Goal: Transaction & Acquisition: Purchase product/service

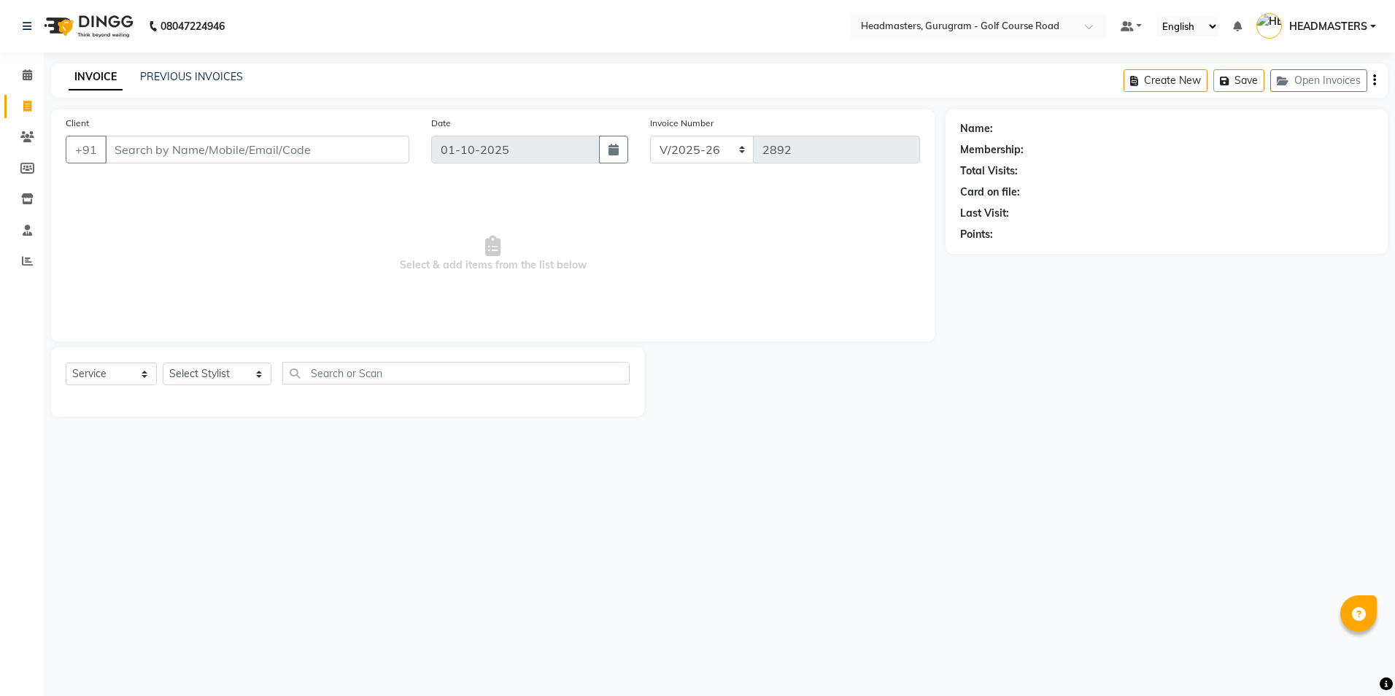
select select "7134"
select select "service"
click at [298, 158] on input "Client" at bounding box center [257, 150] width 304 height 28
type input "9008748530"
click at [365, 158] on button "Add Client" at bounding box center [371, 150] width 75 height 28
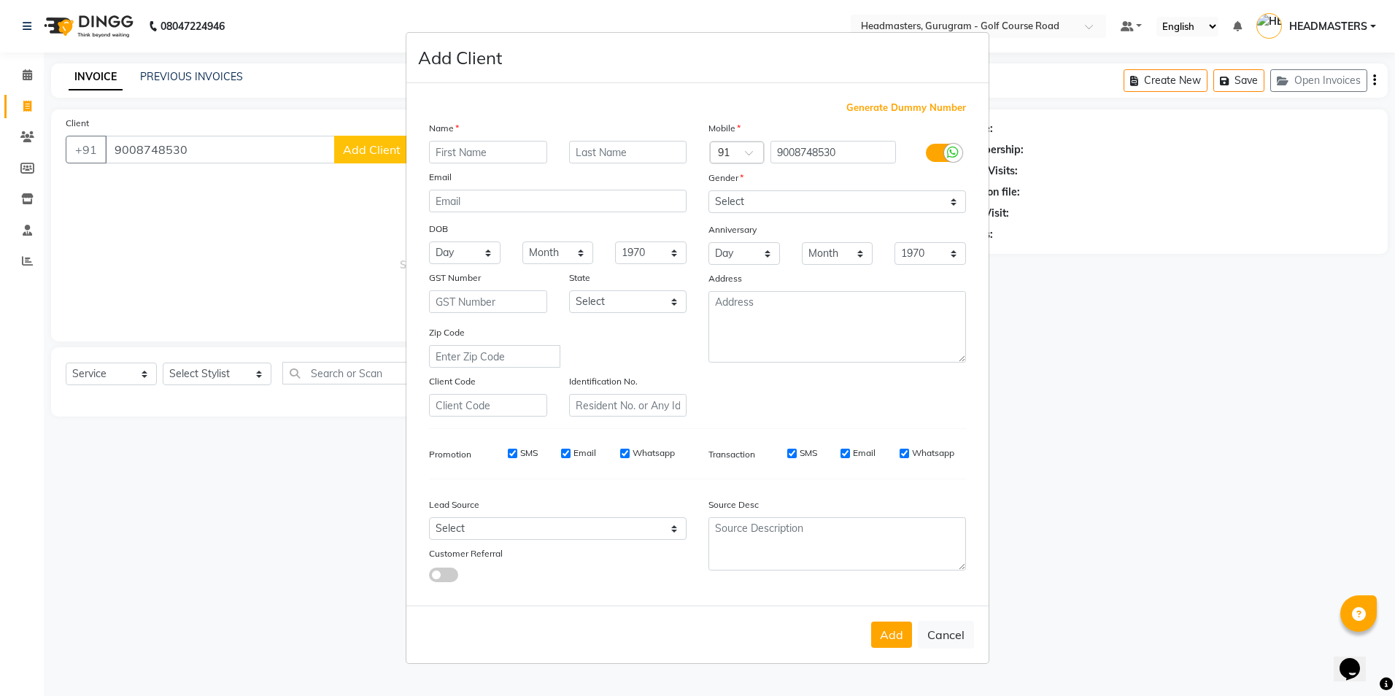
type input "n"
type input "Neha"
click at [956, 204] on select "Select [DEMOGRAPHIC_DATA] [DEMOGRAPHIC_DATA] Other Prefer Not To Say" at bounding box center [837, 201] width 258 height 23
select select "[DEMOGRAPHIC_DATA]"
click at [708, 190] on select "Select [DEMOGRAPHIC_DATA] [DEMOGRAPHIC_DATA] Other Prefer Not To Say" at bounding box center [837, 201] width 258 height 23
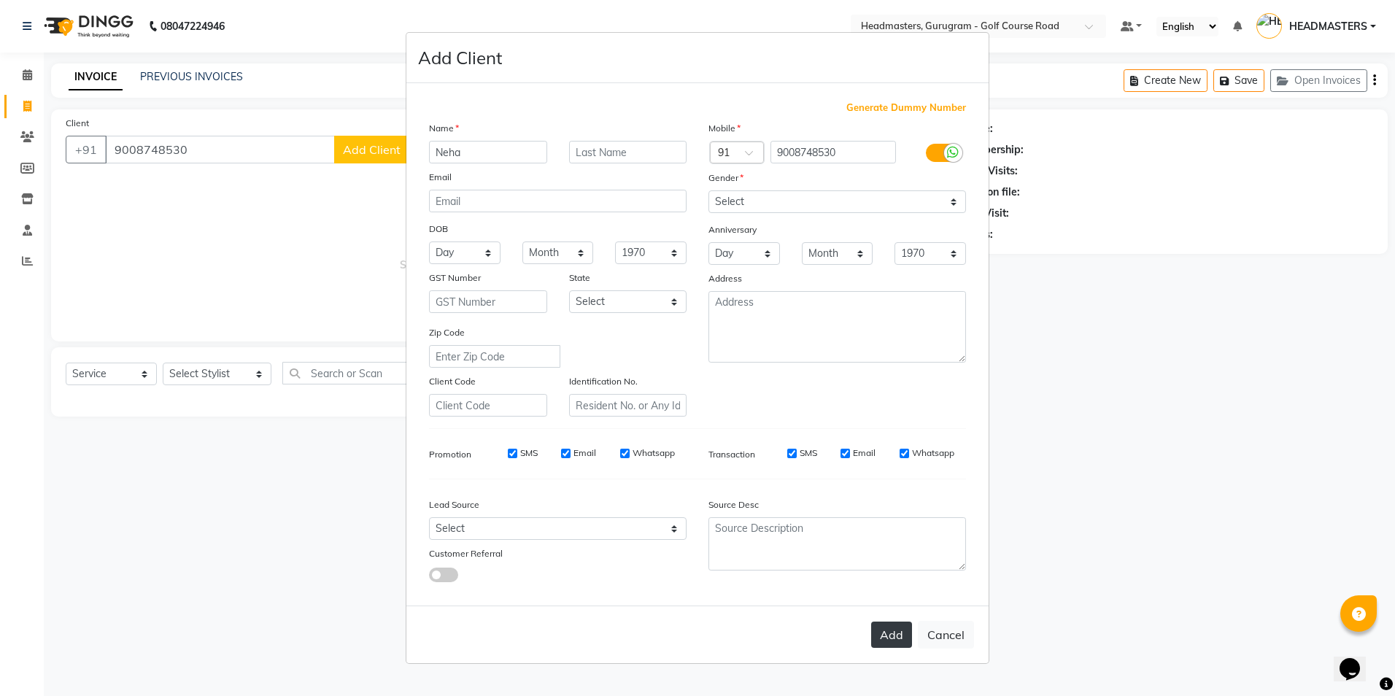
click at [892, 644] on button "Add" at bounding box center [891, 635] width 41 height 26
select select
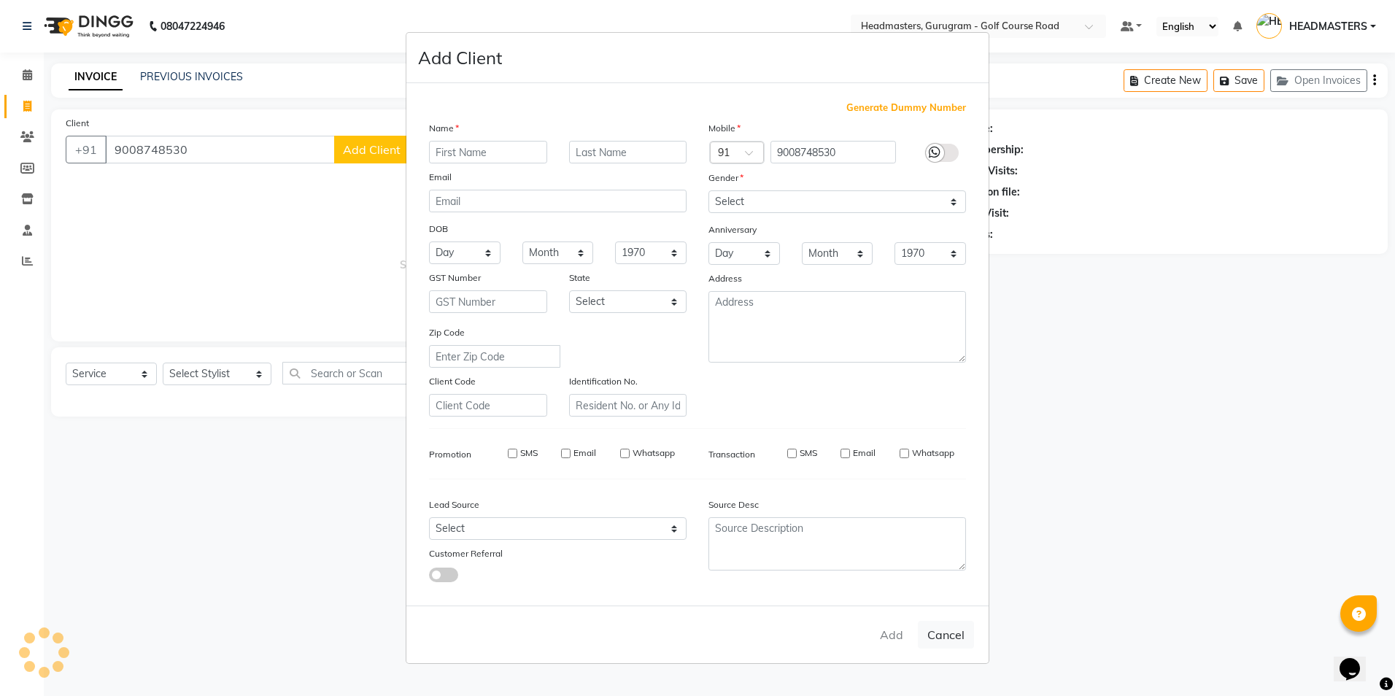
select select
checkbox input "false"
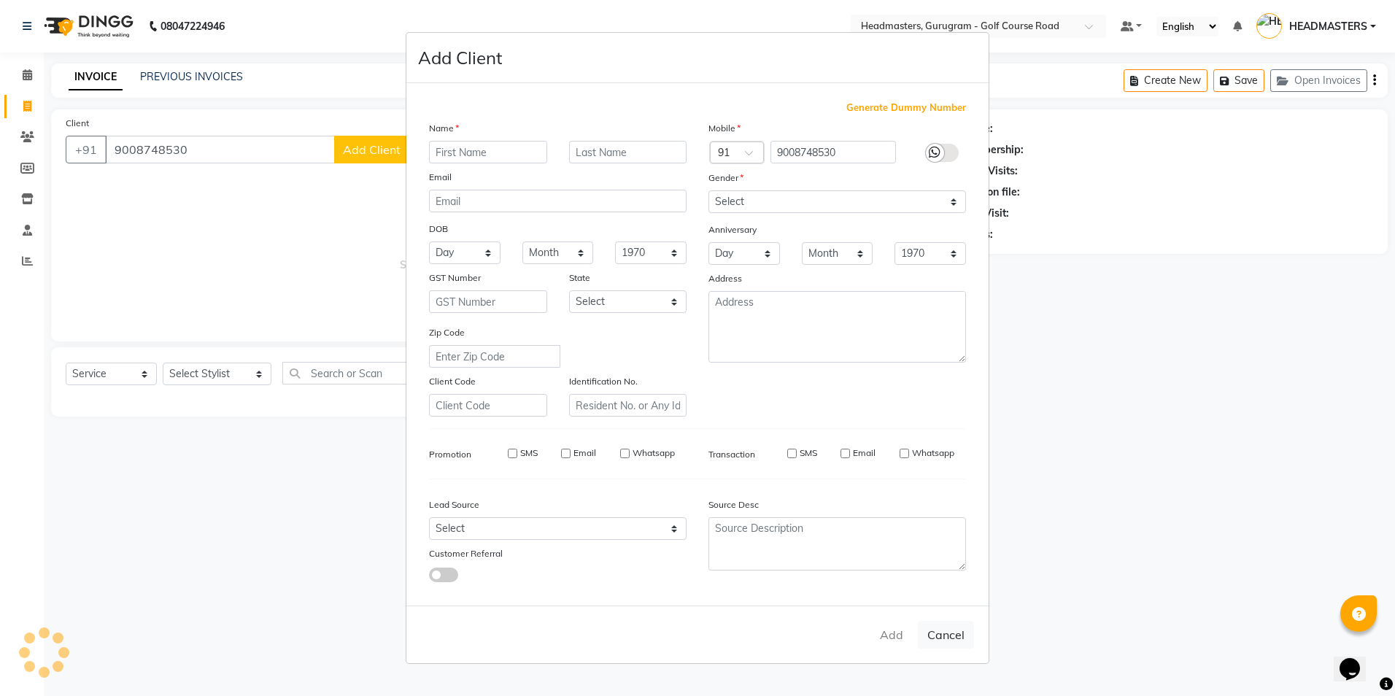
checkbox input "false"
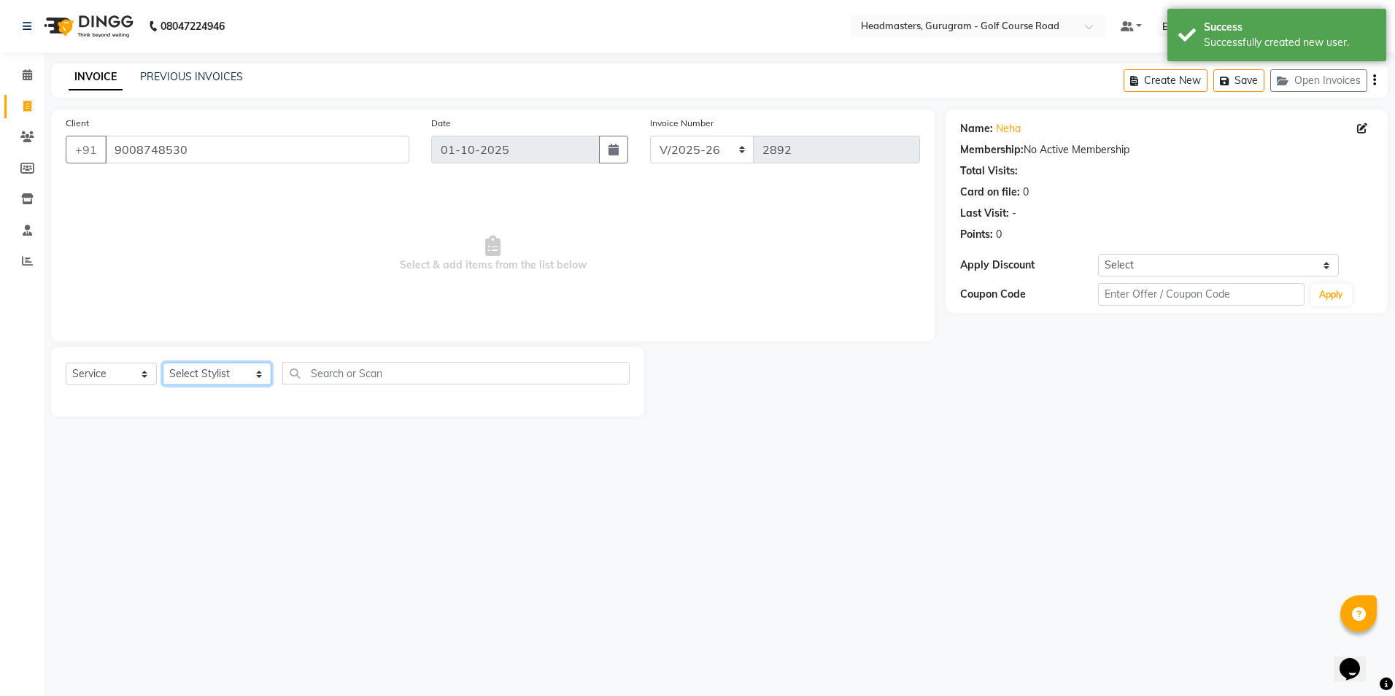
click at [247, 372] on select "Select Stylist Dev Gaurav HEADMASTERS [PERSON_NAME] Artist [PERSON_NAME] Pooja …" at bounding box center [217, 374] width 109 height 23
select select "86367"
click at [163, 363] on select "Select Stylist Dev Gaurav HEADMASTERS [PERSON_NAME] Artist [PERSON_NAME] Pooja …" at bounding box center [217, 374] width 109 height 23
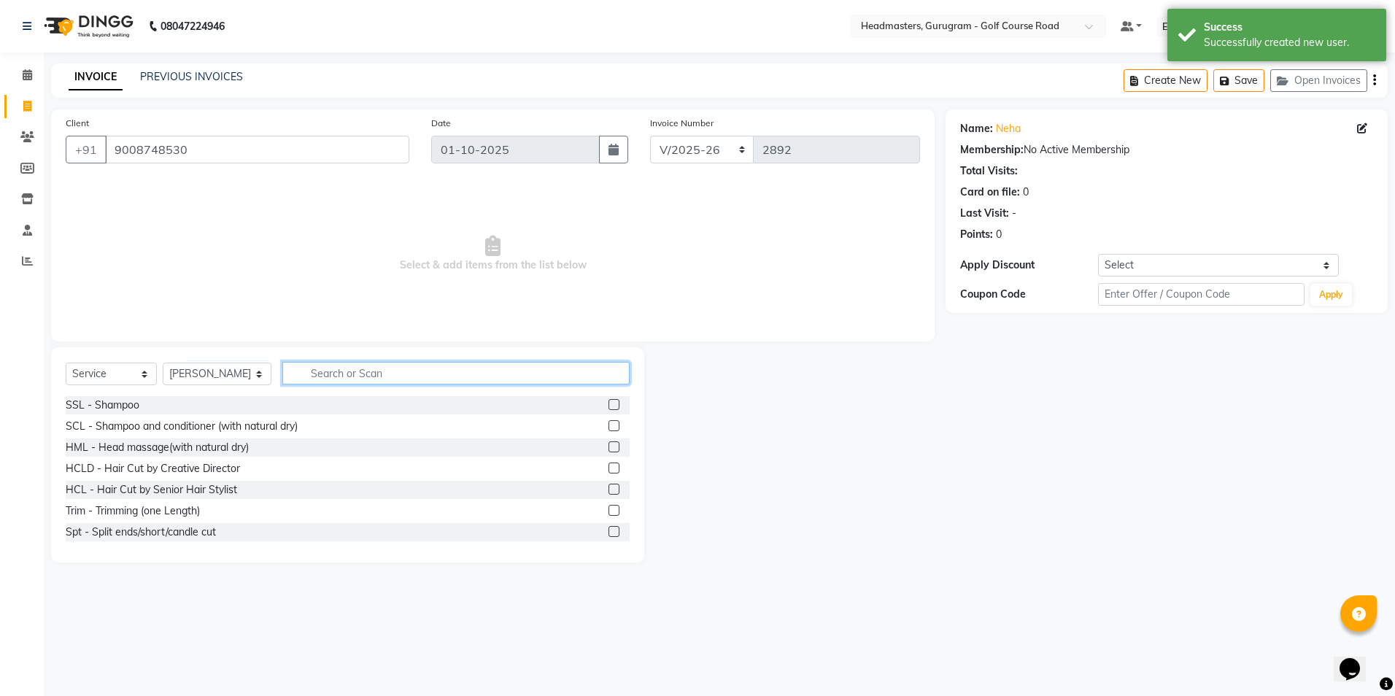
click at [330, 375] on input "text" at bounding box center [455, 373] width 347 height 23
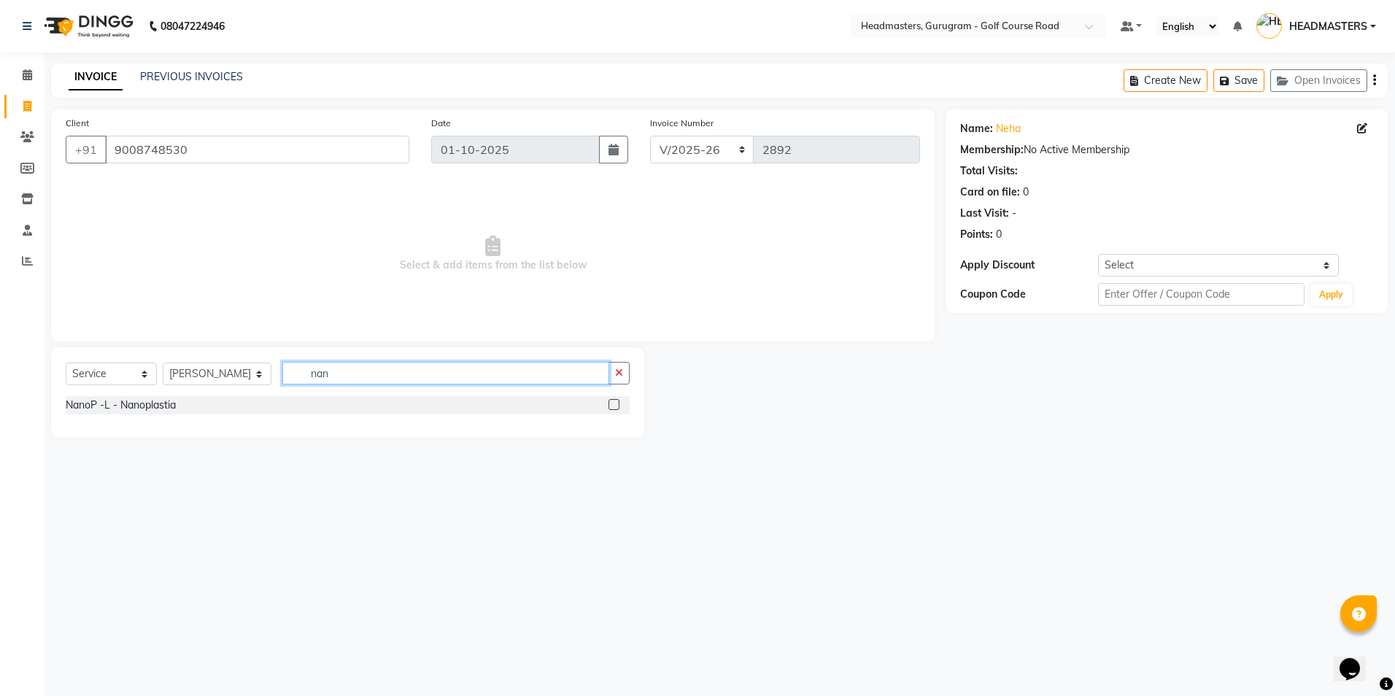
type input "nan"
click at [613, 405] on label at bounding box center [613, 404] width 11 height 11
click at [613, 405] on input "checkbox" at bounding box center [612, 404] width 9 height 9
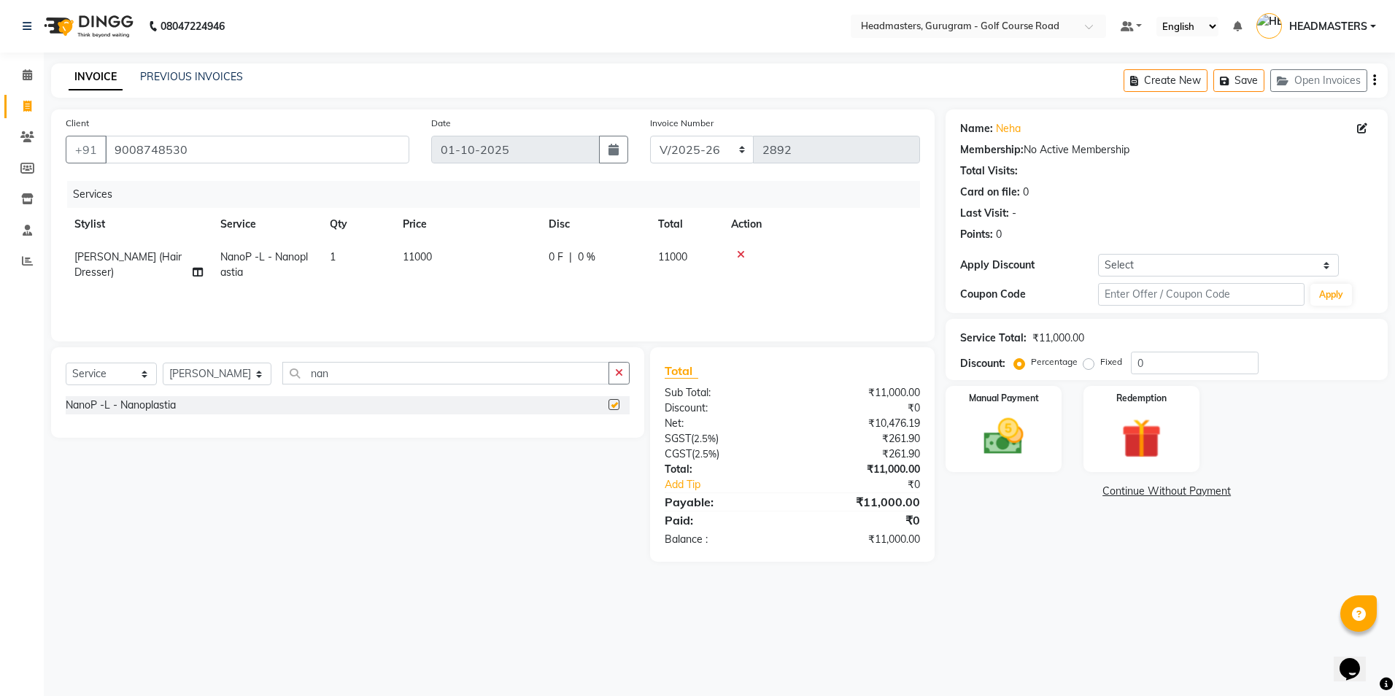
checkbox input "false"
click at [578, 252] on span "0 %" at bounding box center [587, 256] width 18 height 15
select select "86367"
click at [640, 257] on input "0" at bounding box center [639, 260] width 44 height 23
type input "2000"
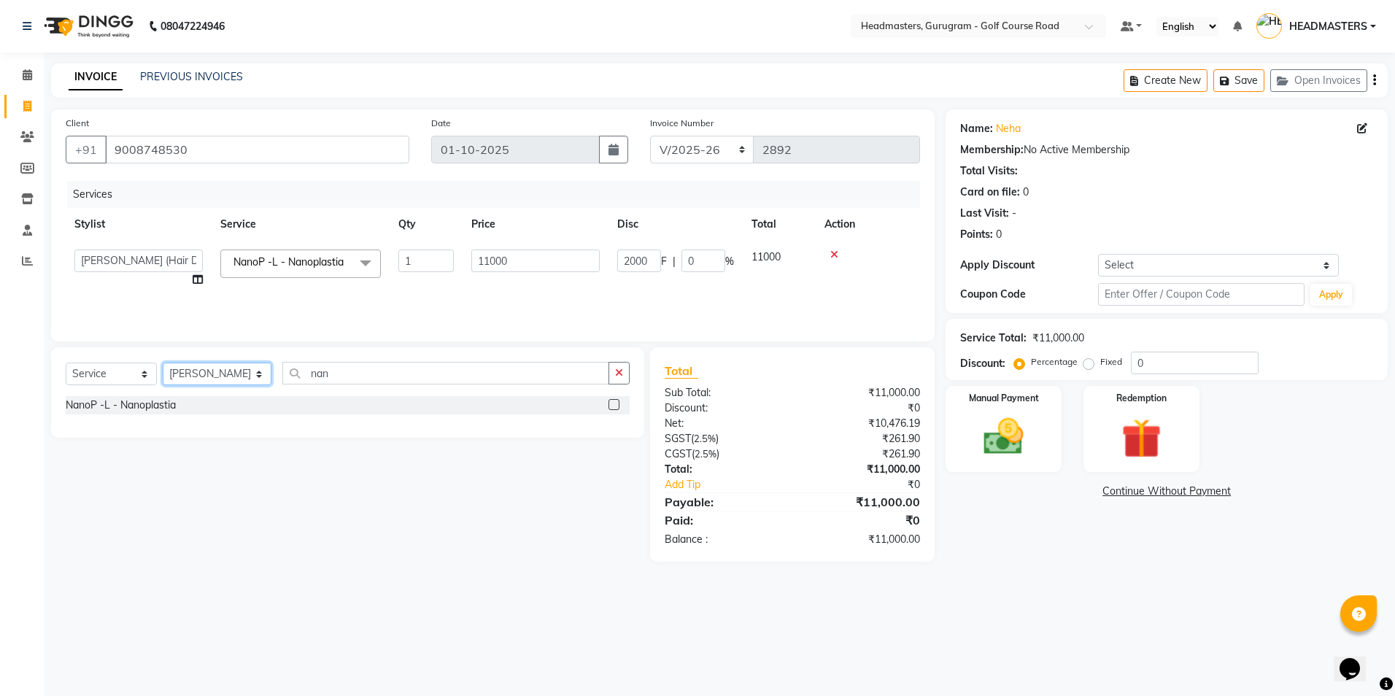
click at [247, 372] on select "Select Stylist Dev Gaurav HEADMASTERS [PERSON_NAME] Artist [PERSON_NAME] Pooja …" at bounding box center [217, 374] width 109 height 23
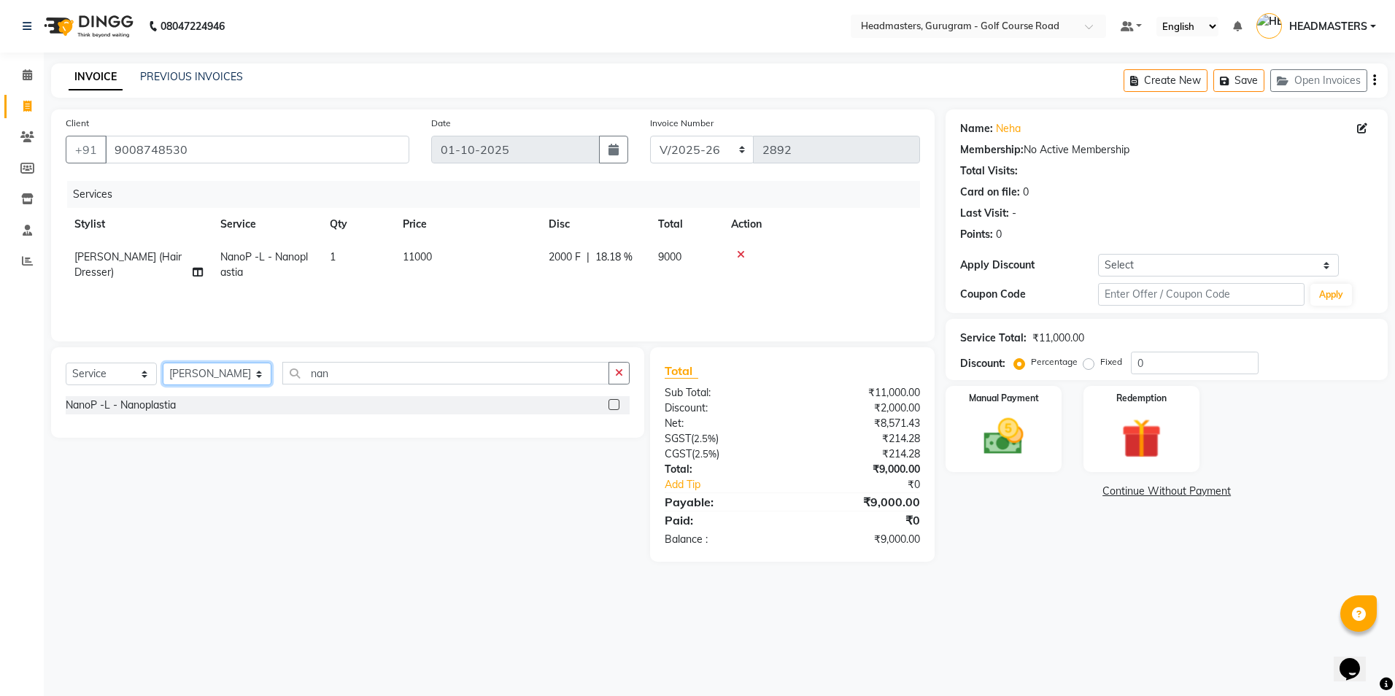
select select "86584"
click at [163, 363] on select "Select Stylist Dev Gaurav HEADMASTERS [PERSON_NAME] Artist [PERSON_NAME] Pooja …" at bounding box center [217, 374] width 109 height 23
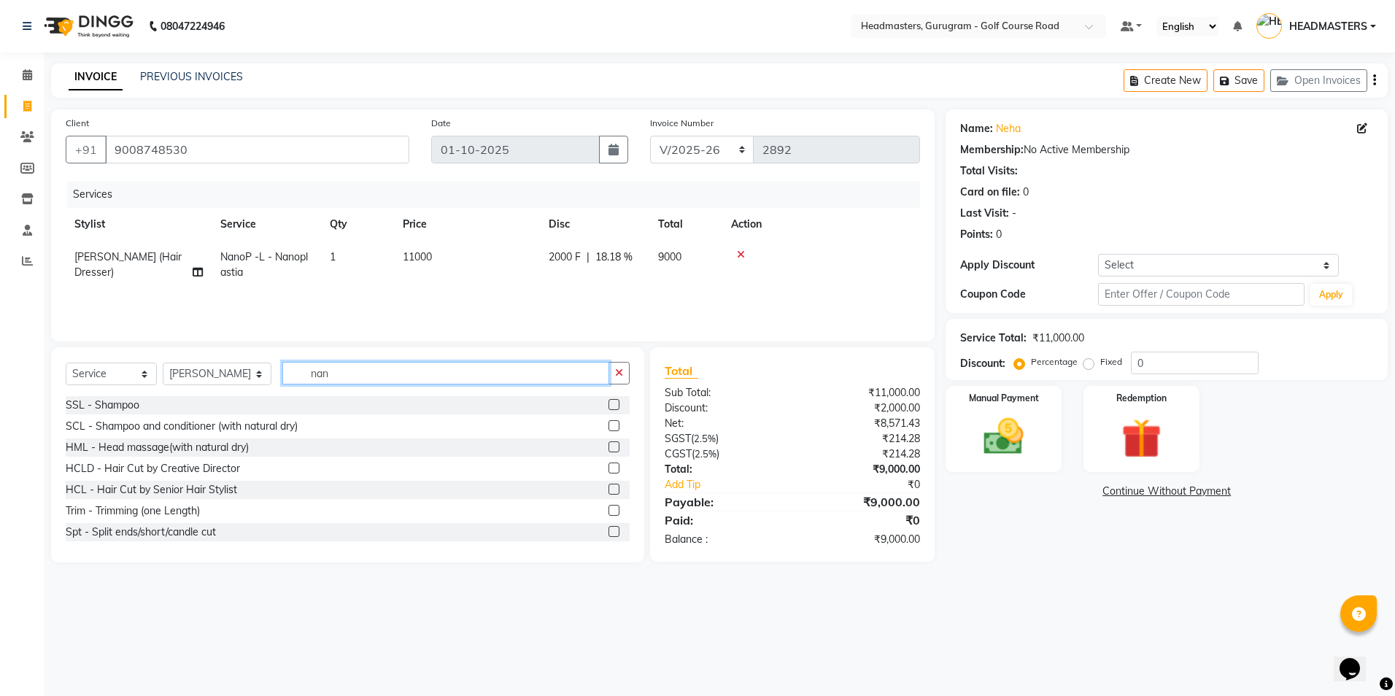
click at [428, 371] on input "nan" at bounding box center [445, 373] width 326 height 23
type input "nai"
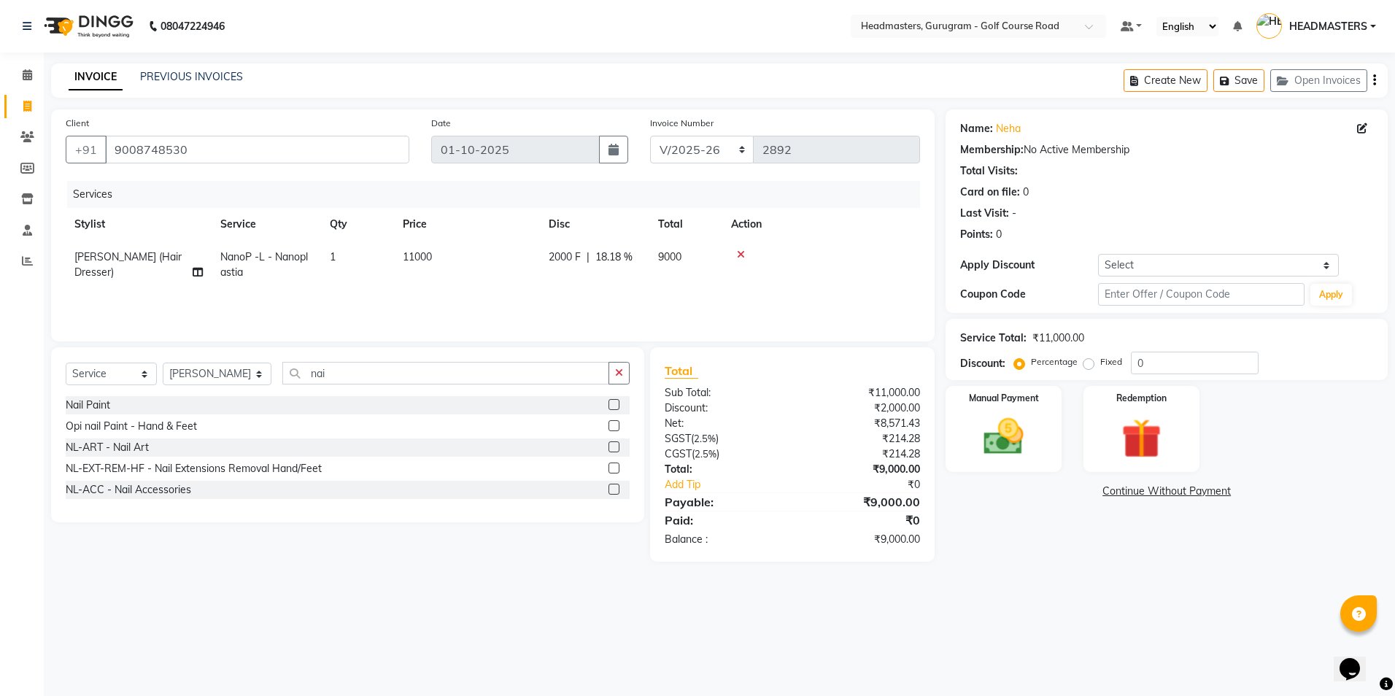
click at [618, 405] on label at bounding box center [613, 404] width 11 height 11
click at [618, 405] on input "checkbox" at bounding box center [612, 404] width 9 height 9
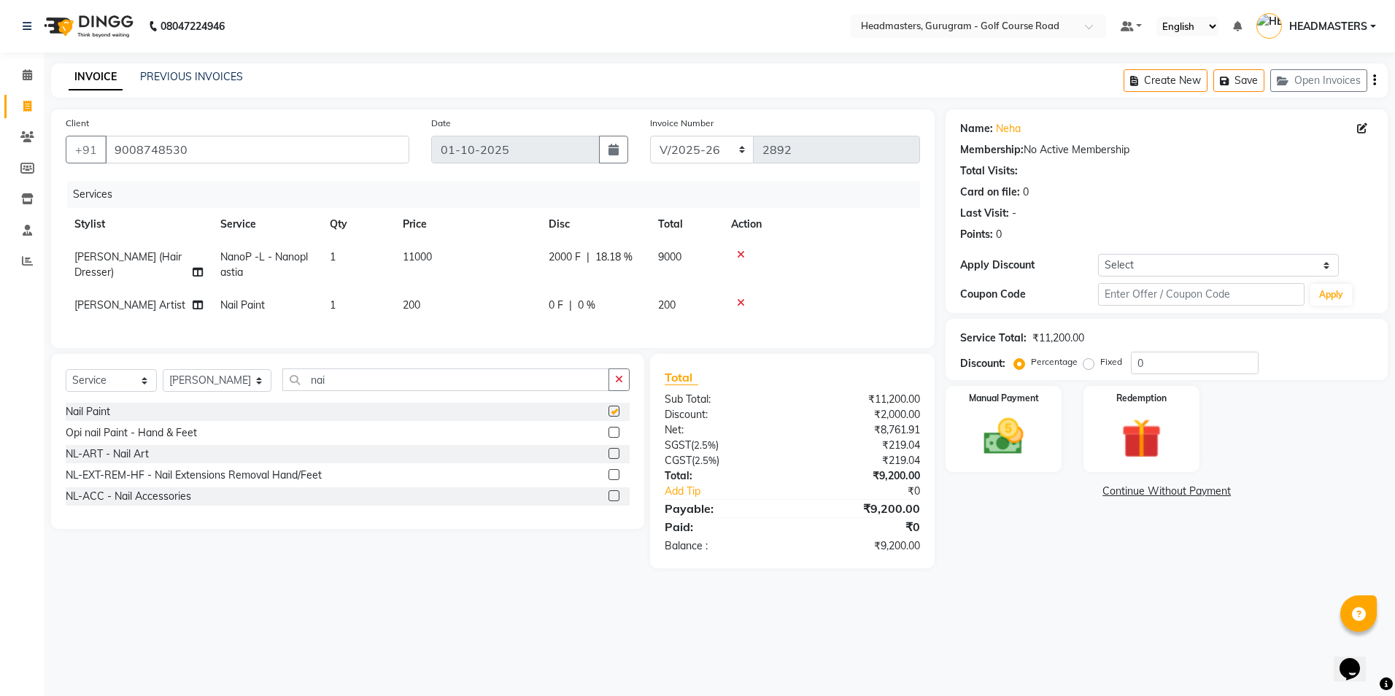
checkbox input "false"
click at [1029, 446] on img at bounding box center [1003, 437] width 68 height 48
click at [1061, 488] on span "UPI" at bounding box center [1062, 492] width 23 height 17
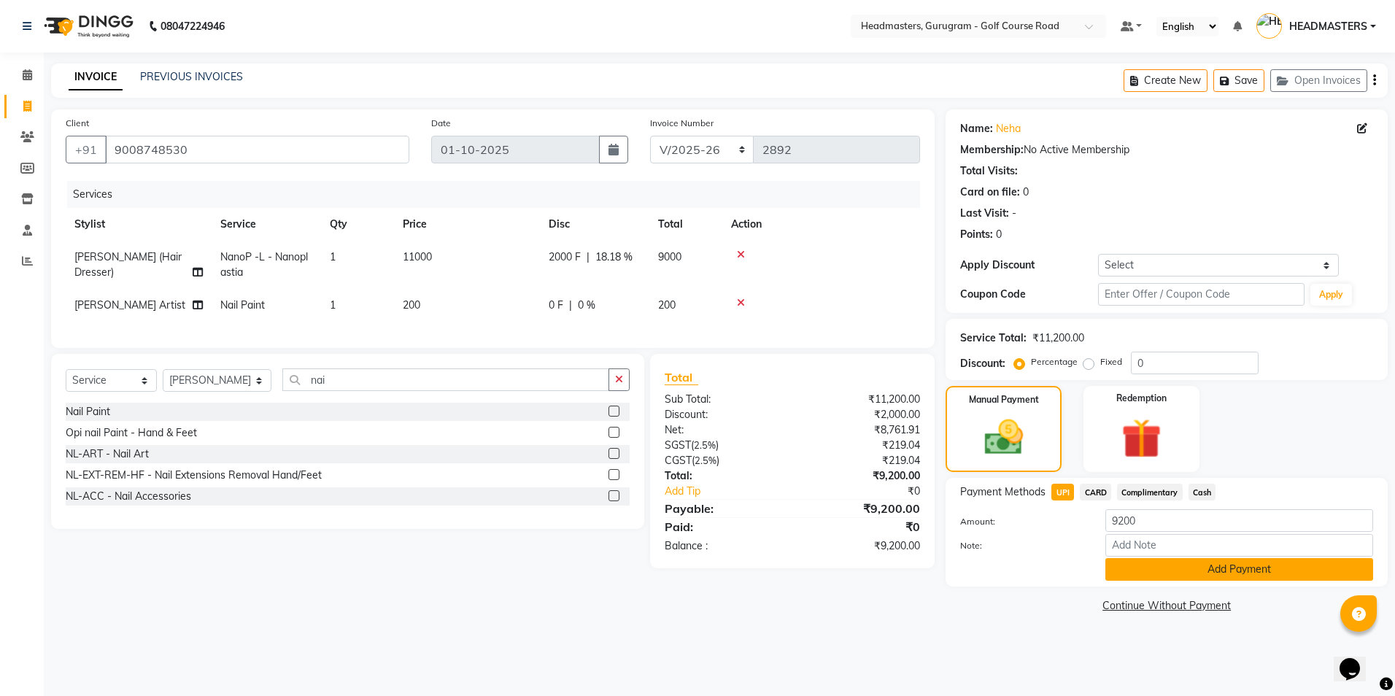
click at [1139, 562] on button "Add Payment" at bounding box center [1239, 569] width 268 height 23
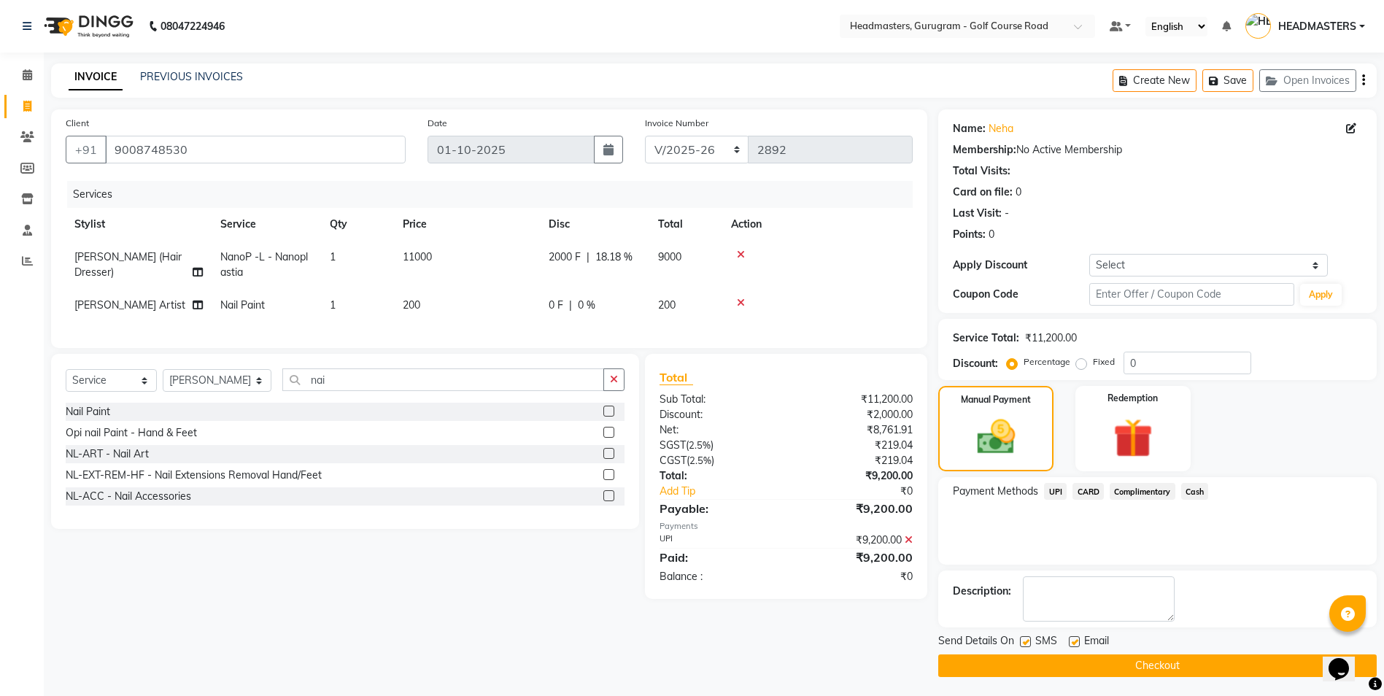
click at [1150, 661] on button "Checkout" at bounding box center [1157, 665] width 438 height 23
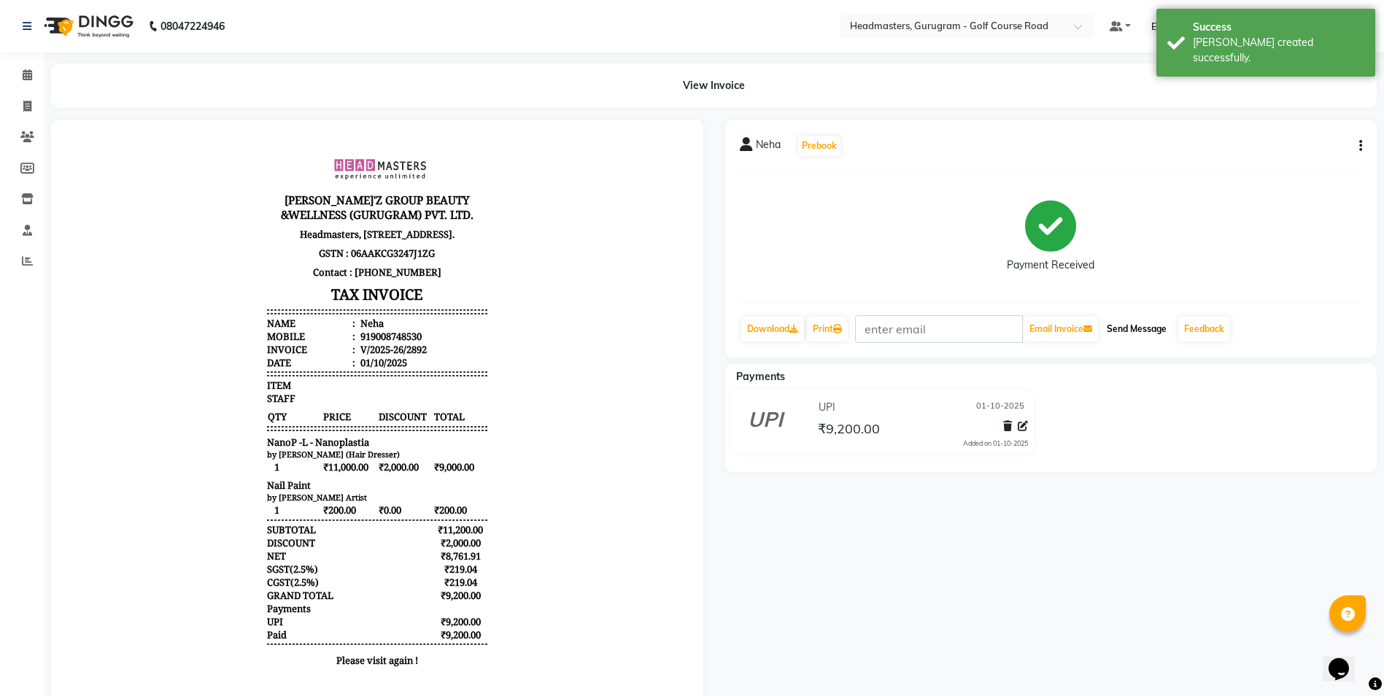
click at [1139, 330] on button "Send Message" at bounding box center [1136, 329] width 71 height 25
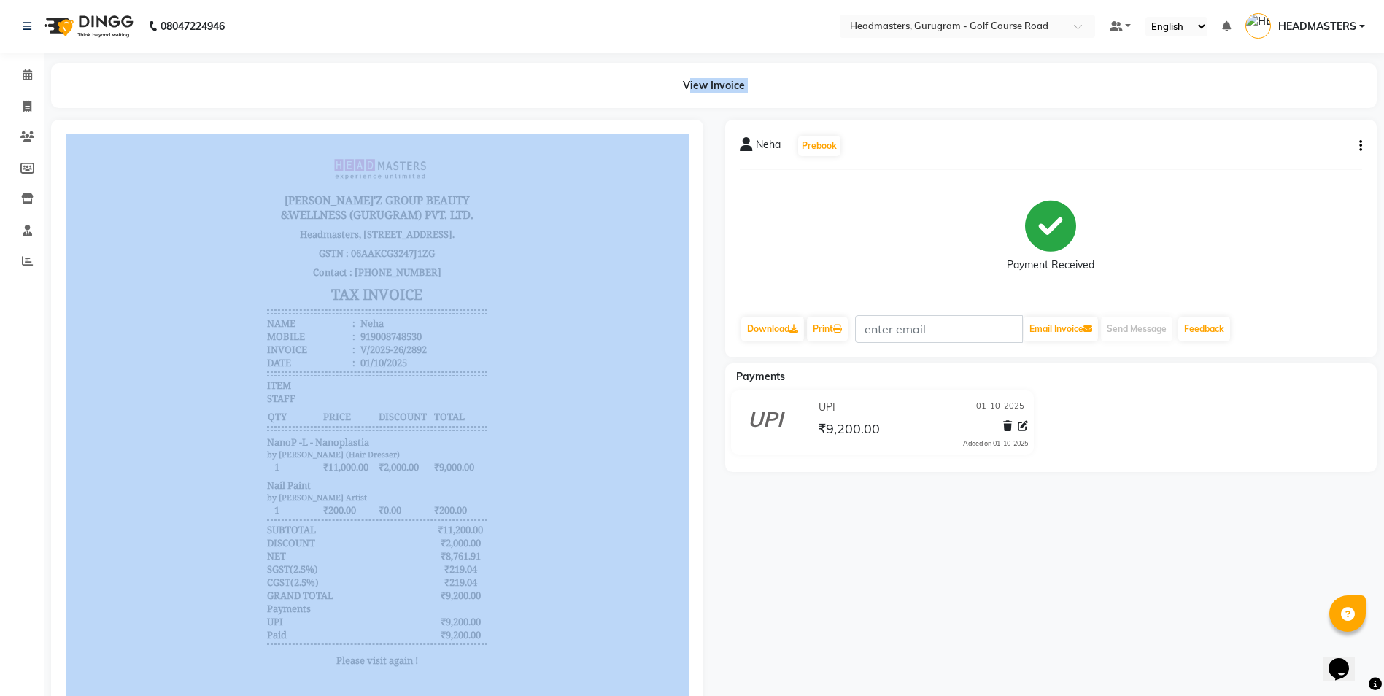
drag, startPoint x: 284, startPoint y: 299, endPoint x: 182, endPoint y: 360, distance: 118.7
click at [50, 97] on div "View Invoice" at bounding box center [713, 85] width 1347 height 44
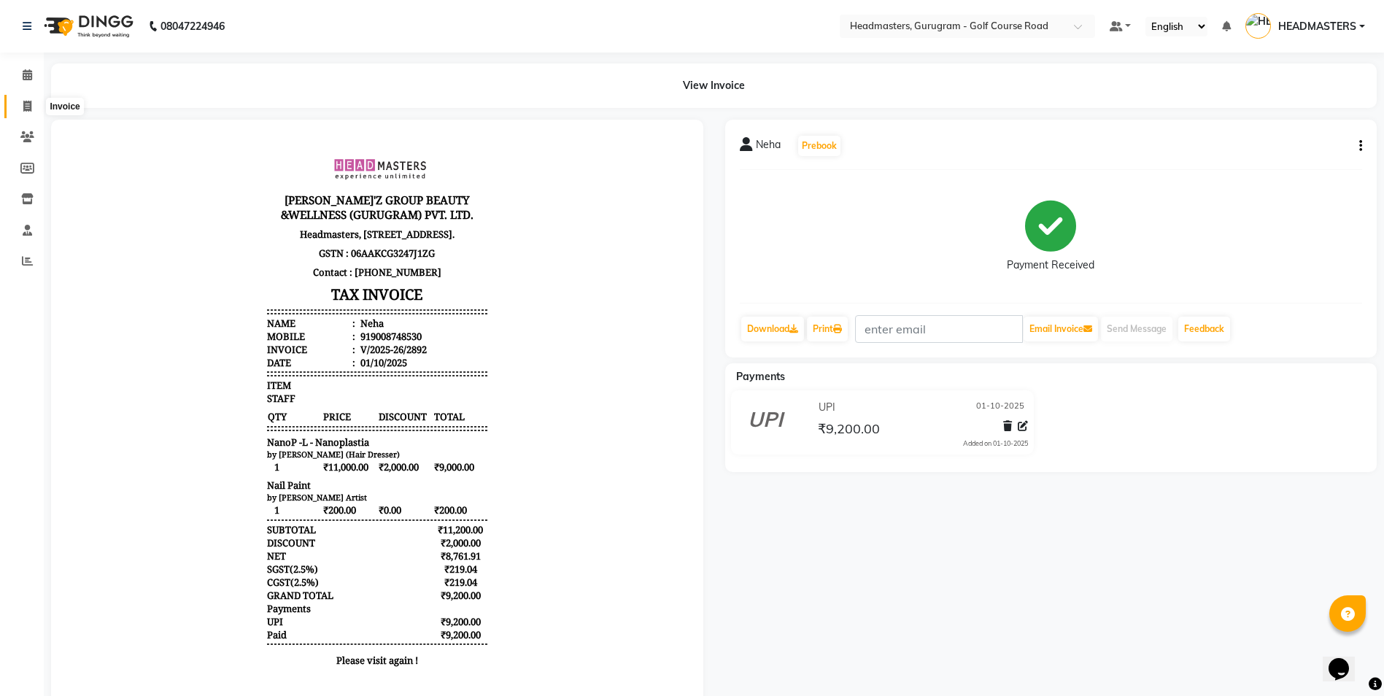
click at [23, 101] on icon at bounding box center [27, 106] width 8 height 11
select select "service"
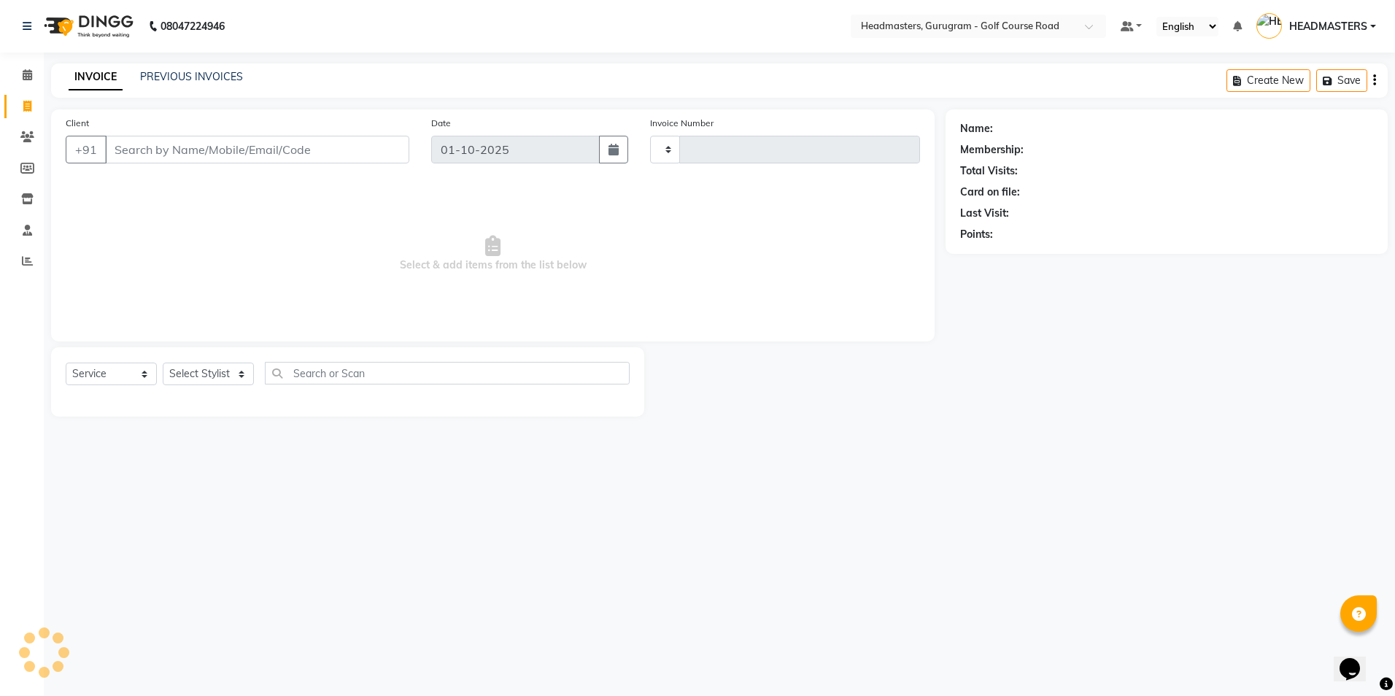
type input "2893"
select select "7134"
click at [26, 225] on icon at bounding box center [27, 230] width 9 height 11
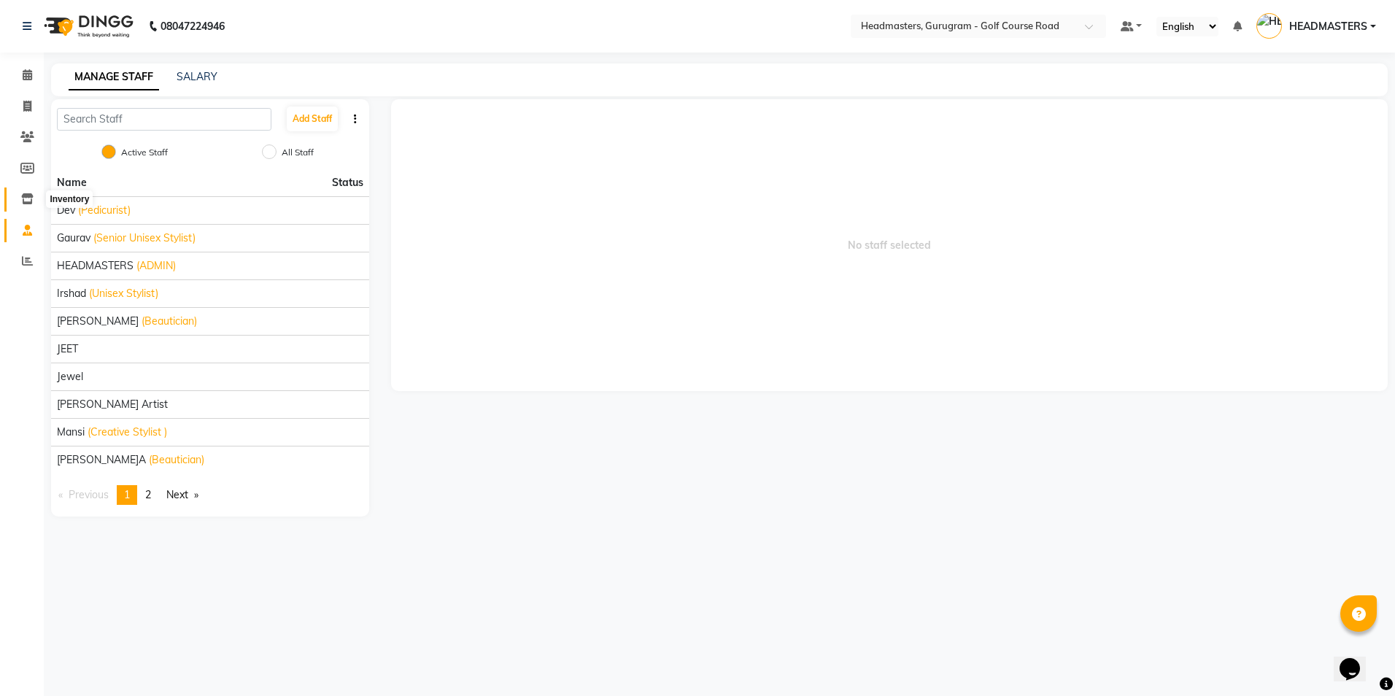
click at [17, 204] on span at bounding box center [28, 199] width 26 height 17
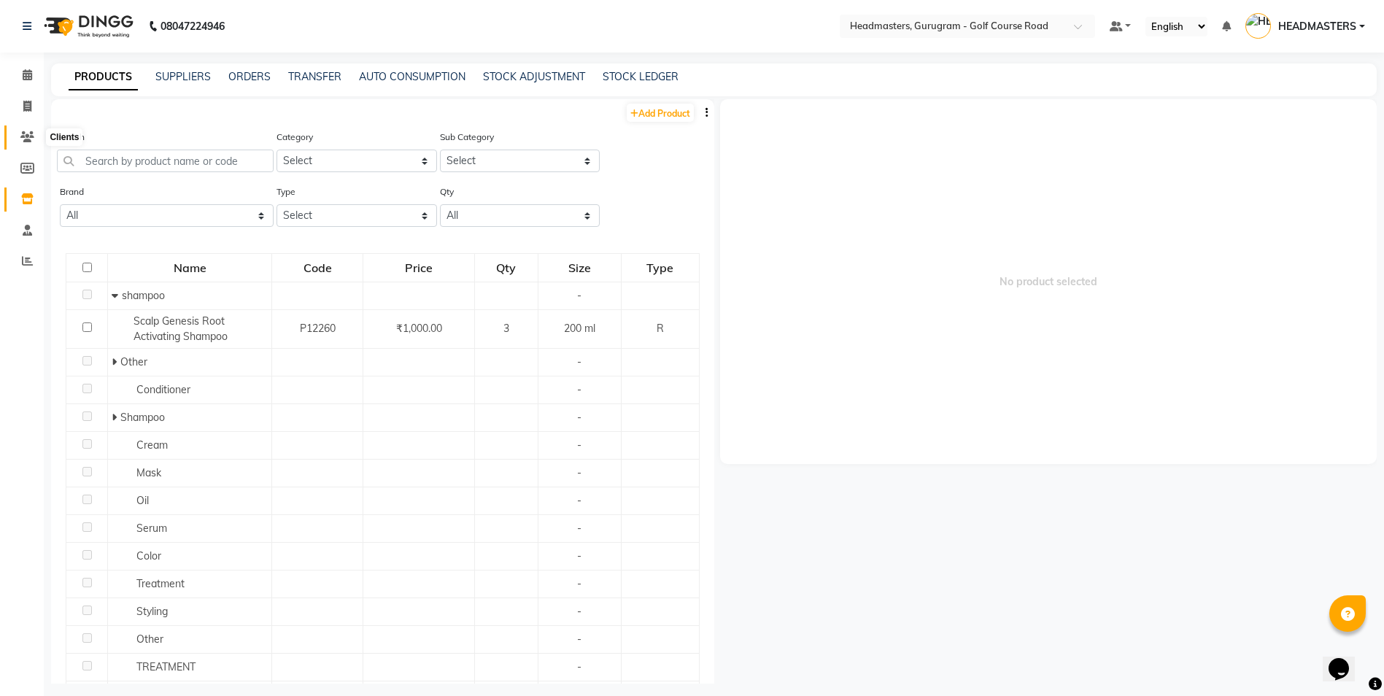
click at [19, 139] on span at bounding box center [28, 137] width 26 height 17
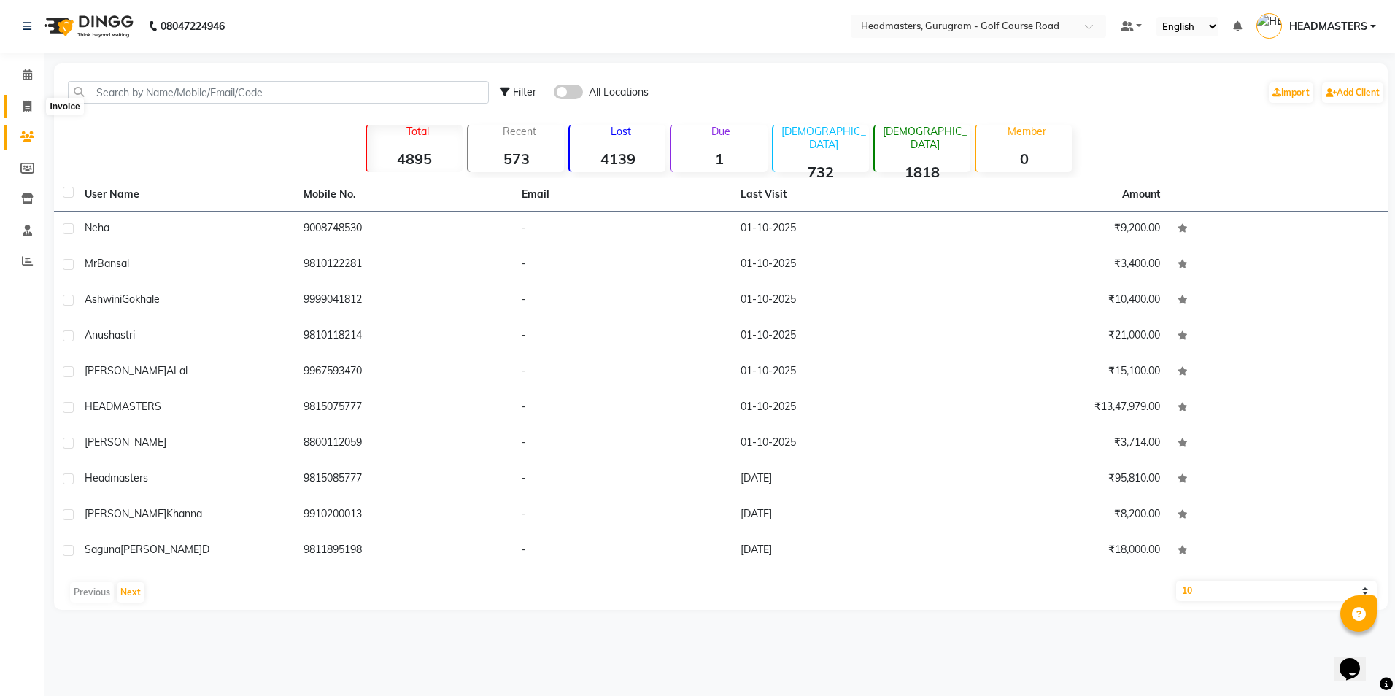
click at [28, 109] on icon at bounding box center [27, 106] width 8 height 11
select select "7134"
select select "service"
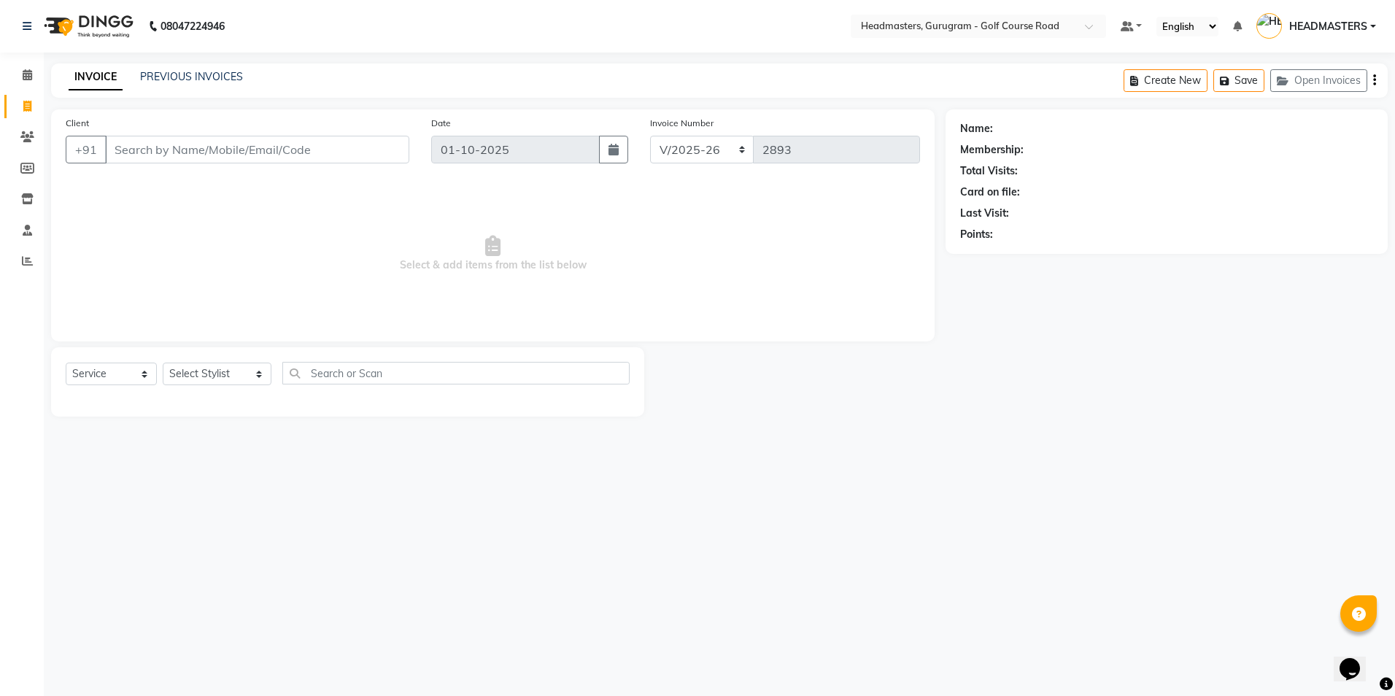
click at [126, 161] on input "Client" at bounding box center [257, 150] width 304 height 28
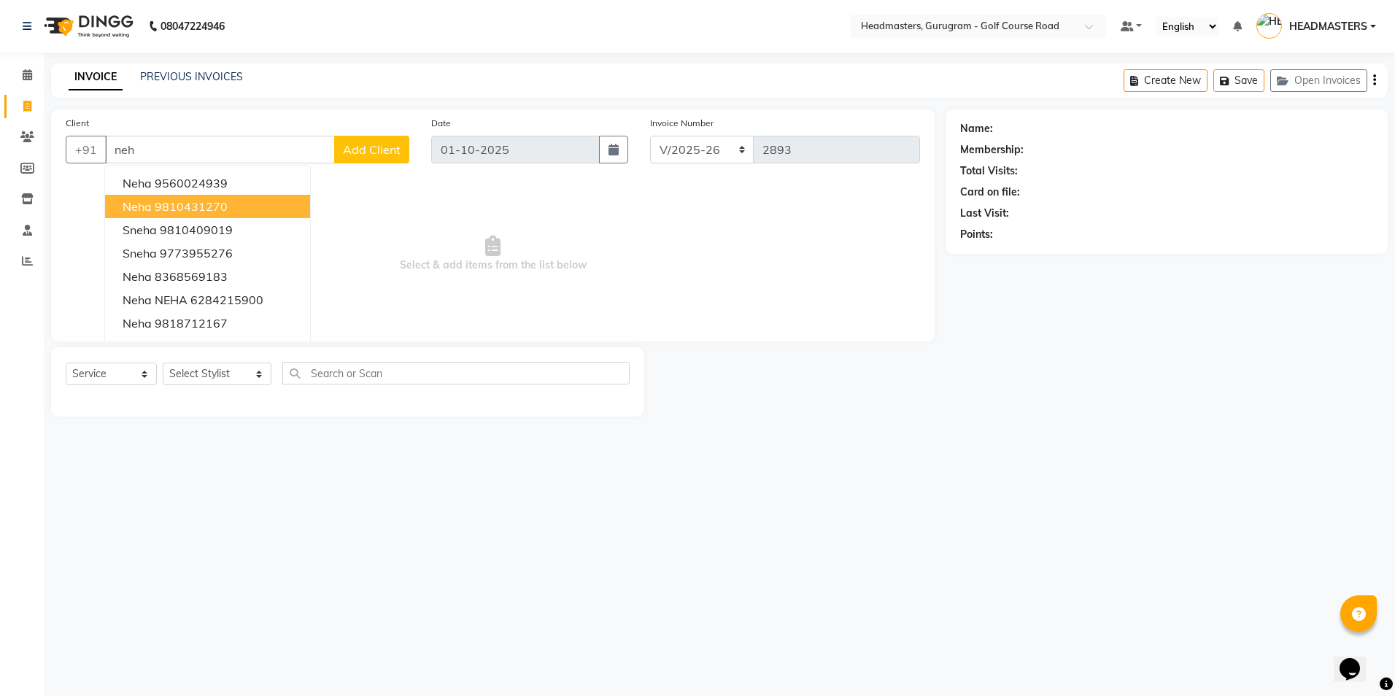
click at [135, 201] on span "Neha" at bounding box center [137, 206] width 29 height 15
type input "9810431270"
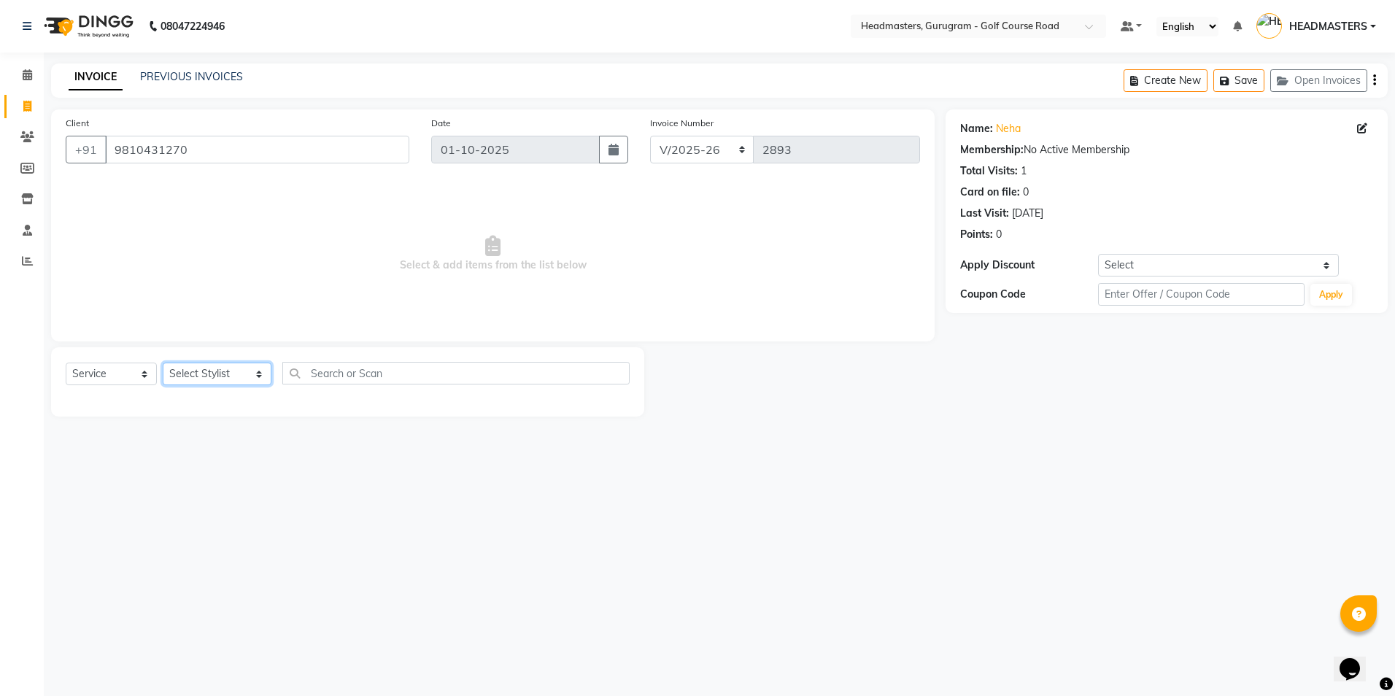
click at [208, 382] on select "Select Stylist Dev Gaurav HEADMASTERS [PERSON_NAME] Artist [PERSON_NAME] Pooja …" at bounding box center [217, 374] width 109 height 23
select select "86583"
click at [163, 363] on select "Select Stylist Dev Gaurav HEADMASTERS [PERSON_NAME] Artist [PERSON_NAME] Pooja …" at bounding box center [217, 374] width 109 height 23
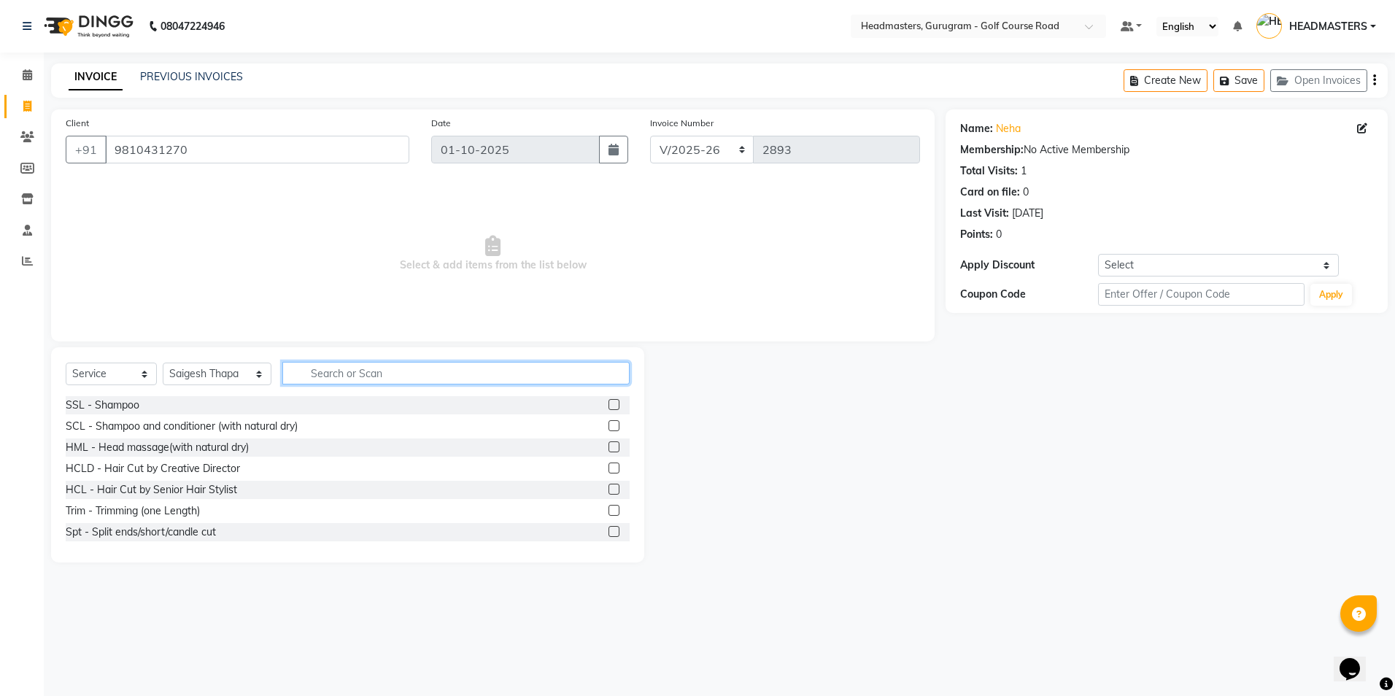
click at [306, 378] on input "text" at bounding box center [455, 373] width 347 height 23
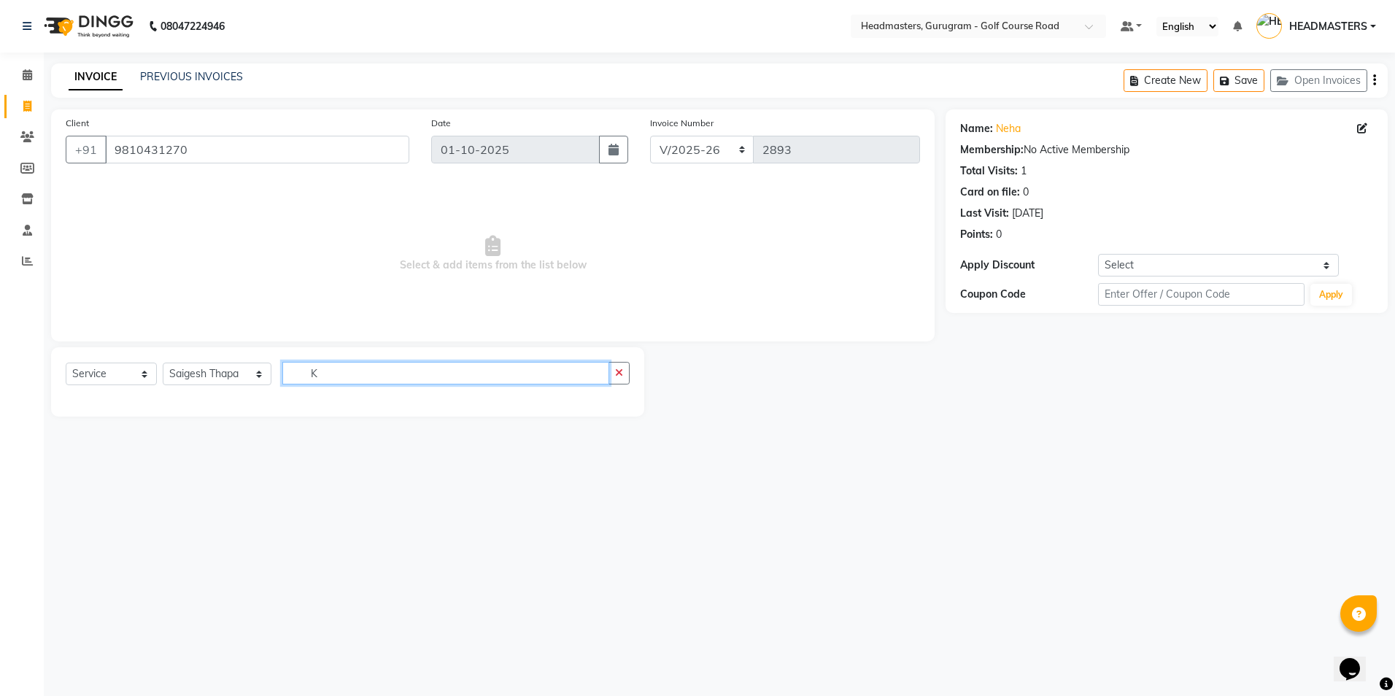
type input "K"
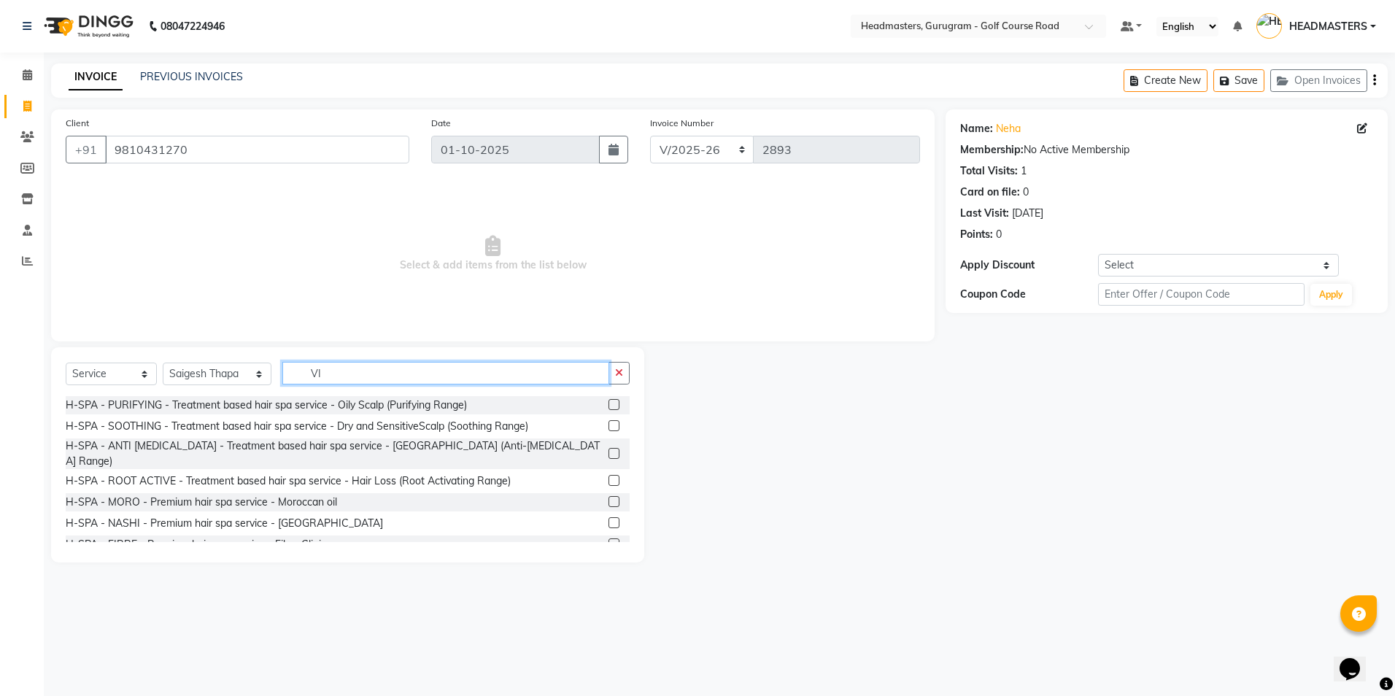
type input "V"
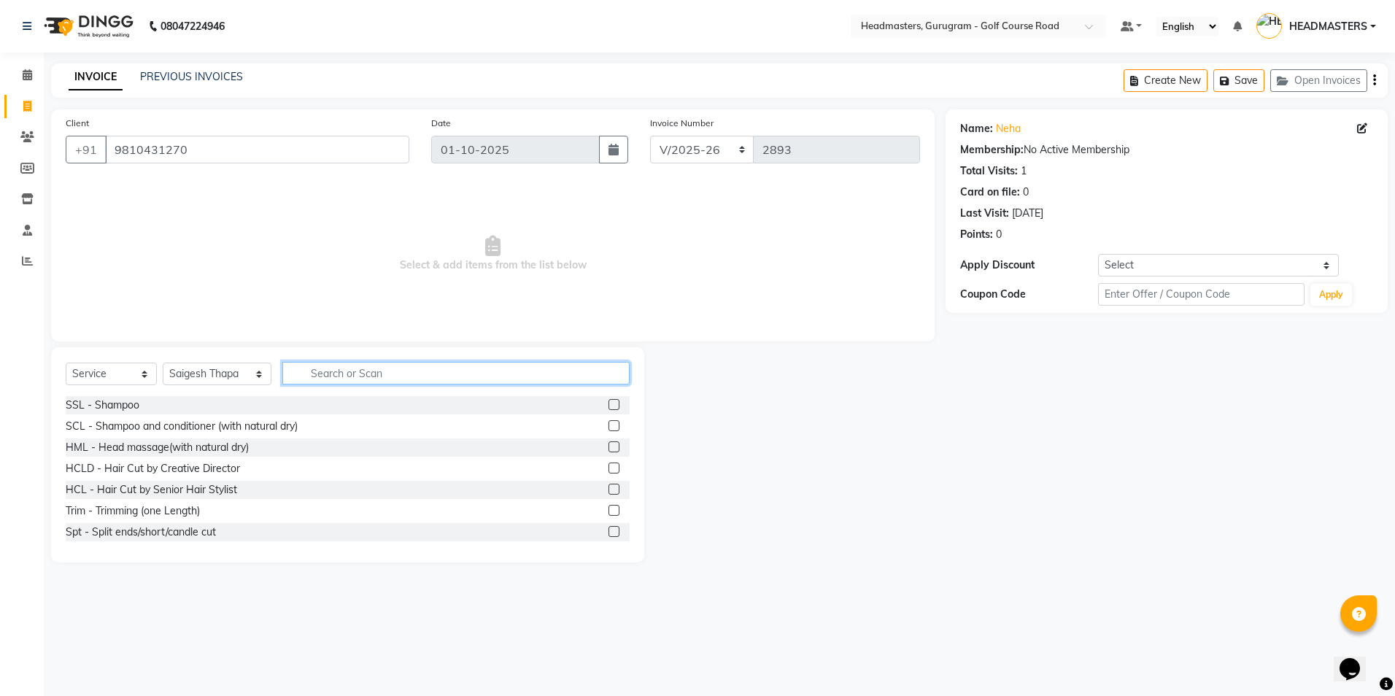
type input "L"
type input "K"
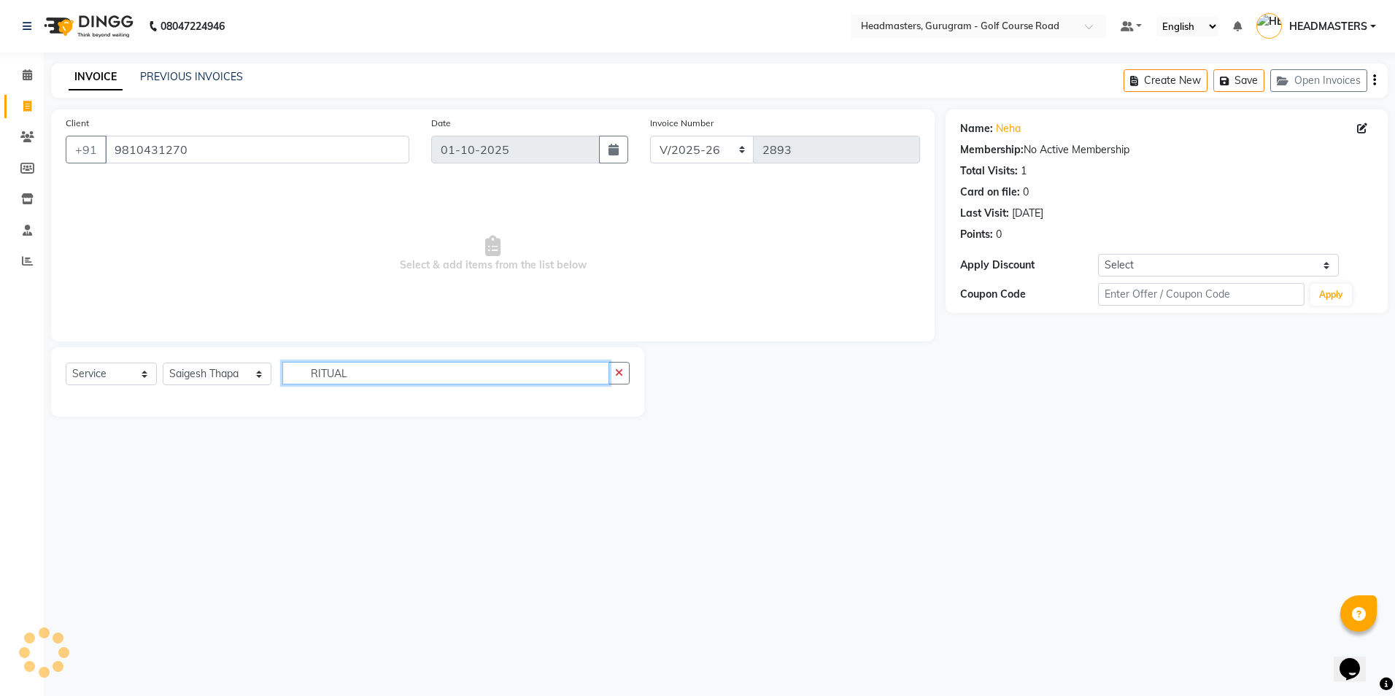
click at [415, 376] on input "RITUAL" at bounding box center [445, 373] width 326 height 23
type input "R"
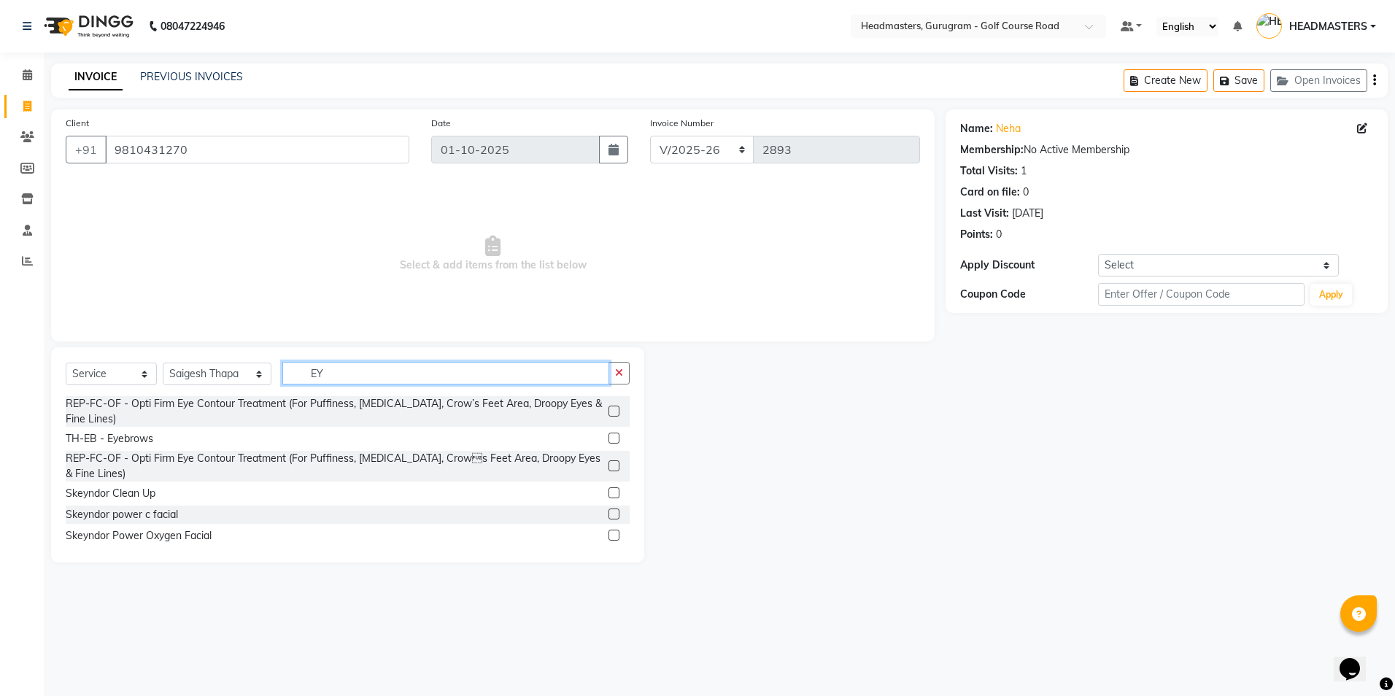
type input "E"
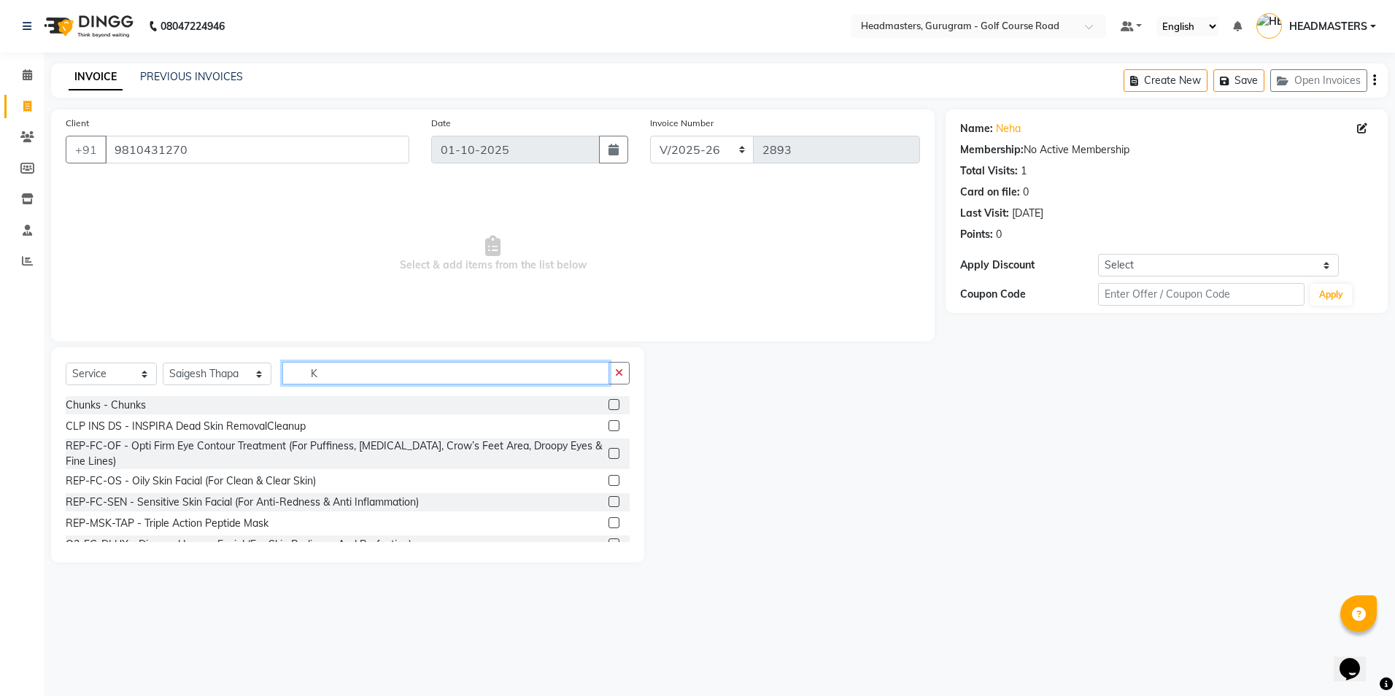
type input "K"
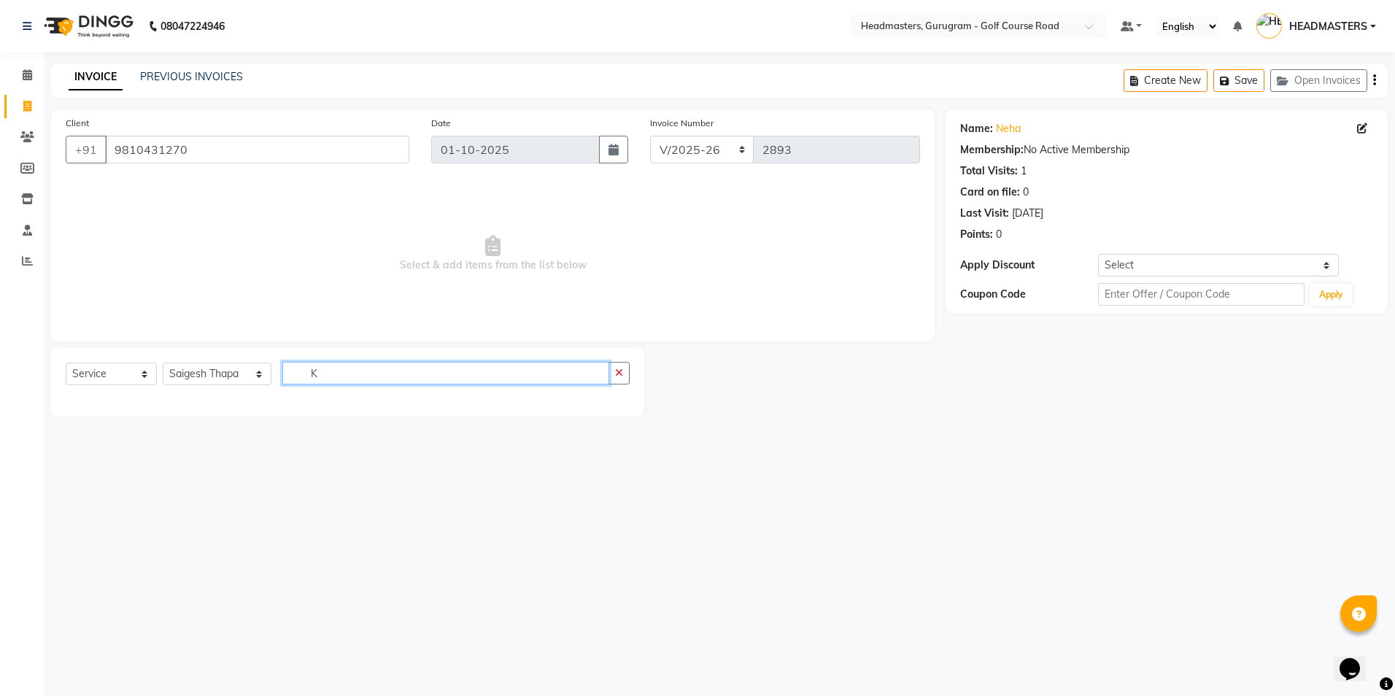
type input "K"
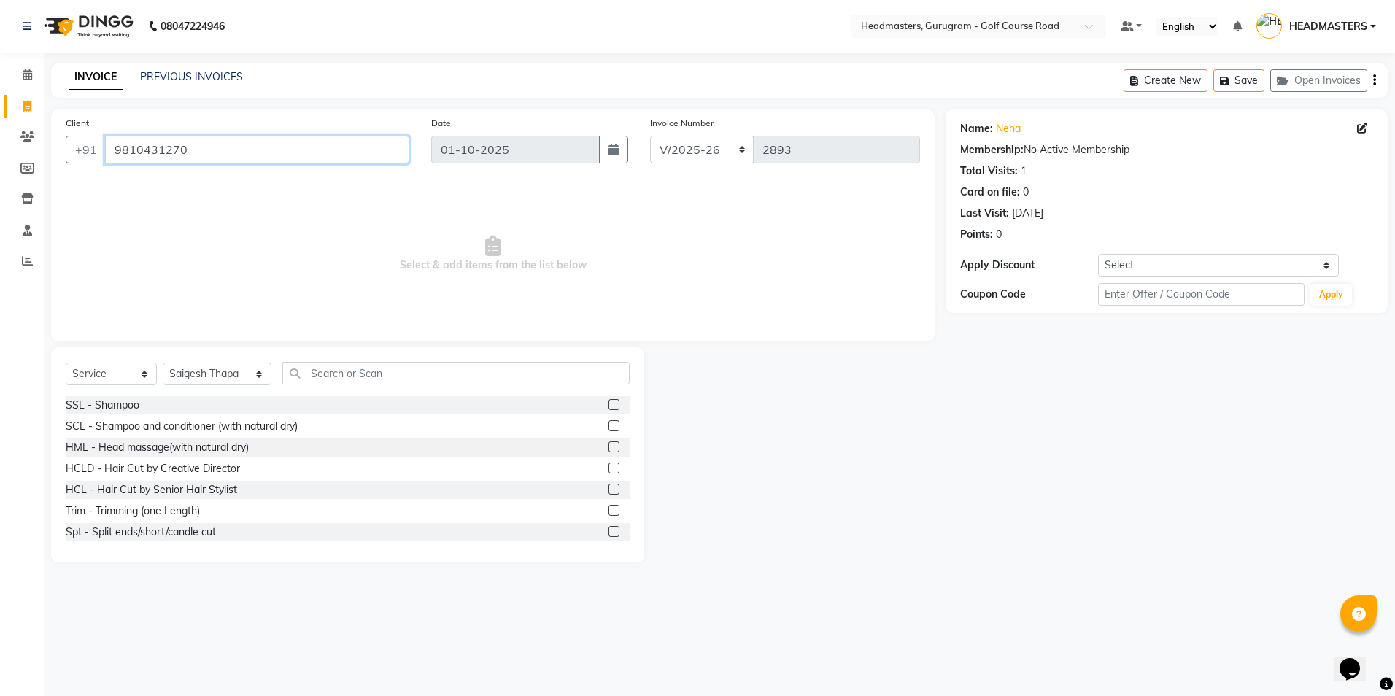
click at [230, 152] on input "9810431270" at bounding box center [257, 150] width 304 height 28
click at [185, 147] on input "98114400454" at bounding box center [220, 150] width 230 height 28
type input "9811440044"
click at [228, 377] on select "Select Stylist Dev Gaurav HEADMASTERS [PERSON_NAME] Artist [PERSON_NAME] Pooja …" at bounding box center [217, 374] width 109 height 23
select select "85240"
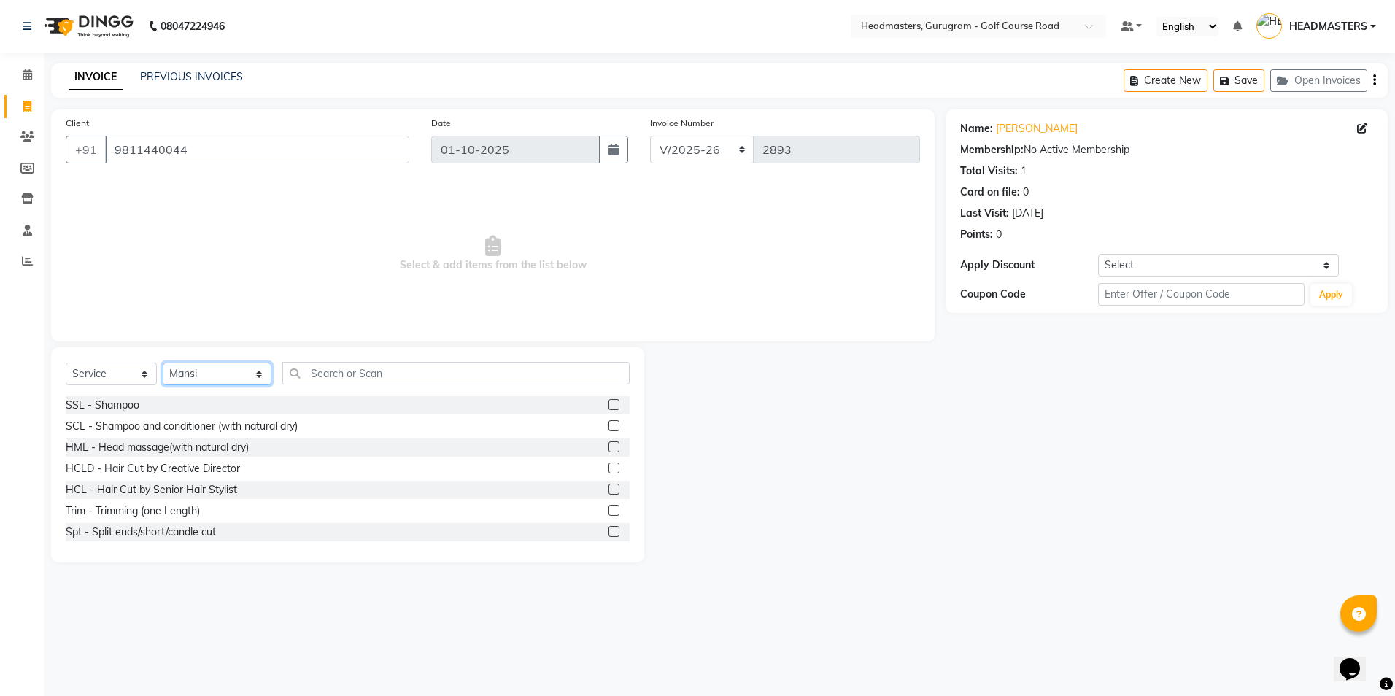
click at [163, 363] on select "Select Stylist Dev Gaurav HEADMASTERS [PERSON_NAME] Artist [PERSON_NAME] Pooja …" at bounding box center [217, 374] width 109 height 23
click at [325, 387] on div "Select Service Product Membership Package Voucher Prepaid Gift Card Select Styl…" at bounding box center [348, 379] width 564 height 34
click at [303, 370] on input "text" at bounding box center [455, 373] width 347 height 23
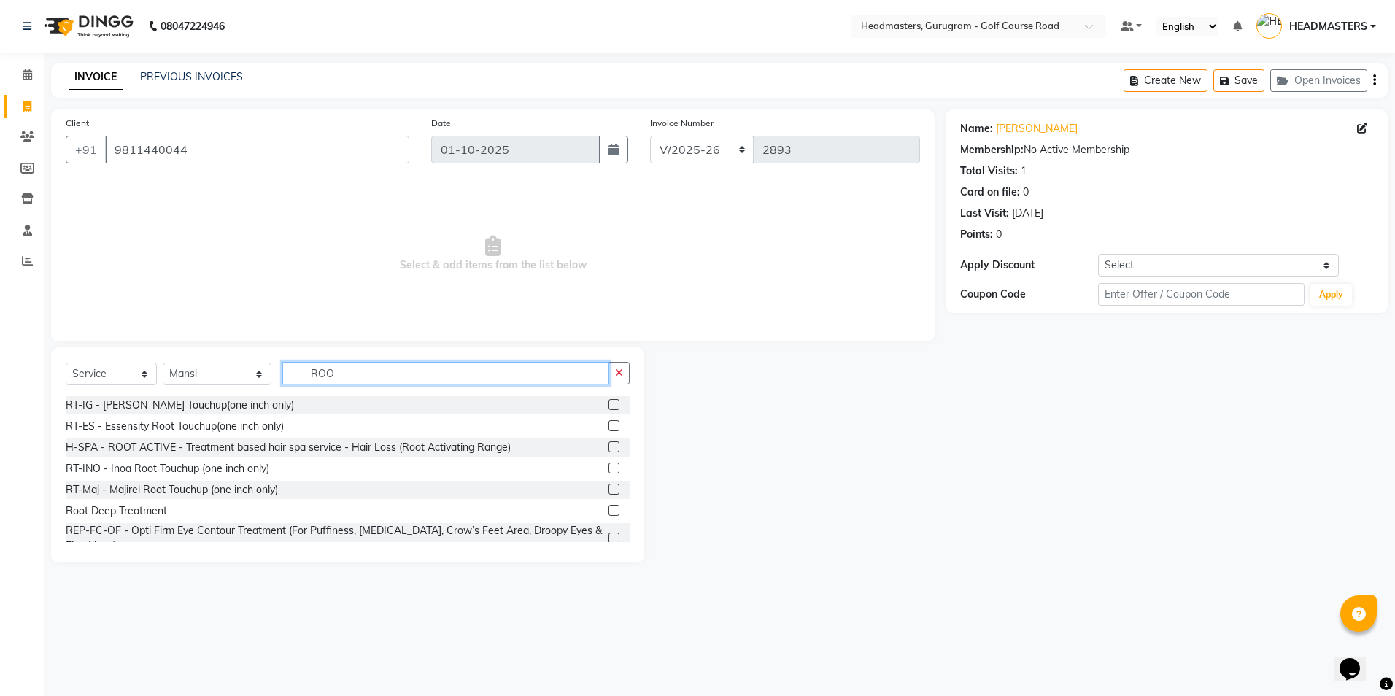
type input "ROO"
click at [608, 468] on label at bounding box center [613, 467] width 11 height 11
click at [608, 468] on input "checkbox" at bounding box center [612, 468] width 9 height 9
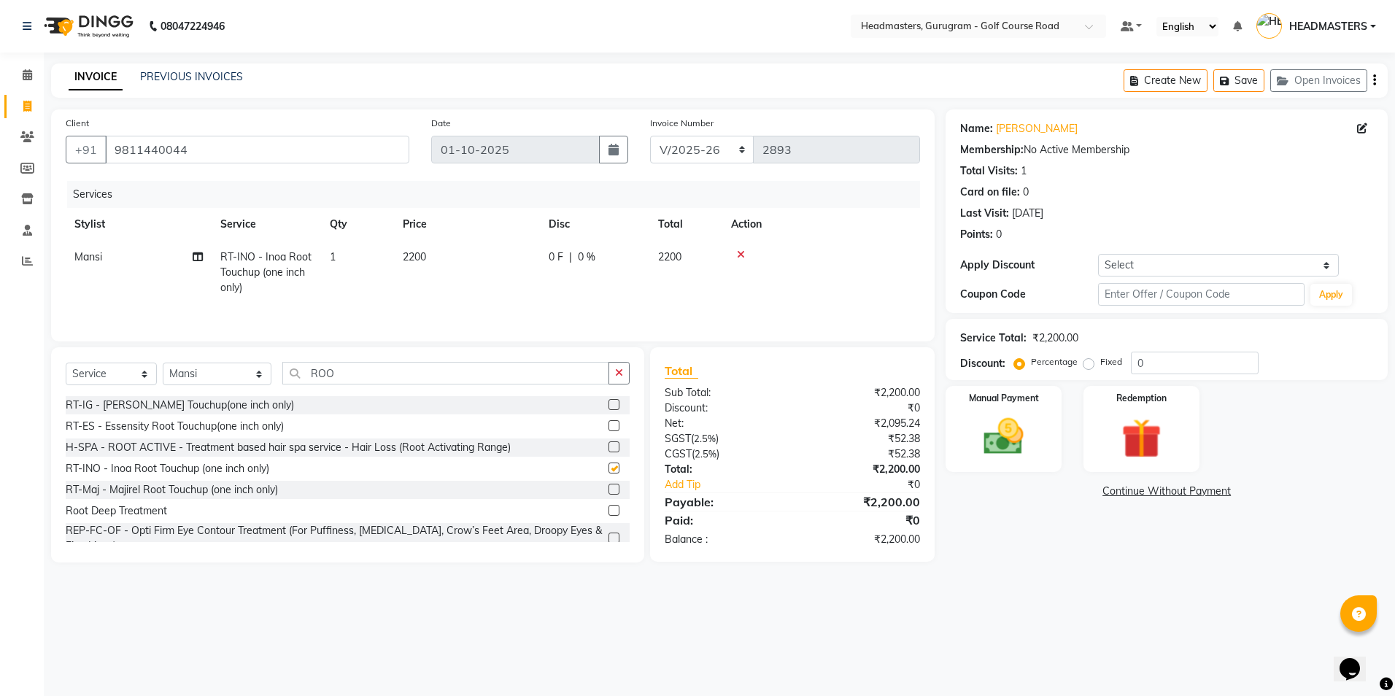
checkbox input "false"
click at [344, 373] on input "ROO" at bounding box center [445, 373] width 326 height 23
click at [608, 490] on label at bounding box center [613, 489] width 11 height 11
click at [608, 490] on input "checkbox" at bounding box center [612, 489] width 9 height 9
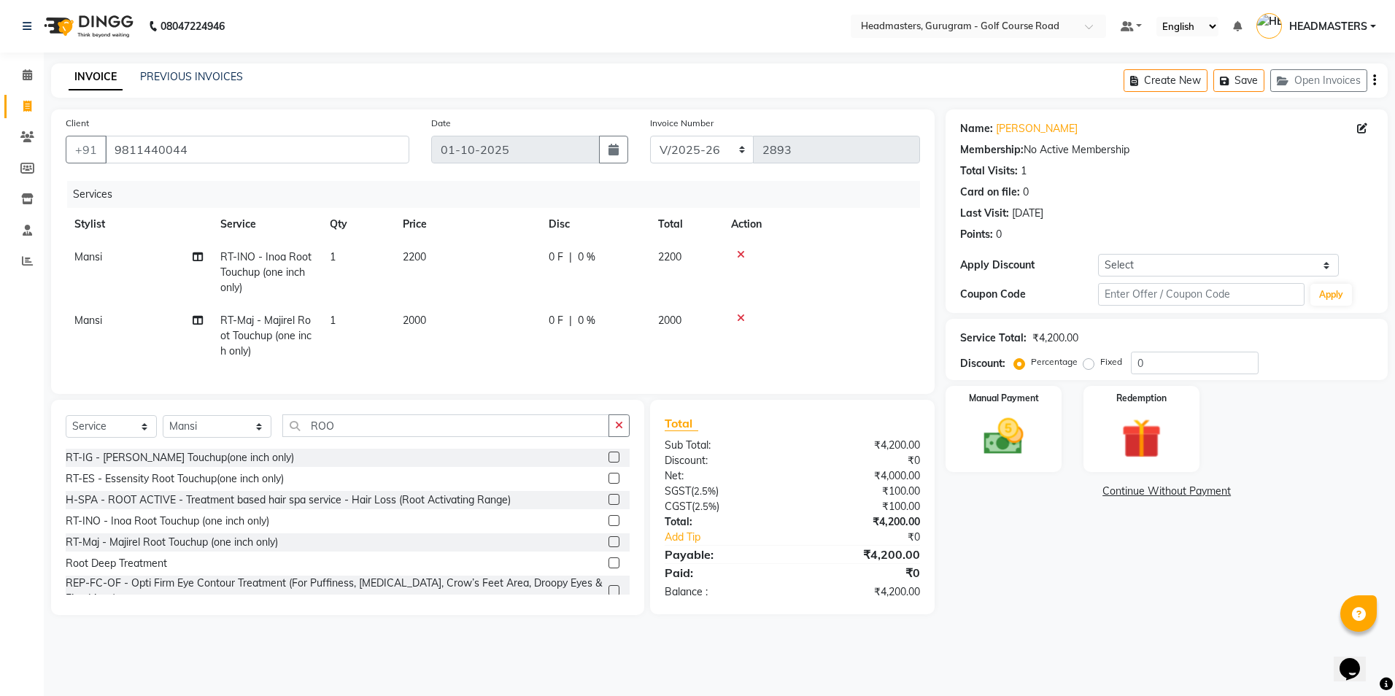
checkbox input "false"
click at [566, 320] on div "0 F | 0 %" at bounding box center [595, 320] width 92 height 15
select select "85240"
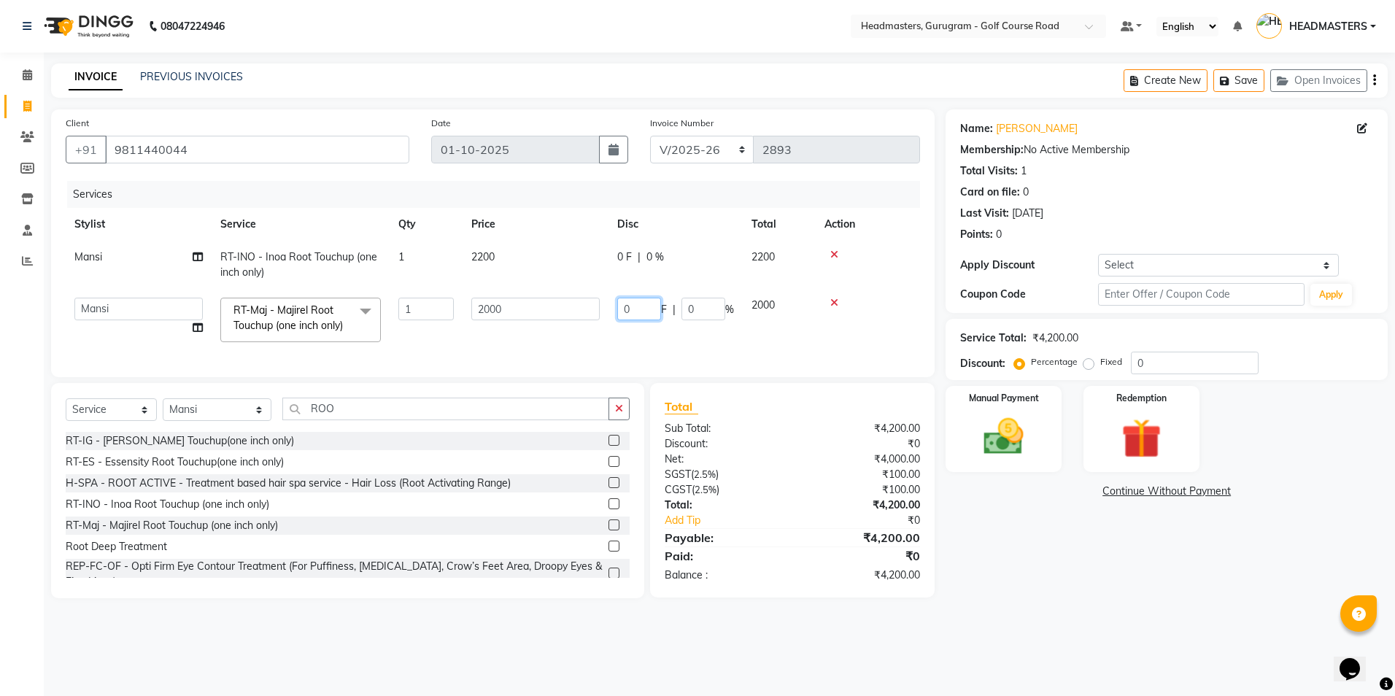
click at [656, 311] on input "0" at bounding box center [639, 309] width 44 height 23
type input "1000"
click at [334, 419] on div "Select Service Product Membership Package Voucher Prepaid Gift Card Select Styl…" at bounding box center [347, 490] width 593 height 215
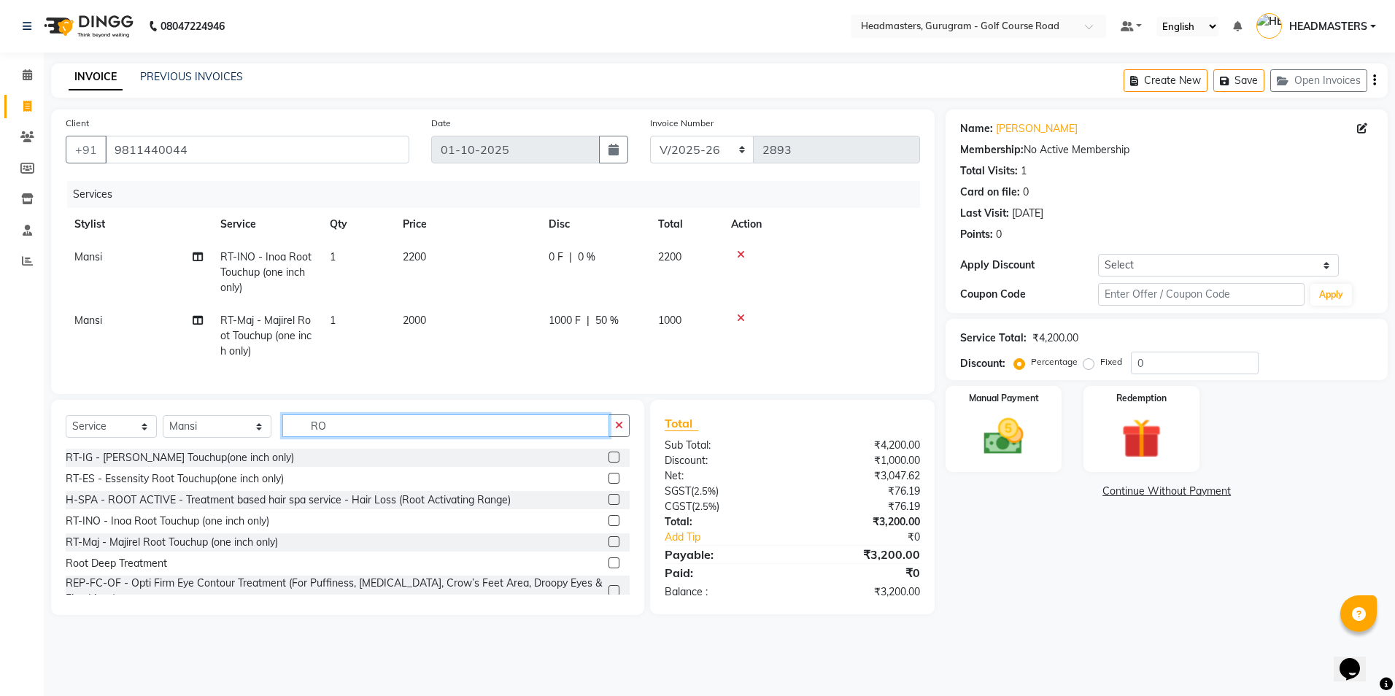
type input "R"
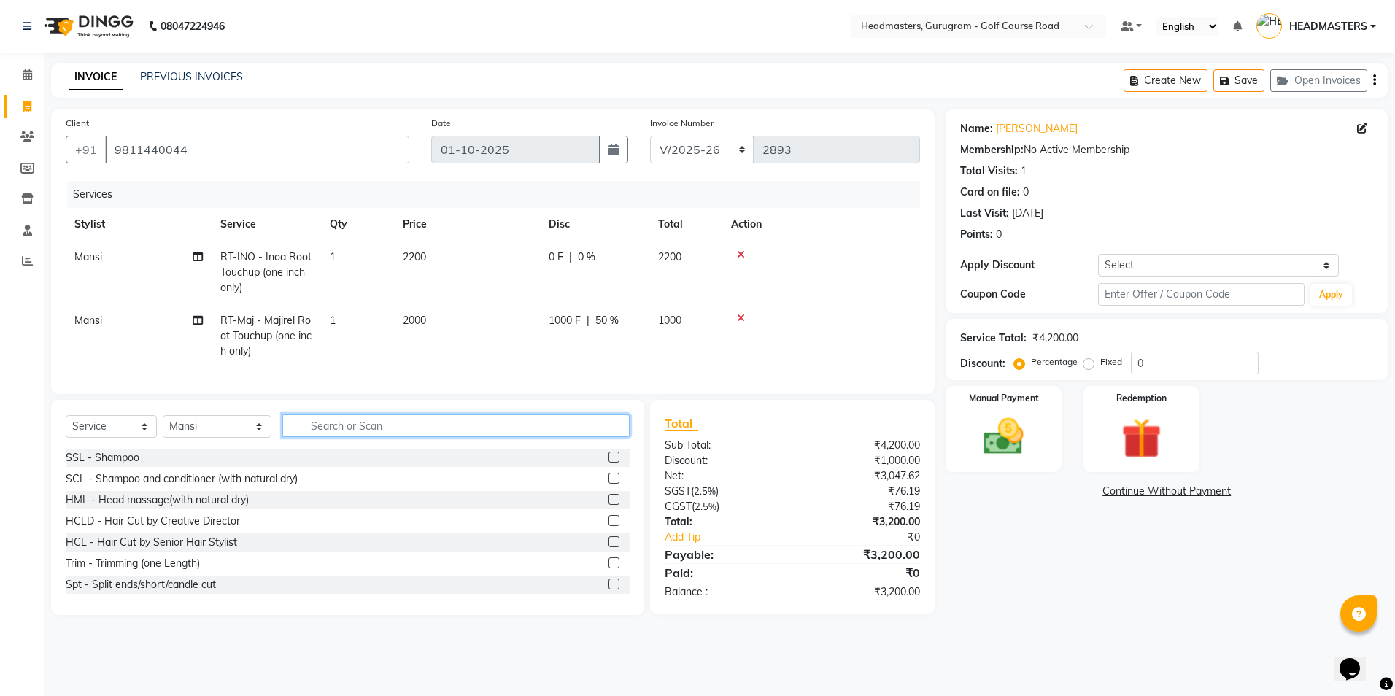
type input "G"
type input "HAI"
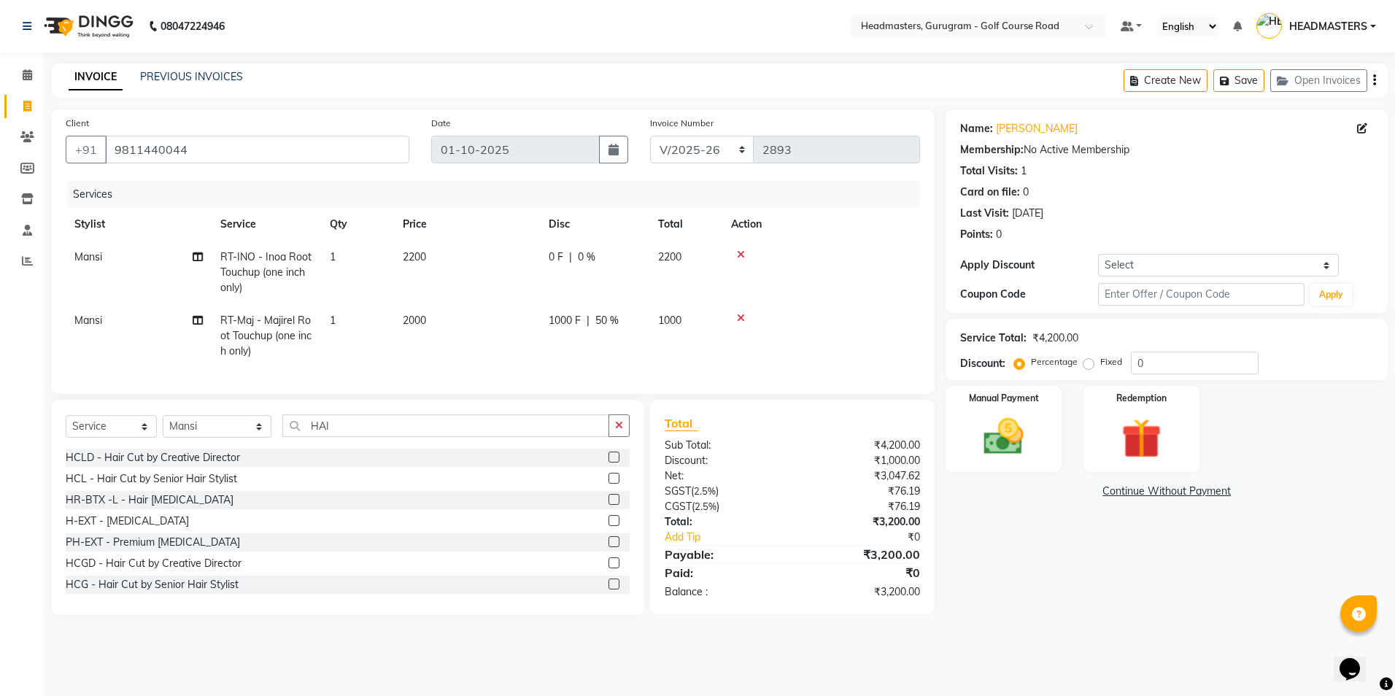
click at [608, 462] on label at bounding box center [613, 457] width 11 height 11
click at [608, 462] on input "checkbox" at bounding box center [612, 457] width 9 height 9
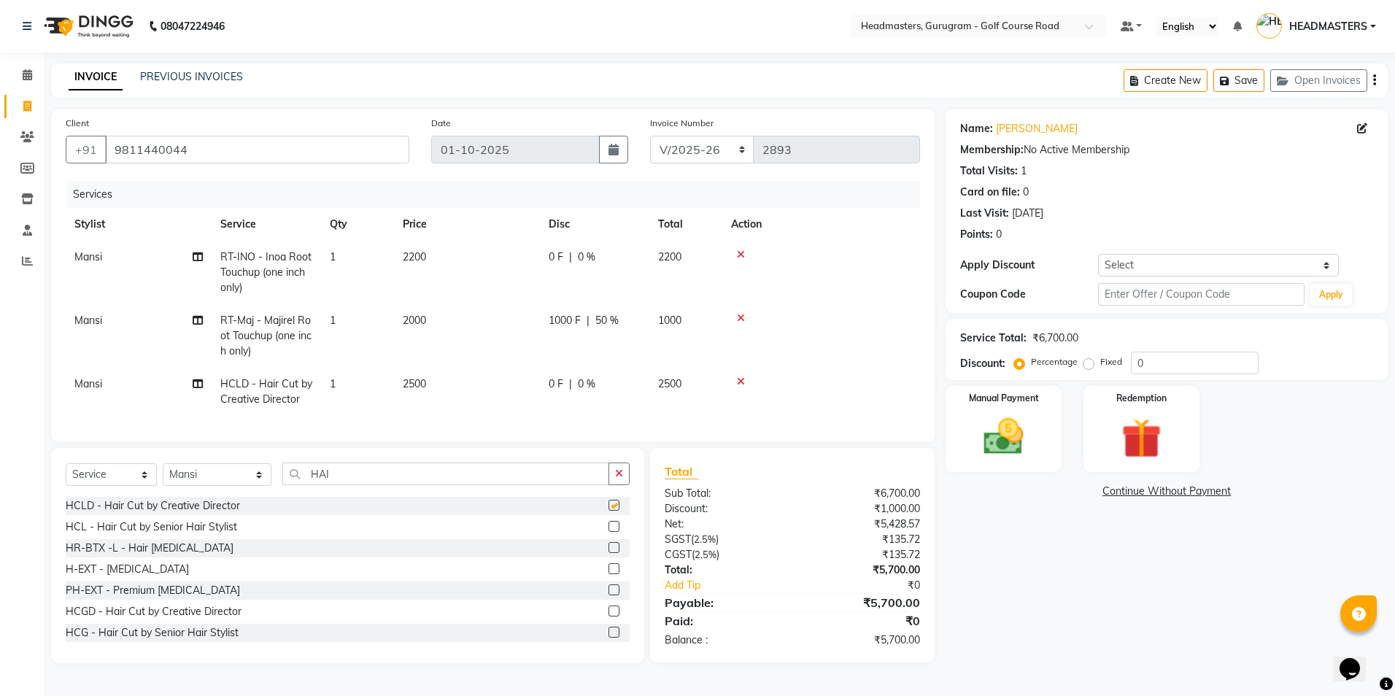
checkbox input "false"
click at [357, 485] on input "HAI" at bounding box center [445, 473] width 326 height 23
type input "H"
click at [233, 485] on select "Select Stylist Dev Gaurav HEADMASTERS [PERSON_NAME] Artist [PERSON_NAME] Pooja …" at bounding box center [217, 474] width 109 height 23
select select "86366"
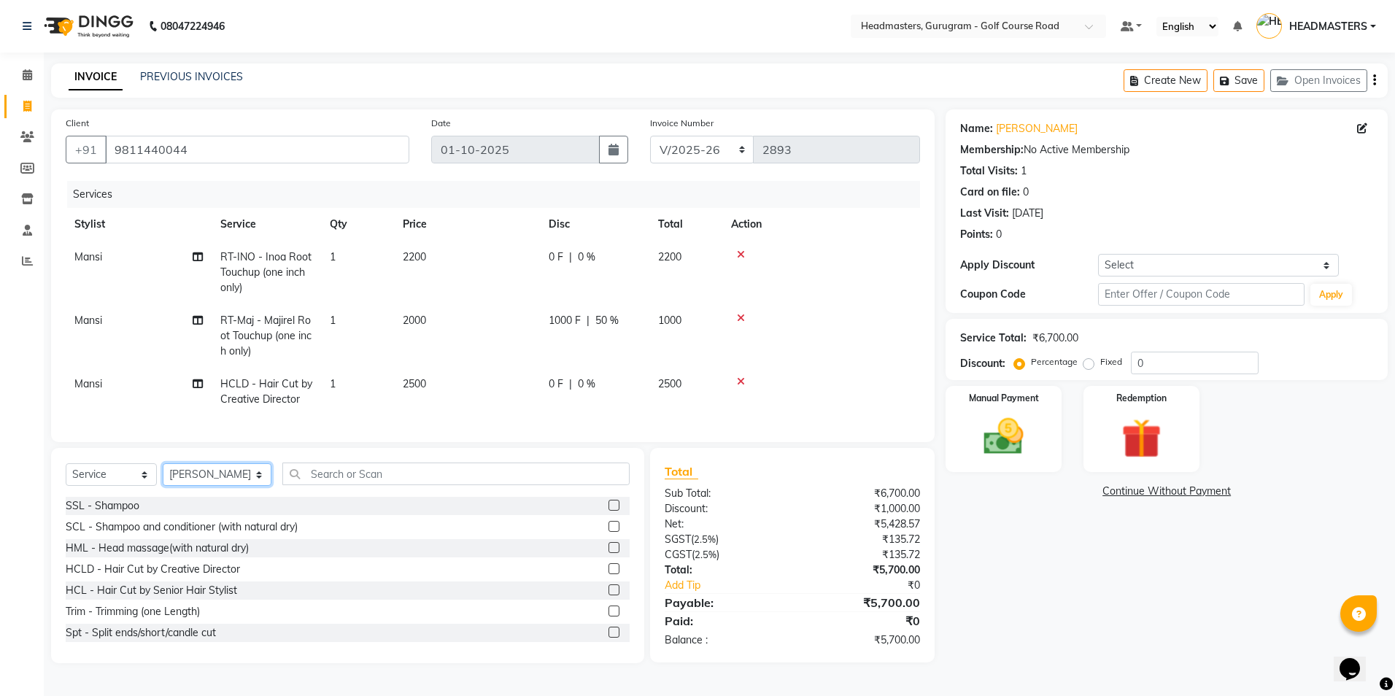
click at [163, 474] on select "Select Stylist Dev Gaurav HEADMASTERS [PERSON_NAME] Artist [PERSON_NAME] Pooja …" at bounding box center [217, 474] width 109 height 23
click at [296, 482] on input "text" at bounding box center [455, 473] width 347 height 23
type input "P"
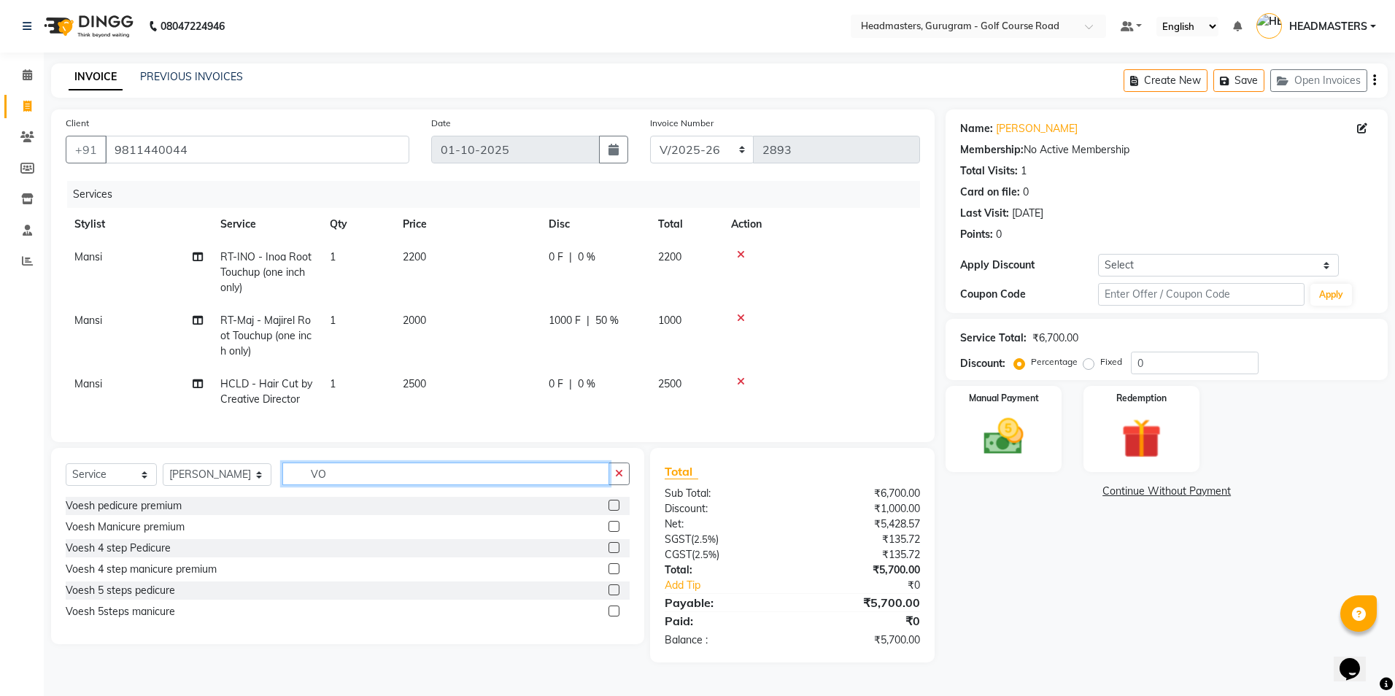
type input "VO"
click at [619, 515] on div at bounding box center [618, 506] width 21 height 18
click at [611, 511] on label at bounding box center [613, 505] width 11 height 11
click at [611, 511] on input "checkbox" at bounding box center [612, 505] width 9 height 9
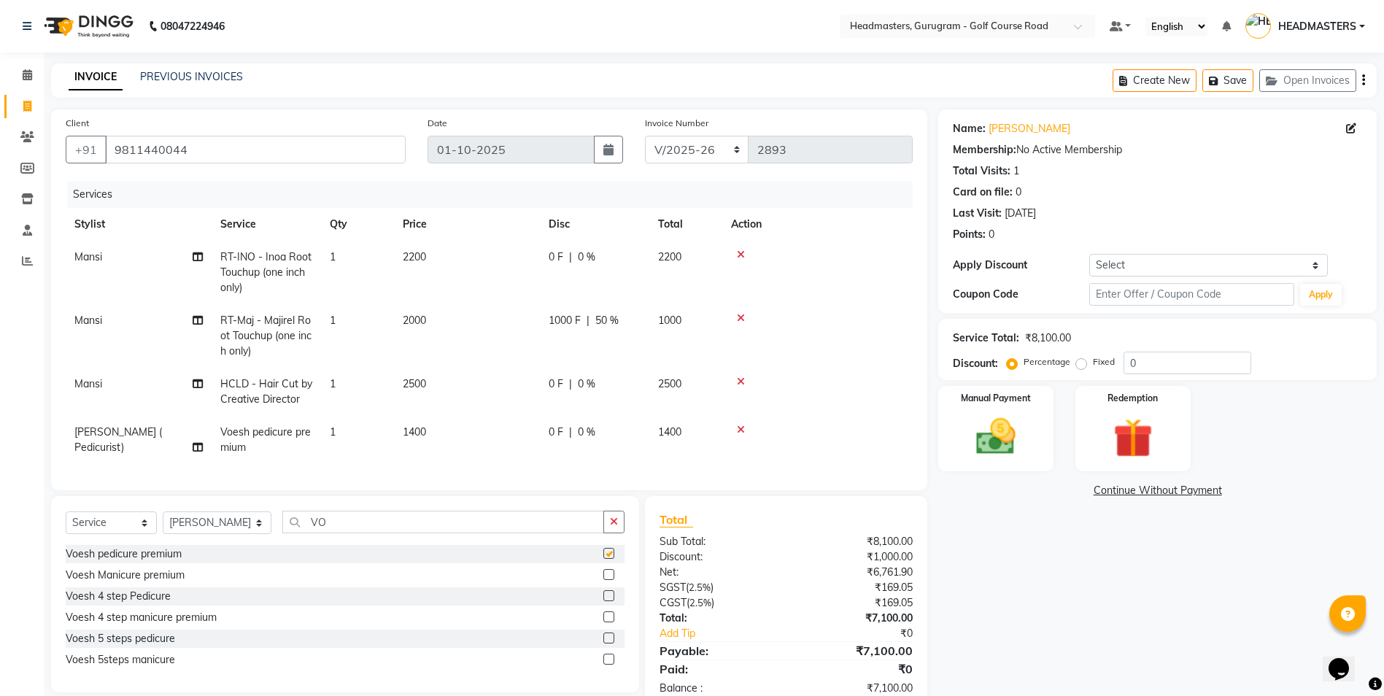
checkbox input "false"
click at [222, 534] on select "Select Stylist Dev Gaurav HEADMASTERS [PERSON_NAME] Artist [PERSON_NAME] Pooja …" at bounding box center [217, 522] width 109 height 23
select select "86368"
click at [163, 522] on select "Select Stylist Dev Gaurav HEADMASTERS [PERSON_NAME] Artist [PERSON_NAME] Pooja …" at bounding box center [217, 522] width 109 height 23
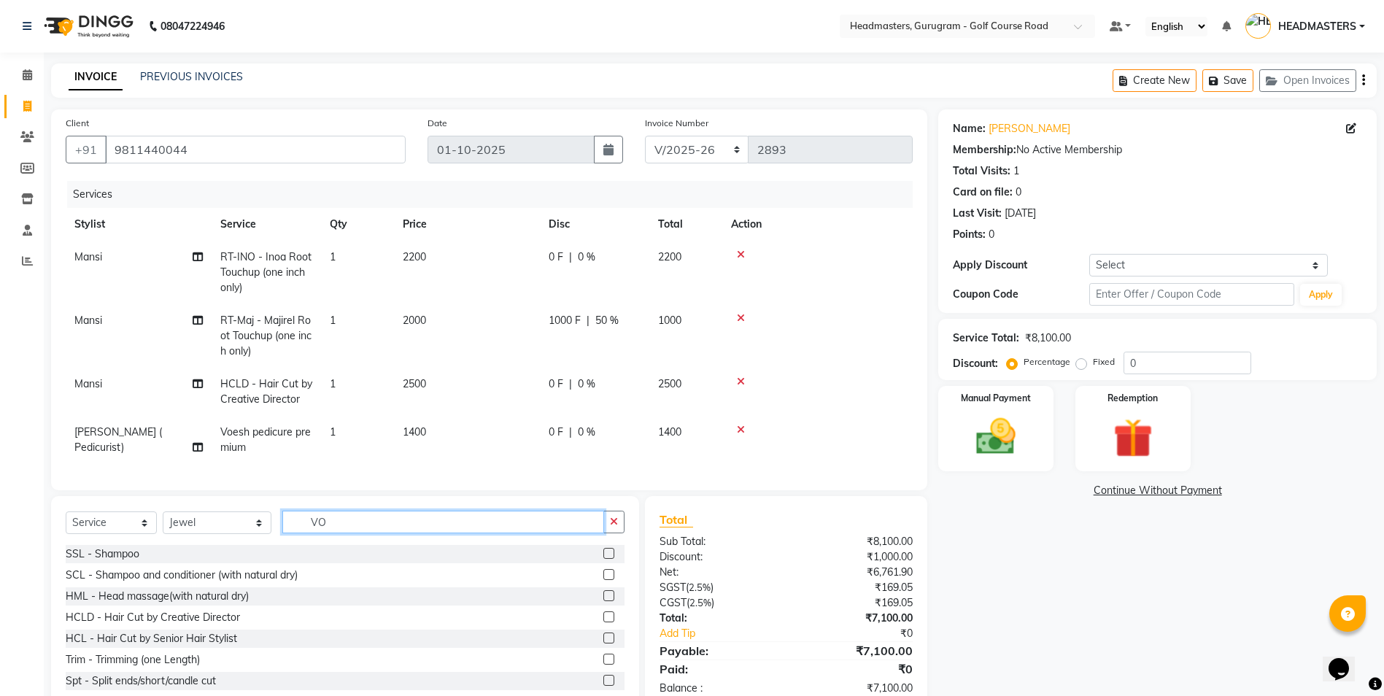
click at [338, 531] on input "VO" at bounding box center [443, 522] width 322 height 23
type input "V"
type input "MAN"
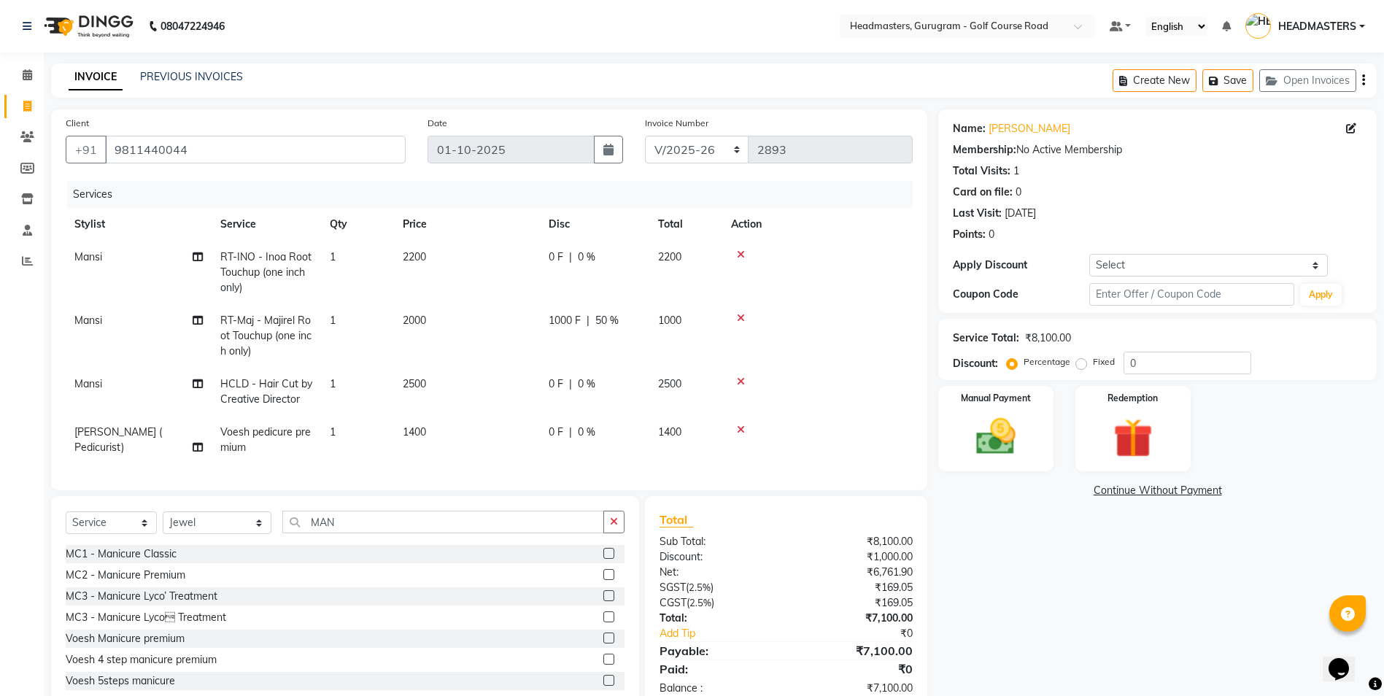
click at [603, 643] on label at bounding box center [608, 637] width 11 height 11
click at [603, 643] on input "checkbox" at bounding box center [607, 638] width 9 height 9
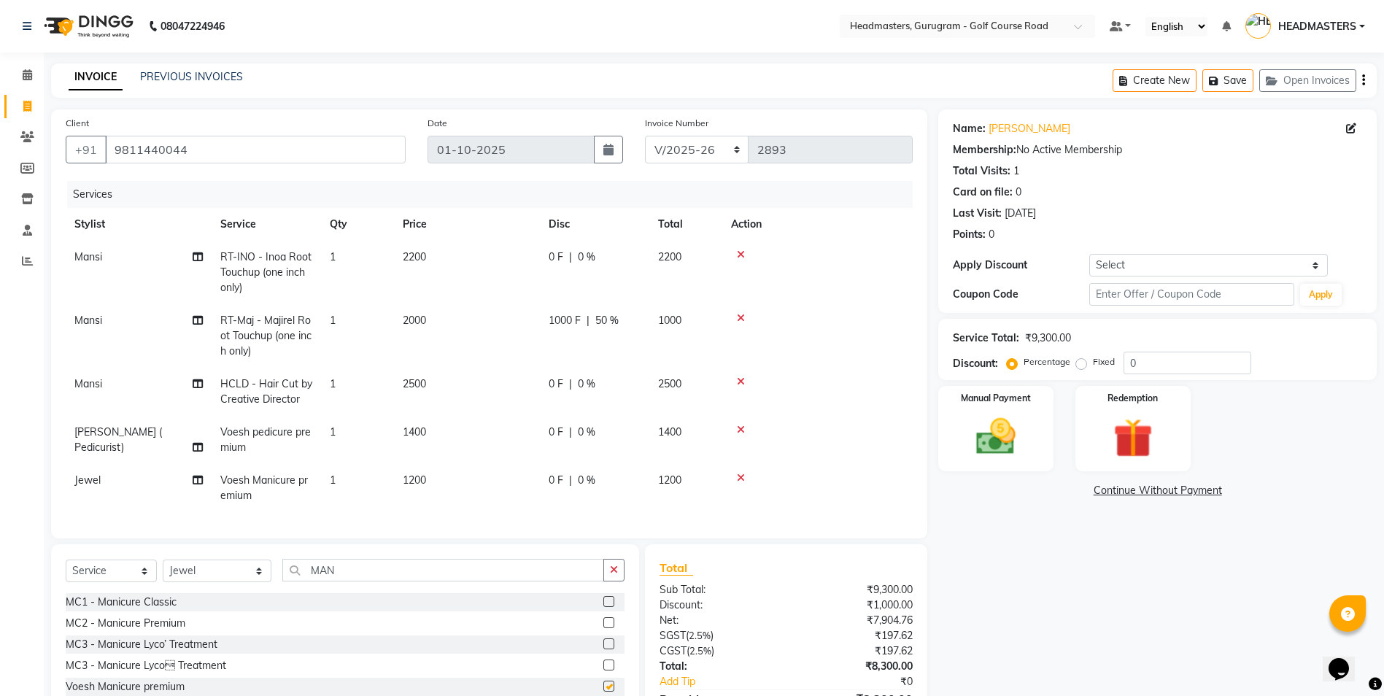
checkbox input "false"
click at [213, 582] on select "Select Stylist Dev Gaurav HEADMASTERS [PERSON_NAME] Artist [PERSON_NAME] Pooja …" at bounding box center [217, 571] width 109 height 23
select select "93022"
click at [163, 570] on select "Select Stylist Dev Gaurav HEADMASTERS [PERSON_NAME] Artist [PERSON_NAME] Pooja …" at bounding box center [217, 571] width 109 height 23
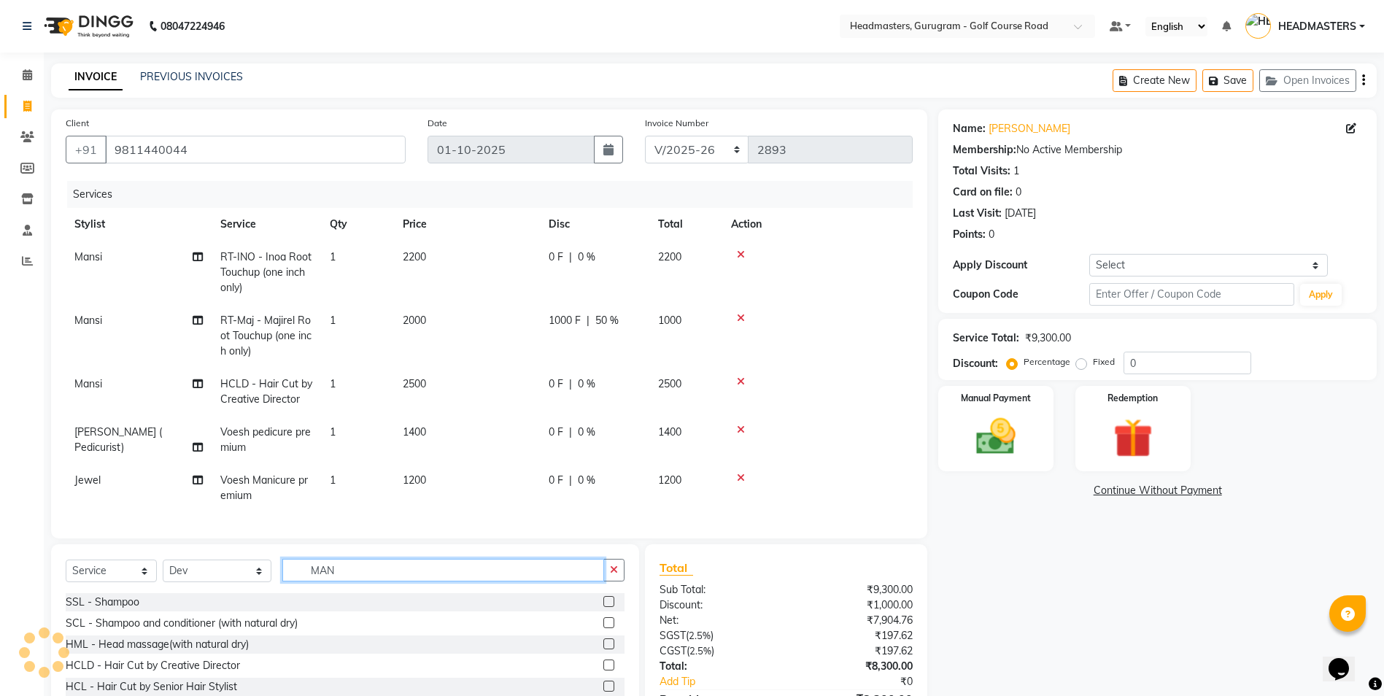
click at [348, 581] on input "MAN" at bounding box center [443, 570] width 322 height 23
type input "M"
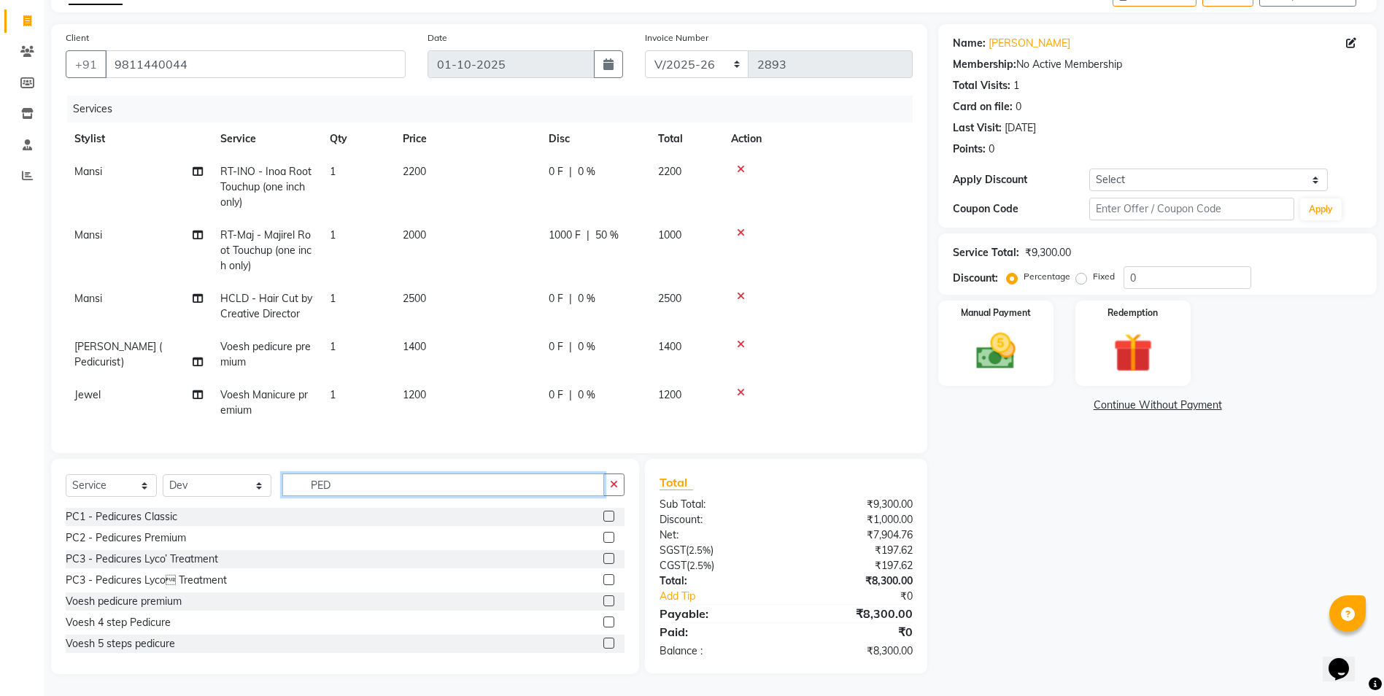
scroll to position [96, 0]
type input "PED"
click at [603, 603] on label at bounding box center [608, 600] width 11 height 11
click at [603, 603] on input "checkbox" at bounding box center [607, 601] width 9 height 9
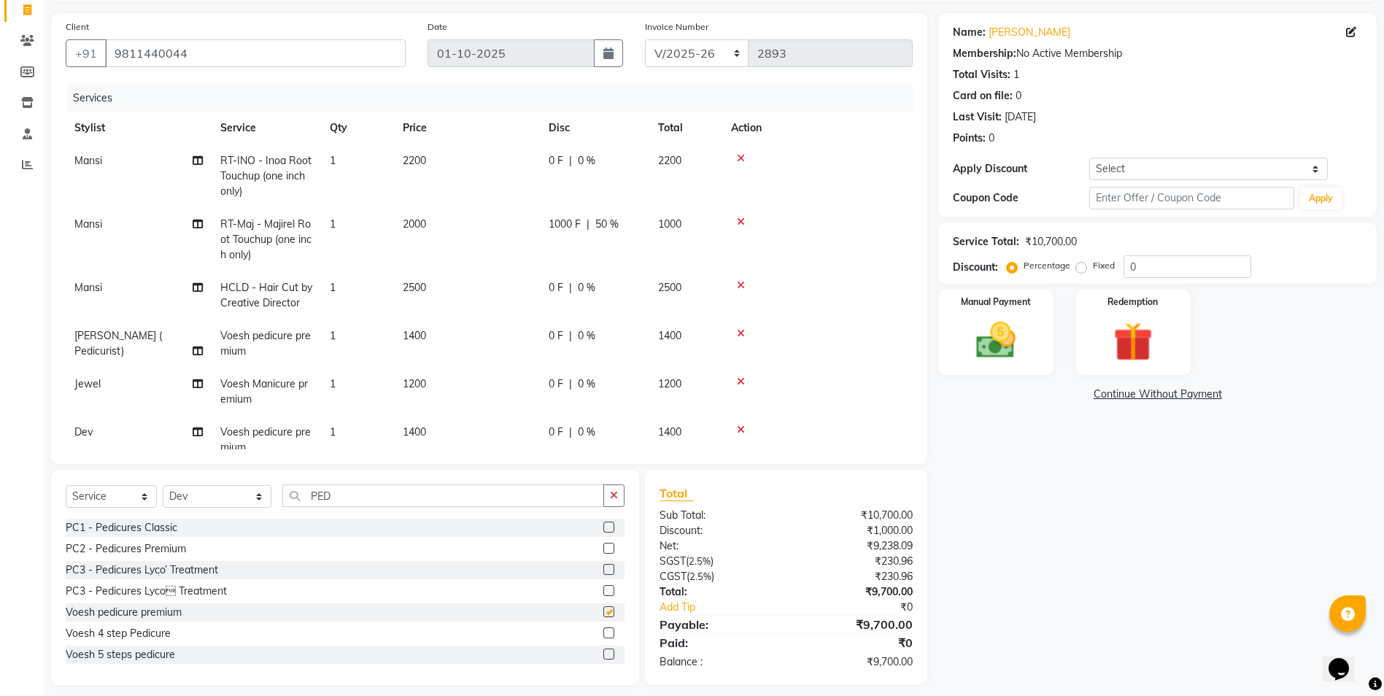
checkbox input "false"
click at [381, 498] on input "PED" at bounding box center [443, 495] width 322 height 23
click at [209, 498] on select "Select Stylist Dev Gaurav HEADMASTERS [PERSON_NAME] Artist [PERSON_NAME] Pooja …" at bounding box center [217, 496] width 109 height 23
select select "86584"
click at [163, 485] on select "Select Stylist Dev Gaurav HEADMASTERS [PERSON_NAME] Artist [PERSON_NAME] Pooja …" at bounding box center [217, 496] width 109 height 23
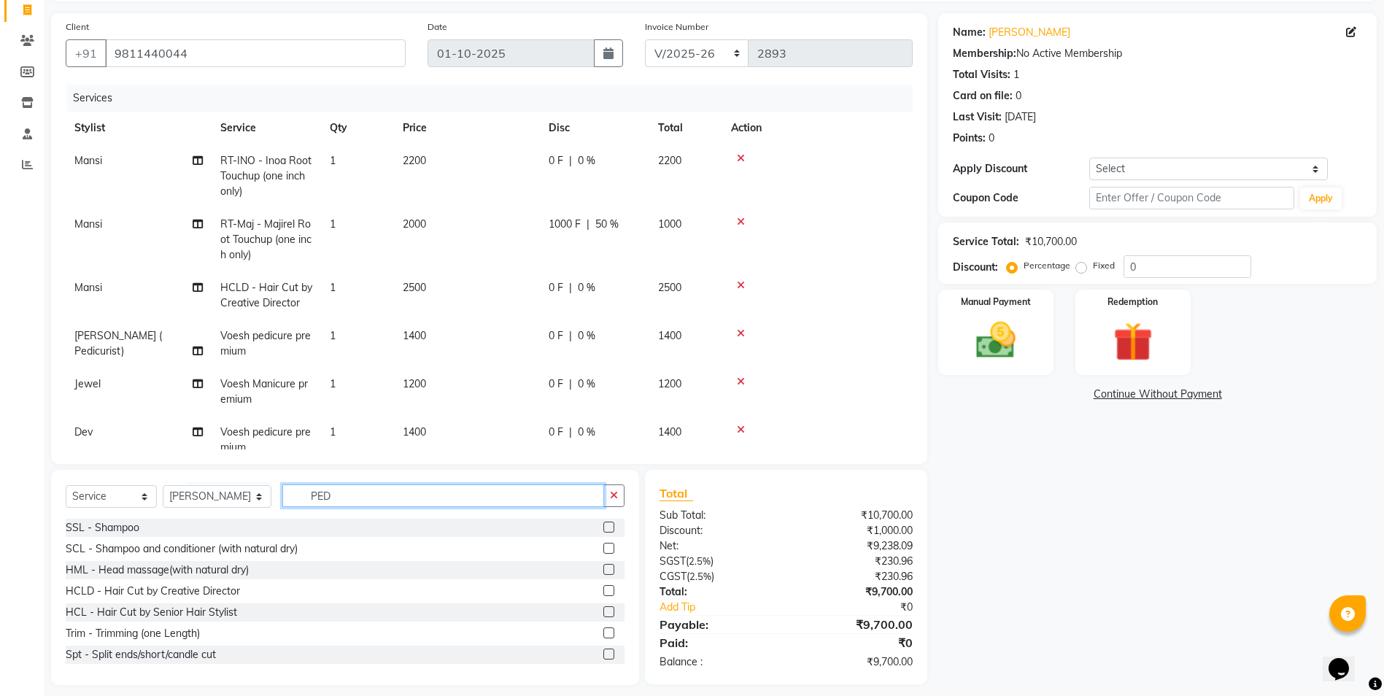
click at [321, 492] on input "PED" at bounding box center [443, 495] width 322 height 23
type input "P"
type input "MAN"
click at [603, 607] on label at bounding box center [608, 611] width 11 height 11
click at [603, 608] on input "checkbox" at bounding box center [607, 612] width 9 height 9
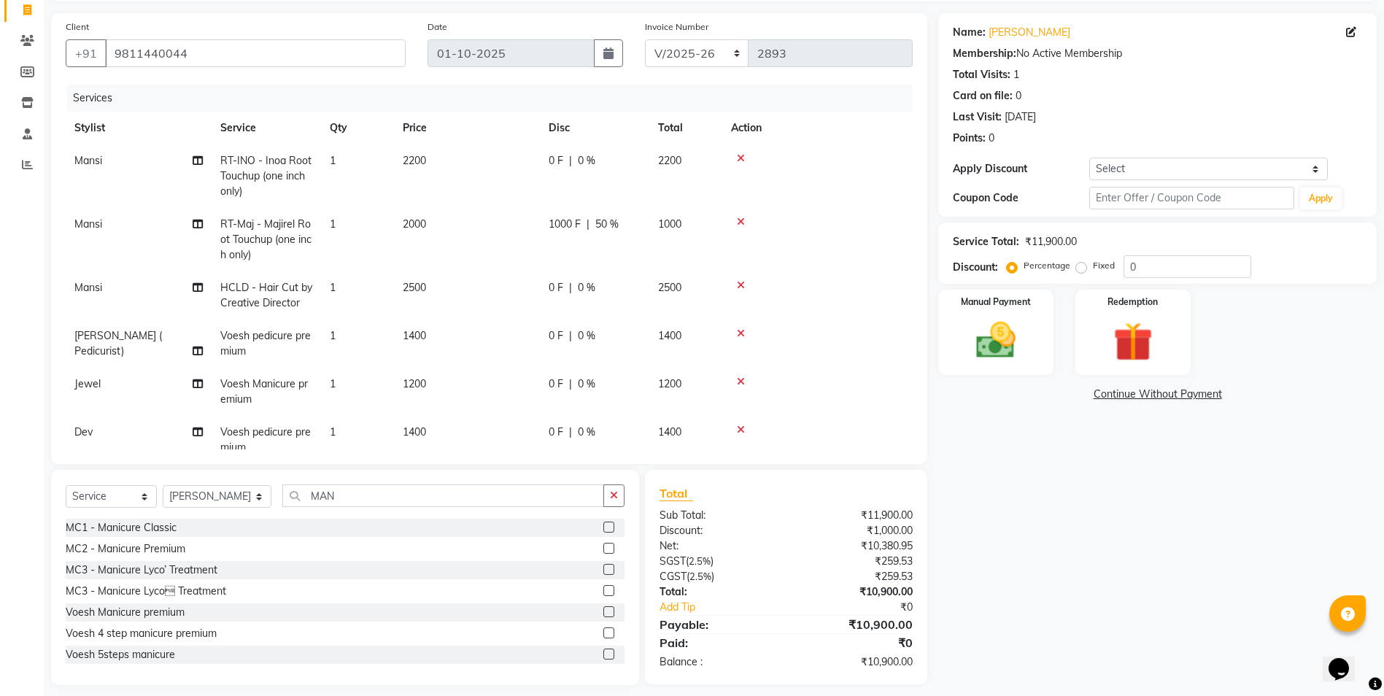
click at [603, 610] on label at bounding box center [608, 611] width 11 height 11
click at [603, 610] on input "checkbox" at bounding box center [607, 612] width 9 height 9
checkbox input "false"
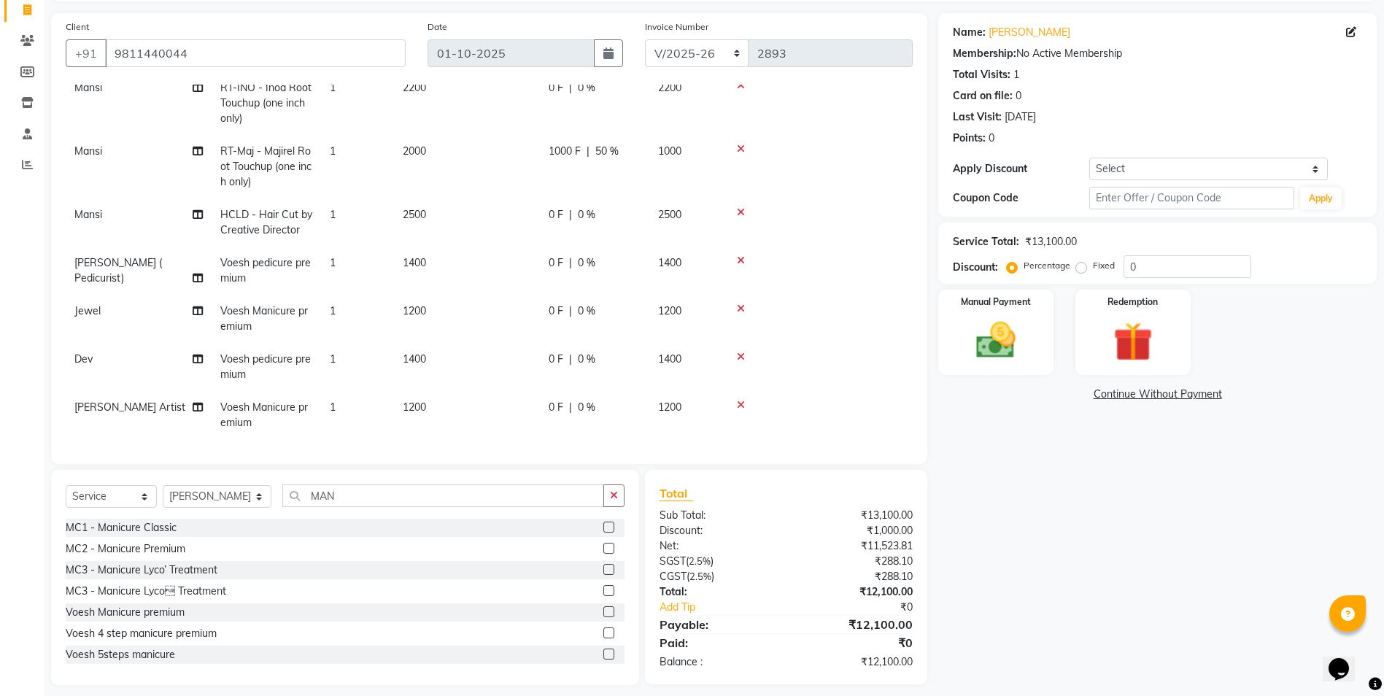
scroll to position [0, 0]
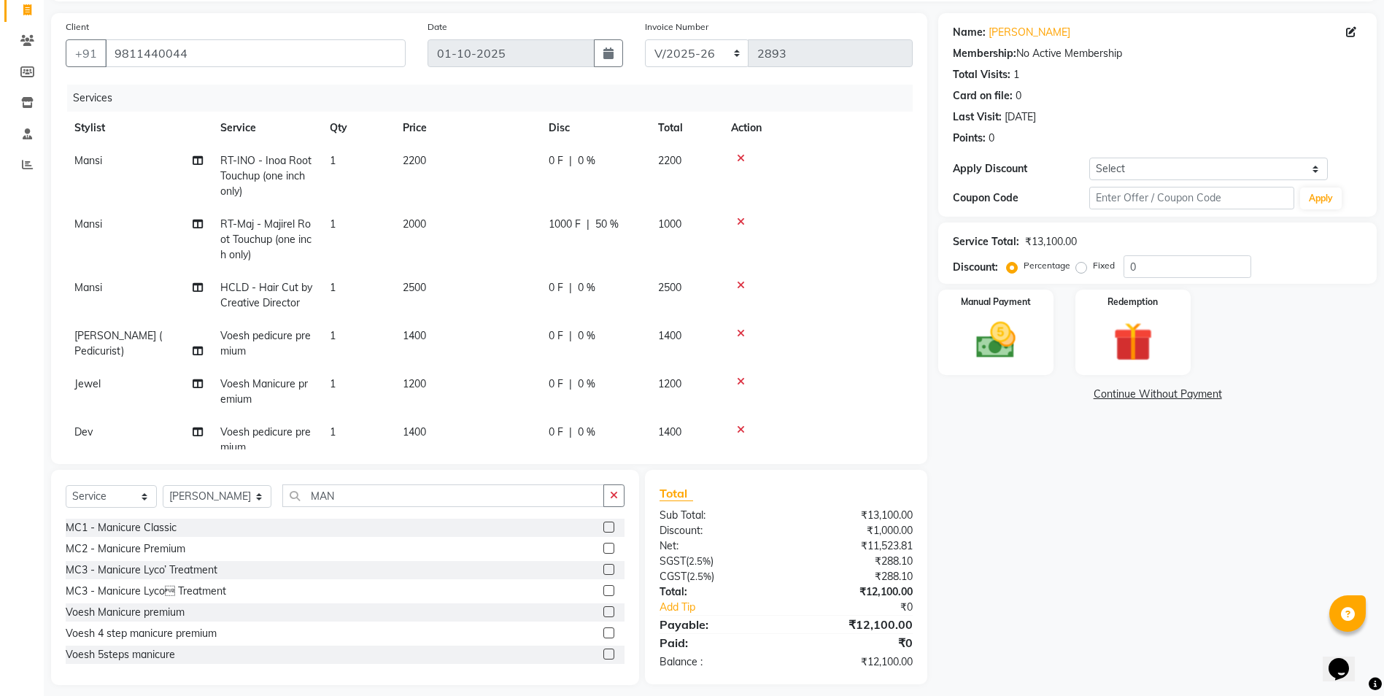
click at [422, 294] on td "2500" at bounding box center [467, 295] width 146 height 48
select select "85240"
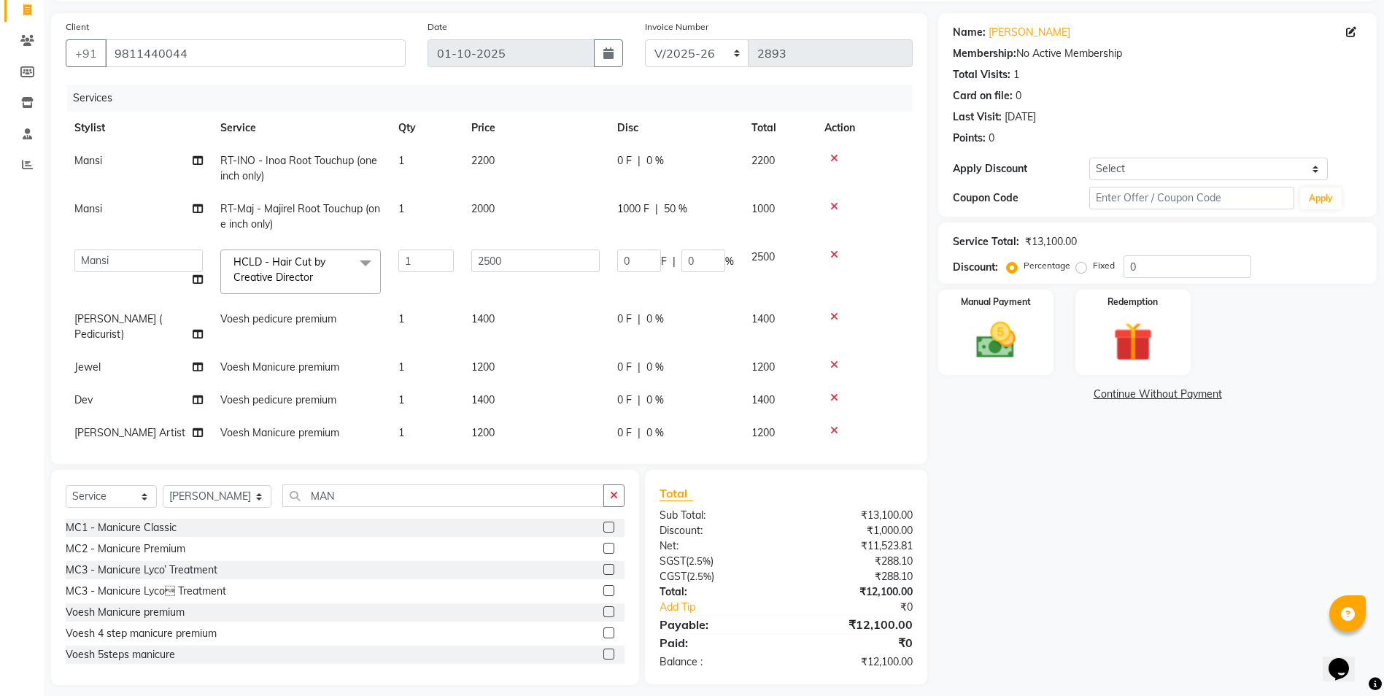
click at [529, 212] on td "2000" at bounding box center [535, 217] width 146 height 48
select select "85240"
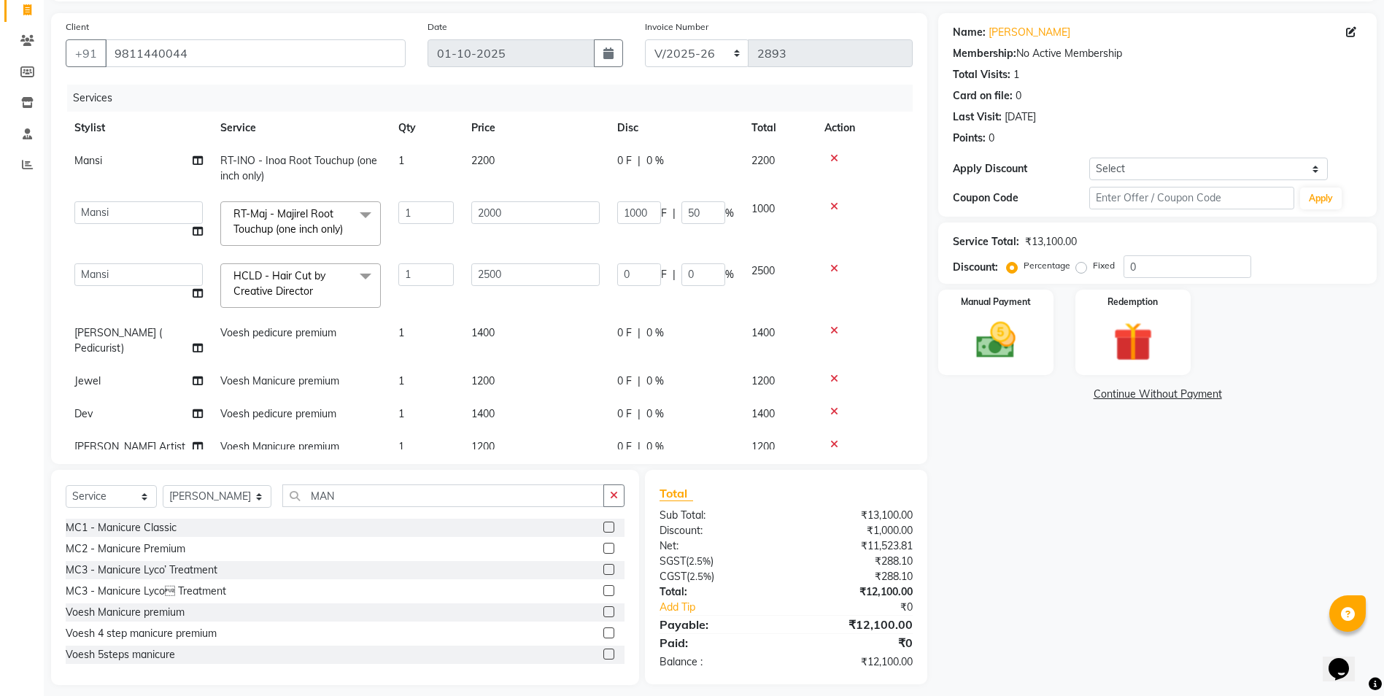
click at [476, 171] on td "2200" at bounding box center [535, 168] width 146 height 48
select select "85240"
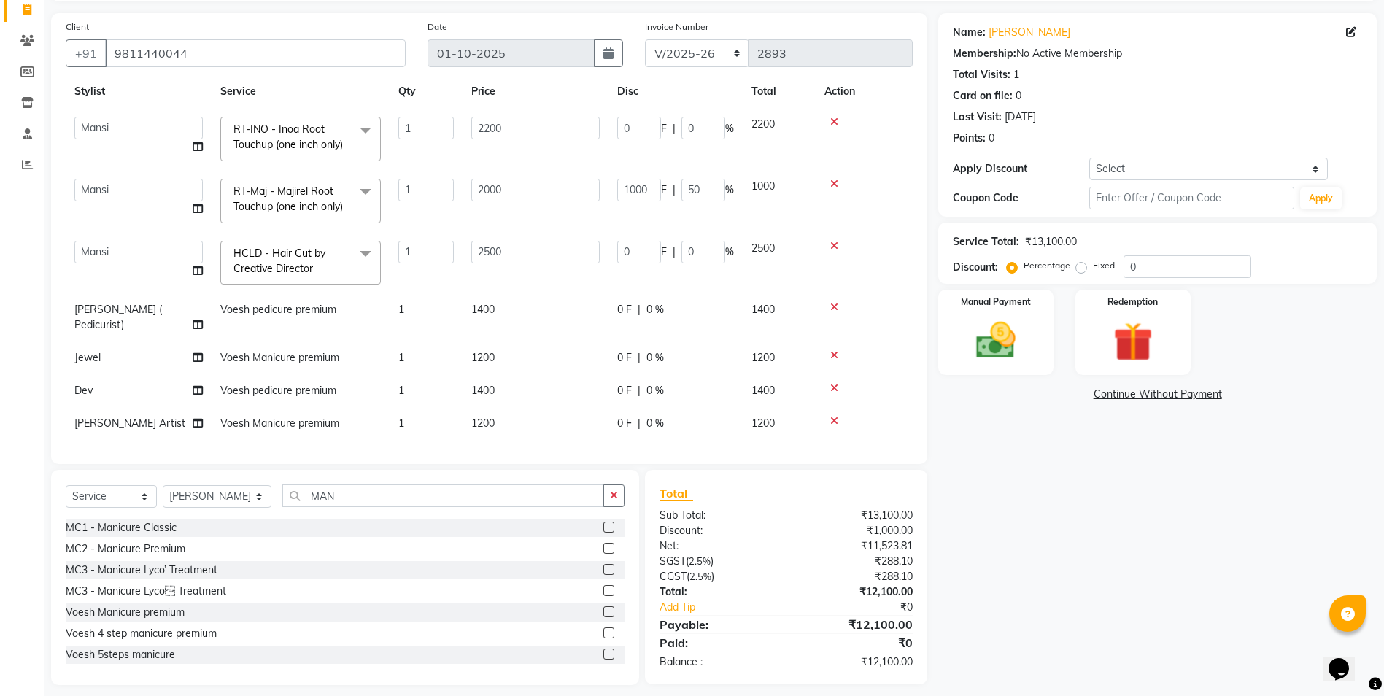
scroll to position [67, 0]
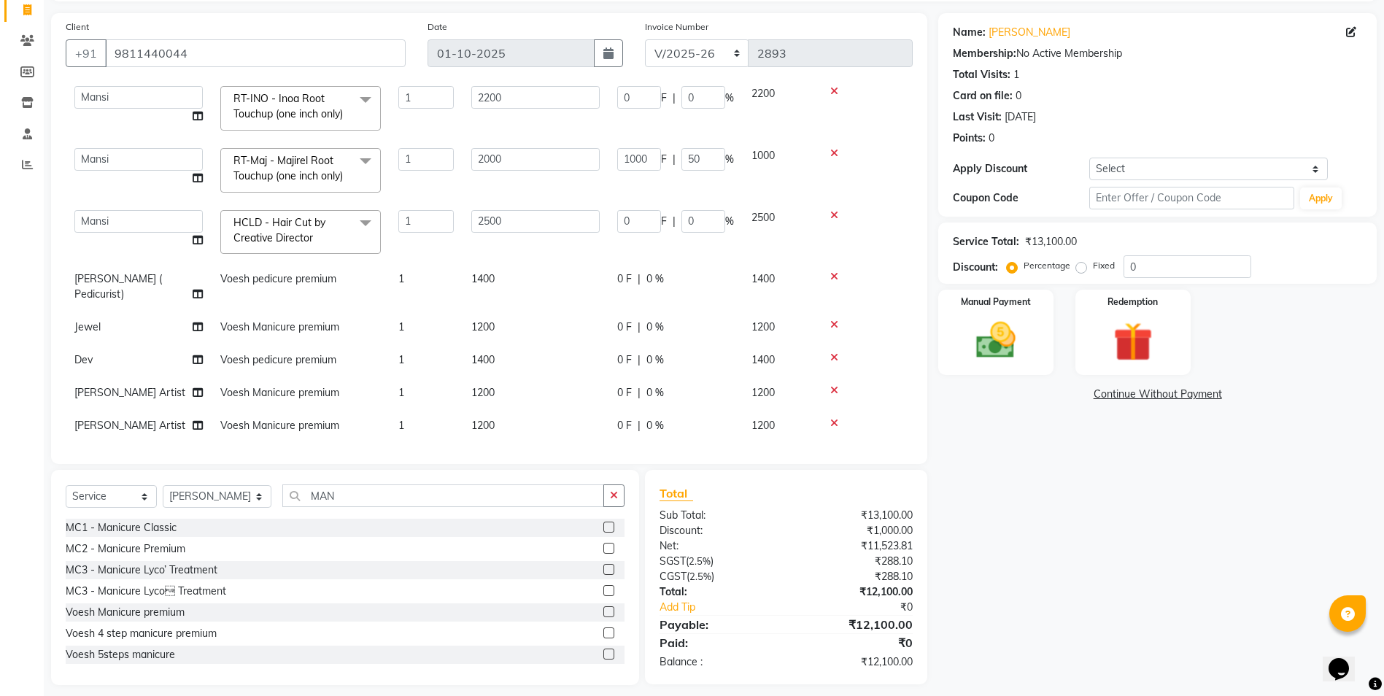
click at [834, 418] on icon at bounding box center [834, 423] width 8 height 10
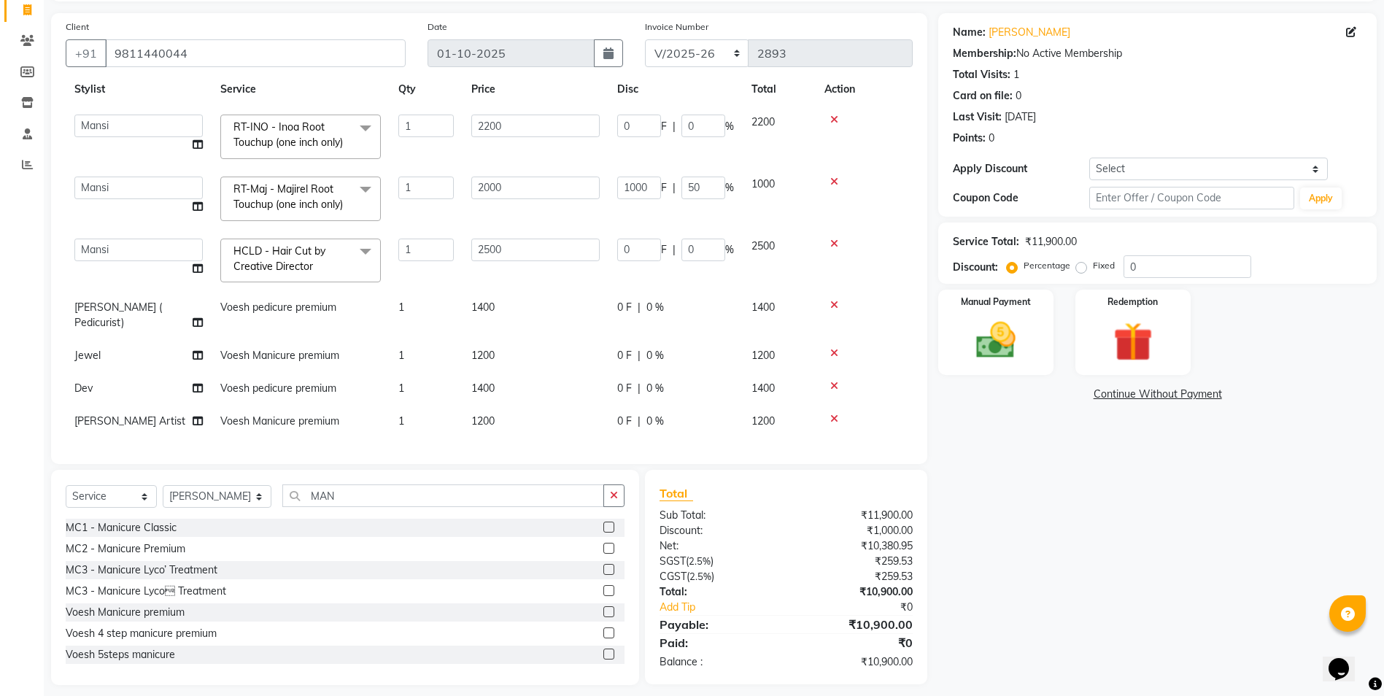
scroll to position [34, 0]
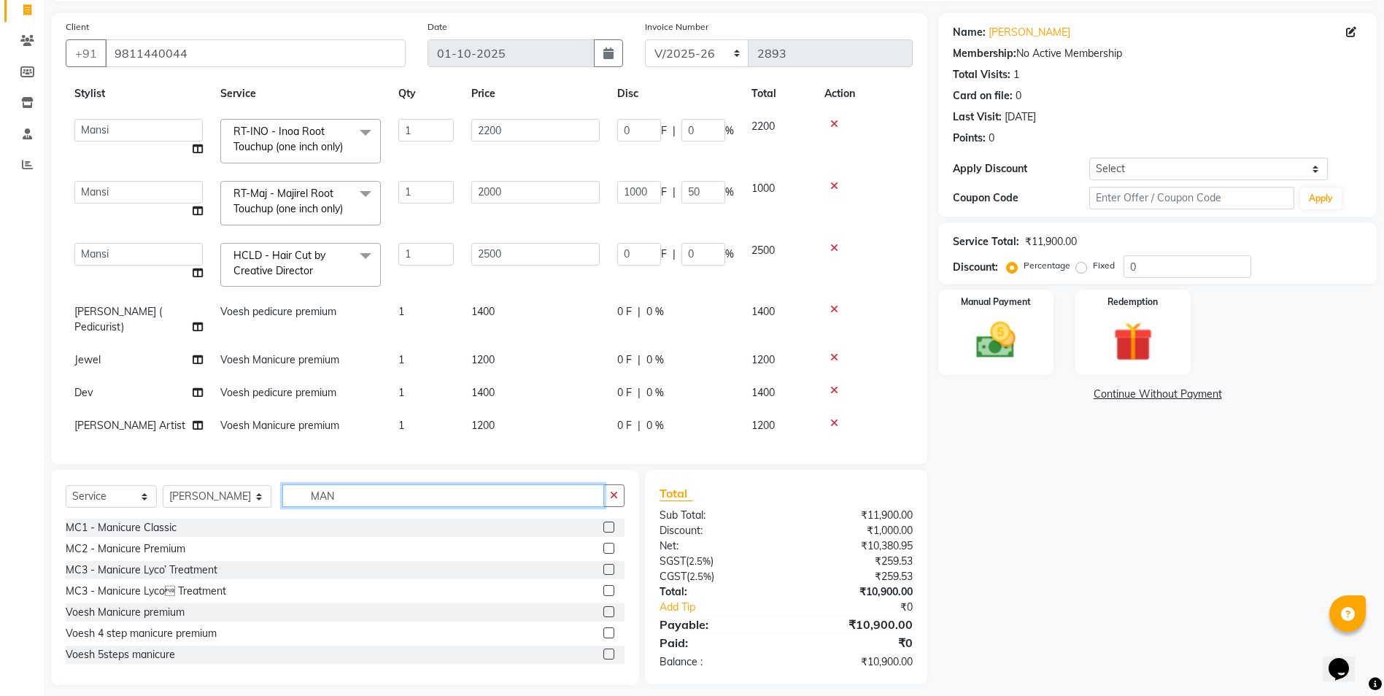
click at [455, 486] on input "MAN" at bounding box center [443, 495] width 322 height 23
click at [238, 498] on select "Select Stylist Dev Gaurav HEADMASTERS [PERSON_NAME] Artist [PERSON_NAME] Pooja …" at bounding box center [217, 496] width 109 height 23
select select "85837"
click at [163, 485] on select "Select Stylist Dev Gaurav HEADMASTERS [PERSON_NAME] Artist [PERSON_NAME] Pooja …" at bounding box center [217, 496] width 109 height 23
click at [343, 504] on input "MAN" at bounding box center [443, 495] width 322 height 23
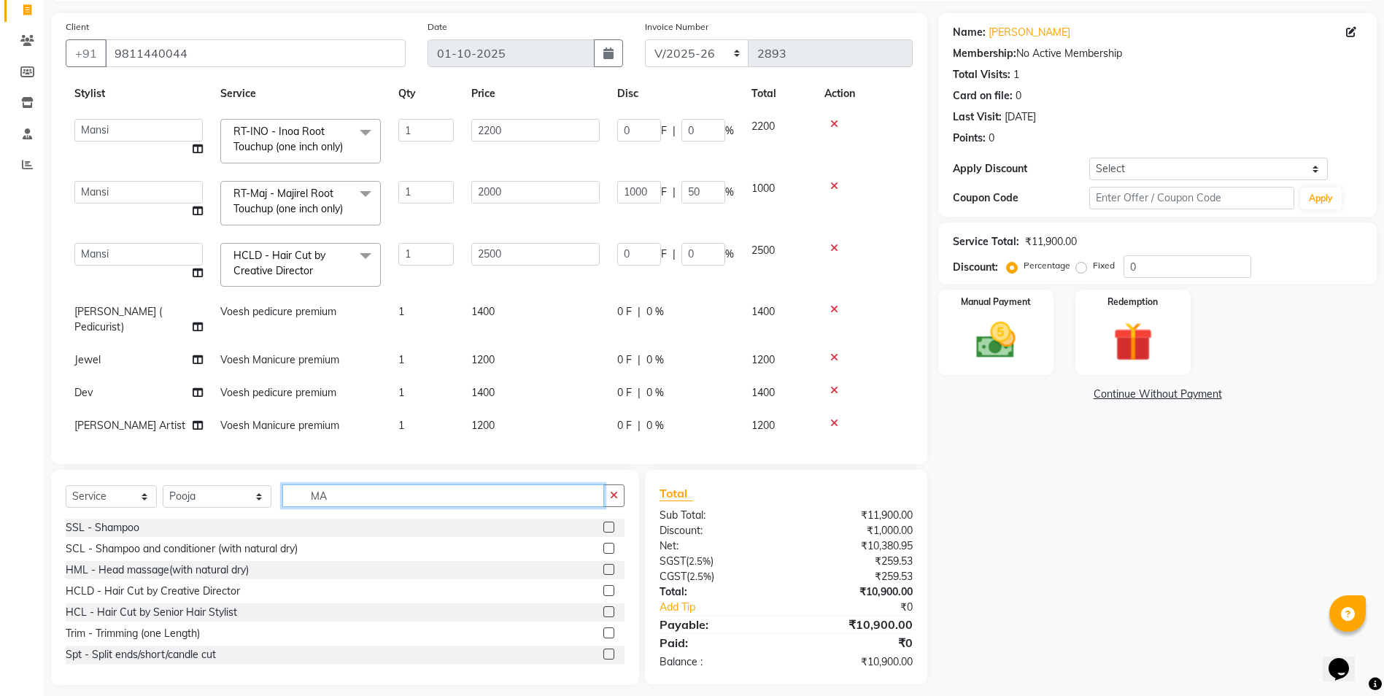
type input "M"
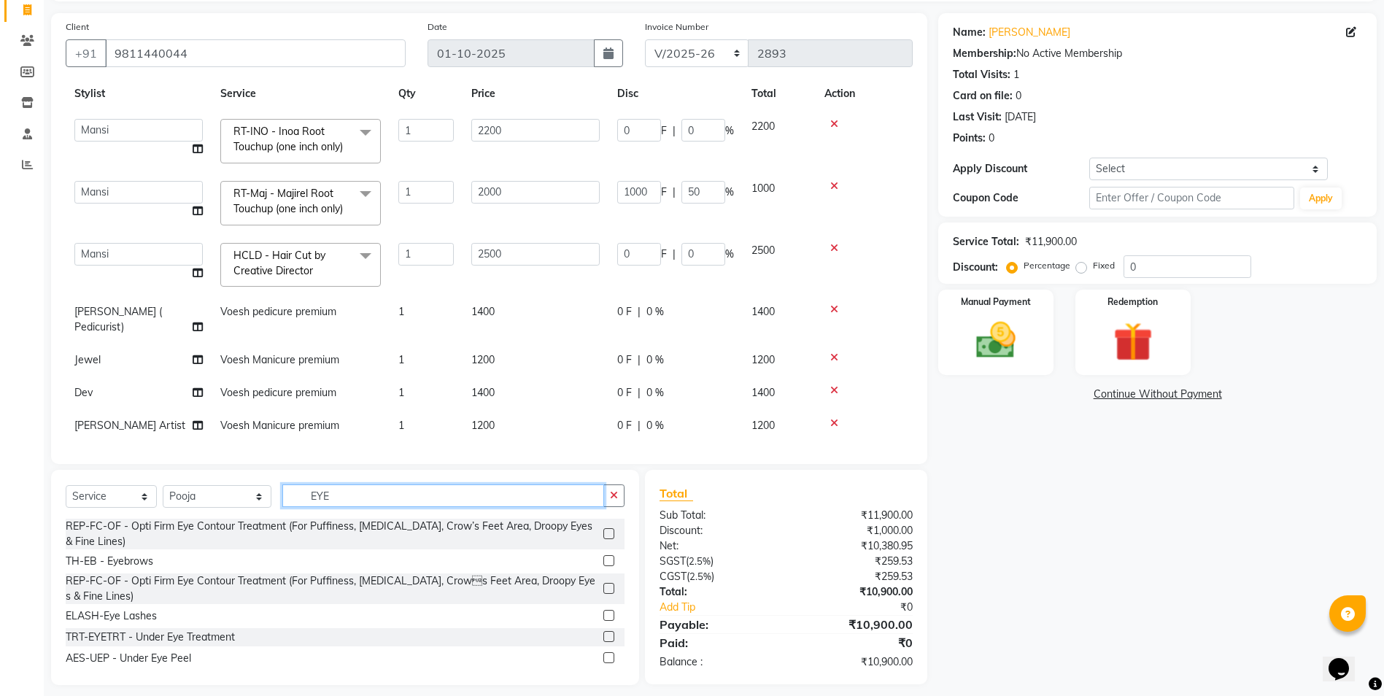
type input "EYE"
click at [603, 558] on label at bounding box center [608, 560] width 11 height 11
click at [603, 558] on input "checkbox" at bounding box center [607, 561] width 9 height 9
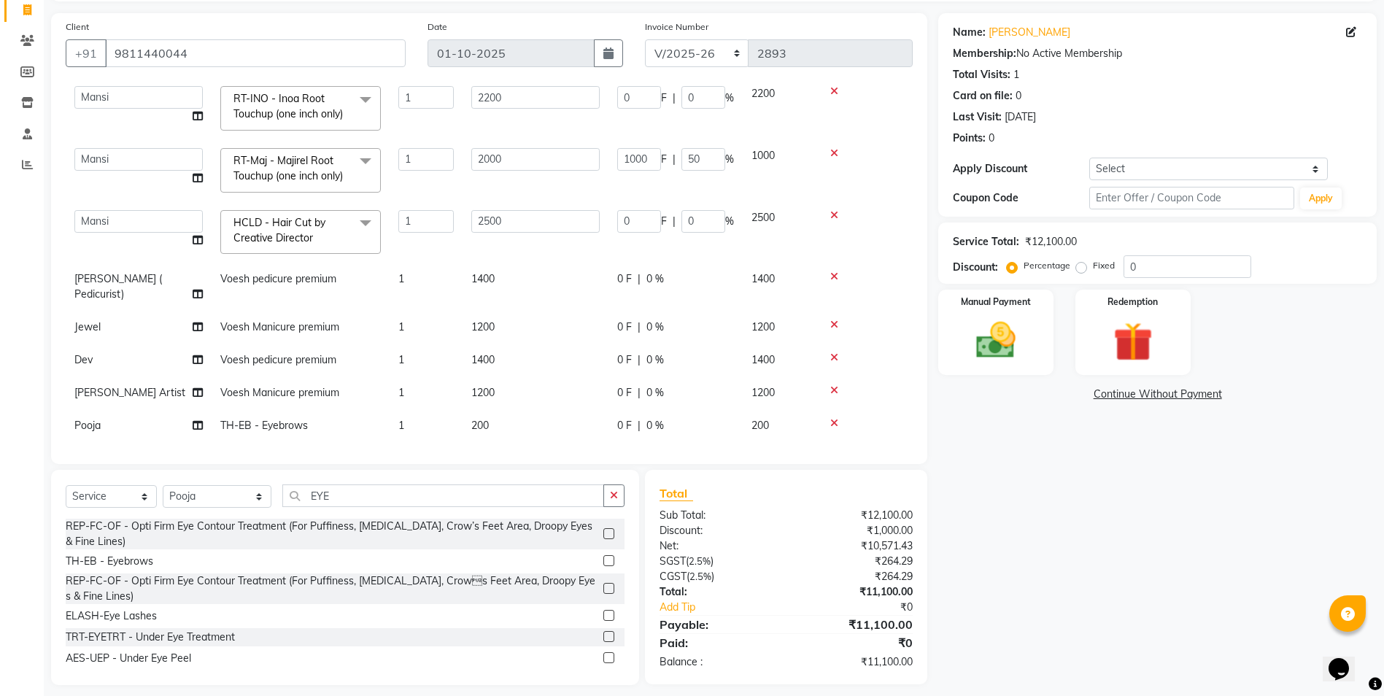
checkbox input "false"
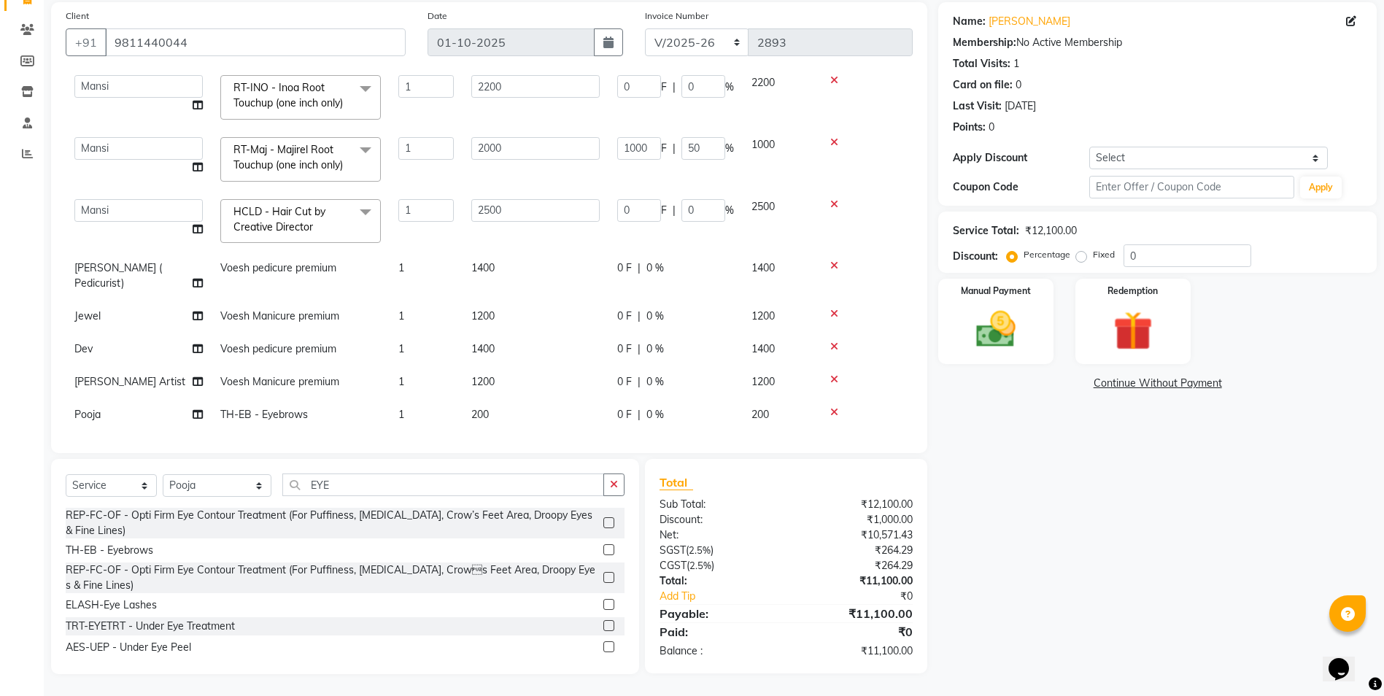
drag, startPoint x: 418, startPoint y: 418, endPoint x: 417, endPoint y: 409, distance: 9.5
click at [419, 418] on div "Services Stylist Service Qty Price Disc Total Action Dev Gaurav HEADMASTERS [PE…" at bounding box center [489, 256] width 847 height 365
click at [420, 399] on td "1" at bounding box center [426, 414] width 73 height 33
select select "85837"
click at [417, 407] on input "1" at bounding box center [425, 418] width 55 height 23
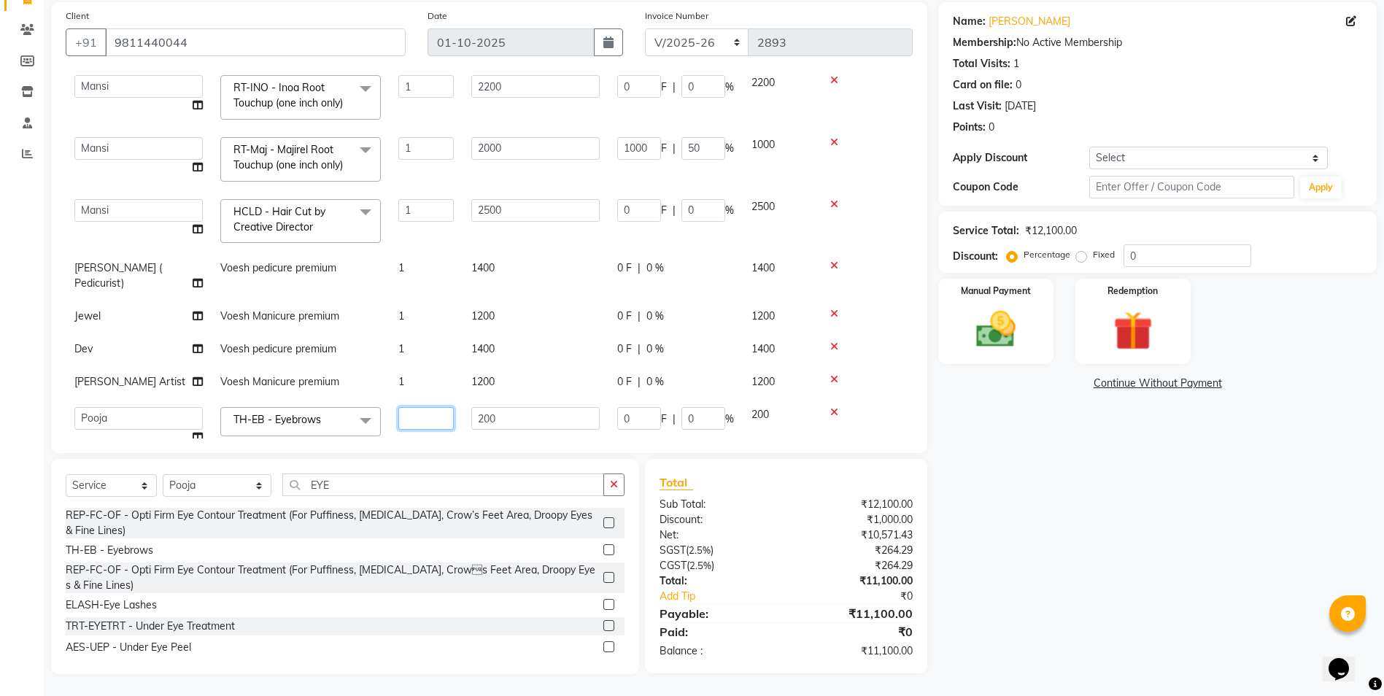
type input "2"
click at [890, 172] on td at bounding box center [864, 159] width 97 height 62
click at [1003, 323] on img at bounding box center [995, 329] width 67 height 47
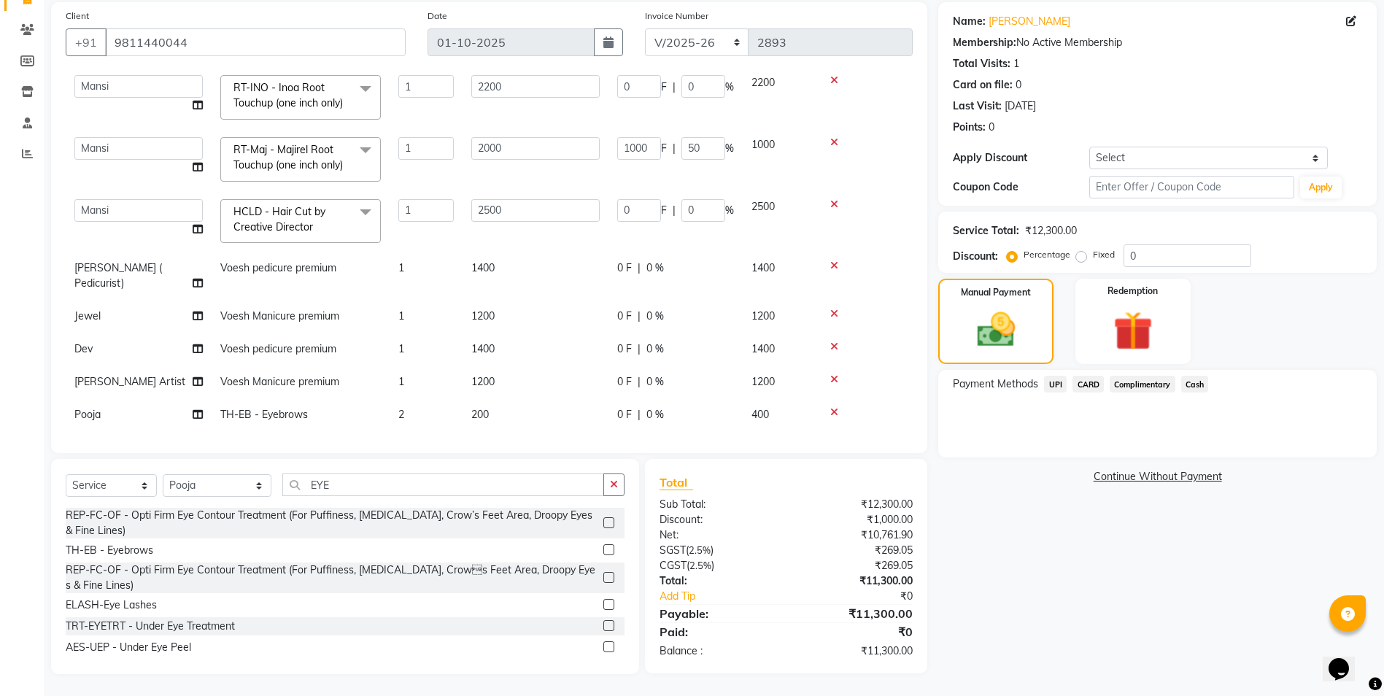
click at [1088, 385] on span "CARD" at bounding box center [1087, 384] width 31 height 17
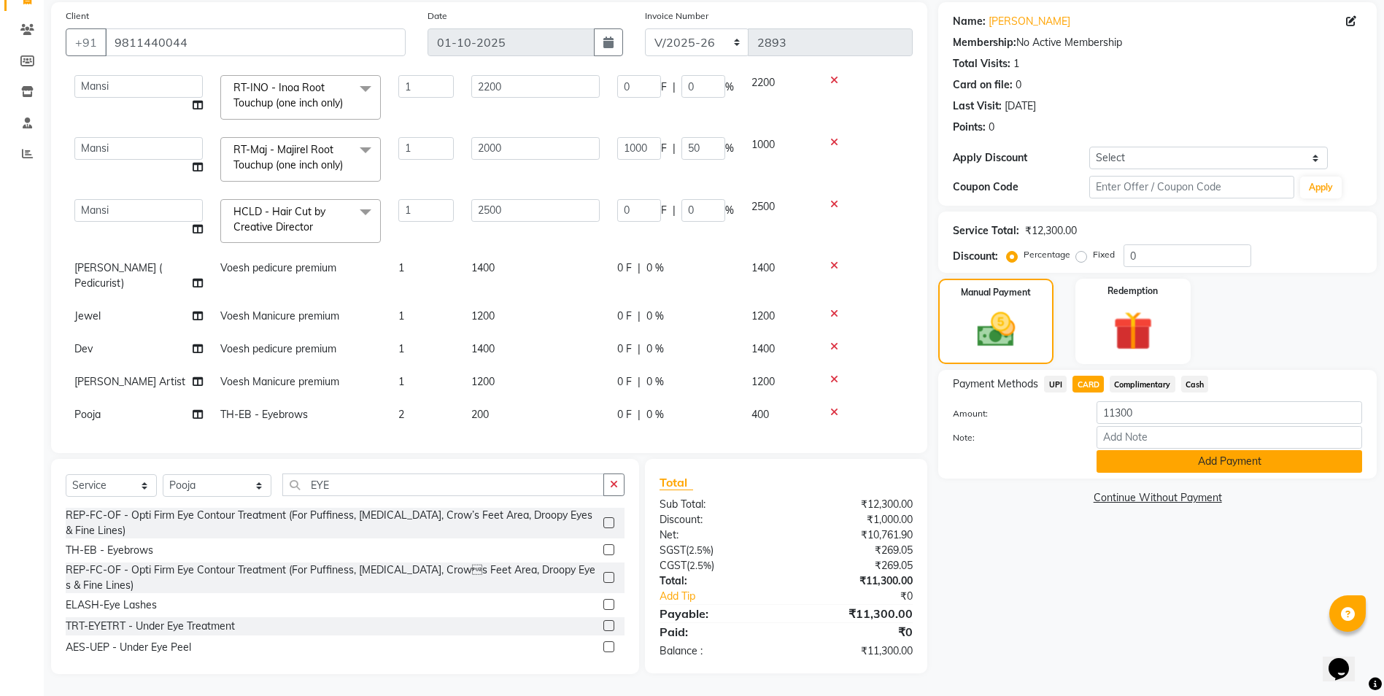
click at [1155, 466] on button "Add Payment" at bounding box center [1229, 461] width 266 height 23
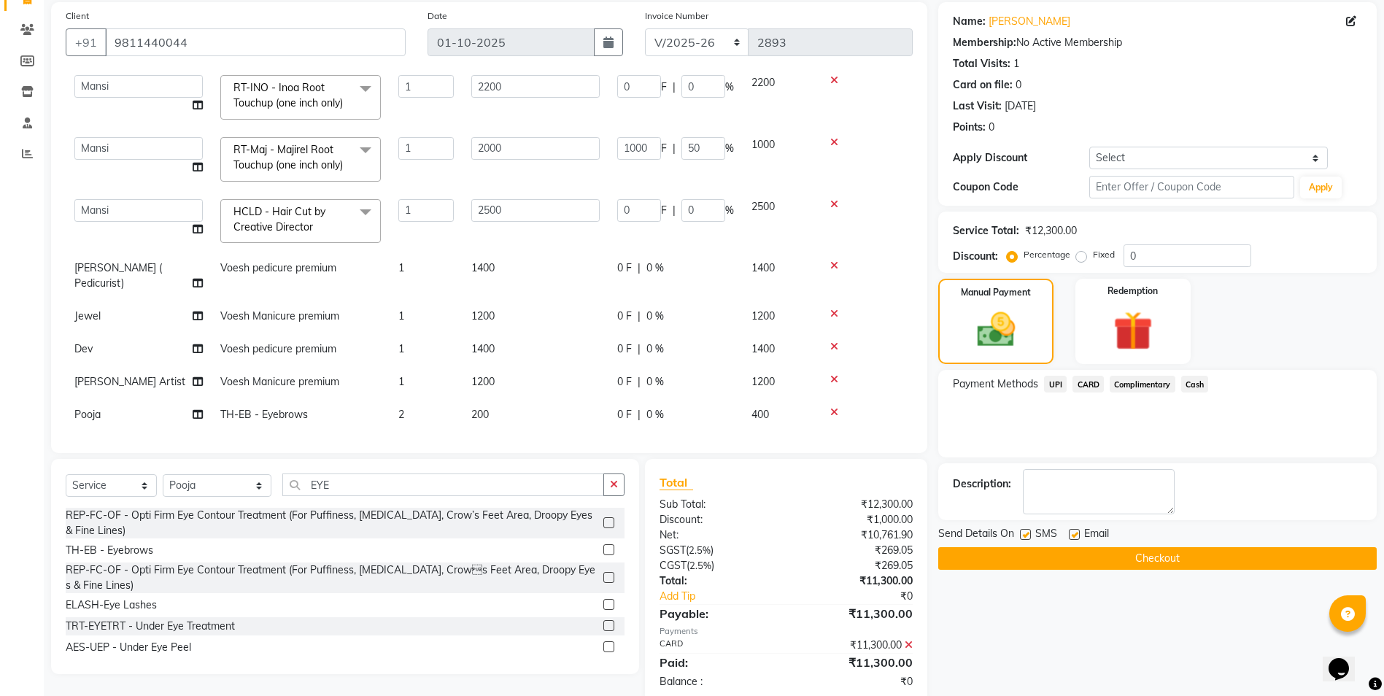
click at [1143, 551] on button "Checkout" at bounding box center [1157, 558] width 438 height 23
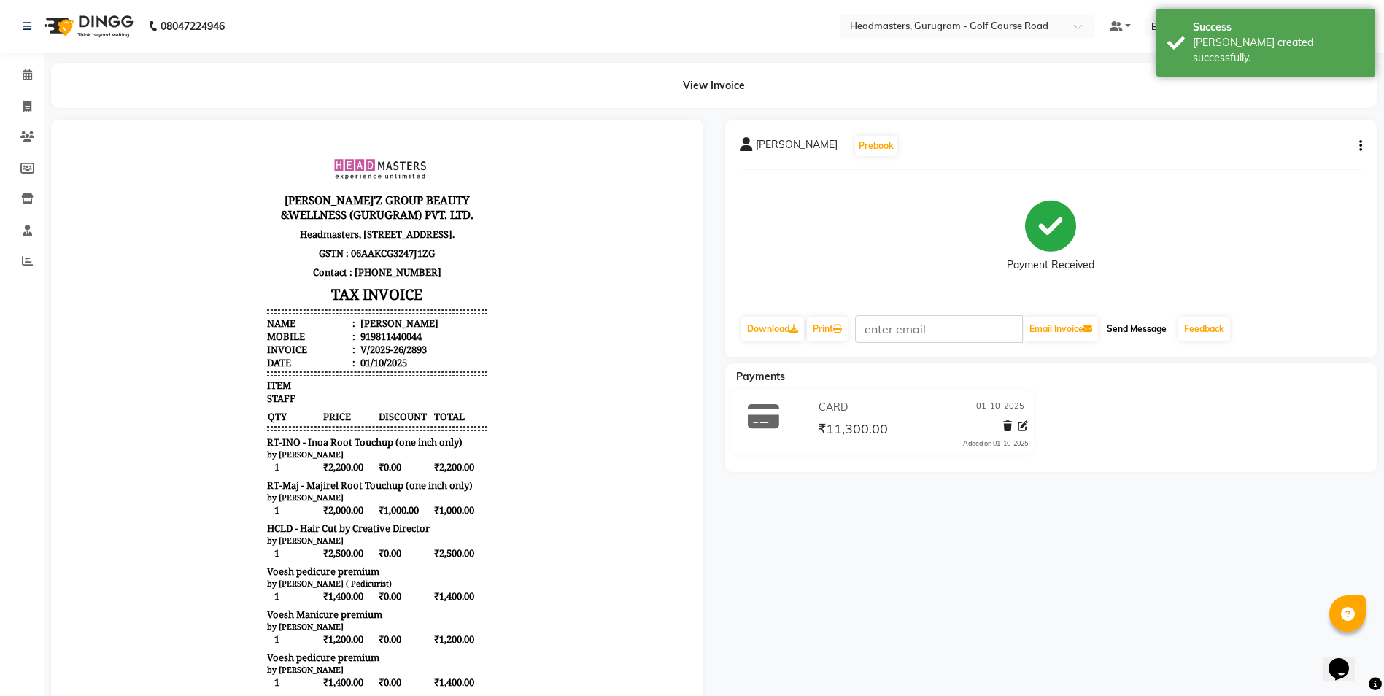
click at [1137, 332] on button "Send Message" at bounding box center [1136, 329] width 71 height 25
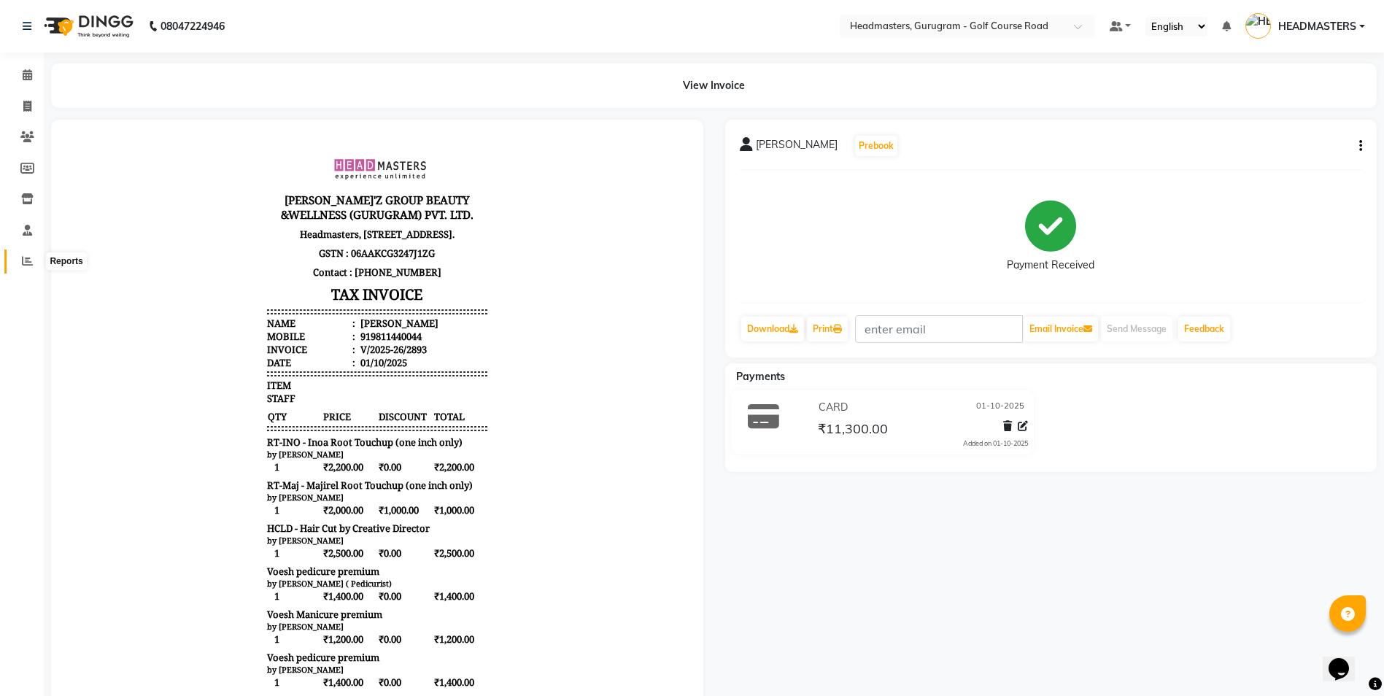
click at [28, 260] on icon at bounding box center [27, 260] width 11 height 11
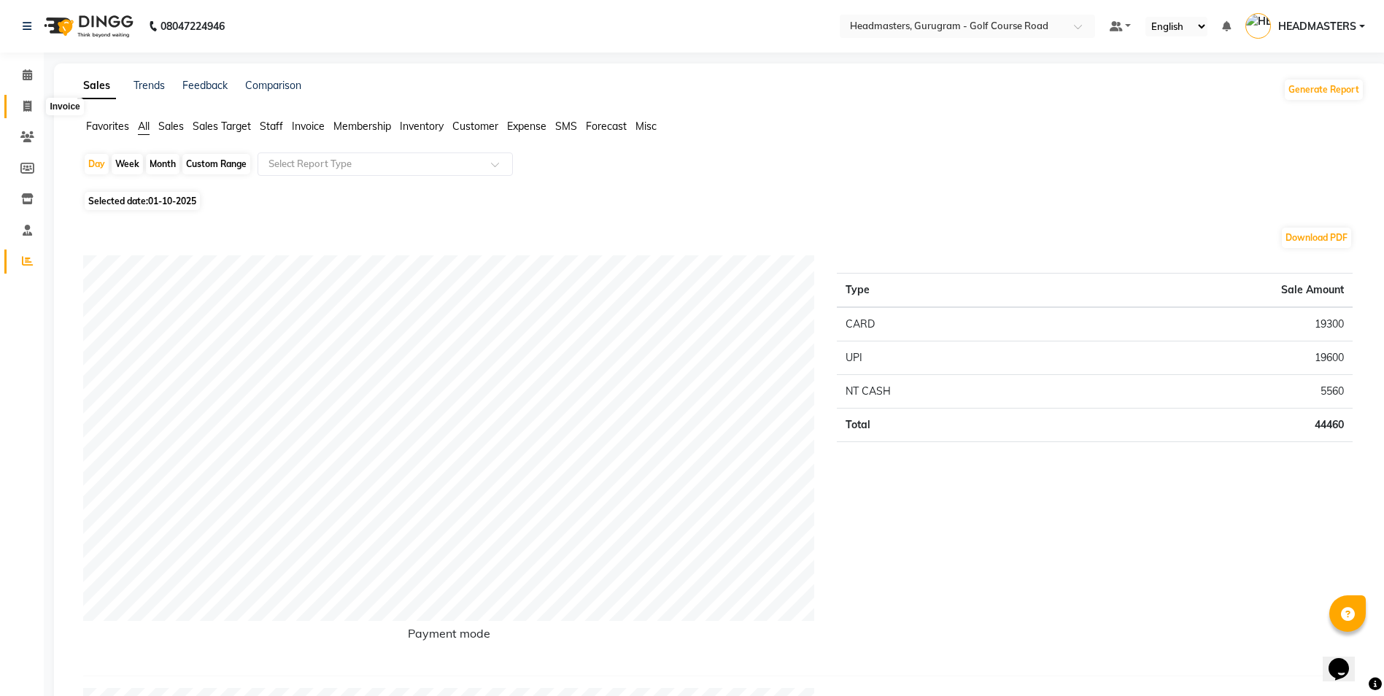
click at [36, 103] on span at bounding box center [28, 106] width 26 height 17
select select "service"
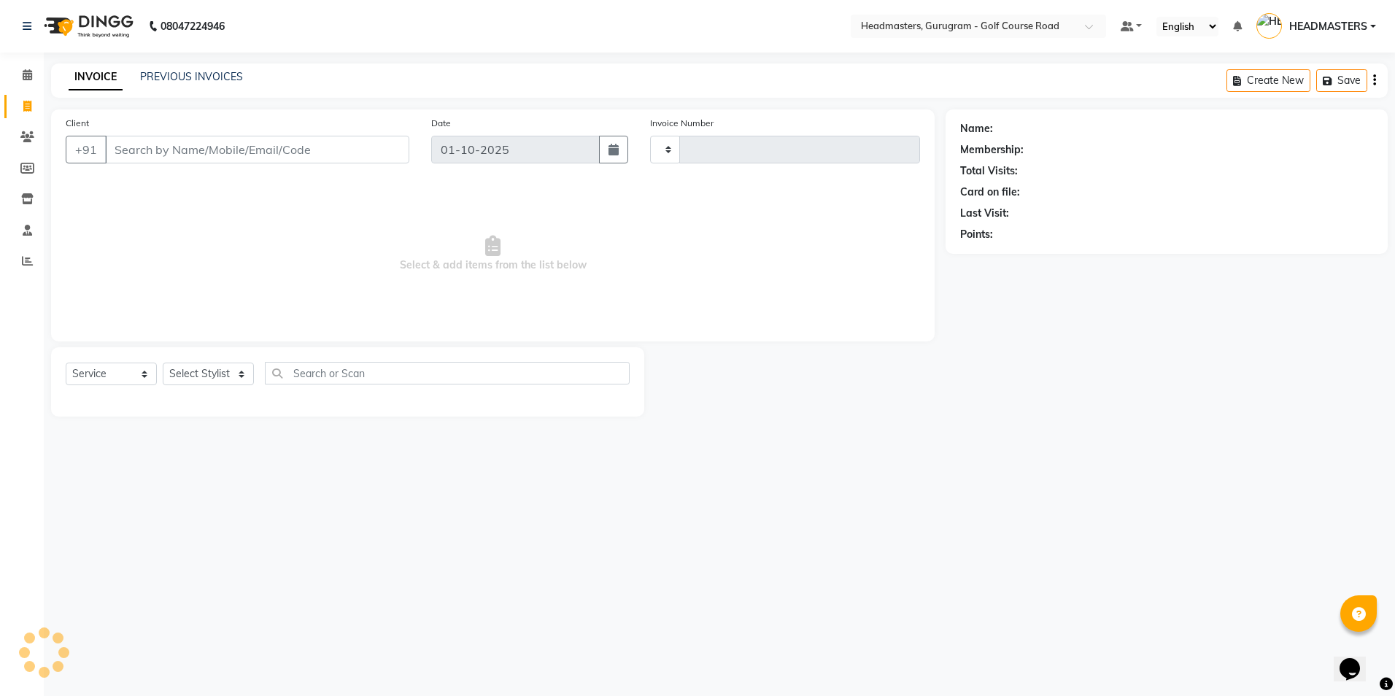
type input "2894"
select select "7134"
click at [123, 152] on input "Client" at bounding box center [257, 150] width 304 height 28
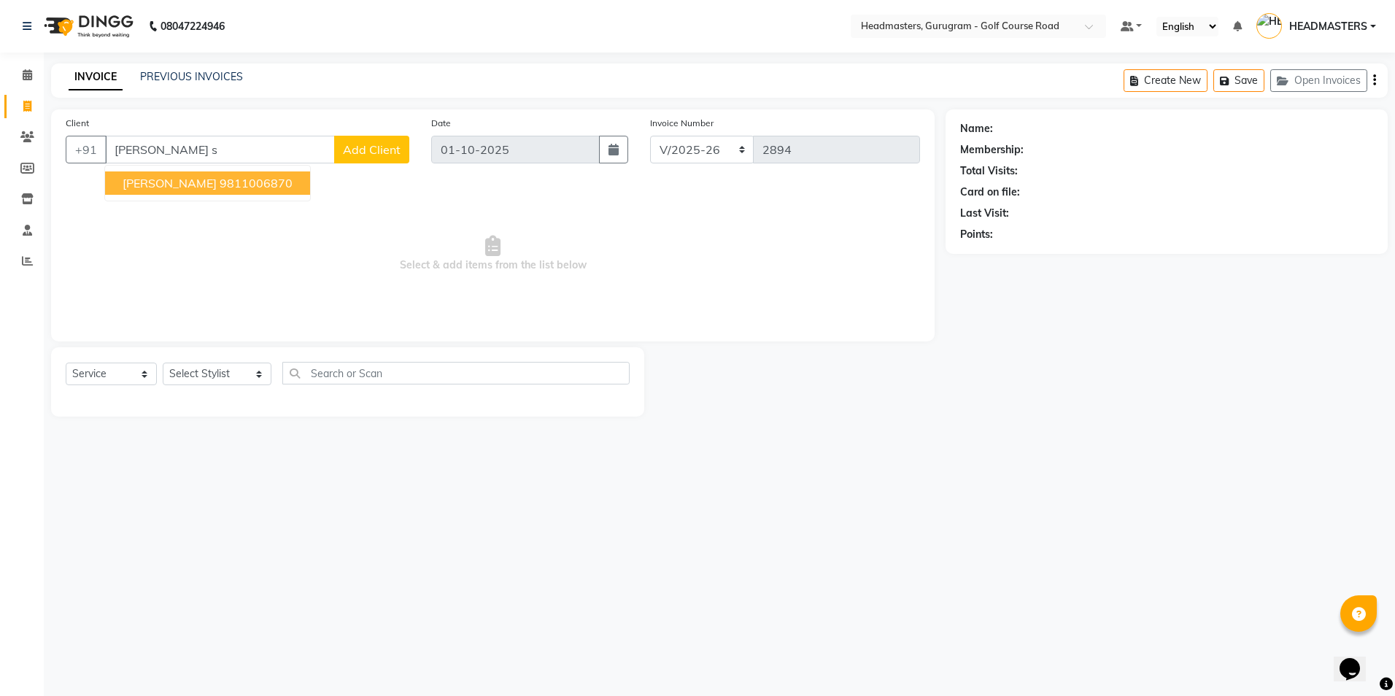
click at [223, 172] on button "[PERSON_NAME] 9811006870" at bounding box center [207, 182] width 205 height 23
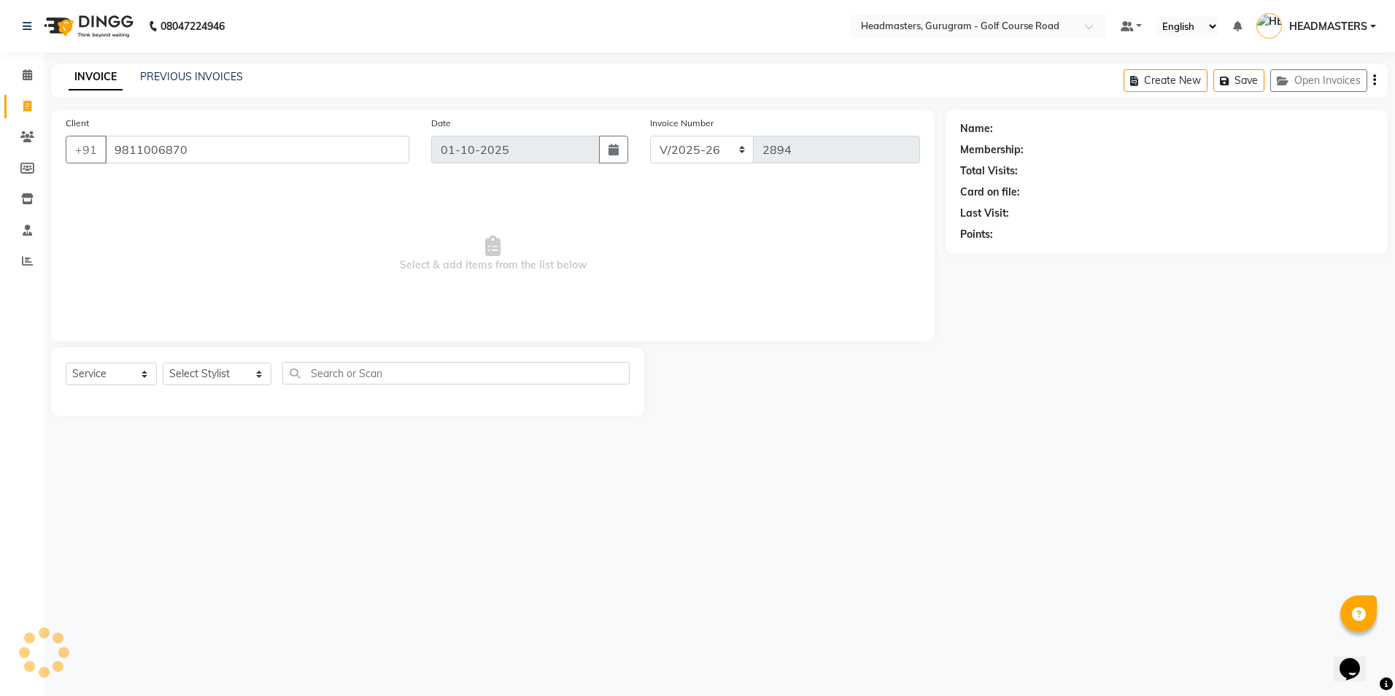
type input "9811006870"
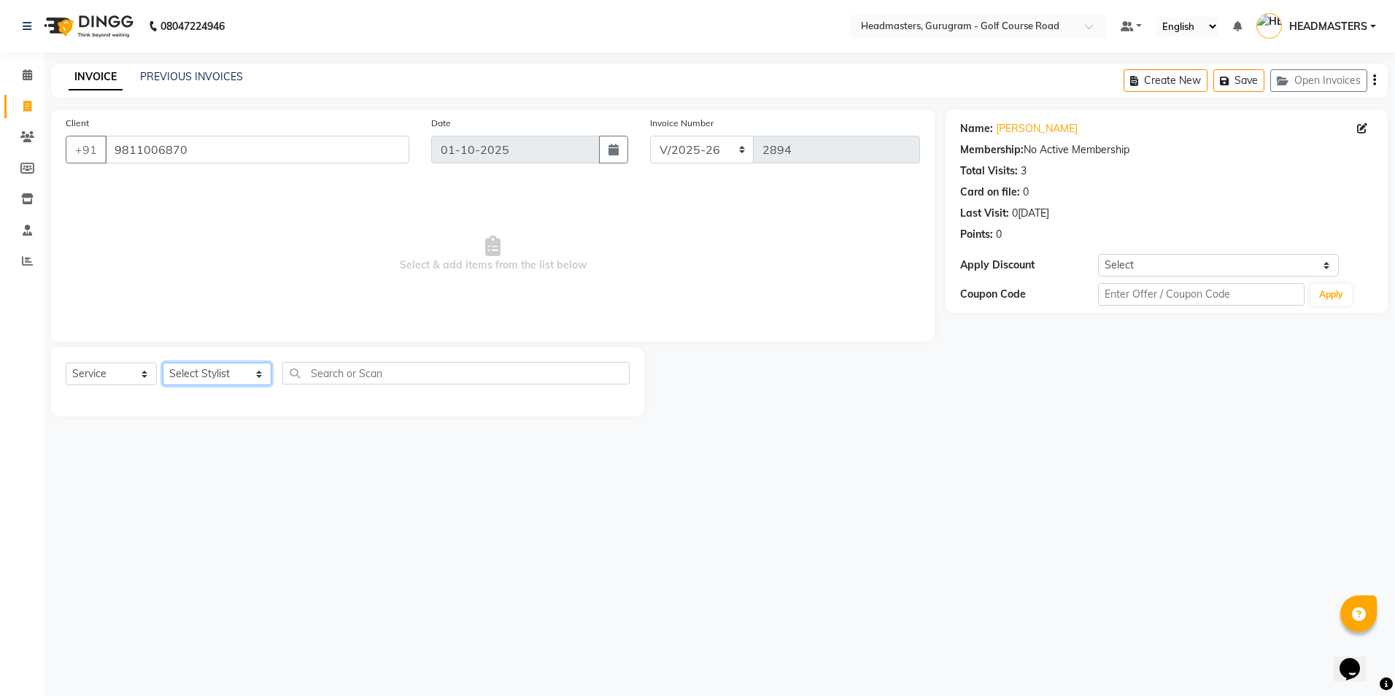
click at [245, 368] on select "Select Stylist Dev Gaurav HEADMASTERS [PERSON_NAME] Artist [PERSON_NAME] Pooja …" at bounding box center [217, 374] width 109 height 23
select select "85240"
click at [163, 363] on select "Select Stylist Dev Gaurav HEADMASTERS [PERSON_NAME] Artist [PERSON_NAME] Pooja …" at bounding box center [217, 374] width 109 height 23
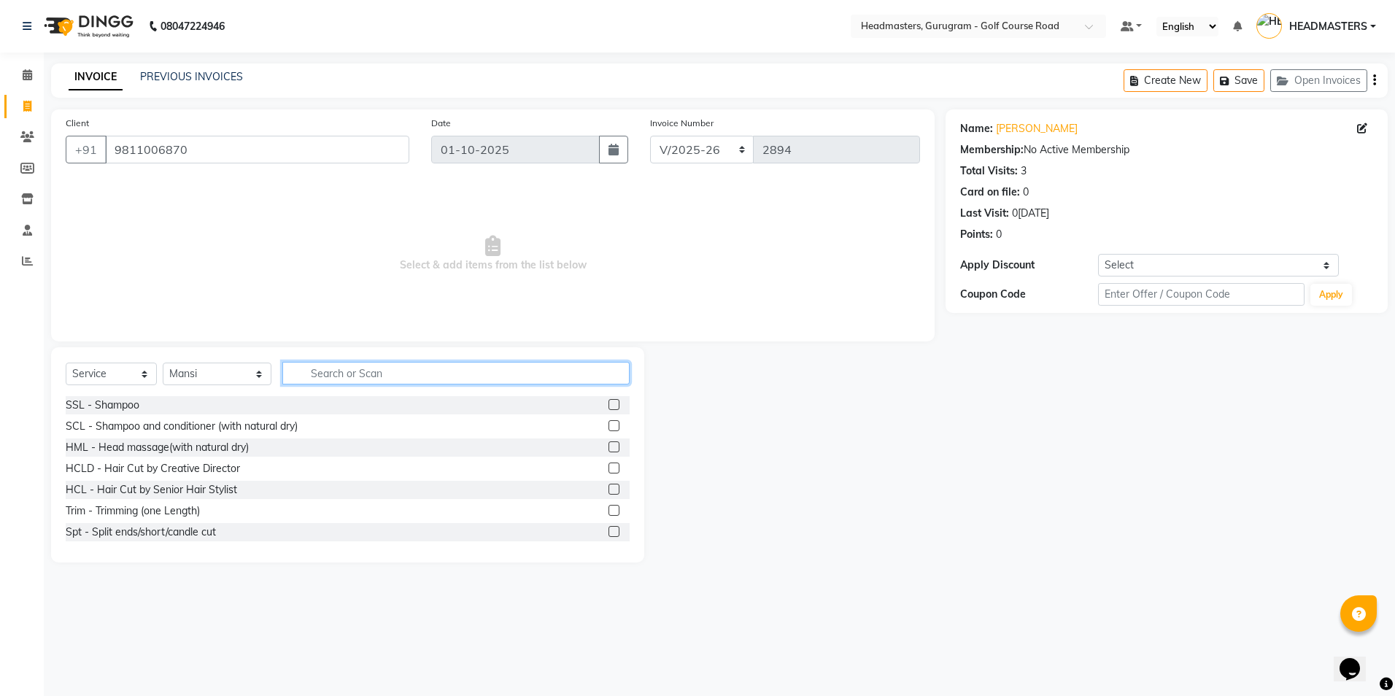
click at [428, 370] on input "text" at bounding box center [455, 373] width 347 height 23
type input "b"
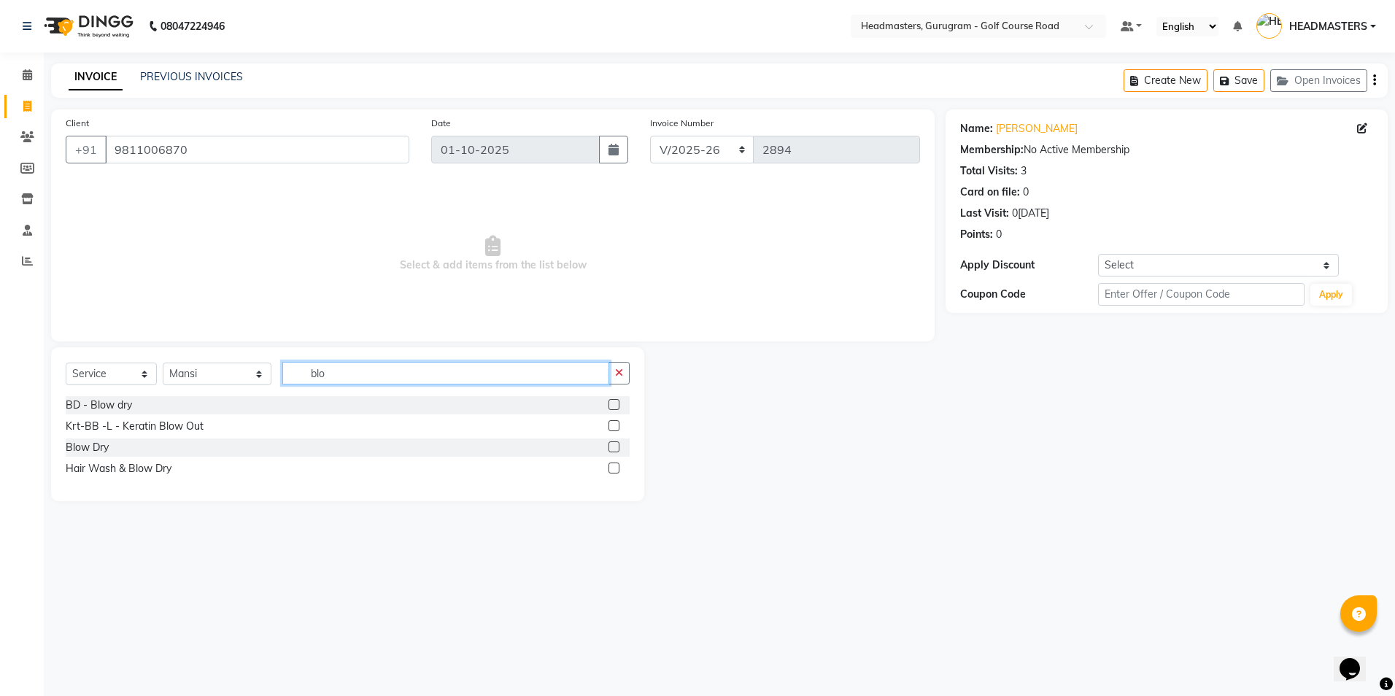
type input "blo"
click at [611, 403] on label at bounding box center [613, 404] width 11 height 11
click at [611, 403] on input "checkbox" at bounding box center [612, 404] width 9 height 9
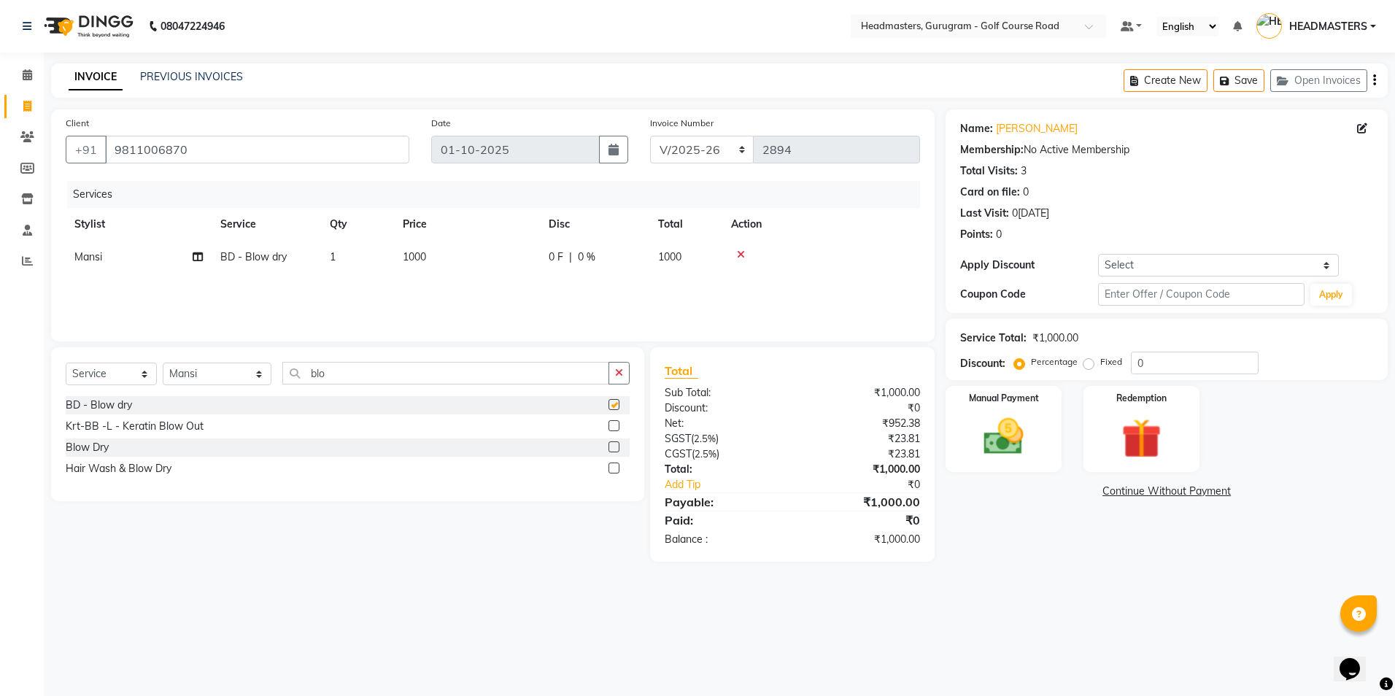
checkbox input "false"
click at [987, 454] on img at bounding box center [1003, 437] width 68 height 48
click at [1091, 495] on span "CARD" at bounding box center [1095, 492] width 31 height 17
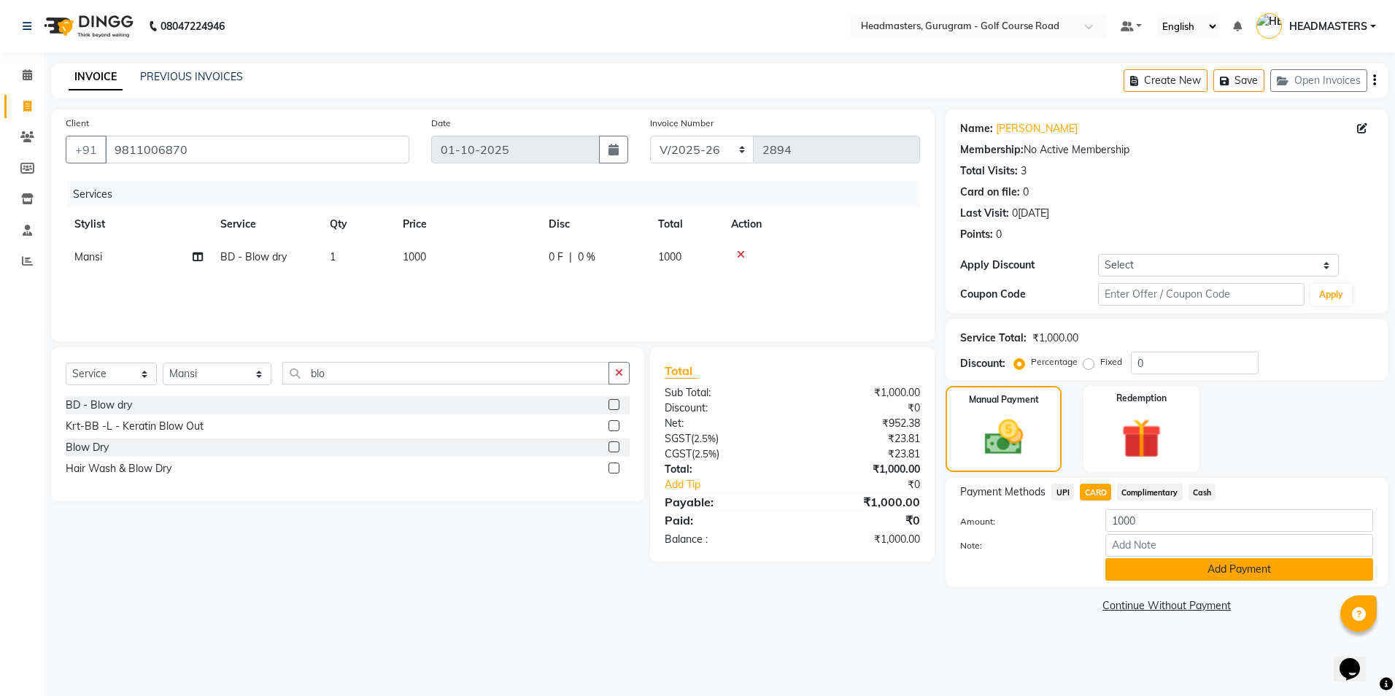
click at [1194, 572] on button "Add Payment" at bounding box center [1239, 569] width 268 height 23
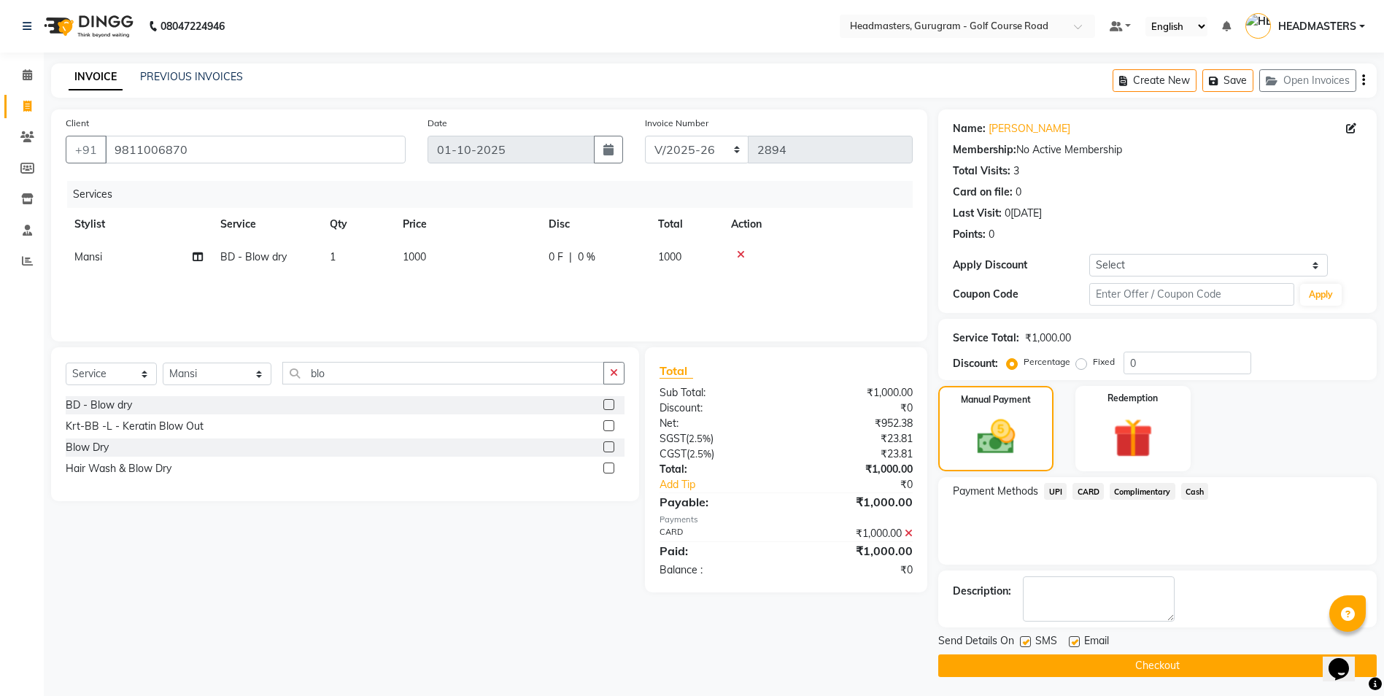
click at [1141, 660] on button "Checkout" at bounding box center [1157, 665] width 438 height 23
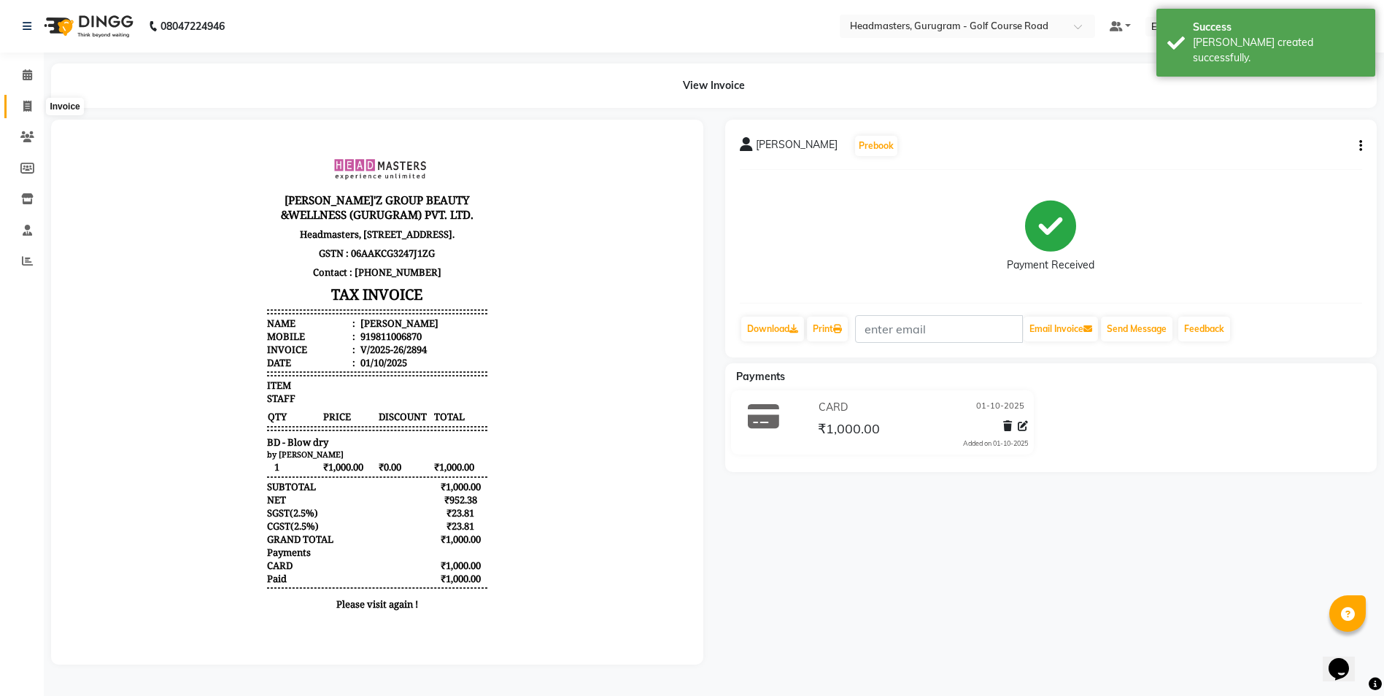
drag, startPoint x: 25, startPoint y: 107, endPoint x: 34, endPoint y: 107, distance: 8.8
click at [25, 107] on icon at bounding box center [27, 106] width 8 height 11
select select "service"
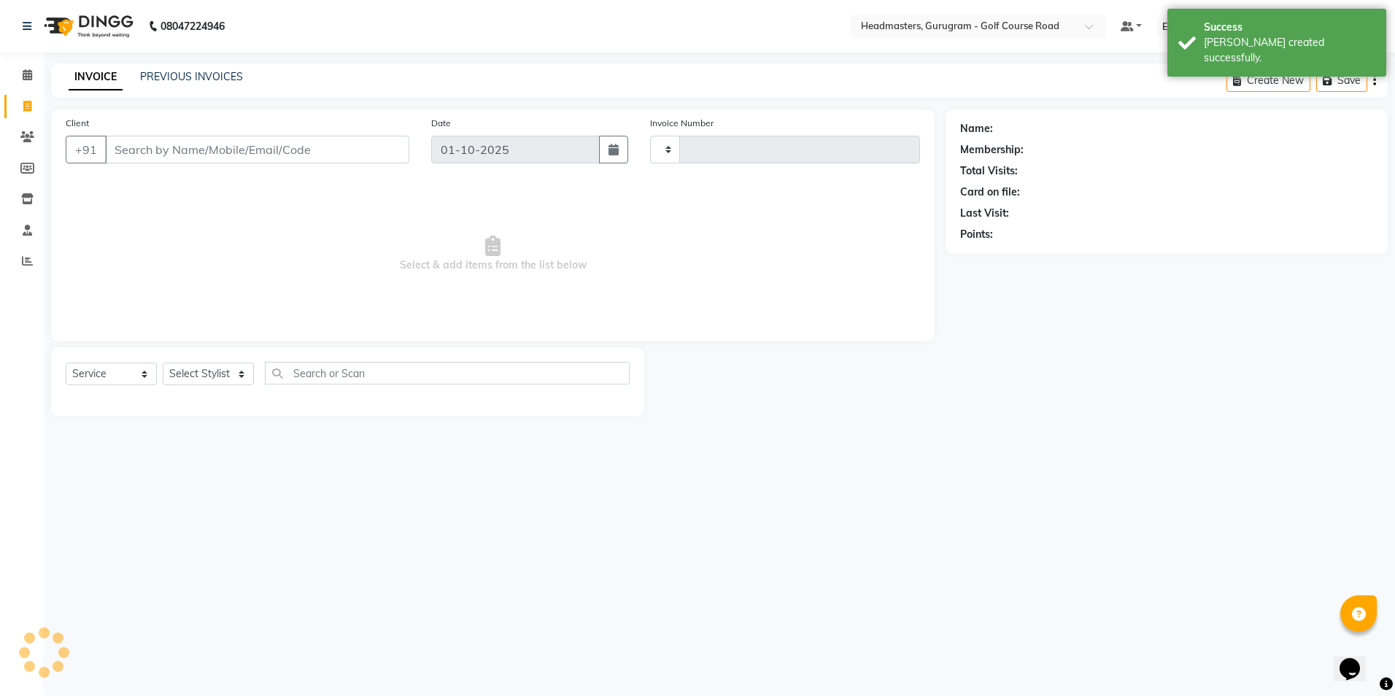
click at [301, 153] on input "Client" at bounding box center [257, 150] width 304 height 28
type input "2895"
select select "7134"
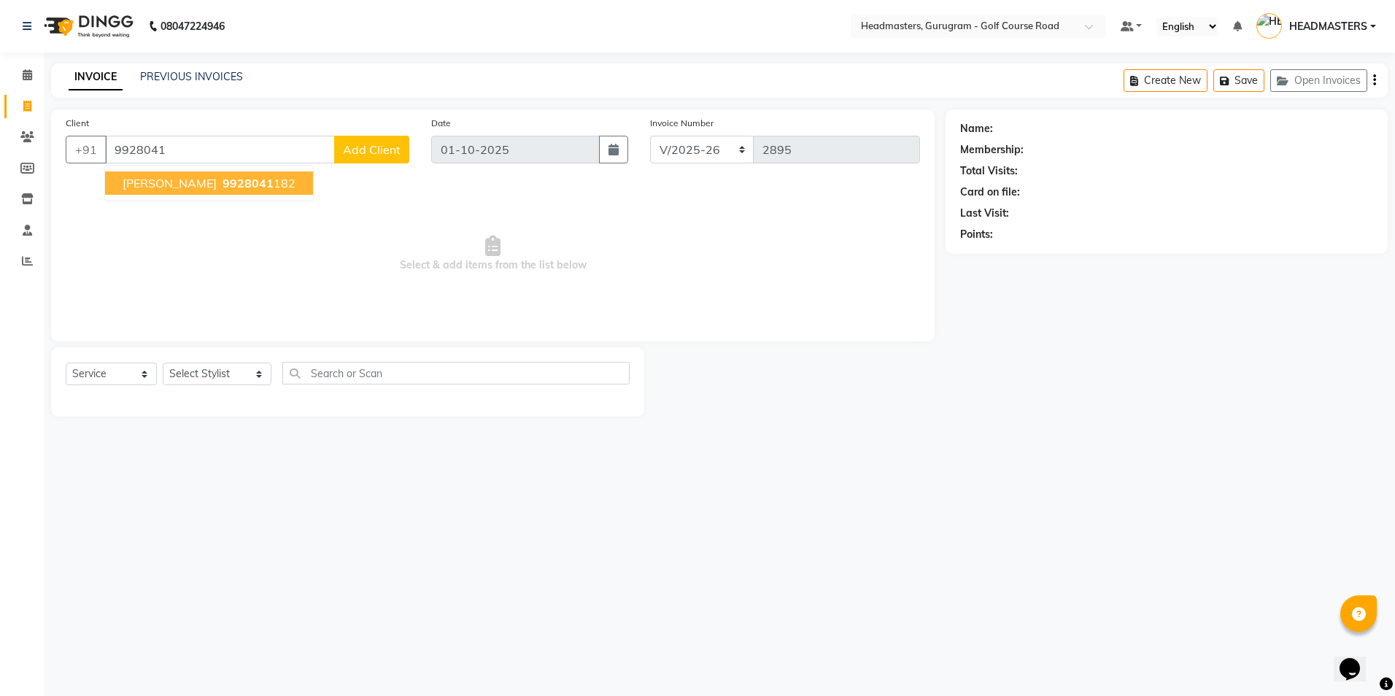
click at [125, 188] on span "[PERSON_NAME]" at bounding box center [170, 183] width 94 height 15
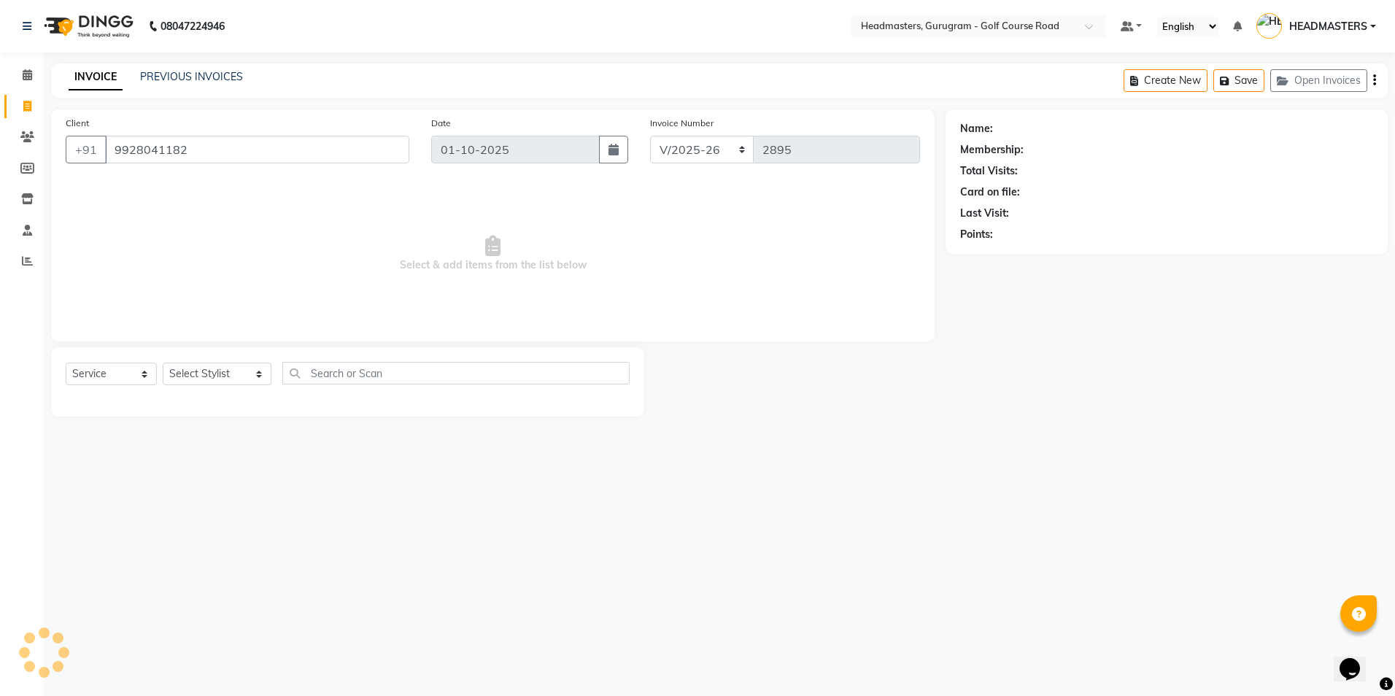
type input "9928041182"
click at [181, 378] on select "Select Stylist Dev Gaurav HEADMASTERS [PERSON_NAME] Artist [PERSON_NAME] Pooja …" at bounding box center [217, 374] width 109 height 23
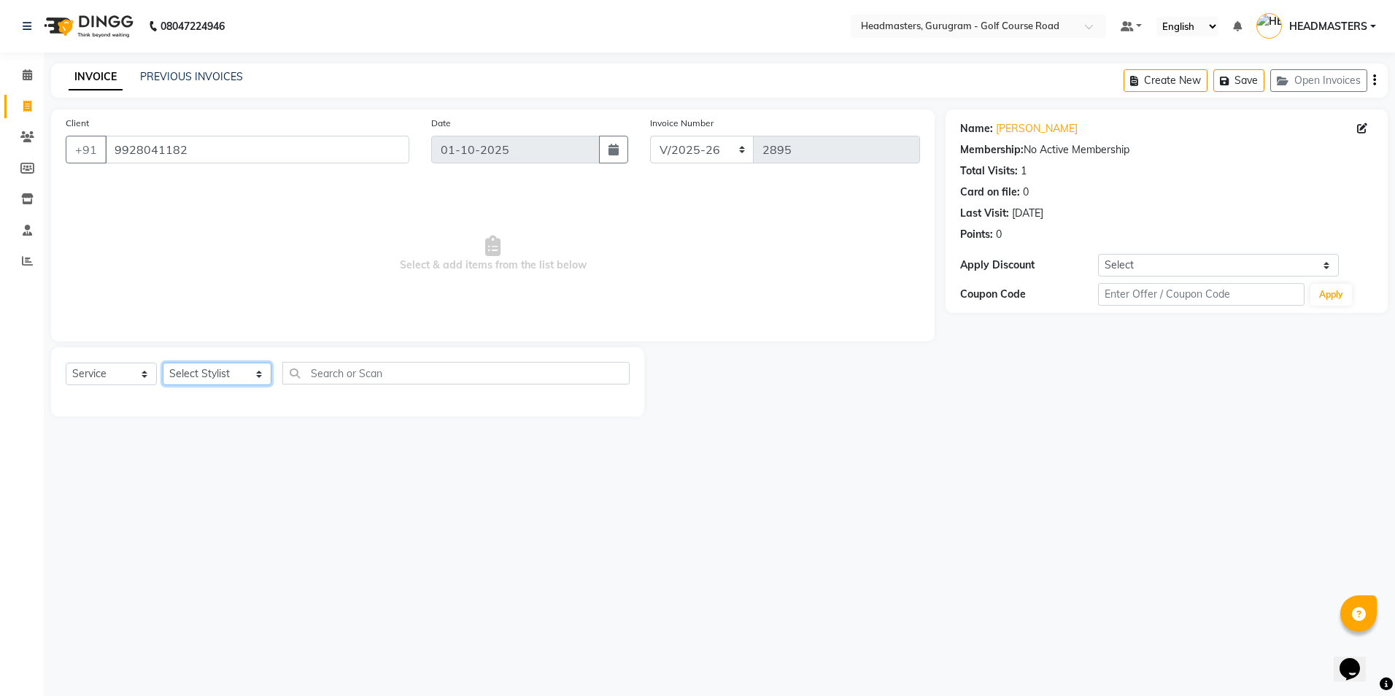
select select "86366"
click at [163, 363] on select "Select Stylist Dev Gaurav HEADMASTERS [PERSON_NAME] Artist [PERSON_NAME] Pooja …" at bounding box center [217, 374] width 109 height 23
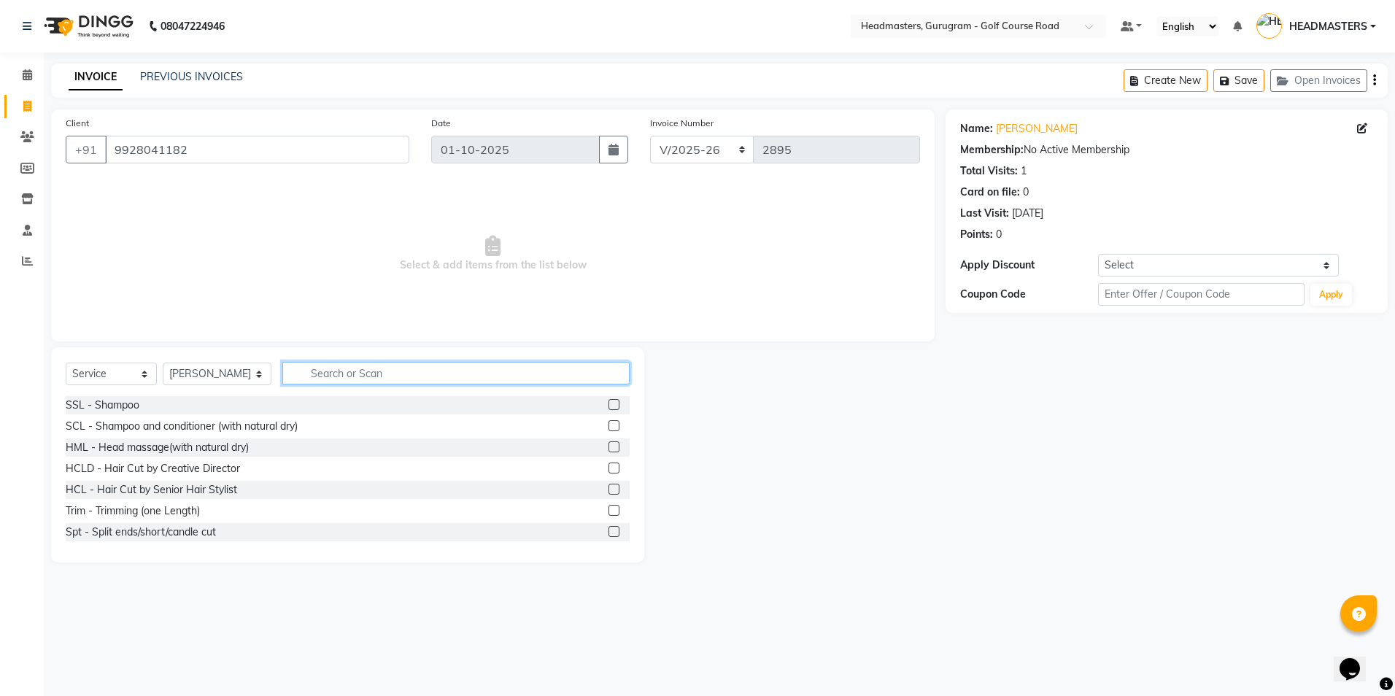
click at [314, 378] on input "text" at bounding box center [455, 373] width 347 height 23
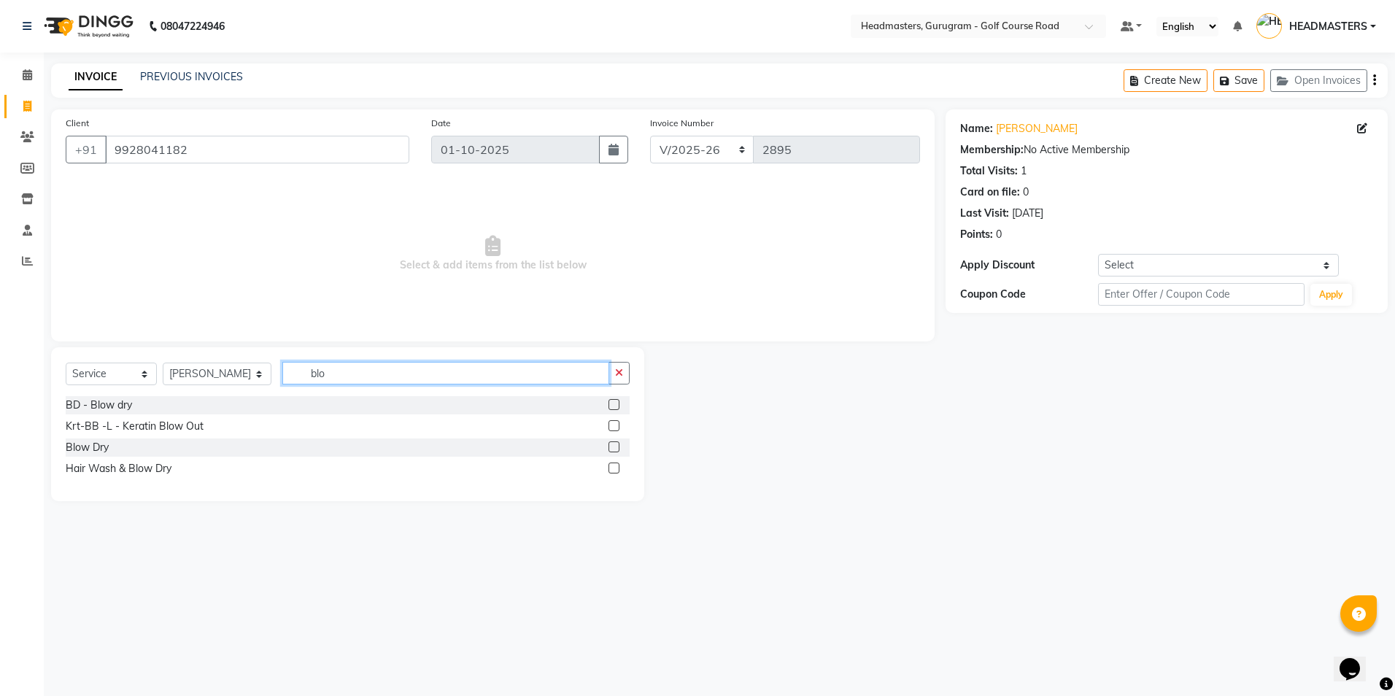
type input "blo"
click at [619, 406] on div at bounding box center [618, 405] width 21 height 18
click at [617, 404] on label at bounding box center [613, 404] width 11 height 11
click at [617, 404] on input "checkbox" at bounding box center [612, 404] width 9 height 9
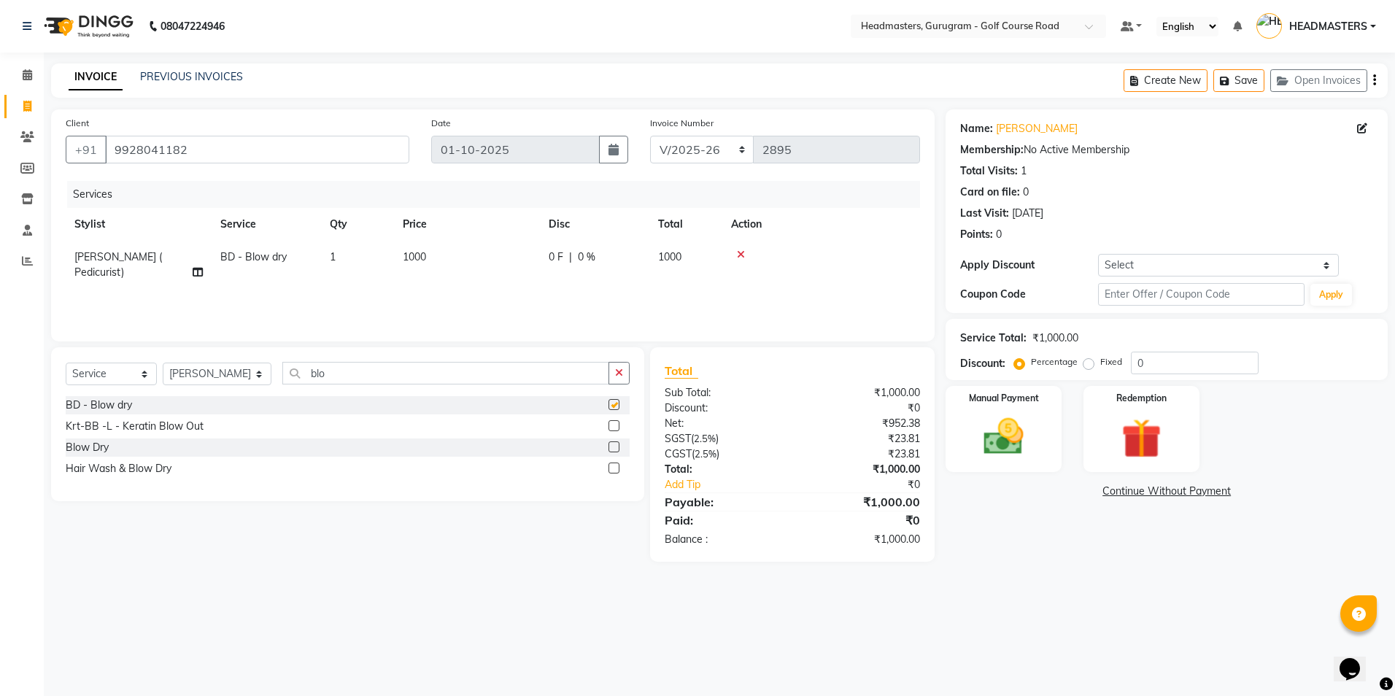
checkbox input "false"
click at [371, 378] on input "blo" at bounding box center [445, 373] width 326 height 23
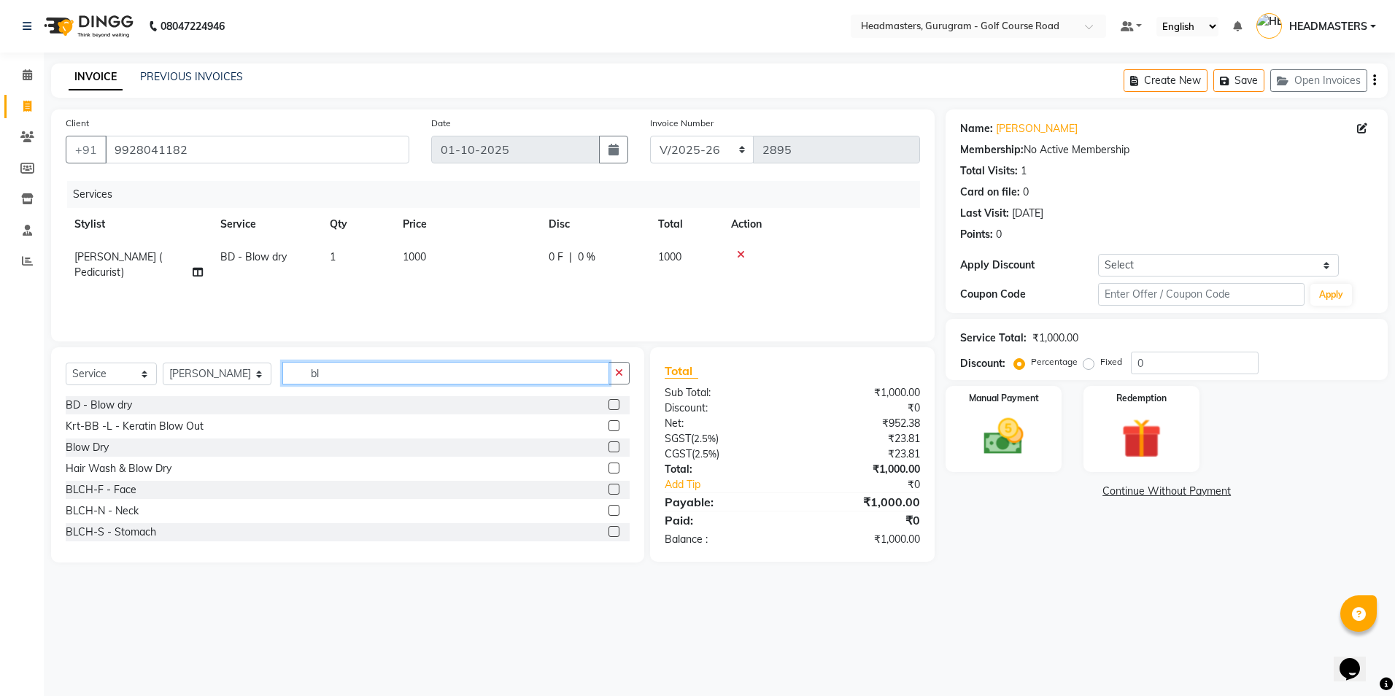
type input "b"
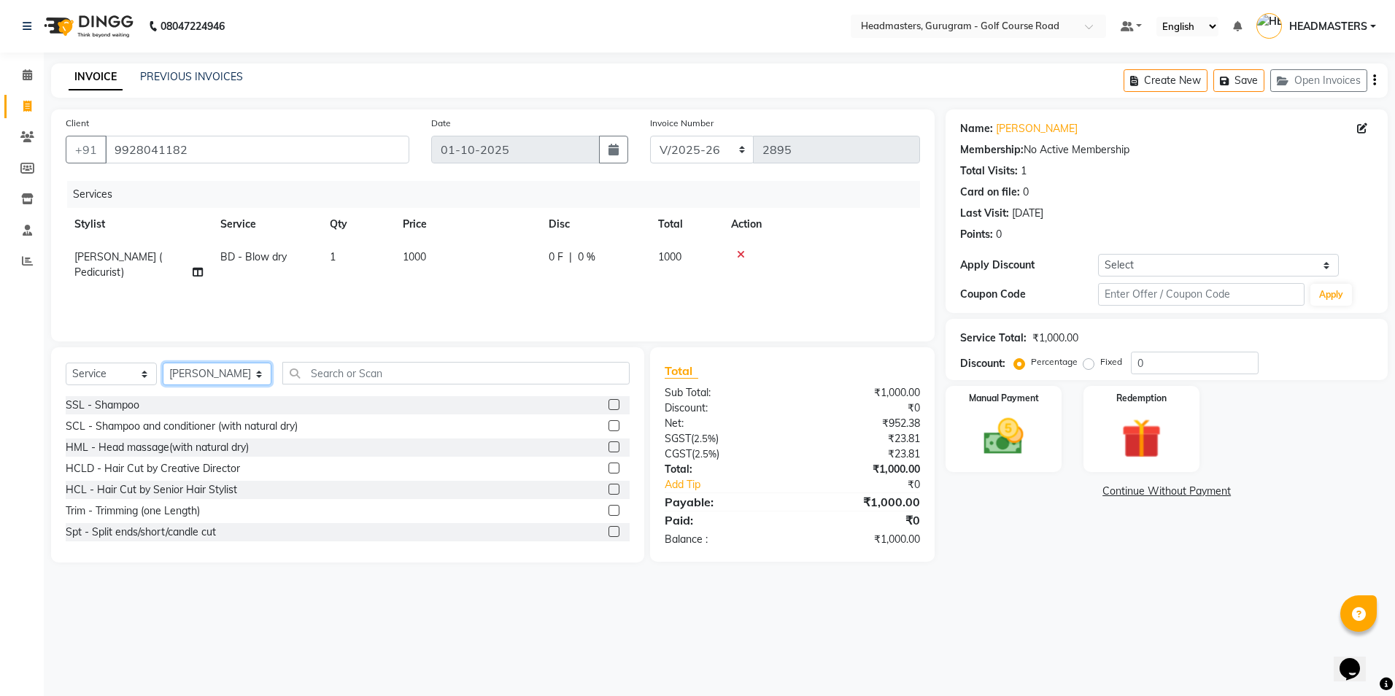
click at [247, 369] on select "Select Stylist Dev Gaurav HEADMASTERS [PERSON_NAME] Artist [PERSON_NAME] Pooja …" at bounding box center [217, 374] width 109 height 23
select select "86584"
click at [163, 363] on select "Select Stylist Dev Gaurav HEADMASTERS [PERSON_NAME] Artist [PERSON_NAME] Pooja …" at bounding box center [217, 374] width 109 height 23
click at [291, 373] on input "text" at bounding box center [455, 373] width 347 height 23
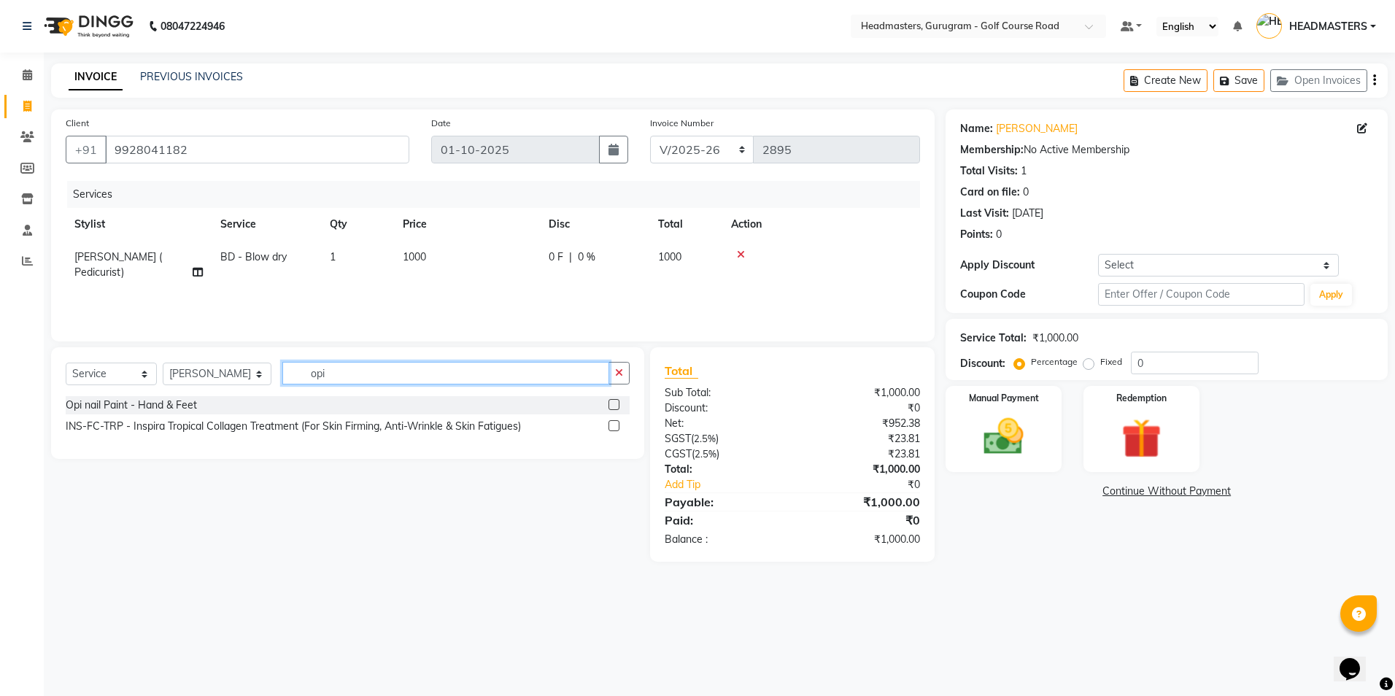
type input "opi"
drag, startPoint x: 610, startPoint y: 400, endPoint x: 653, endPoint y: 429, distance: 52.0
click at [611, 401] on label at bounding box center [613, 404] width 11 height 11
click at [611, 401] on input "checkbox" at bounding box center [612, 404] width 9 height 9
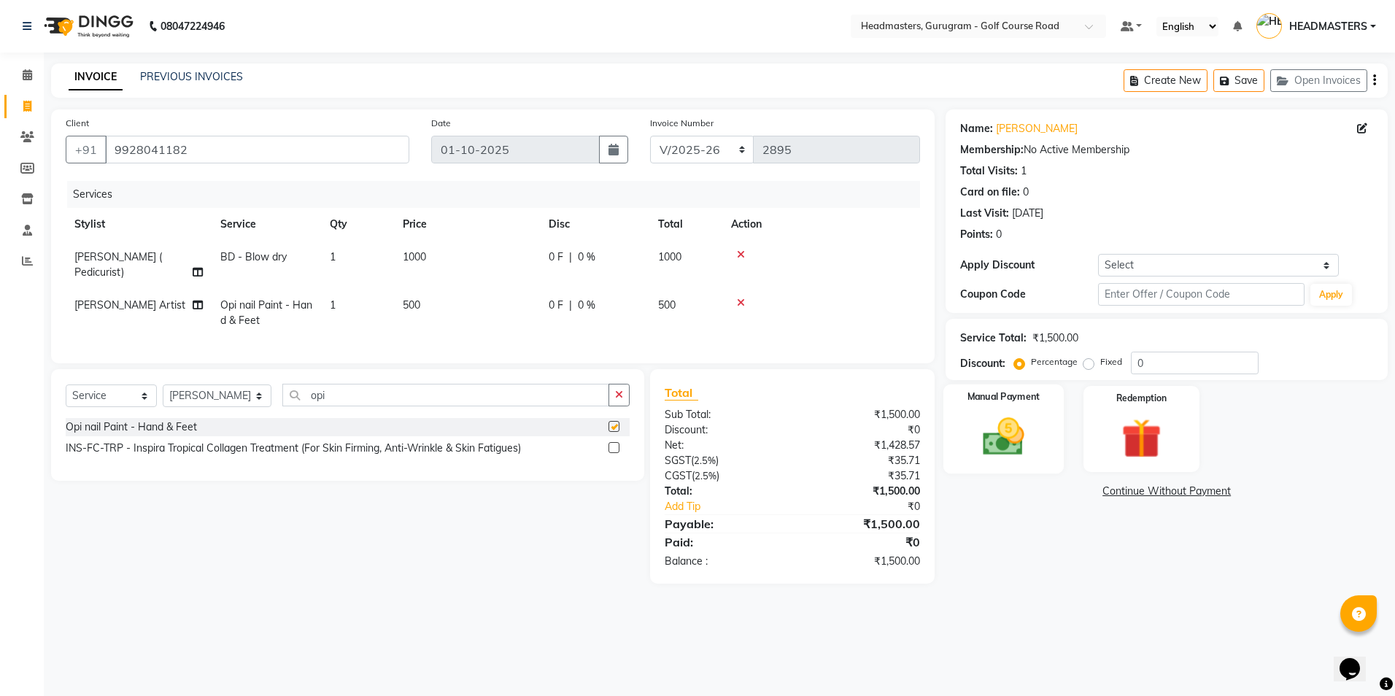
checkbox input "false"
click at [1015, 410] on div "Manual Payment" at bounding box center [1003, 429] width 120 height 90
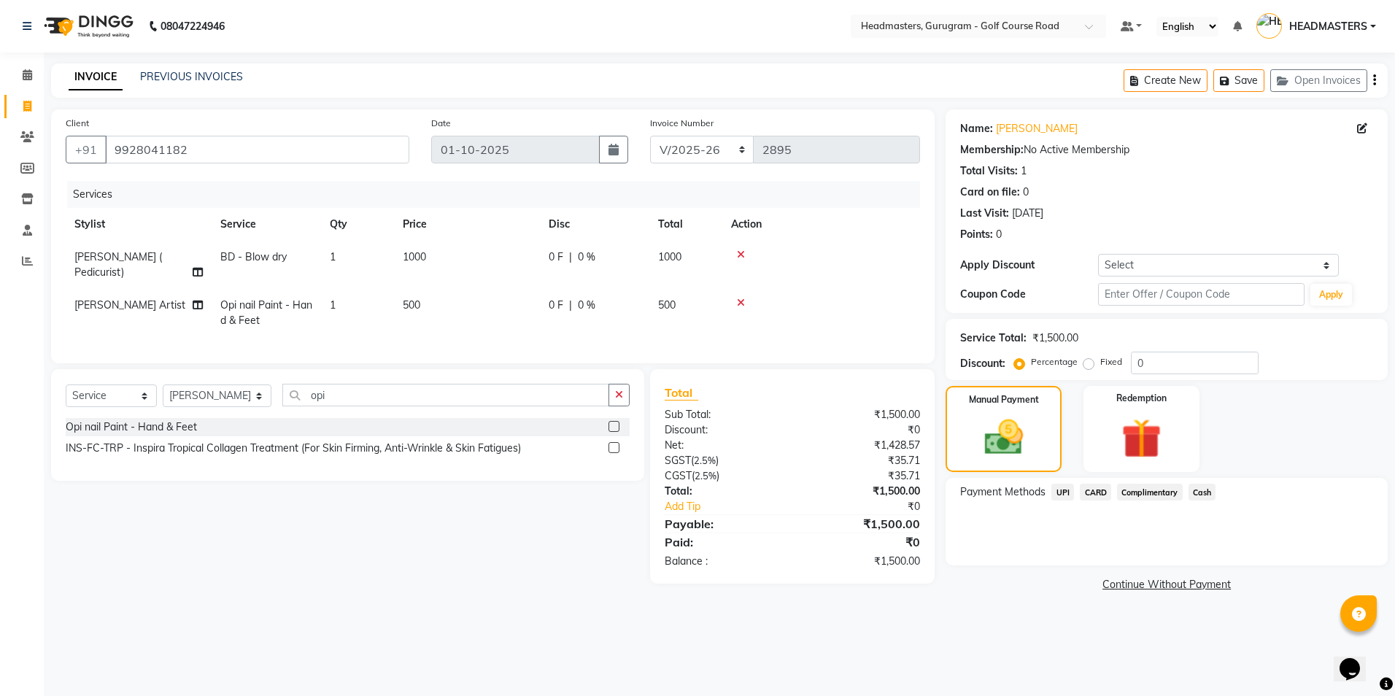
click at [1056, 495] on span "UPI" at bounding box center [1062, 492] width 23 height 17
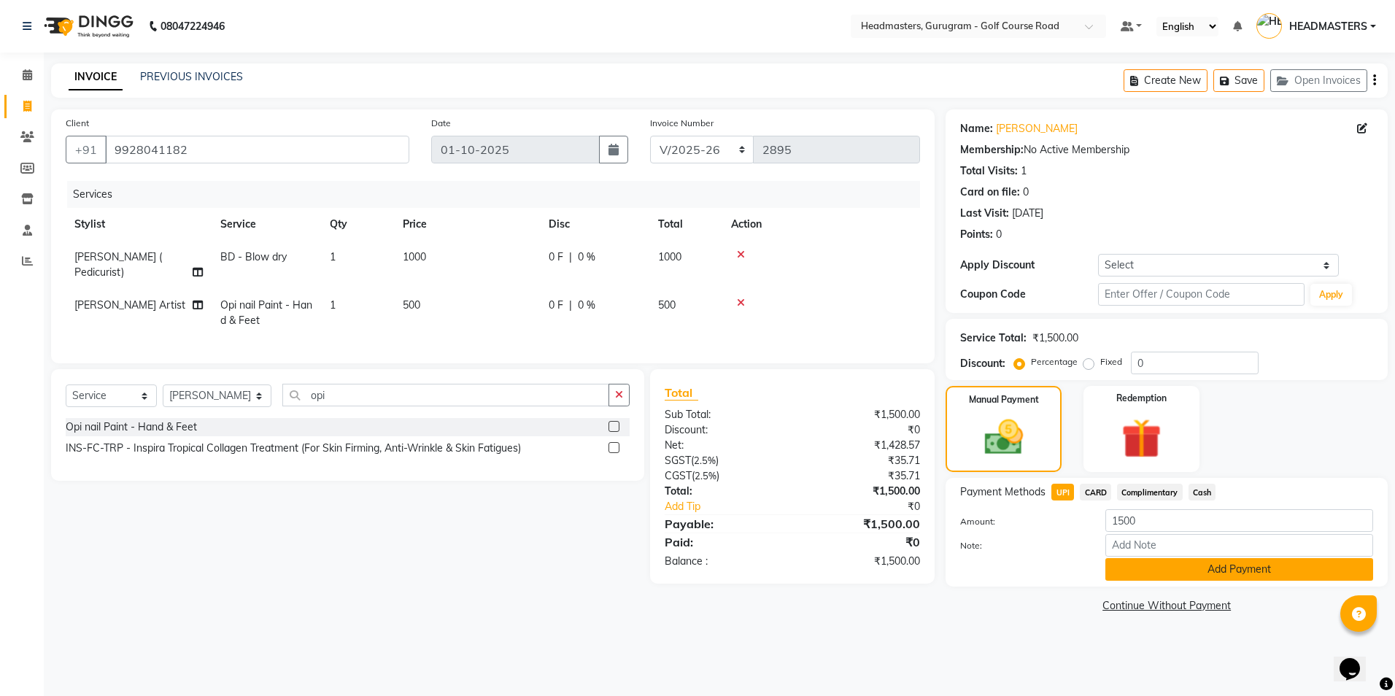
click at [1117, 560] on button "Add Payment" at bounding box center [1239, 569] width 268 height 23
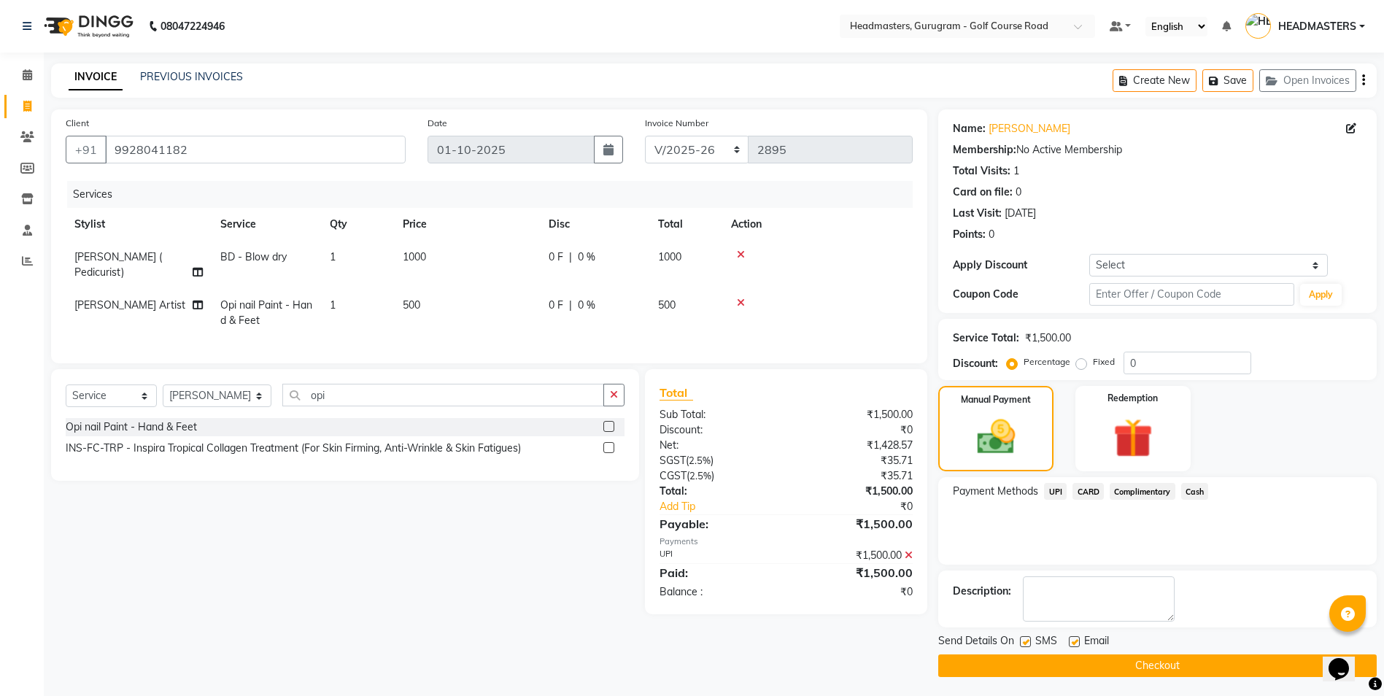
click at [1108, 668] on button "Checkout" at bounding box center [1157, 665] width 438 height 23
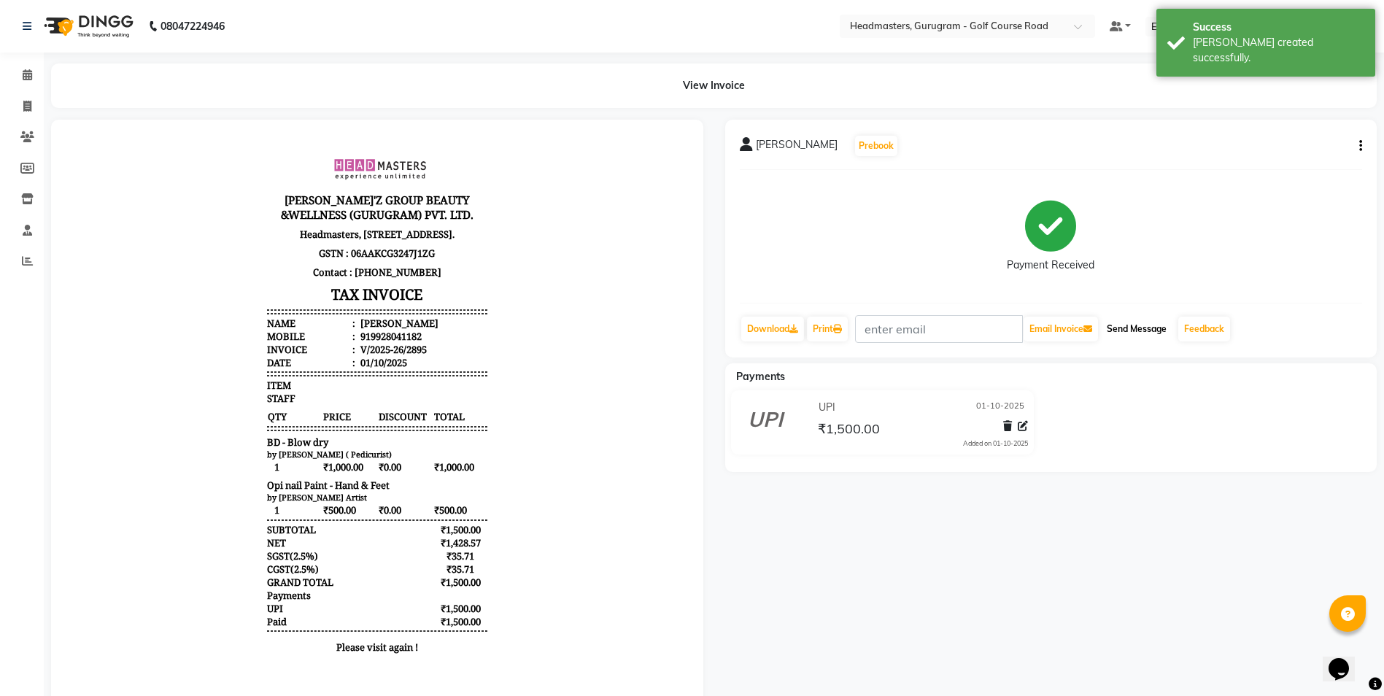
click at [1120, 330] on button "Send Message" at bounding box center [1136, 329] width 71 height 25
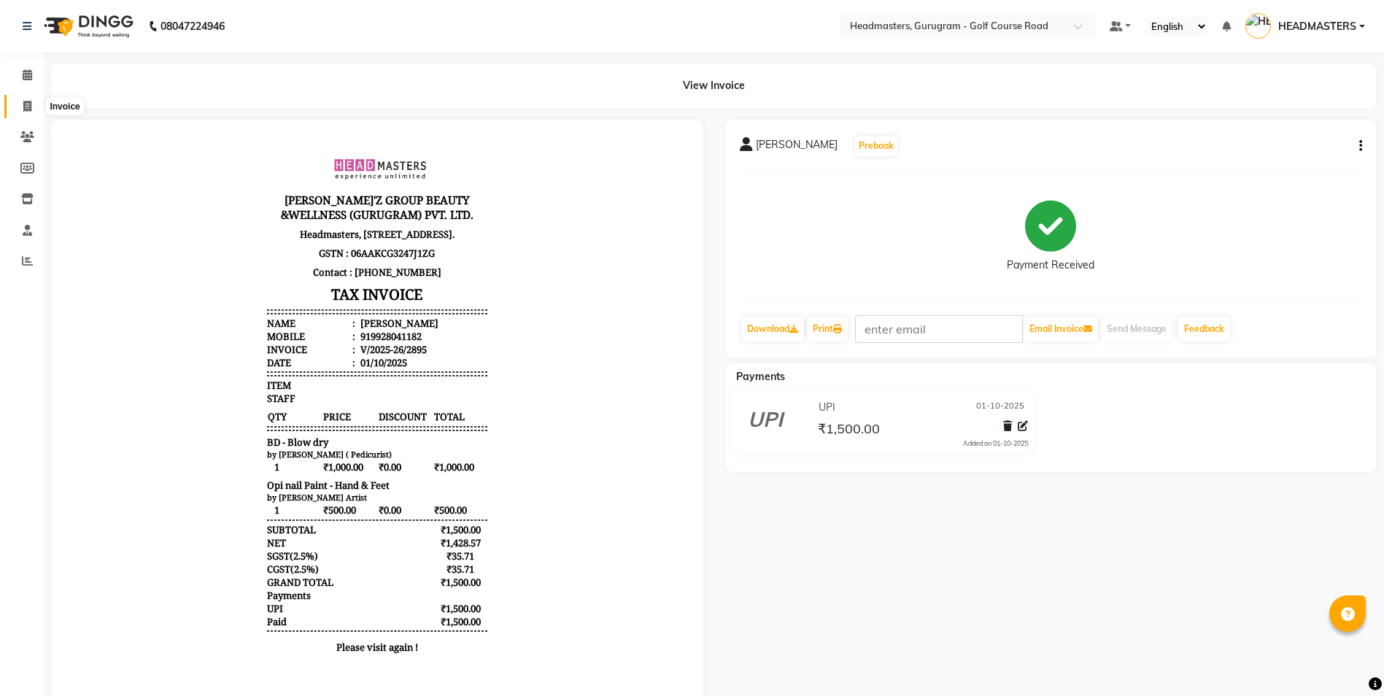
drag, startPoint x: 25, startPoint y: 101, endPoint x: 20, endPoint y: 116, distance: 15.2
click at [25, 101] on icon at bounding box center [27, 106] width 8 height 11
select select "service"
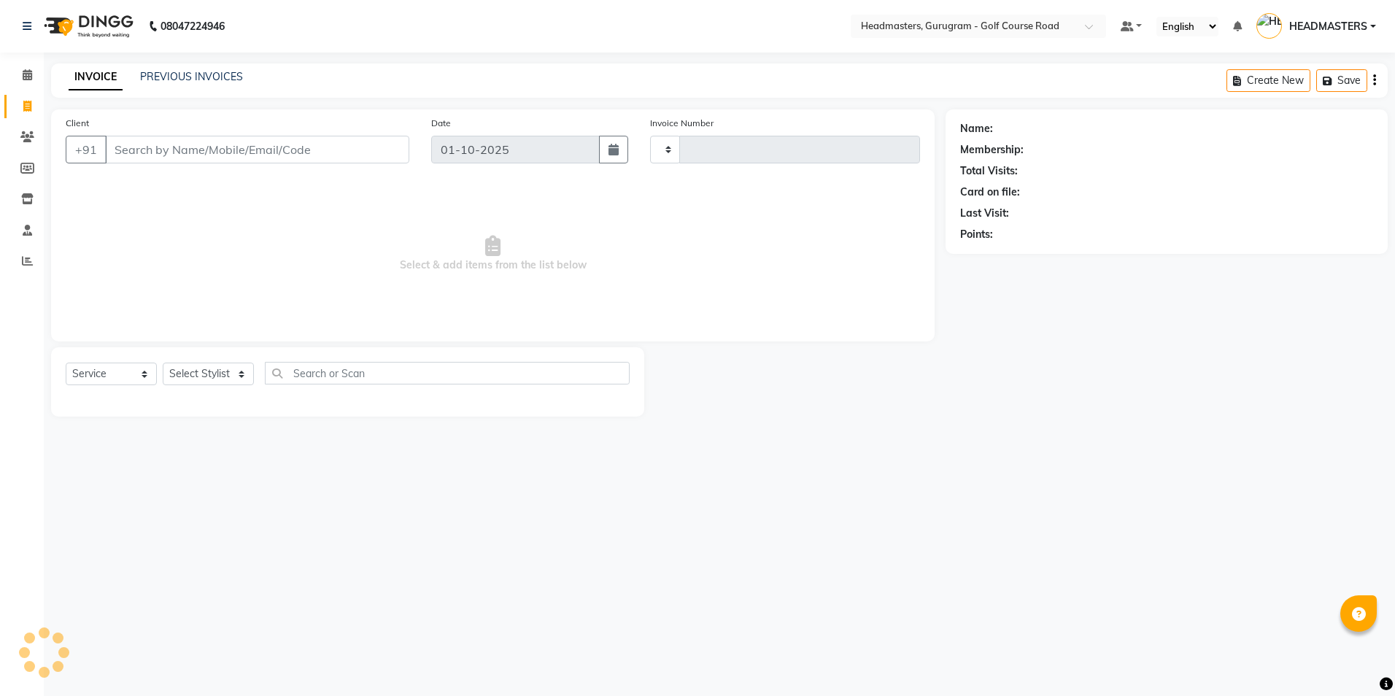
type input "2896"
select select "7134"
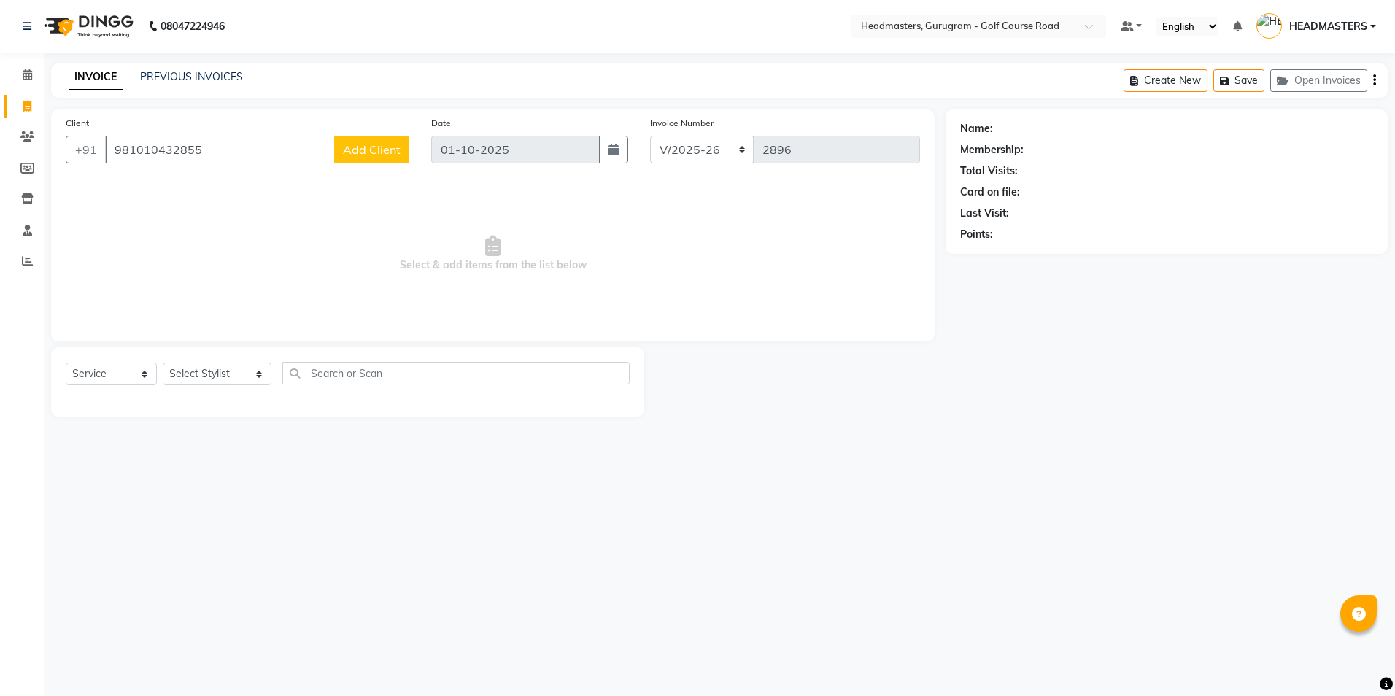
click at [153, 150] on input "981010432855" at bounding box center [220, 150] width 230 height 28
type input "9810432855"
click at [396, 152] on span "Add Client" at bounding box center [372, 149] width 58 height 15
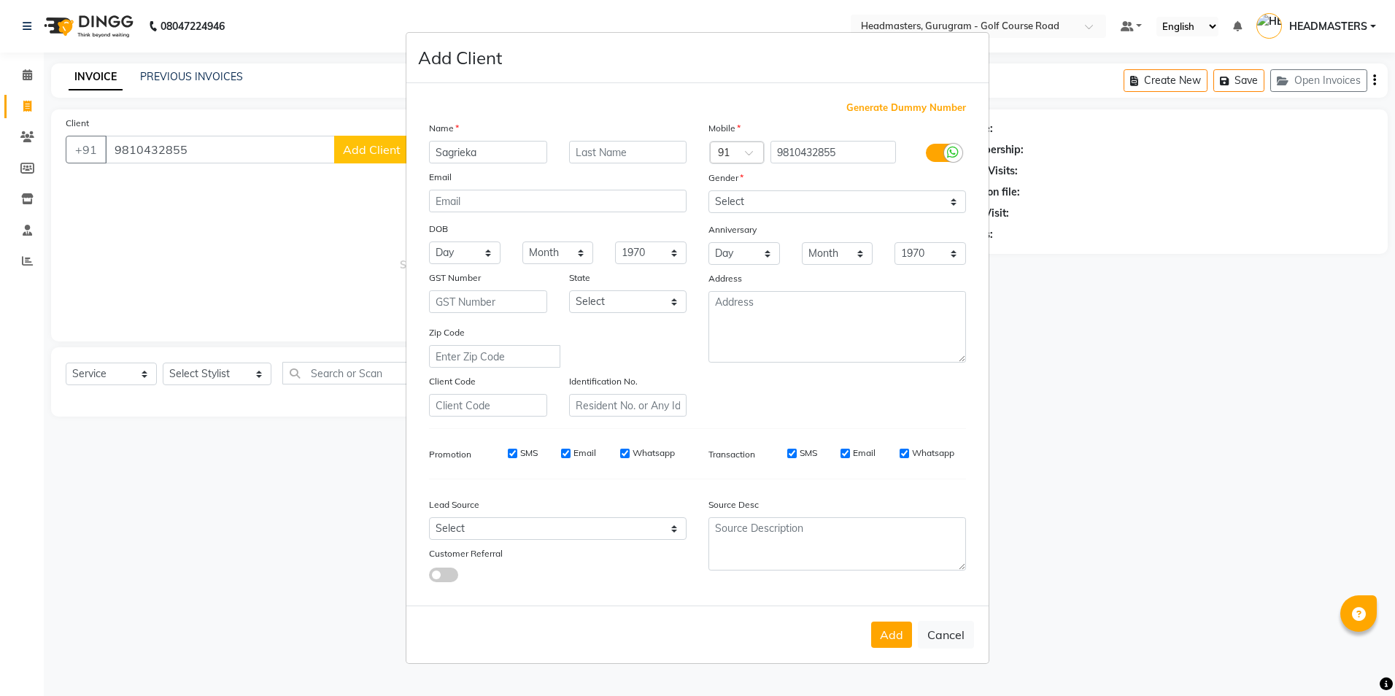
type input "Sagrieka"
click at [573, 154] on input "text" at bounding box center [628, 152] width 118 height 23
type input "mittal"
click at [783, 190] on div "Gender" at bounding box center [836, 180] width 279 height 20
click at [783, 196] on select "Select [DEMOGRAPHIC_DATA] [DEMOGRAPHIC_DATA] Other Prefer Not To Say" at bounding box center [837, 201] width 258 height 23
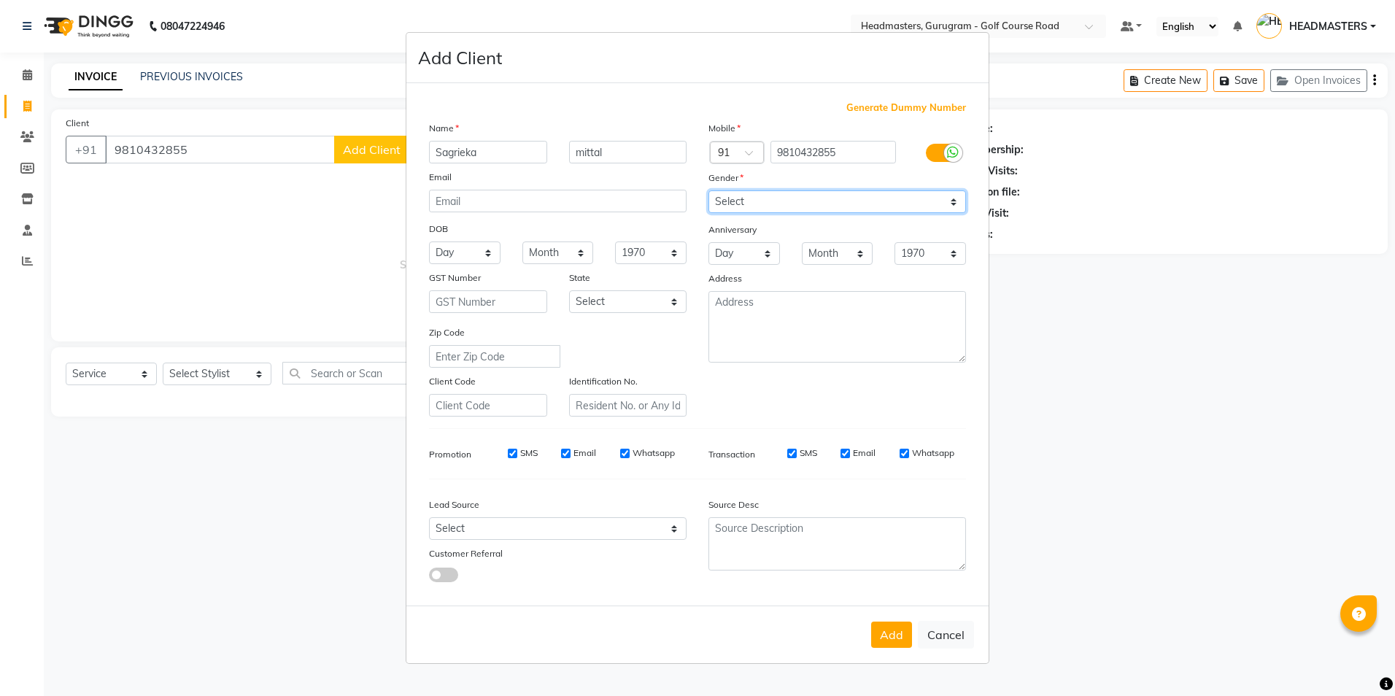
select select "[DEMOGRAPHIC_DATA]"
click at [708, 190] on select "Select [DEMOGRAPHIC_DATA] [DEMOGRAPHIC_DATA] Other Prefer Not To Say" at bounding box center [837, 201] width 258 height 23
click at [889, 632] on button "Add" at bounding box center [891, 635] width 41 height 26
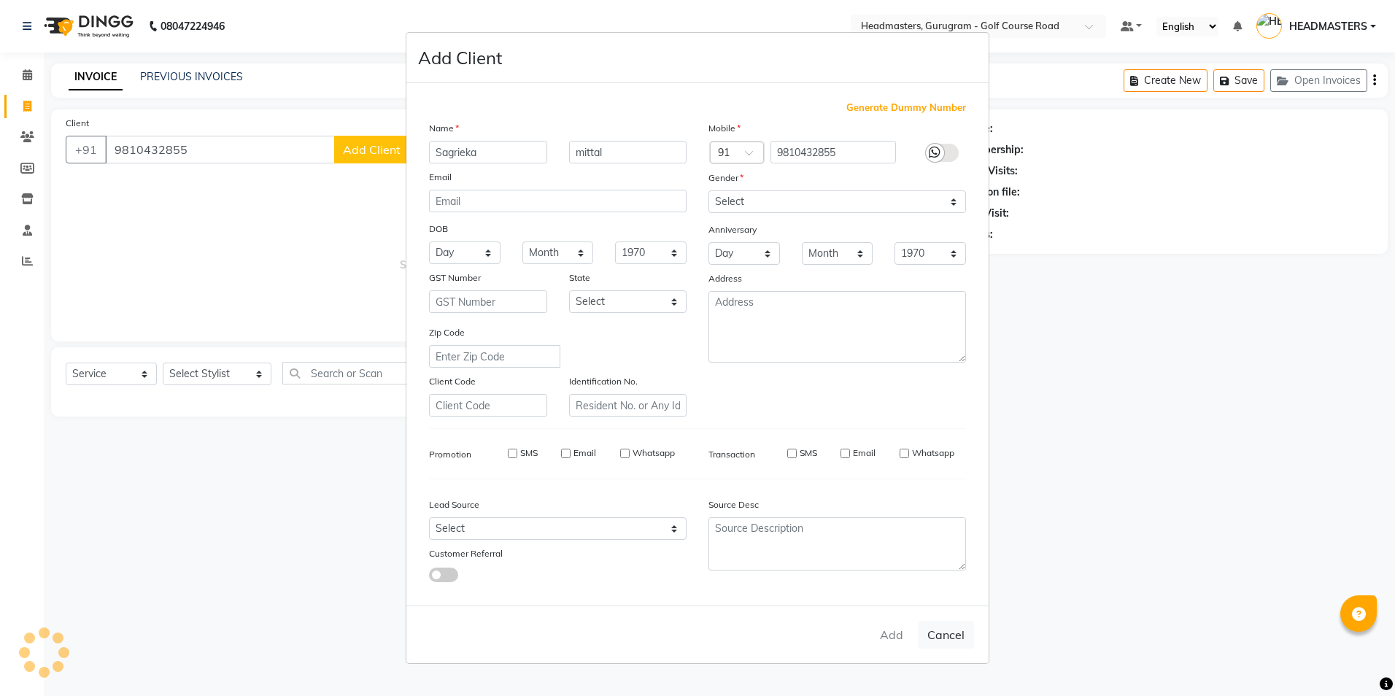
select select
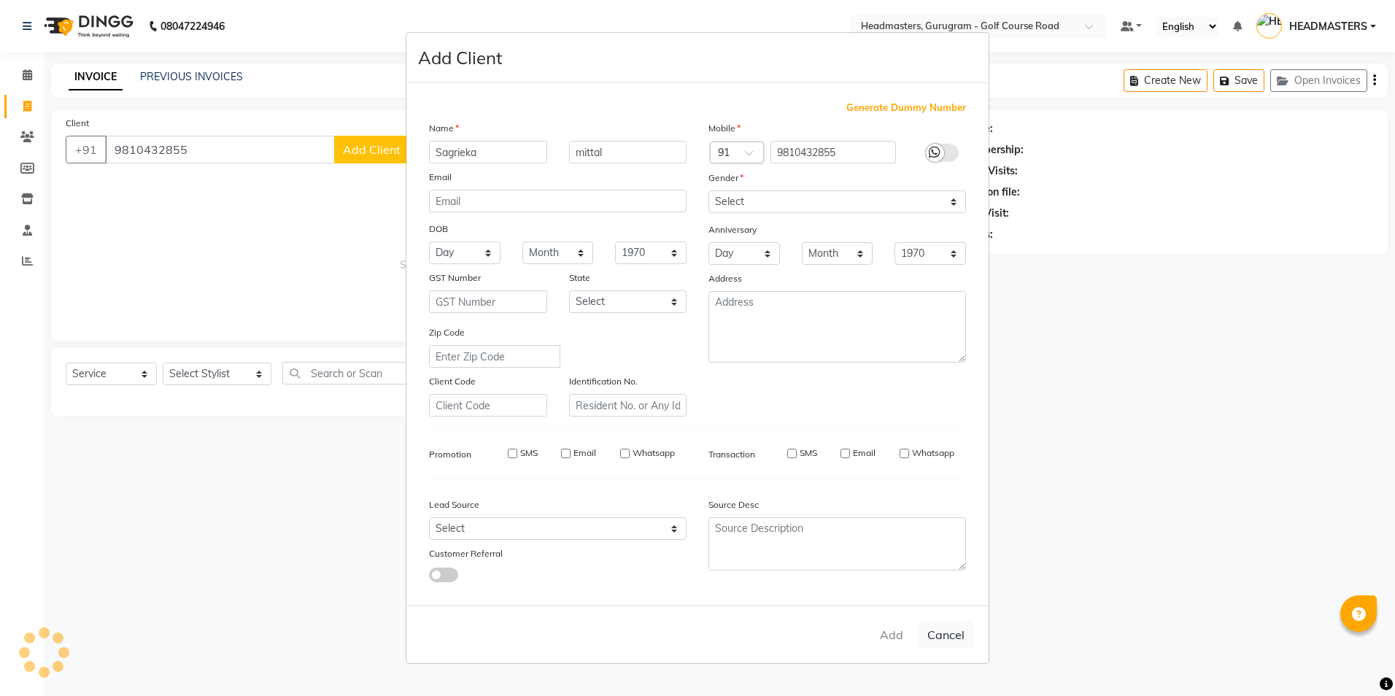
select select
checkbox input "false"
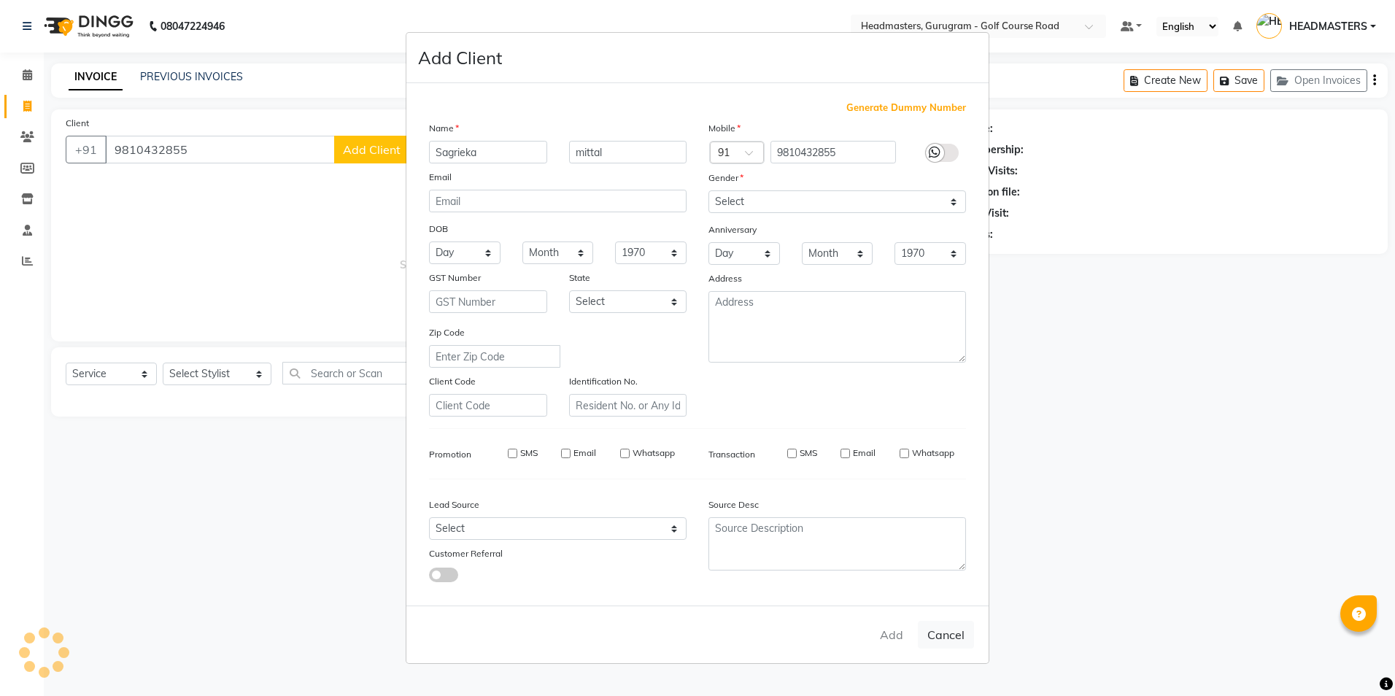
checkbox input "false"
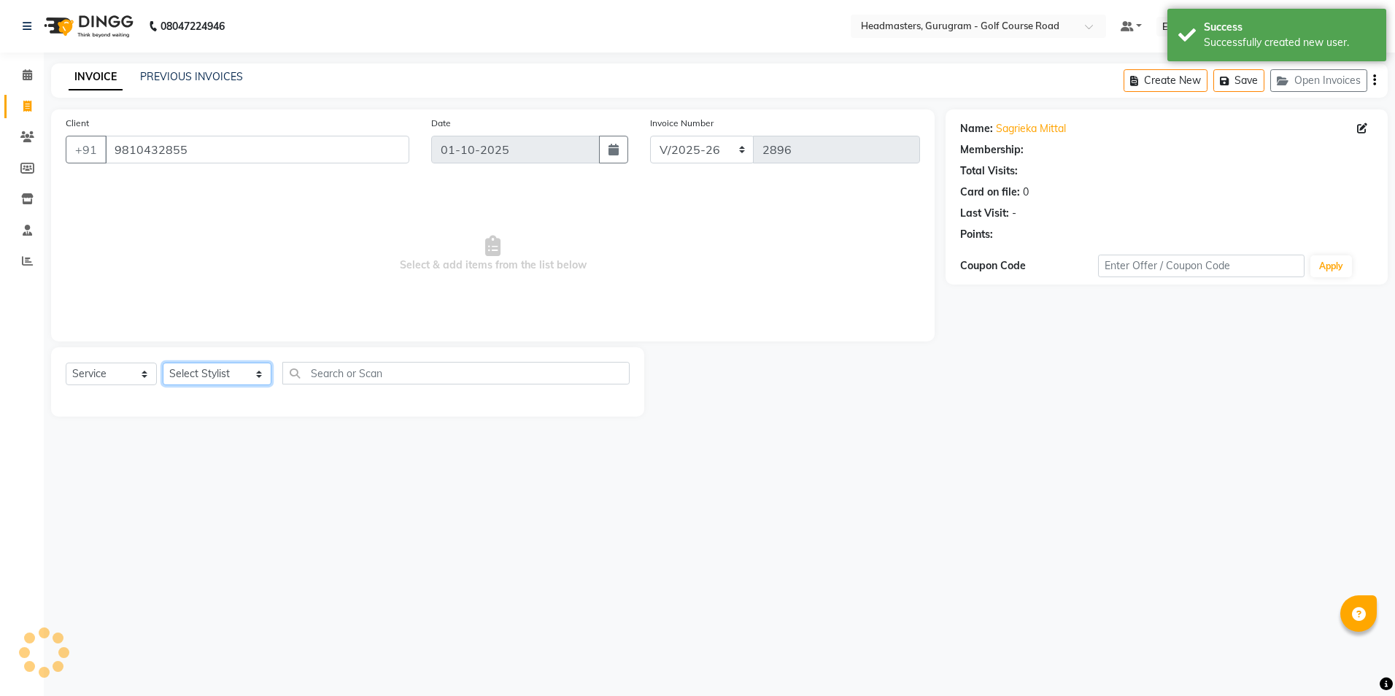
click at [206, 376] on select "Select Stylist Dev Gaurav HEADMASTERS [PERSON_NAME] Artist [PERSON_NAME] Pooja …" at bounding box center [217, 374] width 109 height 23
select select "86368"
click at [163, 363] on select "Select Stylist Dev Gaurav HEADMASTERS [PERSON_NAME] Artist [PERSON_NAME] Pooja …" at bounding box center [217, 374] width 109 height 23
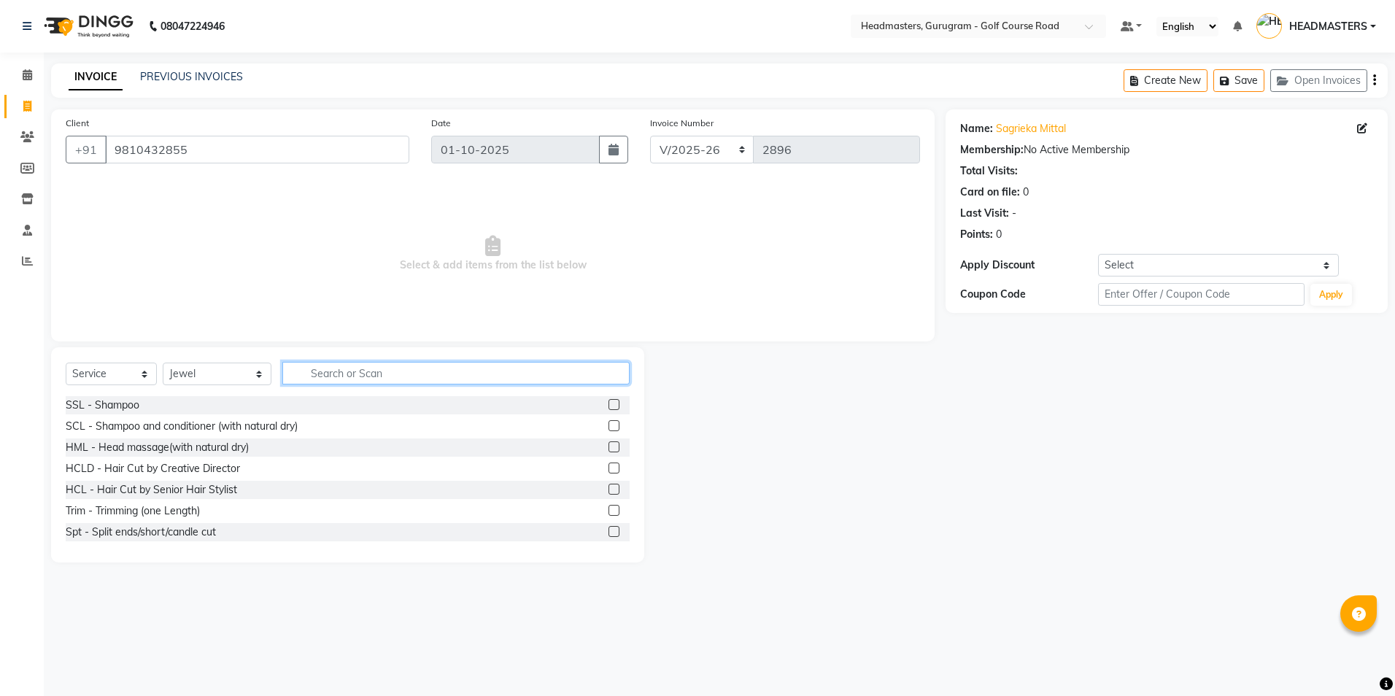
click at [298, 372] on input "text" at bounding box center [455, 373] width 347 height 23
click at [333, 376] on input "text" at bounding box center [455, 373] width 347 height 23
type input "pedi"
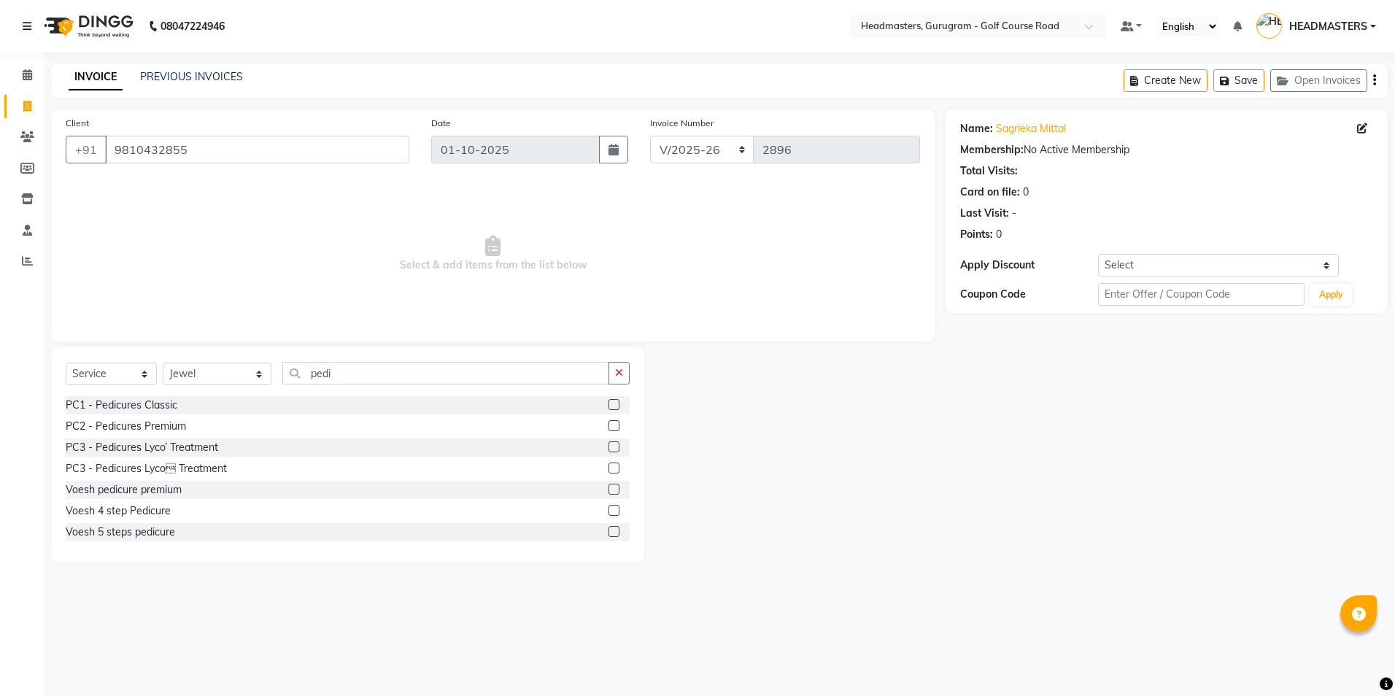
click at [608, 489] on label at bounding box center [613, 489] width 11 height 11
click at [608, 489] on input "checkbox" at bounding box center [612, 489] width 9 height 9
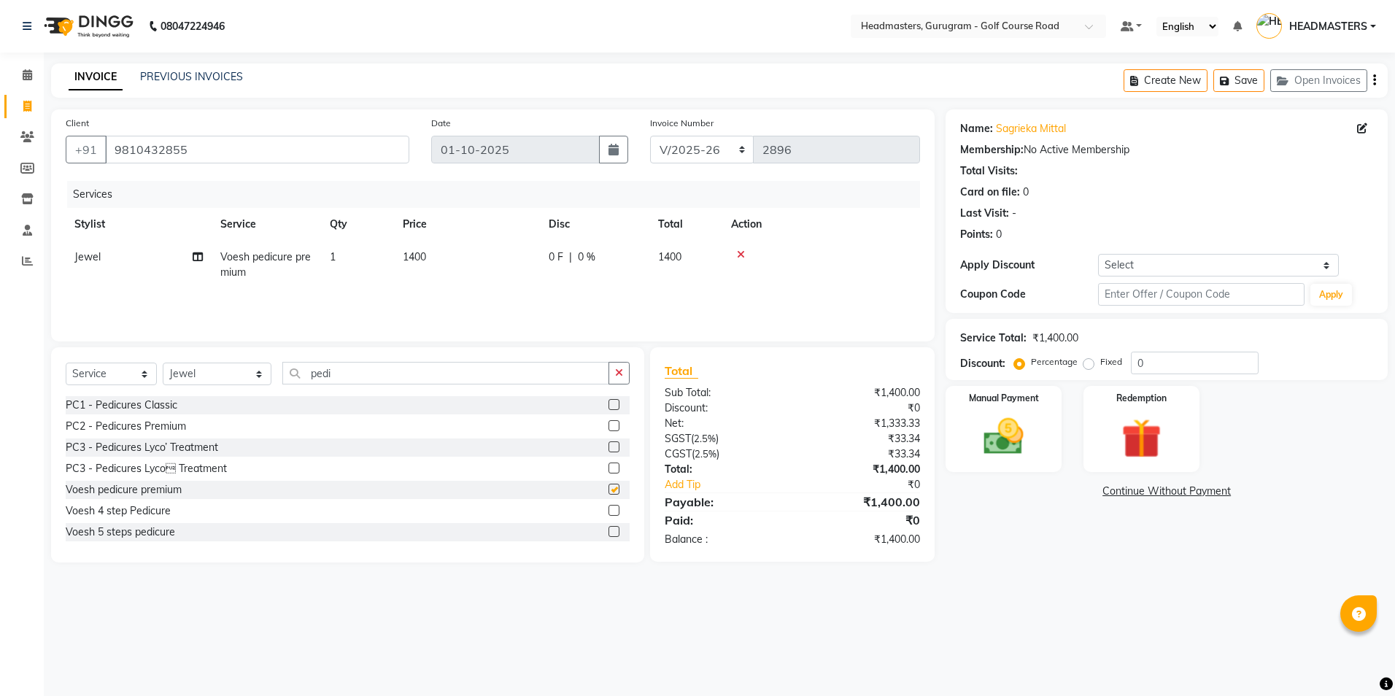
checkbox input "false"
click at [247, 376] on select "Select Stylist Dev Gaurav HEADMASTERS [PERSON_NAME] Artist [PERSON_NAME] Pooja …" at bounding box center [217, 374] width 109 height 23
select select "93022"
click at [163, 363] on select "Select Stylist Dev Gaurav HEADMASTERS [PERSON_NAME] Artist [PERSON_NAME] Pooja …" at bounding box center [217, 374] width 109 height 23
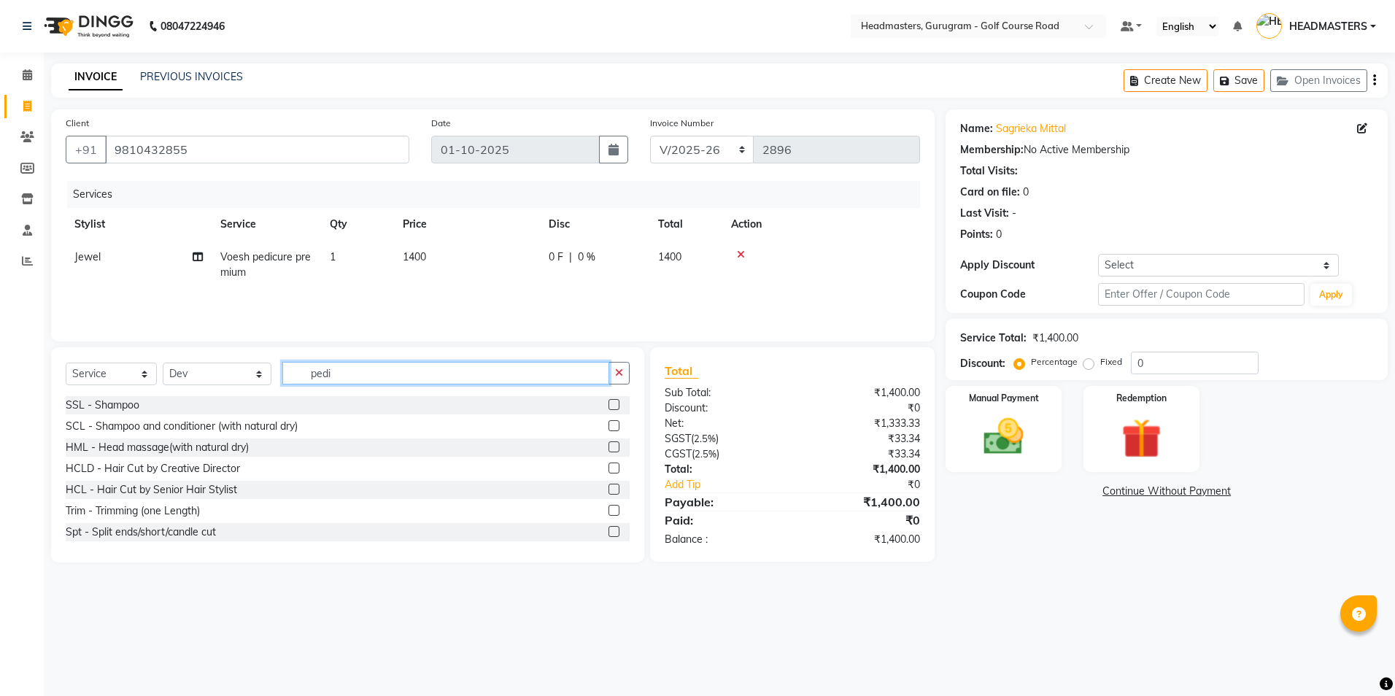
click at [344, 371] on input "pedi" at bounding box center [445, 373] width 326 height 23
type input "p"
type input "mani"
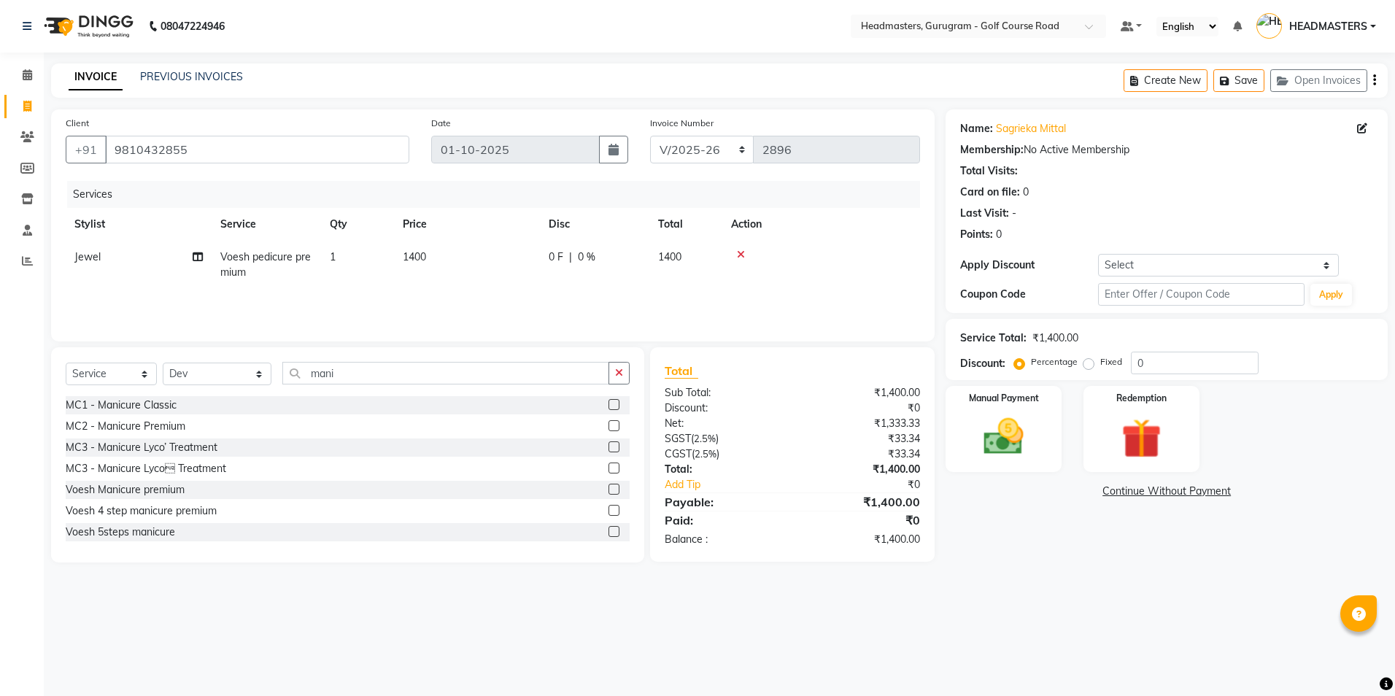
click at [608, 492] on label at bounding box center [613, 489] width 11 height 11
click at [608, 492] on input "checkbox" at bounding box center [612, 489] width 9 height 9
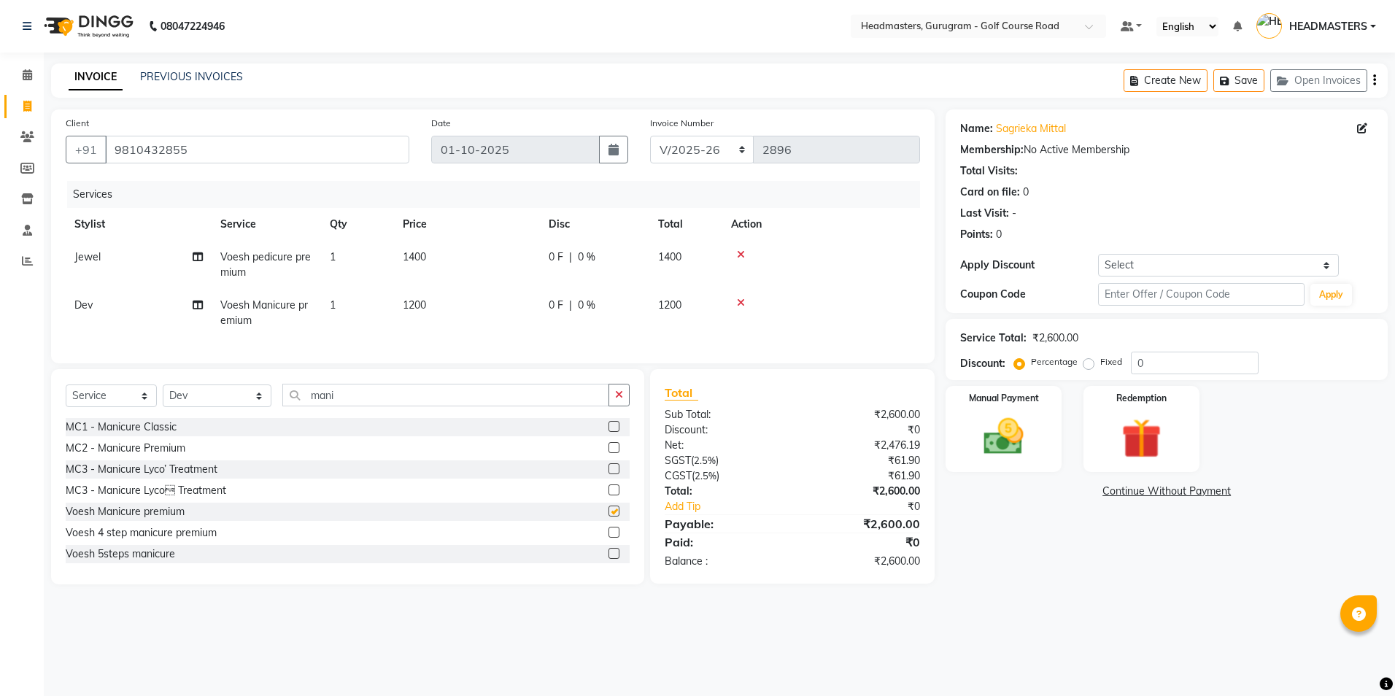
checkbox input "false"
click at [478, 406] on input "mani" at bounding box center [445, 395] width 326 height 23
type input "m"
click at [243, 407] on select "Select Stylist Dev Gaurav HEADMASTERS [PERSON_NAME] Artist [PERSON_NAME] Pooja …" at bounding box center [217, 395] width 109 height 23
select select "85241"
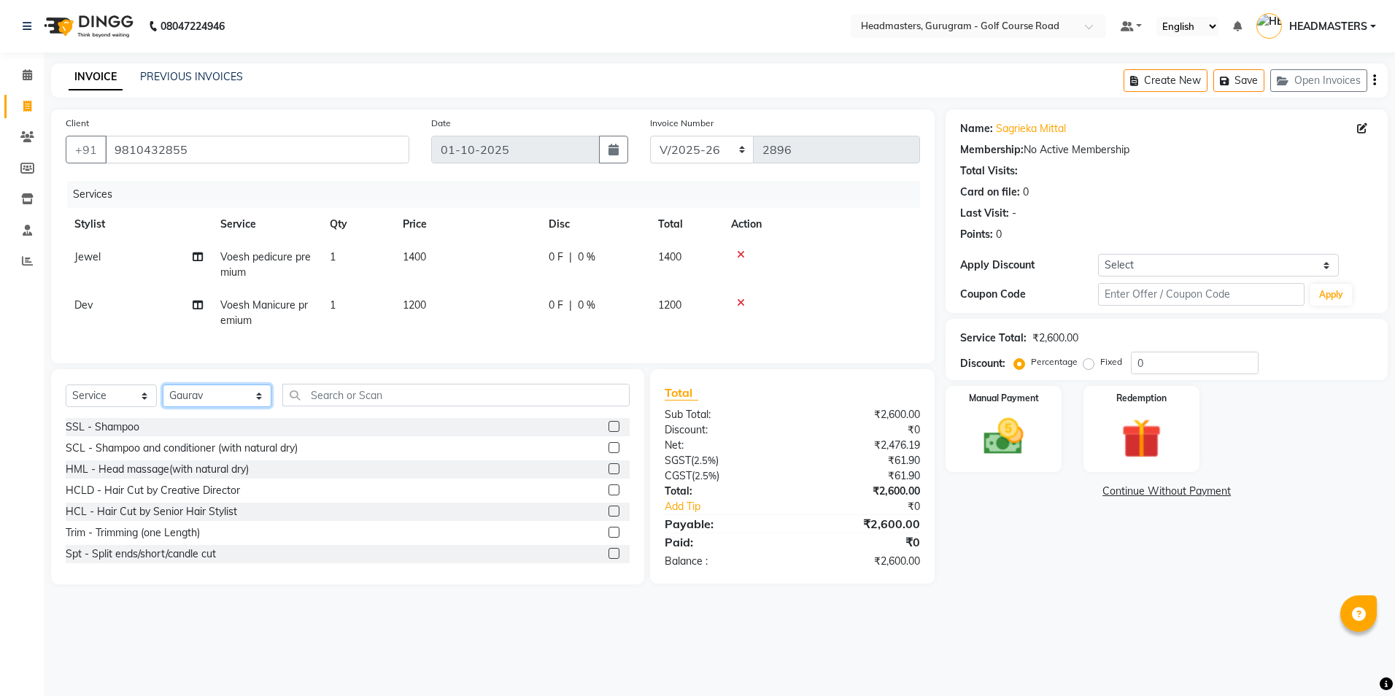
click at [163, 395] on select "Select Stylist Dev Gaurav HEADMASTERS [PERSON_NAME] Artist [PERSON_NAME] Pooja …" at bounding box center [217, 395] width 109 height 23
click at [366, 406] on input "text" at bounding box center [455, 395] width 347 height 23
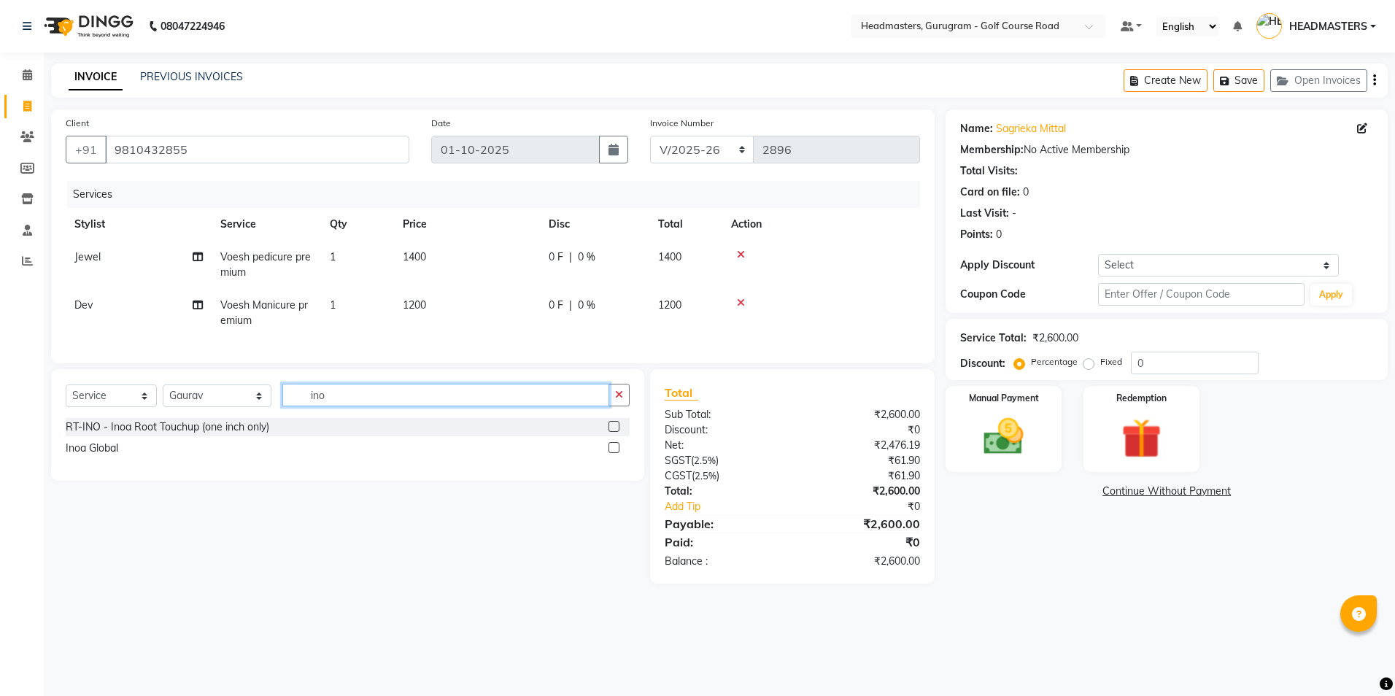
type input "ino"
click at [611, 432] on label at bounding box center [613, 426] width 11 height 11
click at [611, 432] on input "checkbox" at bounding box center [612, 426] width 9 height 9
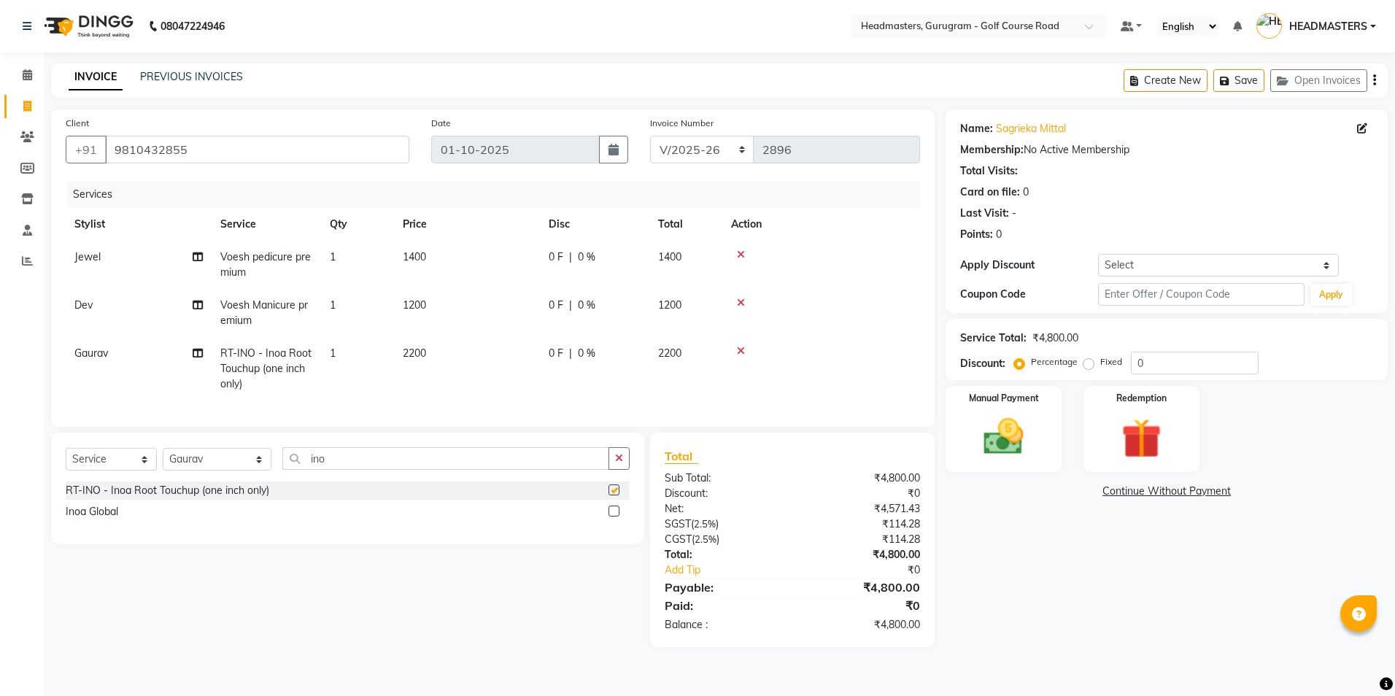
checkbox input "false"
click at [397, 351] on td "2200" at bounding box center [467, 368] width 146 height 63
select select "85241"
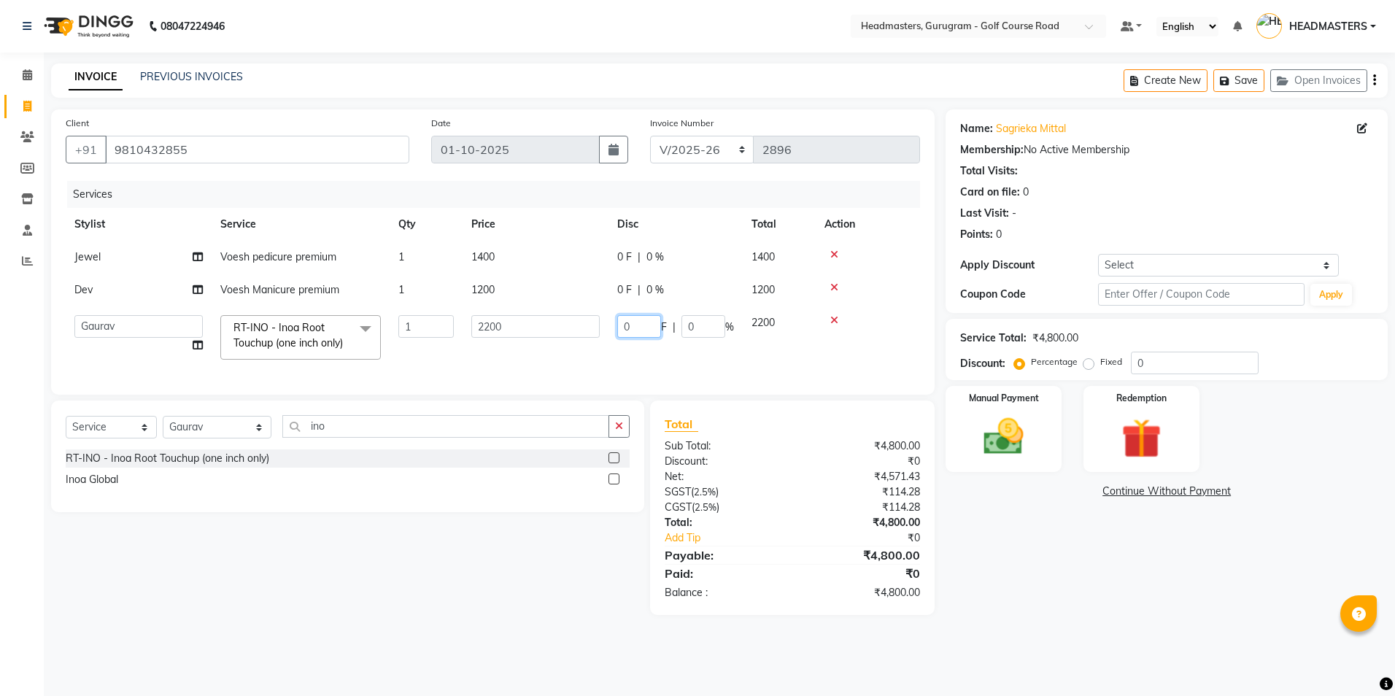
click at [633, 325] on input "0" at bounding box center [639, 326] width 44 height 23
drag, startPoint x: 482, startPoint y: 265, endPoint x: 501, endPoint y: 274, distance: 21.2
click at [485, 269] on td "1400" at bounding box center [535, 257] width 146 height 33
select select "86368"
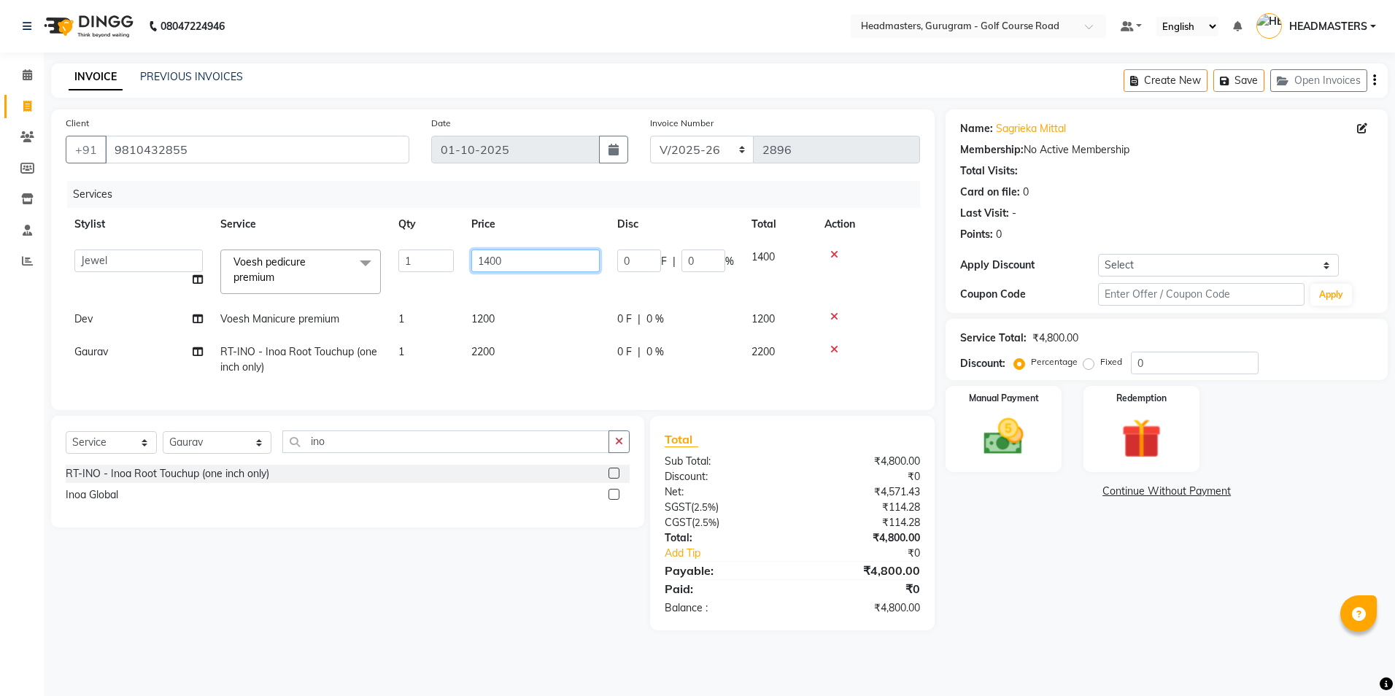
click at [508, 263] on input "1400" at bounding box center [535, 260] width 128 height 23
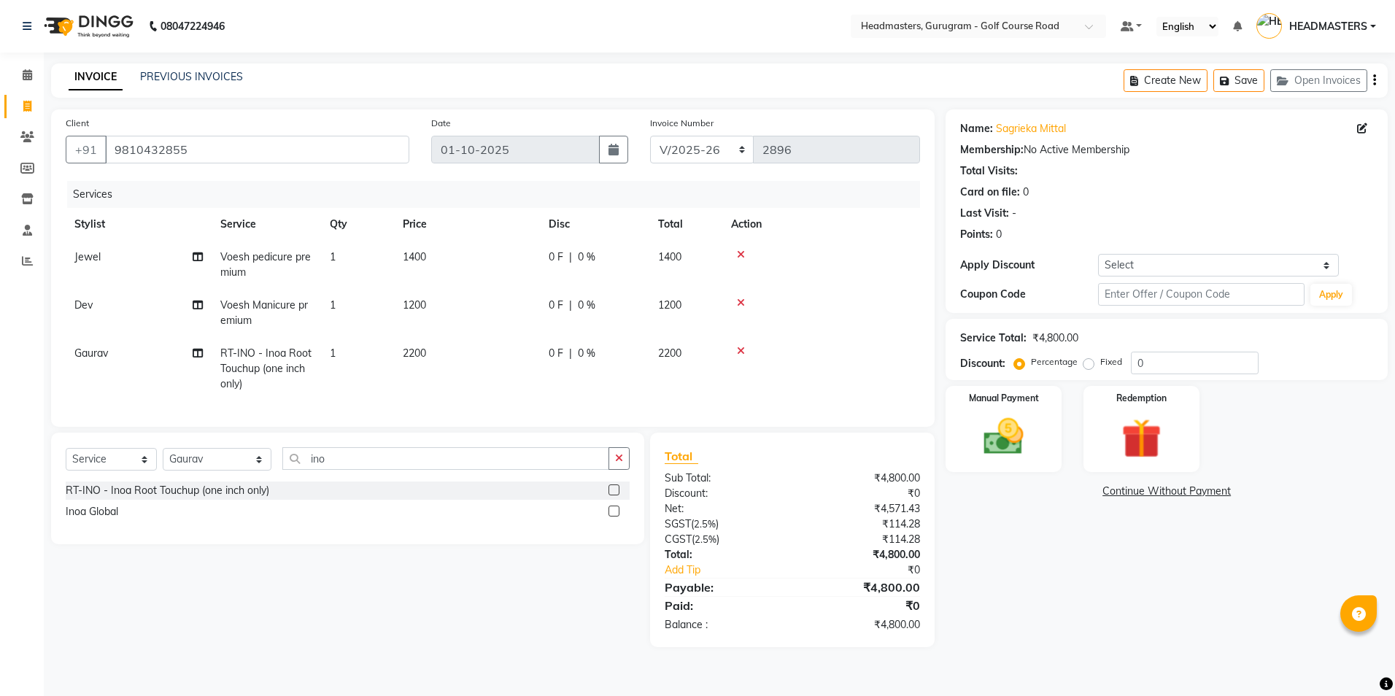
click at [566, 260] on div "0 F | 0 %" at bounding box center [595, 256] width 92 height 15
select select "86368"
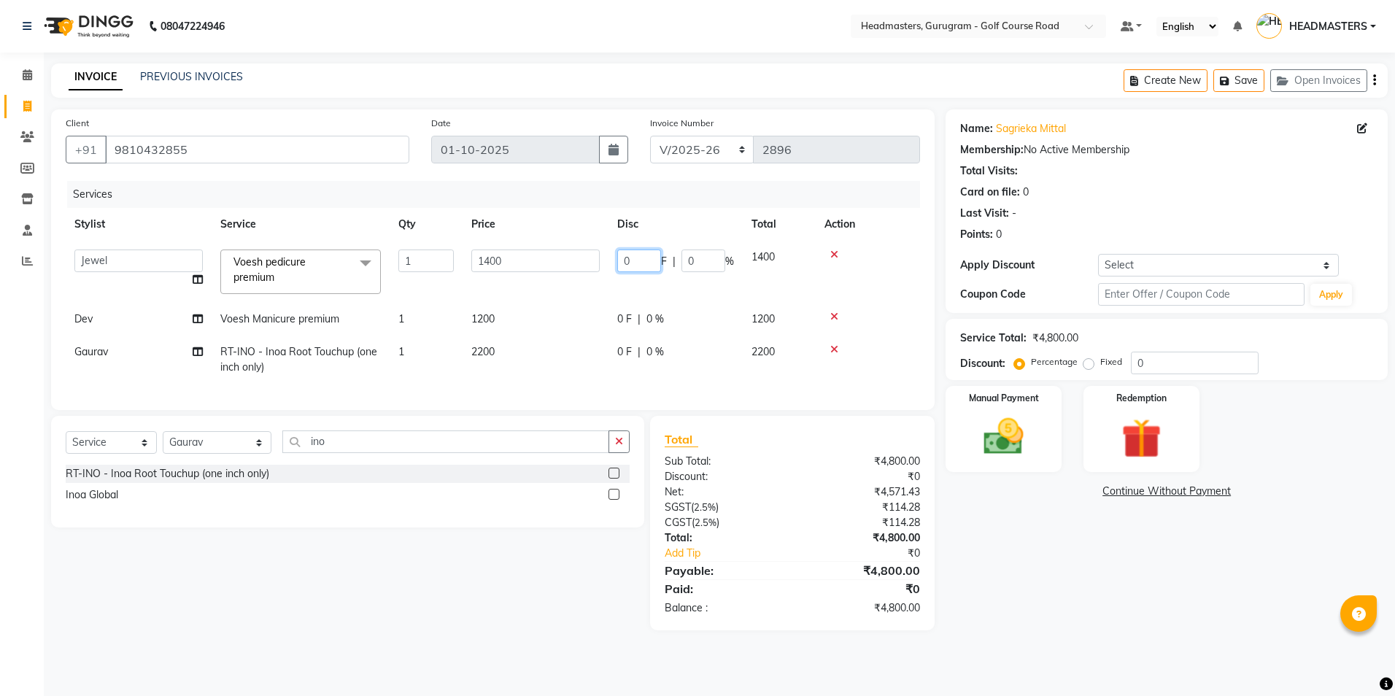
click at [635, 259] on input "0" at bounding box center [639, 260] width 44 height 23
type input "200"
click at [622, 294] on tbody "Dev Gaurav HEADMASTERS [PERSON_NAME] [PERSON_NAME] Nail Artist [PERSON_NAME] Po…" at bounding box center [493, 312] width 854 height 143
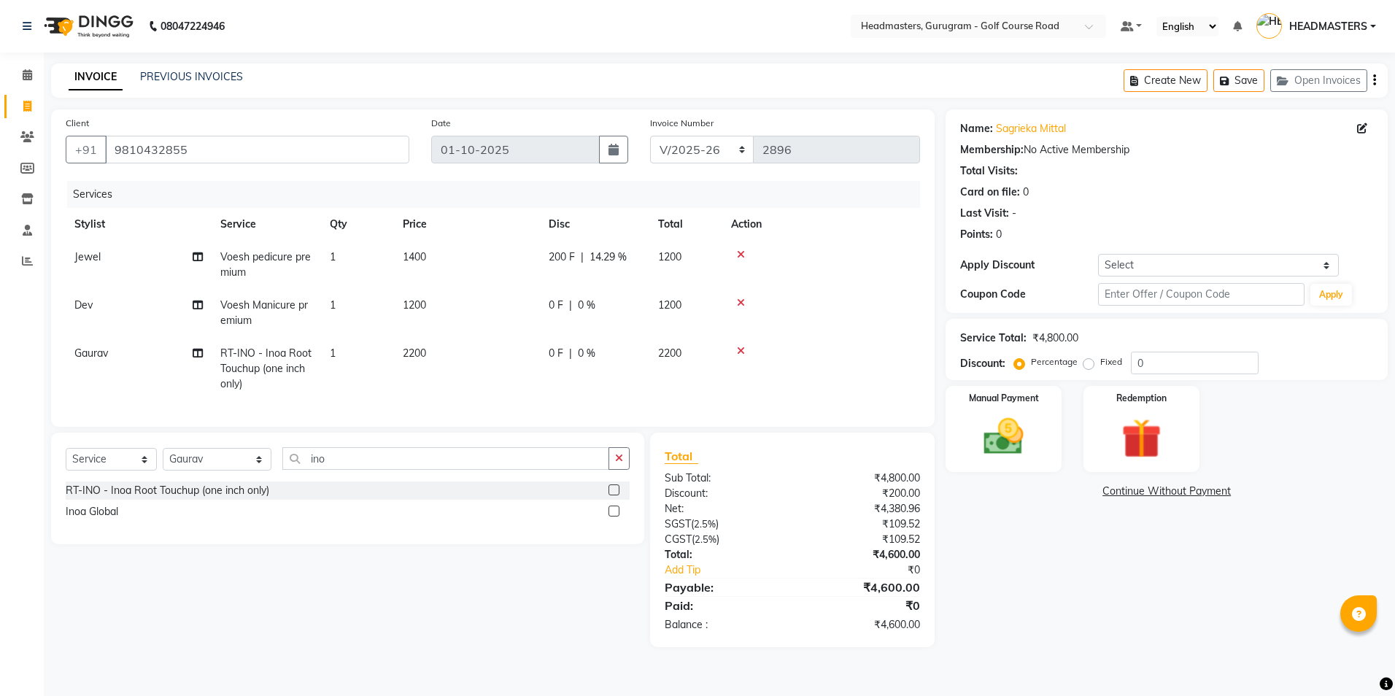
click at [552, 311] on span "0 F" at bounding box center [556, 305] width 15 height 15
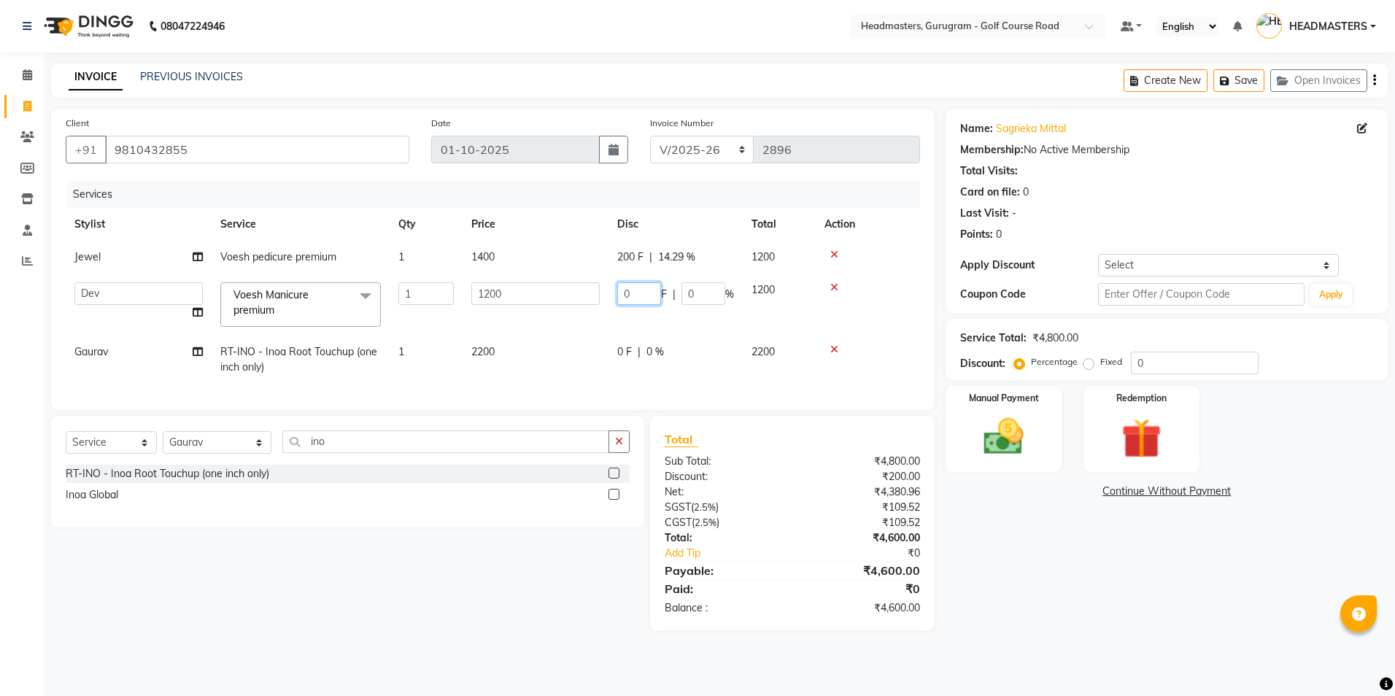
click at [637, 290] on input "0" at bounding box center [639, 293] width 44 height 23
type input "2"
type input "100"
click at [584, 345] on tr "Gaurav RT-INO - Inoa Root Touchup (one inch only) 1 2200 0 F | 0 % 2200" at bounding box center [493, 360] width 854 height 48
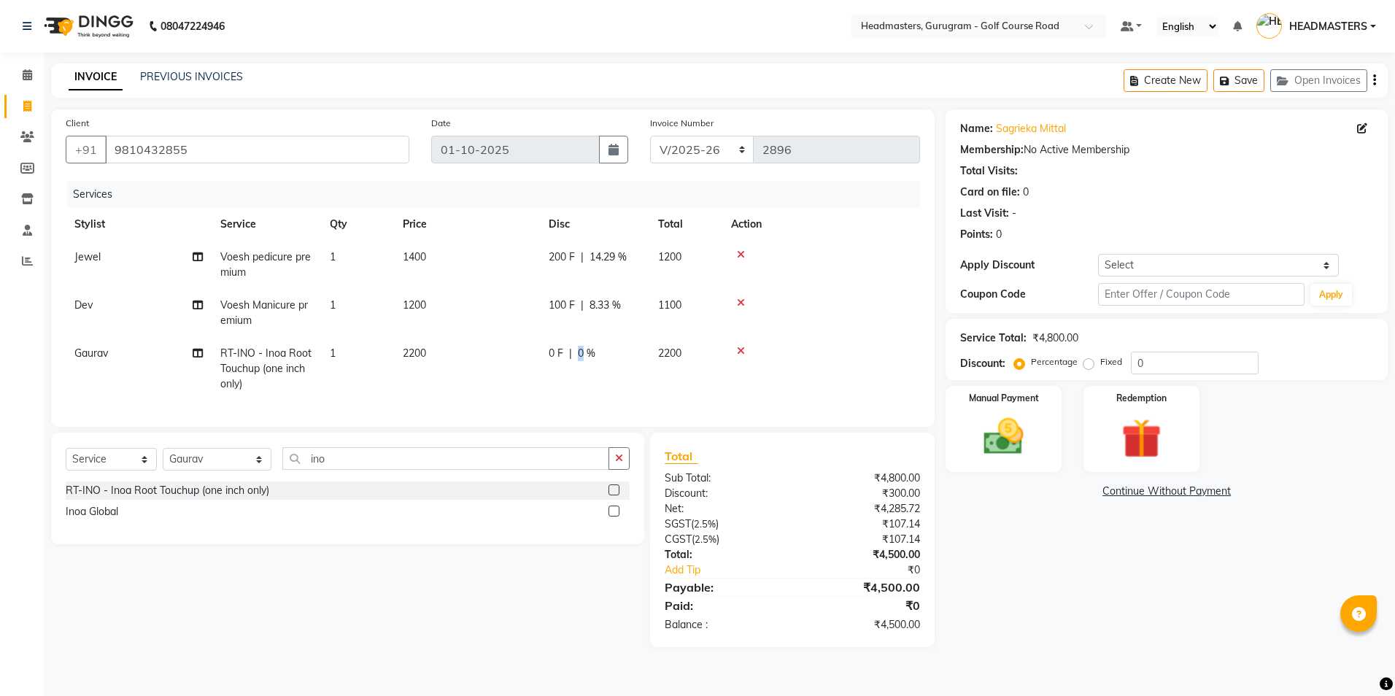
drag, startPoint x: 586, startPoint y: 347, endPoint x: 579, endPoint y: 356, distance: 11.5
click at [581, 357] on span "0 %" at bounding box center [587, 353] width 18 height 15
select select "85241"
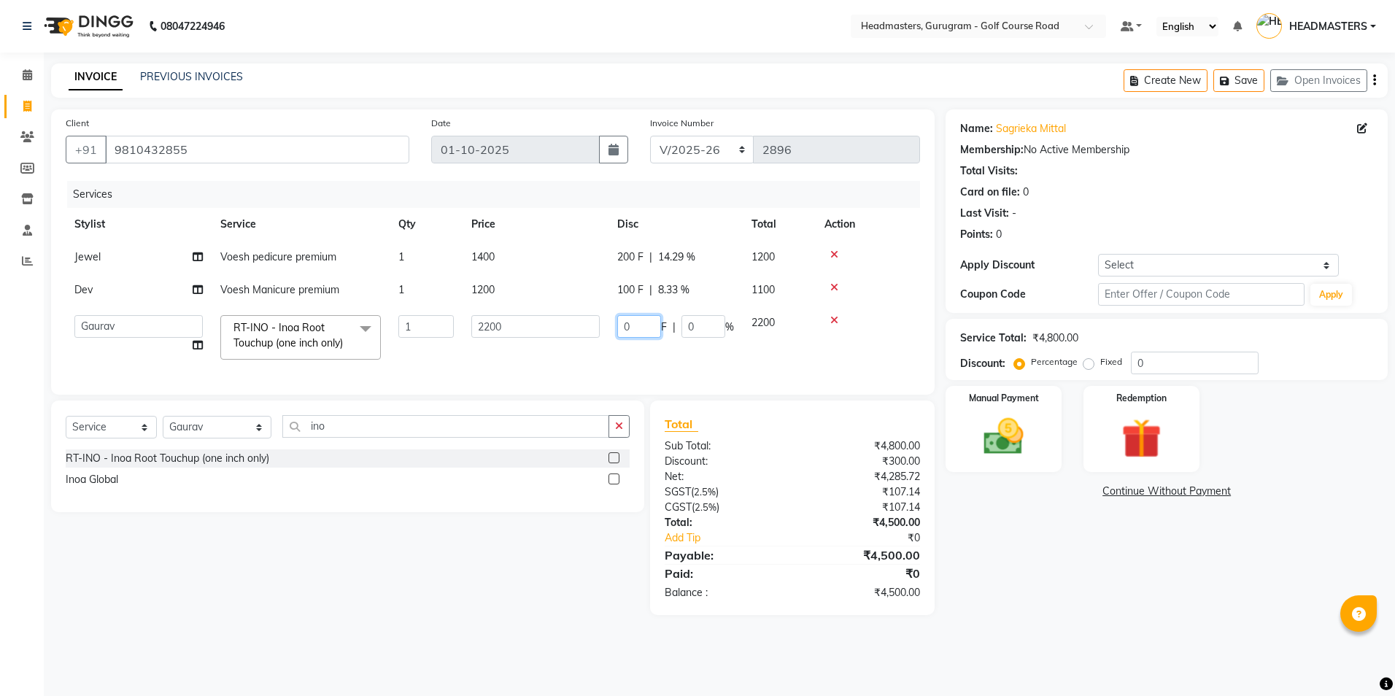
click at [640, 330] on input "0" at bounding box center [639, 326] width 44 height 23
type input "5"
type input "200"
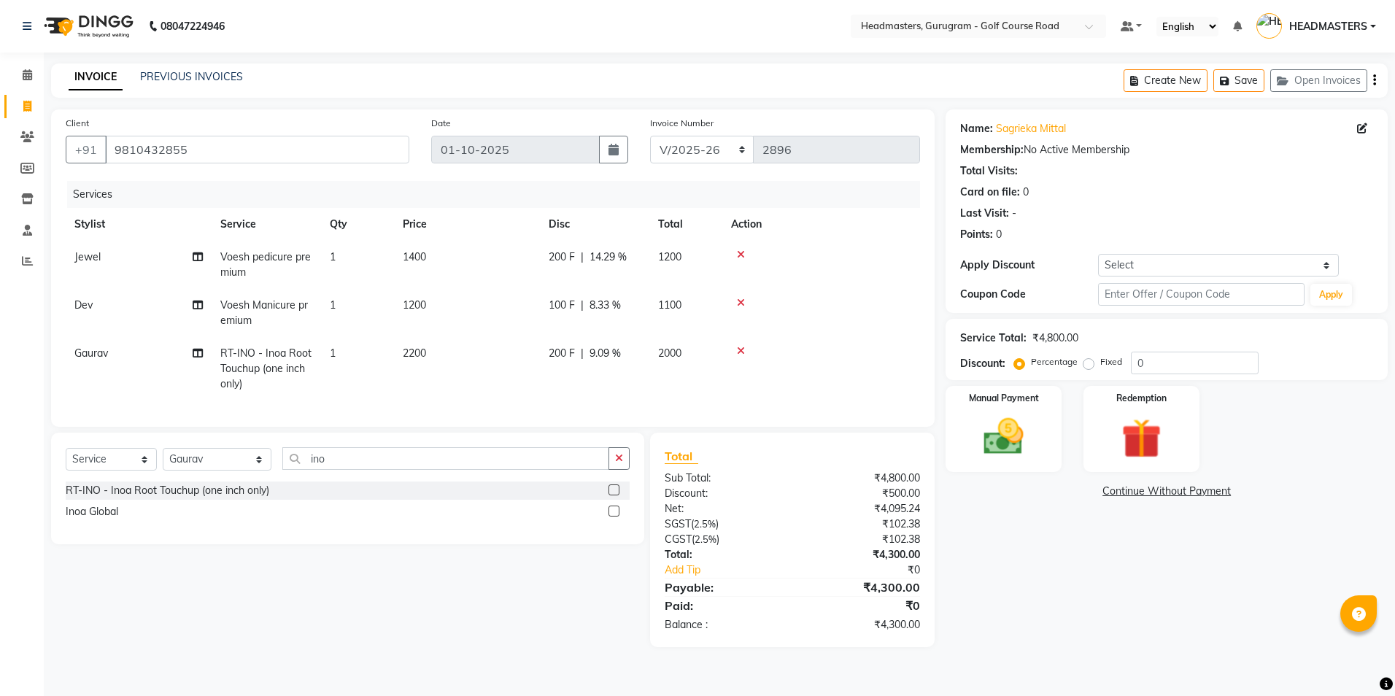
click at [484, 362] on td "2200" at bounding box center [467, 368] width 146 height 63
select select "85241"
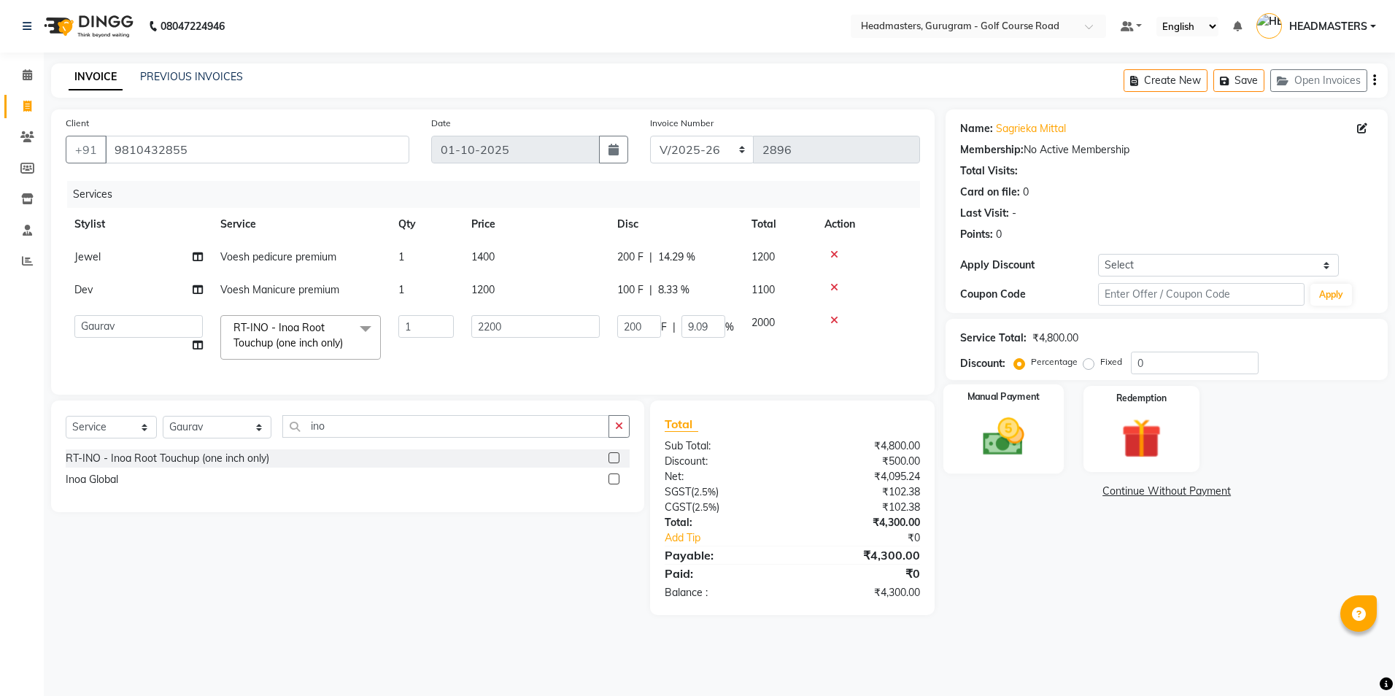
click at [1033, 414] on img at bounding box center [1003, 437] width 68 height 48
click at [1062, 492] on span "UPI" at bounding box center [1062, 492] width 23 height 17
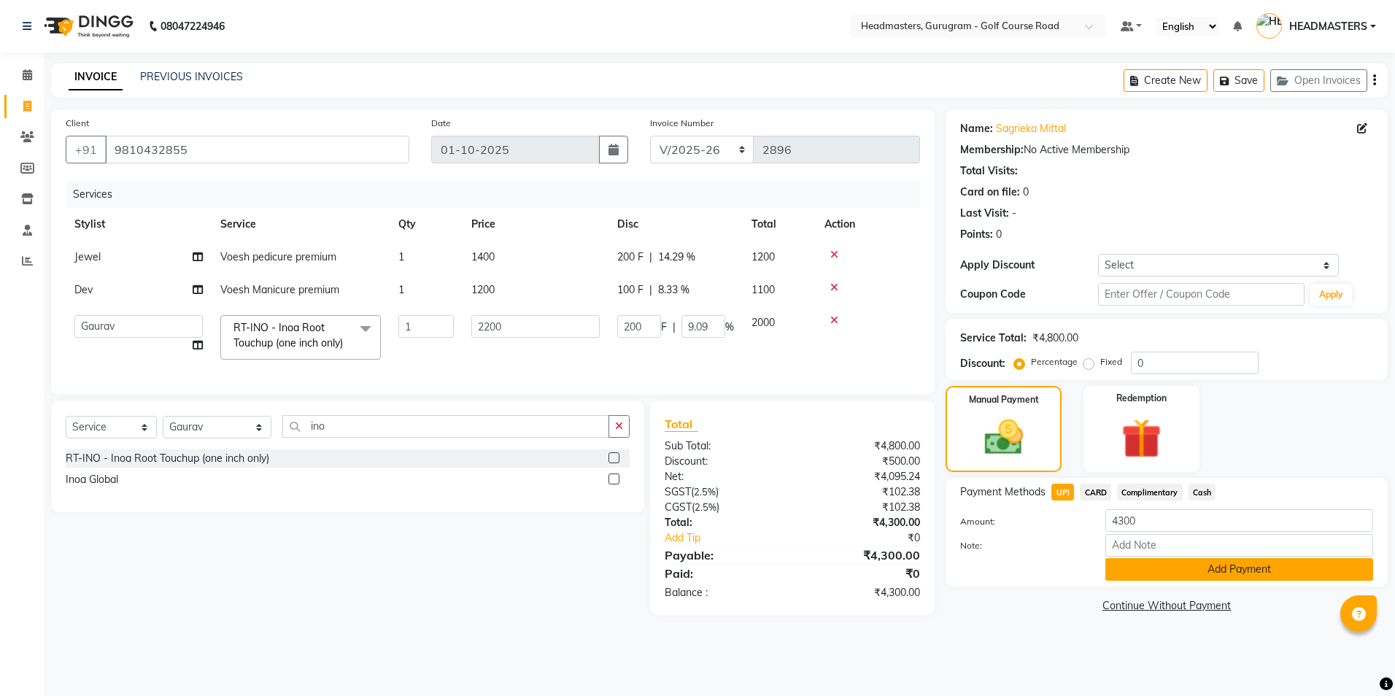
click at [1149, 565] on button "Add Payment" at bounding box center [1239, 569] width 268 height 23
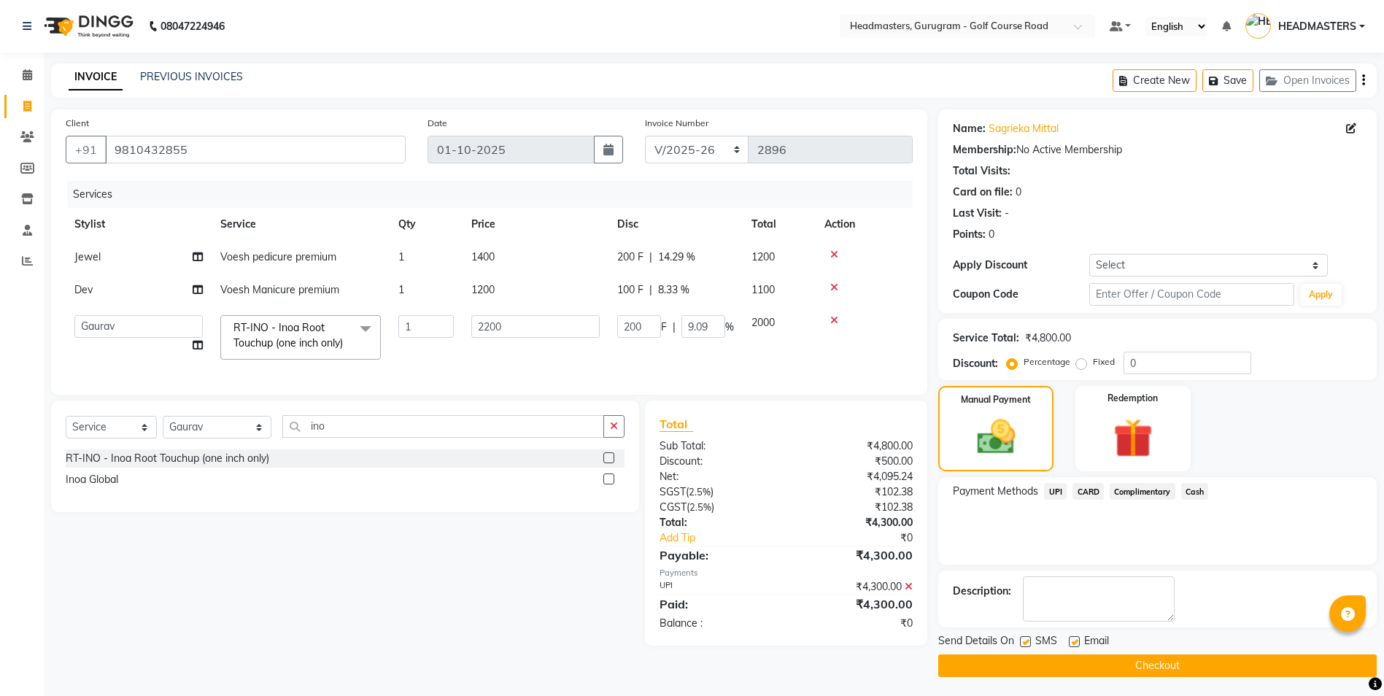
click at [1131, 667] on button "Checkout" at bounding box center [1157, 665] width 438 height 23
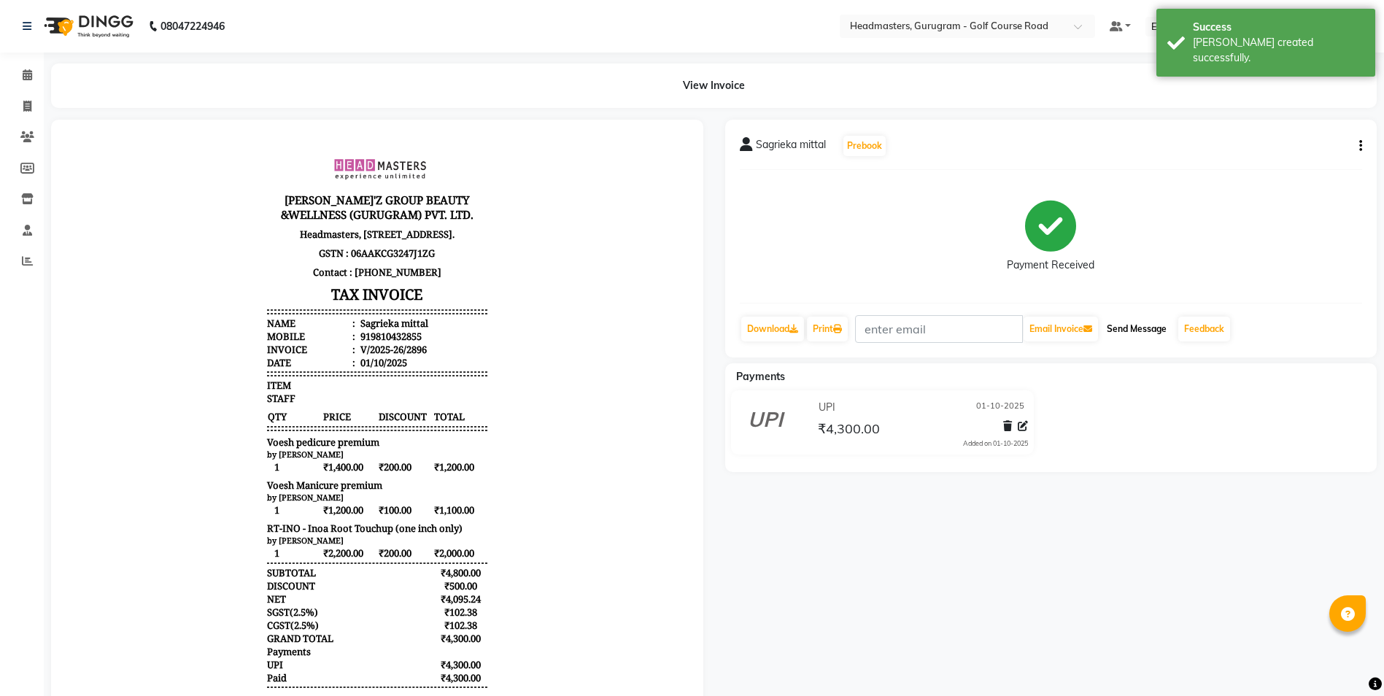
click at [1157, 333] on button "Send Message" at bounding box center [1136, 329] width 71 height 25
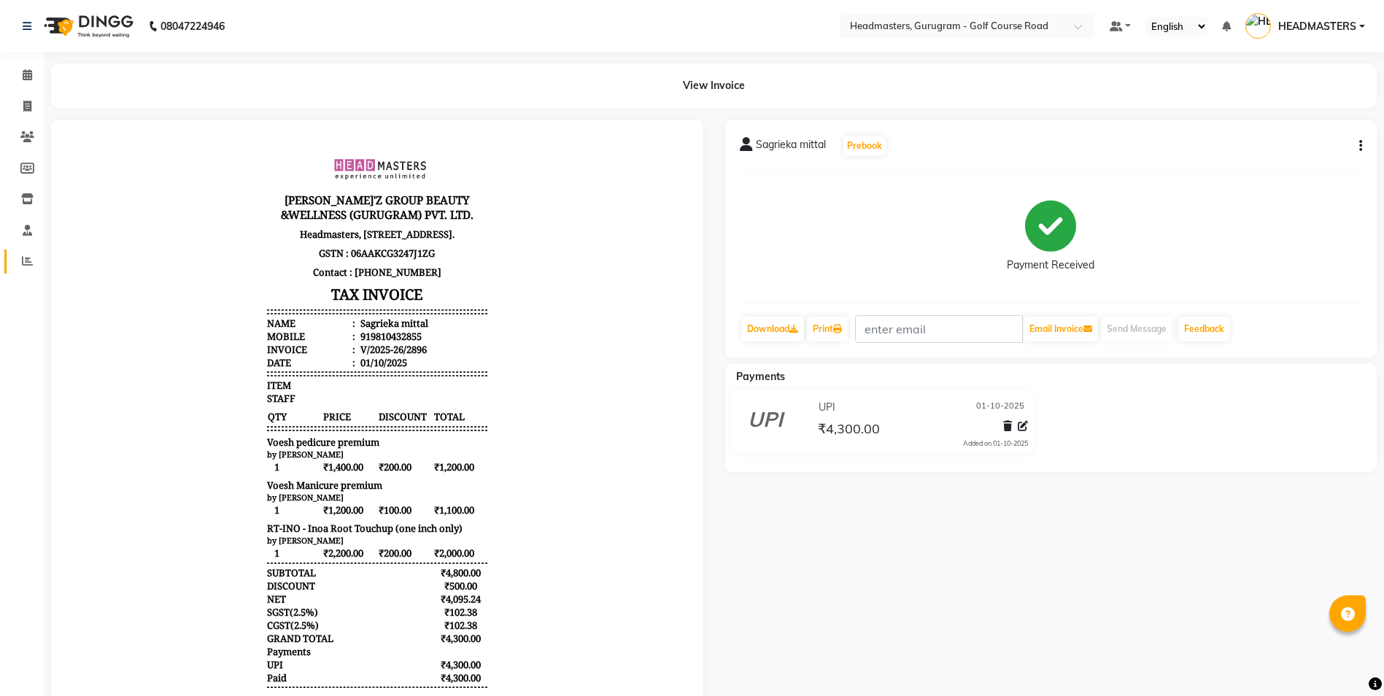
click at [31, 261] on icon at bounding box center [27, 260] width 11 height 11
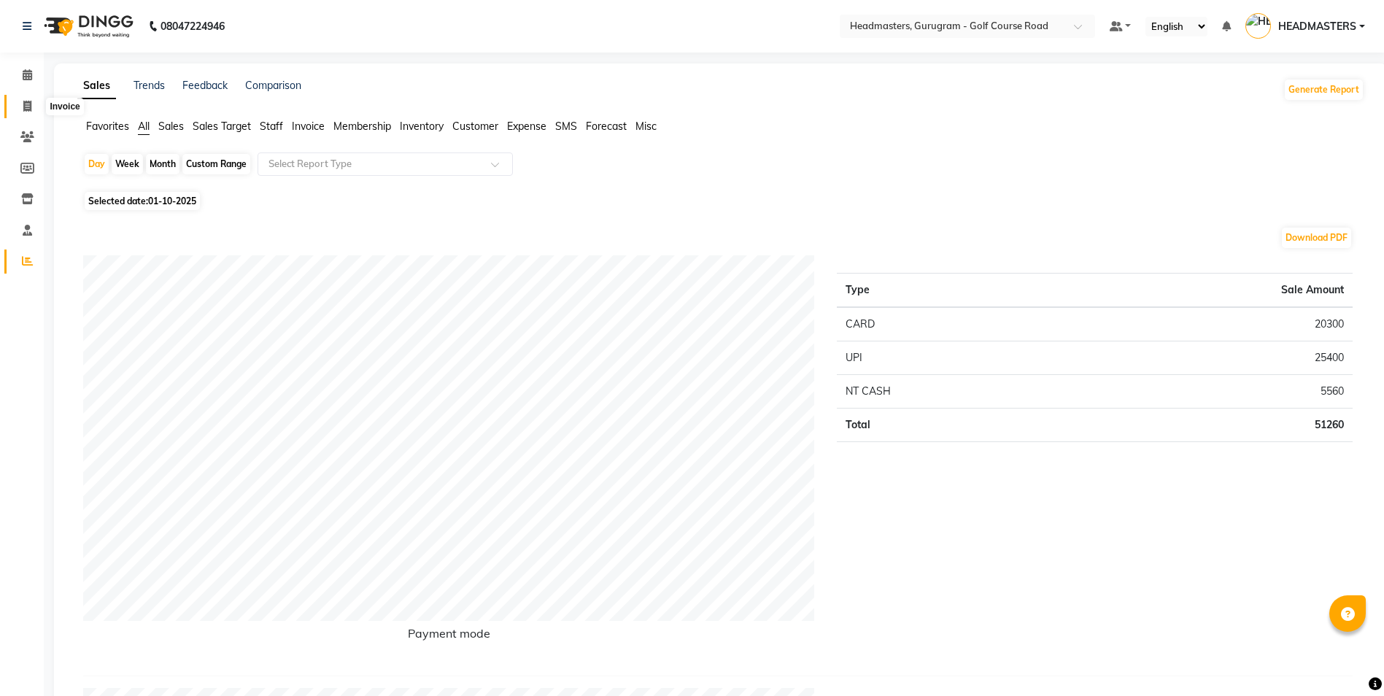
click at [17, 102] on span at bounding box center [28, 106] width 26 height 17
select select "service"
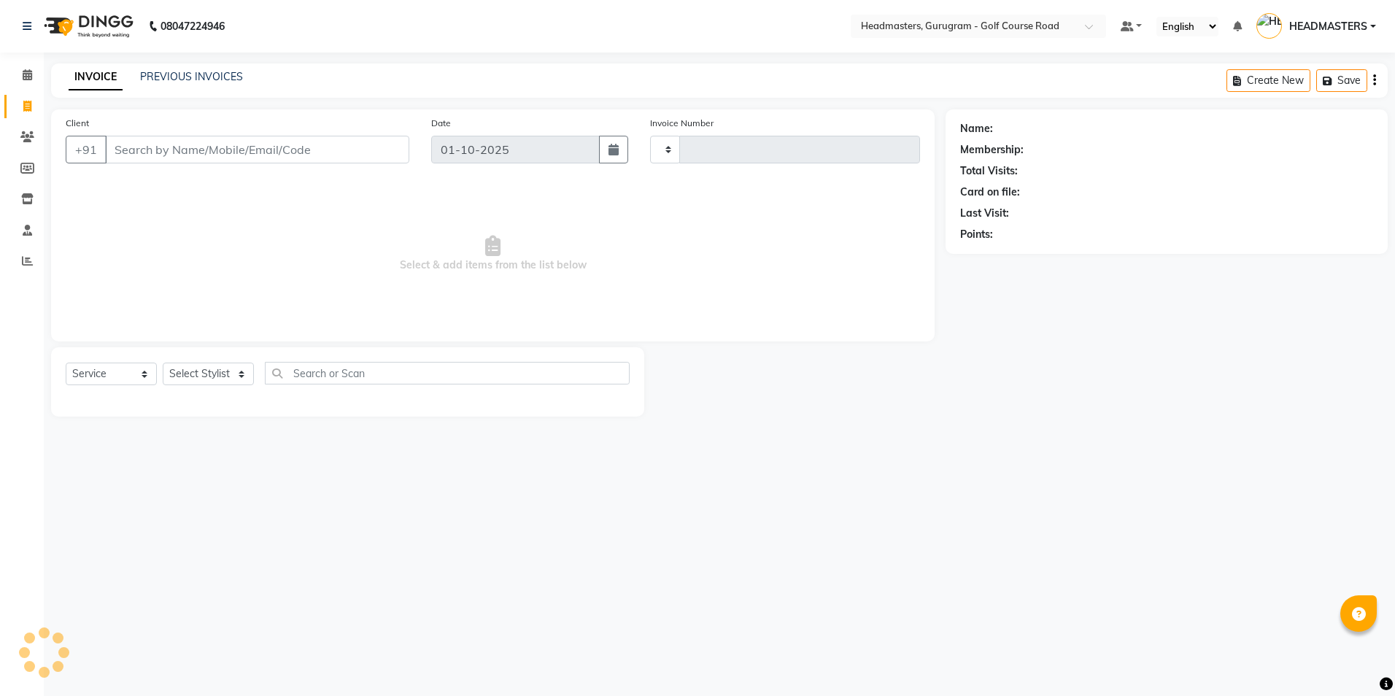
type input "2897"
select select "7134"
click at [93, 136] on button "+91" at bounding box center [86, 150] width 41 height 28
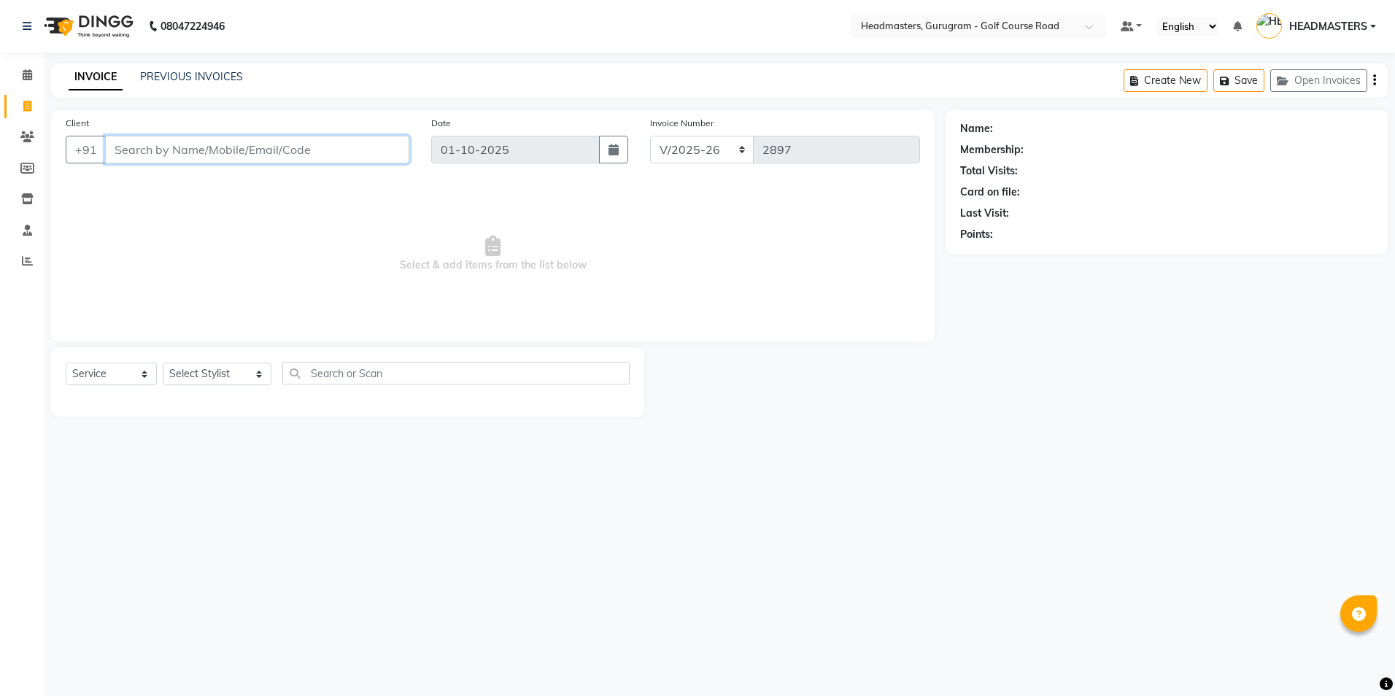
click at [114, 150] on input "Client" at bounding box center [257, 150] width 304 height 28
click at [128, 152] on input "Client" at bounding box center [257, 150] width 304 height 28
click at [84, 147] on button "+91" at bounding box center [86, 150] width 41 height 28
click at [141, 154] on input "Client" at bounding box center [257, 150] width 304 height 28
type input "9810117152"
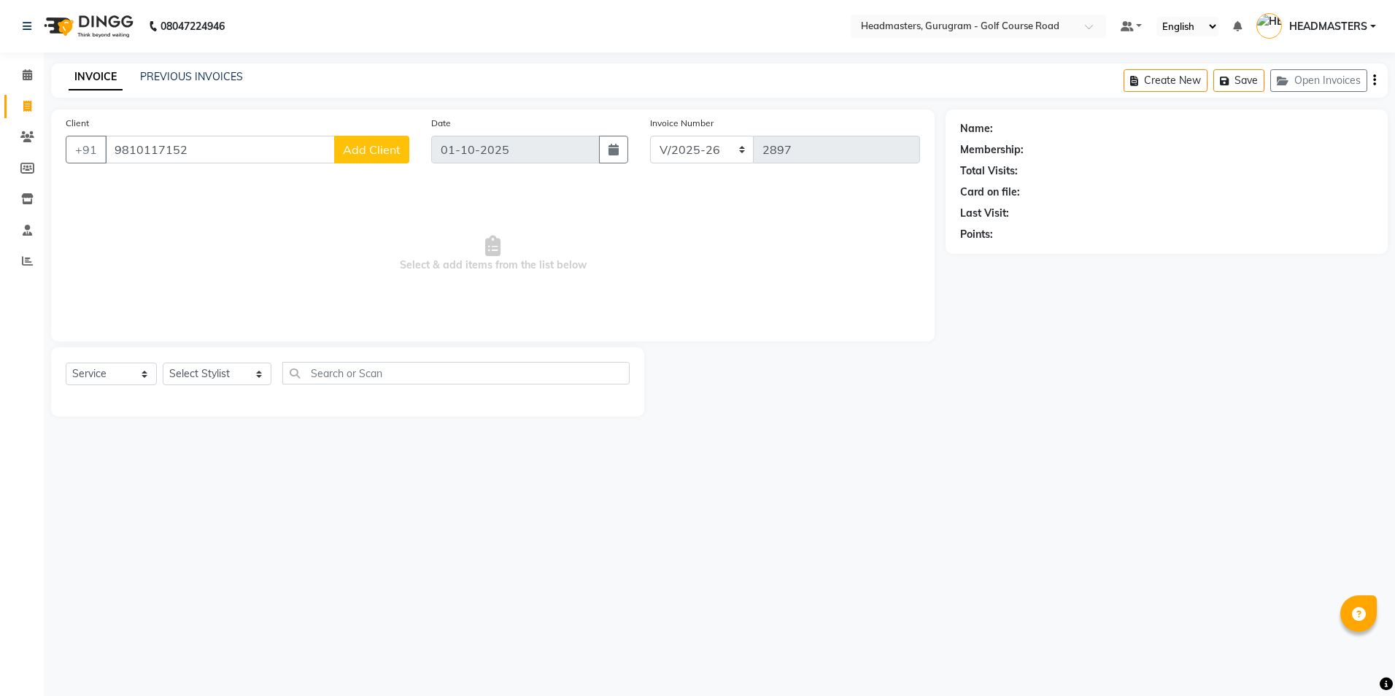
click at [377, 144] on span "Add Client" at bounding box center [372, 149] width 58 height 15
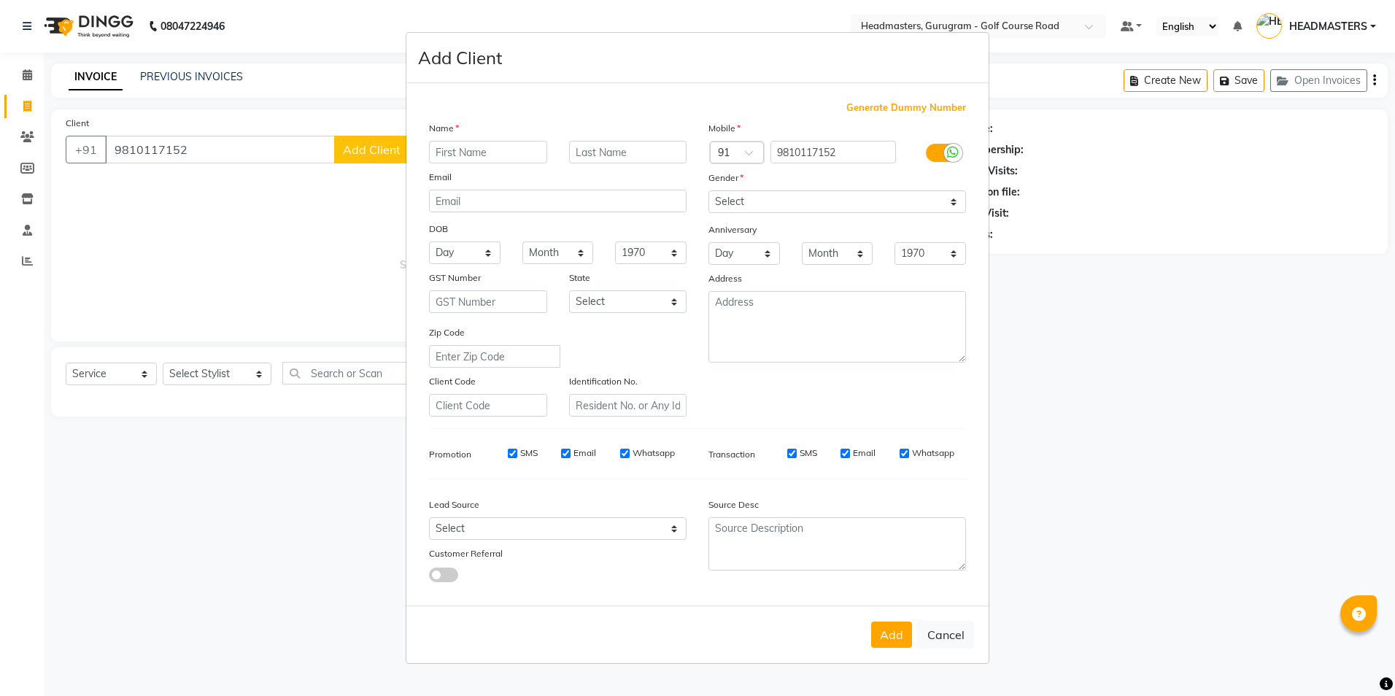
click at [455, 158] on input "text" at bounding box center [488, 152] width 118 height 23
type input "H"
type input "[PERSON_NAME]"
click at [592, 152] on input "text" at bounding box center [628, 152] width 118 height 23
type input "Bansal"
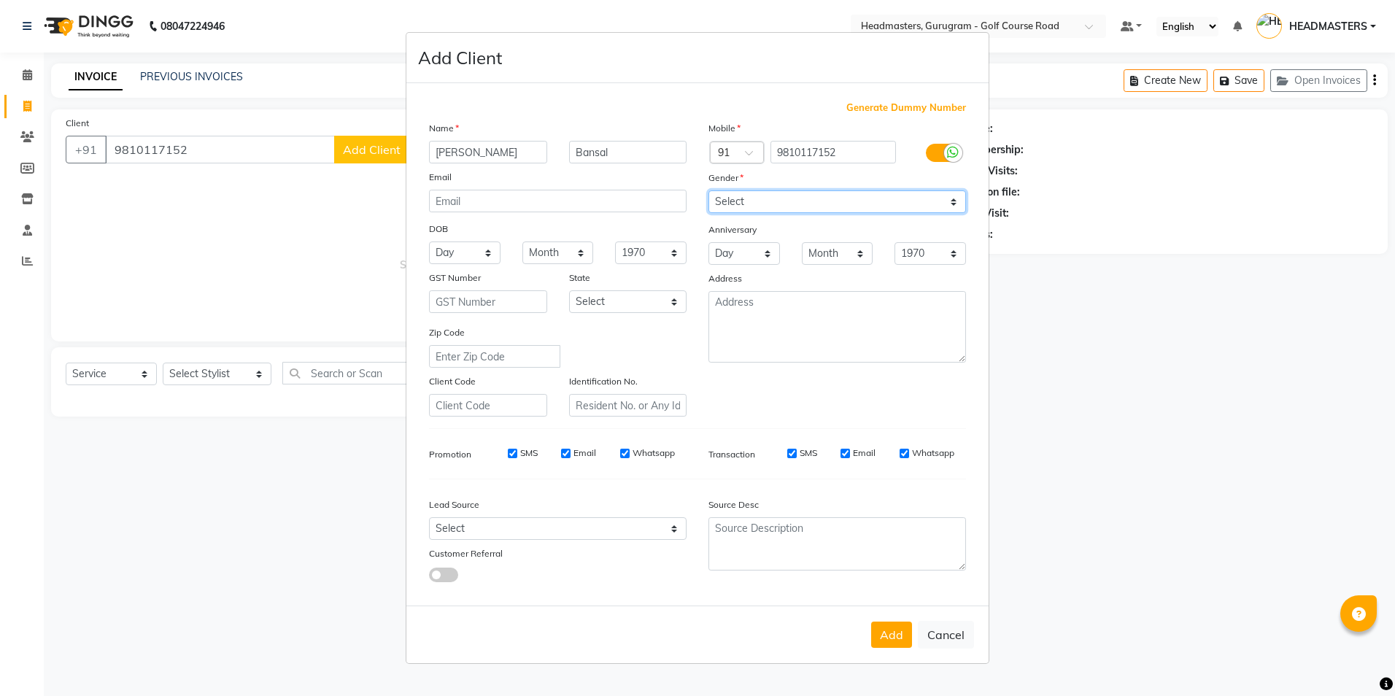
click at [800, 201] on select "Select [DEMOGRAPHIC_DATA] [DEMOGRAPHIC_DATA] Other Prefer Not To Say" at bounding box center [837, 201] width 258 height 23
select select "[DEMOGRAPHIC_DATA]"
click at [708, 190] on select "Select [DEMOGRAPHIC_DATA] [DEMOGRAPHIC_DATA] Other Prefer Not To Say" at bounding box center [837, 201] width 258 height 23
click at [880, 631] on button "Add" at bounding box center [891, 635] width 41 height 26
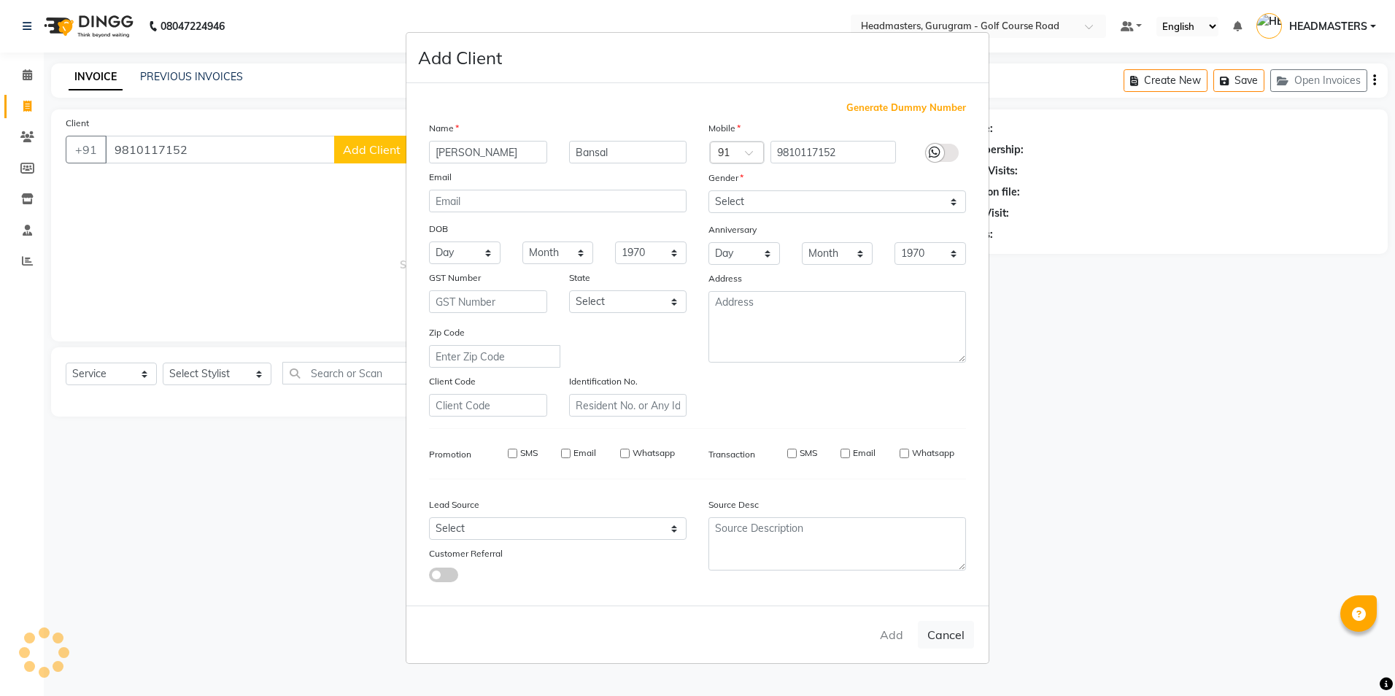
select select
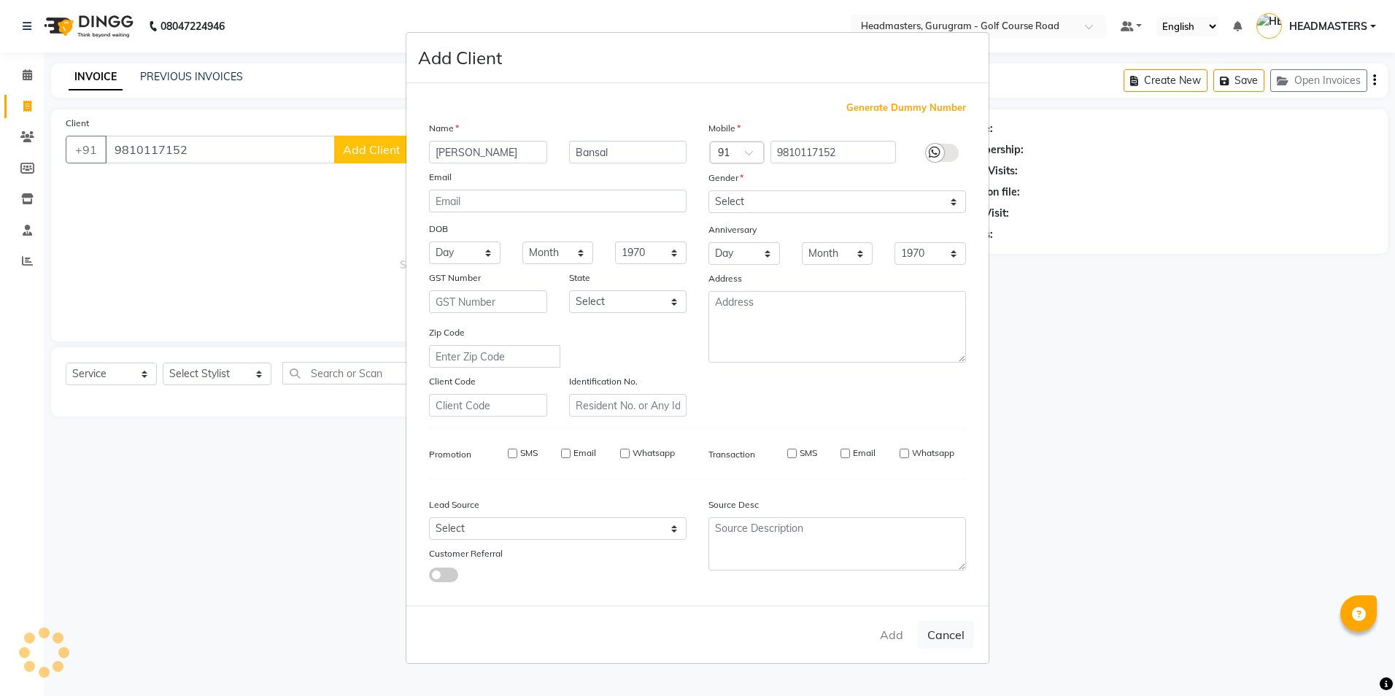
select select
checkbox input "false"
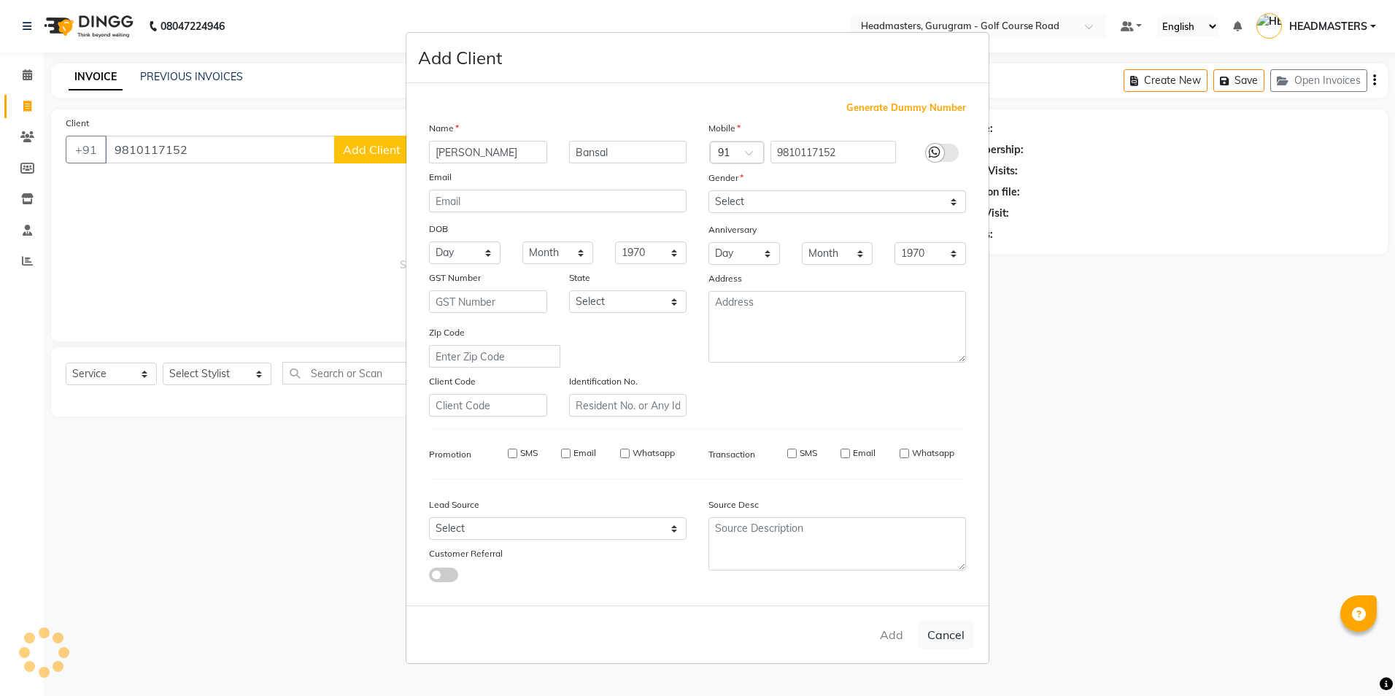
checkbox input "false"
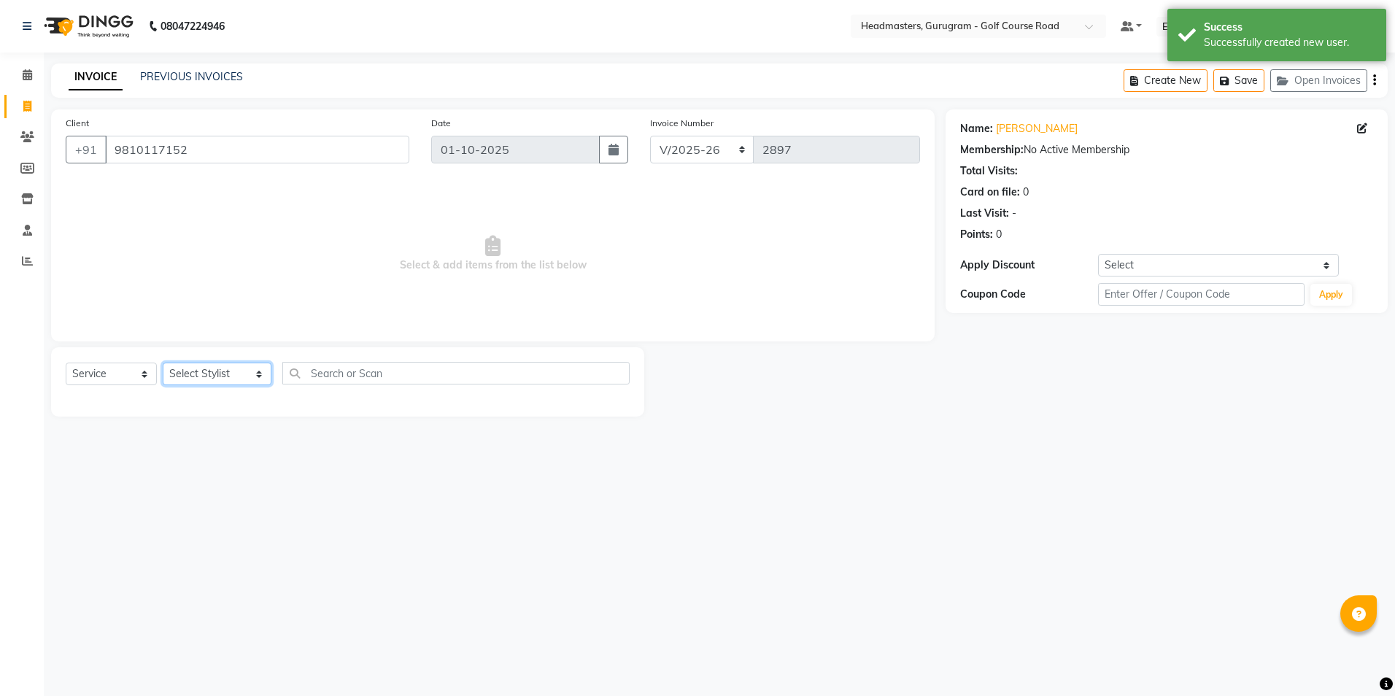
click at [205, 379] on select "Select Stylist Dev Gaurav HEADMASTERS [PERSON_NAME] Artist [PERSON_NAME] Pooja …" at bounding box center [217, 374] width 109 height 23
select select "85246"
click at [163, 363] on select "Select Stylist Dev Gaurav HEADMASTERS [PERSON_NAME] Artist [PERSON_NAME] Pooja …" at bounding box center [217, 374] width 109 height 23
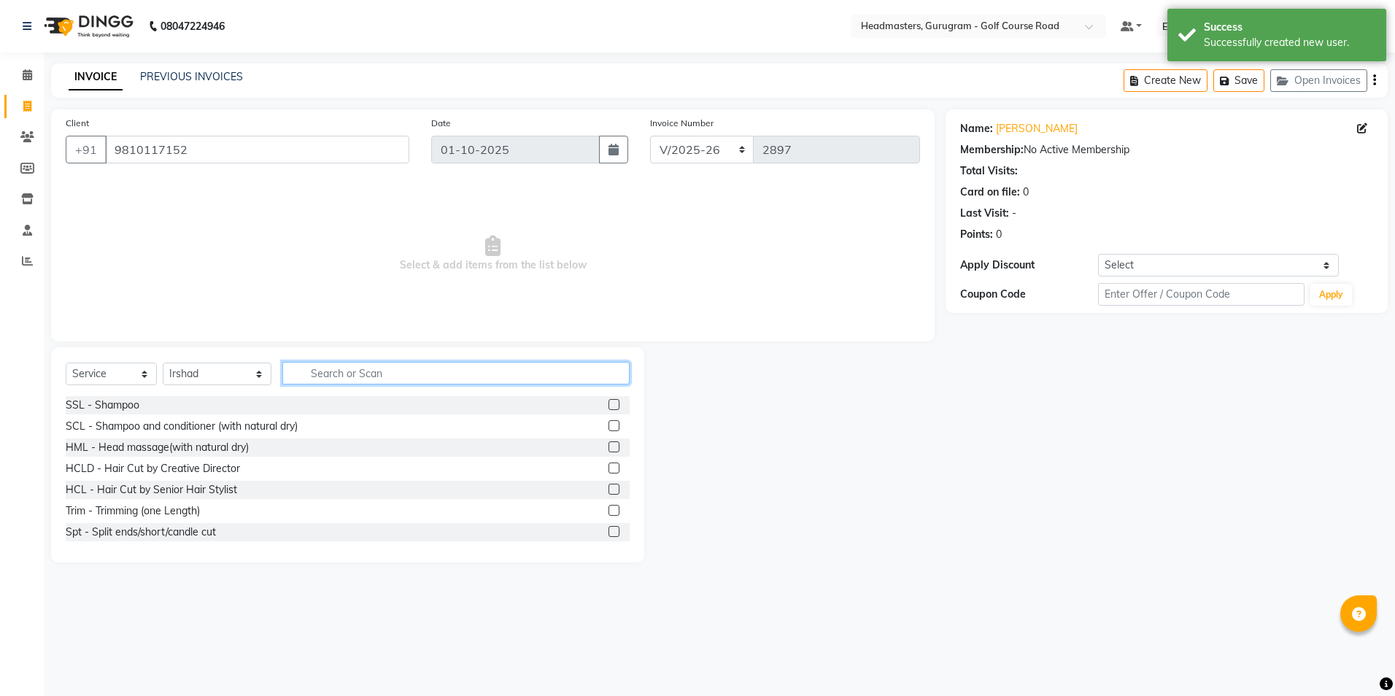
click at [295, 376] on input "text" at bounding box center [455, 373] width 347 height 23
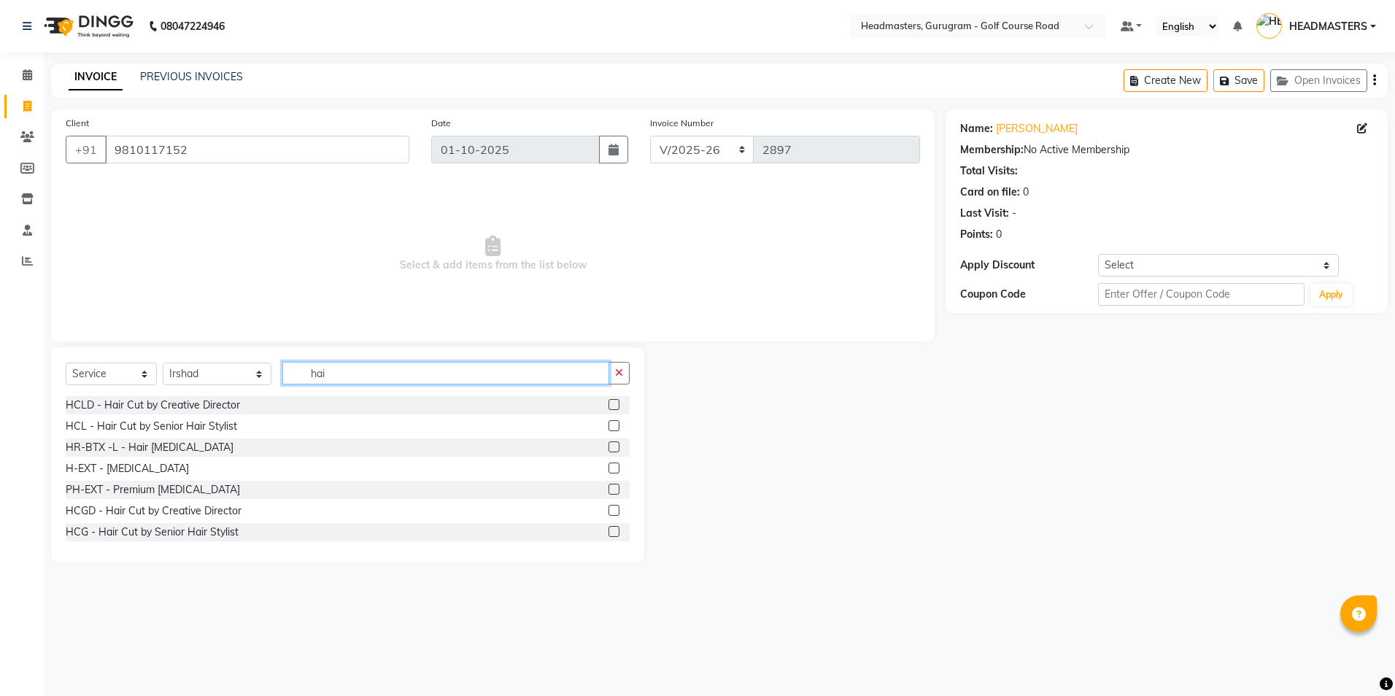
type input "hai"
click at [608, 511] on label at bounding box center [613, 510] width 11 height 11
click at [608, 511] on input "checkbox" at bounding box center [612, 510] width 9 height 9
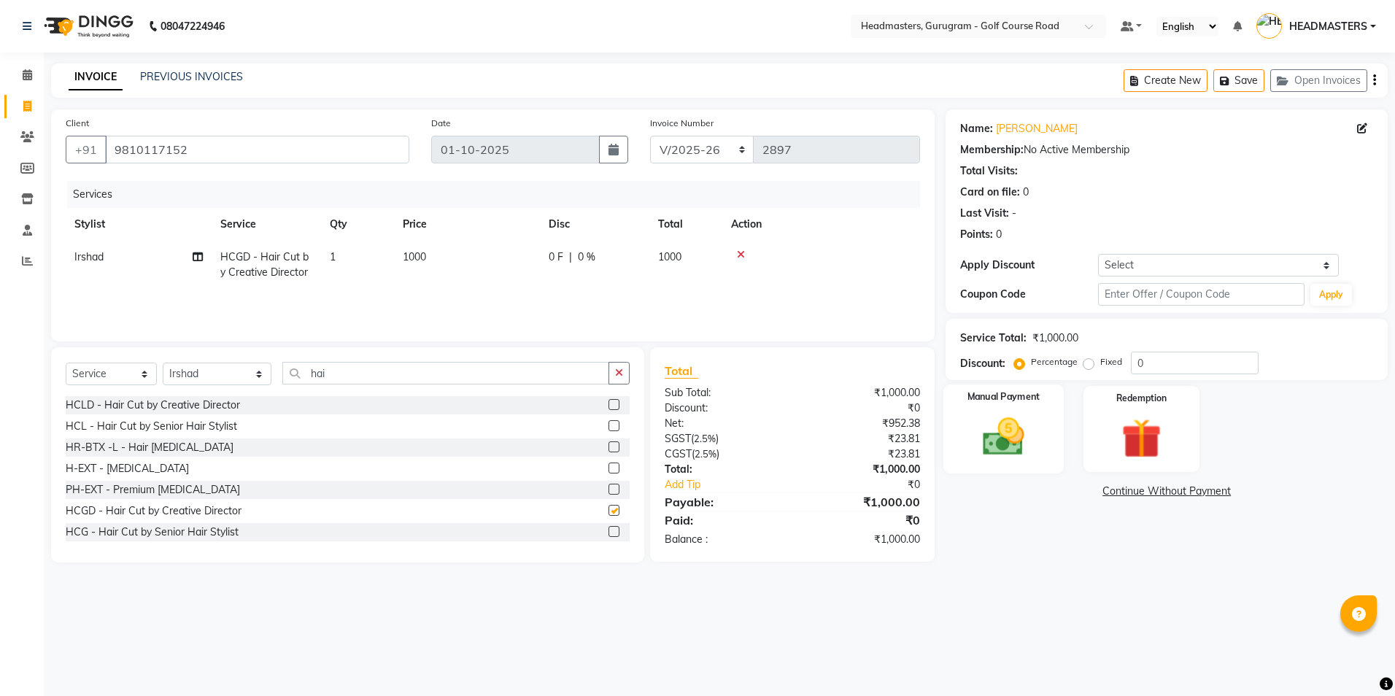
checkbox input "false"
click at [994, 437] on img at bounding box center [1003, 437] width 68 height 48
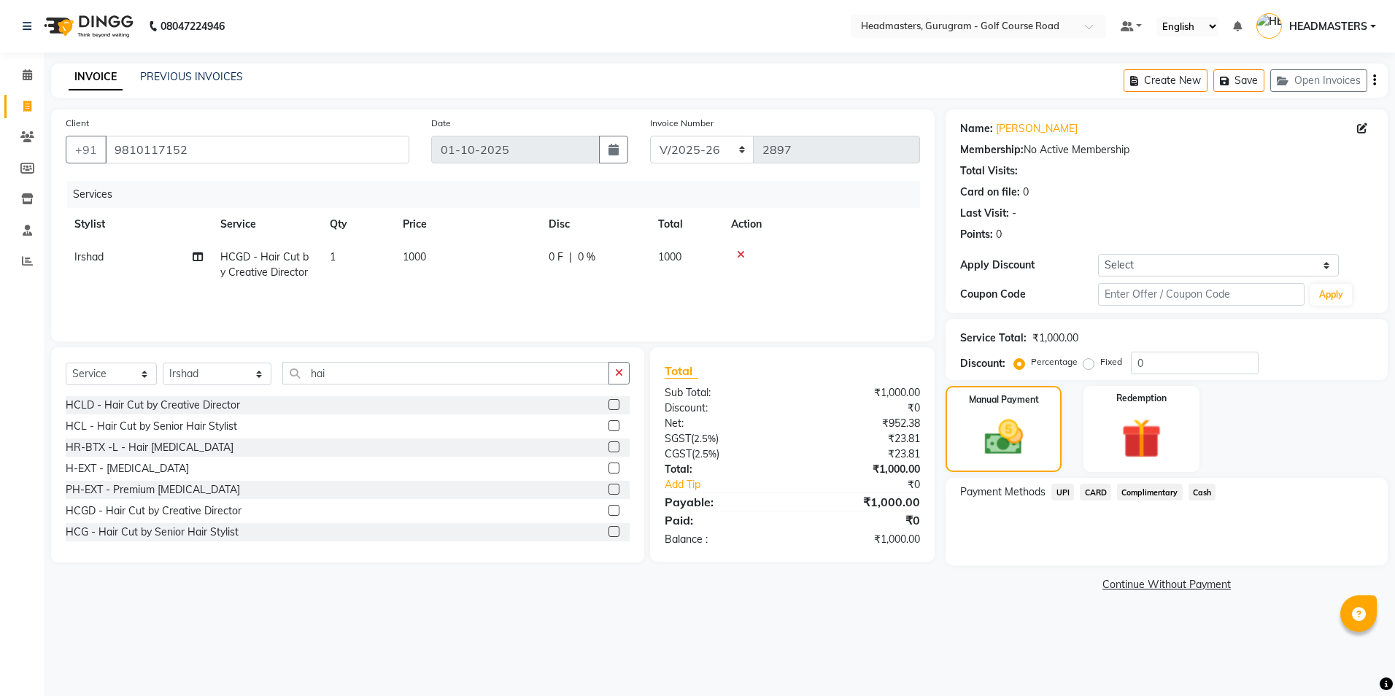
drag, startPoint x: 1198, startPoint y: 492, endPoint x: 1211, endPoint y: 505, distance: 18.6
click at [1196, 492] on span "Cash" at bounding box center [1202, 492] width 28 height 17
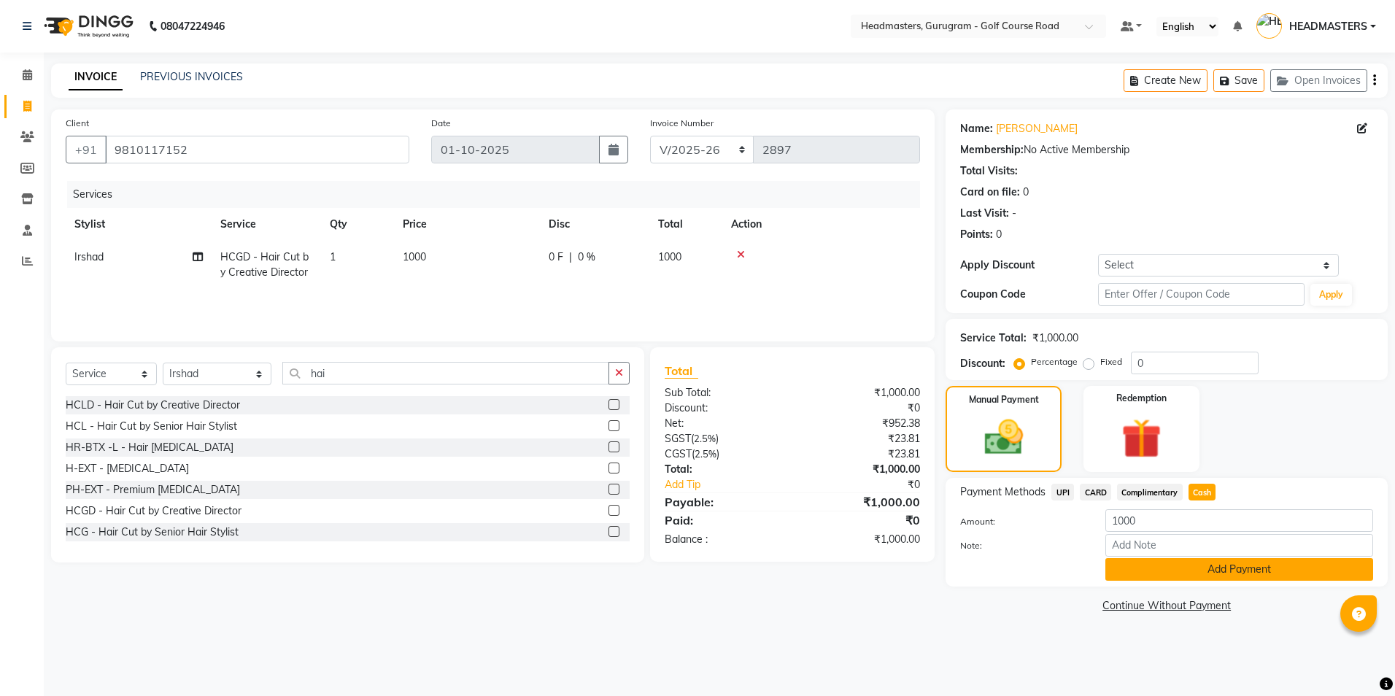
click at [1220, 570] on button "Add Payment" at bounding box center [1239, 569] width 268 height 23
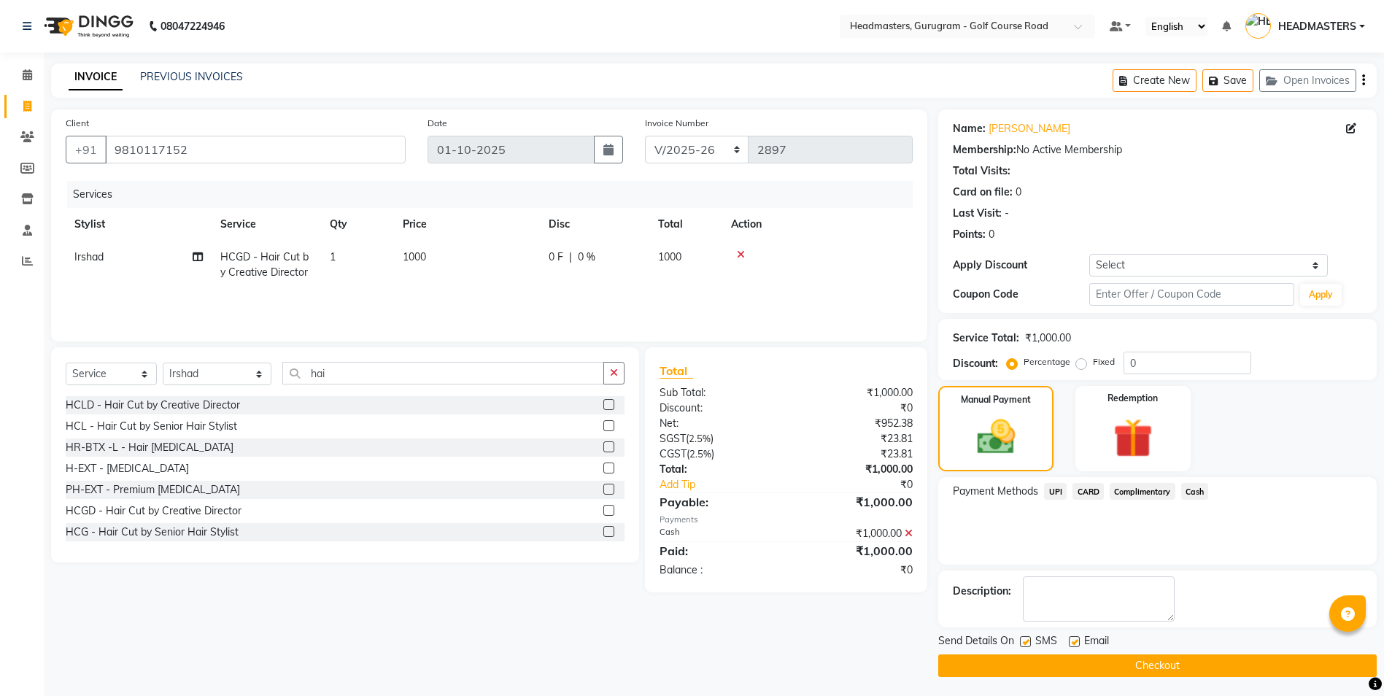
click at [1163, 664] on button "Checkout" at bounding box center [1157, 665] width 438 height 23
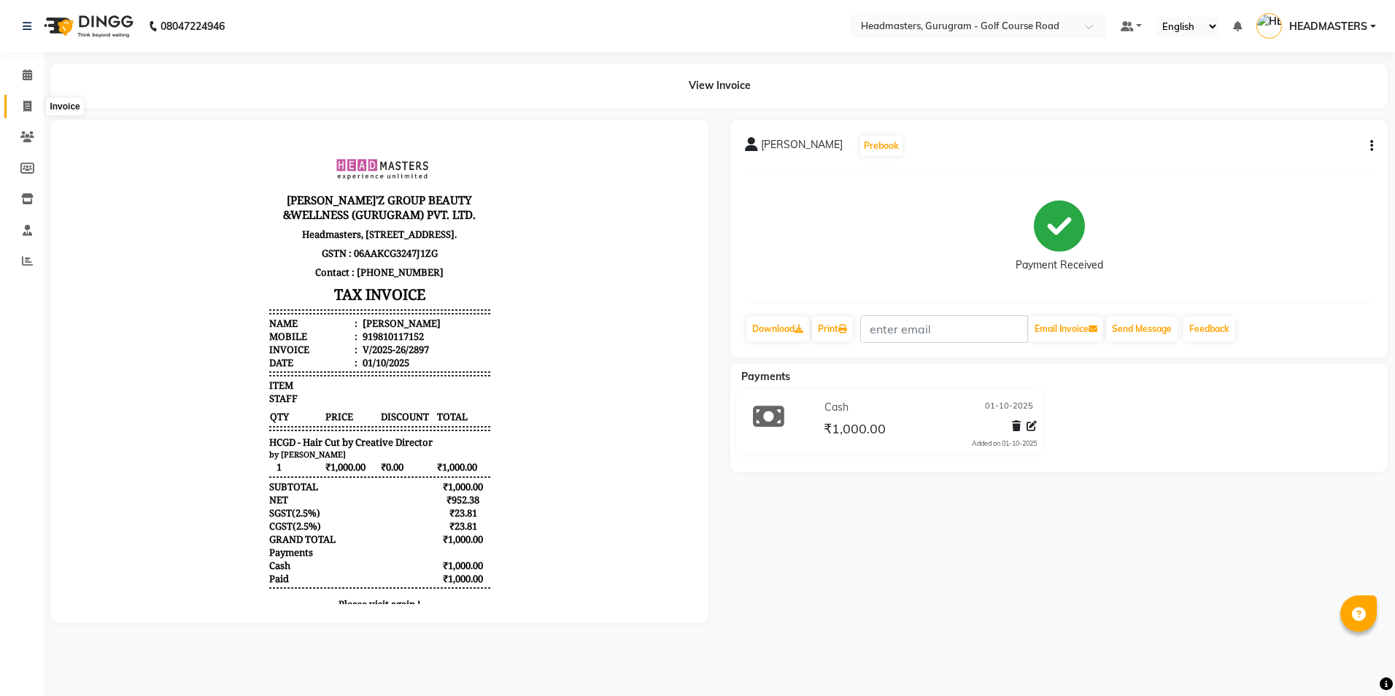
click at [30, 110] on span at bounding box center [28, 106] width 26 height 17
select select "service"
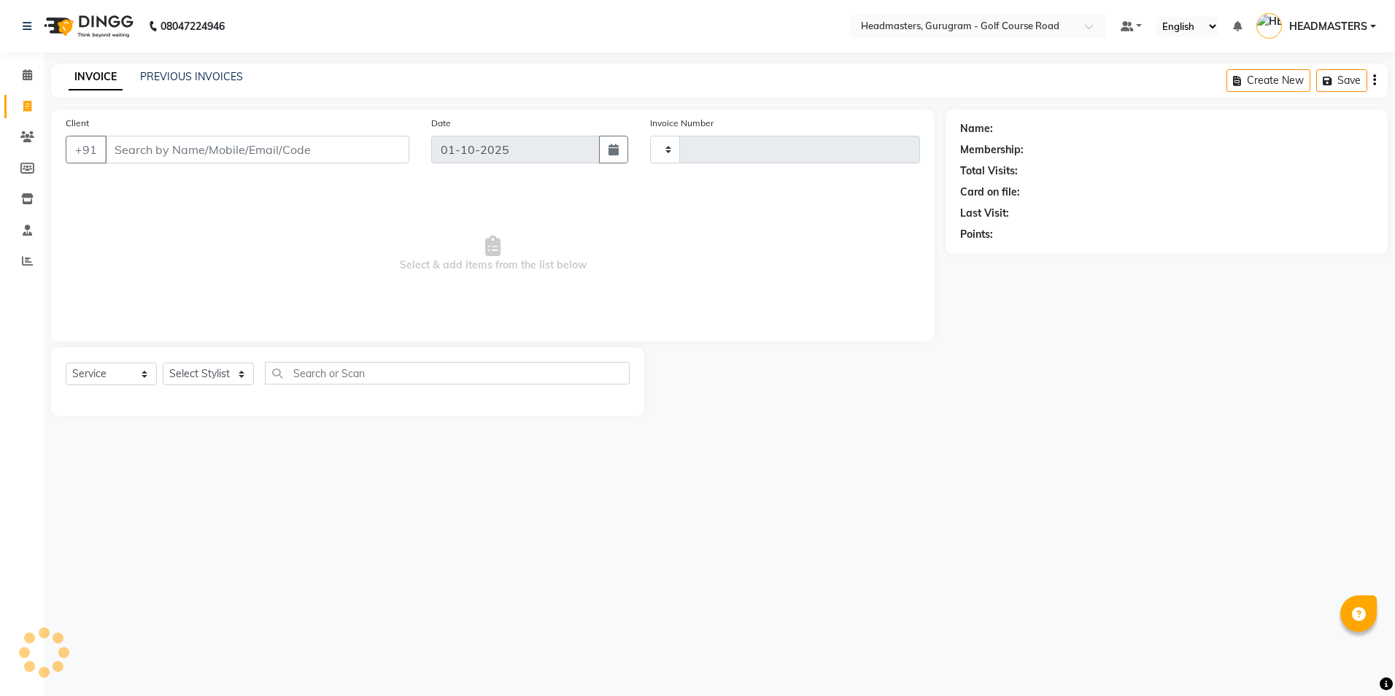
type input "2898"
select select "7134"
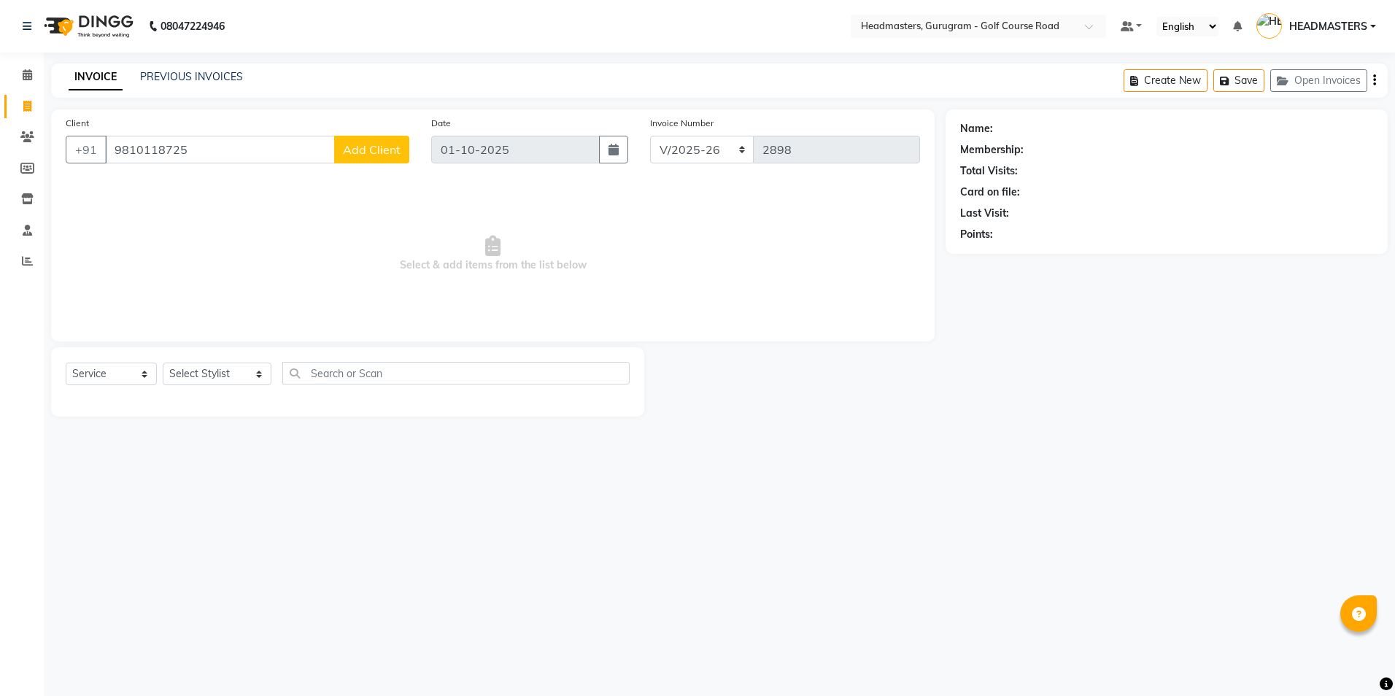
type input "9810118725"
click at [368, 149] on span "Add Client" at bounding box center [372, 149] width 58 height 15
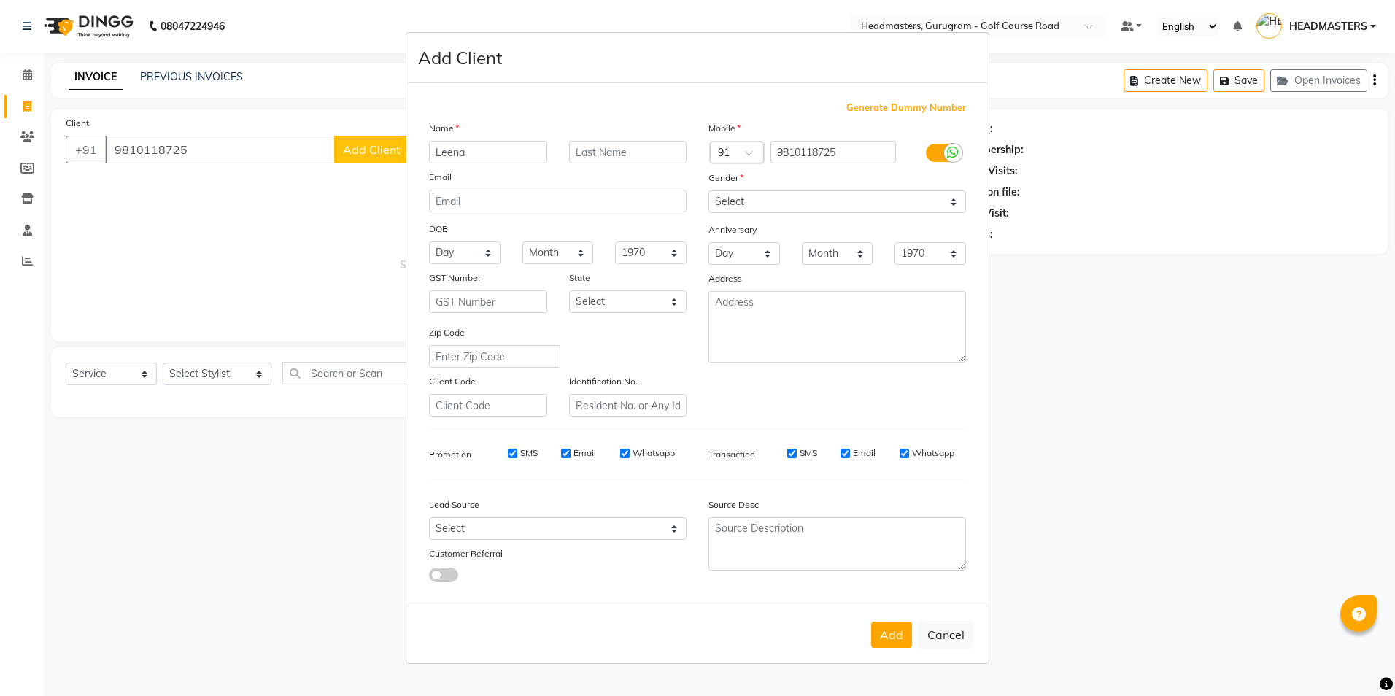
type input "Leena"
click at [831, 195] on select "Select [DEMOGRAPHIC_DATA] [DEMOGRAPHIC_DATA] Other Prefer Not To Say" at bounding box center [837, 201] width 258 height 23
select select "[DEMOGRAPHIC_DATA]"
click at [708, 190] on select "Select [DEMOGRAPHIC_DATA] [DEMOGRAPHIC_DATA] Other Prefer Not To Say" at bounding box center [837, 201] width 258 height 23
click at [906, 638] on button "Add" at bounding box center [891, 635] width 41 height 26
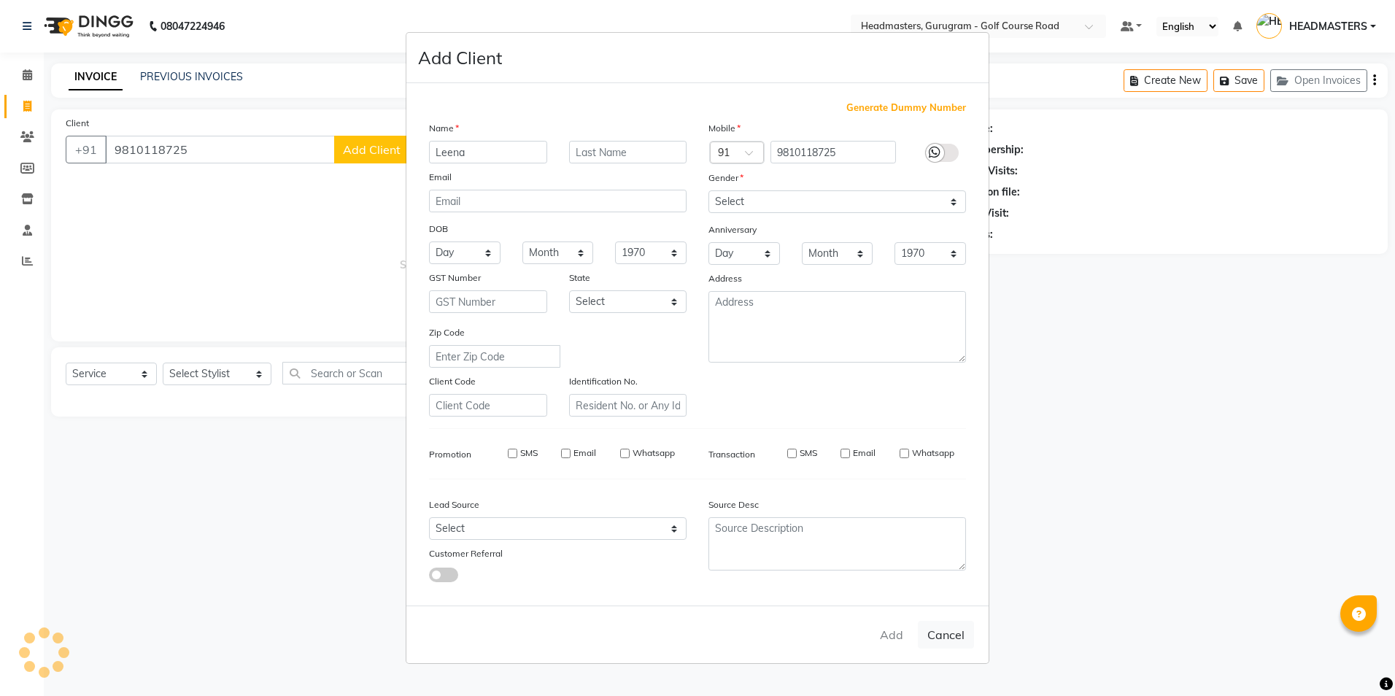
select select
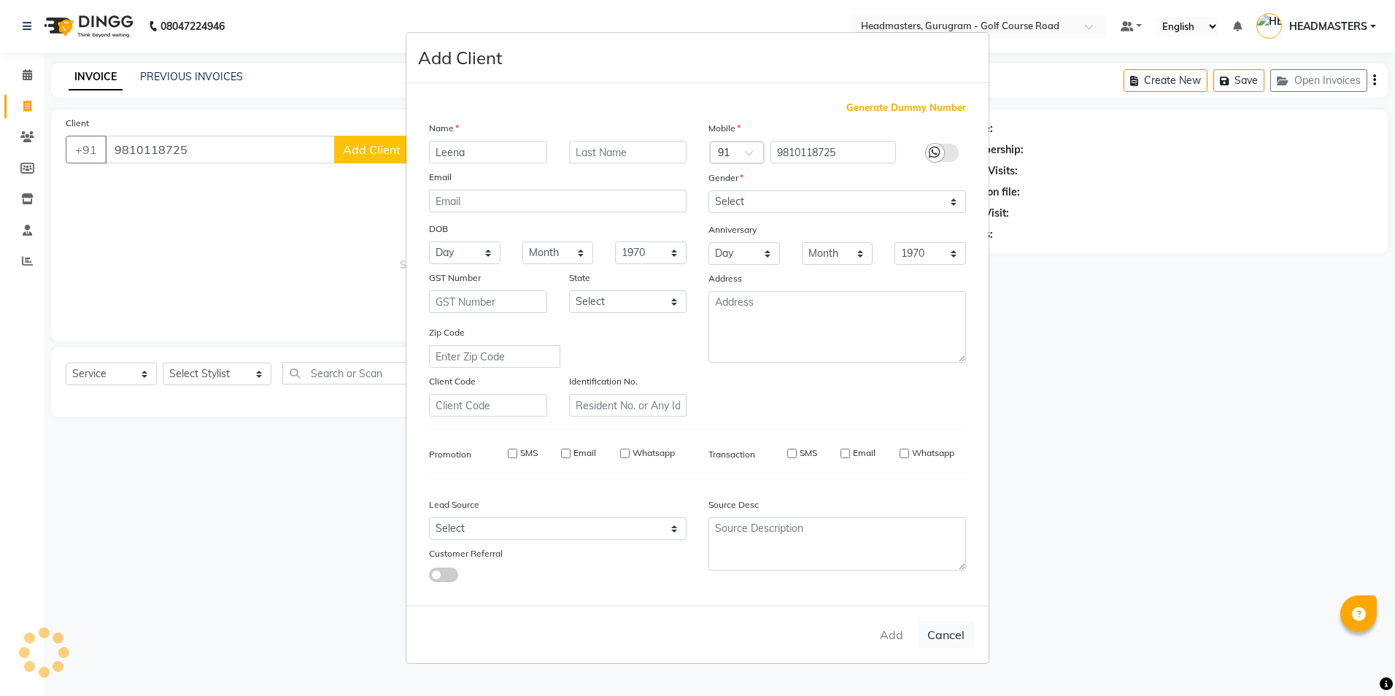
select select
checkbox input "false"
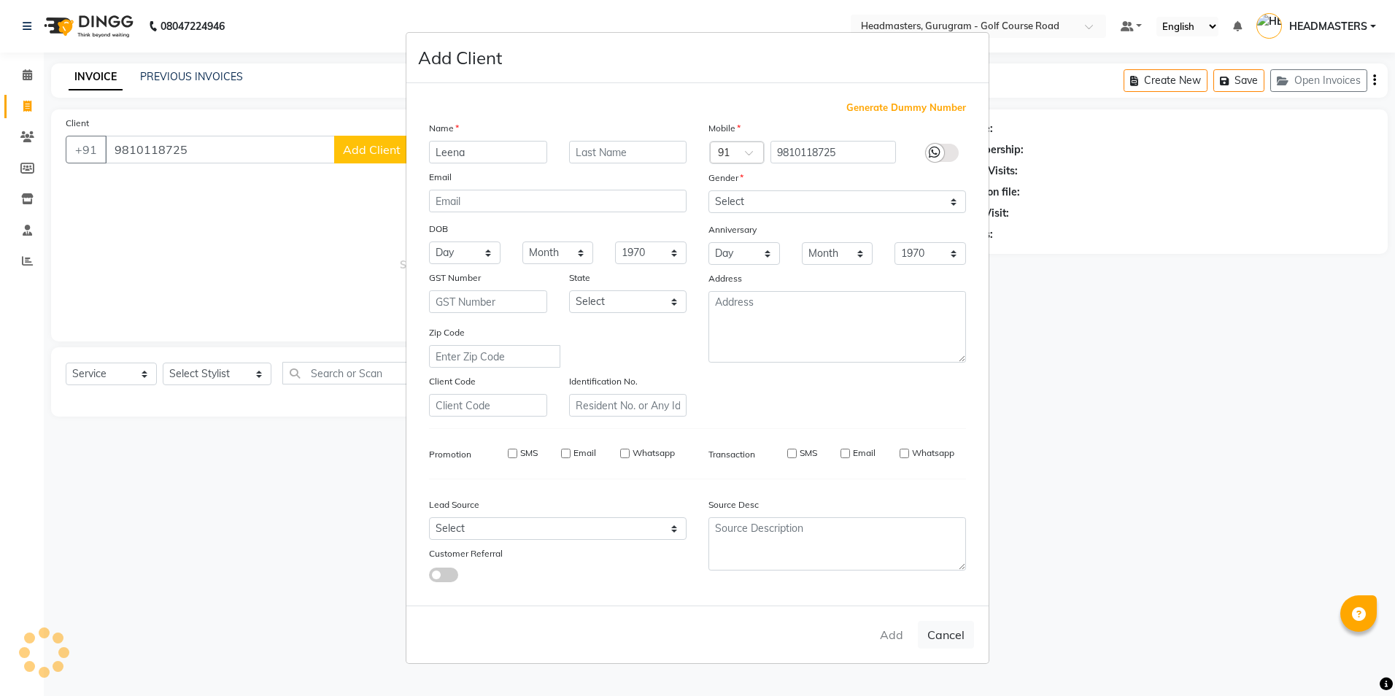
checkbox input "false"
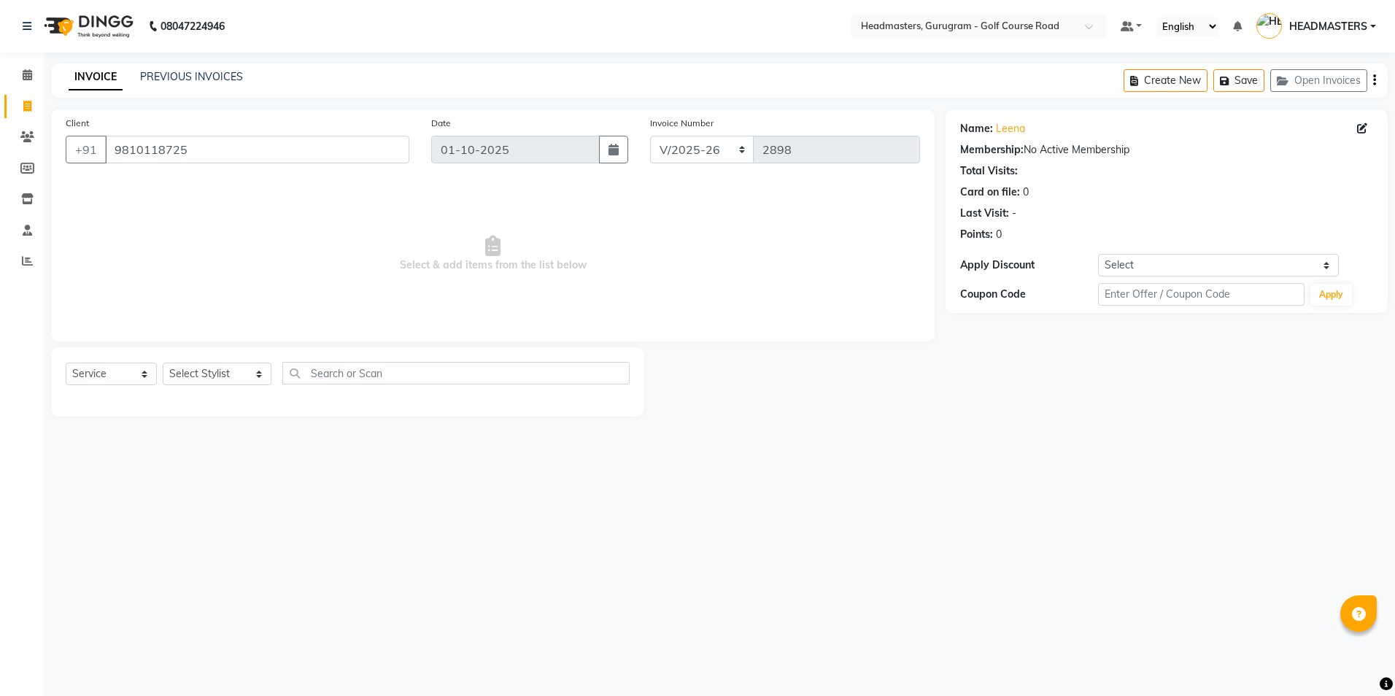
click at [52, 694] on div "08047224946 Select Location × Headmasters, Gurugram - Golf Course Road Default …" at bounding box center [697, 348] width 1395 height 696
click at [192, 155] on input "9810118725" at bounding box center [257, 150] width 304 height 28
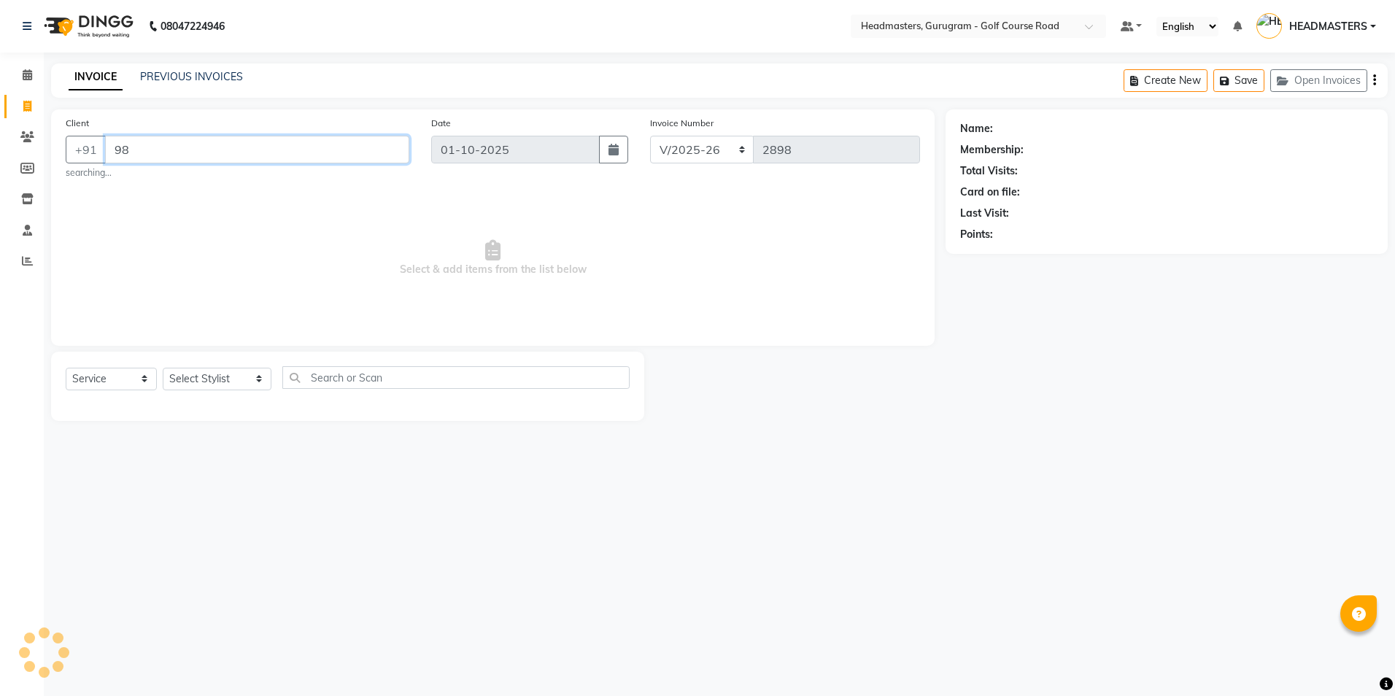
type input "9"
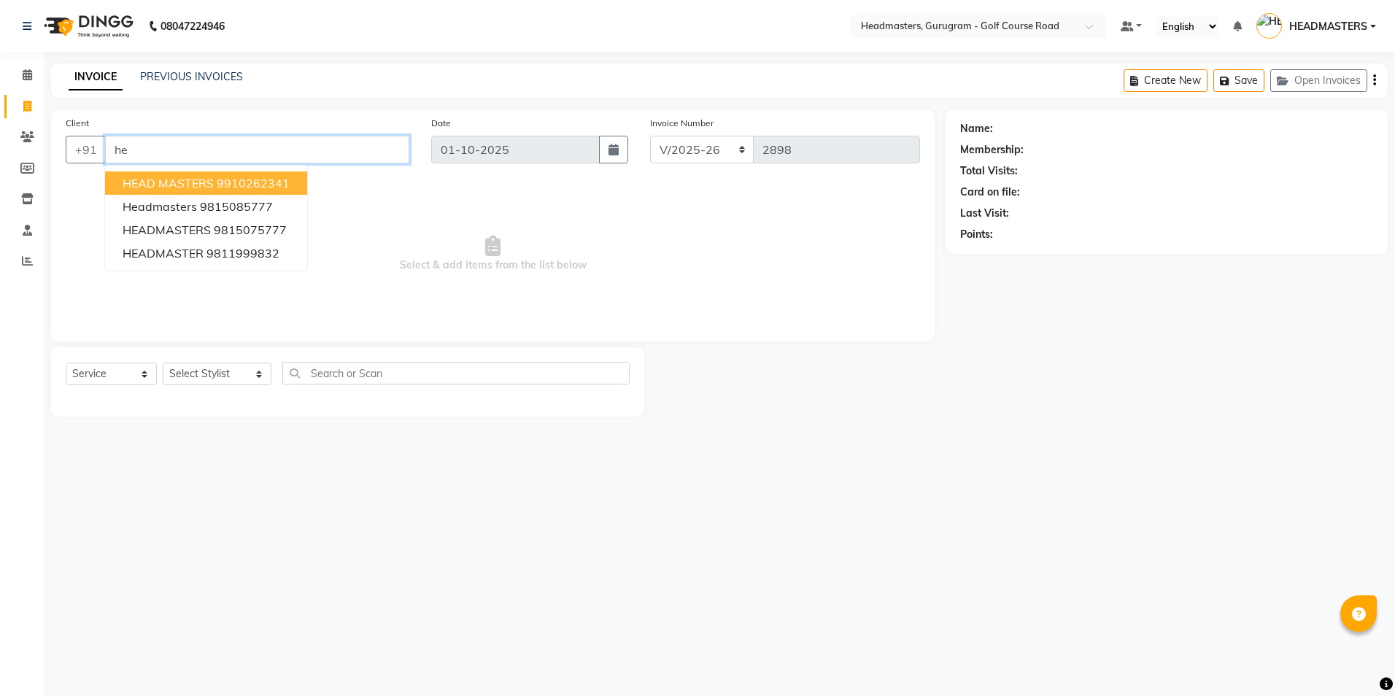
type input "h"
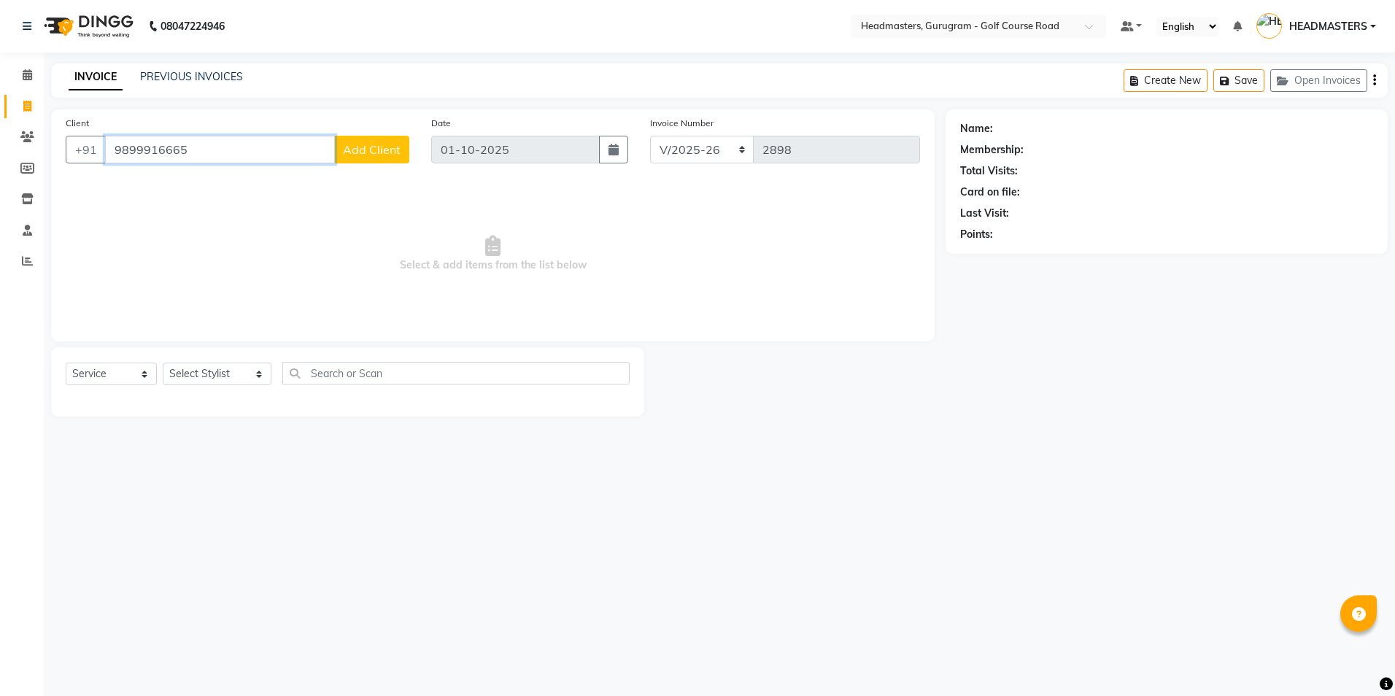
type input "9899916665"
click at [404, 153] on button "Add Client" at bounding box center [371, 150] width 75 height 28
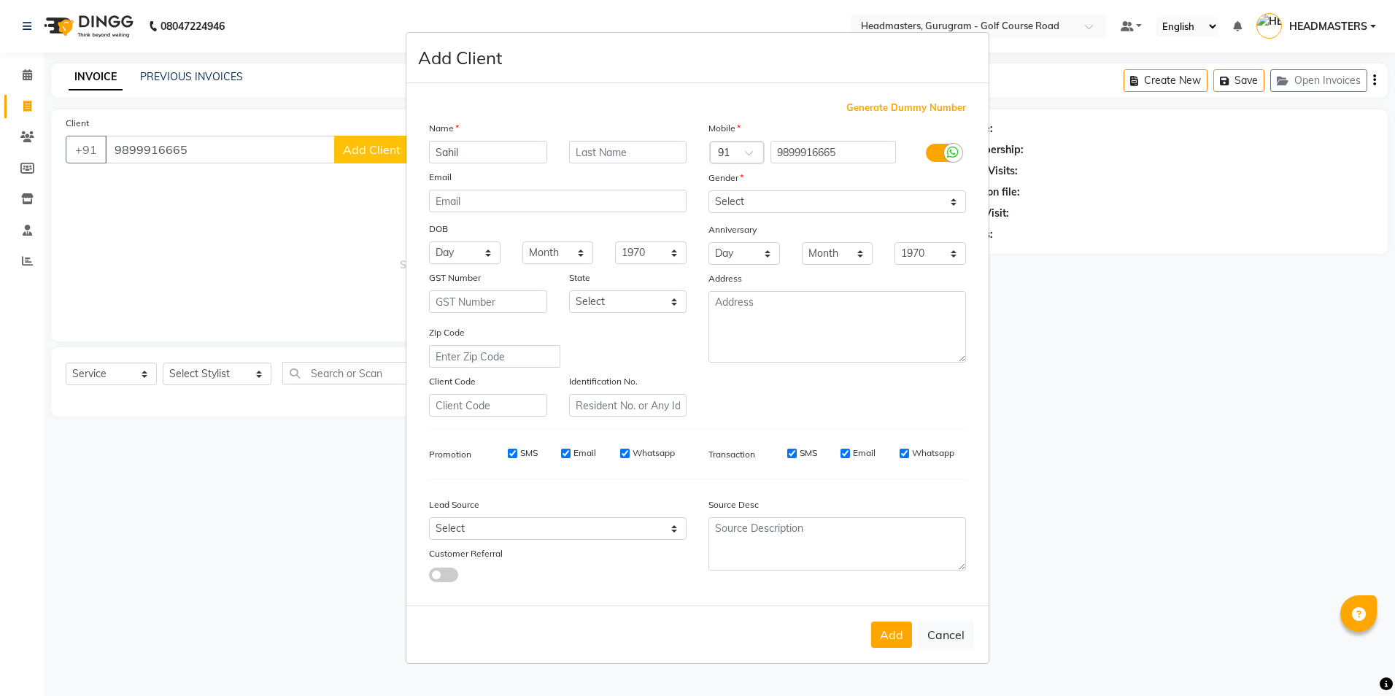
type input "Sahil"
click at [768, 202] on select "Select [DEMOGRAPHIC_DATA] [DEMOGRAPHIC_DATA] Other Prefer Not To Say" at bounding box center [837, 201] width 258 height 23
select select "[DEMOGRAPHIC_DATA]"
click at [708, 190] on select "Select [DEMOGRAPHIC_DATA] [DEMOGRAPHIC_DATA] Other Prefer Not To Say" at bounding box center [837, 201] width 258 height 23
click at [893, 631] on button "Add" at bounding box center [891, 635] width 41 height 26
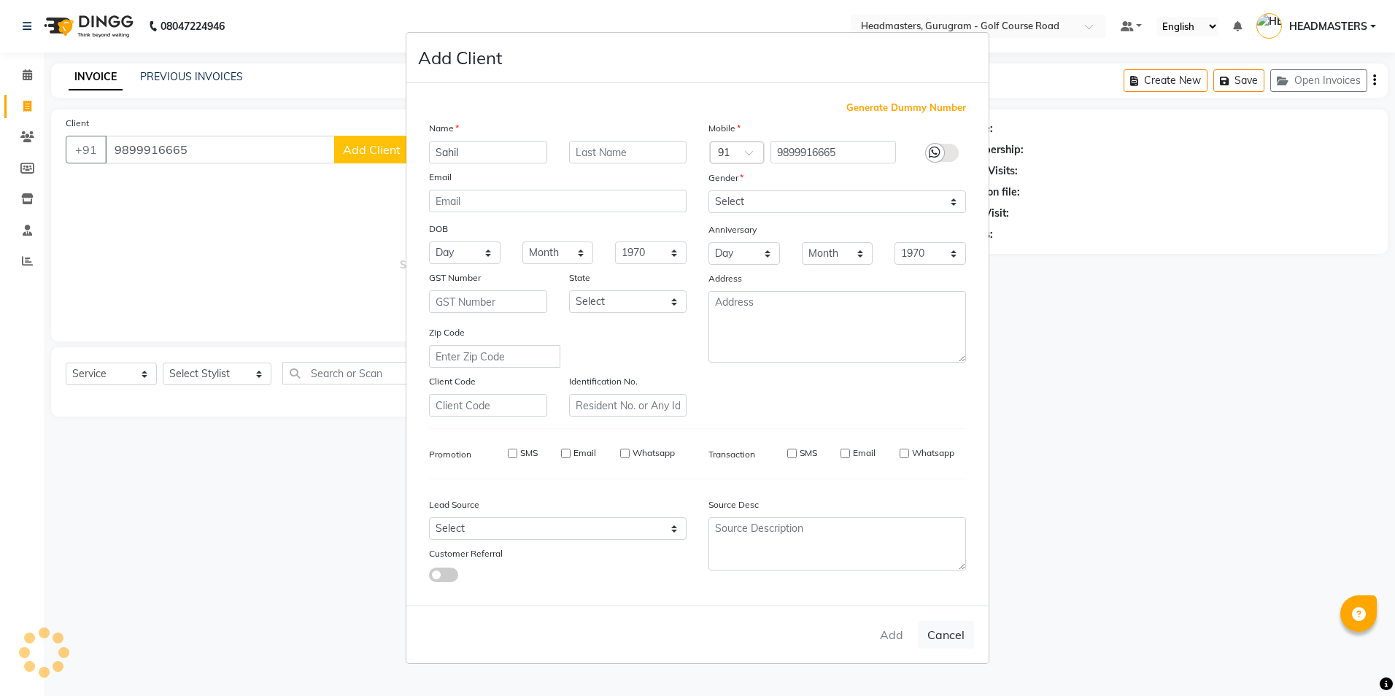
select select
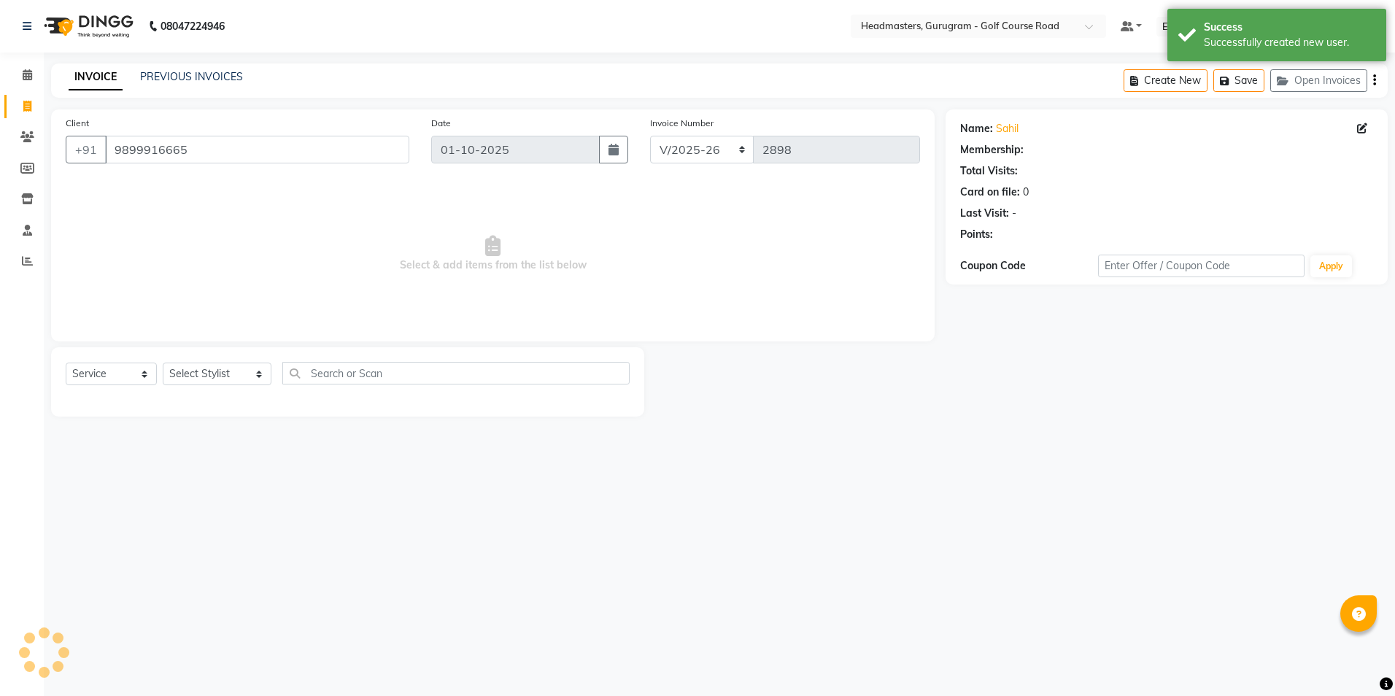
click at [209, 355] on div "Select Service Product Membership Package Voucher Prepaid Gift Card Select Styl…" at bounding box center [347, 381] width 593 height 69
click at [209, 377] on select "Select Stylist Dev Gaurav HEADMASTERS [PERSON_NAME] Artist [PERSON_NAME] Pooja …" at bounding box center [217, 374] width 109 height 23
click at [163, 363] on select "Select Stylist Dev Gaurav HEADMASTERS [PERSON_NAME] Artist [PERSON_NAME] Pooja …" at bounding box center [217, 374] width 109 height 23
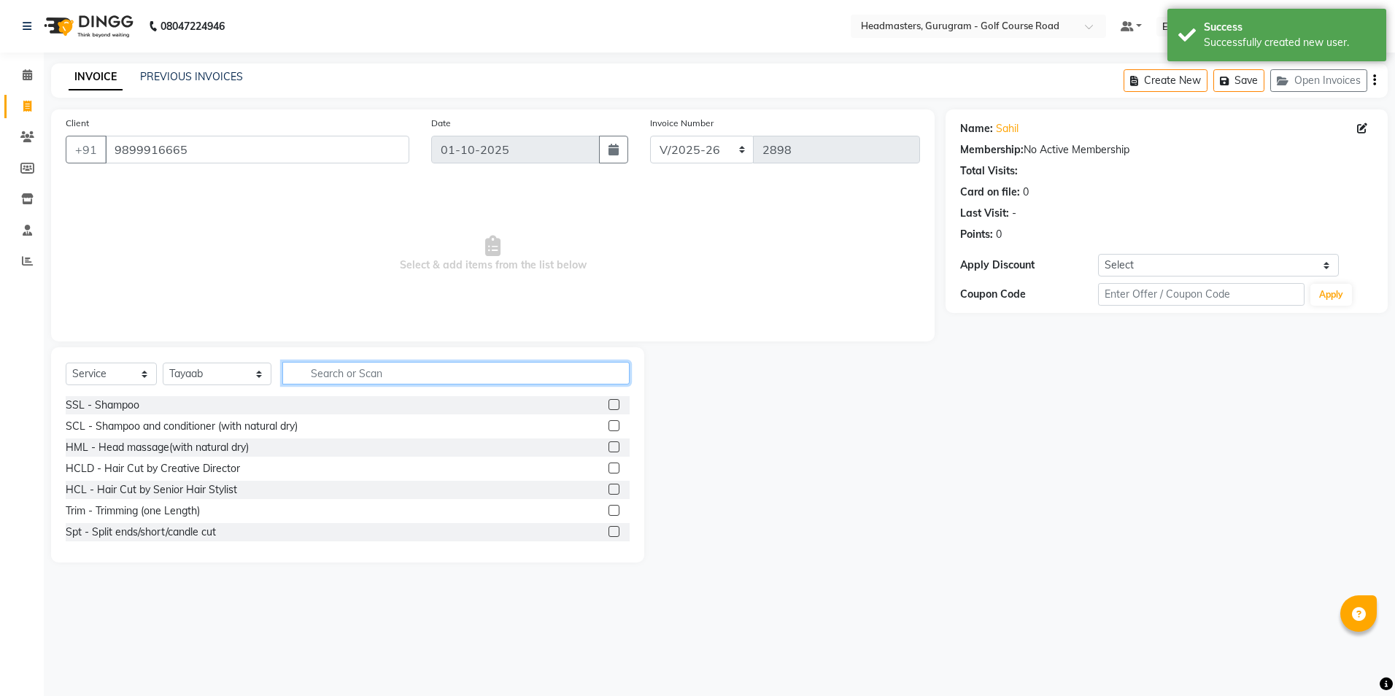
click at [298, 374] on input "text" at bounding box center [455, 373] width 347 height 23
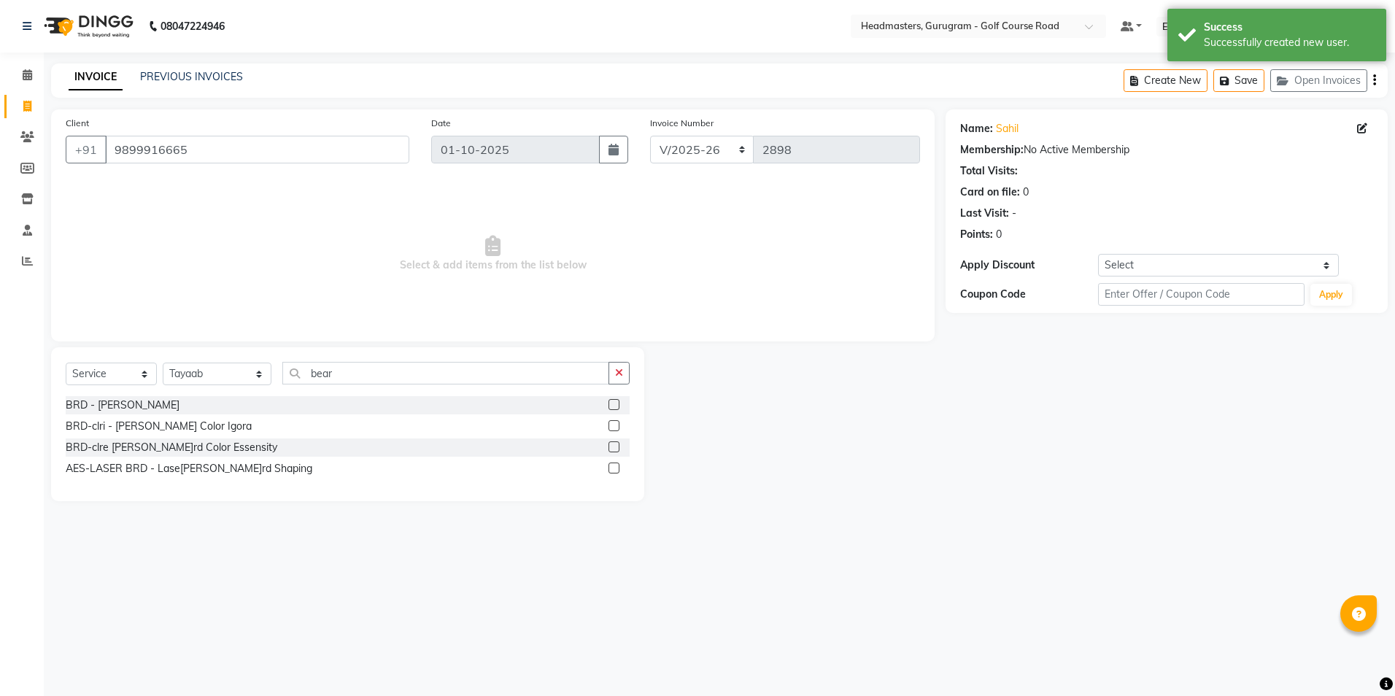
click at [611, 403] on label at bounding box center [613, 404] width 11 height 11
click at [611, 403] on input "checkbox" at bounding box center [612, 404] width 9 height 9
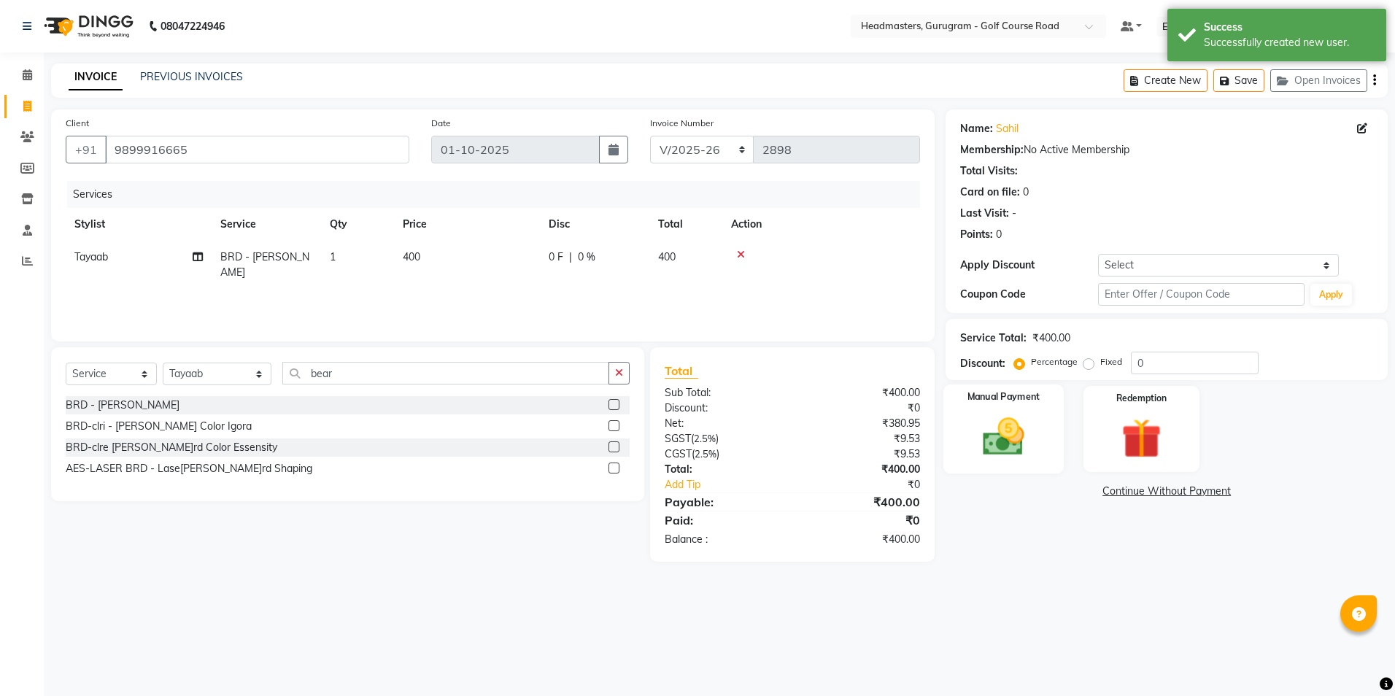
click at [992, 424] on img at bounding box center [1003, 437] width 68 height 48
click at [1058, 494] on span "UPI" at bounding box center [1062, 492] width 23 height 17
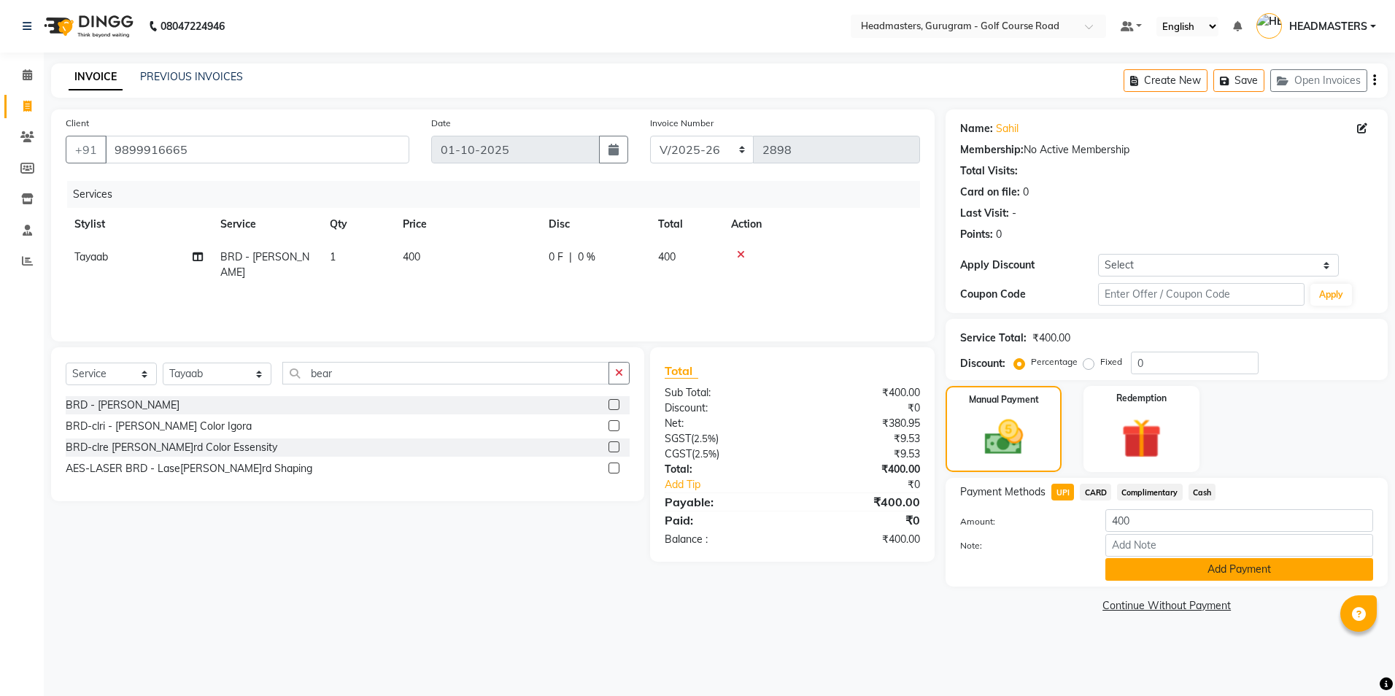
click at [1169, 567] on button "Add Payment" at bounding box center [1239, 569] width 268 height 23
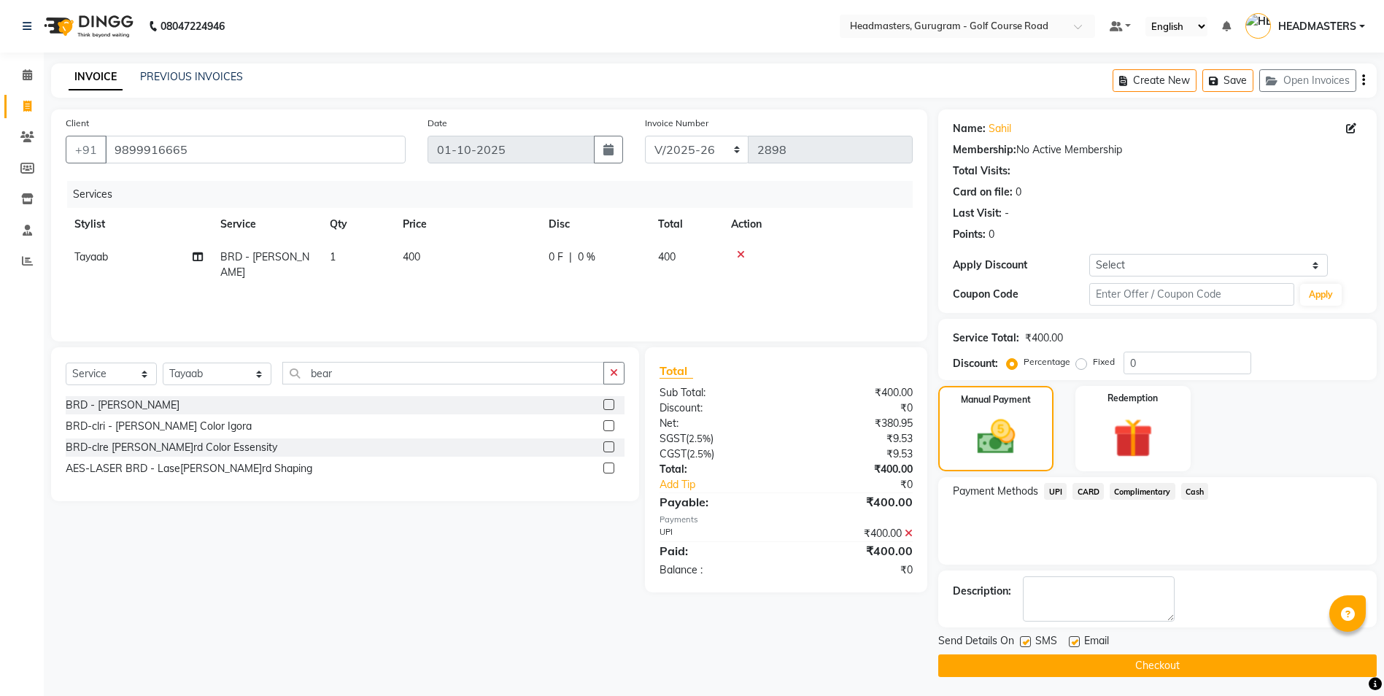
click at [1074, 646] on label at bounding box center [1074, 641] width 11 height 11
click at [1074, 646] on input "checkbox" at bounding box center [1073, 642] width 9 height 9
click at [1024, 646] on label at bounding box center [1025, 641] width 11 height 11
click at [1024, 646] on input "checkbox" at bounding box center [1024, 642] width 9 height 9
click at [1034, 662] on button "Checkout" at bounding box center [1157, 665] width 438 height 23
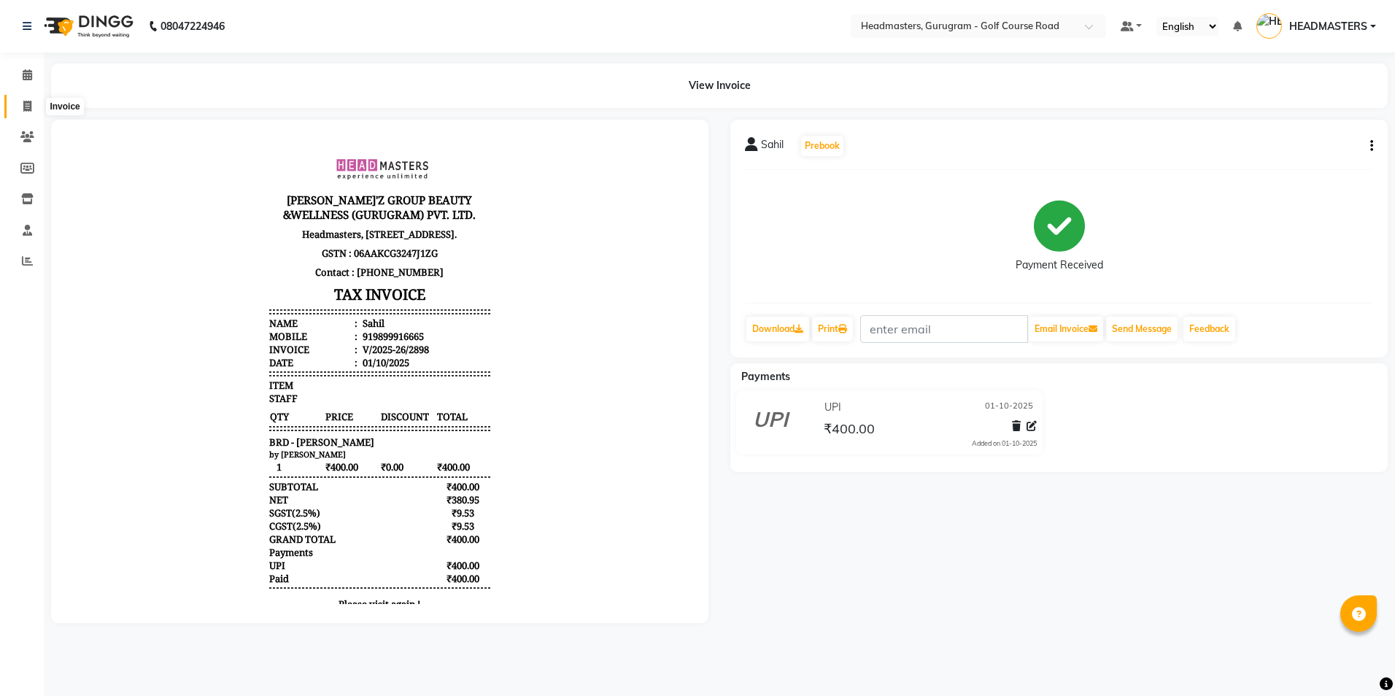
drag, startPoint x: 22, startPoint y: 106, endPoint x: 38, endPoint y: 124, distance: 24.3
click at [22, 106] on span at bounding box center [28, 106] width 26 height 17
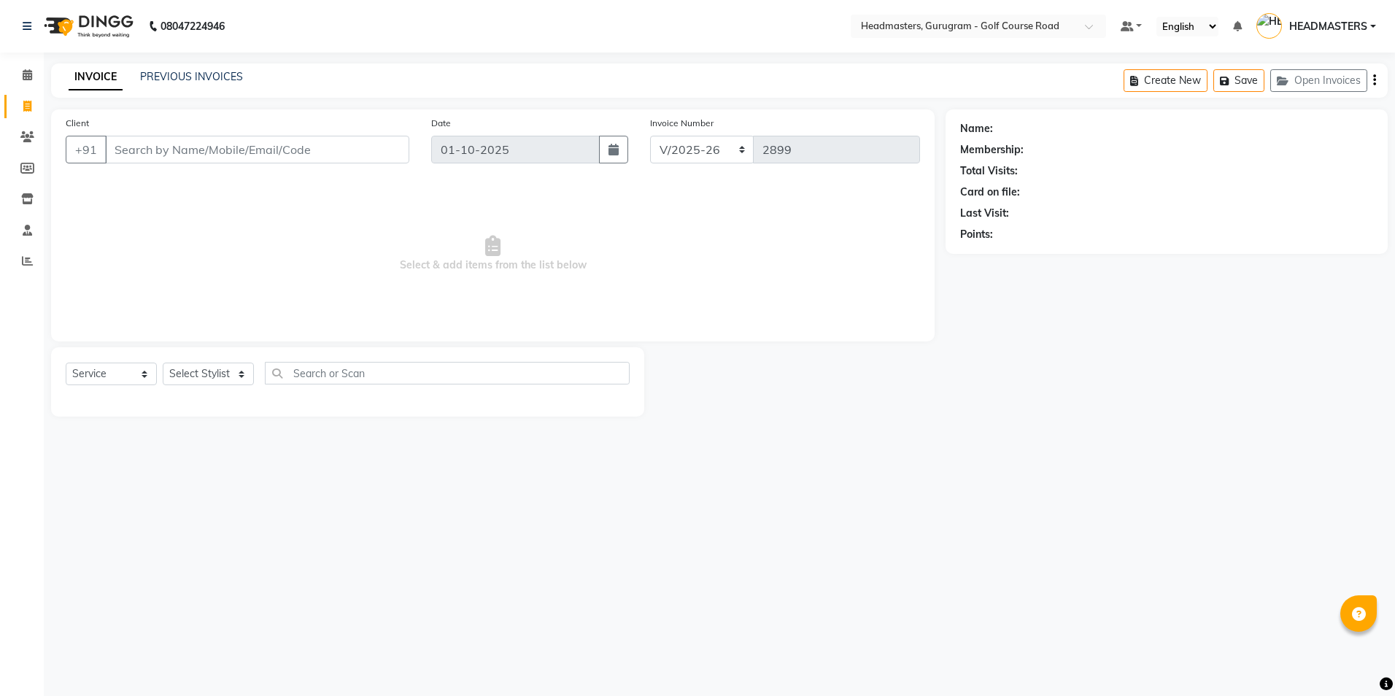
click at [112, 163] on input "Client" at bounding box center [257, 150] width 304 height 28
click at [125, 149] on input "Client" at bounding box center [257, 150] width 304 height 28
click at [378, 150] on span "Add Client" at bounding box center [372, 149] width 58 height 15
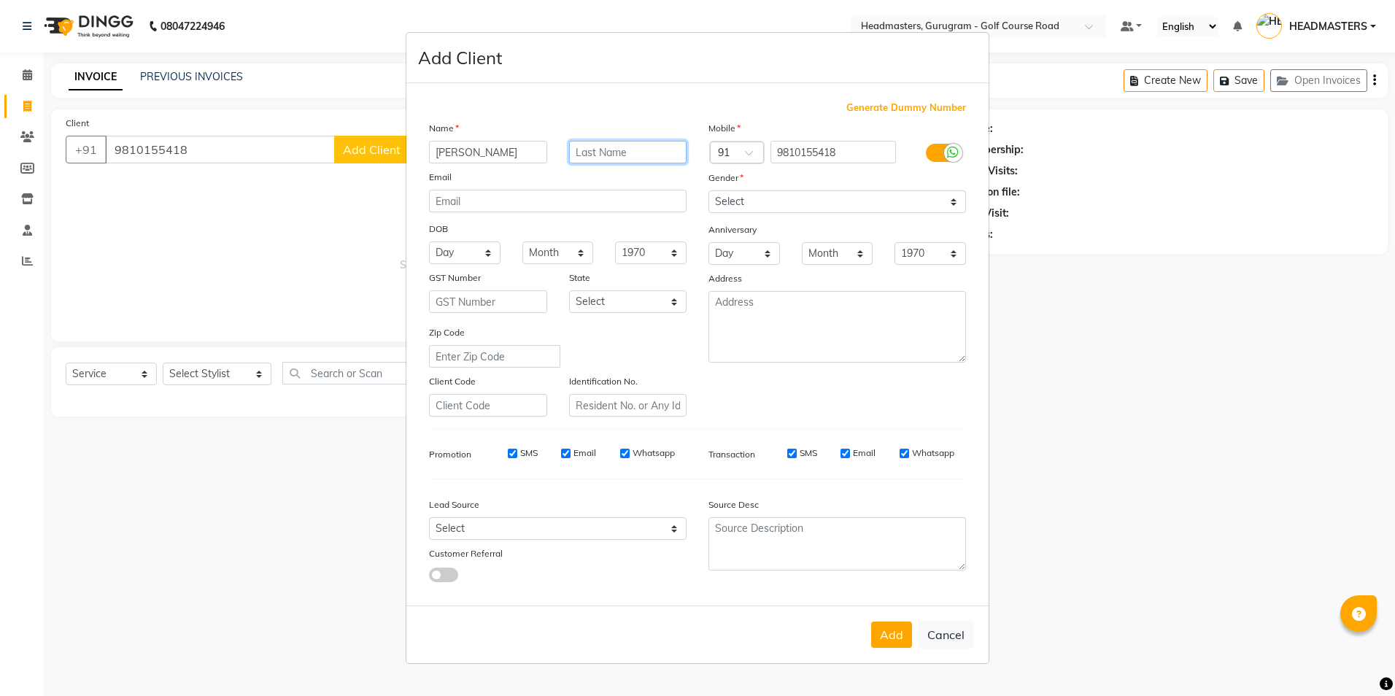
click at [577, 153] on input "text" at bounding box center [628, 152] width 118 height 23
drag, startPoint x: 783, startPoint y: 197, endPoint x: 776, endPoint y: 214, distance: 19.0
click at [783, 197] on select "Select [DEMOGRAPHIC_DATA] [DEMOGRAPHIC_DATA] Other Prefer Not To Say" at bounding box center [837, 201] width 258 height 23
click at [708, 190] on select "Select [DEMOGRAPHIC_DATA] [DEMOGRAPHIC_DATA] Other Prefer Not To Say" at bounding box center [837, 201] width 258 height 23
click at [897, 638] on button "Add" at bounding box center [891, 635] width 41 height 26
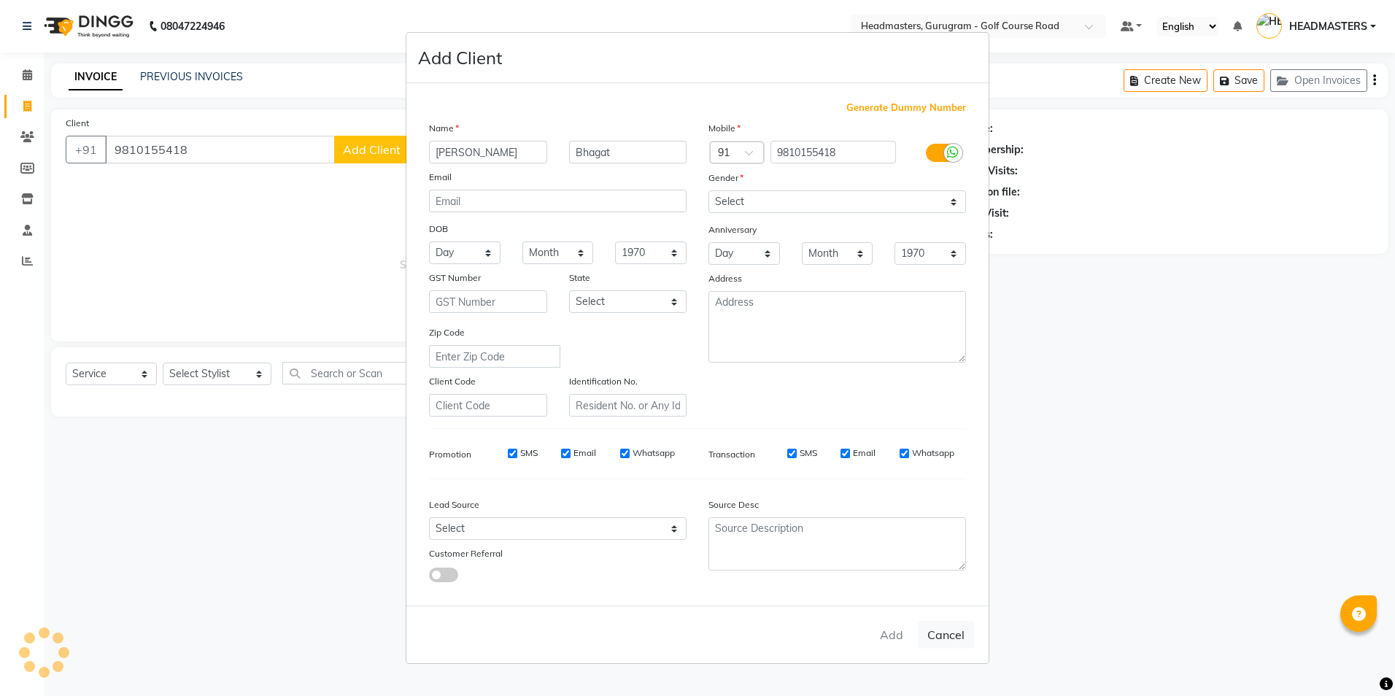
click at [210, 368] on ngb-modal-window "Add Client Generate Dummy Number Name [PERSON_NAME] Email DOB Day 01 02 03 04 0…" at bounding box center [697, 348] width 1395 height 696
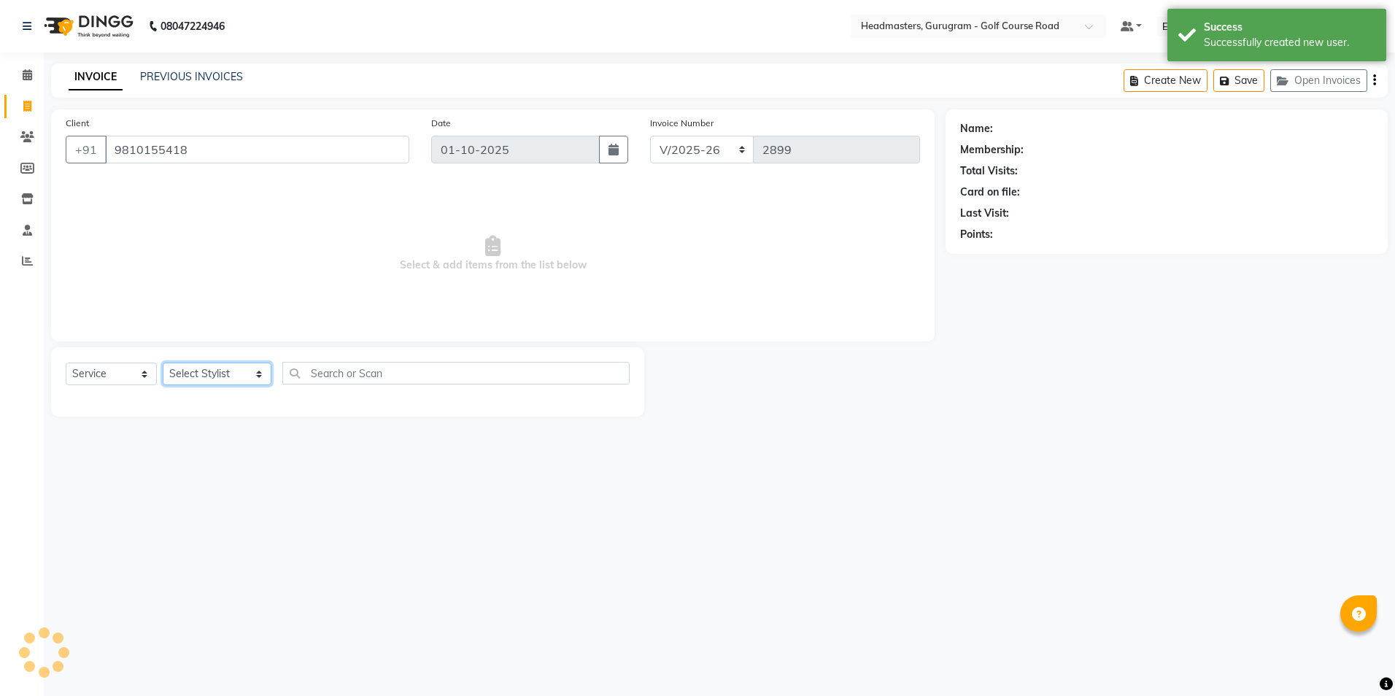
click at [212, 373] on select "Select Stylist Dev Gaurav HEADMASTERS [PERSON_NAME] Artist [PERSON_NAME] Pooja …" at bounding box center [217, 374] width 109 height 23
click at [163, 363] on select "Select Stylist Dev Gaurav HEADMASTERS [PERSON_NAME] Artist [PERSON_NAME] Pooja …" at bounding box center [217, 374] width 109 height 23
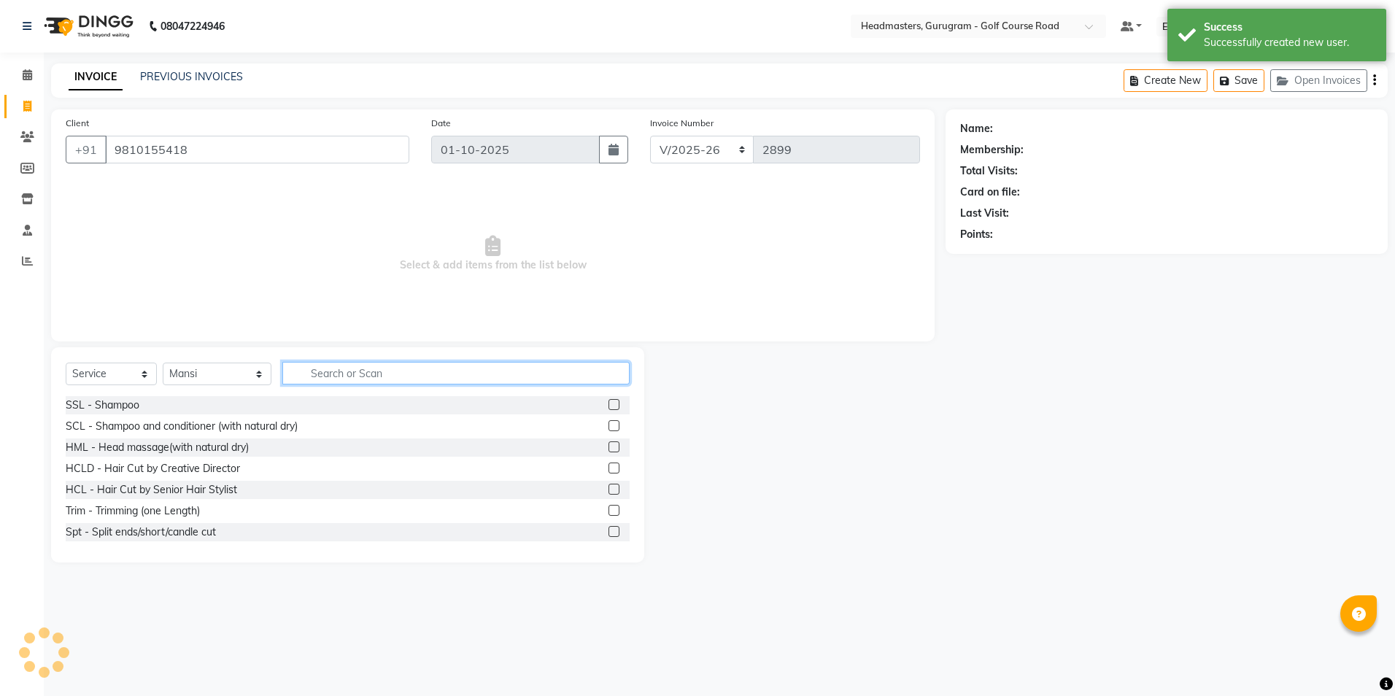
click at [291, 369] on input "text" at bounding box center [455, 373] width 347 height 23
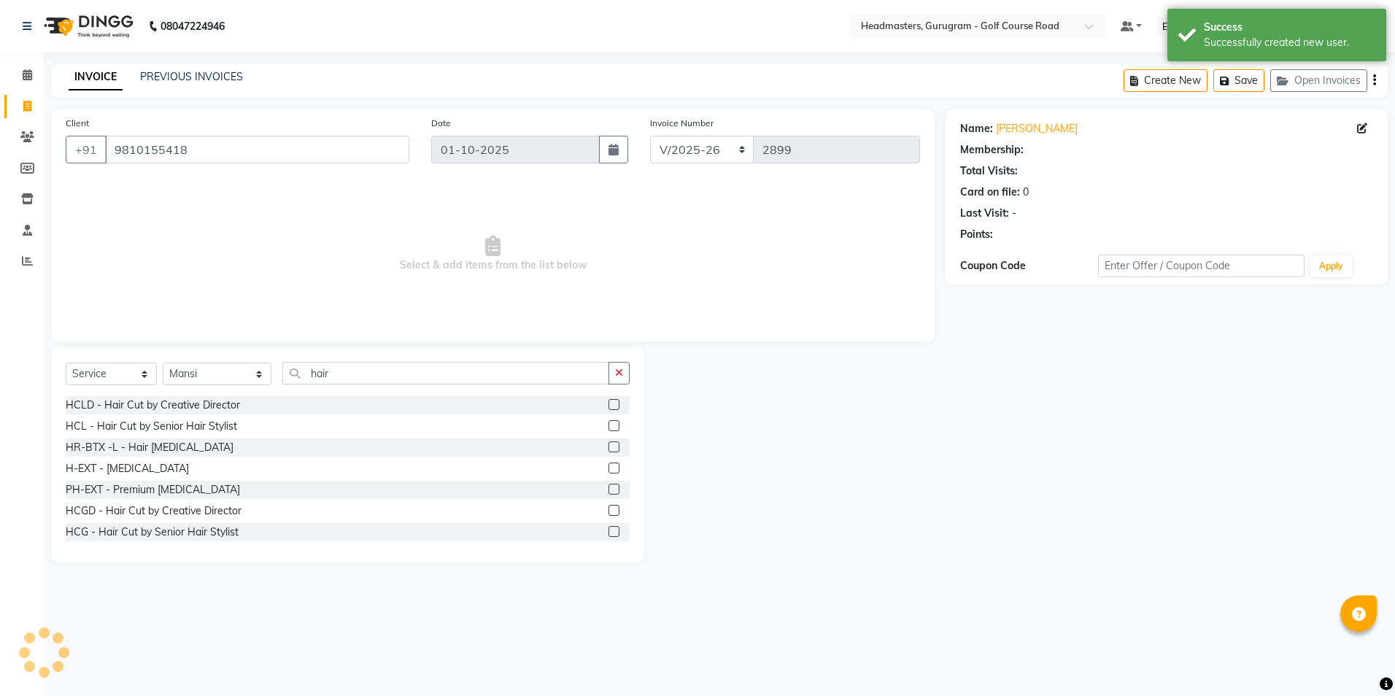
click at [608, 398] on div at bounding box center [618, 405] width 21 height 18
click at [608, 401] on label at bounding box center [613, 404] width 11 height 11
click at [608, 401] on input "checkbox" at bounding box center [612, 404] width 9 height 9
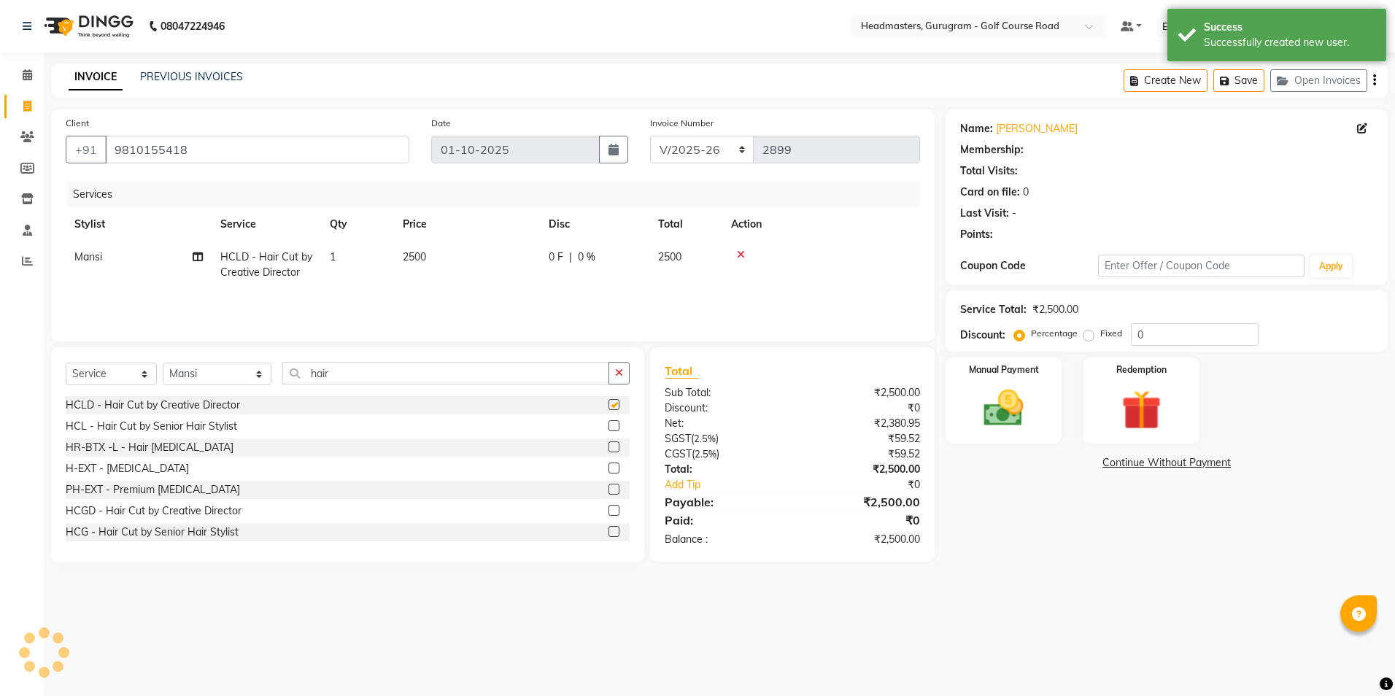
click at [557, 241] on td "0 F | 0 %" at bounding box center [594, 265] width 109 height 48
click at [630, 263] on input "0" at bounding box center [639, 260] width 44 height 23
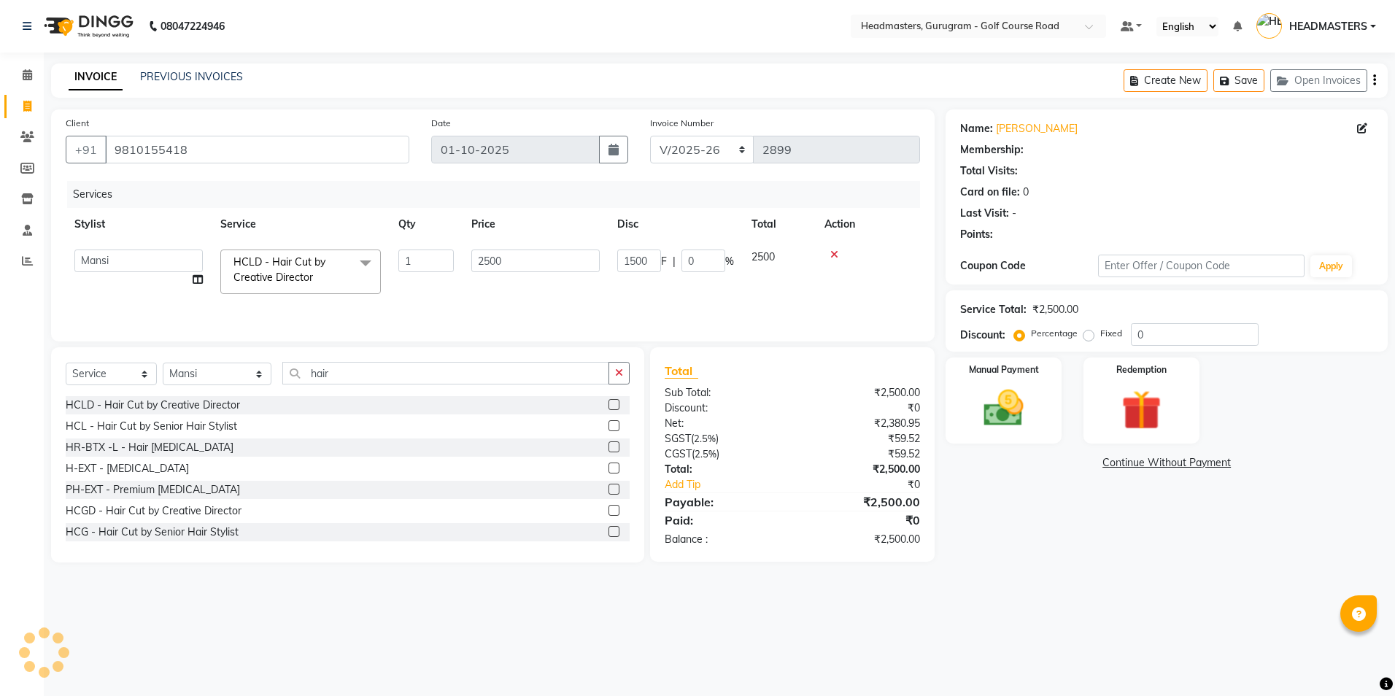
click at [616, 289] on div "Services Stylist Service Qty Price Disc Total Action Dev Gaurav HEADMASTERS [PE…" at bounding box center [493, 254] width 854 height 146
click at [1113, 416] on img at bounding box center [1141, 410] width 68 height 52
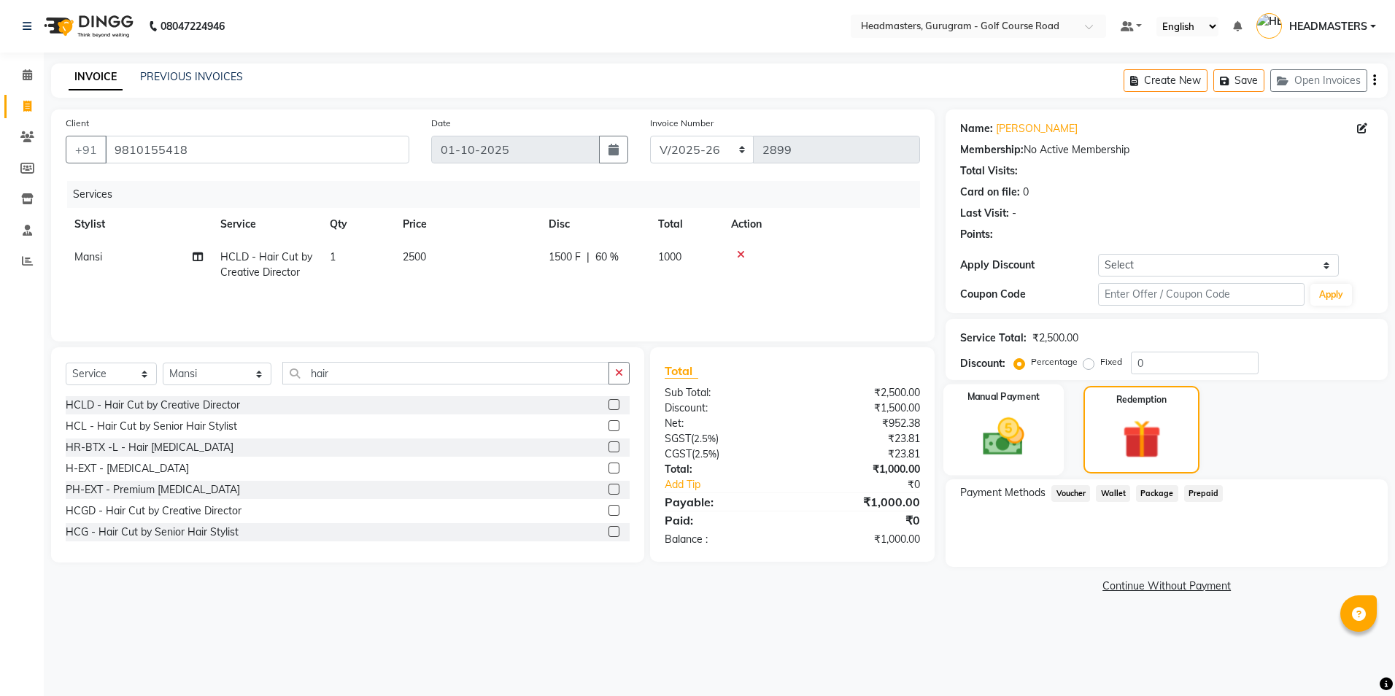
click at [1007, 414] on img at bounding box center [1003, 437] width 68 height 48
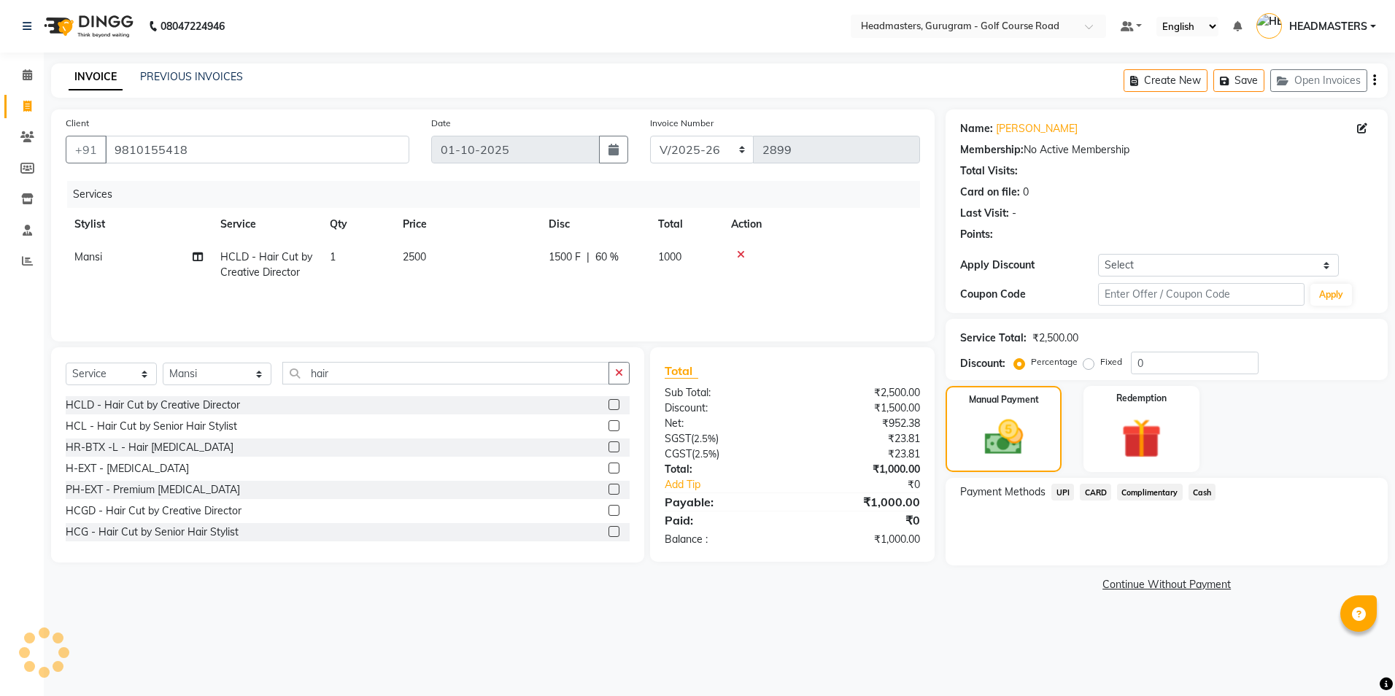
click at [1089, 494] on span "CARD" at bounding box center [1095, 492] width 31 height 17
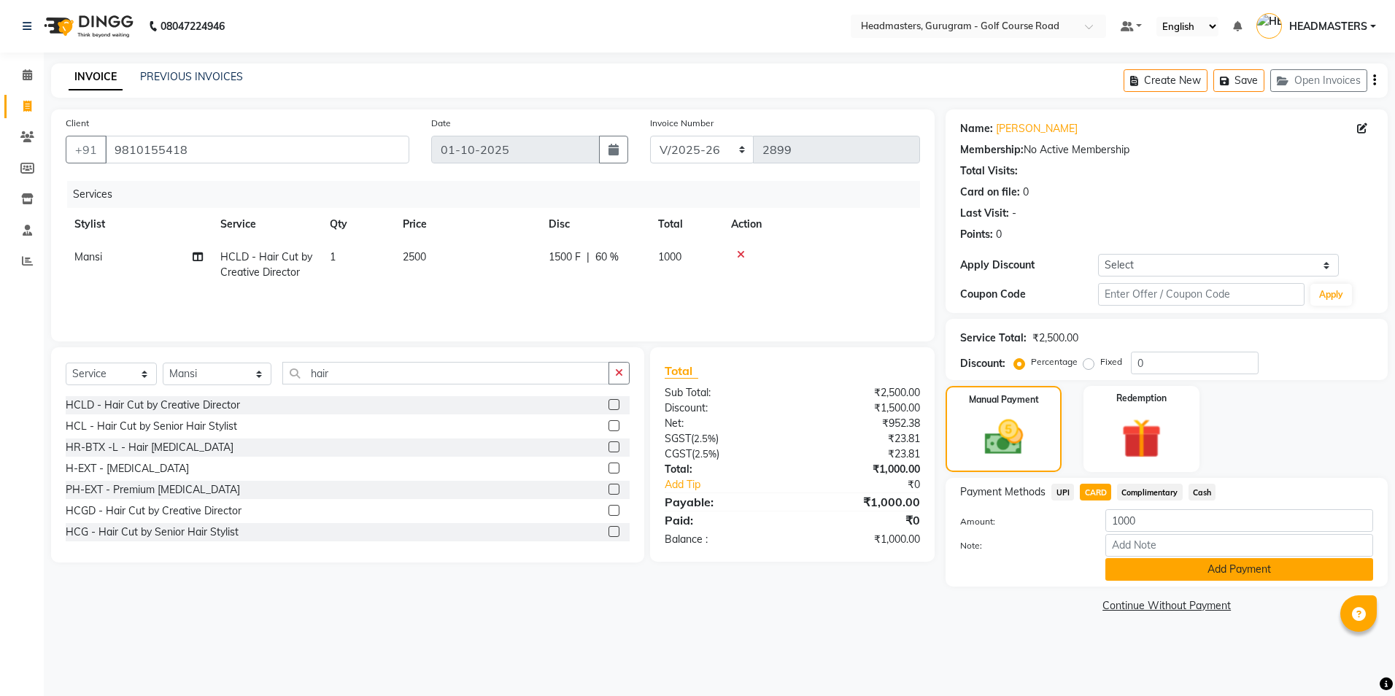
click at [1134, 570] on button "Add Payment" at bounding box center [1239, 569] width 268 height 23
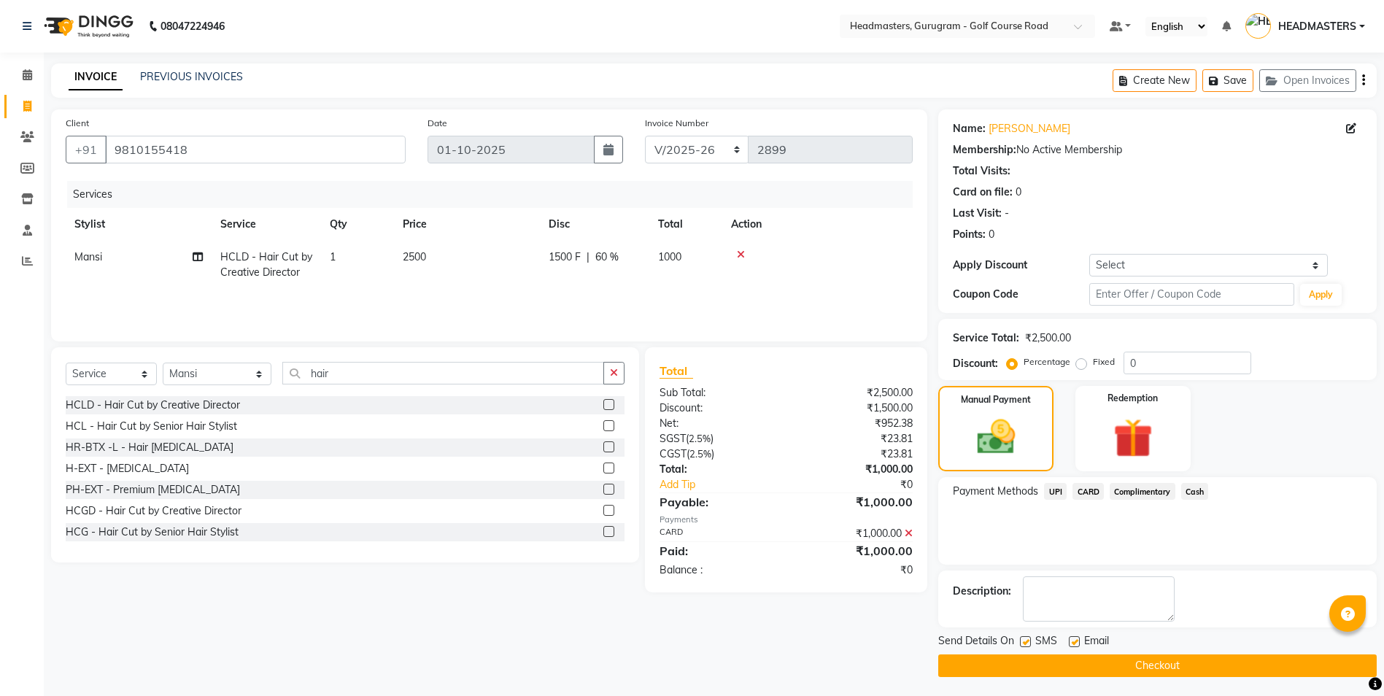
click at [1104, 665] on button "Checkout" at bounding box center [1157, 665] width 438 height 23
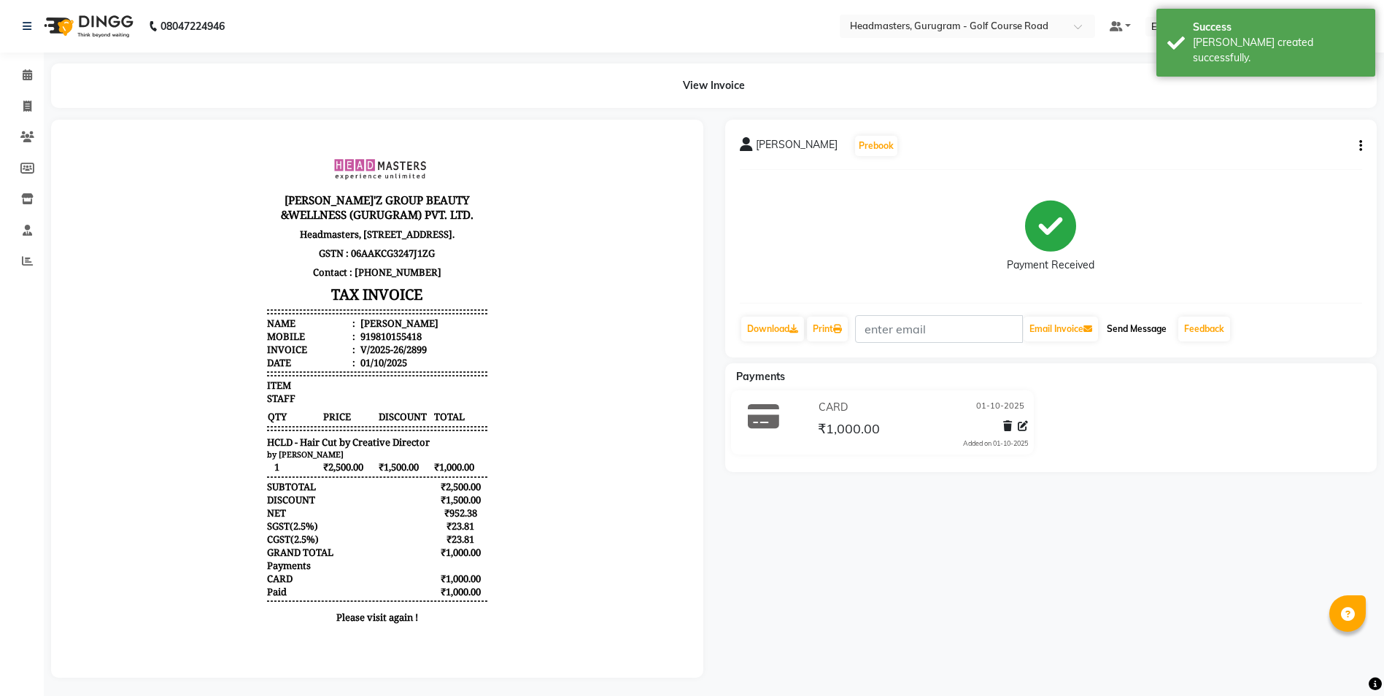
click at [1134, 330] on button "Send Message" at bounding box center [1136, 329] width 71 height 25
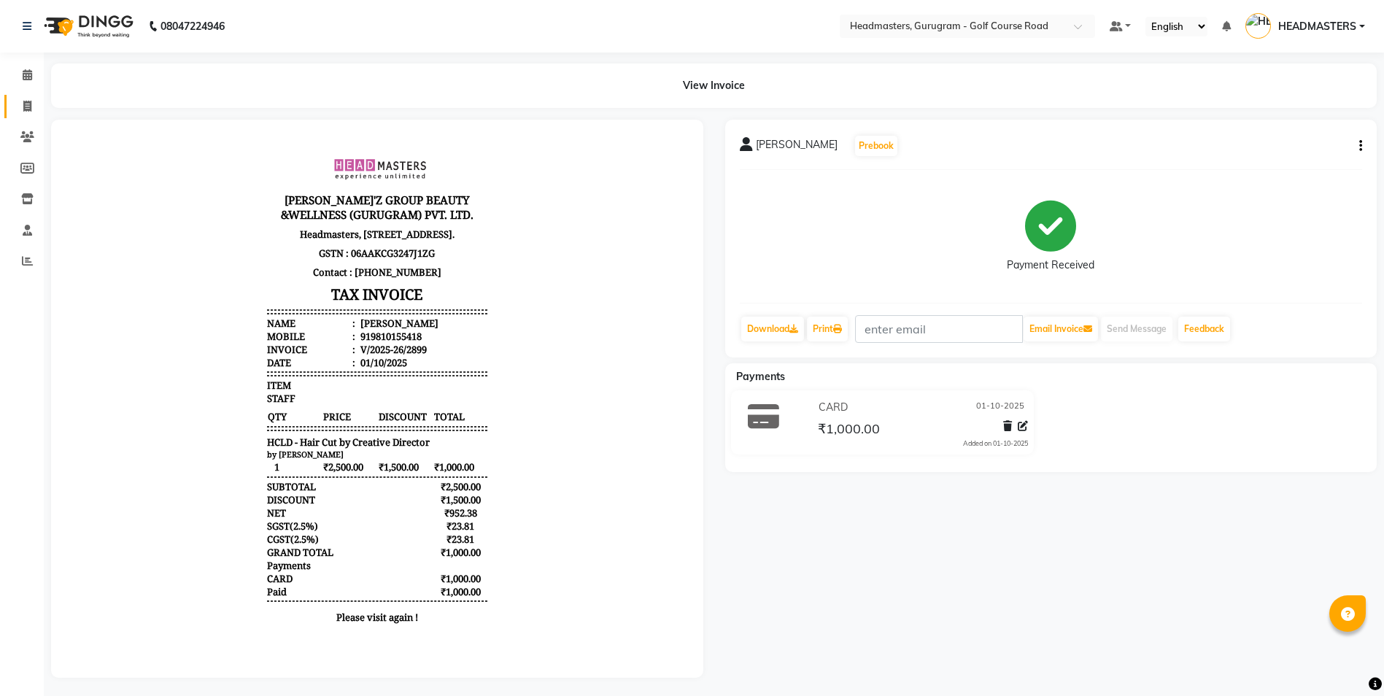
click at [29, 96] on link "Invoice" at bounding box center [21, 107] width 35 height 24
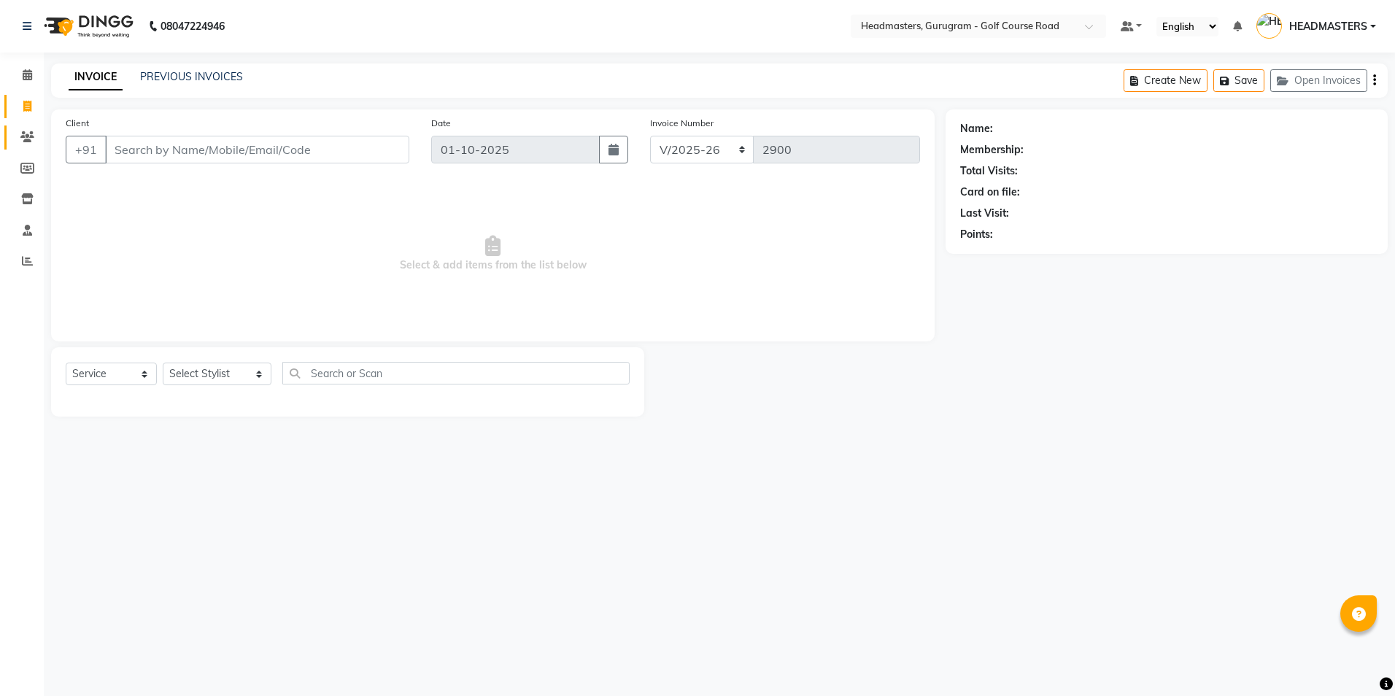
click at [14, 144] on link "Clients" at bounding box center [21, 137] width 35 height 24
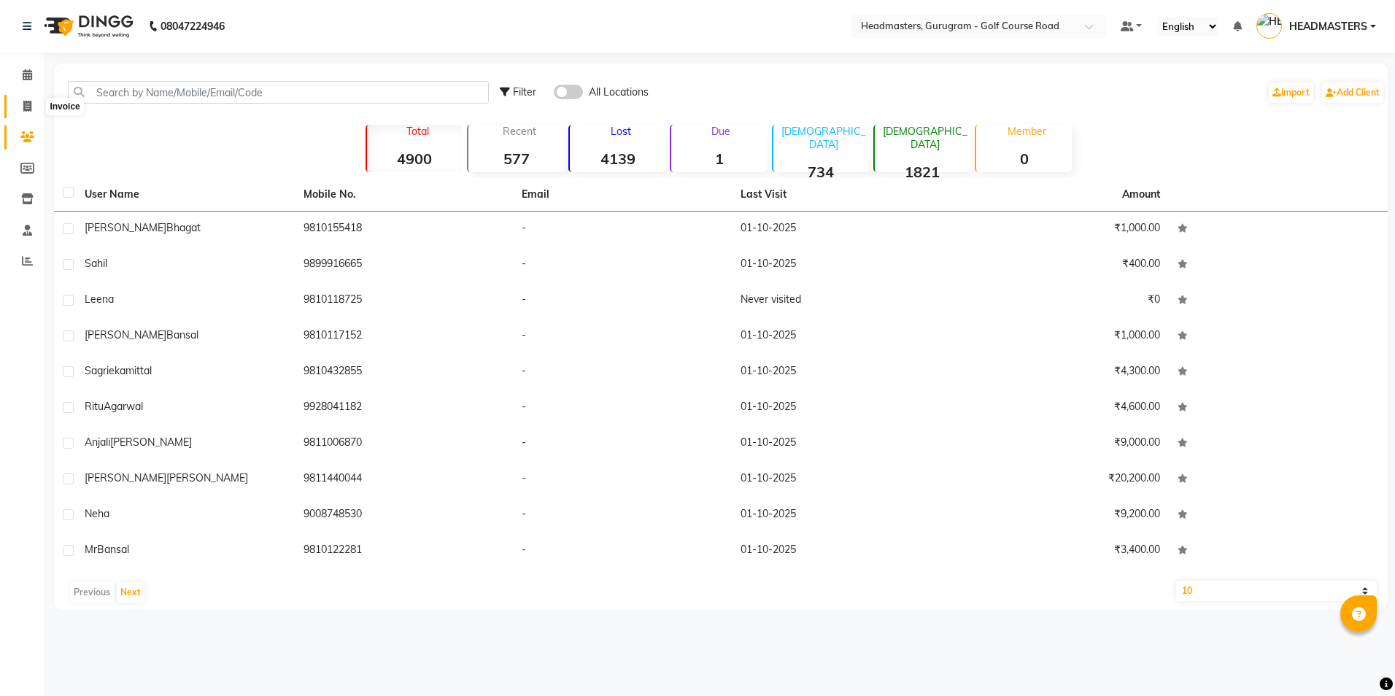
click at [30, 112] on span at bounding box center [28, 106] width 26 height 17
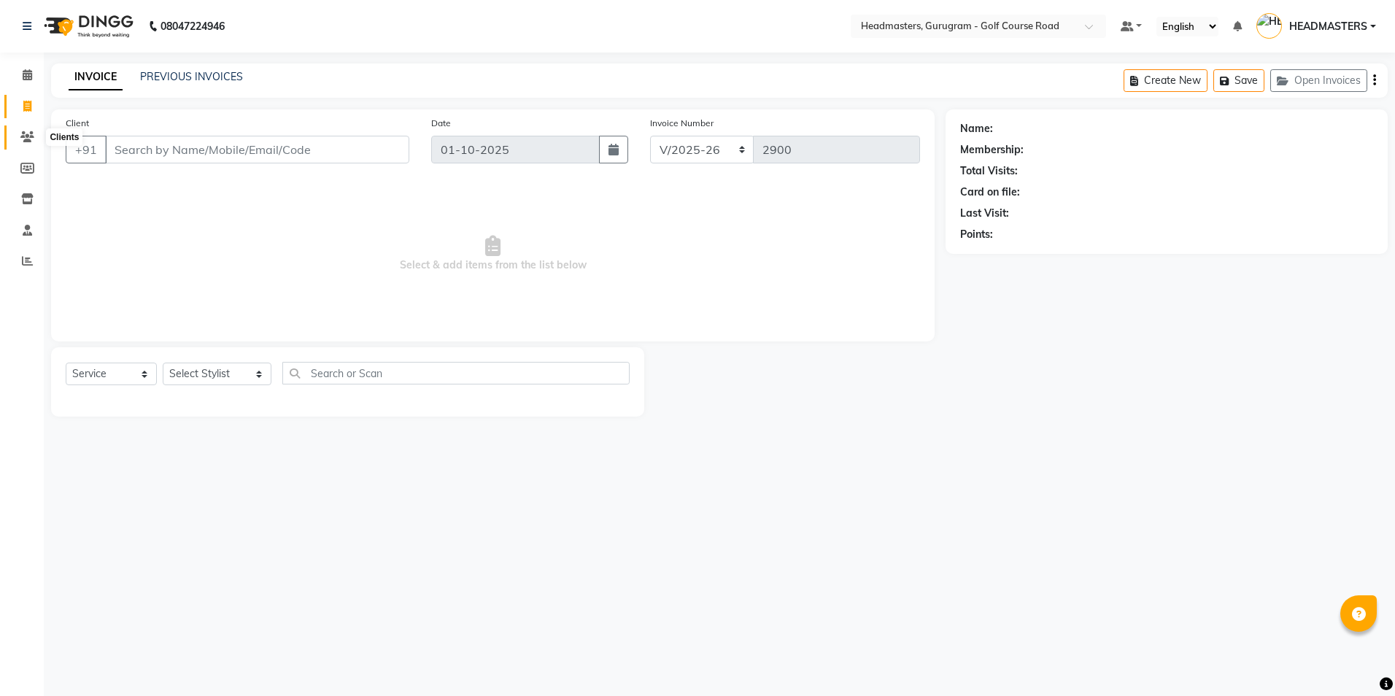
click at [26, 136] on icon at bounding box center [27, 136] width 14 height 11
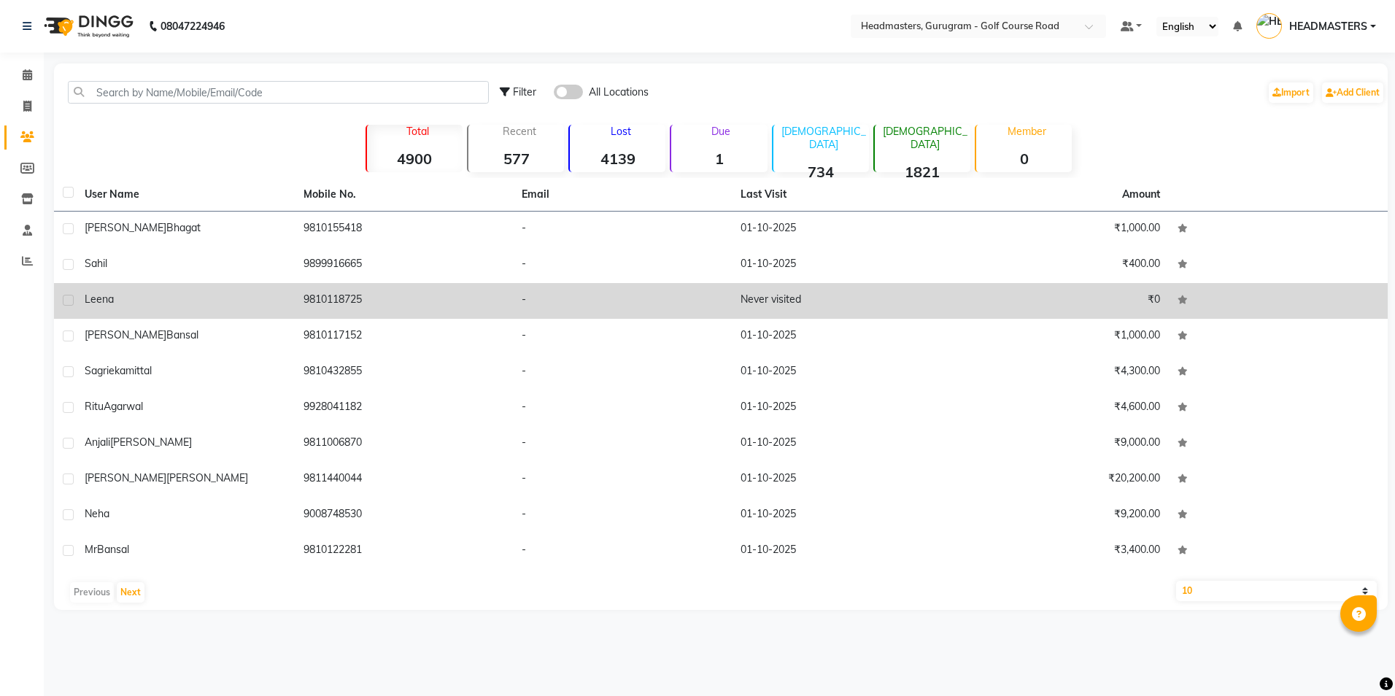
click at [360, 304] on td "9810118725" at bounding box center [404, 301] width 219 height 36
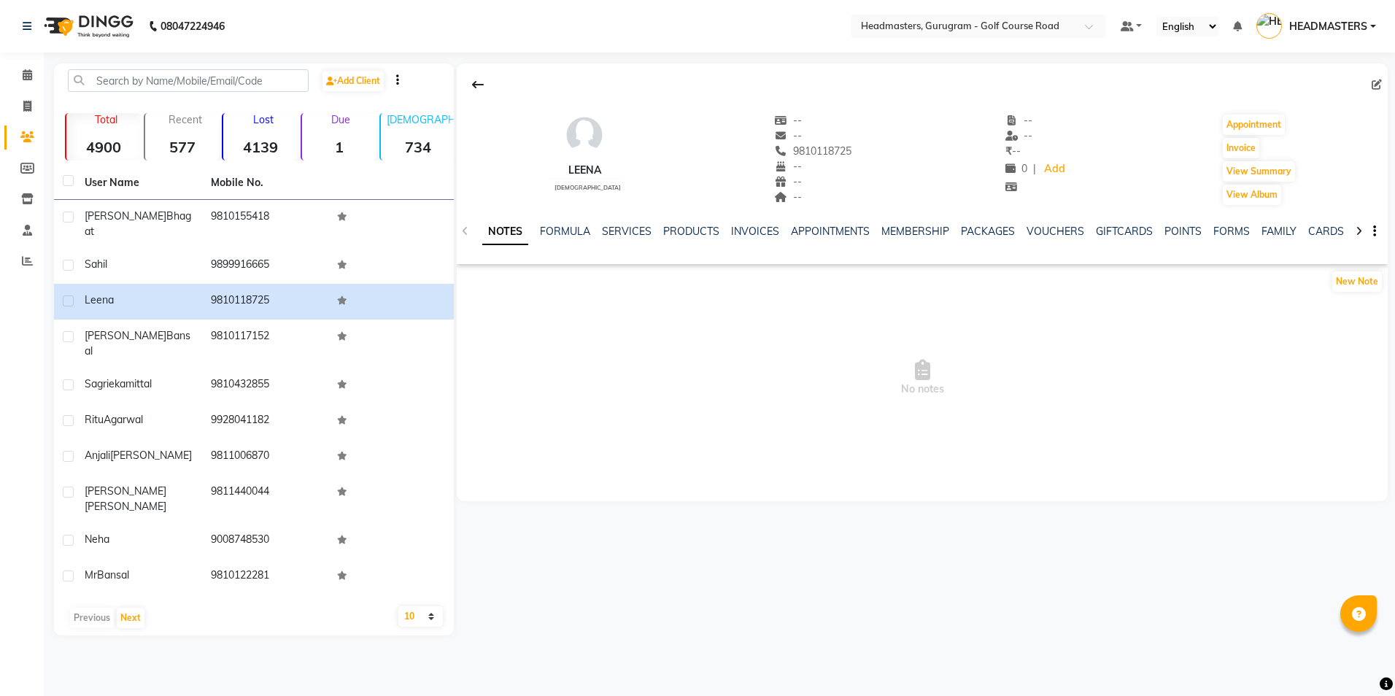
click at [727, 231] on ul "NOTES FORMULA SERVICES PRODUCTS INVOICES APPOINTMENTS MEMBERSHIP PACKAGES VOUCH…" at bounding box center [945, 231] width 926 height 15
click at [742, 230] on link "INVOICES" at bounding box center [755, 231] width 48 height 13
drag, startPoint x: 861, startPoint y: 150, endPoint x: 777, endPoint y: 154, distance: 84.0
click at [777, 154] on div "Leena [DEMOGRAPHIC_DATA] -- -- [PHONE_NUMBER] Mobile No. -- -- -- -- -- ₹ -- 0 …" at bounding box center [922, 152] width 931 height 108
copy span "9810118725"
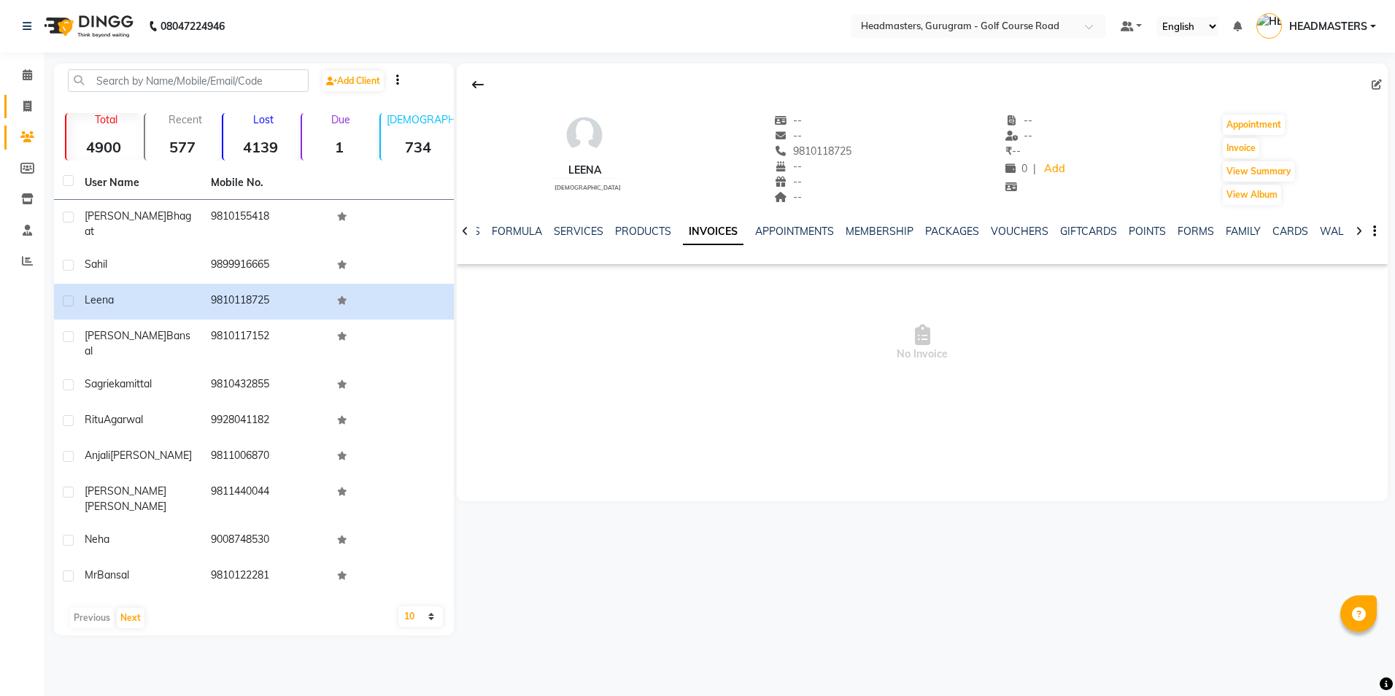
click at [28, 117] on link "Invoice" at bounding box center [21, 107] width 35 height 24
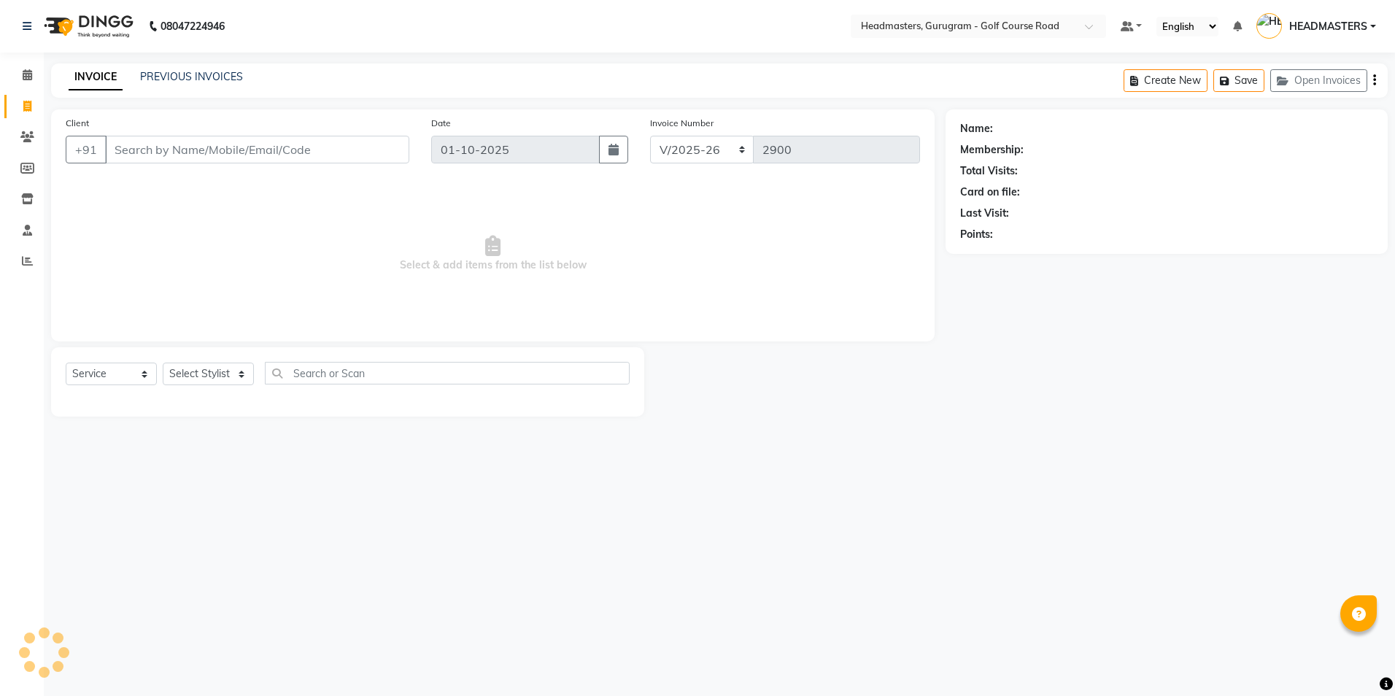
click at [116, 152] on input "Client" at bounding box center [257, 150] width 304 height 28
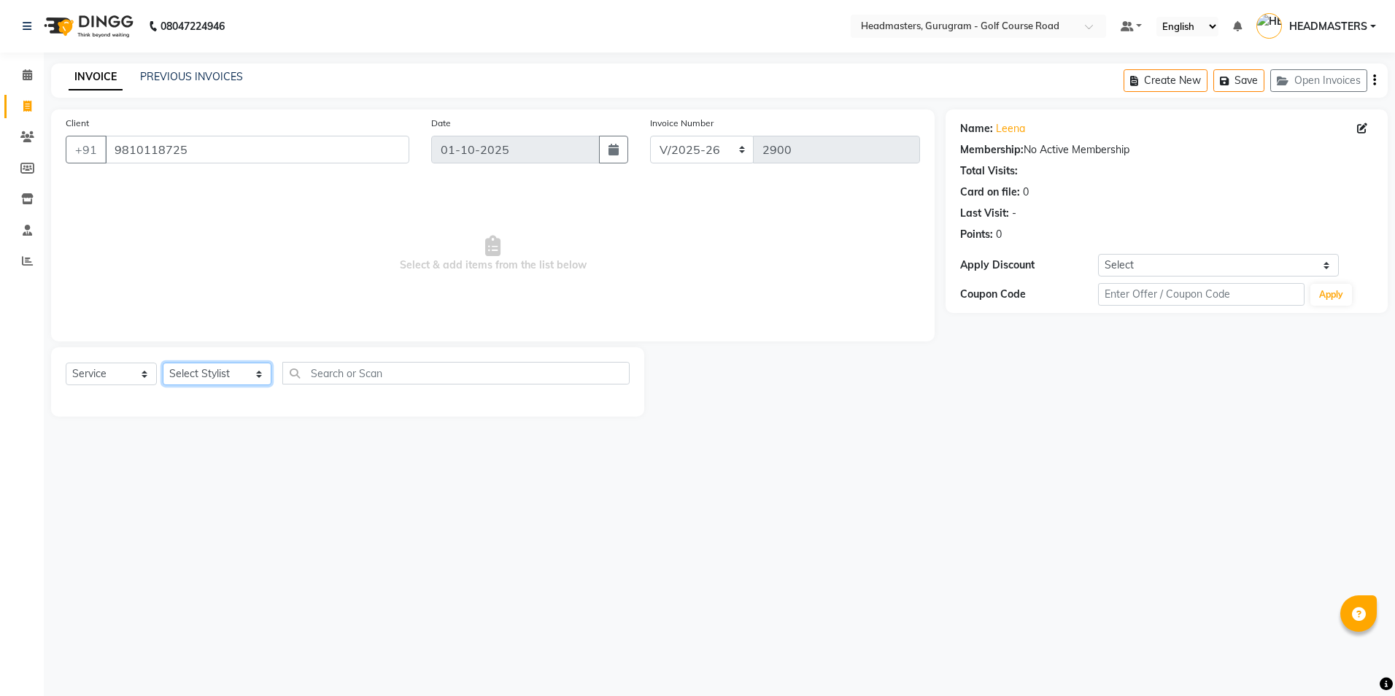
click at [188, 369] on select "Select Stylist Dev Gaurav HEADMASTERS [PERSON_NAME] Artist [PERSON_NAME] Pooja …" at bounding box center [217, 374] width 109 height 23
click at [163, 363] on select "Select Stylist Dev Gaurav HEADMASTERS [PERSON_NAME] Artist [PERSON_NAME] Pooja …" at bounding box center [217, 374] width 109 height 23
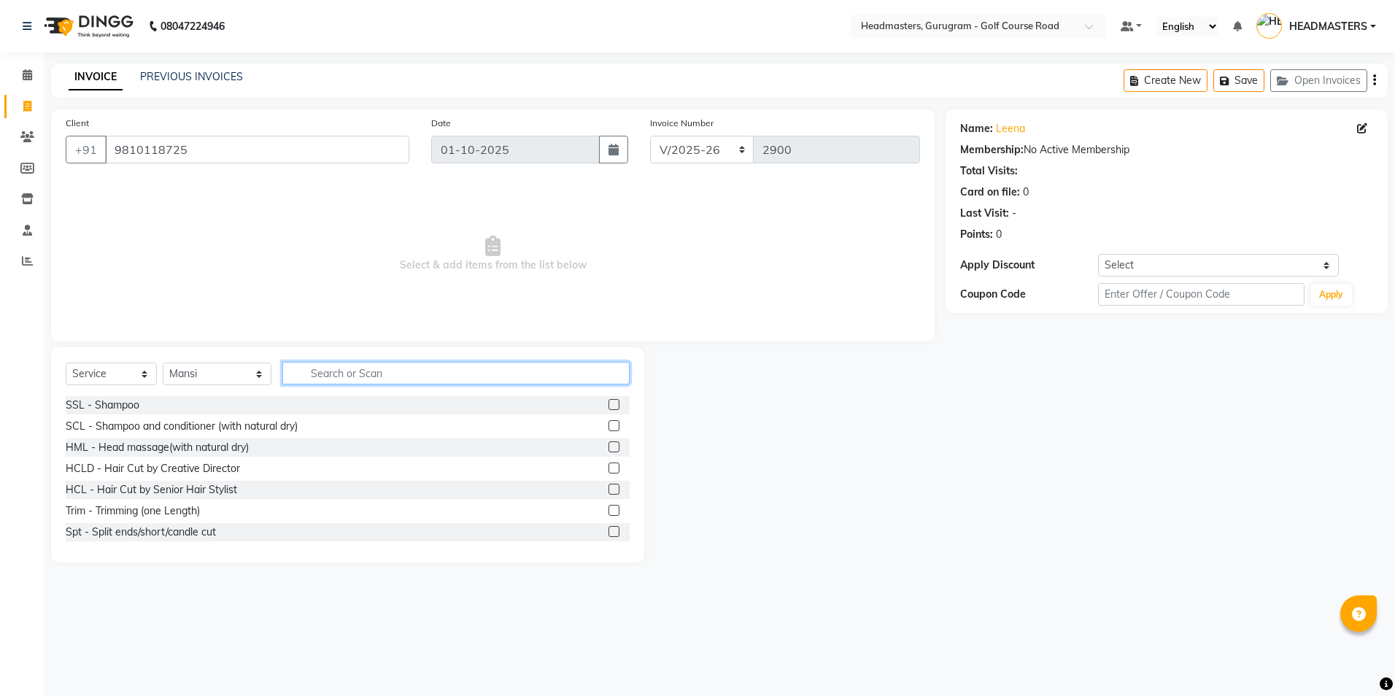
click at [303, 374] on input "text" at bounding box center [455, 373] width 347 height 23
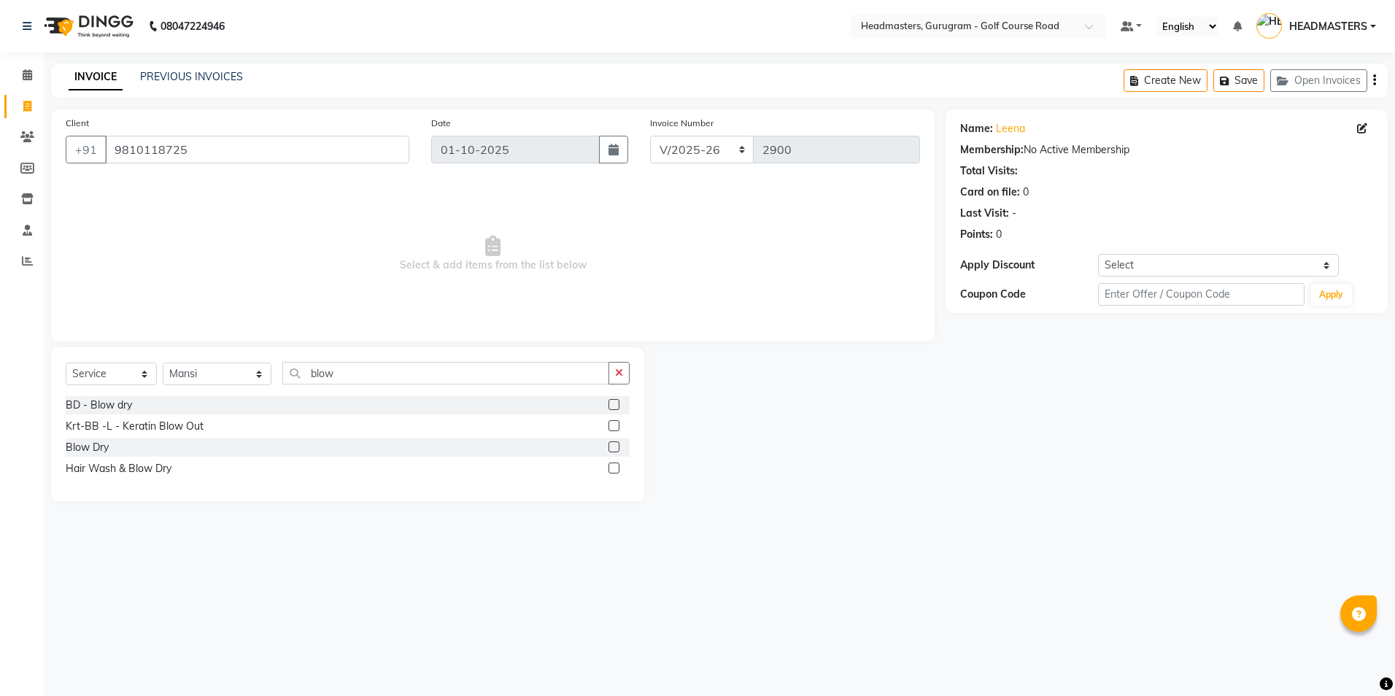
click at [613, 444] on label at bounding box center [613, 446] width 11 height 11
click at [613, 444] on input "checkbox" at bounding box center [612, 447] width 9 height 9
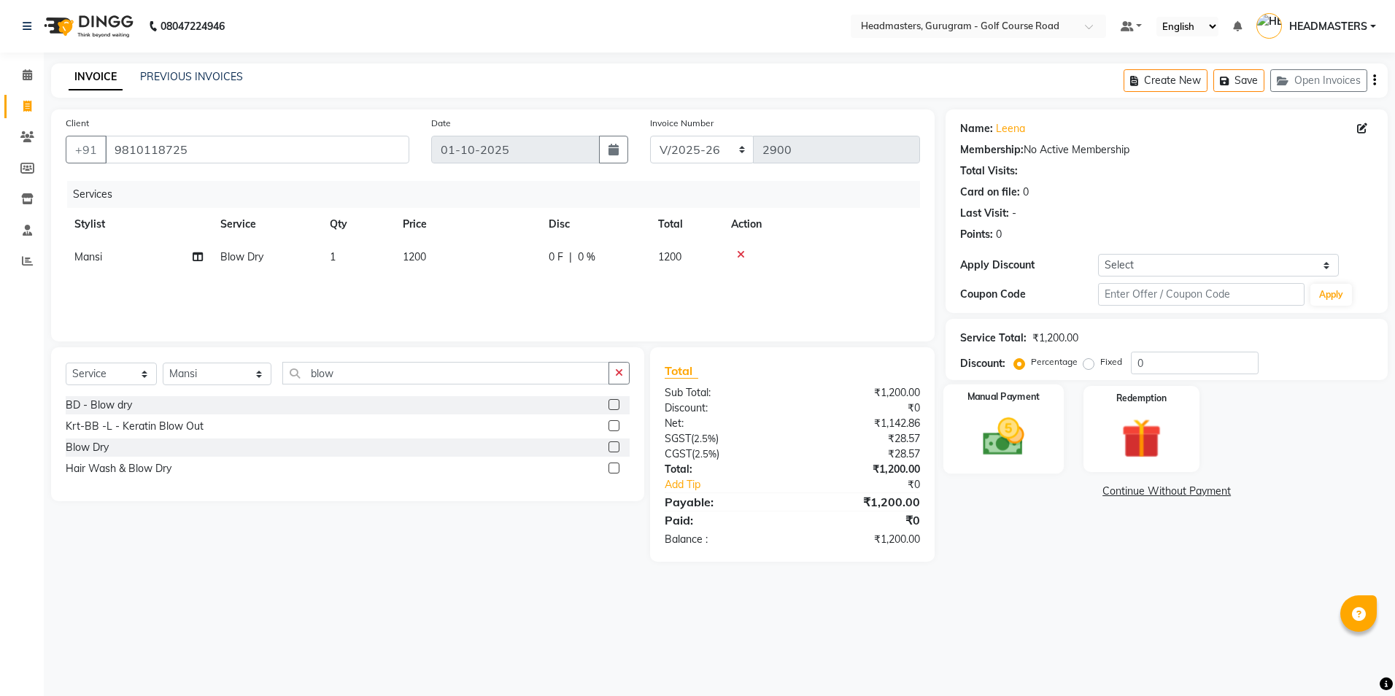
click at [972, 412] on div "Manual Payment" at bounding box center [1003, 429] width 120 height 90
click at [1064, 493] on span "UPI" at bounding box center [1062, 492] width 23 height 17
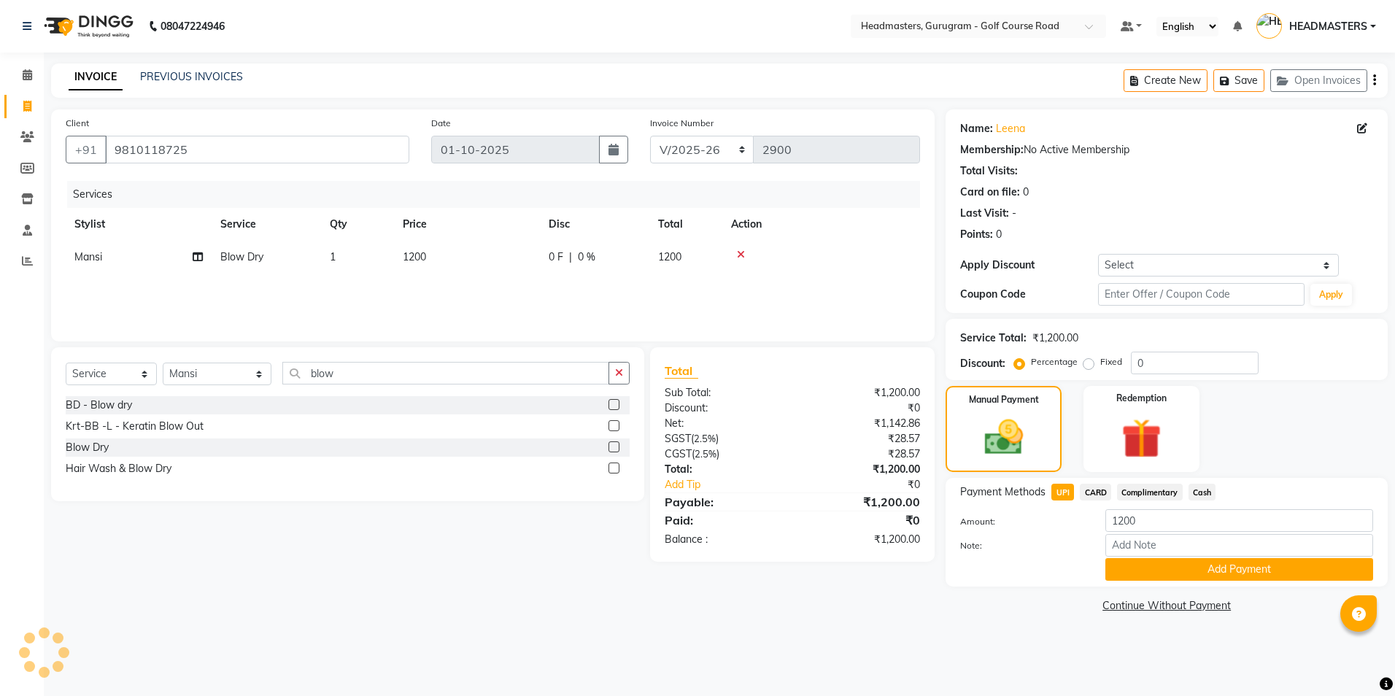
click at [1201, 496] on span "Cash" at bounding box center [1202, 492] width 28 height 17
click at [1185, 568] on button "Add Payment" at bounding box center [1239, 569] width 268 height 23
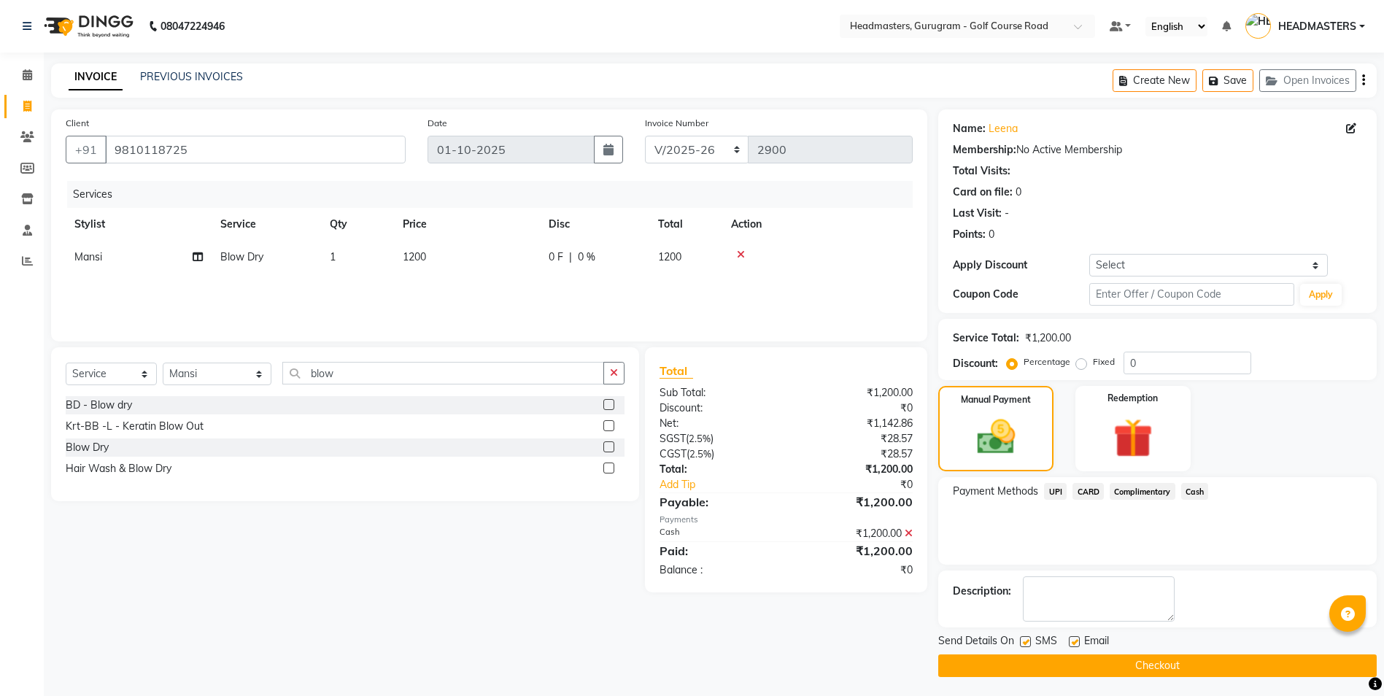
click at [1167, 667] on button "Checkout" at bounding box center [1157, 665] width 438 height 23
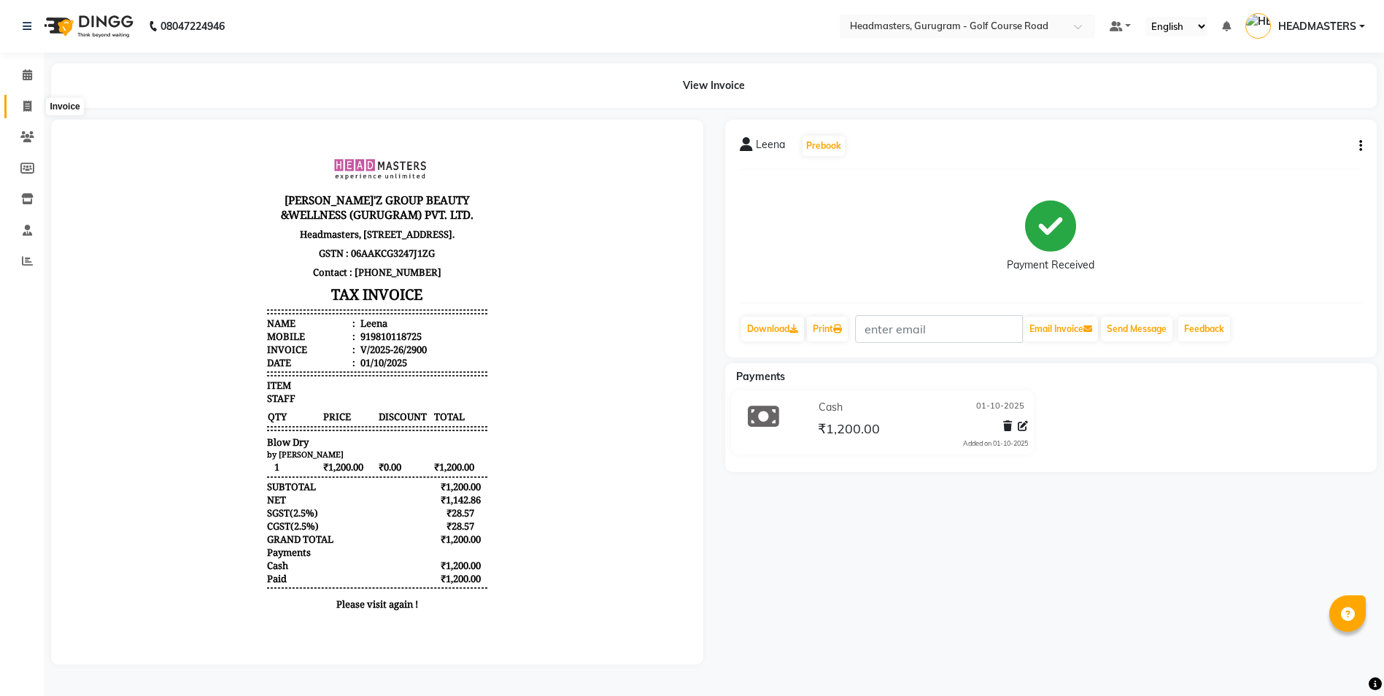
click at [22, 109] on span at bounding box center [28, 106] width 26 height 17
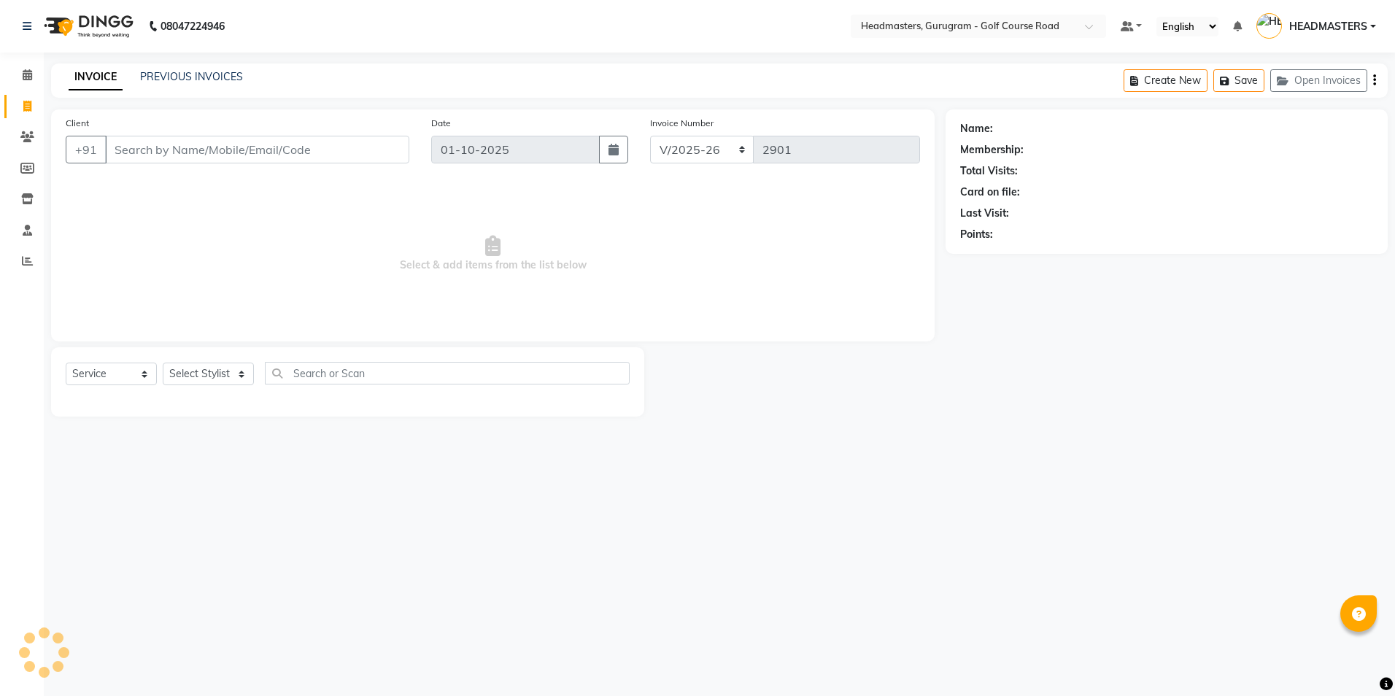
click at [125, 158] on input "Client" at bounding box center [257, 150] width 304 height 28
click at [113, 144] on input "Client" at bounding box center [257, 150] width 304 height 28
click at [198, 66] on div "INVOICE PREVIOUS INVOICES Create New Save Open Invoices" at bounding box center [719, 80] width 1336 height 34
click at [196, 74] on link "PREVIOUS INVOICES" at bounding box center [191, 76] width 103 height 13
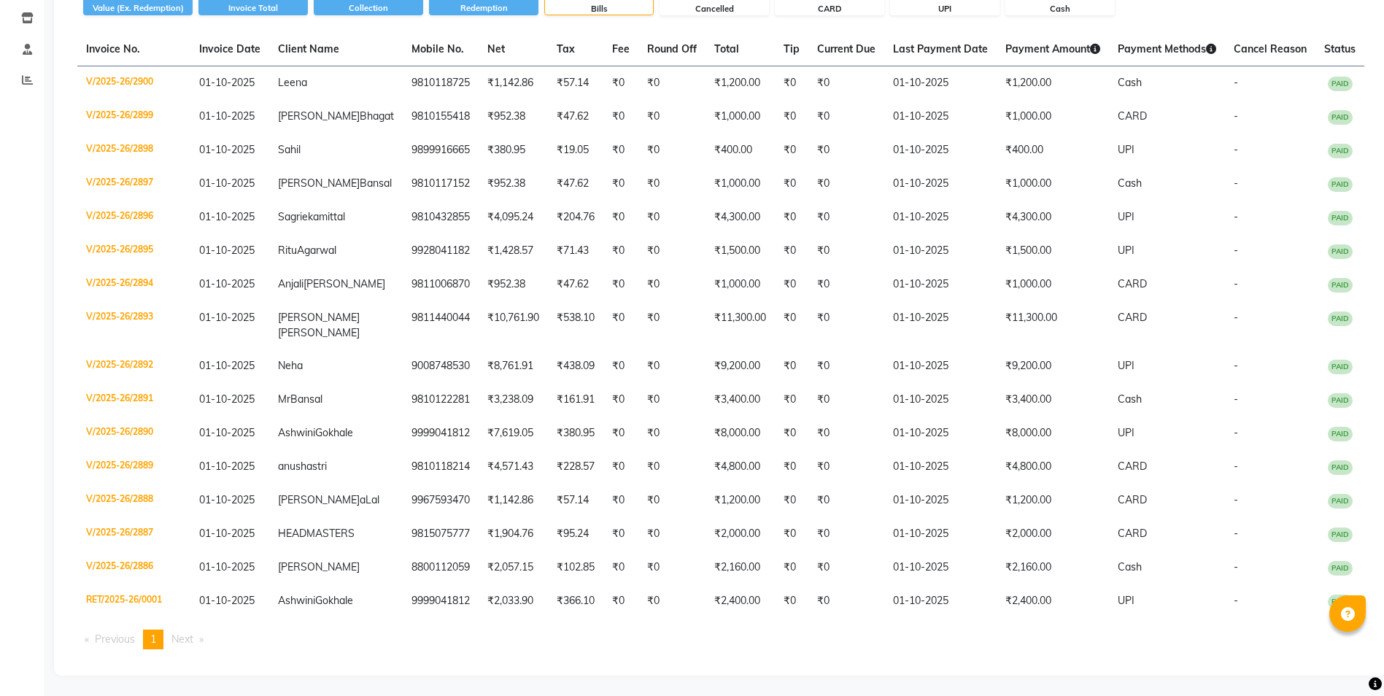
scroll to position [212, 0]
click at [187, 633] on span "Next page" at bounding box center [182, 637] width 22 height 13
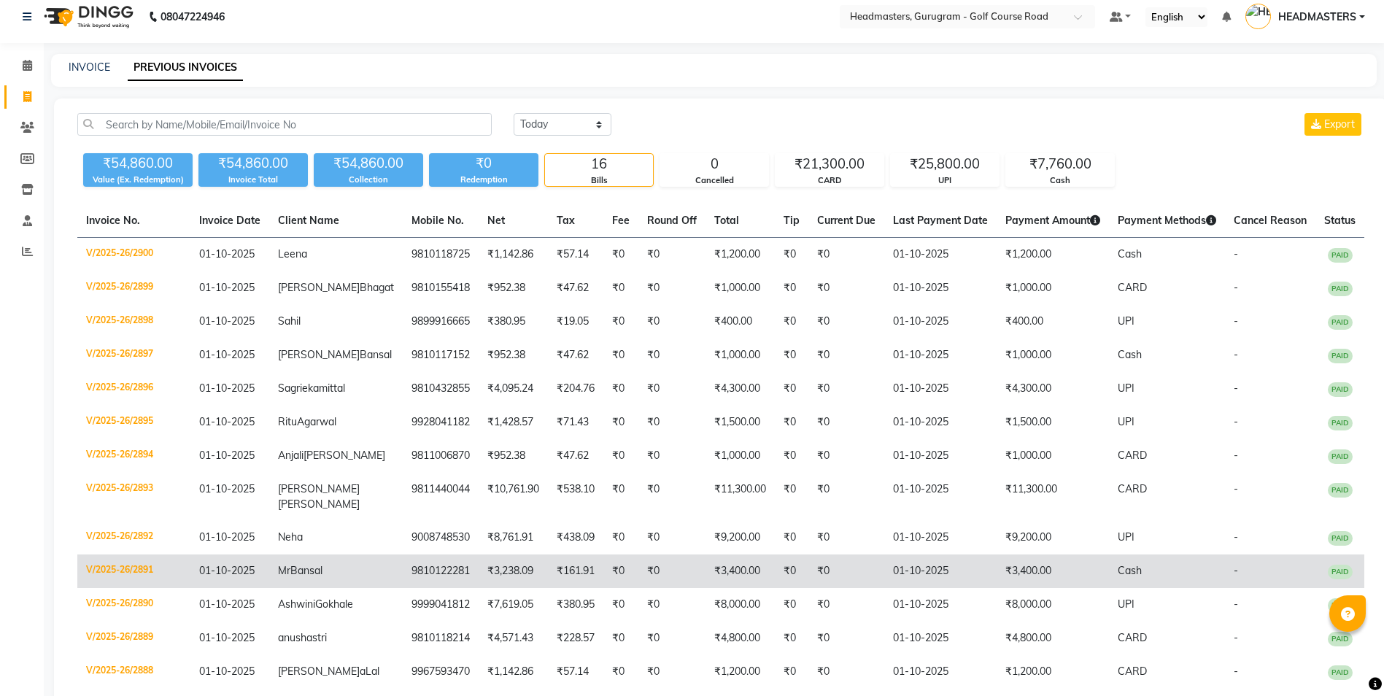
scroll to position [0, 0]
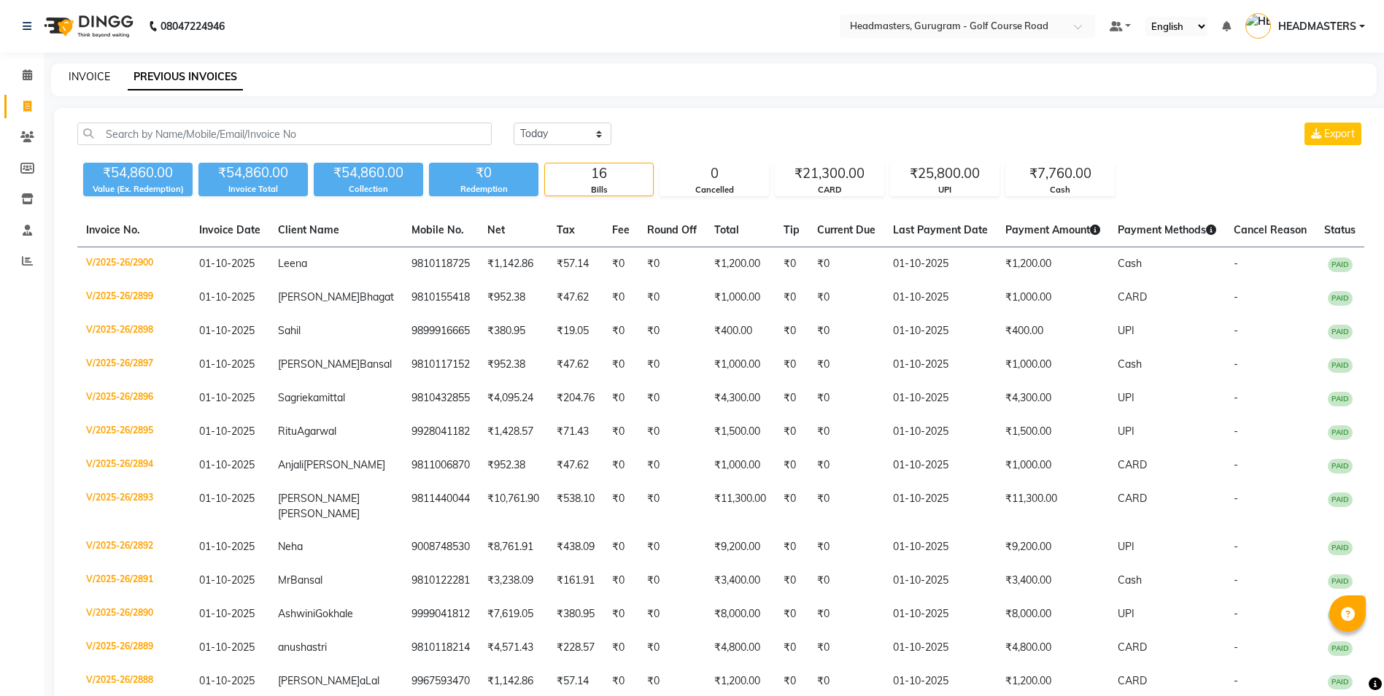
click at [94, 77] on link "INVOICE" at bounding box center [90, 76] width 42 height 13
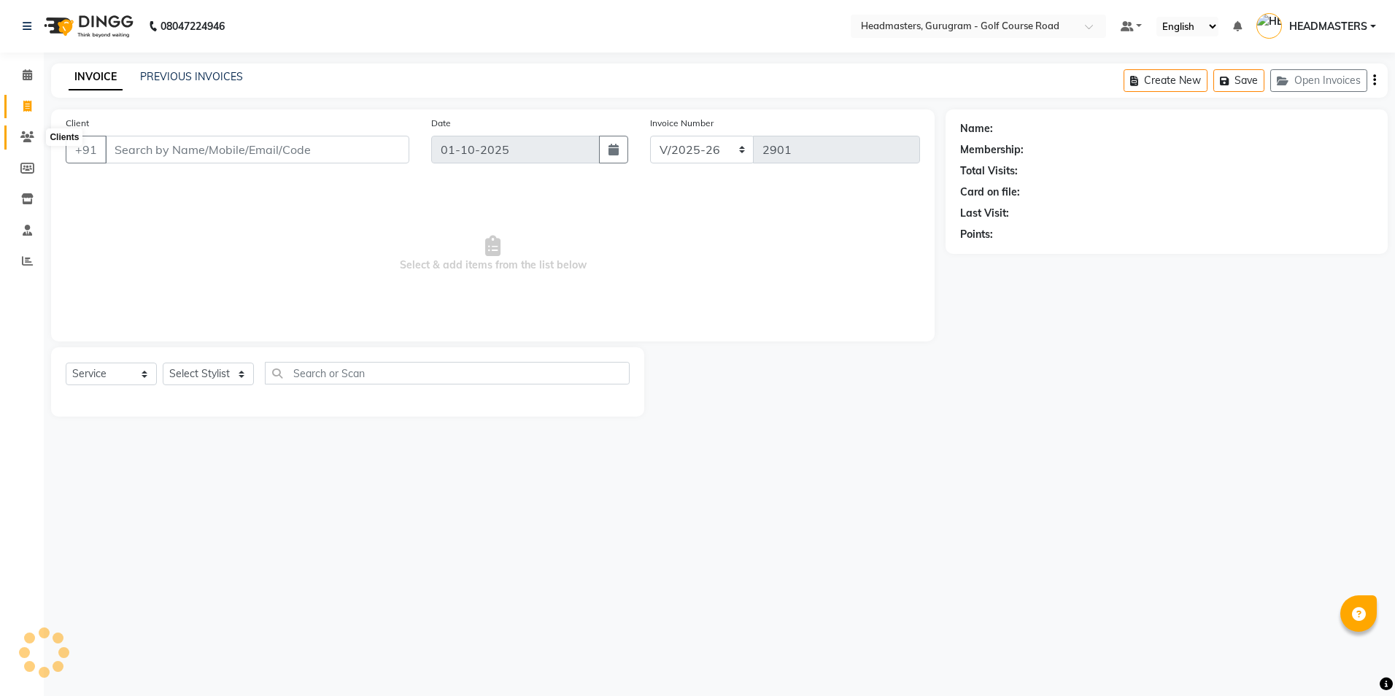
click at [30, 142] on span at bounding box center [28, 137] width 26 height 17
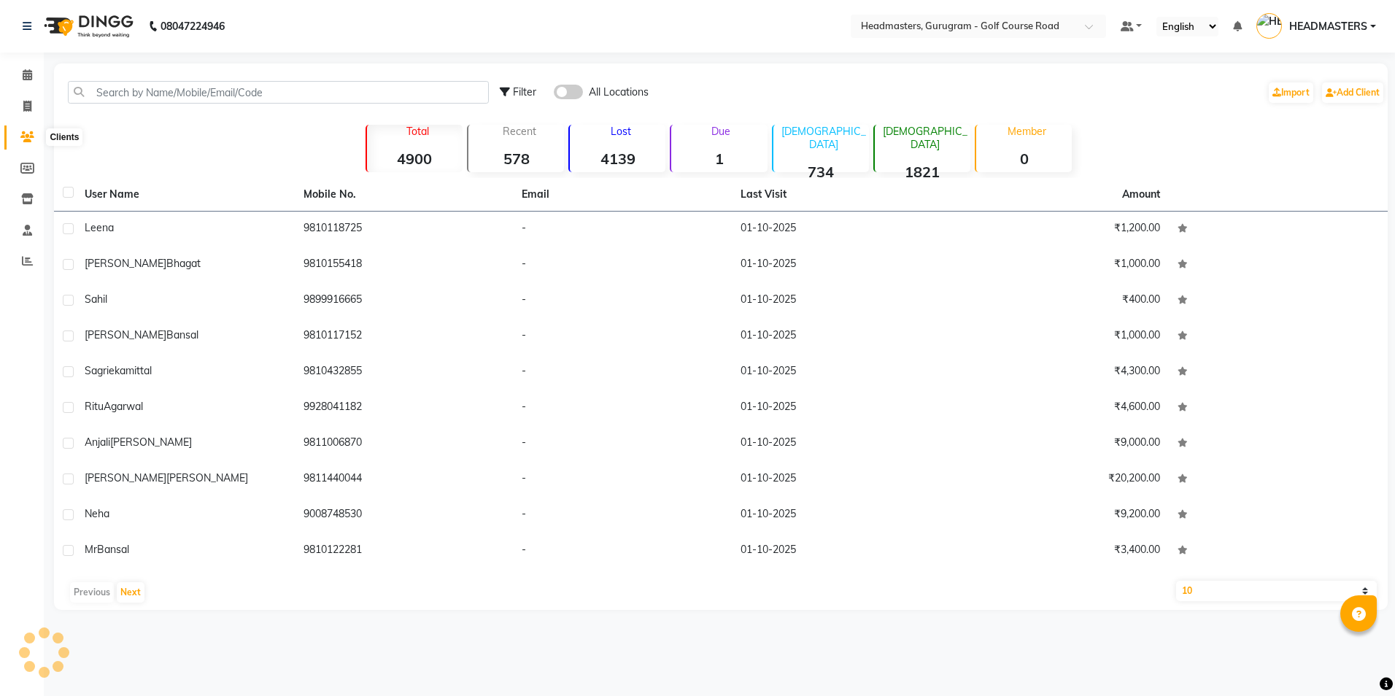
click at [19, 139] on span at bounding box center [28, 137] width 26 height 17
click at [123, 593] on button "Next" at bounding box center [131, 592] width 28 height 20
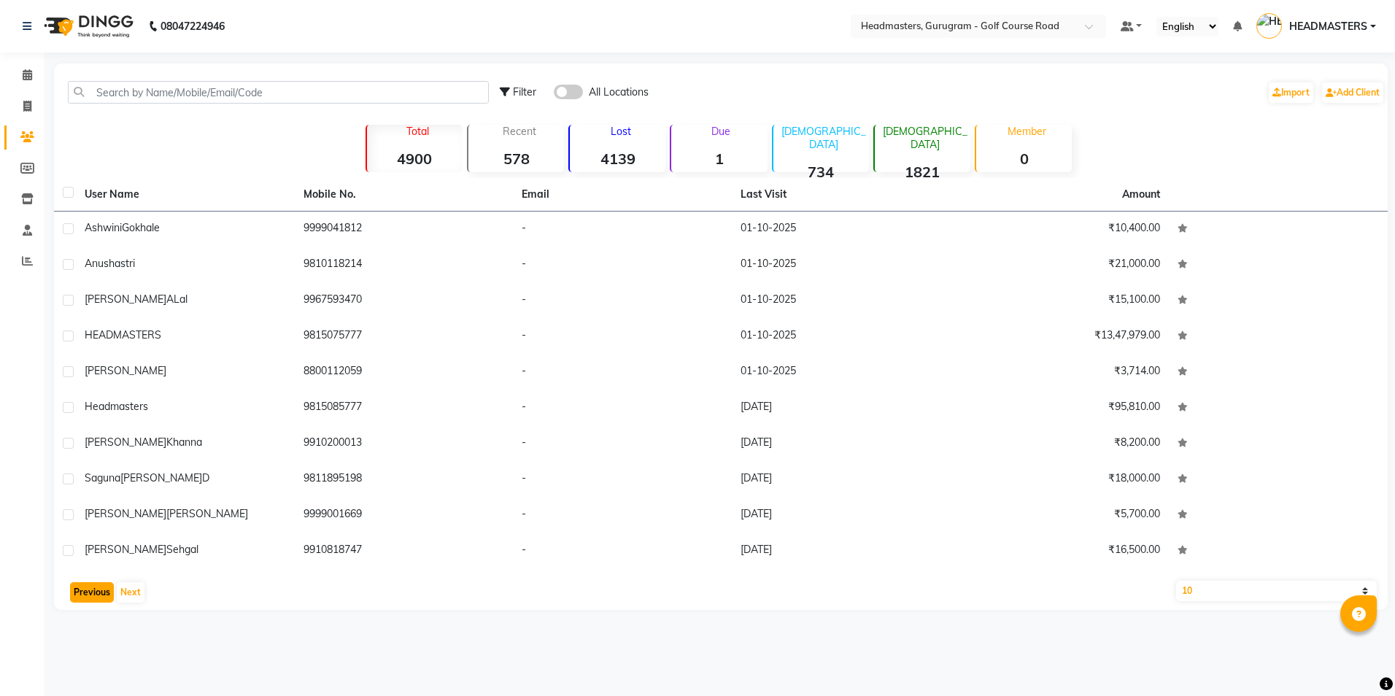
click at [98, 593] on button "Previous" at bounding box center [92, 592] width 44 height 20
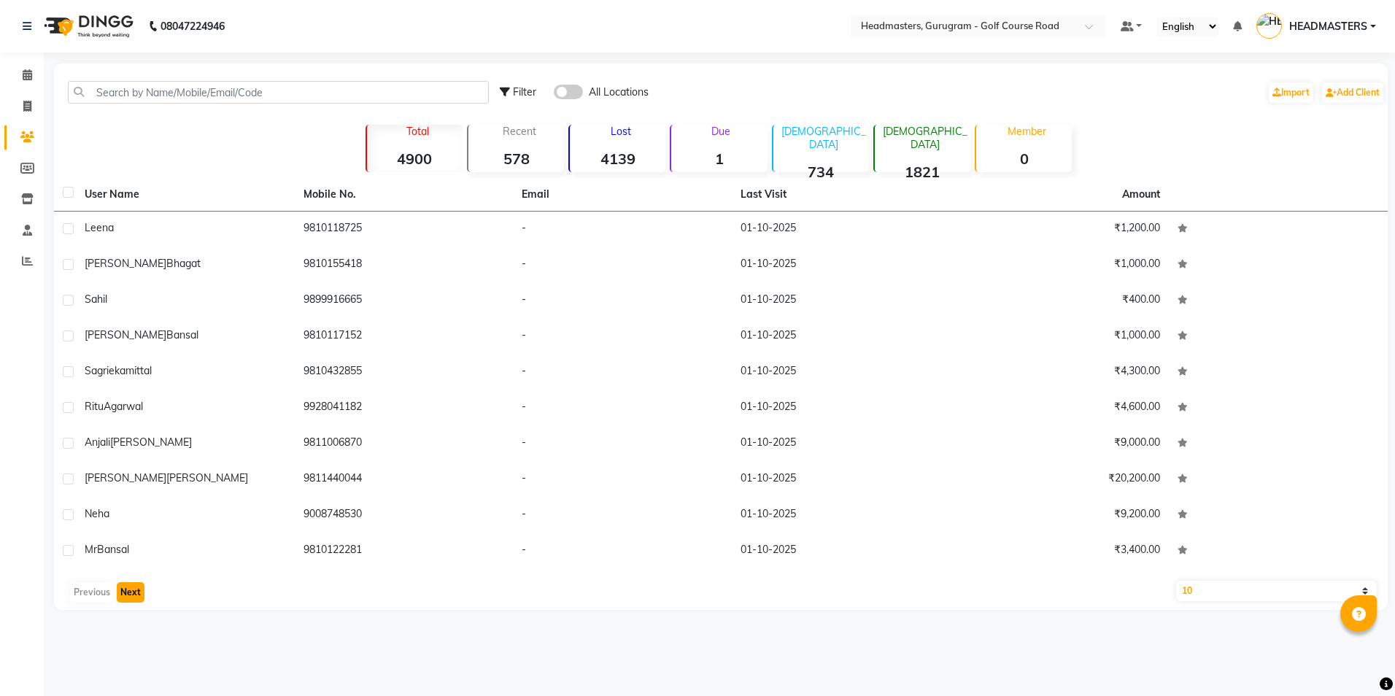
click at [133, 589] on button "Next" at bounding box center [131, 592] width 28 height 20
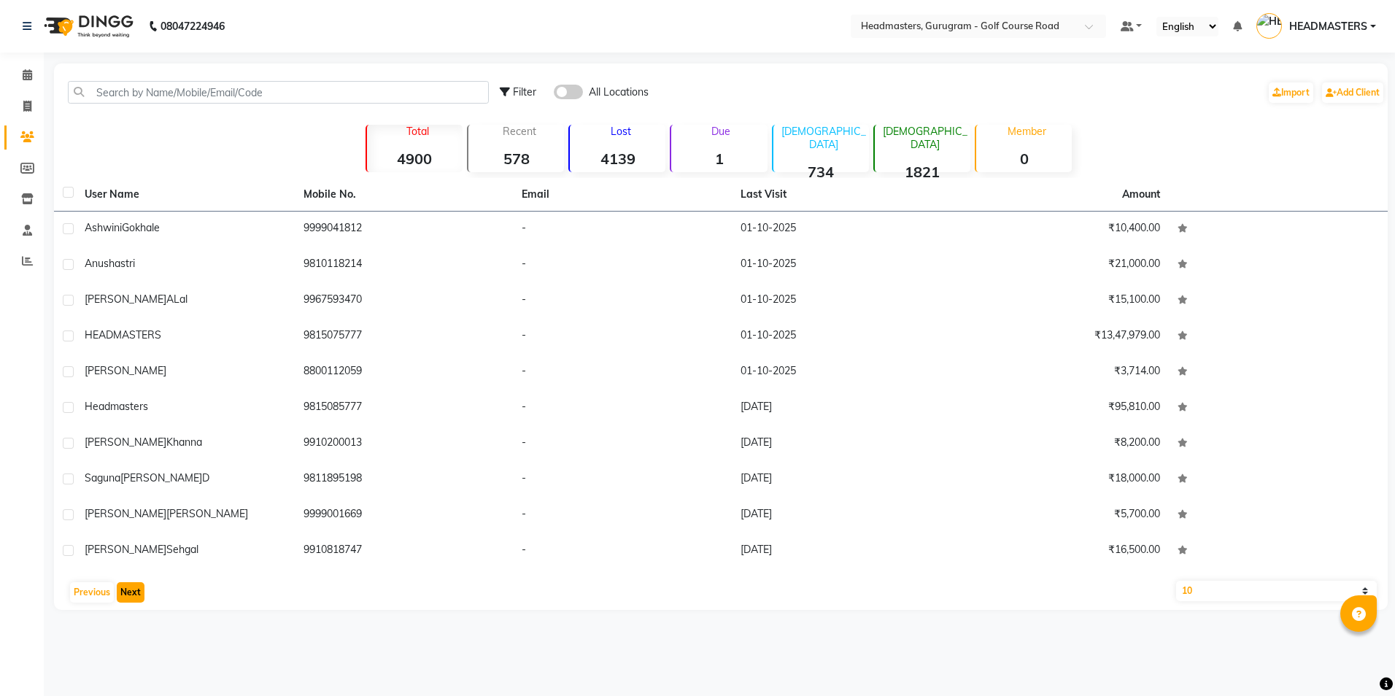
click at [133, 589] on button "Next" at bounding box center [131, 592] width 28 height 20
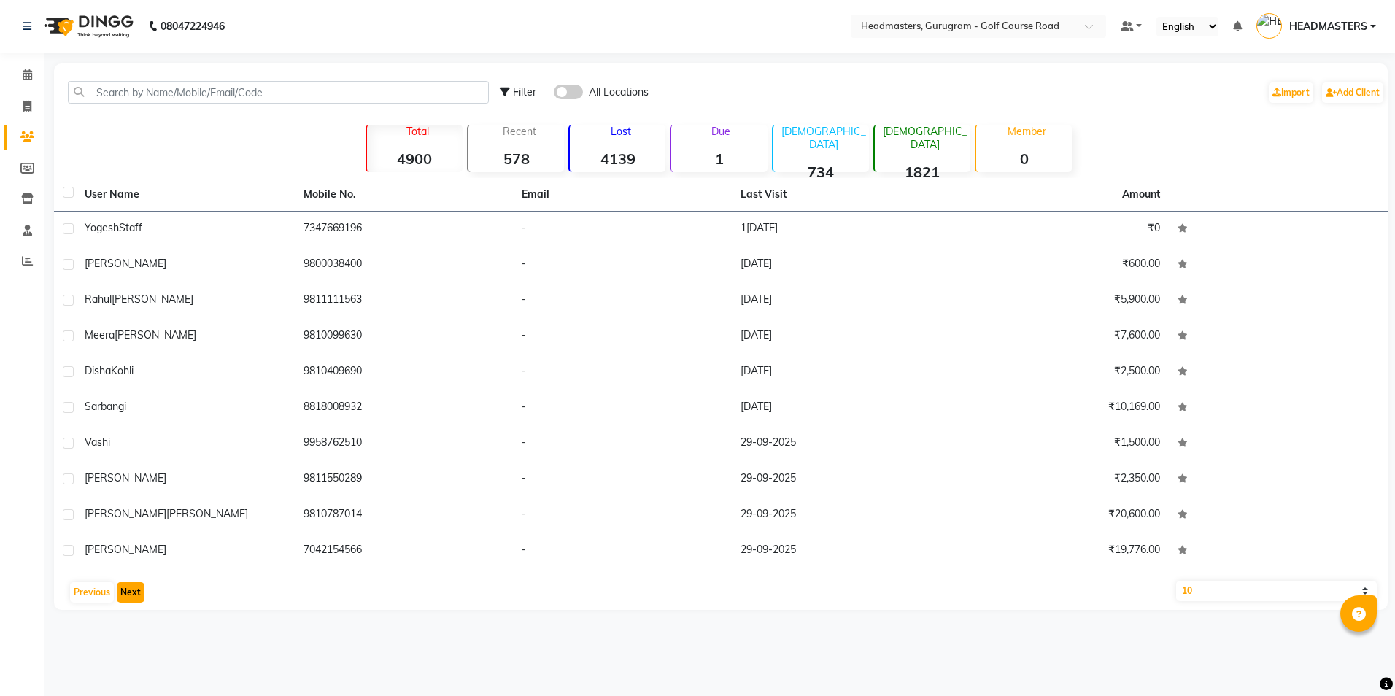
click at [133, 589] on button "Next" at bounding box center [131, 592] width 28 height 20
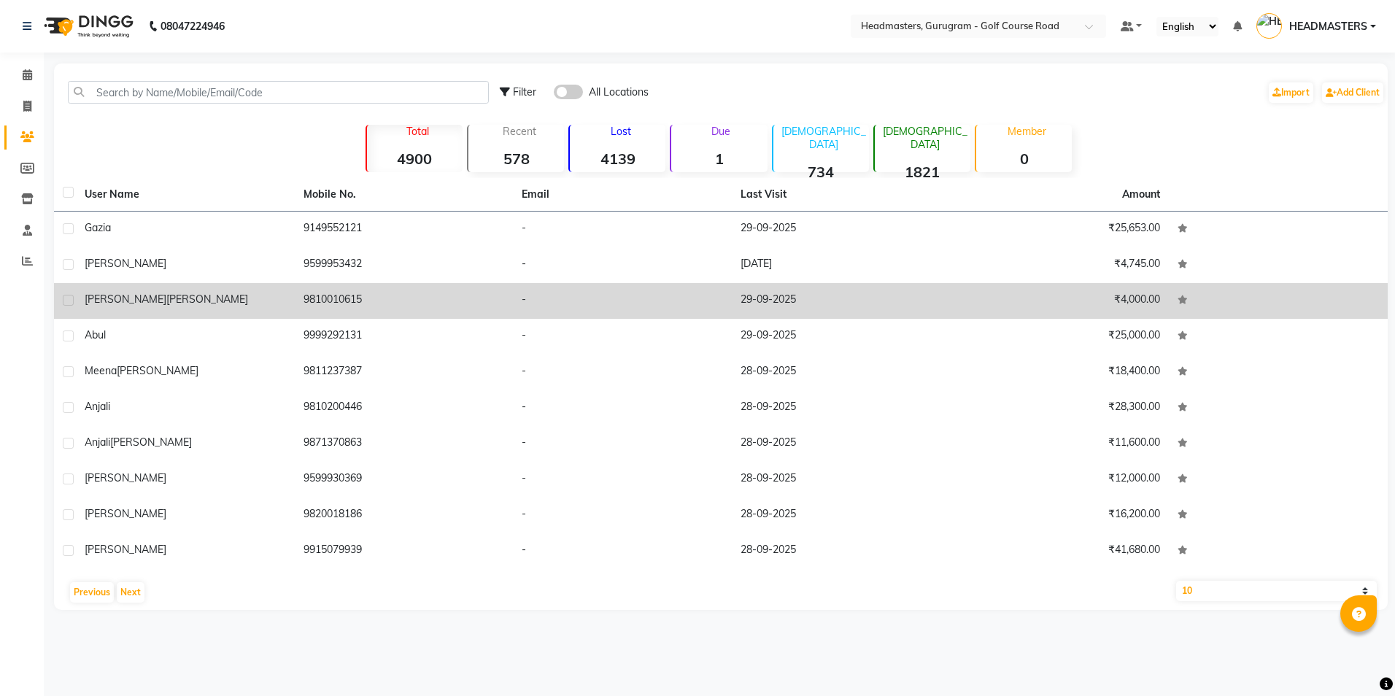
drag, startPoint x: 373, startPoint y: 293, endPoint x: 301, endPoint y: 303, distance: 72.9
click at [301, 303] on td "9810010615" at bounding box center [404, 301] width 219 height 36
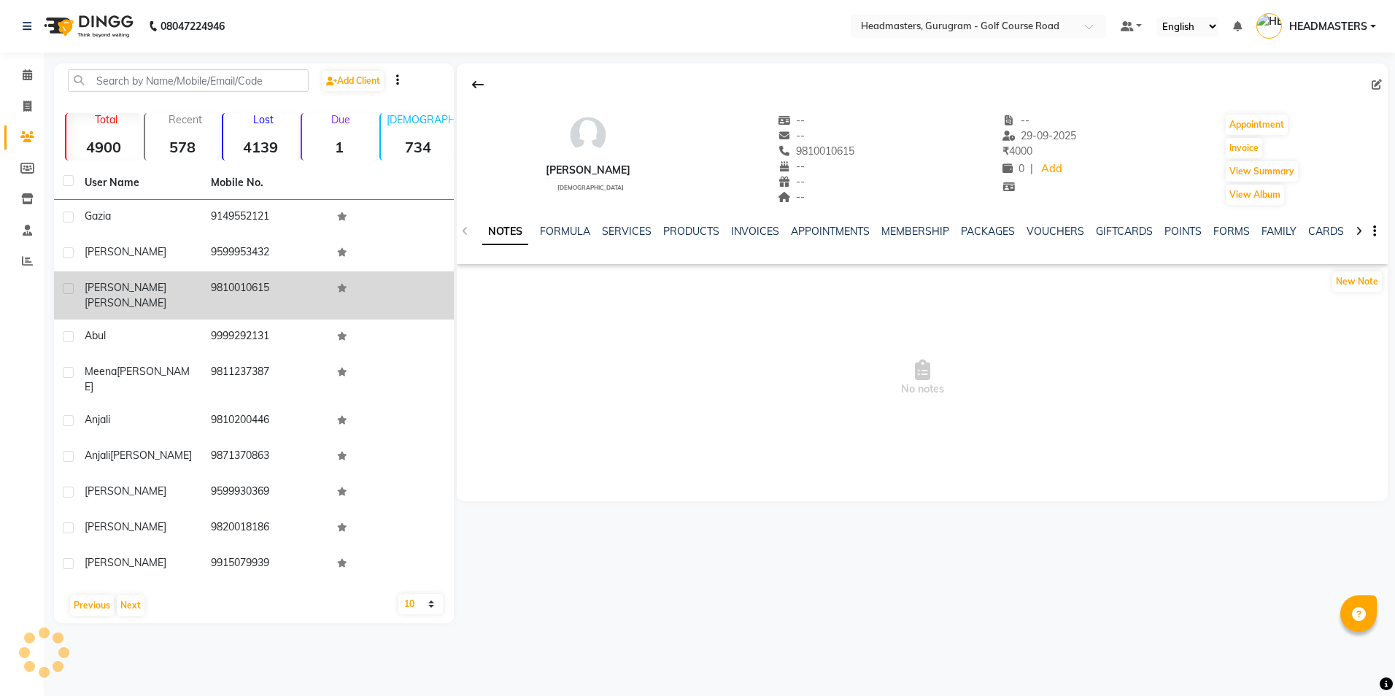
drag, startPoint x: 301, startPoint y: 303, endPoint x: 249, endPoint y: 287, distance: 54.9
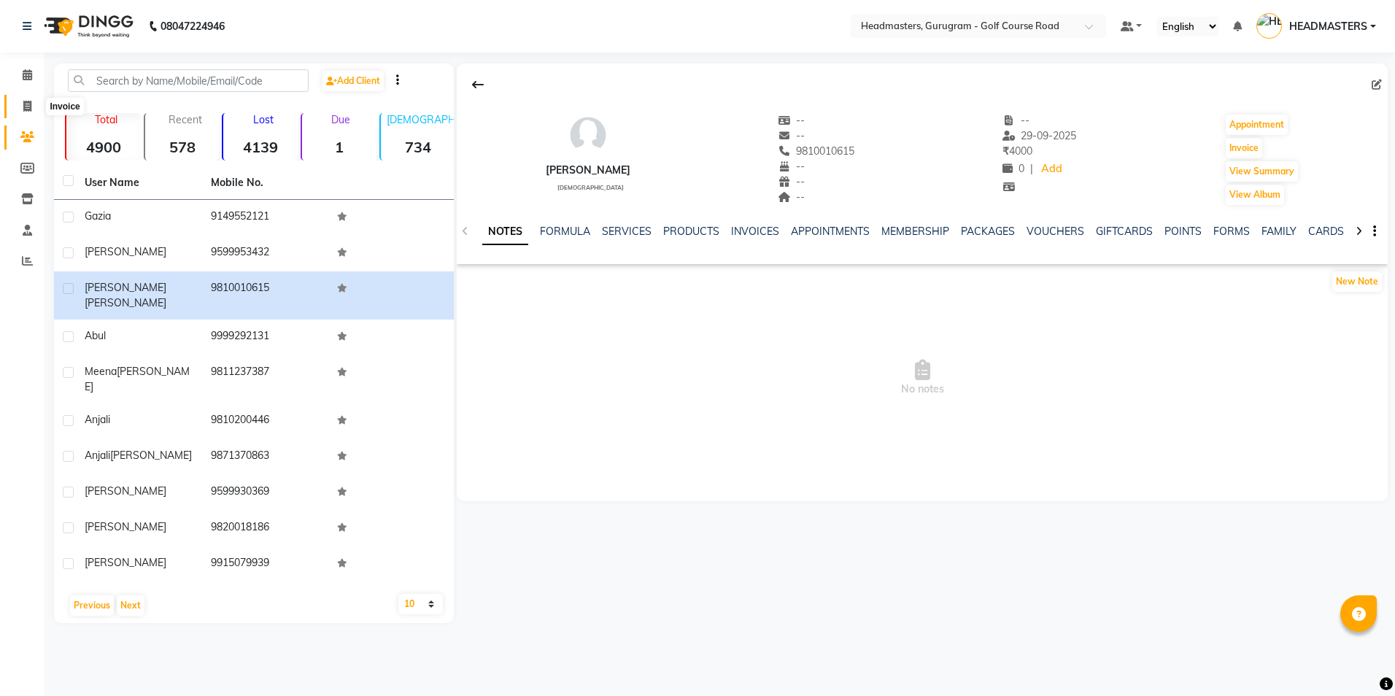
click at [15, 106] on span at bounding box center [28, 106] width 26 height 17
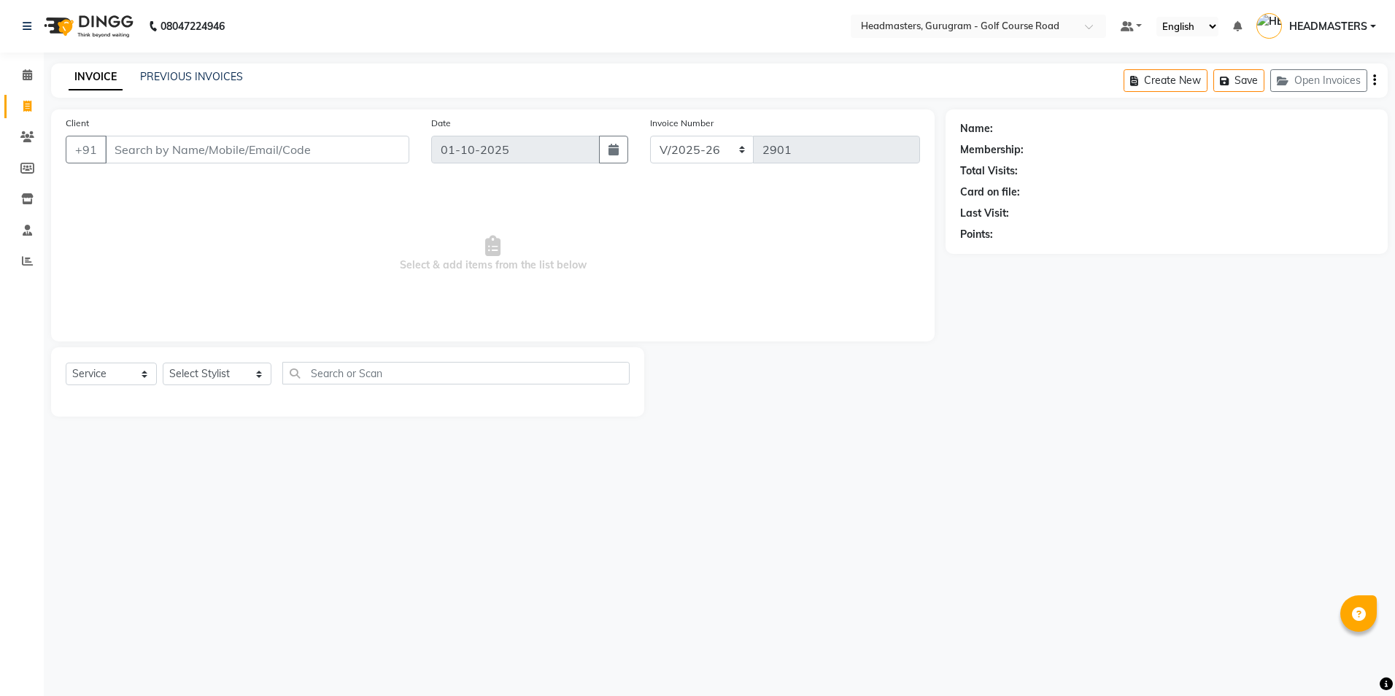
click at [121, 150] on input "Client" at bounding box center [257, 150] width 304 height 28
click at [193, 371] on select "Select Stylist Dev Gaurav HEADMASTERS [PERSON_NAME] Artist [PERSON_NAME] Pooja …" at bounding box center [217, 374] width 109 height 23
click at [163, 363] on select "Select Stylist Dev Gaurav HEADMASTERS [PERSON_NAME] Artist [PERSON_NAME] Pooja …" at bounding box center [217, 374] width 109 height 23
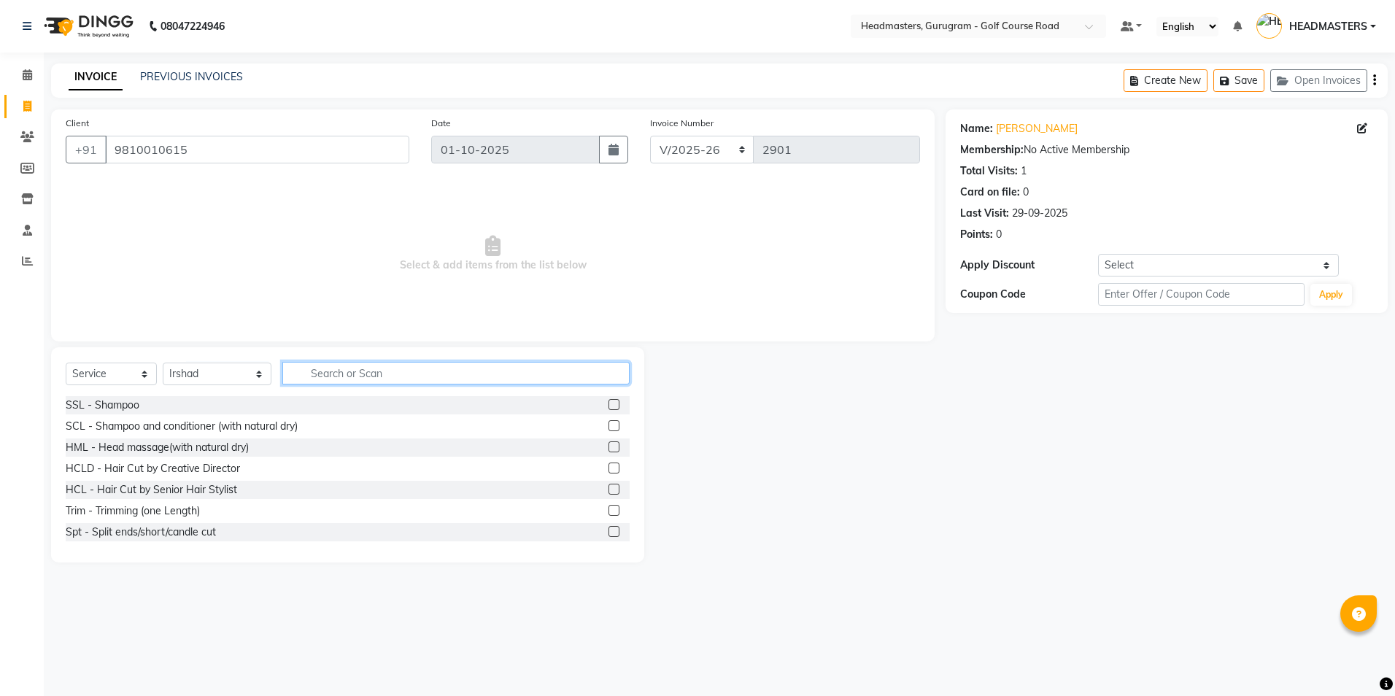
click at [297, 365] on input "text" at bounding box center [455, 373] width 347 height 23
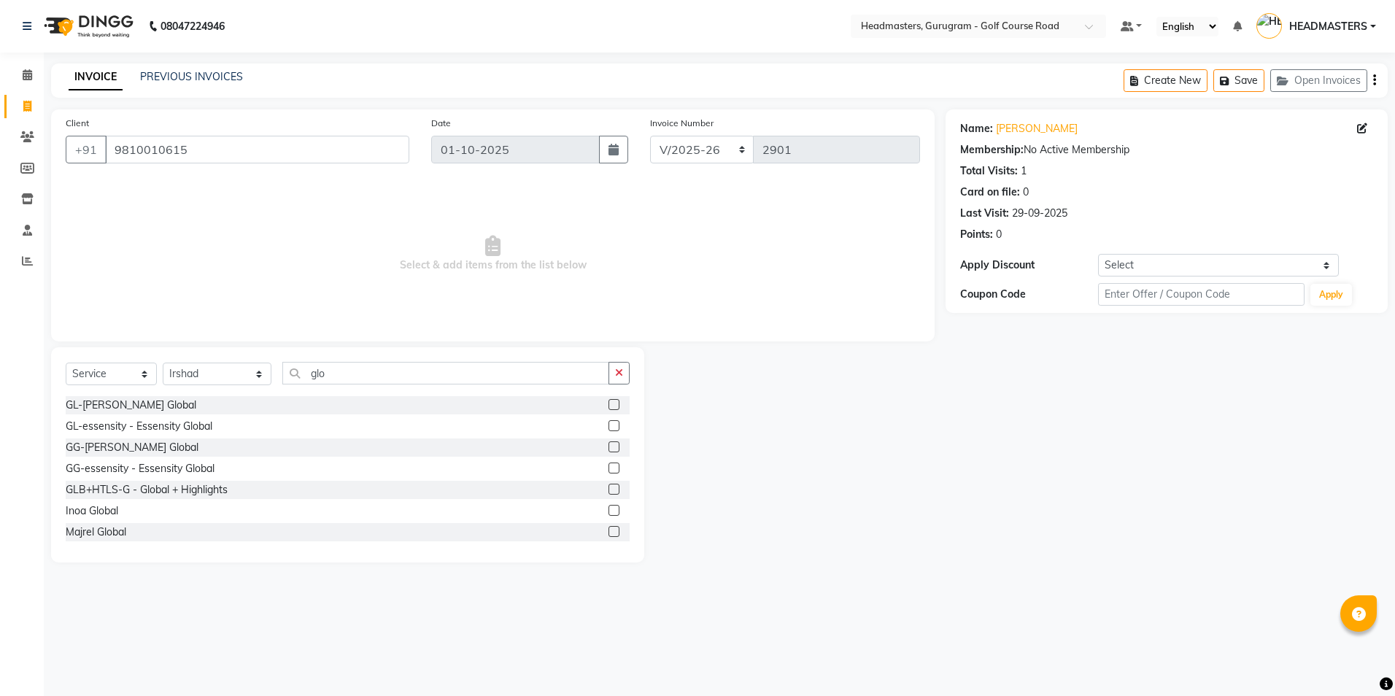
click at [608, 508] on label at bounding box center [613, 510] width 11 height 11
click at [608, 508] on input "checkbox" at bounding box center [612, 510] width 9 height 9
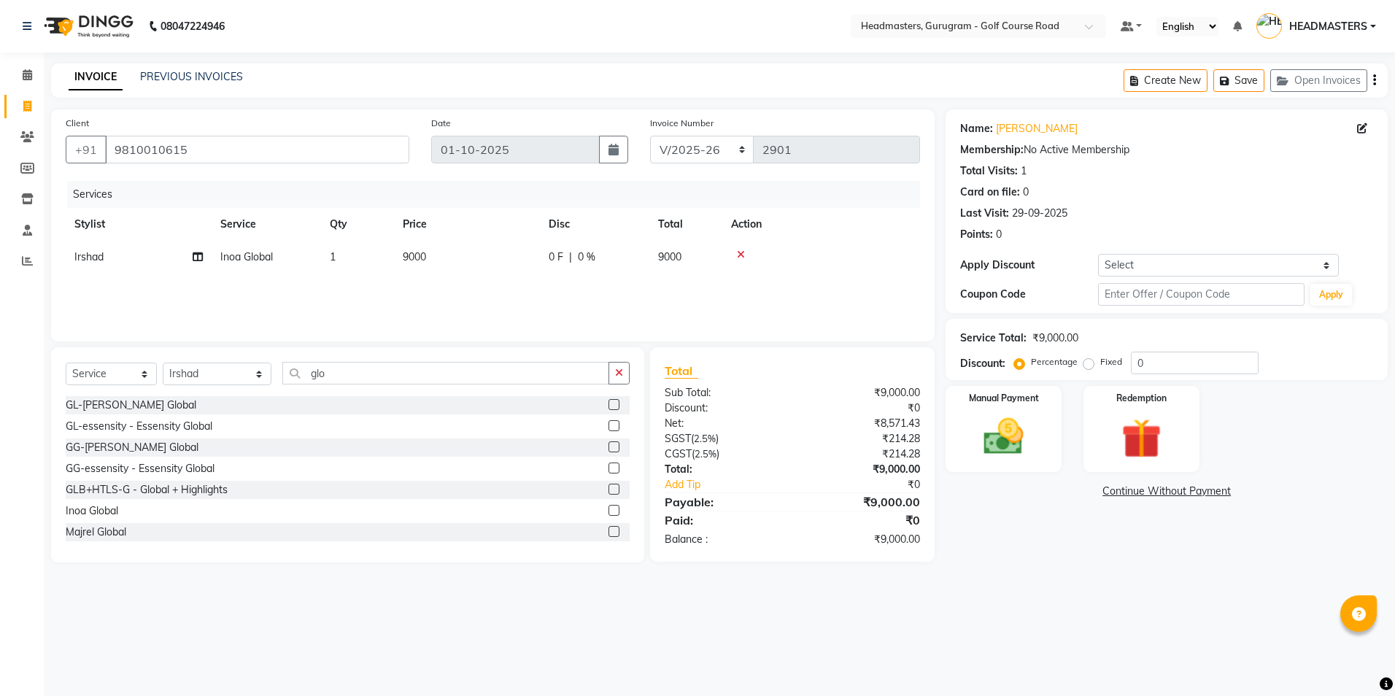
click at [556, 294] on div "Services Stylist Service Qty Price Disc Total Action [PERSON_NAME] Global 1 900…" at bounding box center [493, 254] width 854 height 146
click at [537, 258] on td "9000" at bounding box center [467, 257] width 146 height 33
click at [650, 265] on input "0" at bounding box center [639, 260] width 44 height 23
click at [608, 530] on label at bounding box center [613, 531] width 11 height 11
click at [608, 530] on input "checkbox" at bounding box center [612, 531] width 9 height 9
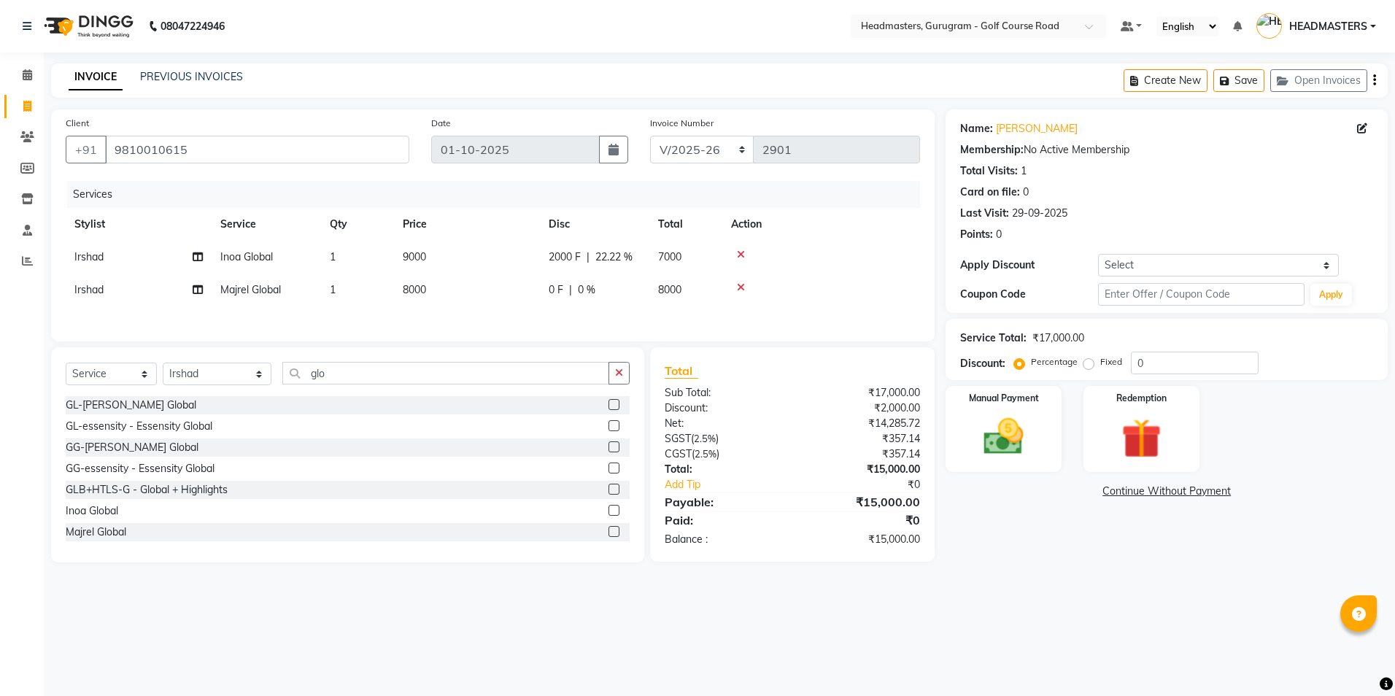
click at [744, 256] on icon at bounding box center [741, 254] width 8 height 10
click at [590, 254] on span "0 %" at bounding box center [587, 256] width 18 height 15
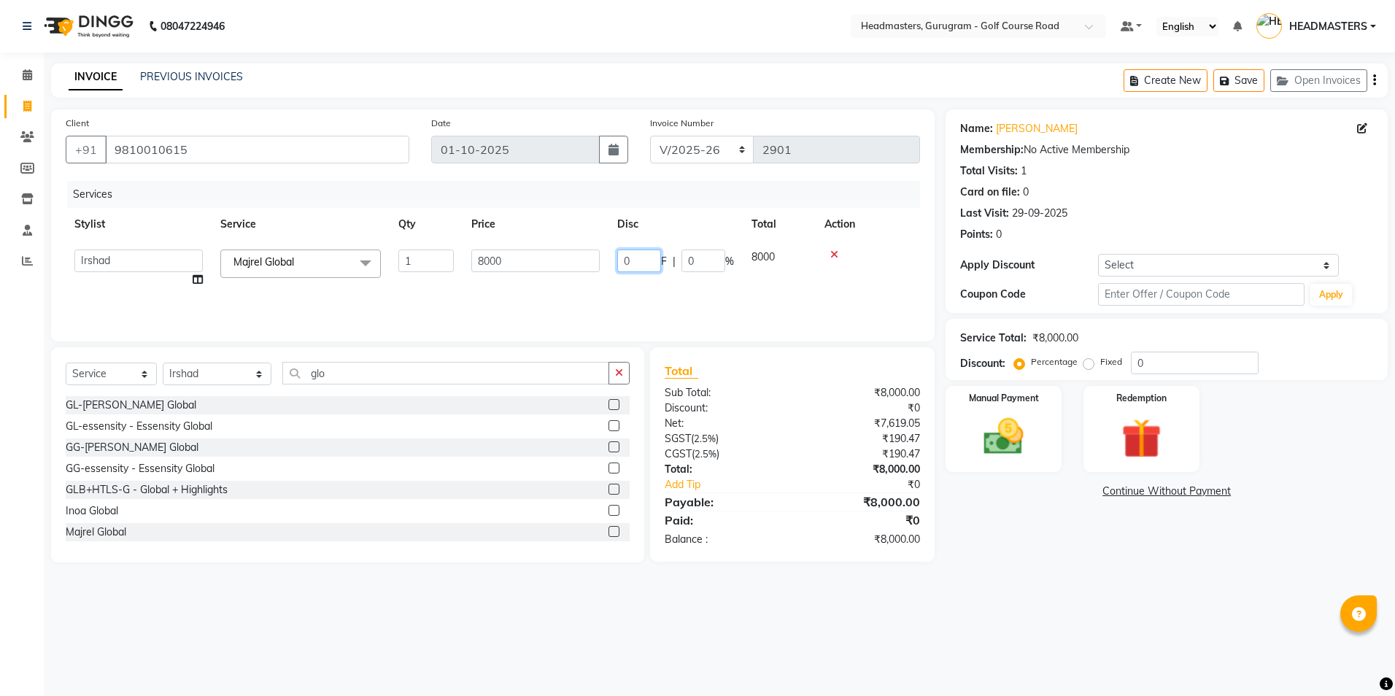
click at [630, 258] on input "0" at bounding box center [639, 260] width 44 height 23
click at [970, 416] on img at bounding box center [1003, 437] width 68 height 48
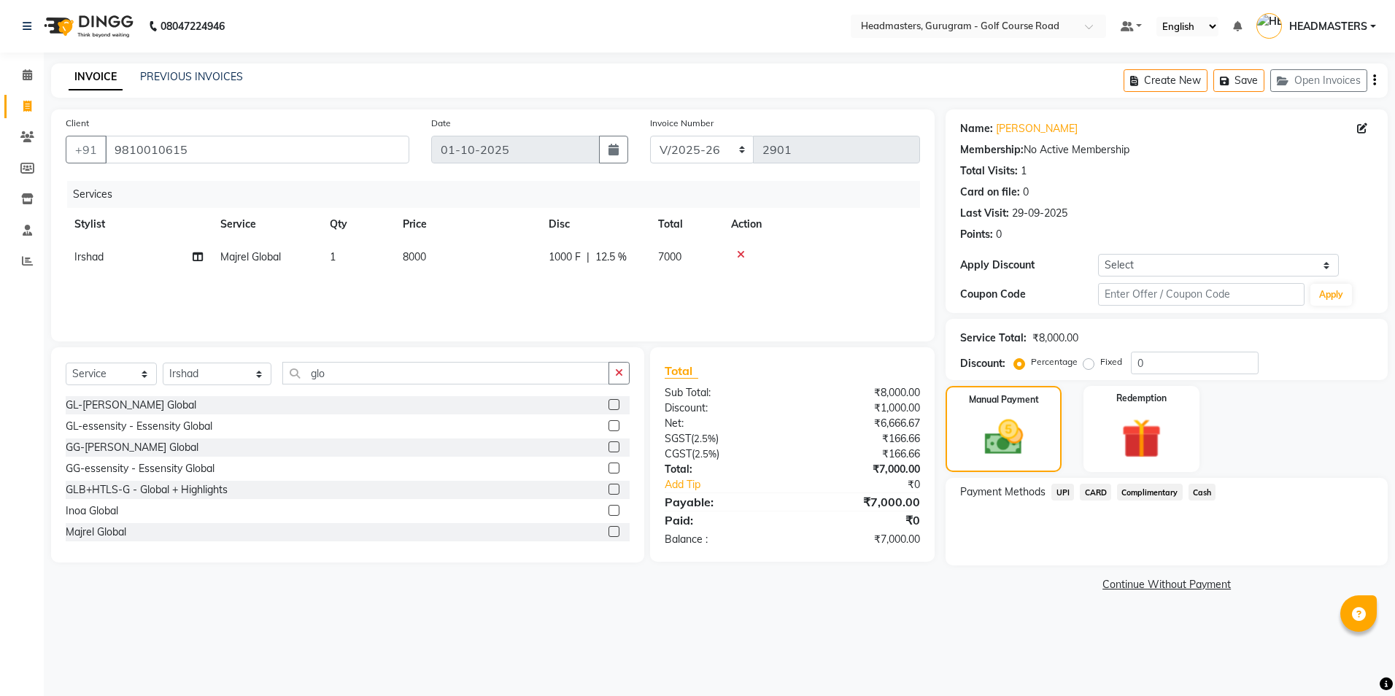
click at [1066, 495] on span "UPI" at bounding box center [1062, 492] width 23 height 17
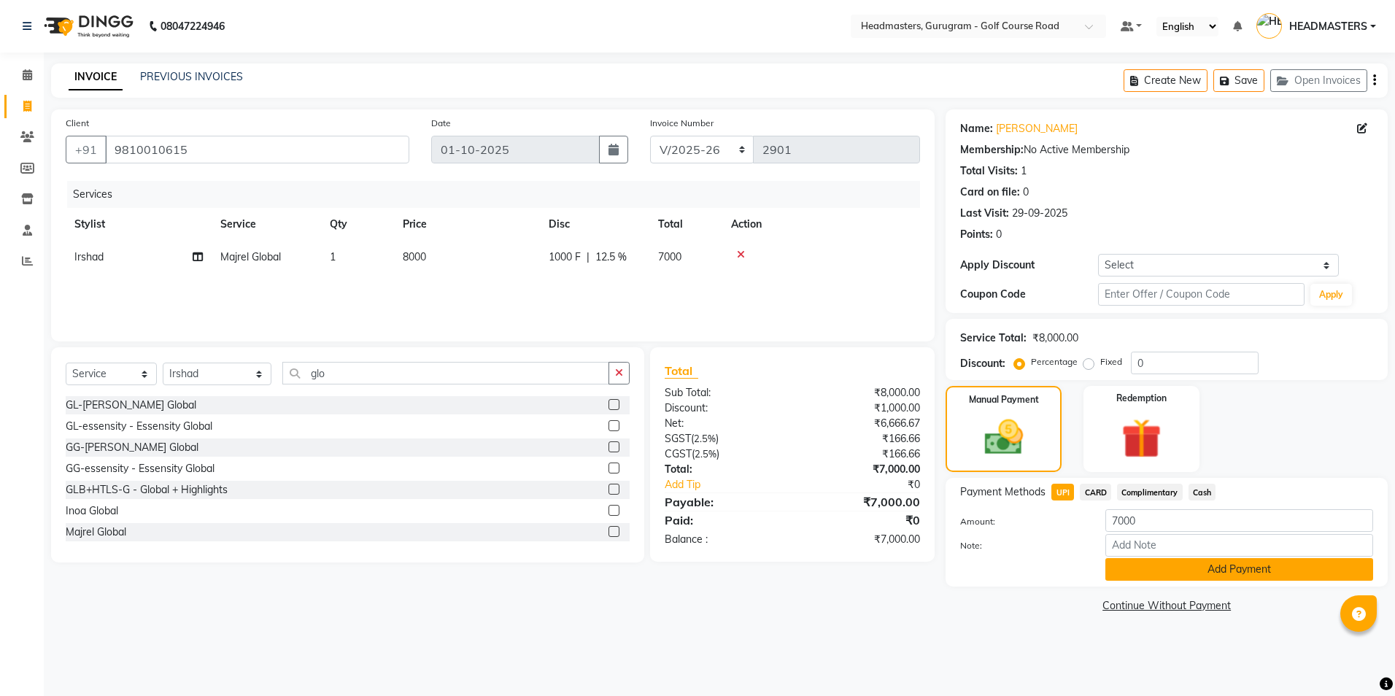
click at [1235, 575] on button "Add Payment" at bounding box center [1239, 569] width 268 height 23
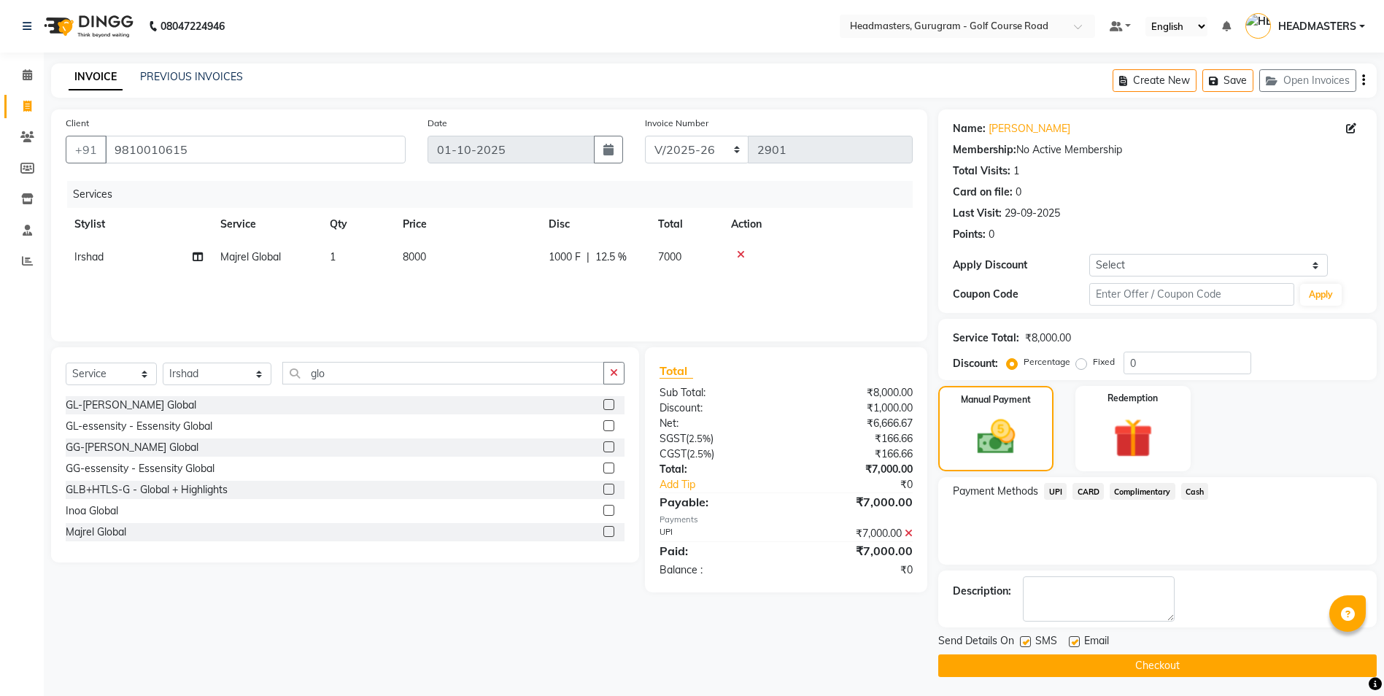
click at [1200, 668] on button "Checkout" at bounding box center [1157, 665] width 438 height 23
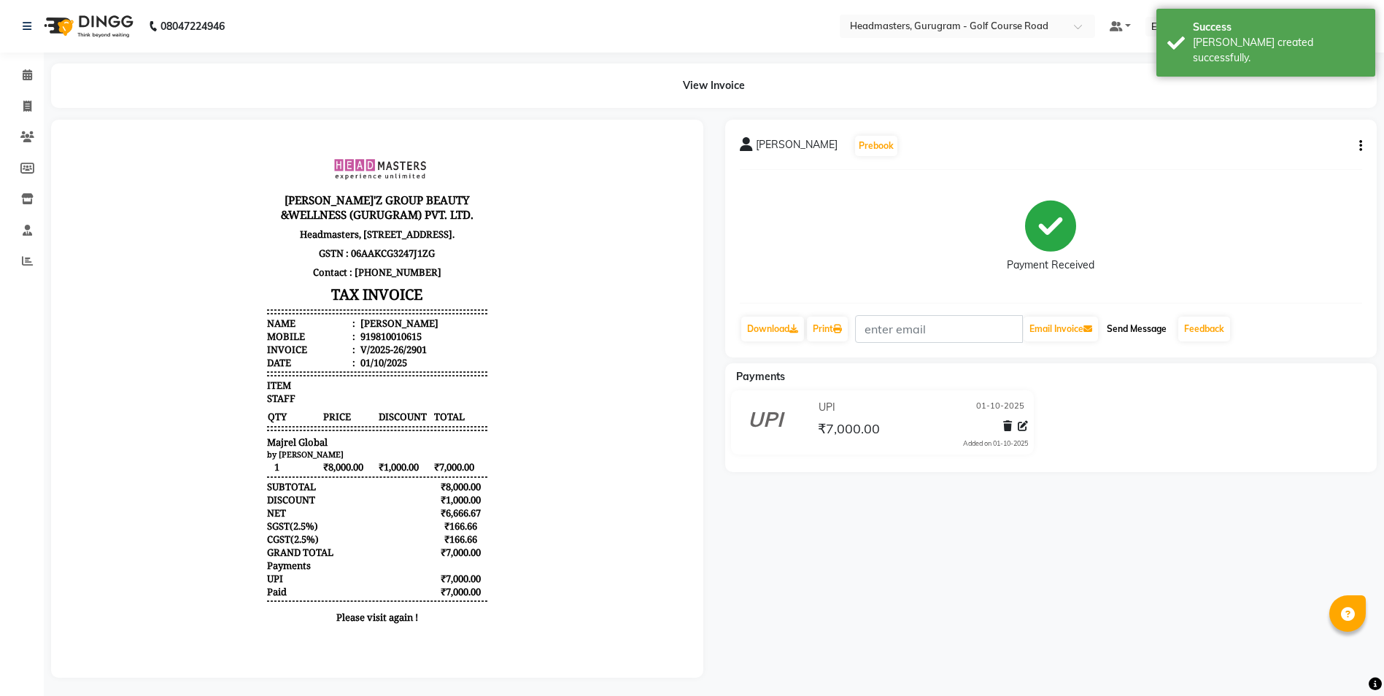
click at [1129, 334] on button "Send Message" at bounding box center [1136, 329] width 71 height 25
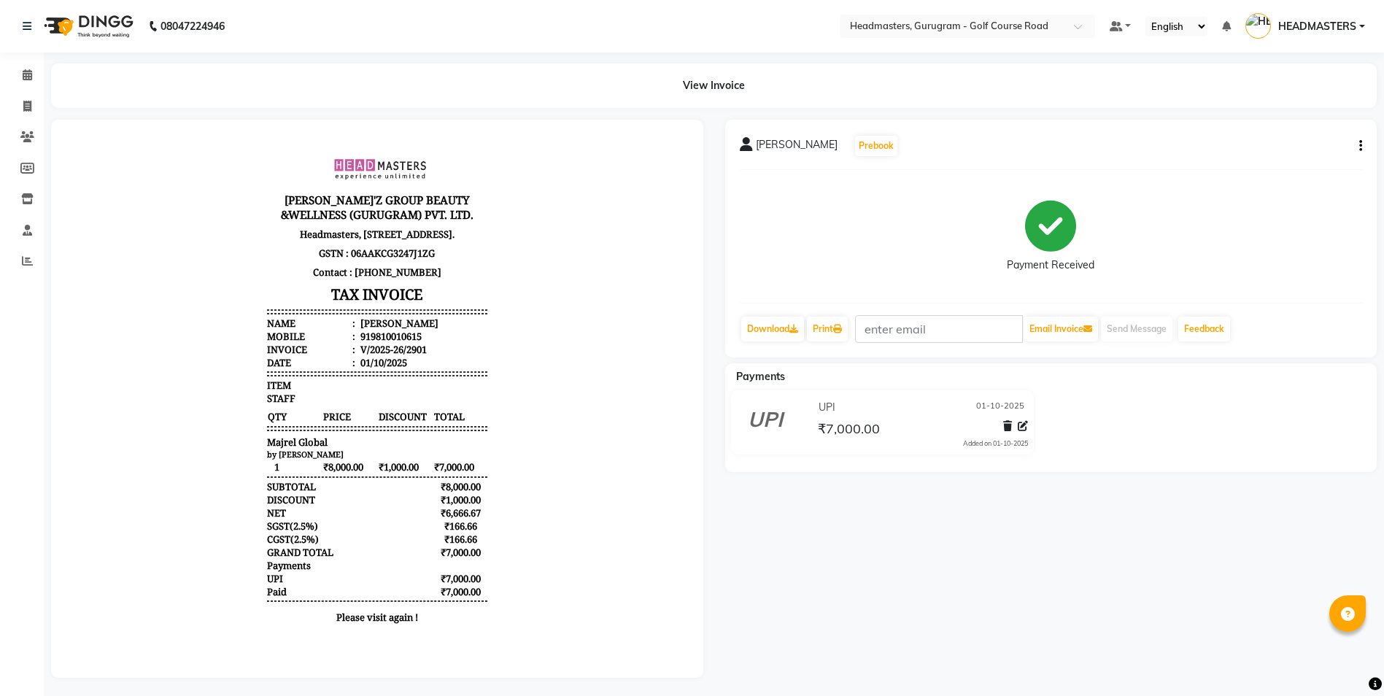
drag, startPoint x: 580, startPoint y: 333, endPoint x: 394, endPoint y: 241, distance: 207.5
click at [577, 334] on body "[PERSON_NAME]'Z GROUP BEAUTY &WELLNESS (GURUGRAM) PVT. LTD. [STREET_ADDRESS]. G…" at bounding box center [376, 389] width 611 height 498
click at [23, 104] on icon at bounding box center [27, 106] width 8 height 11
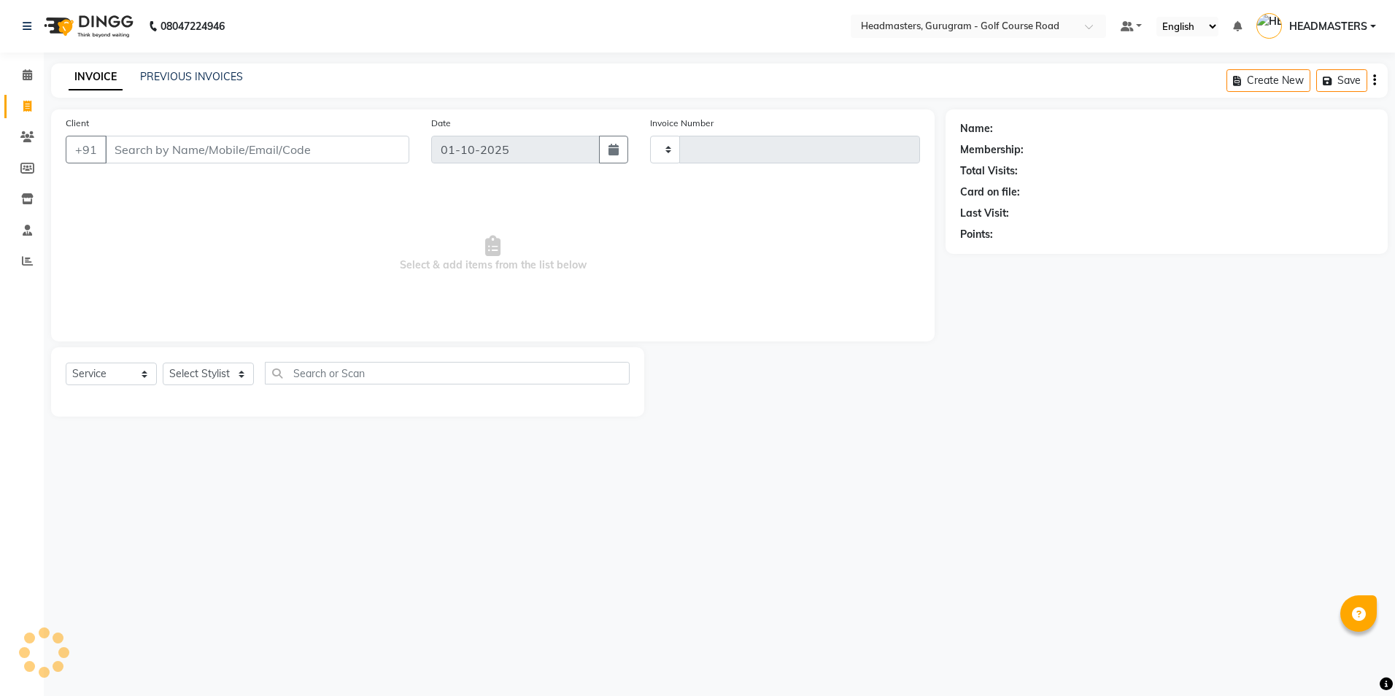
click at [144, 154] on input "Client" at bounding box center [257, 150] width 304 height 28
click at [23, 120] on li "Invoice" at bounding box center [22, 106] width 44 height 31
click at [23, 128] on link "Clients" at bounding box center [21, 137] width 35 height 24
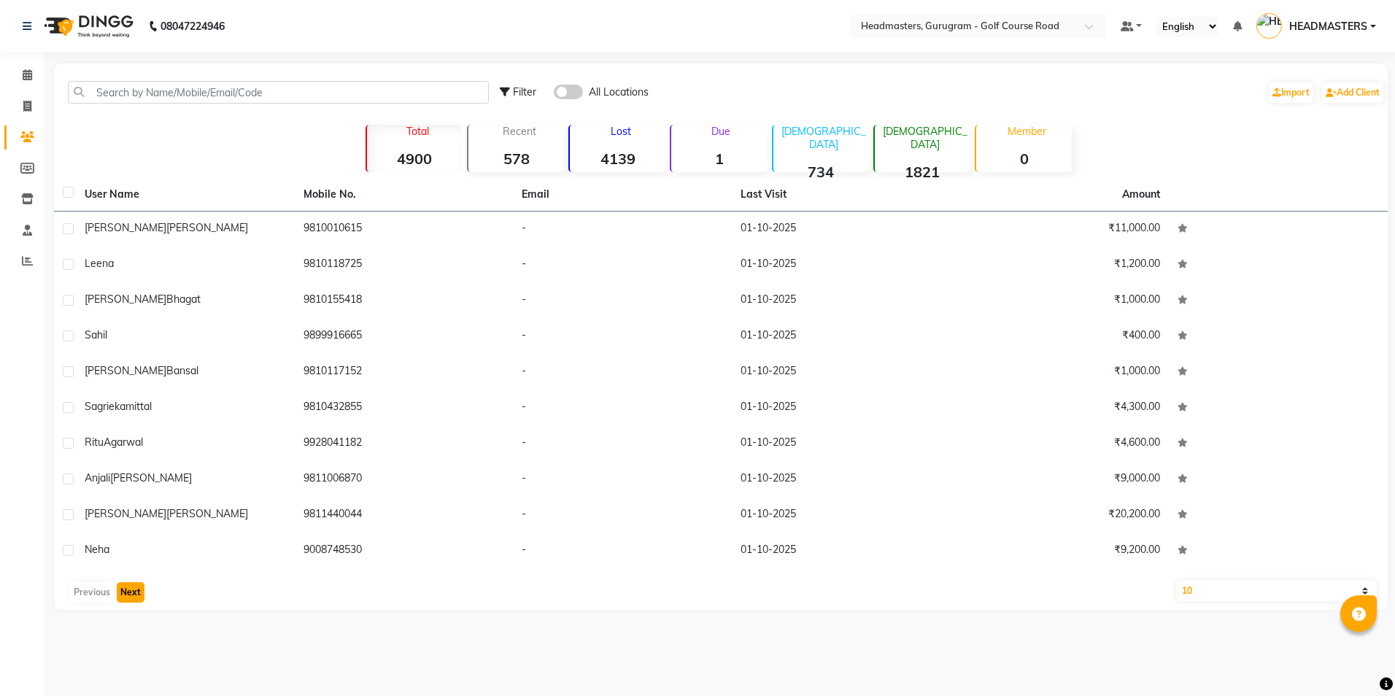
click at [136, 590] on button "Next" at bounding box center [131, 592] width 28 height 20
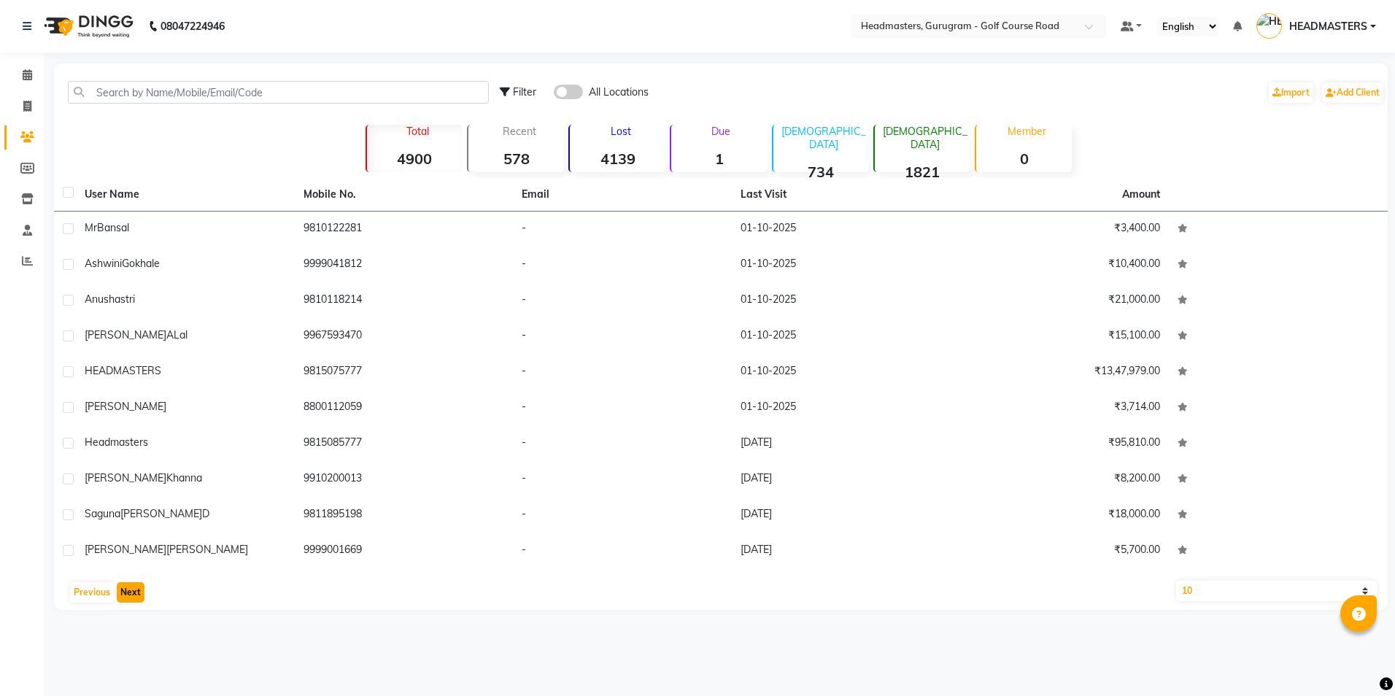
click at [121, 595] on button "Next" at bounding box center [131, 592] width 28 height 20
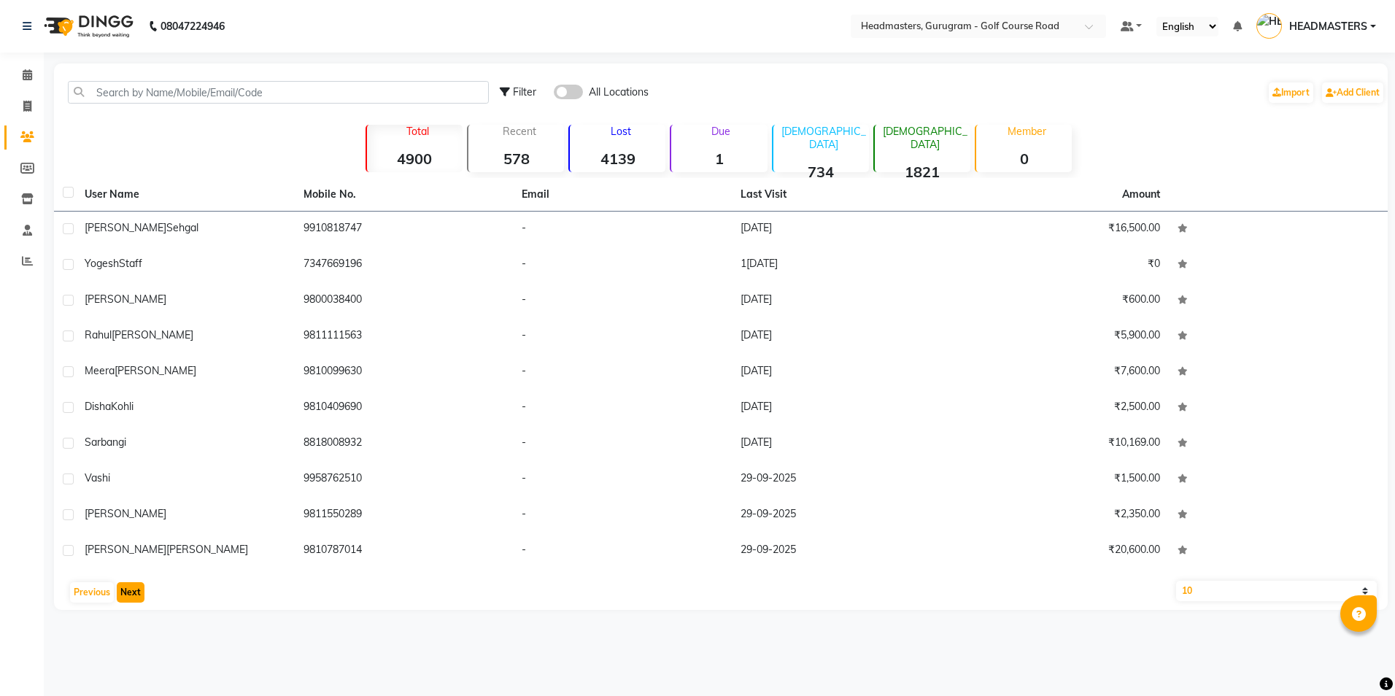
click at [133, 591] on button "Next" at bounding box center [131, 592] width 28 height 20
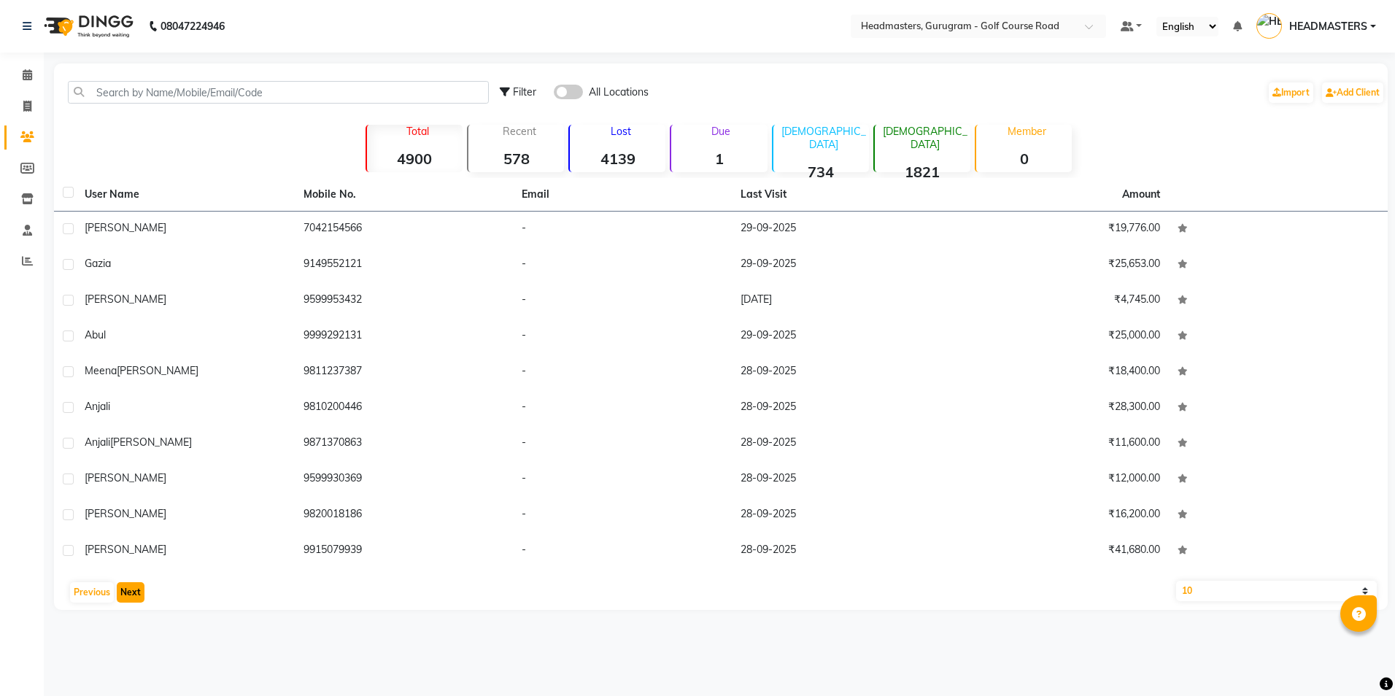
click at [123, 593] on button "Next" at bounding box center [131, 592] width 28 height 20
click at [131, 594] on button "Next" at bounding box center [131, 592] width 28 height 20
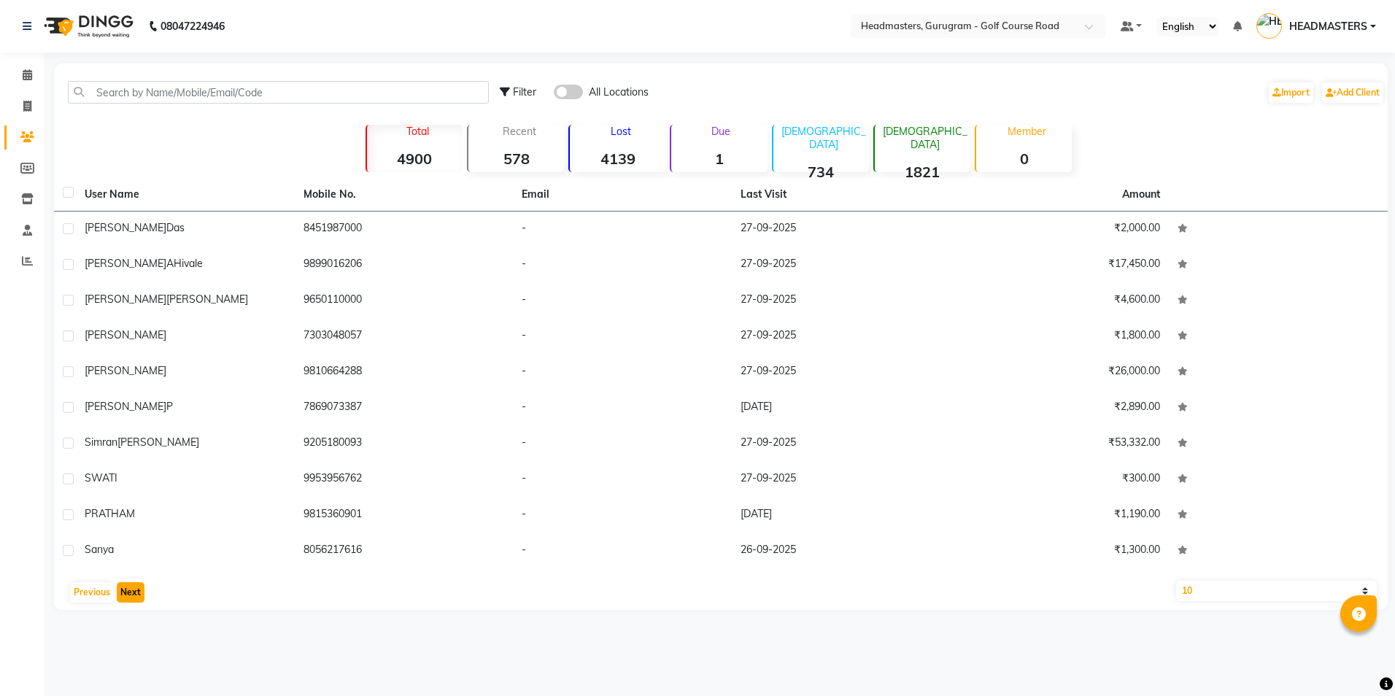
click at [123, 582] on button "Next" at bounding box center [131, 592] width 28 height 20
click at [125, 589] on button "Next" at bounding box center [131, 592] width 28 height 20
click at [120, 592] on button "Next" at bounding box center [131, 592] width 28 height 20
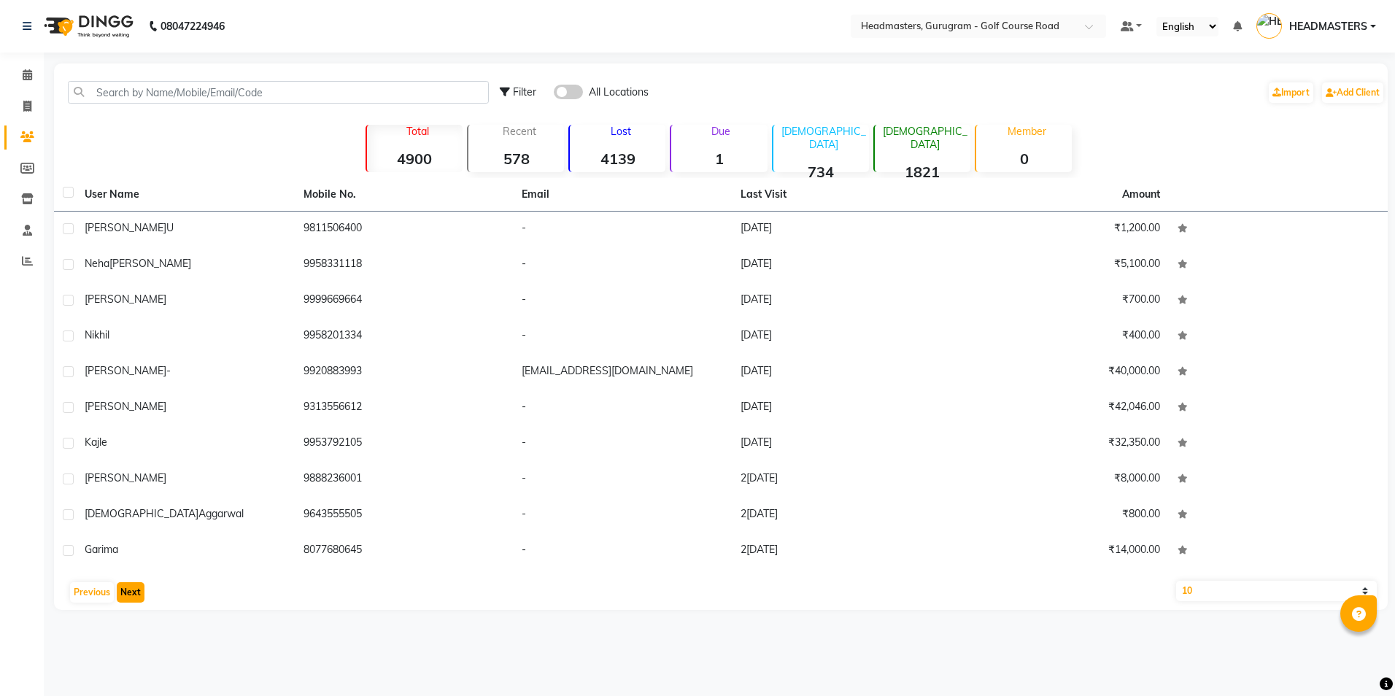
click at [125, 591] on button "Next" at bounding box center [131, 592] width 28 height 20
click at [131, 594] on button "Next" at bounding box center [131, 592] width 28 height 20
click at [120, 597] on button "Next" at bounding box center [131, 592] width 28 height 20
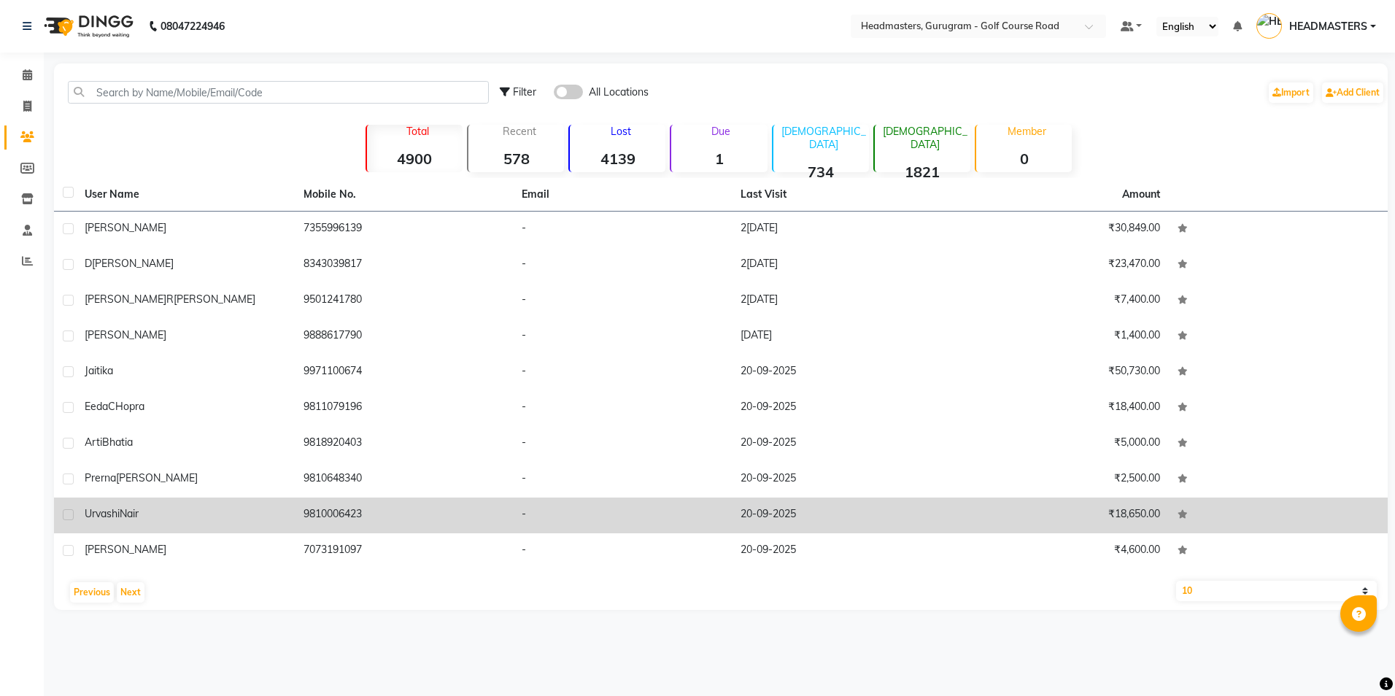
drag, startPoint x: 368, startPoint y: 513, endPoint x: 298, endPoint y: 513, distance: 69.3
click at [298, 513] on td "9810006423" at bounding box center [404, 516] width 219 height 36
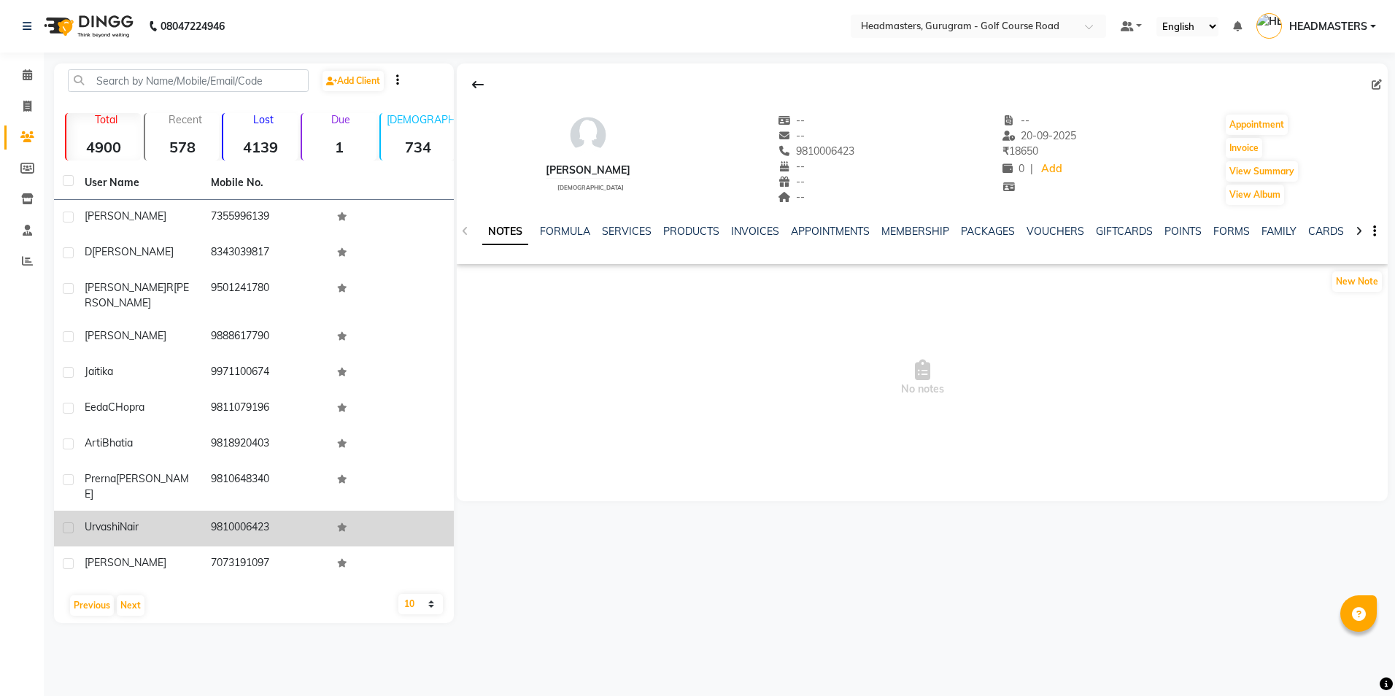
drag, startPoint x: 298, startPoint y: 513, endPoint x: 233, endPoint y: 498, distance: 67.4
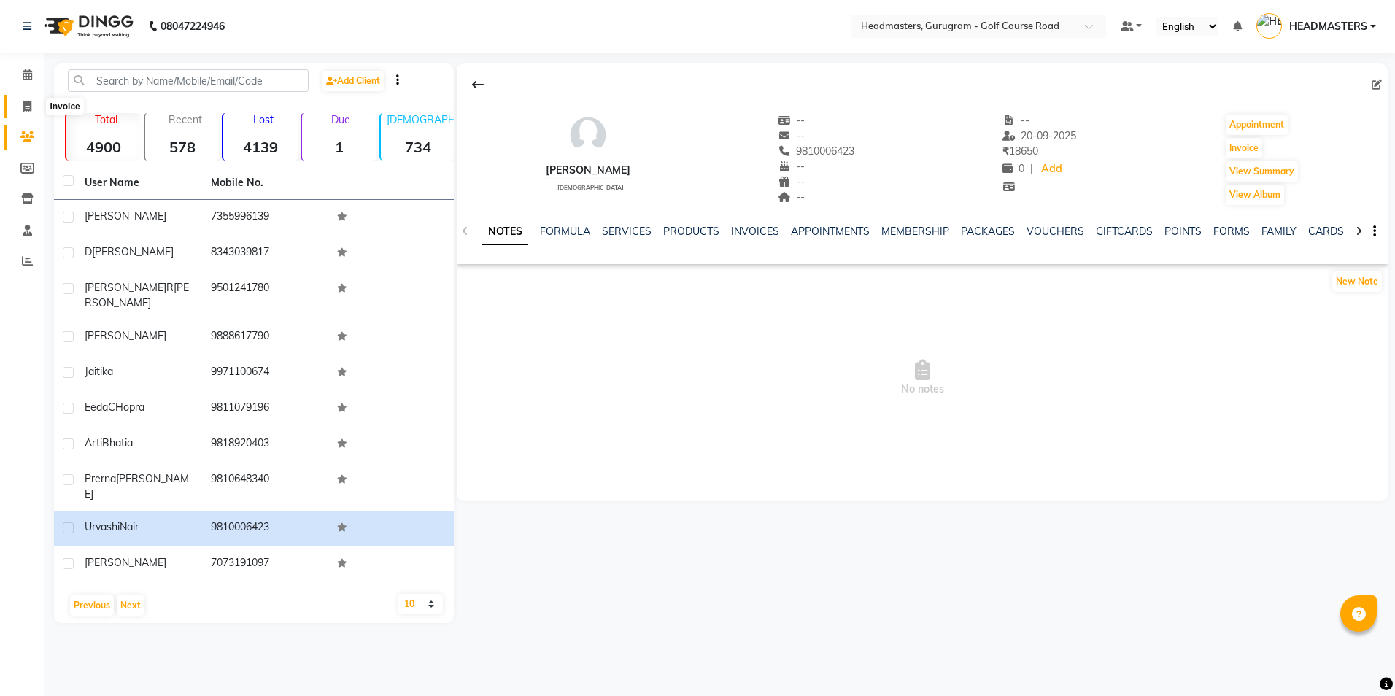
click at [26, 111] on icon at bounding box center [27, 106] width 8 height 11
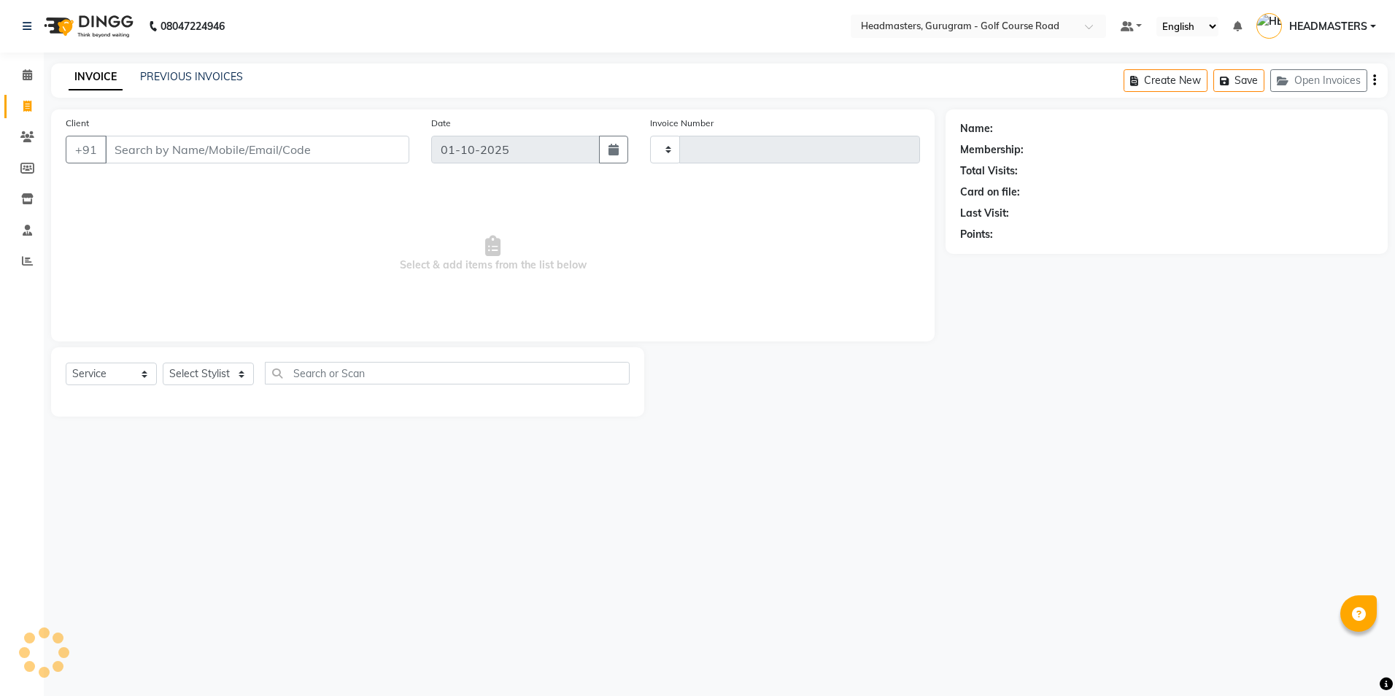
click at [118, 151] on input "Client" at bounding box center [257, 150] width 304 height 28
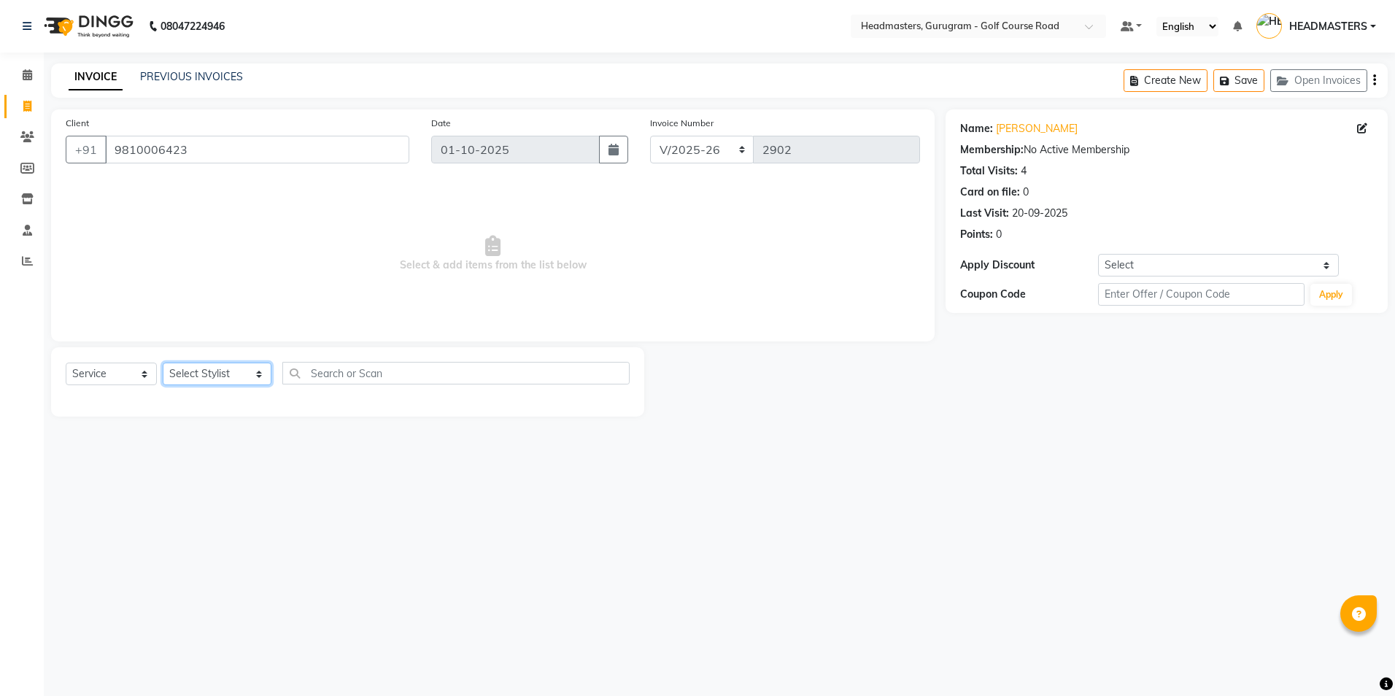
drag, startPoint x: 195, startPoint y: 378, endPoint x: 186, endPoint y: 352, distance: 27.7
click at [195, 378] on select "Select Stylist Dev Gaurav HEADMASTERS [PERSON_NAME] Artist [PERSON_NAME] Pooja …" at bounding box center [217, 374] width 109 height 23
click at [163, 363] on select "Select Stylist Dev Gaurav HEADMASTERS [PERSON_NAME] Artist [PERSON_NAME] Pooja …" at bounding box center [217, 374] width 109 height 23
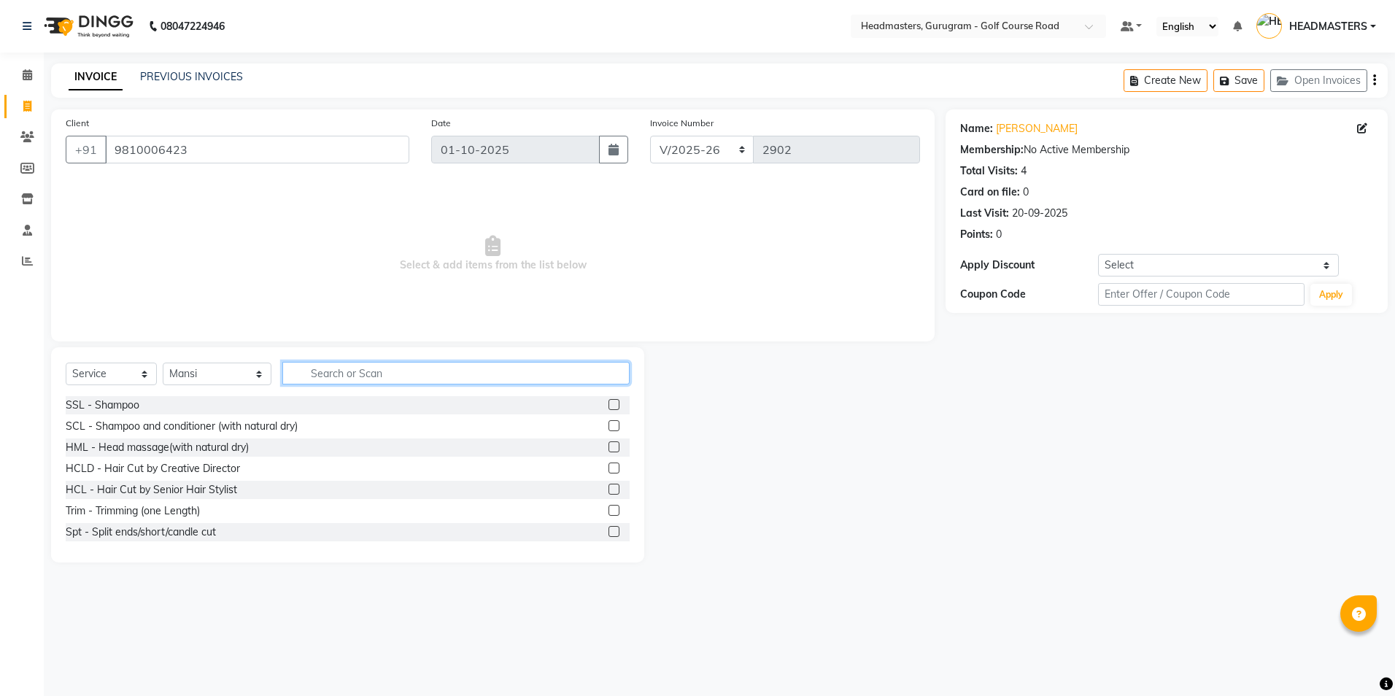
click at [285, 373] on input "text" at bounding box center [455, 373] width 347 height 23
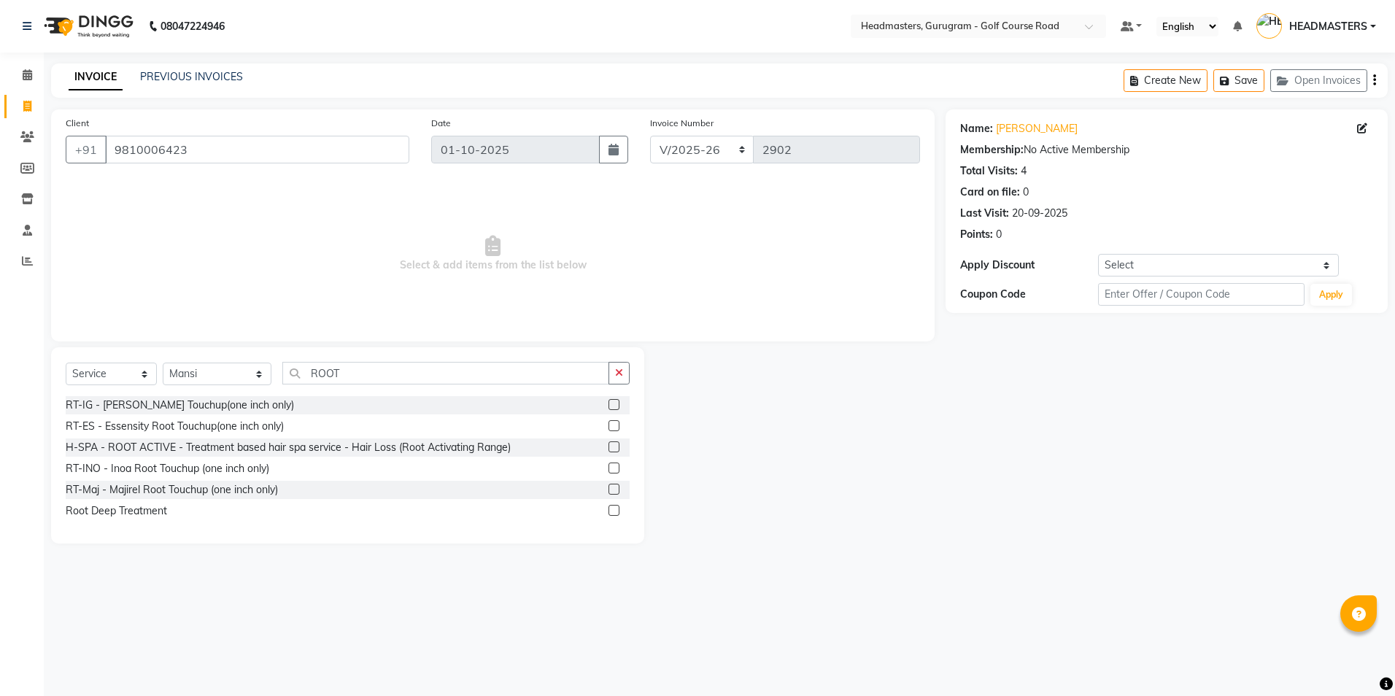
click at [619, 470] on label at bounding box center [613, 467] width 11 height 11
click at [618, 470] on input "checkbox" at bounding box center [612, 468] width 9 height 9
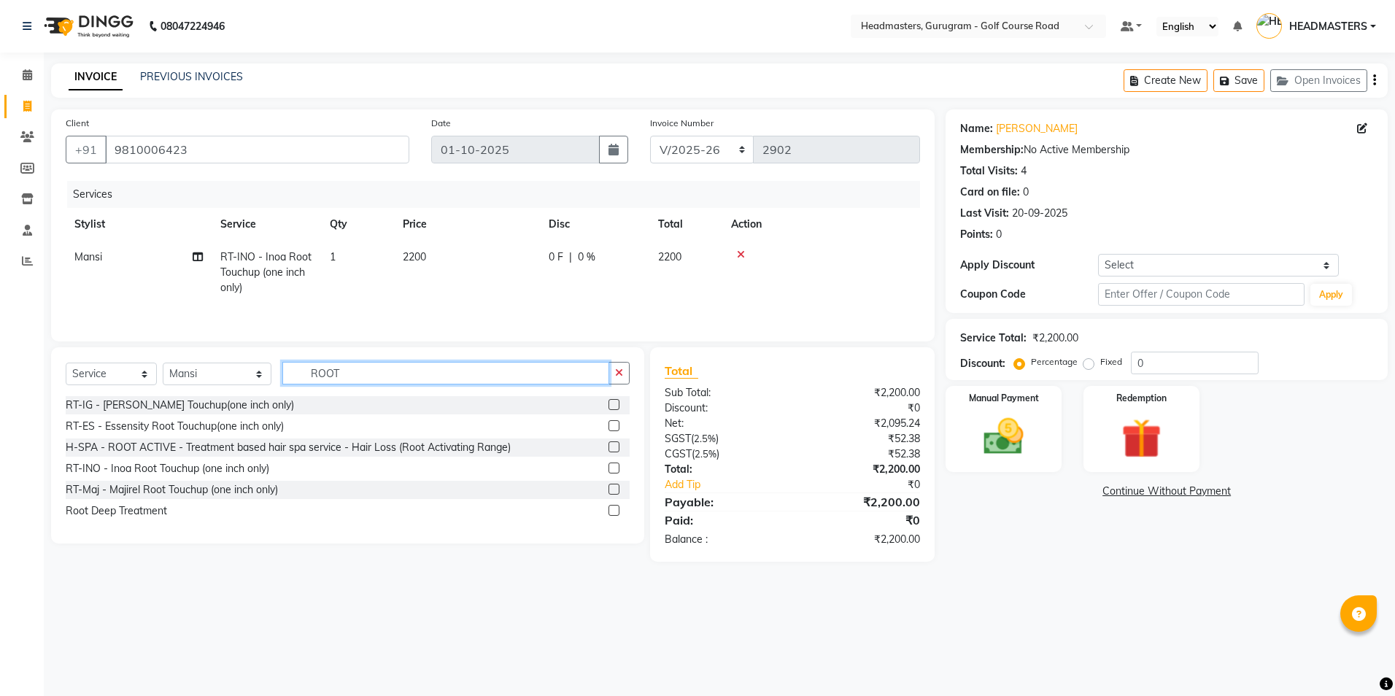
click at [341, 376] on input "ROOT" at bounding box center [445, 373] width 326 height 23
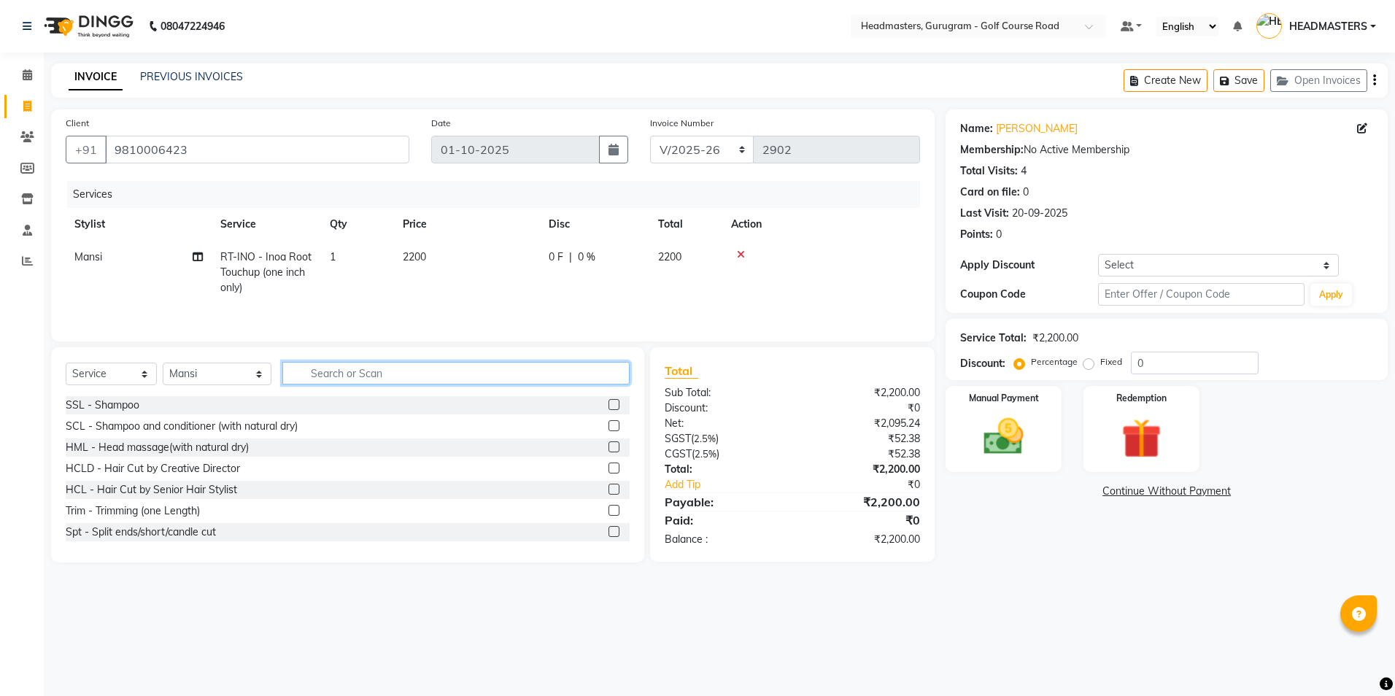
click at [293, 380] on input "text" at bounding box center [455, 373] width 347 height 23
click at [310, 382] on input "text" at bounding box center [455, 373] width 347 height 23
click at [236, 377] on select "Select Stylist Dev Gaurav HEADMASTERS [PERSON_NAME] Artist [PERSON_NAME] Pooja …" at bounding box center [217, 374] width 109 height 23
click at [163, 363] on select "Select Stylist Dev Gaurav HEADMASTERS [PERSON_NAME] Artist [PERSON_NAME] Pooja …" at bounding box center [217, 374] width 109 height 23
click at [306, 379] on input "text" at bounding box center [455, 373] width 347 height 23
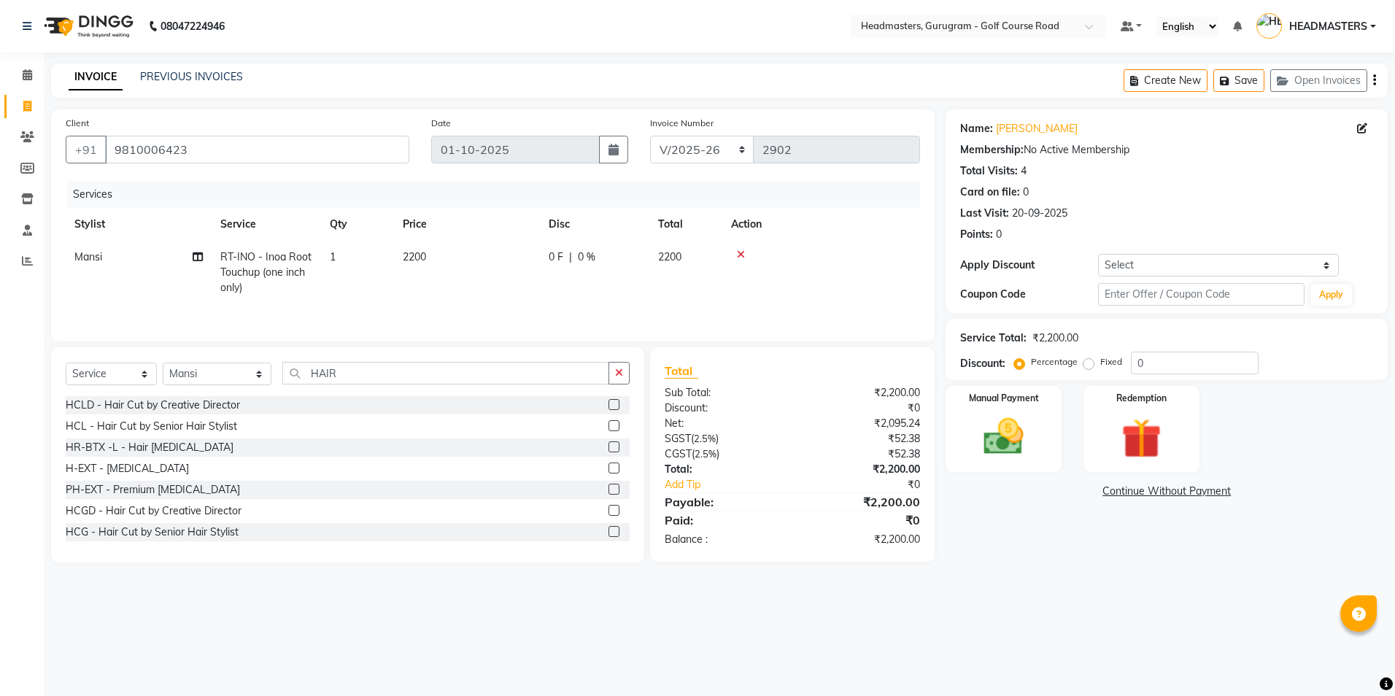
click at [608, 404] on label at bounding box center [613, 404] width 11 height 11
click at [608, 404] on input "checkbox" at bounding box center [612, 404] width 9 height 9
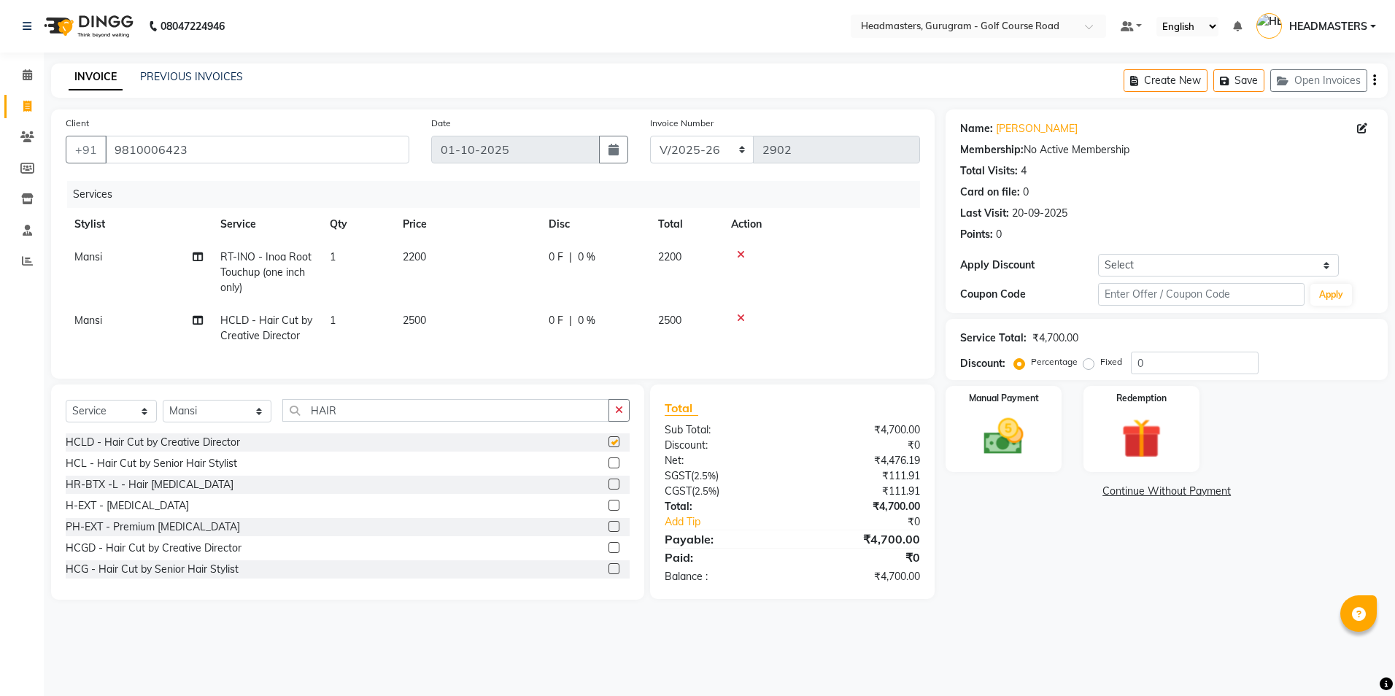
drag, startPoint x: 603, startPoint y: 280, endPoint x: 605, endPoint y: 290, distance: 10.3
click at [605, 287] on td "0 F | 0 %" at bounding box center [594, 272] width 109 height 63
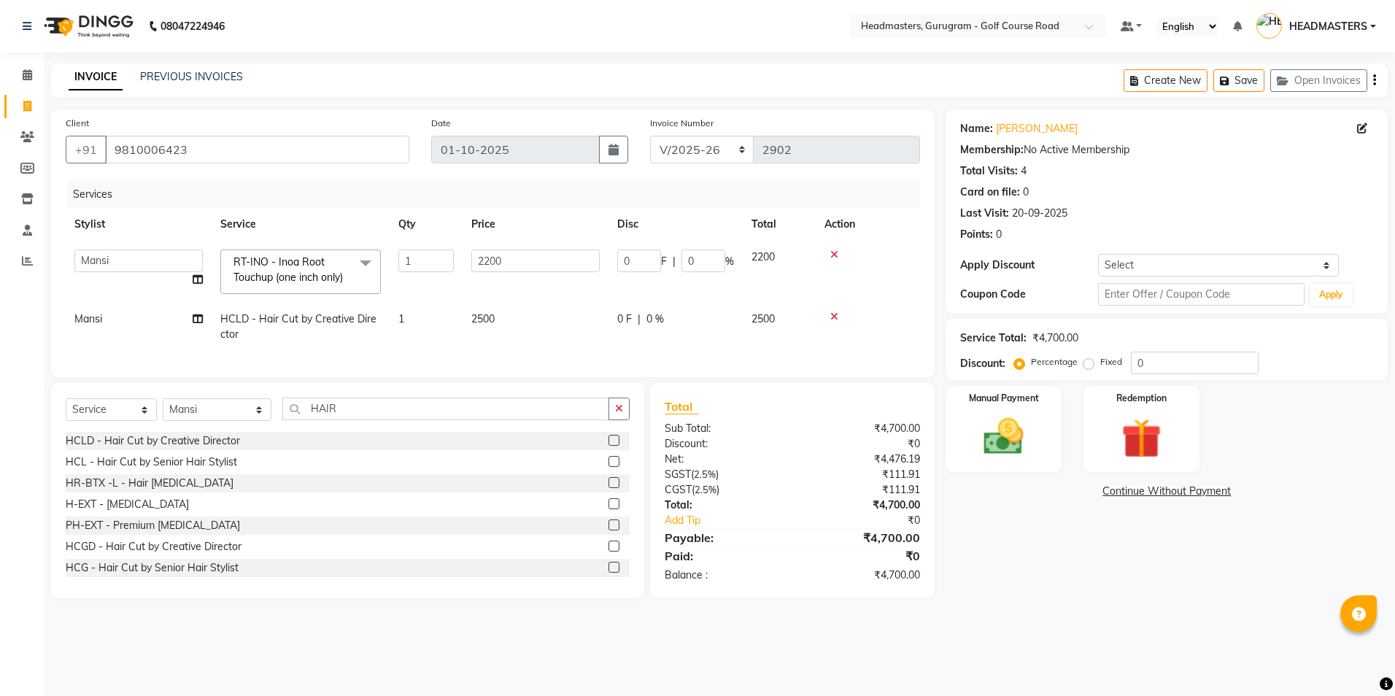
click at [630, 318] on span "0 F" at bounding box center [624, 318] width 15 height 15
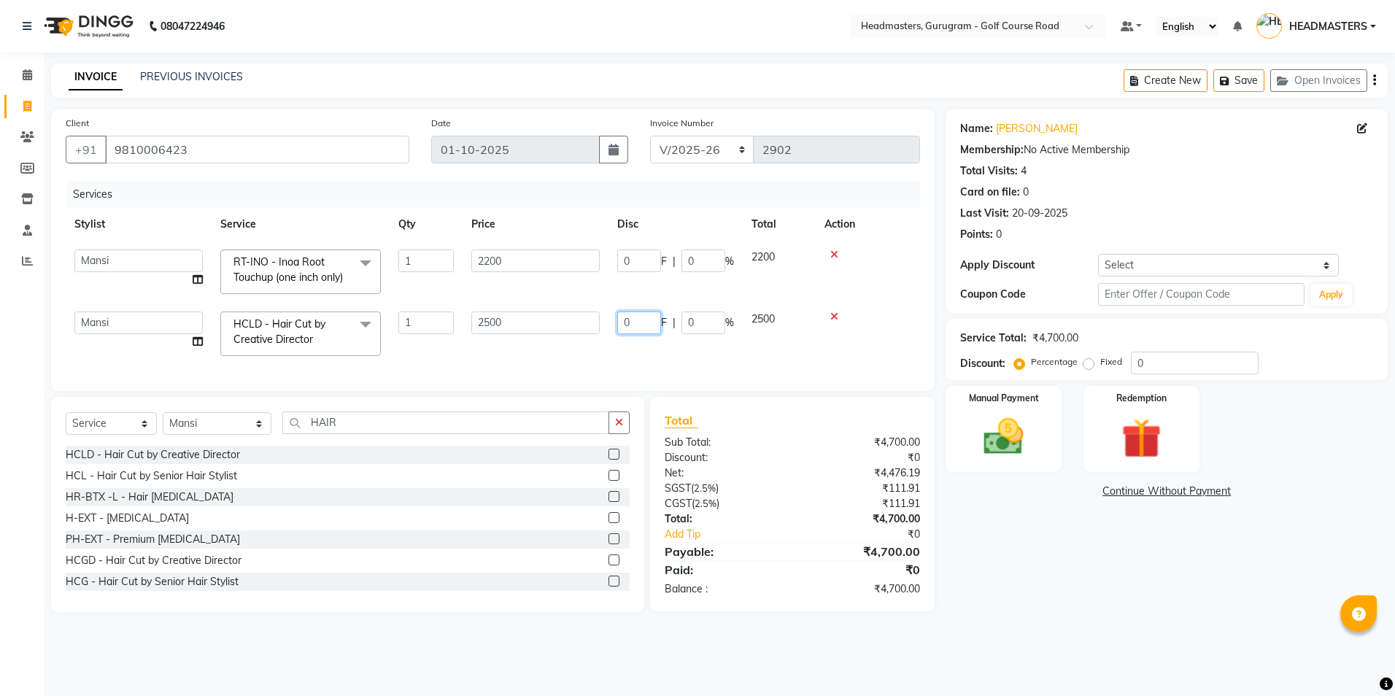
click at [646, 325] on input "0" at bounding box center [639, 322] width 44 height 23
click at [625, 354] on div "Services Stylist Service Qty Price Disc Total Action Dev Gaurav HEADMASTERS [PE…" at bounding box center [493, 279] width 854 height 196
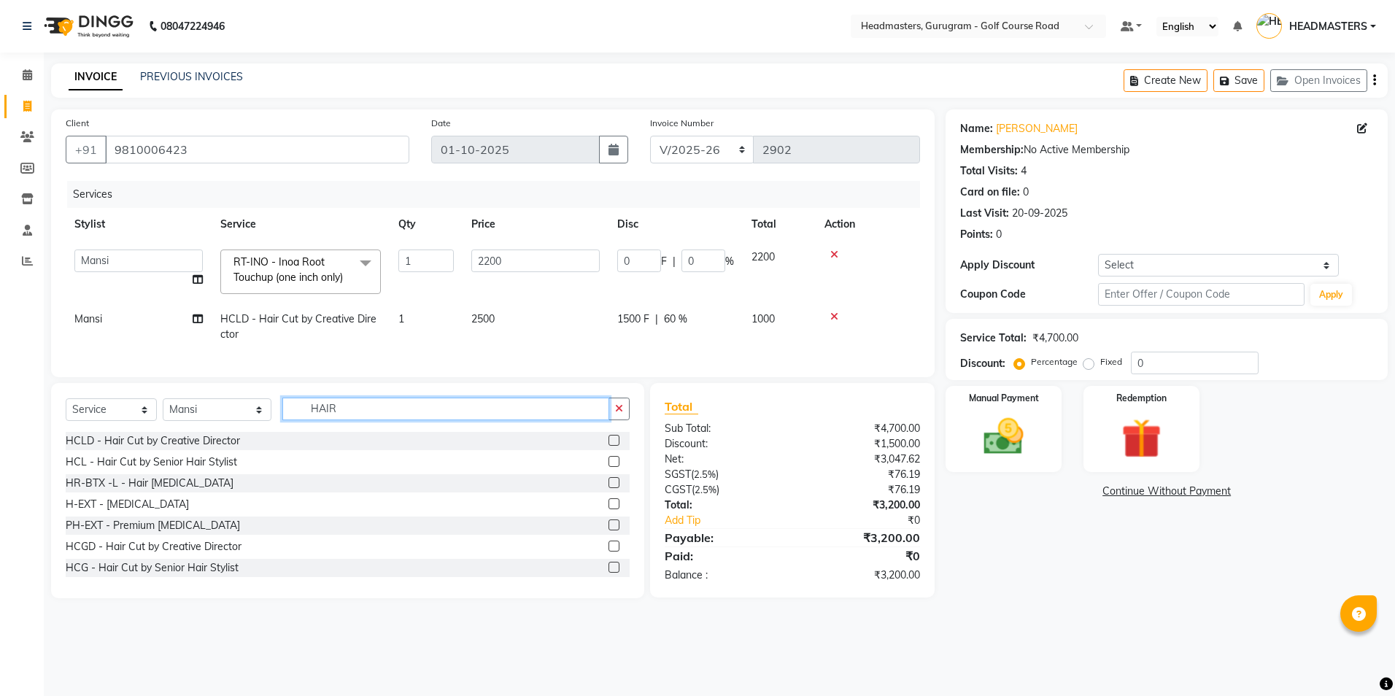
click at [374, 420] on input "HAIR" at bounding box center [445, 409] width 326 height 23
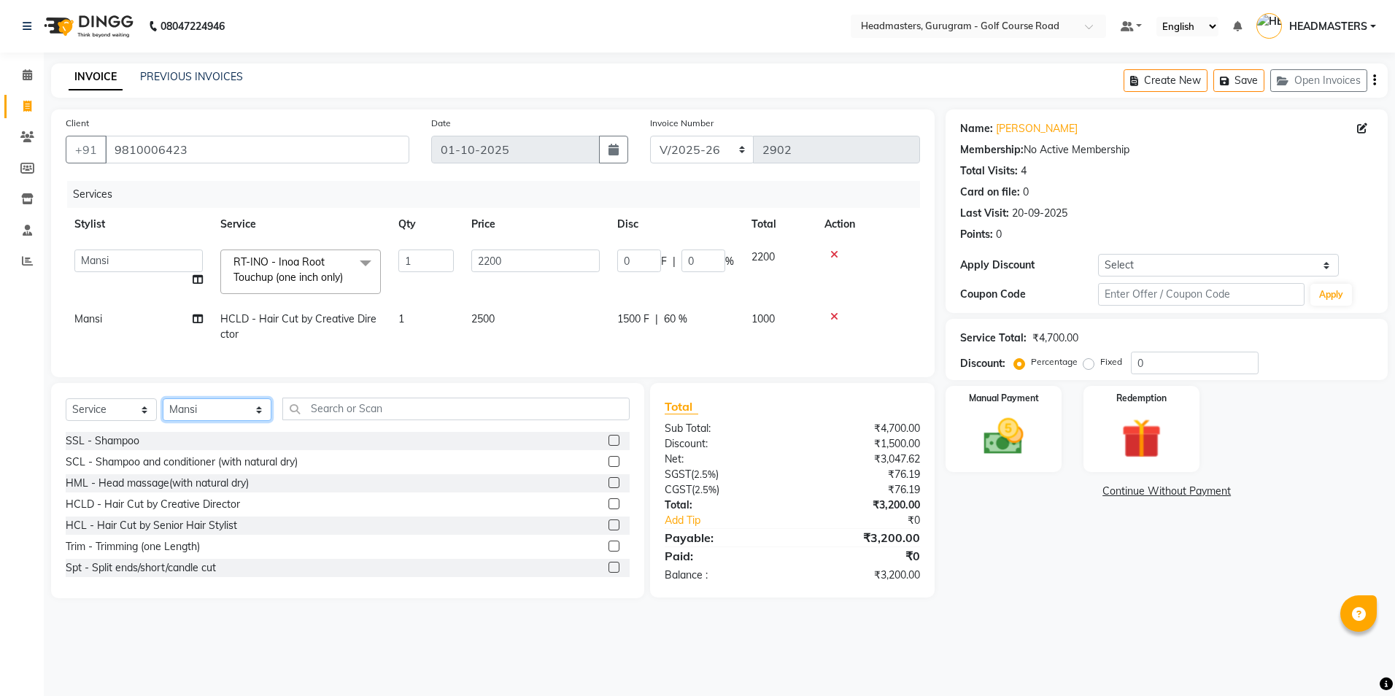
drag, startPoint x: 239, startPoint y: 422, endPoint x: 241, endPoint y: 433, distance: 10.4
click at [239, 421] on select "Select Stylist Dev Gaurav HEADMASTERS [PERSON_NAME] Artist [PERSON_NAME] Pooja …" at bounding box center [217, 409] width 109 height 23
click at [163, 409] on select "Select Stylist Dev Gaurav HEADMASTERS [PERSON_NAME] Artist [PERSON_NAME] Pooja …" at bounding box center [217, 409] width 109 height 23
click at [288, 418] on input "text" at bounding box center [455, 409] width 347 height 23
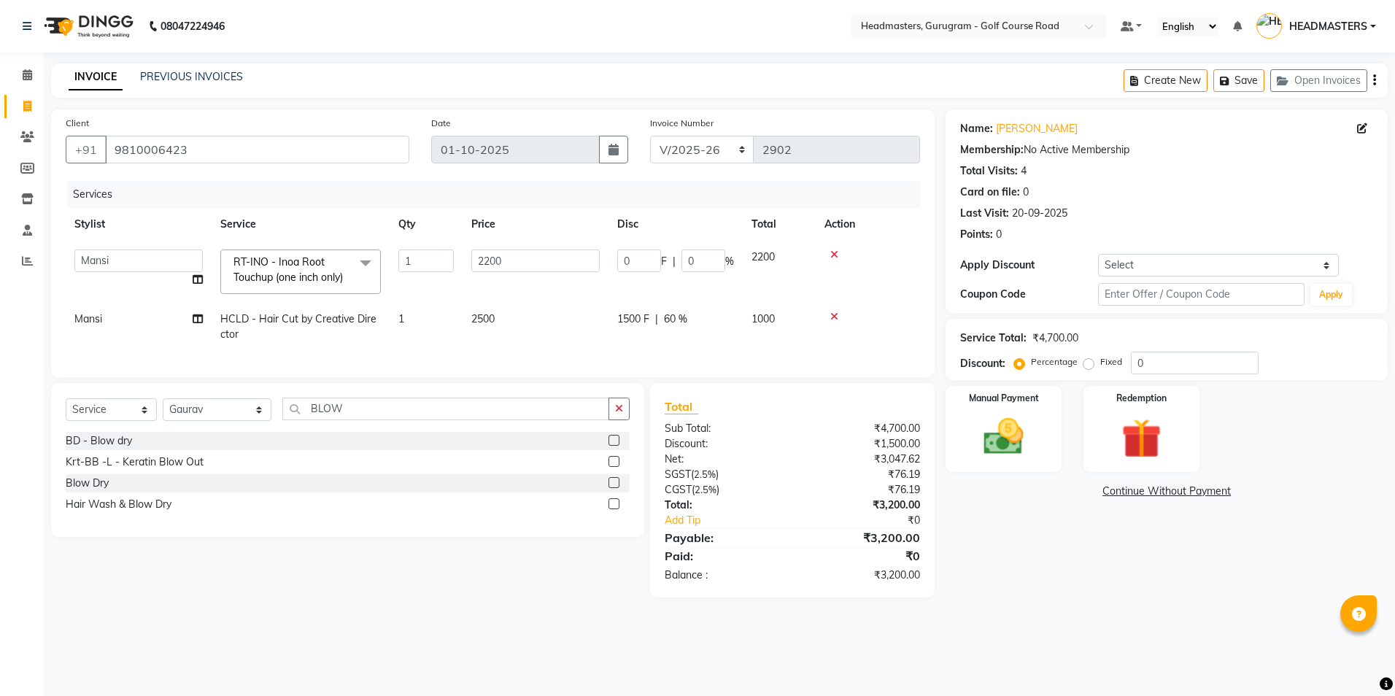
click at [616, 446] on label at bounding box center [613, 440] width 11 height 11
click at [616, 446] on input "checkbox" at bounding box center [612, 440] width 9 height 9
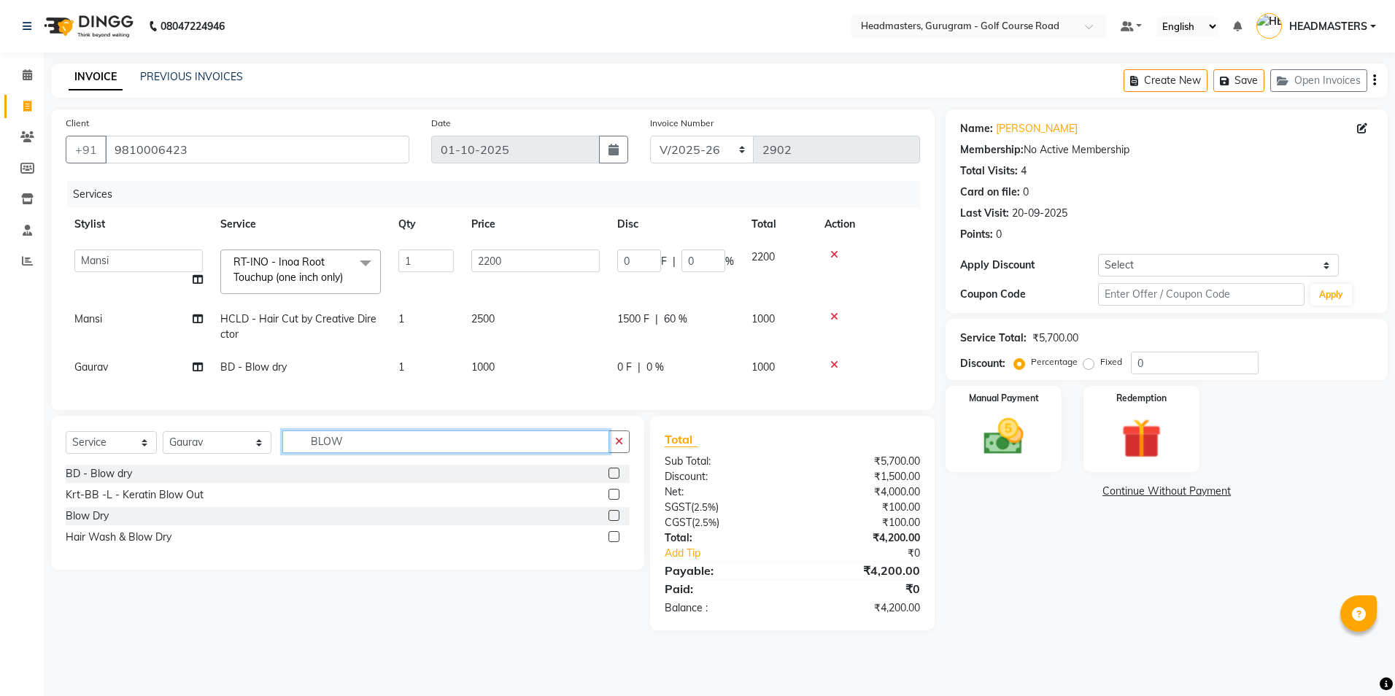
click at [459, 448] on input "BLOW" at bounding box center [445, 441] width 326 height 23
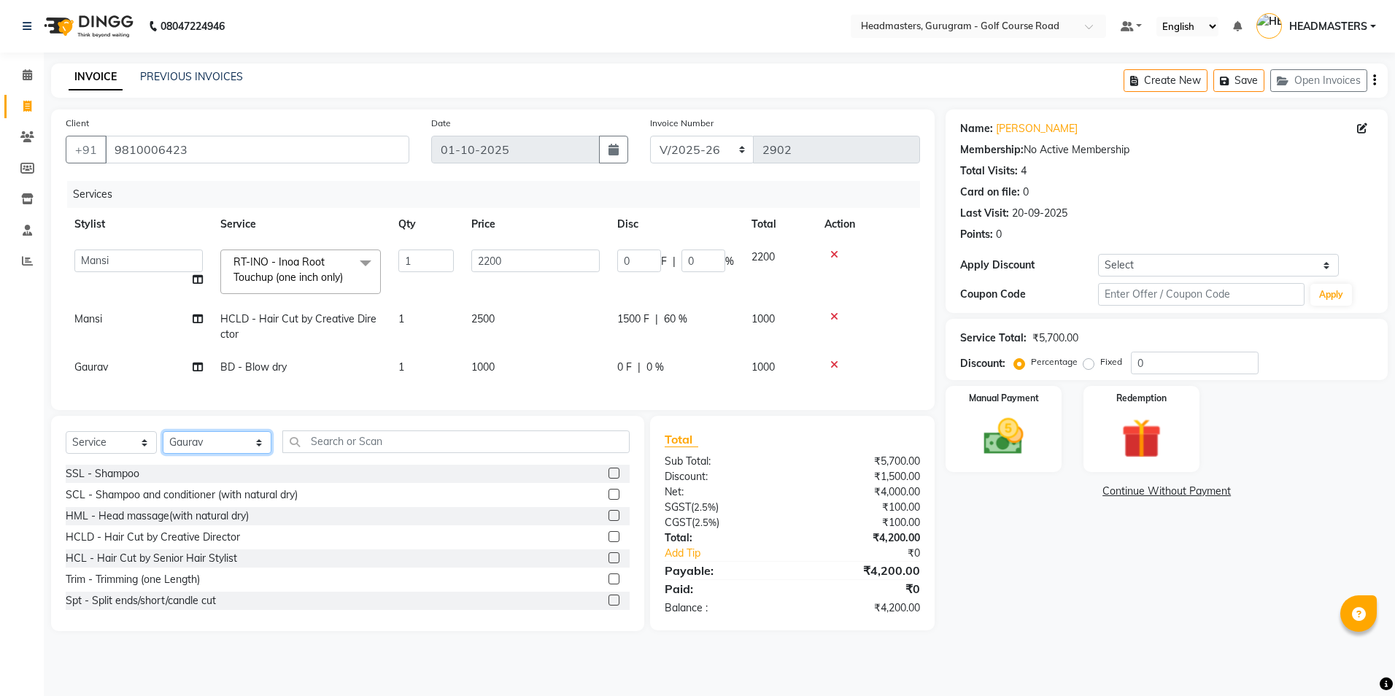
click at [231, 454] on select "Select Stylist Dev Gaurav HEADMASTERS [PERSON_NAME] Artist [PERSON_NAME] Pooja …" at bounding box center [217, 442] width 109 height 23
click at [163, 442] on select "Select Stylist Dev Gaurav HEADMASTERS [PERSON_NAME] Artist [PERSON_NAME] Pooja …" at bounding box center [217, 442] width 109 height 23
click at [260, 457] on div "Select Service Product Membership Package Voucher Prepaid Gift Card Select Styl…" at bounding box center [348, 447] width 564 height 34
click at [236, 454] on select "Select Stylist Dev Gaurav HEADMASTERS [PERSON_NAME] Artist [PERSON_NAME] Pooja …" at bounding box center [217, 442] width 109 height 23
click at [163, 442] on select "Select Stylist Dev Gaurav HEADMASTERS [PERSON_NAME] Artist [PERSON_NAME] Pooja …" at bounding box center [217, 442] width 109 height 23
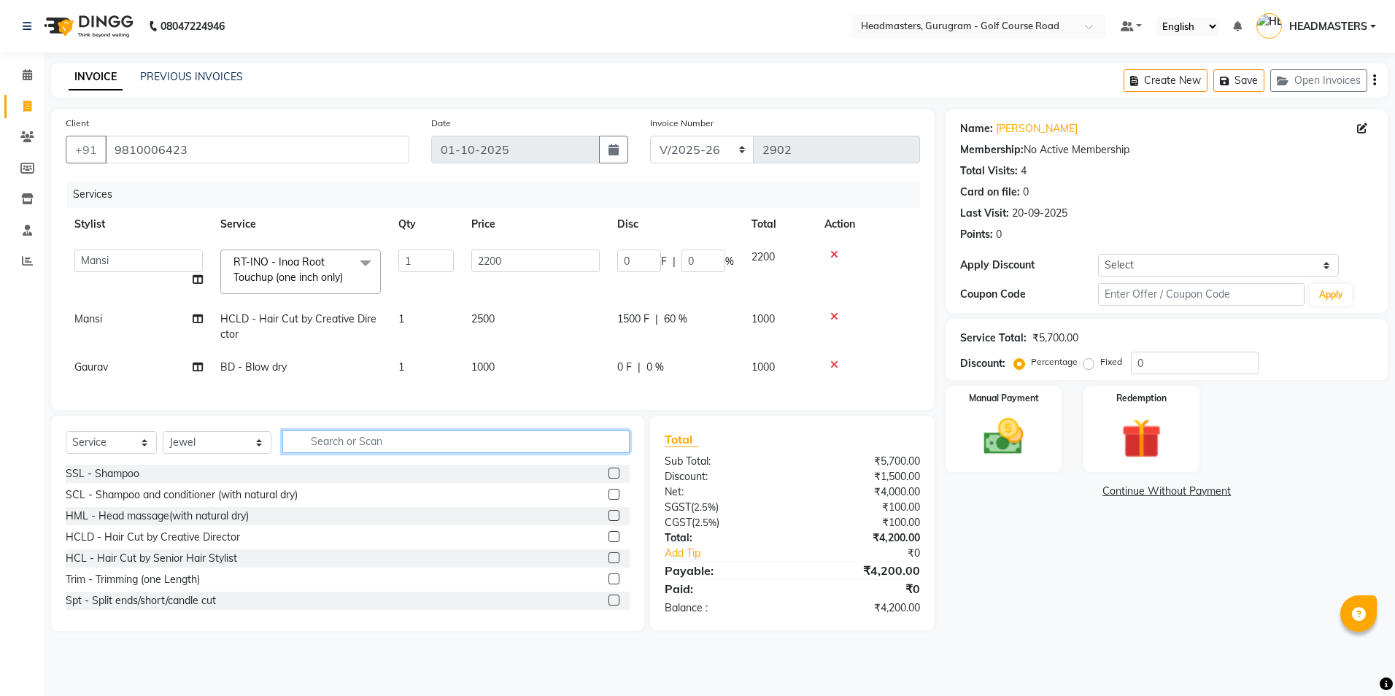
click at [306, 449] on input "text" at bounding box center [455, 441] width 347 height 23
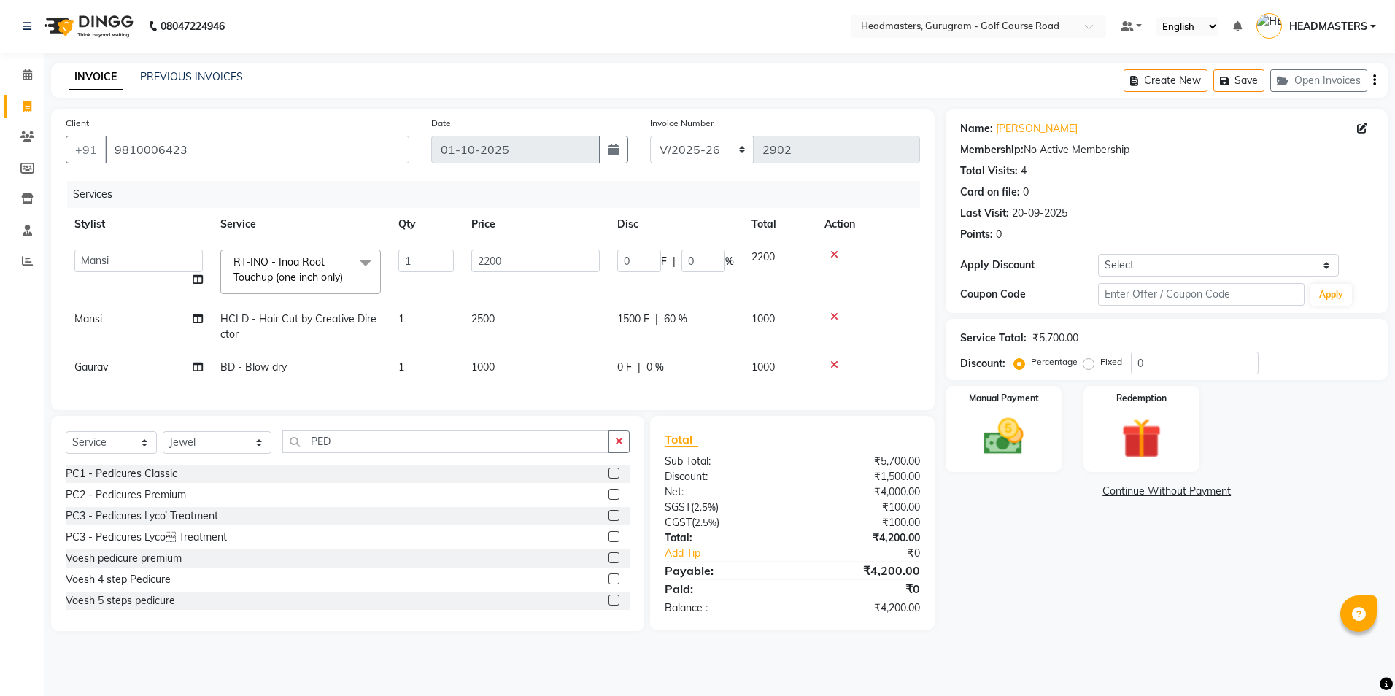
click at [608, 563] on label at bounding box center [613, 557] width 11 height 11
click at [608, 563] on input "checkbox" at bounding box center [612, 558] width 9 height 9
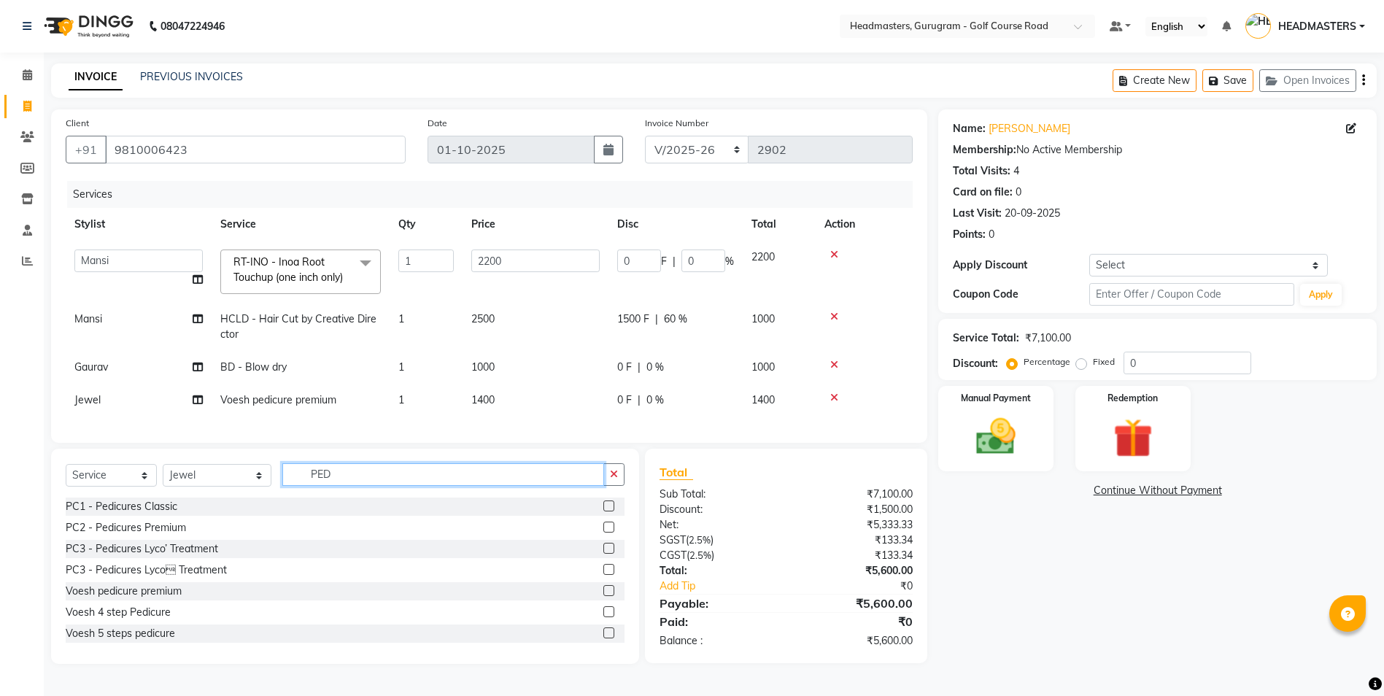
click at [370, 481] on input "PED" at bounding box center [443, 474] width 322 height 23
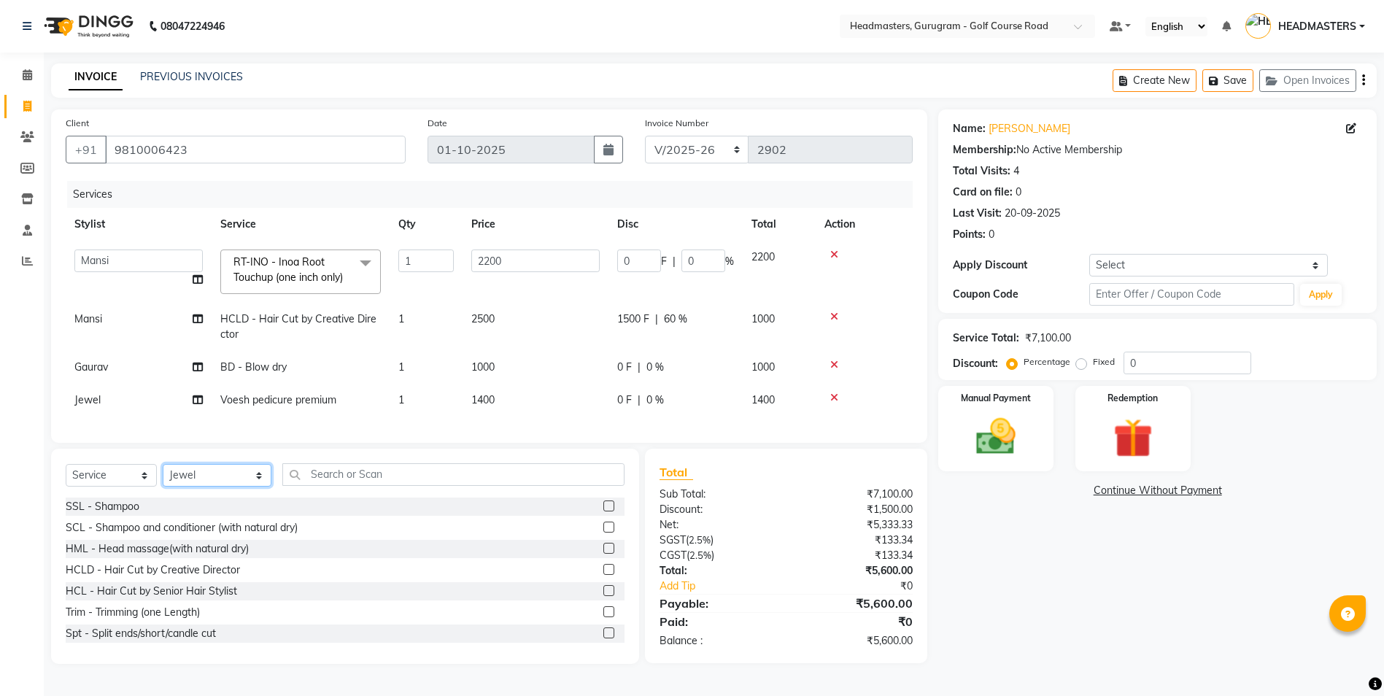
click at [207, 487] on select "Select Stylist Dev Gaurav HEADMASTERS [PERSON_NAME] Artist [PERSON_NAME] Pooja …" at bounding box center [217, 475] width 109 height 23
click at [163, 475] on select "Select Stylist Dev Gaurav HEADMASTERS [PERSON_NAME] Artist [PERSON_NAME] Pooja …" at bounding box center [217, 475] width 109 height 23
click at [291, 486] on input "text" at bounding box center [453, 474] width 342 height 23
click at [603, 596] on label at bounding box center [608, 590] width 11 height 11
click at [603, 596] on input "checkbox" at bounding box center [607, 591] width 9 height 9
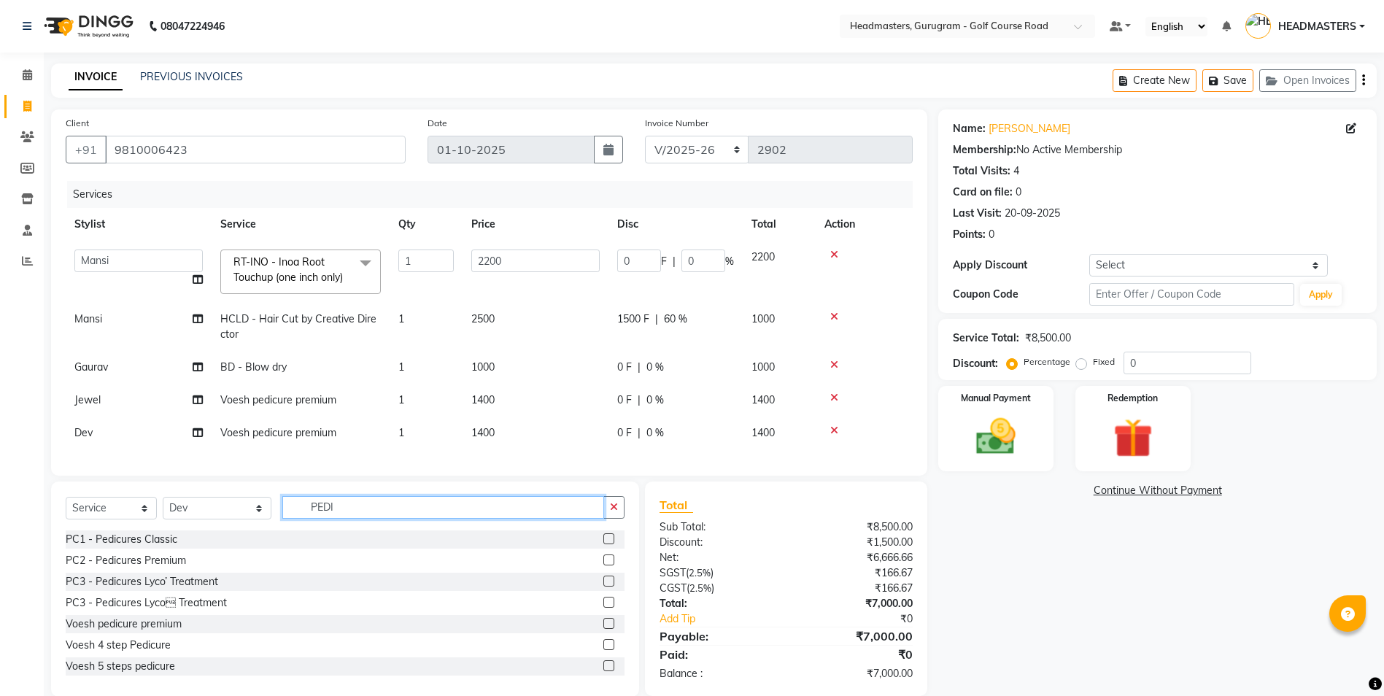
click at [346, 519] on input "PEDI" at bounding box center [443, 507] width 322 height 23
click at [209, 519] on select "Select Stylist Dev Gaurav HEADMASTERS [PERSON_NAME] Artist [PERSON_NAME] Pooja …" at bounding box center [217, 508] width 109 height 23
click at [163, 508] on select "Select Stylist Dev Gaurav HEADMASTERS [PERSON_NAME] Artist [PERSON_NAME] Pooja …" at bounding box center [217, 508] width 109 height 23
click at [339, 518] on input "PEDI" at bounding box center [443, 507] width 322 height 23
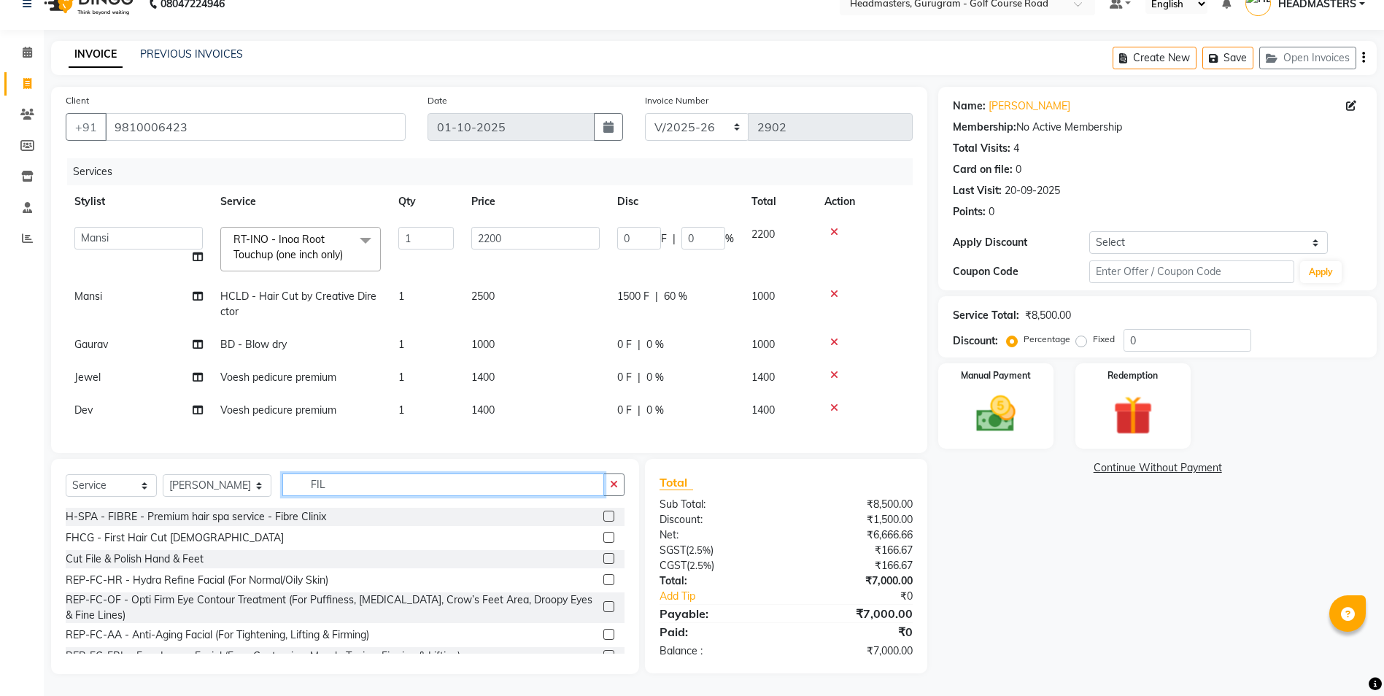
scroll to position [33, 0]
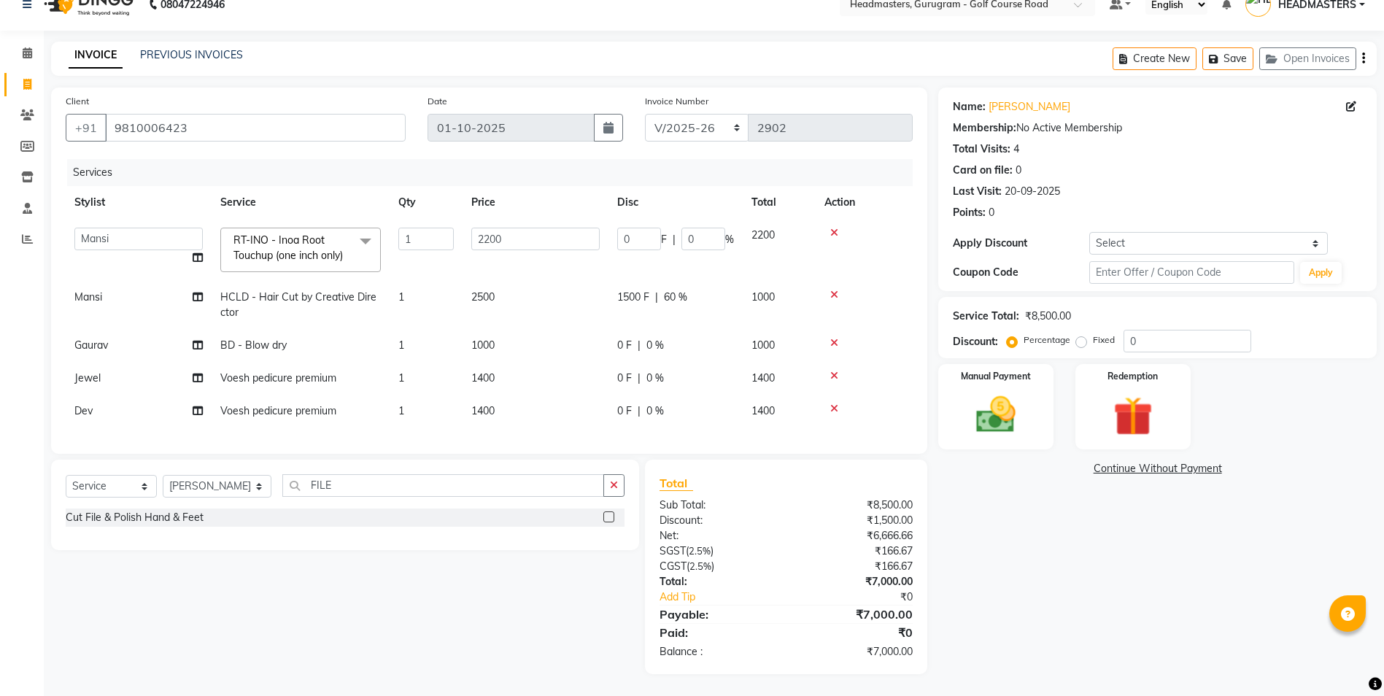
click at [608, 519] on label at bounding box center [608, 516] width 11 height 11
click at [608, 519] on input "checkbox" at bounding box center [607, 517] width 9 height 9
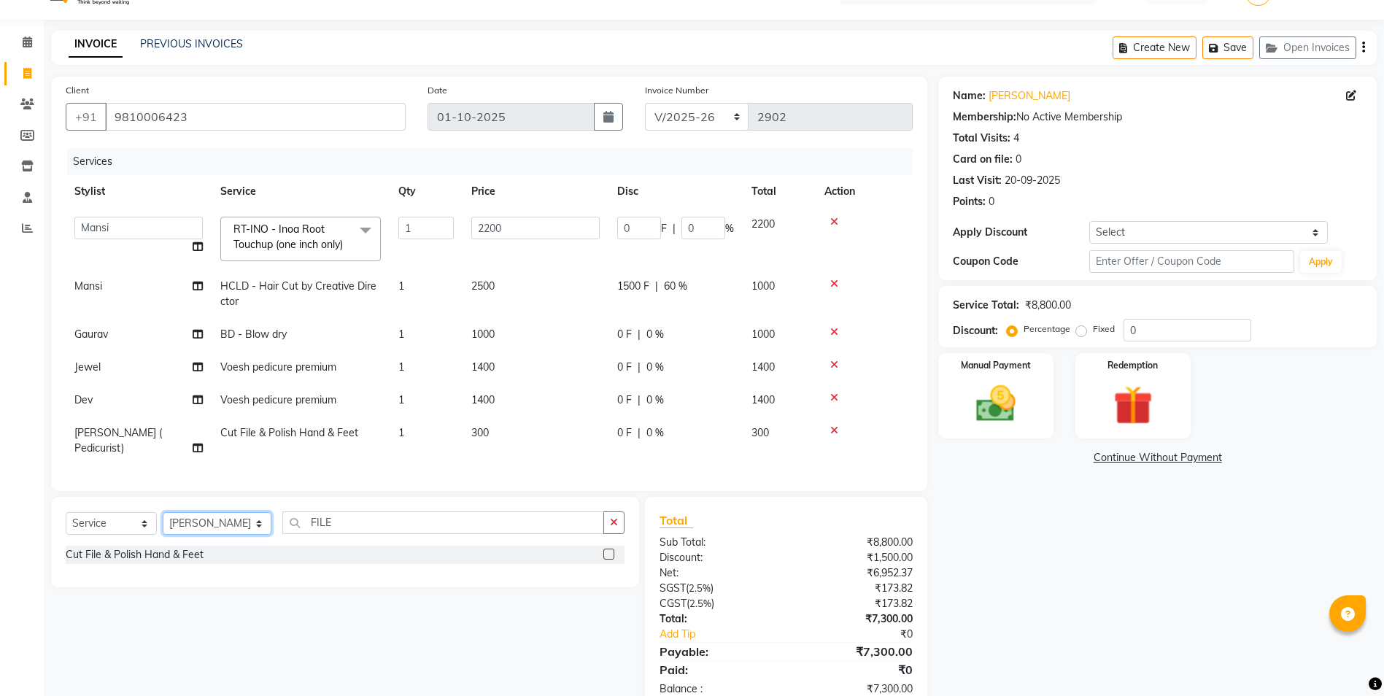
click at [242, 520] on select "Select Stylist Dev Gaurav HEADMASTERS [PERSON_NAME] Artist [PERSON_NAME] Pooja …" at bounding box center [217, 523] width 109 height 23
click at [163, 512] on select "Select Stylist Dev Gaurav HEADMASTERS [PERSON_NAME] Artist [PERSON_NAME] Pooja …" at bounding box center [217, 523] width 109 height 23
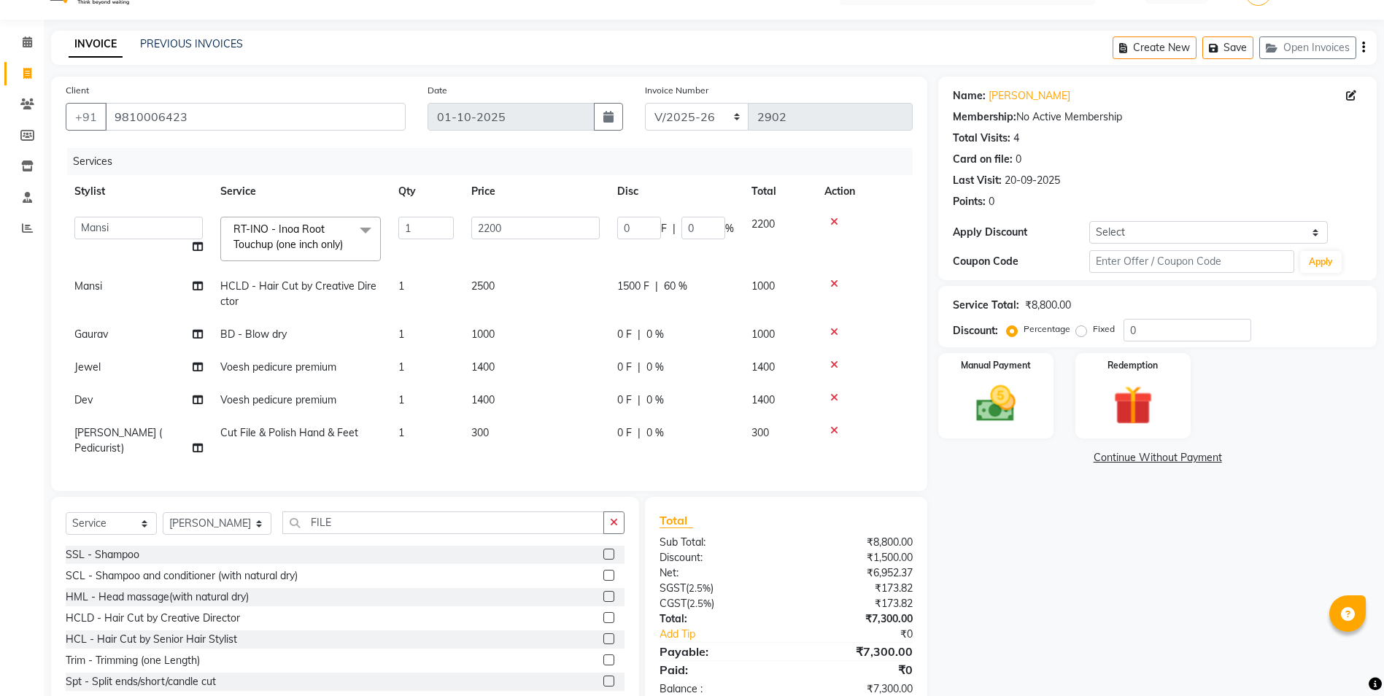
click at [380, 538] on div "Select Service Product Membership Package Voucher Prepaid Gift Card Select Styl…" at bounding box center [345, 528] width 559 height 34
click at [347, 523] on input "FILE" at bounding box center [443, 522] width 322 height 23
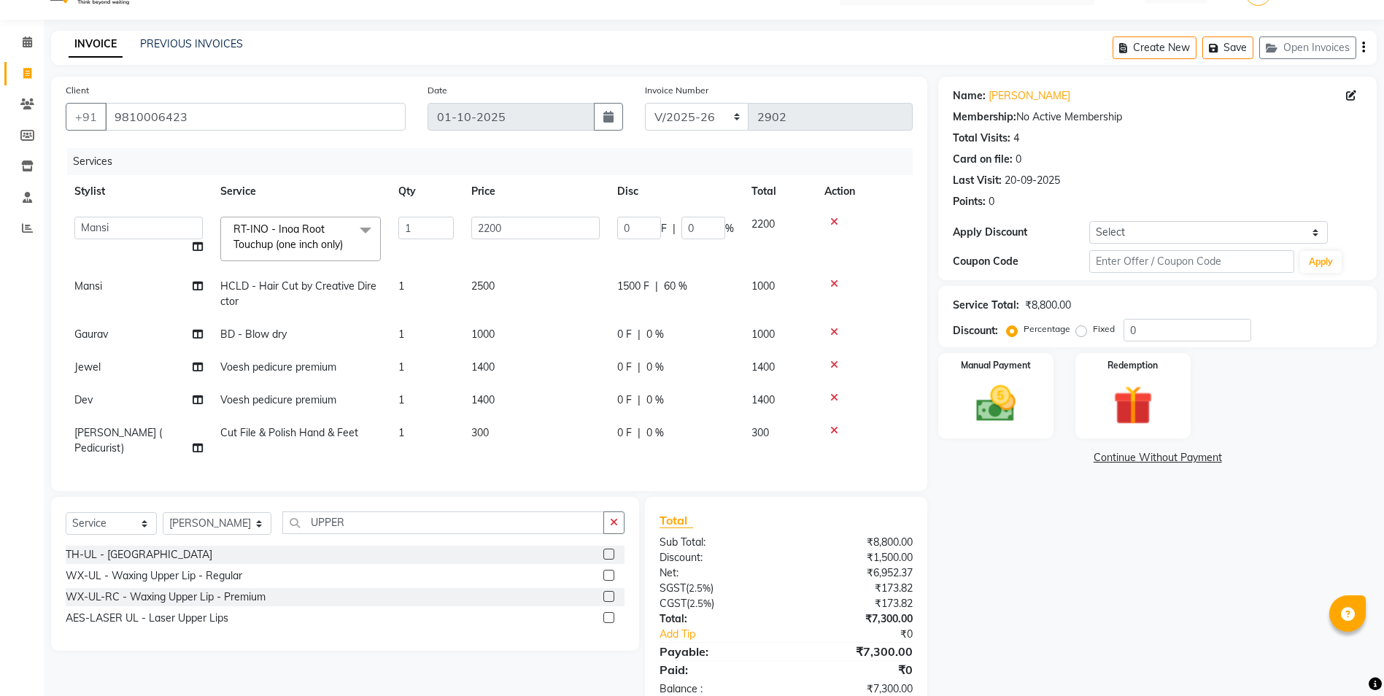
click at [610, 593] on label at bounding box center [608, 596] width 11 height 11
click at [610, 593] on input "checkbox" at bounding box center [607, 596] width 9 height 9
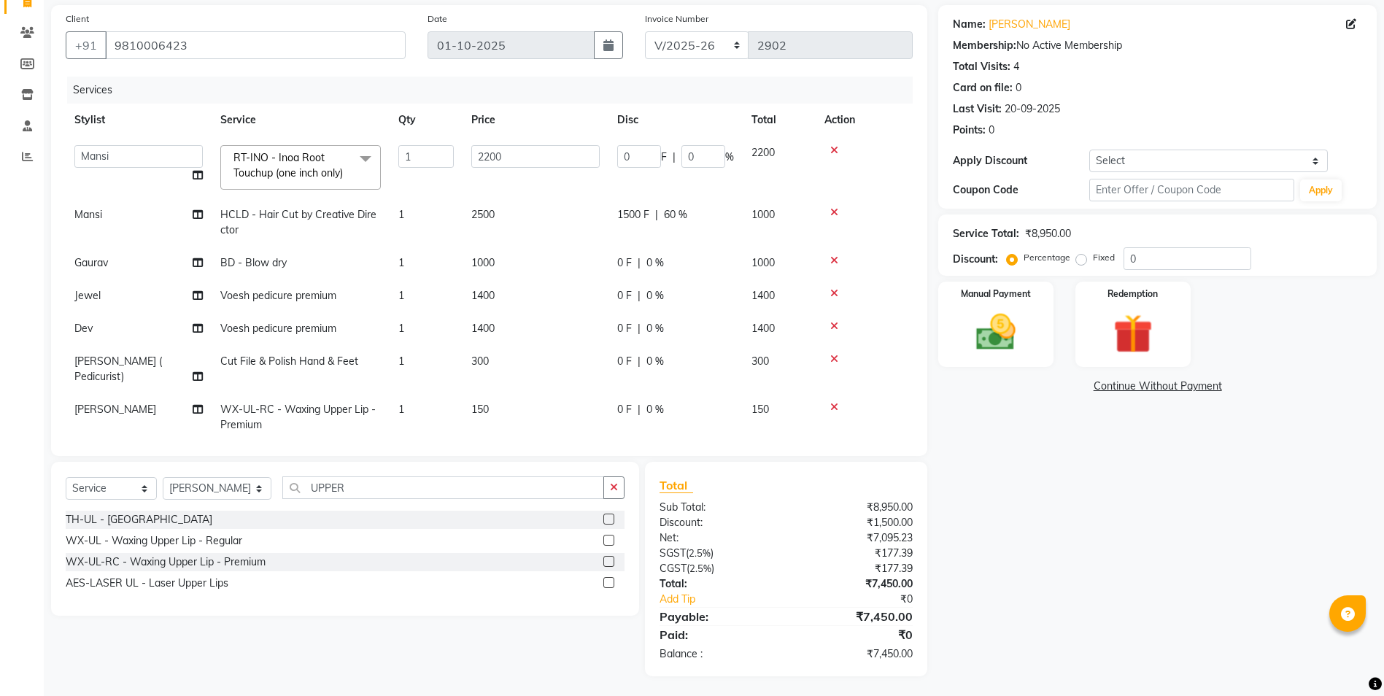
scroll to position [107, 0]
click at [1030, 353] on div "Manual Payment" at bounding box center [996, 322] width 120 height 89
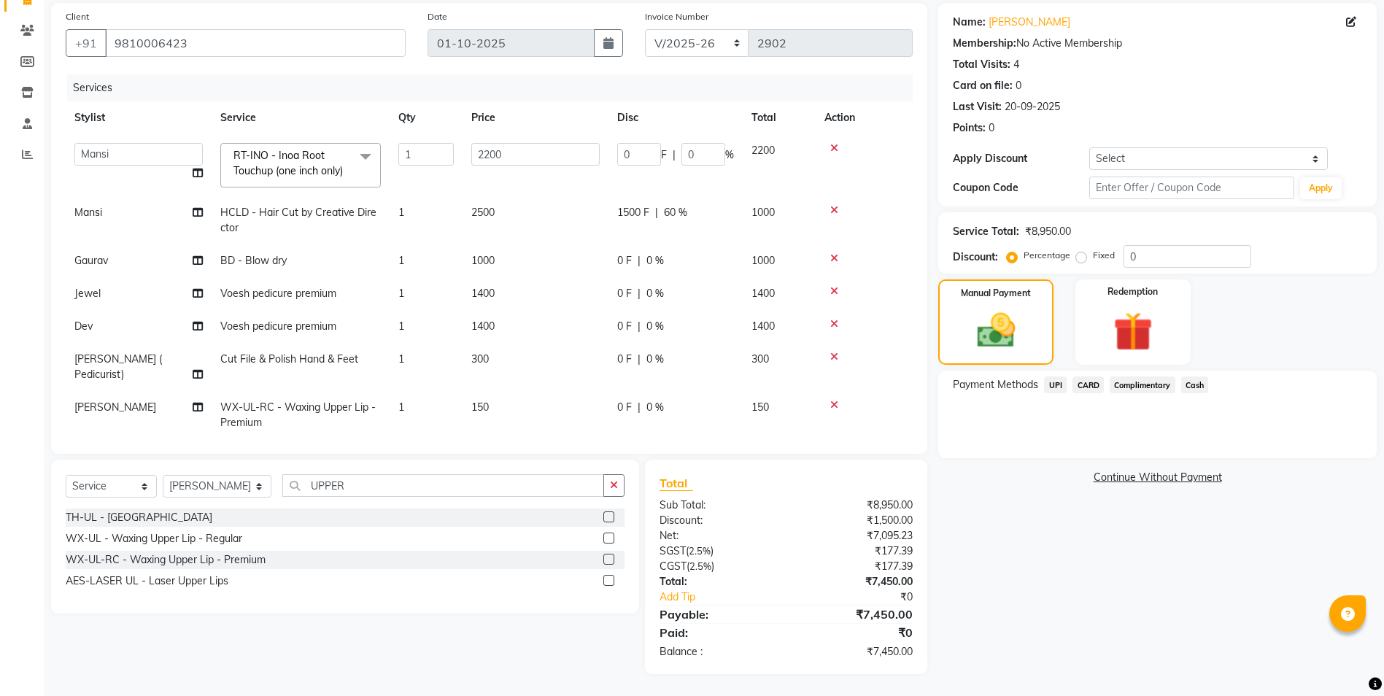
click at [1053, 385] on span "UPI" at bounding box center [1055, 384] width 23 height 17
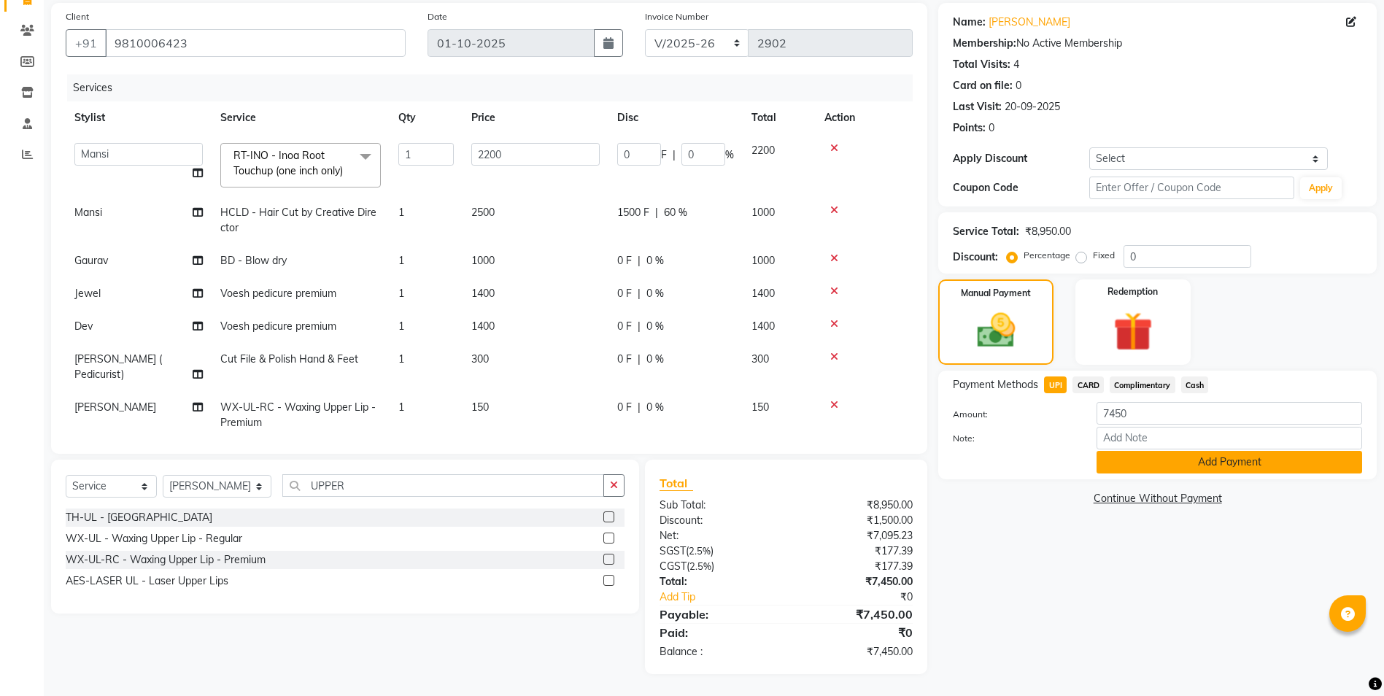
click at [1209, 467] on button "Add Payment" at bounding box center [1229, 462] width 266 height 23
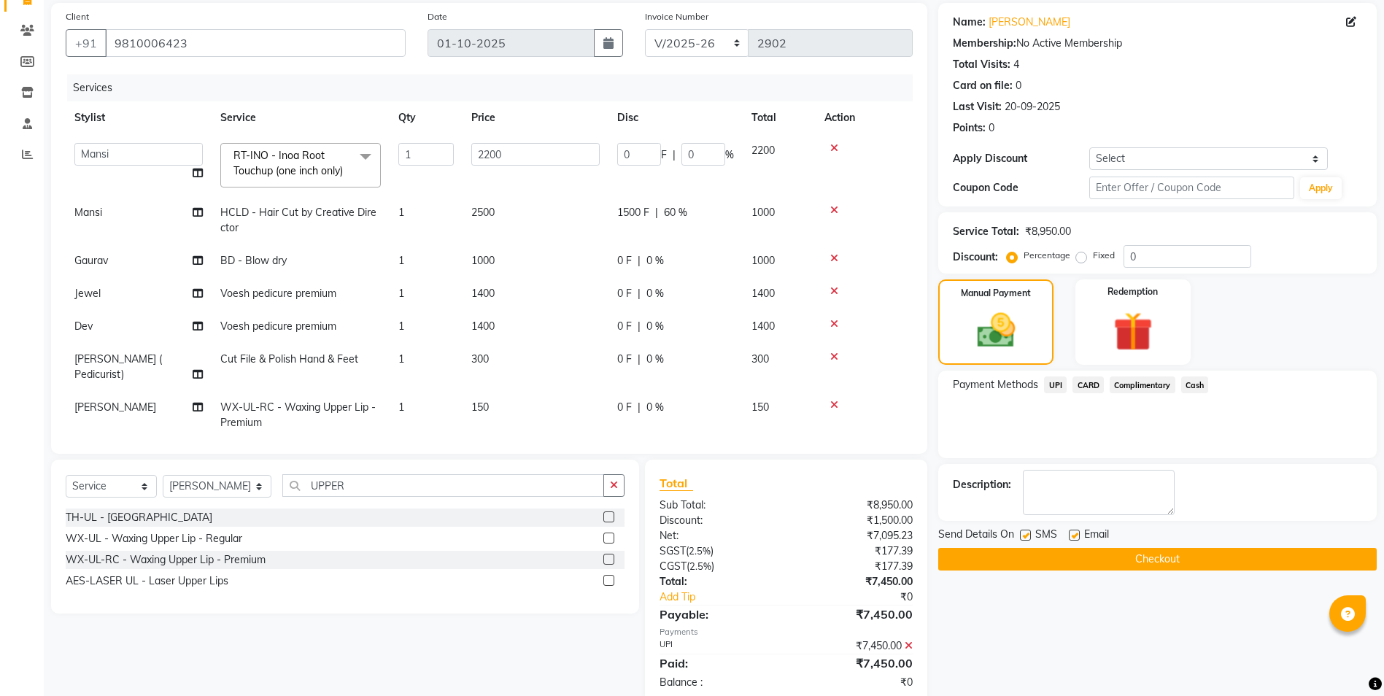
click at [1110, 555] on button "Checkout" at bounding box center [1157, 559] width 438 height 23
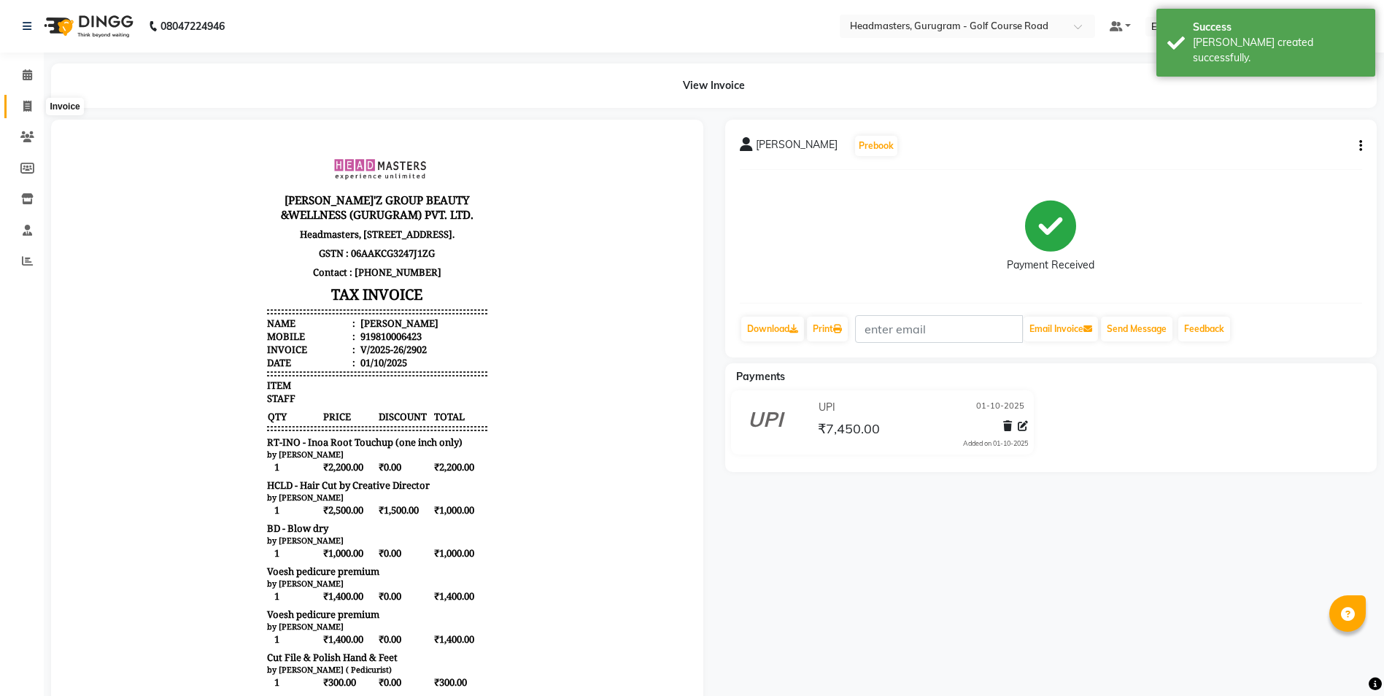
click at [18, 108] on span at bounding box center [28, 106] width 26 height 17
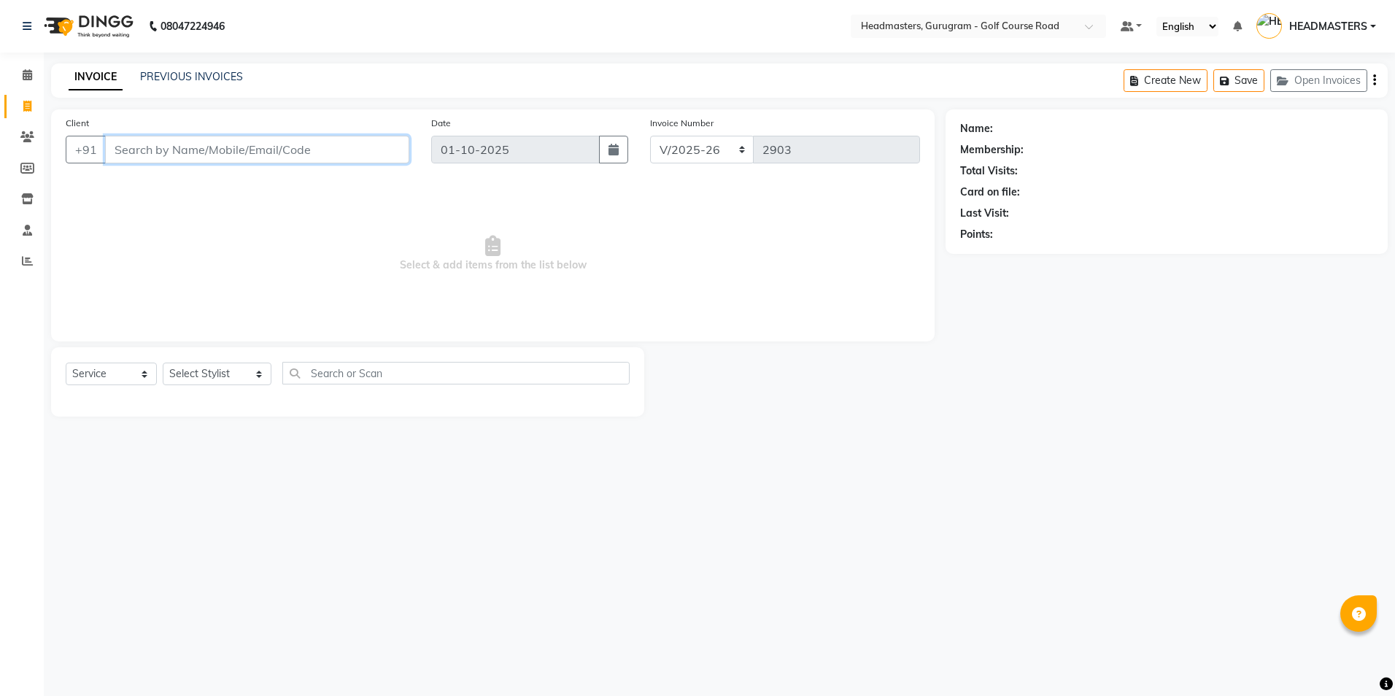
click at [111, 150] on input "Client" at bounding box center [257, 150] width 304 height 28
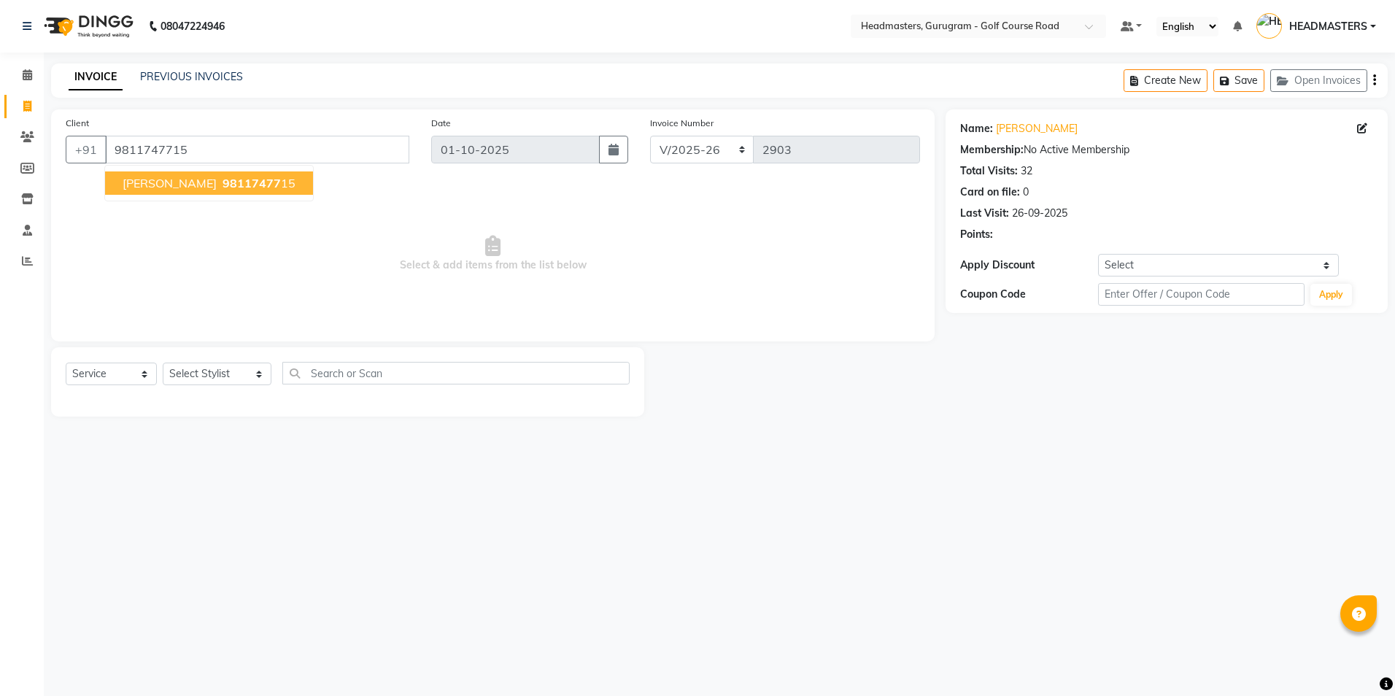
click at [222, 190] on span "98117477" at bounding box center [251, 183] width 58 height 15
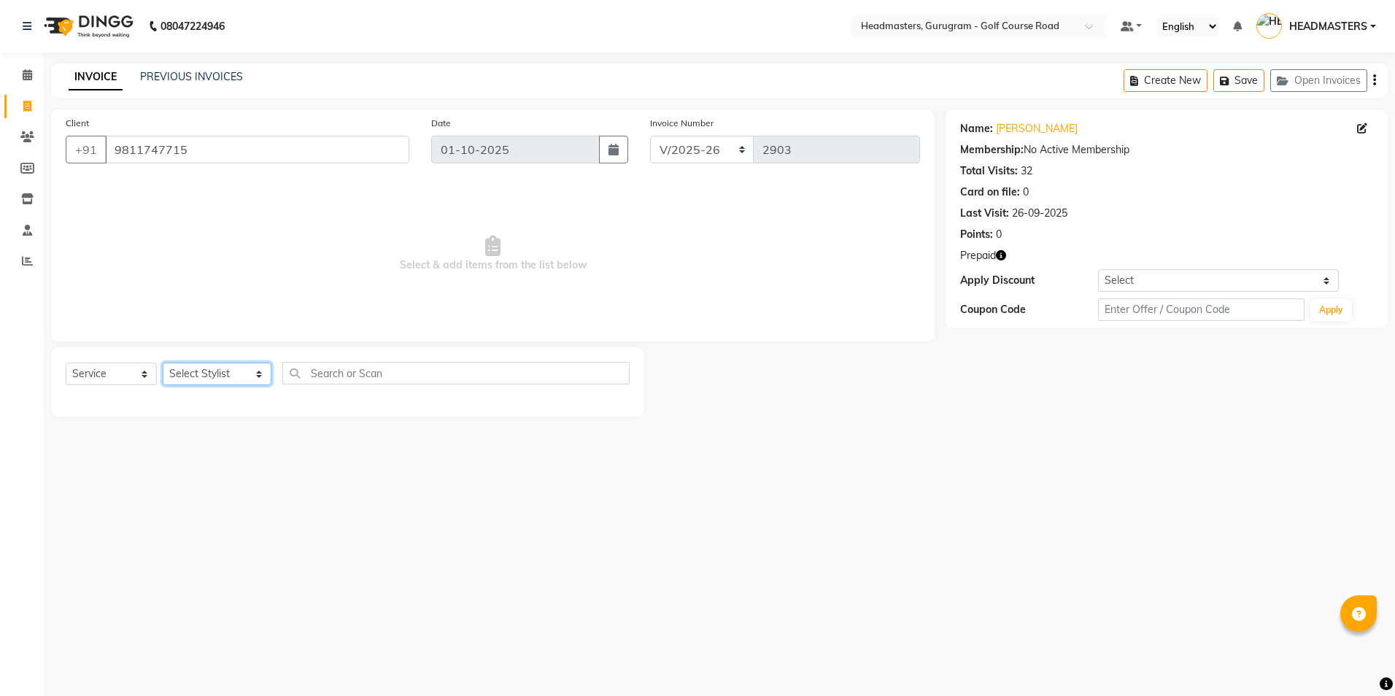
click at [227, 371] on select "Select Stylist Dev Gaurav HEADMASTERS [PERSON_NAME] Artist [PERSON_NAME] Pooja …" at bounding box center [217, 374] width 109 height 23
click at [163, 363] on select "Select Stylist Dev Gaurav HEADMASTERS [PERSON_NAME] Artist [PERSON_NAME] Pooja …" at bounding box center [217, 374] width 109 height 23
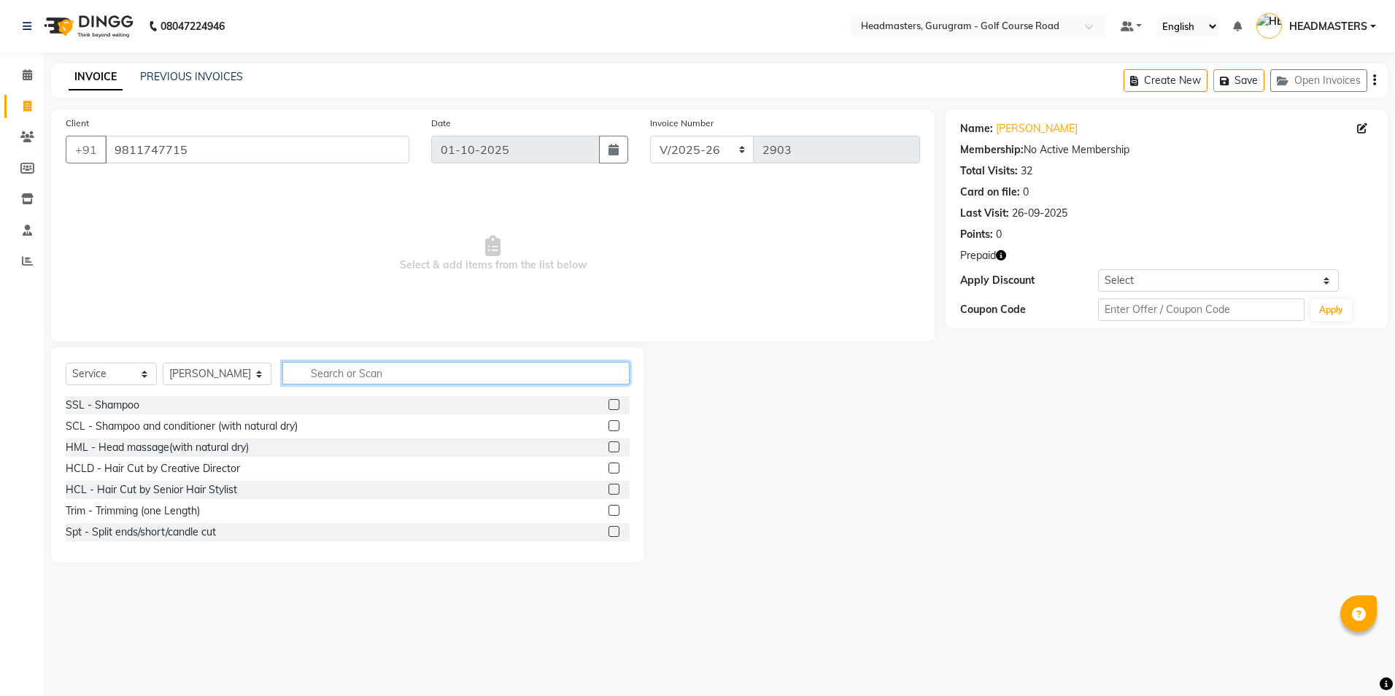
click at [292, 373] on input "text" at bounding box center [455, 373] width 347 height 23
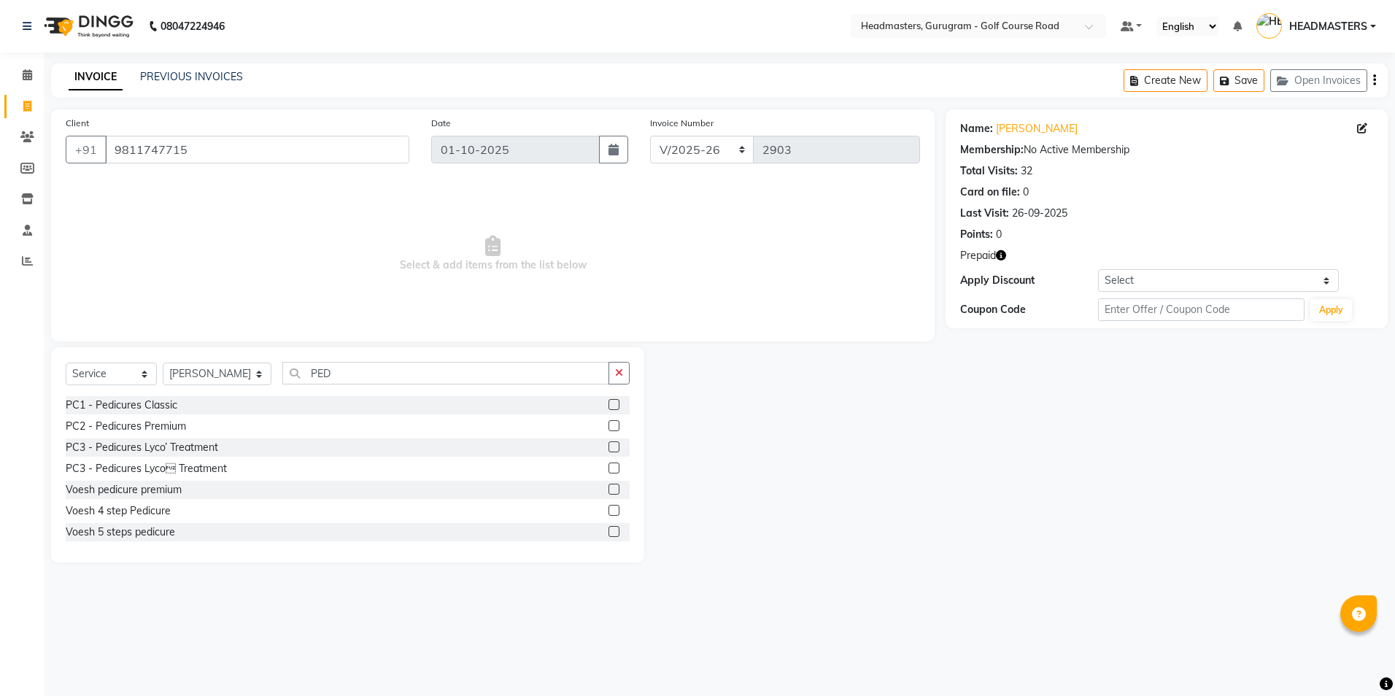
click at [608, 403] on label at bounding box center [613, 404] width 11 height 11
click at [608, 403] on input "checkbox" at bounding box center [612, 404] width 9 height 9
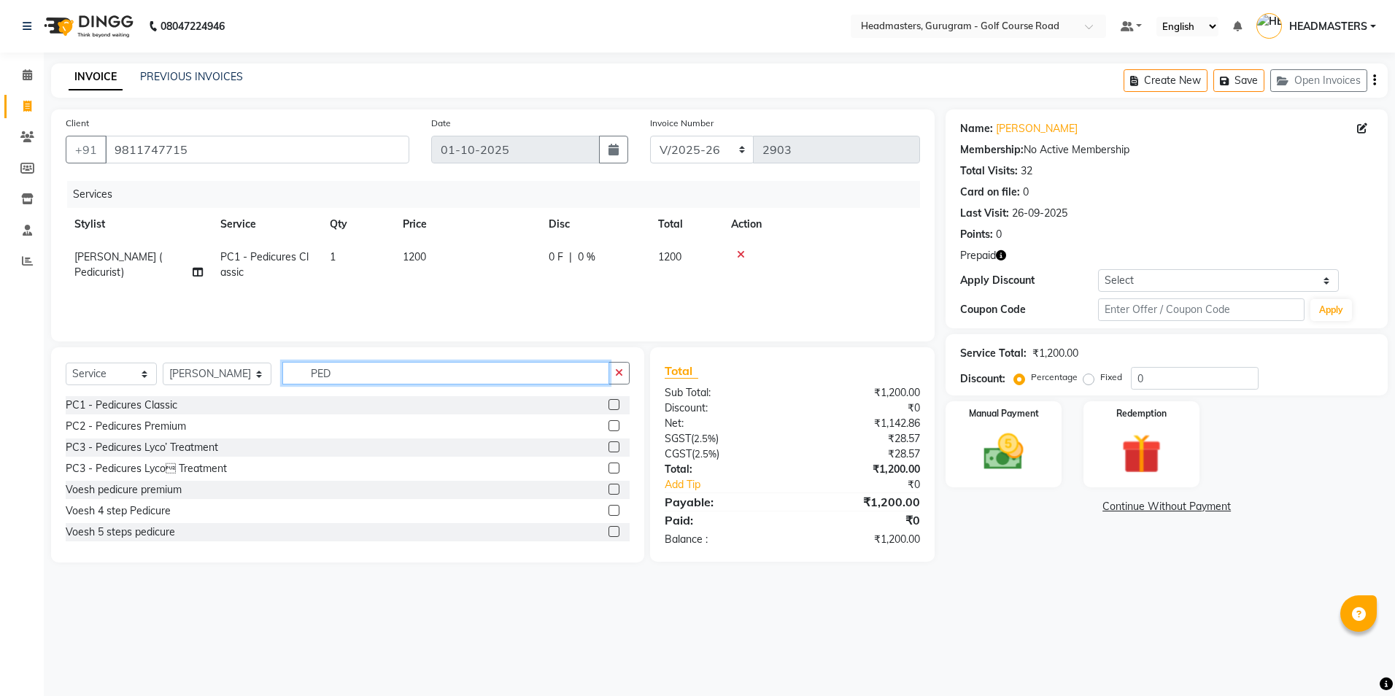
click at [344, 364] on input "PED" at bounding box center [445, 373] width 326 height 23
click at [217, 367] on select "Select Stylist Dev Gaurav HEADMASTERS [PERSON_NAME] Artist [PERSON_NAME] Pooja …" at bounding box center [217, 374] width 109 height 23
click at [163, 363] on select "Select Stylist Dev Gaurav HEADMASTERS [PERSON_NAME] Artist [PERSON_NAME] Pooja …" at bounding box center [217, 374] width 109 height 23
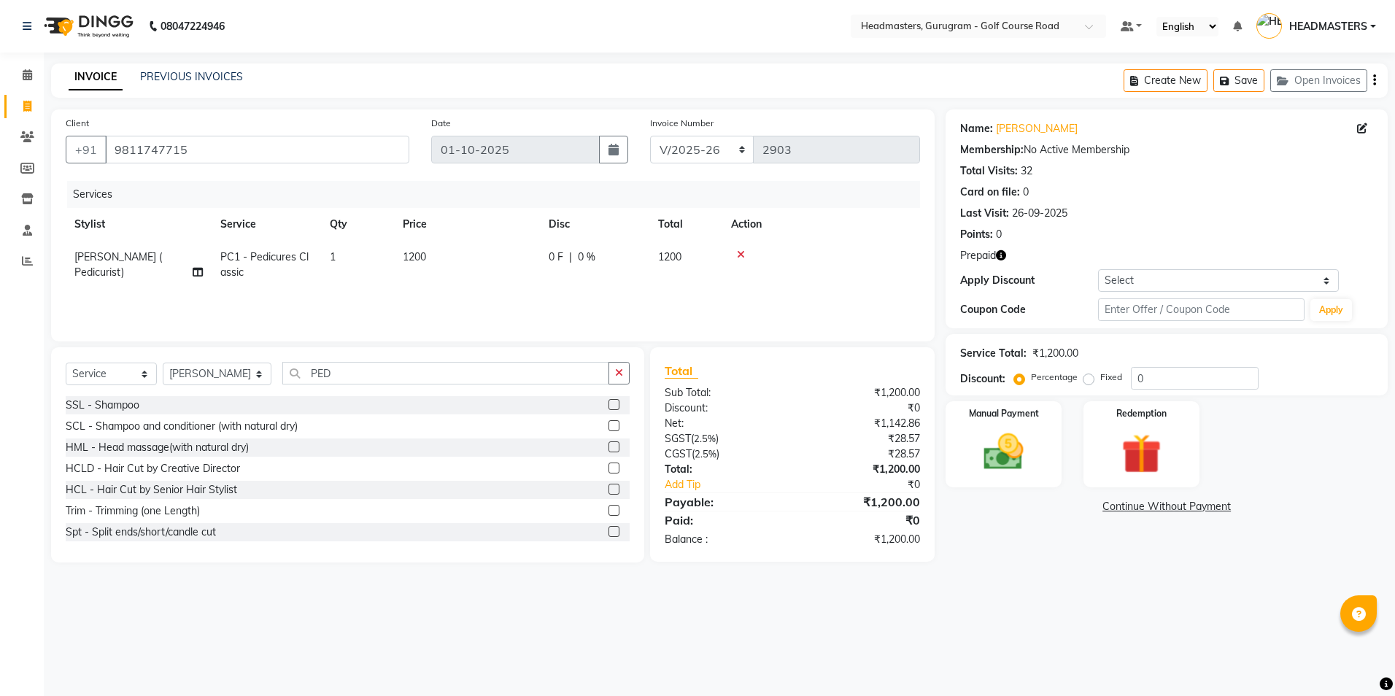
click at [369, 384] on div "Select Service Product Membership Package Voucher Prepaid Gift Card Select Styl…" at bounding box center [348, 379] width 564 height 34
click at [349, 373] on input "PED" at bounding box center [445, 373] width 326 height 23
click at [209, 149] on input "9811747715" at bounding box center [257, 150] width 304 height 28
click at [31, 110] on icon at bounding box center [27, 106] width 8 height 11
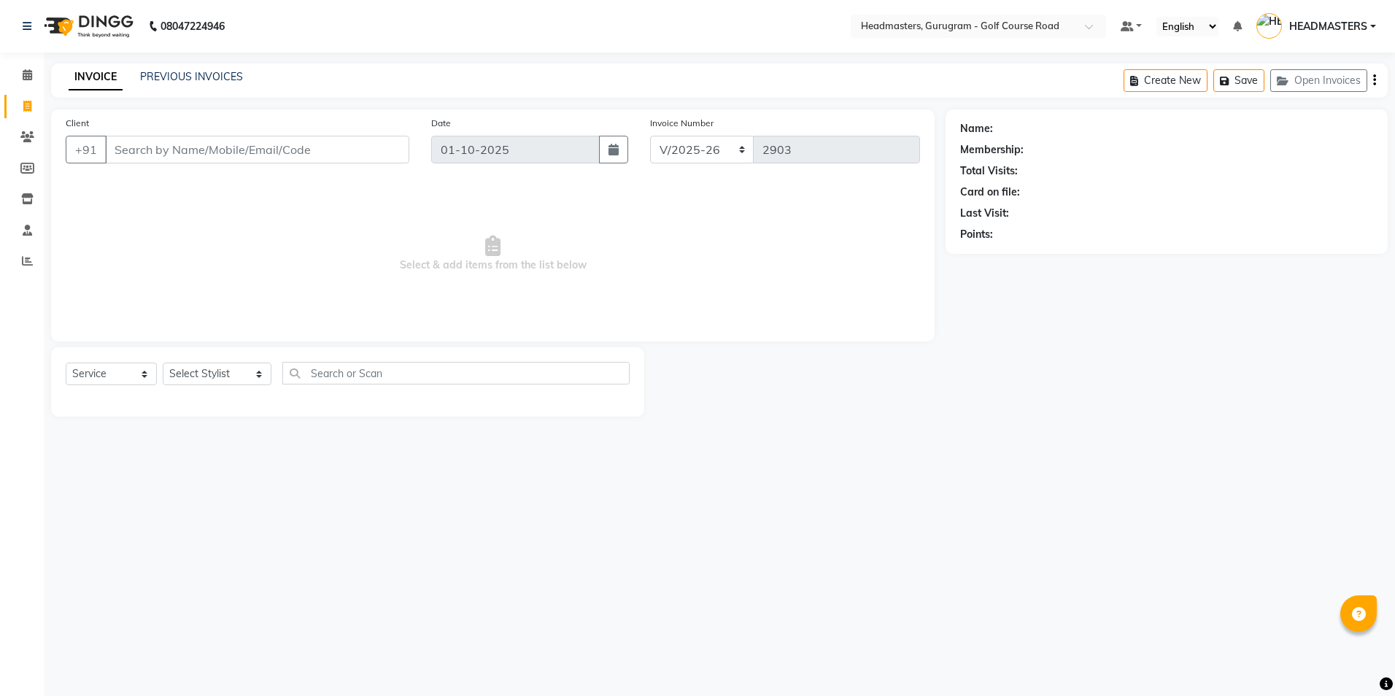
click at [115, 157] on input "Client" at bounding box center [257, 150] width 304 height 28
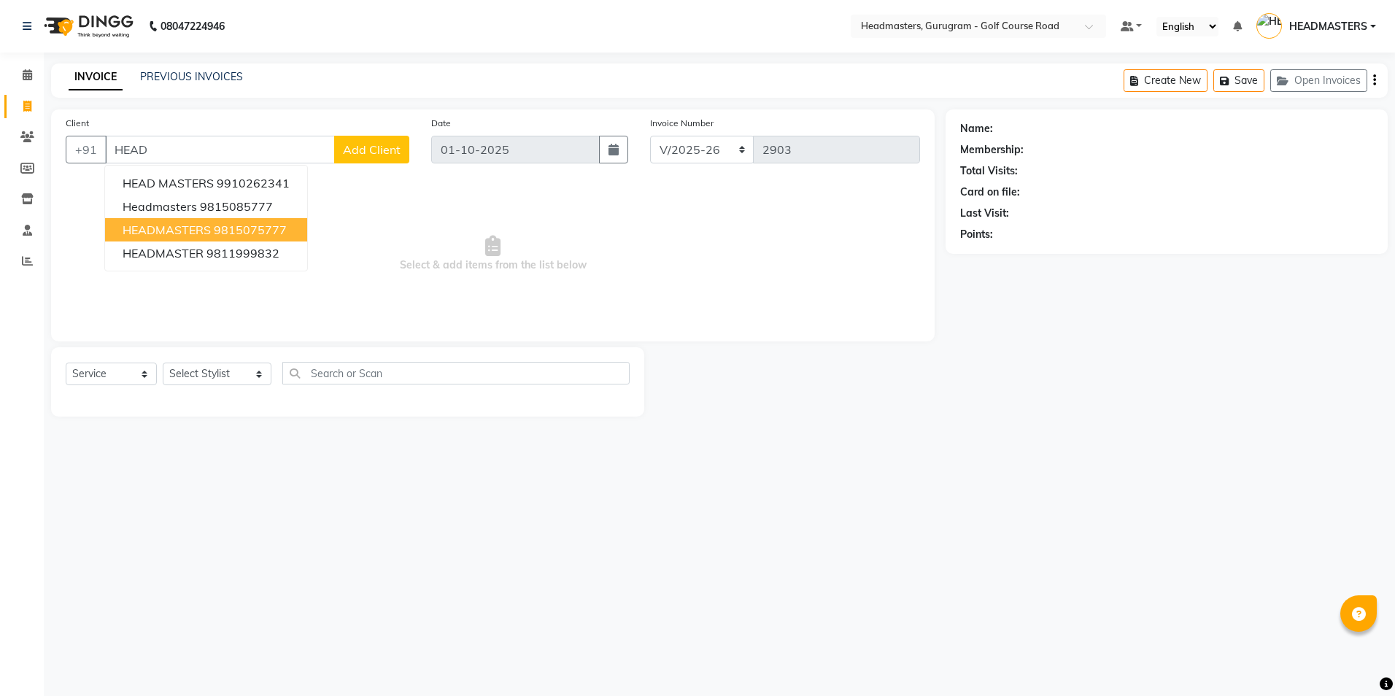
click at [273, 236] on ngb-highlight "9815075777" at bounding box center [250, 229] width 73 height 15
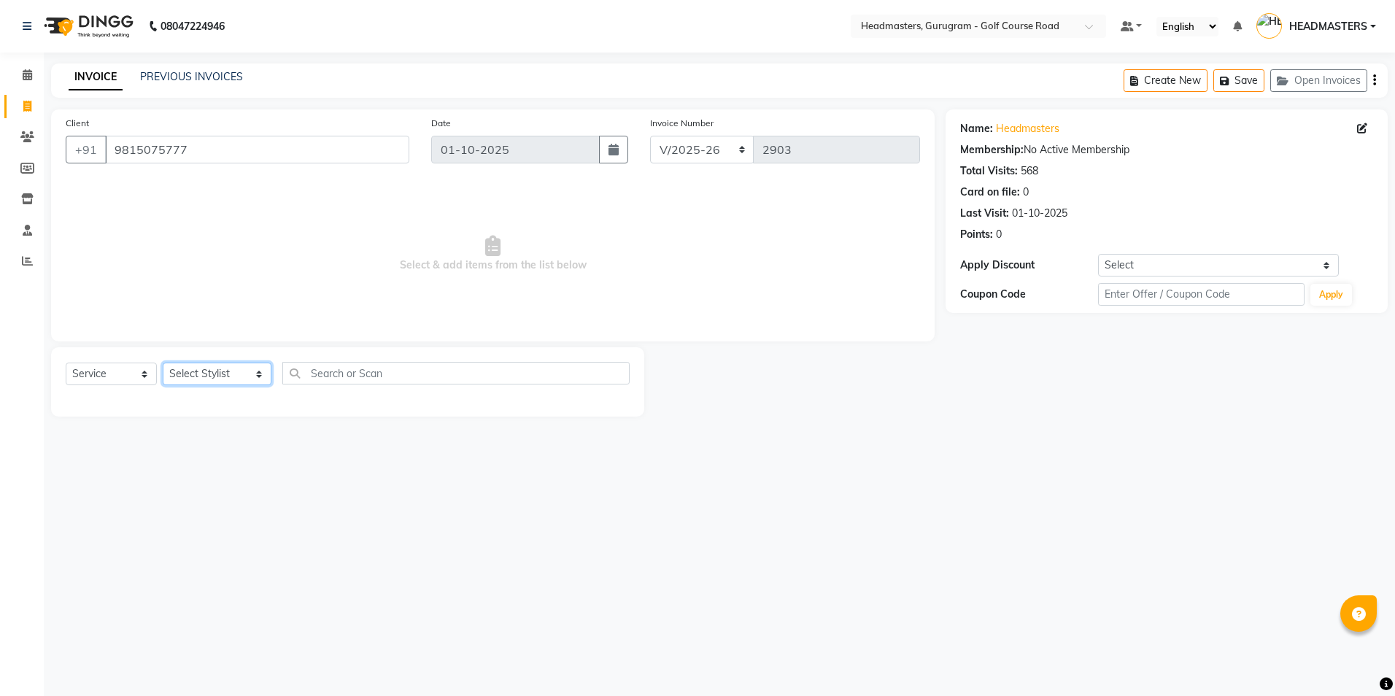
click at [190, 370] on select "Select Stylist Dev Gaurav HEADMASTERS [PERSON_NAME] Artist [PERSON_NAME] Pooja …" at bounding box center [217, 374] width 109 height 23
click at [209, 371] on select "Select Stylist Dev Gaurav HEADMASTERS [PERSON_NAME] Artist [PERSON_NAME] Pooja …" at bounding box center [217, 374] width 109 height 23
click at [206, 365] on select "Select Stylist Dev Gaurav HEADMASTERS [PERSON_NAME] Artist [PERSON_NAME] Pooja …" at bounding box center [217, 374] width 109 height 23
click at [163, 363] on select "Select Stylist Dev Gaurav HEADMASTERS [PERSON_NAME] Artist [PERSON_NAME] Pooja …" at bounding box center [217, 374] width 109 height 23
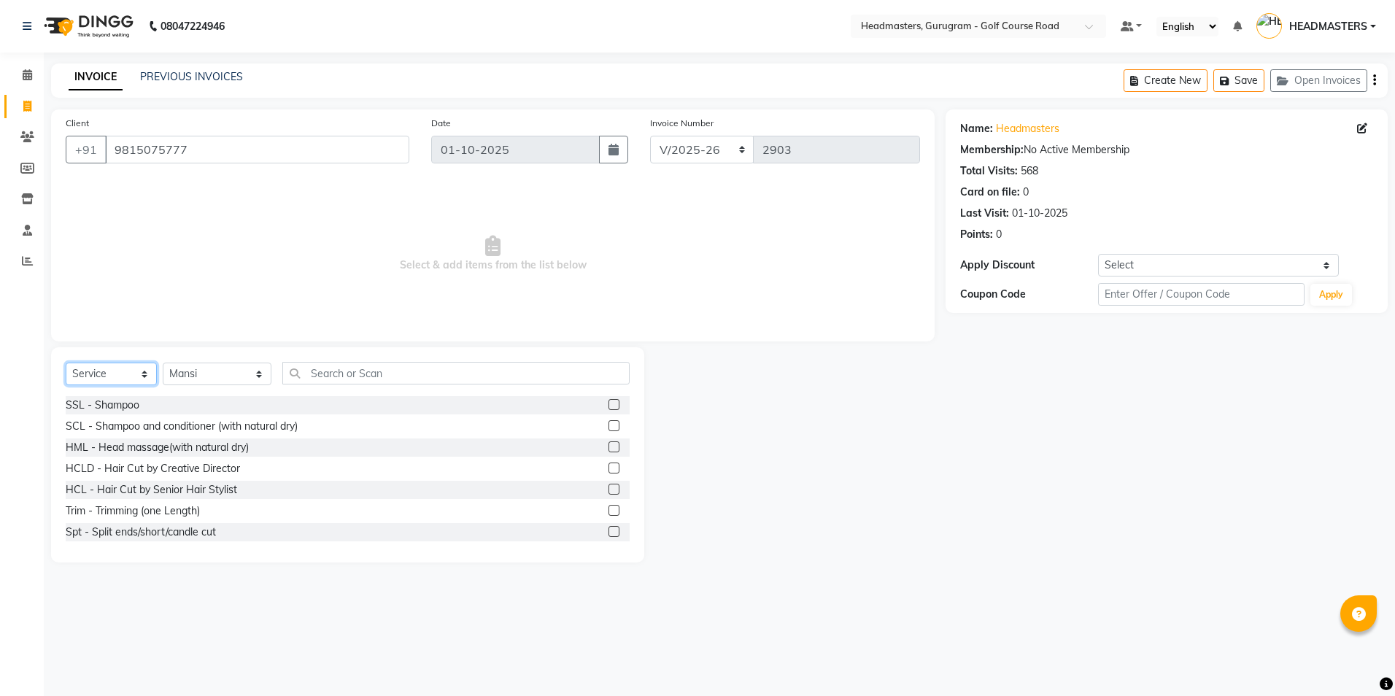
drag, startPoint x: 136, startPoint y: 376, endPoint x: 136, endPoint y: 387, distance: 10.2
click at [136, 376] on select "Select Service Product Membership Package Voucher Prepaid Gift Card" at bounding box center [111, 374] width 91 height 23
click at [66, 363] on select "Select Service Product Membership Package Voucher Prepaid Gift Card" at bounding box center [111, 374] width 91 height 23
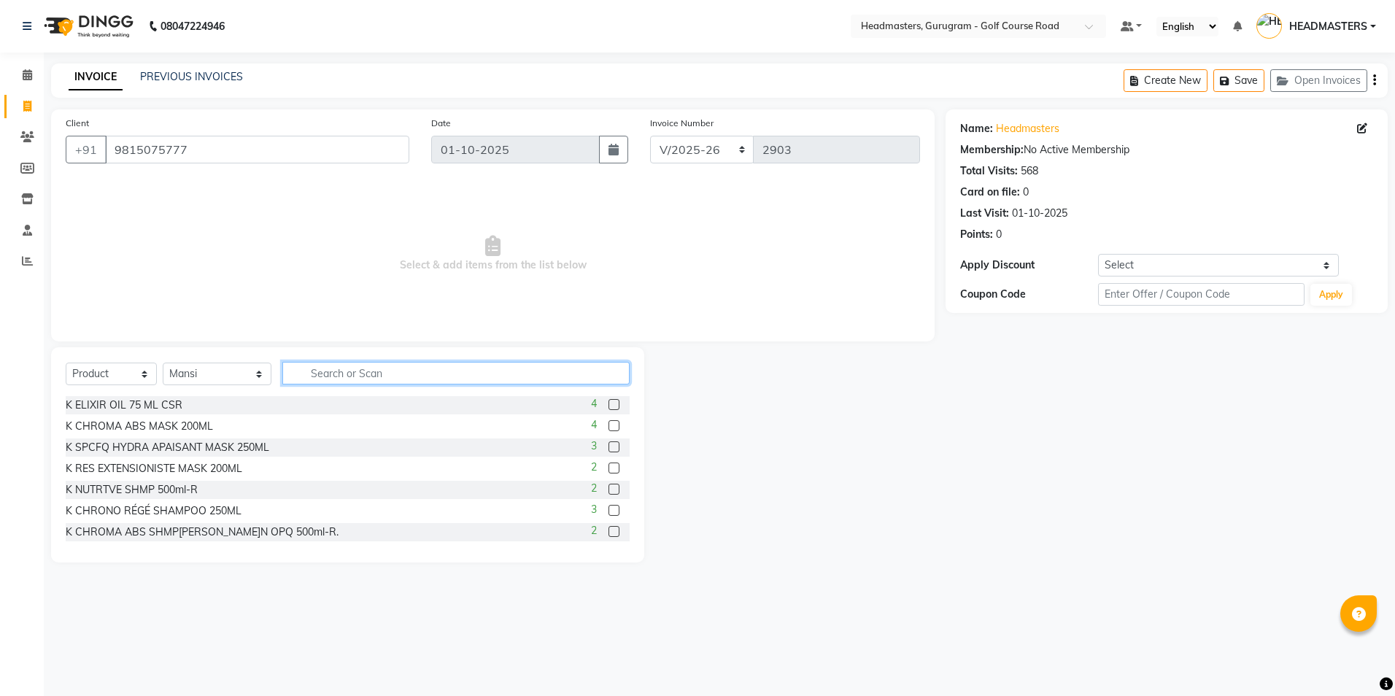
click at [298, 377] on input "text" at bounding box center [455, 373] width 347 height 23
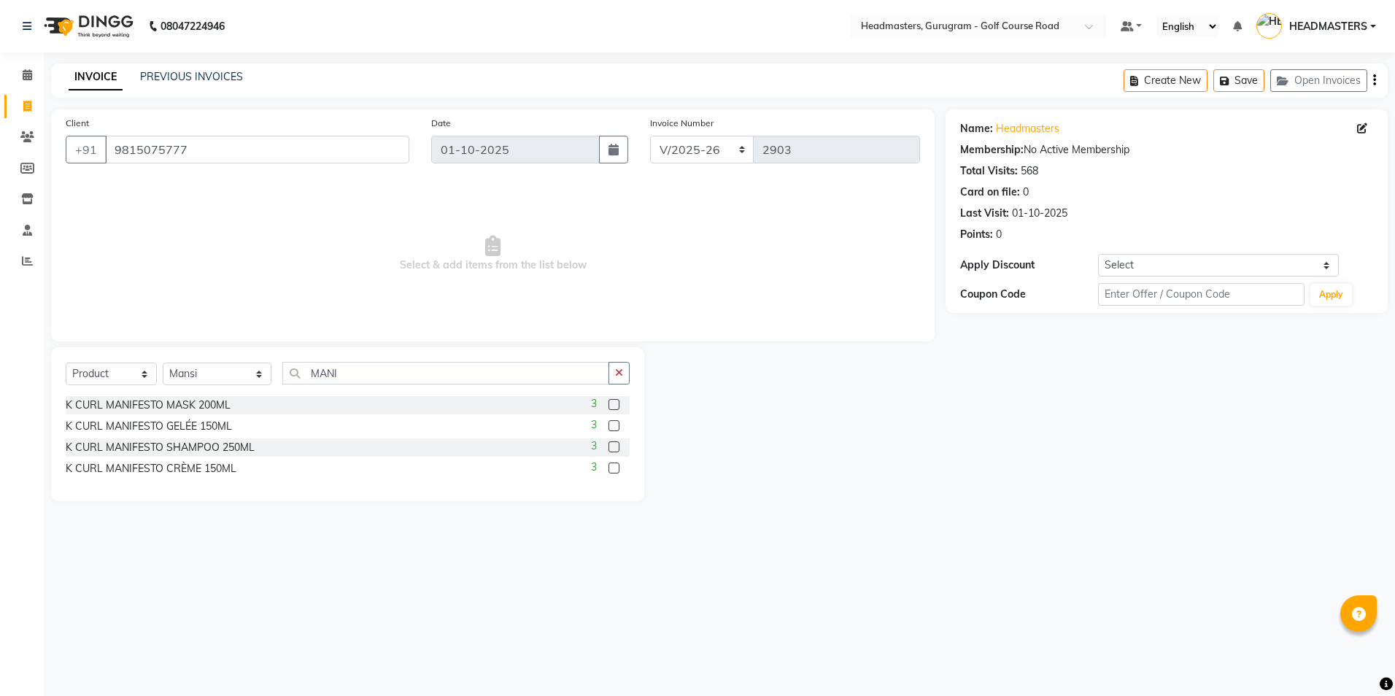
click at [616, 425] on label at bounding box center [613, 425] width 11 height 11
click at [616, 425] on input "checkbox" at bounding box center [612, 426] width 9 height 9
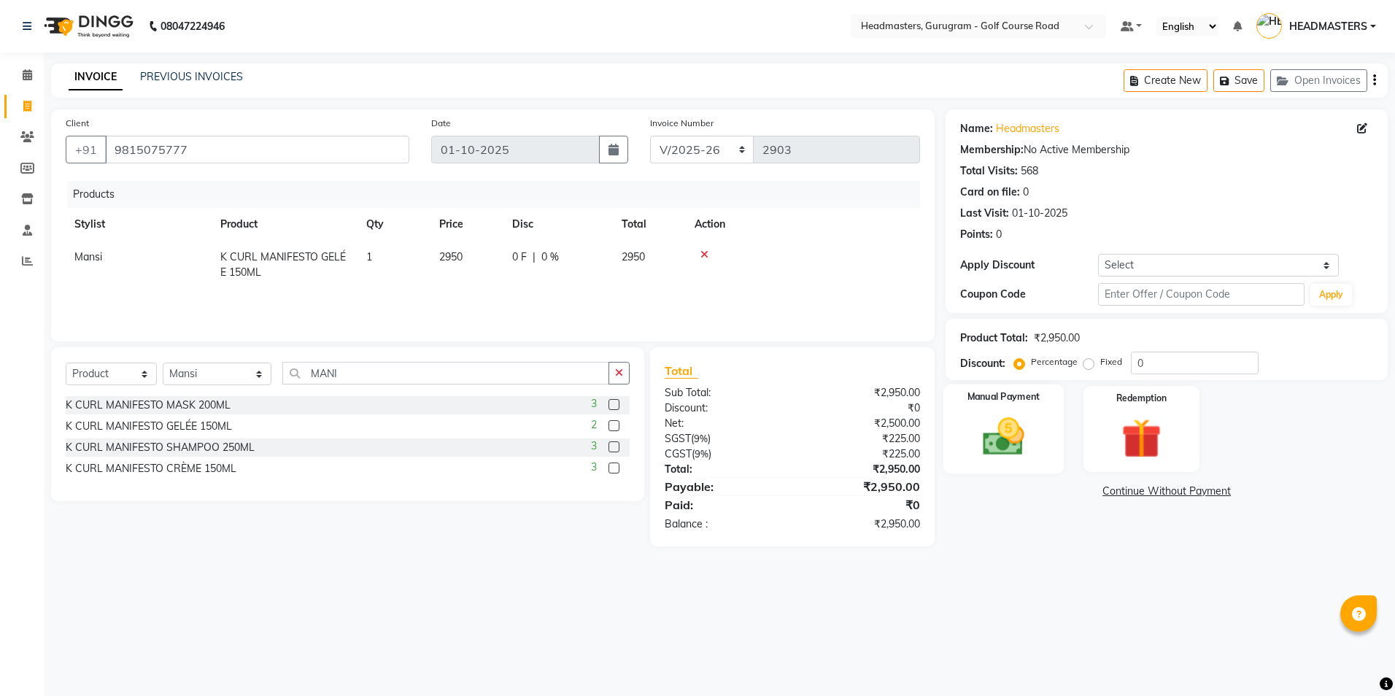
click at [970, 429] on img at bounding box center [1003, 437] width 68 height 48
click at [1207, 488] on span "Cash" at bounding box center [1202, 492] width 28 height 17
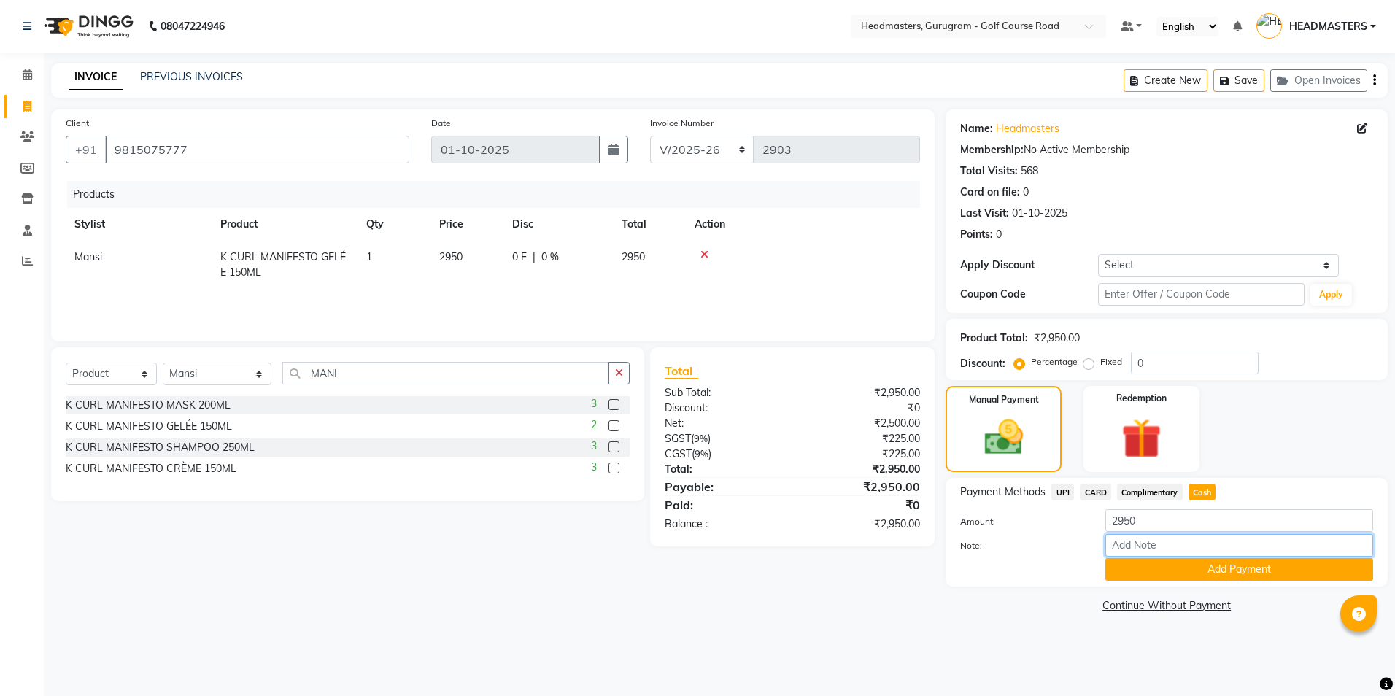
click at [1191, 545] on input "Note:" at bounding box center [1239, 545] width 268 height 23
click at [1085, 416] on div "Redemption" at bounding box center [1141, 429] width 120 height 90
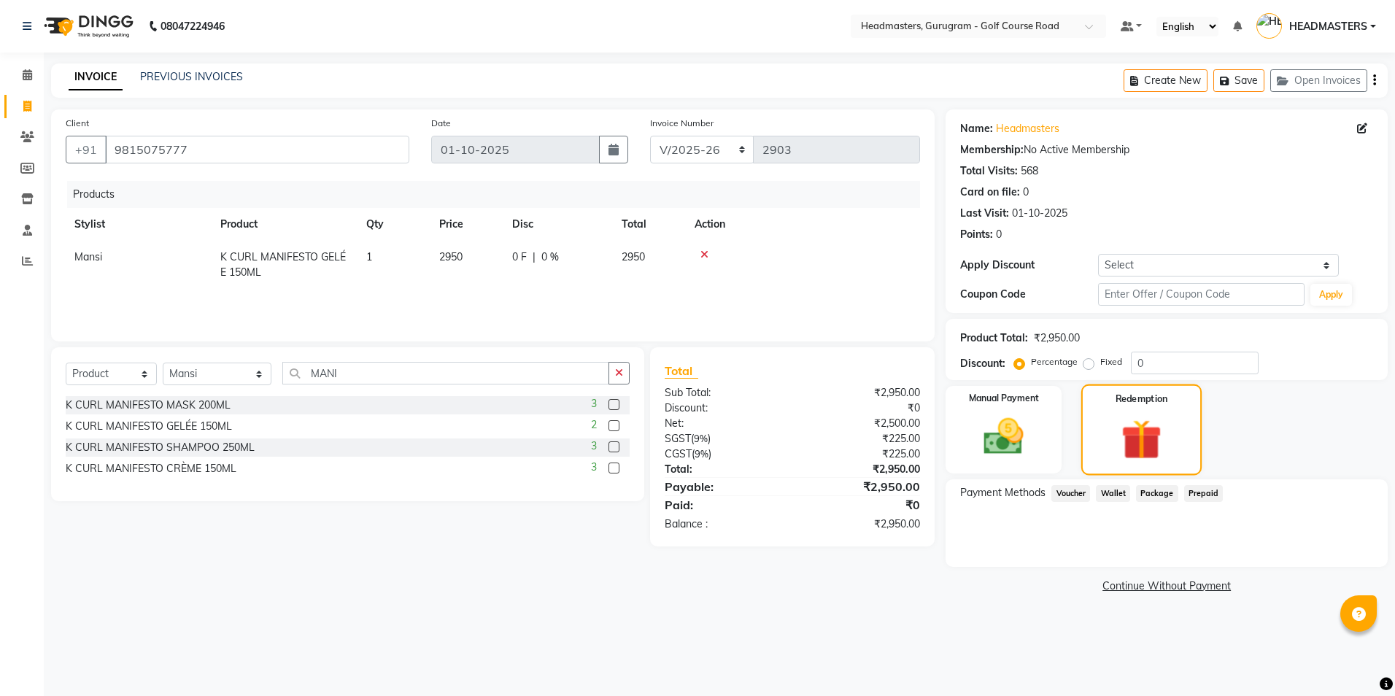
click at [1121, 449] on img at bounding box center [1142, 439] width 66 height 50
click at [1006, 441] on img at bounding box center [1003, 437] width 68 height 48
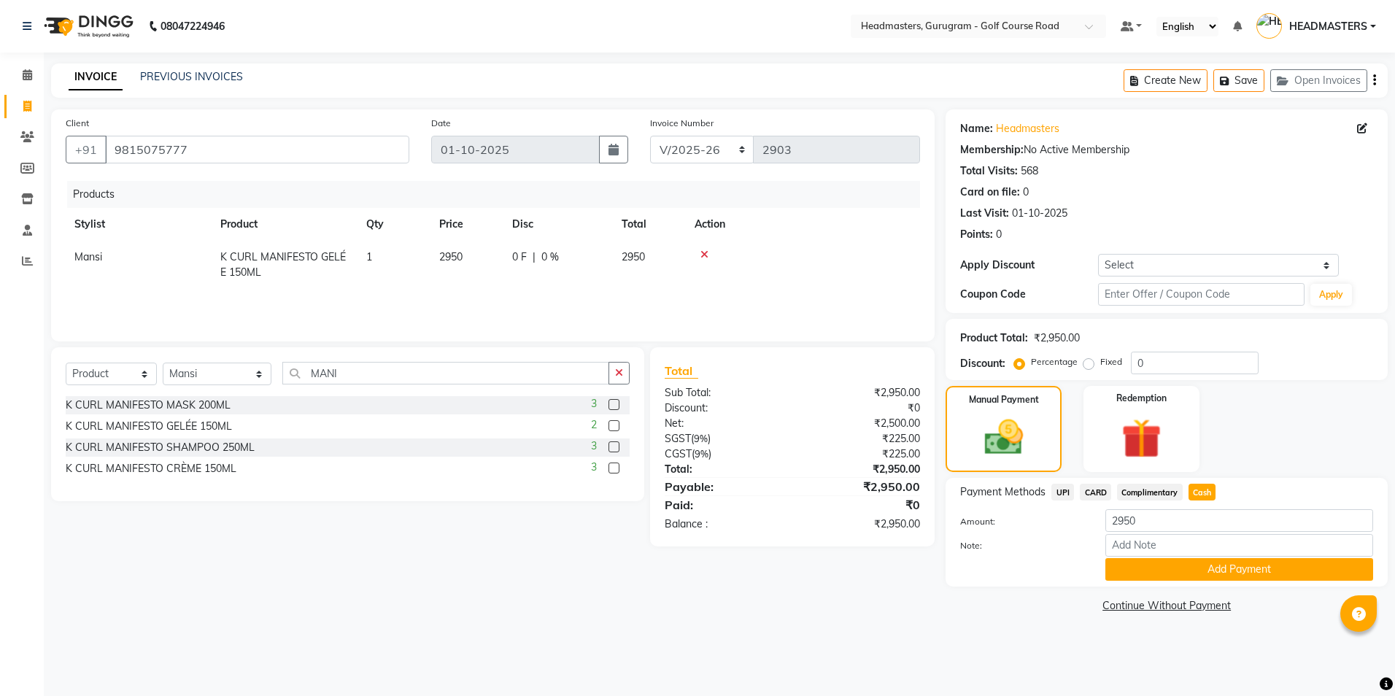
click at [1151, 557] on div "Note:" at bounding box center [1166, 546] width 435 height 25
click at [1137, 548] on input "Note:" at bounding box center [1239, 545] width 268 height 23
click at [1145, 489] on span "Complimentary" at bounding box center [1150, 492] width 66 height 17
click at [1150, 551] on input "Note:" at bounding box center [1239, 545] width 268 height 23
click at [1154, 573] on button "Add Payment" at bounding box center [1239, 569] width 268 height 23
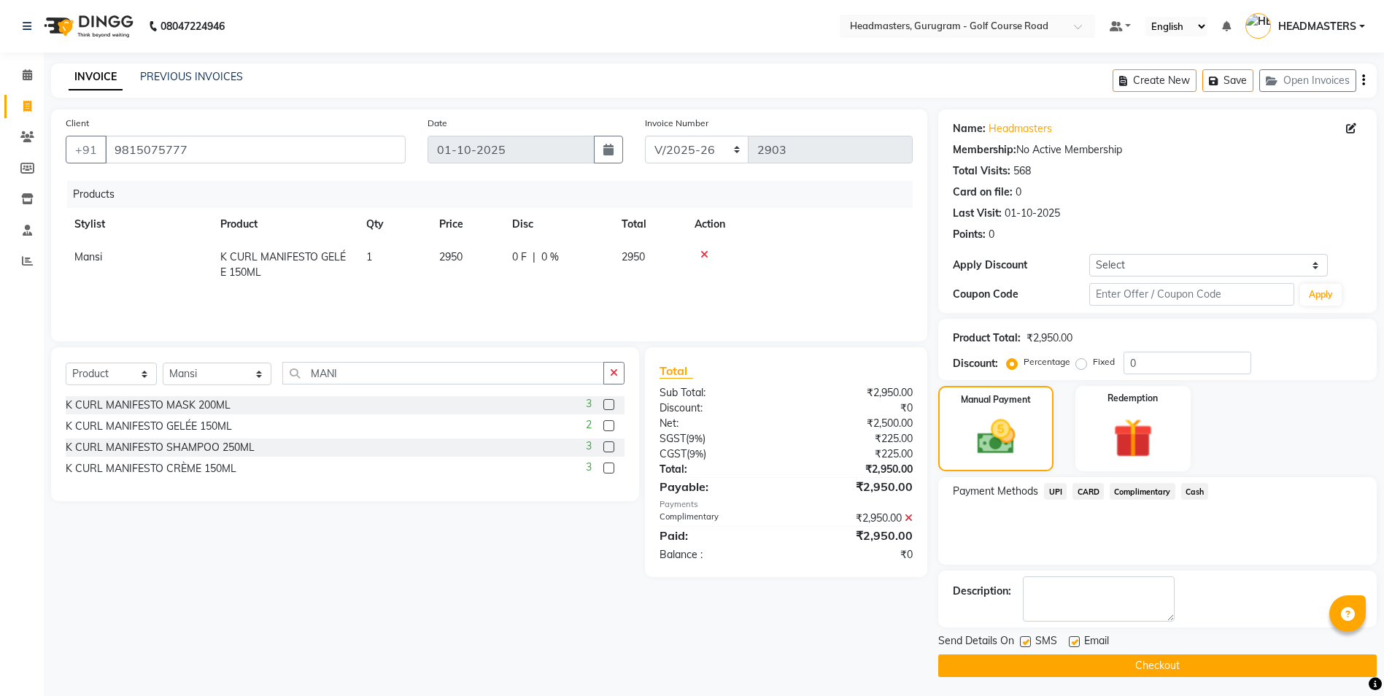
click at [1073, 638] on label at bounding box center [1074, 641] width 11 height 11
click at [1073, 638] on input "checkbox" at bounding box center [1073, 642] width 9 height 9
click at [1034, 640] on div "SMS" at bounding box center [1044, 642] width 49 height 18
click at [1029, 646] on label at bounding box center [1025, 641] width 11 height 11
click at [1029, 646] on input "checkbox" at bounding box center [1024, 642] width 9 height 9
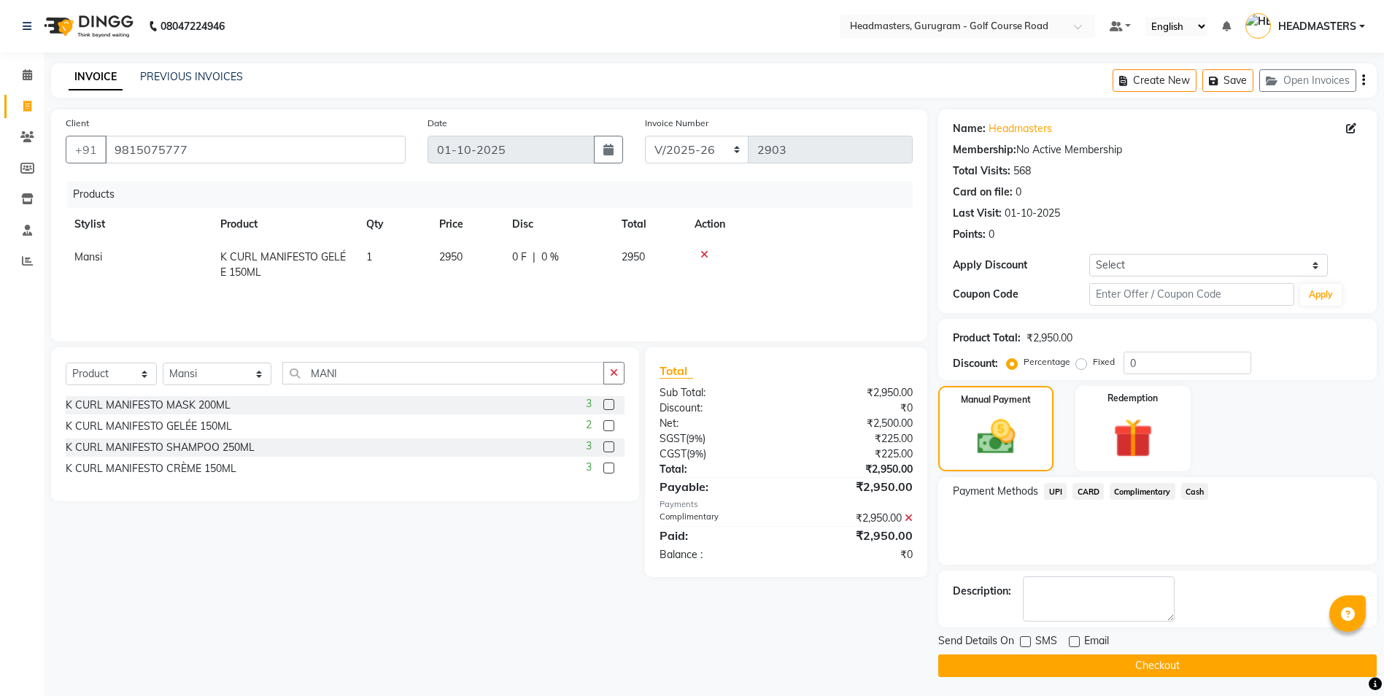
click at [1031, 663] on button "Checkout" at bounding box center [1157, 665] width 438 height 23
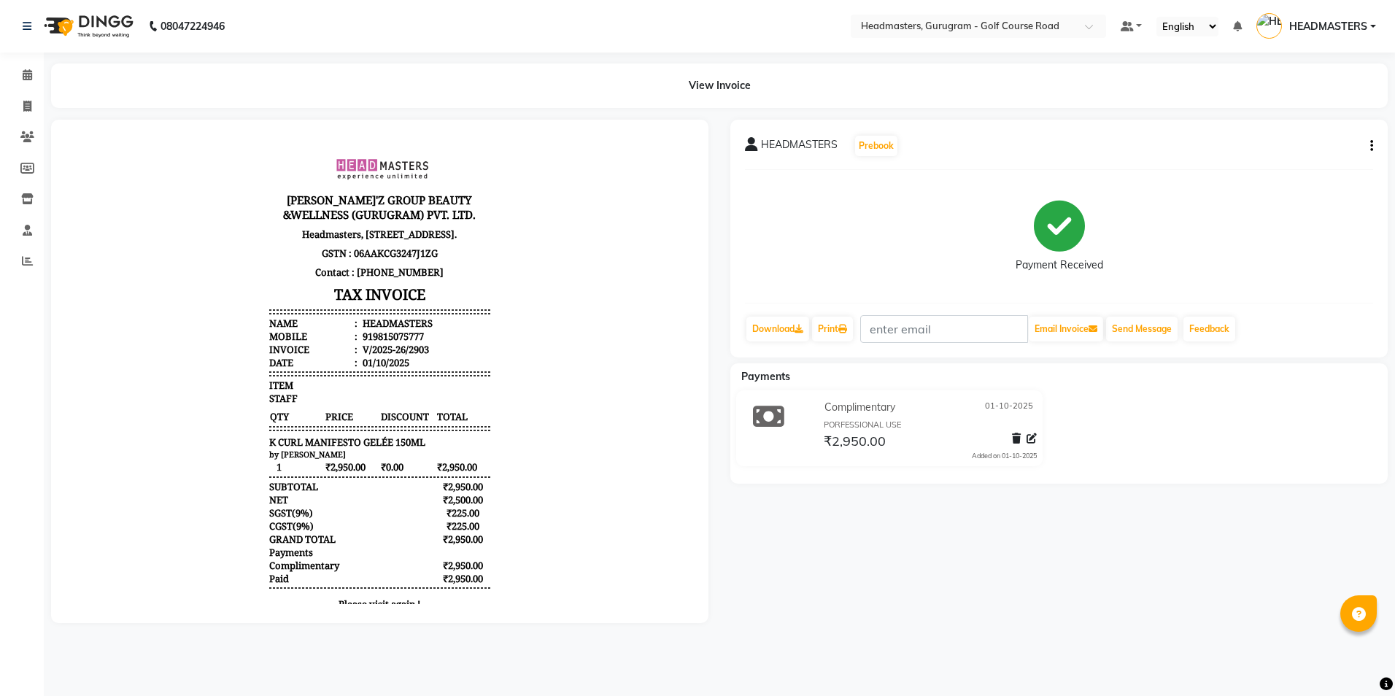
drag, startPoint x: 394, startPoint y: 555, endPoint x: 378, endPoint y: 564, distance: 18.3
click at [378, 564] on div "[PERSON_NAME]L'Z GROUP BEAUTY &WELLNESS (GURUGRAM) PVT. LTD. [STREET_ADDRESS]. …" at bounding box center [379, 382] width 232 height 485
click at [370, 493] on div "SUBTOTAL ₹2,950.00" at bounding box center [379, 486] width 220 height 13
click at [21, 101] on span at bounding box center [28, 106] width 26 height 17
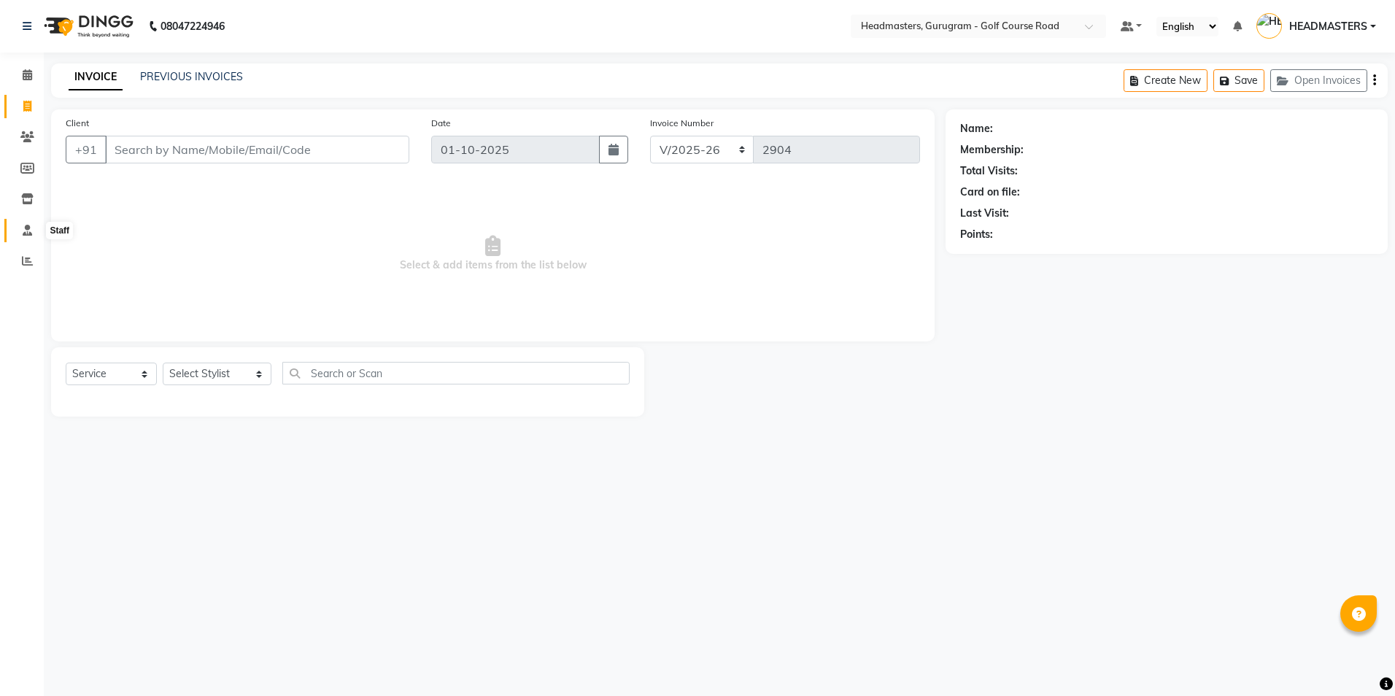
click at [29, 222] on span at bounding box center [28, 230] width 26 height 17
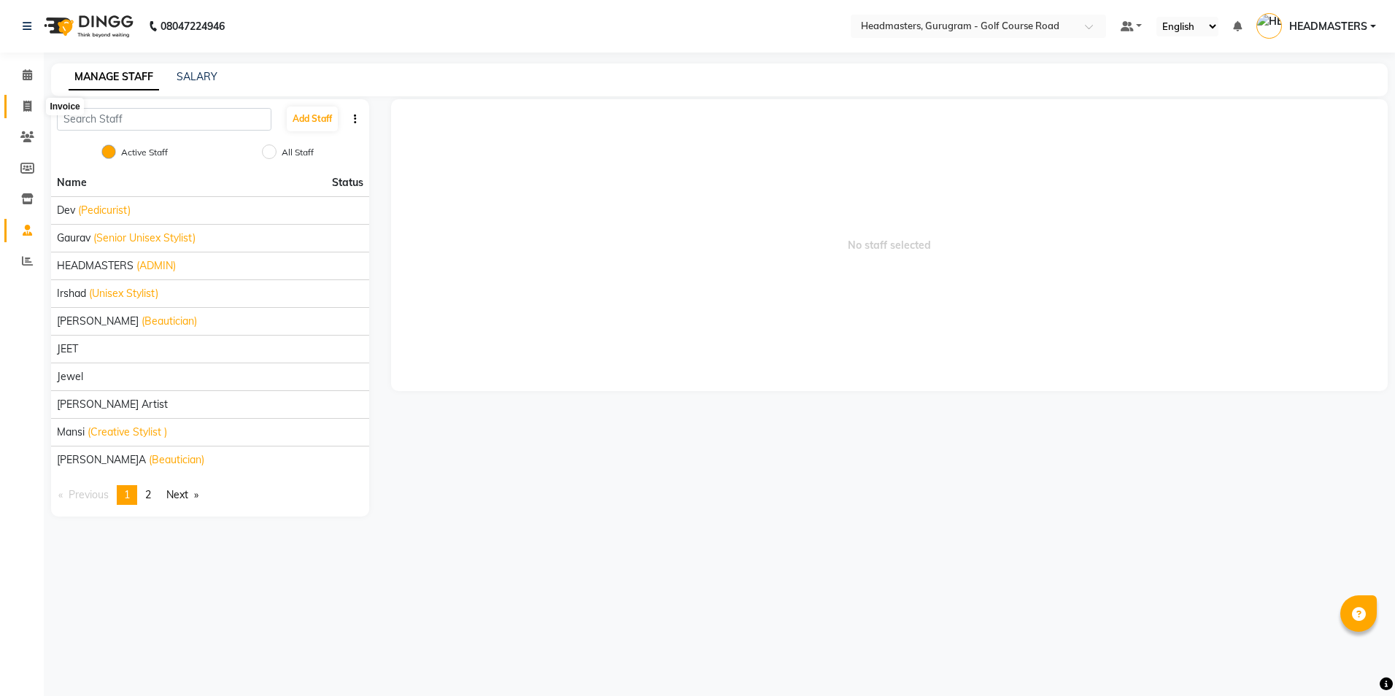
click at [20, 110] on span at bounding box center [28, 106] width 26 height 17
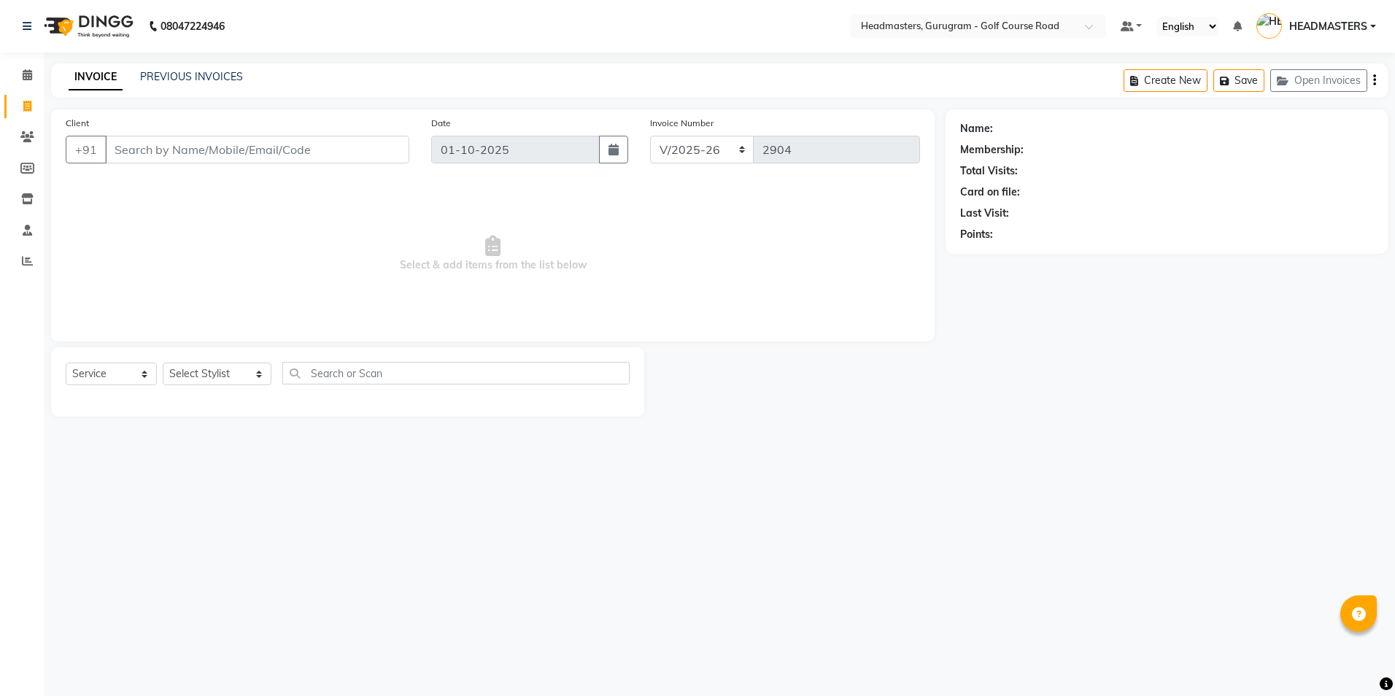
click at [142, 151] on input "Client" at bounding box center [257, 150] width 304 height 28
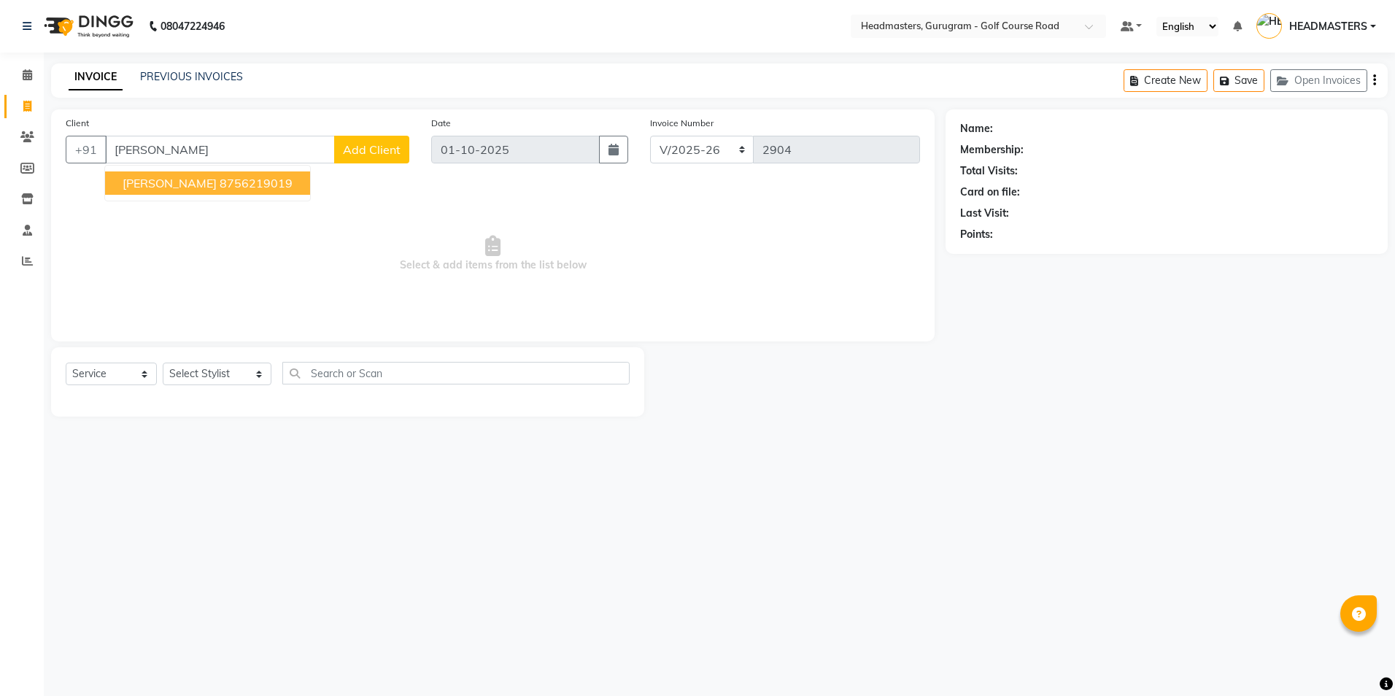
click at [157, 190] on span "[PERSON_NAME]" at bounding box center [170, 183] width 94 height 15
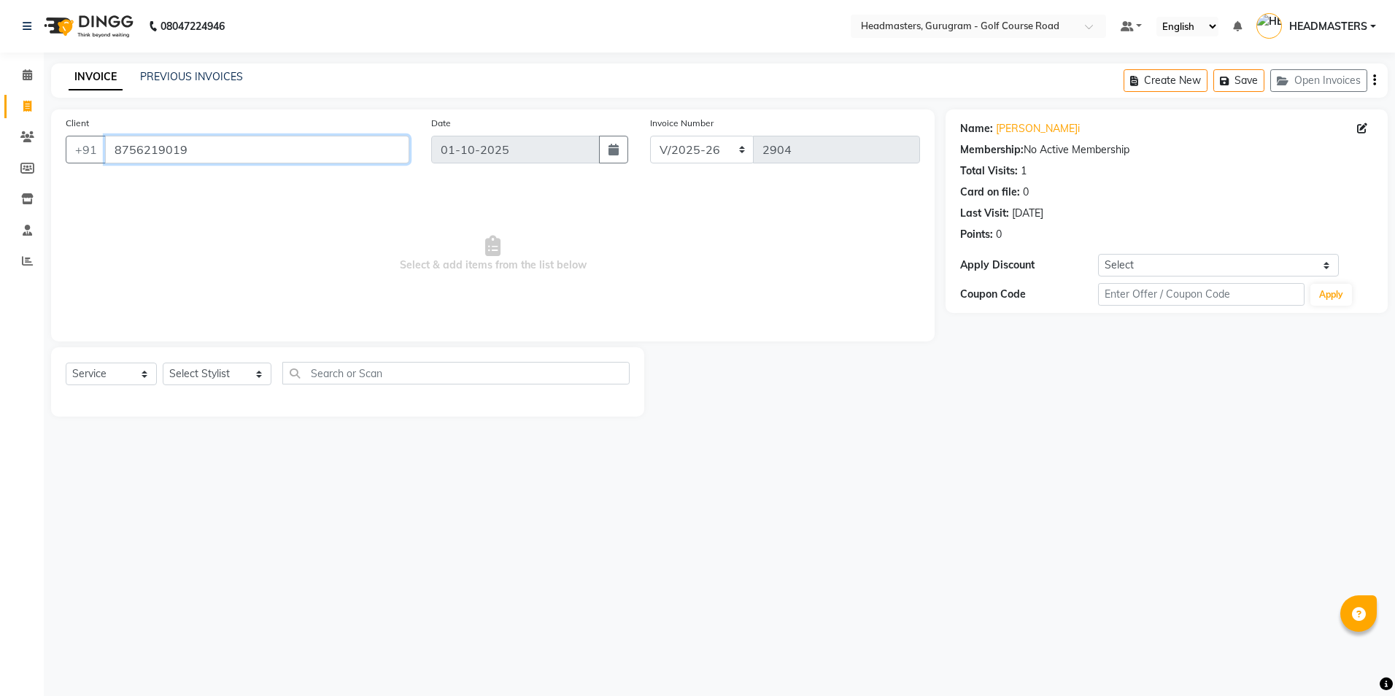
click at [198, 142] on input "8756219019" at bounding box center [257, 150] width 304 height 28
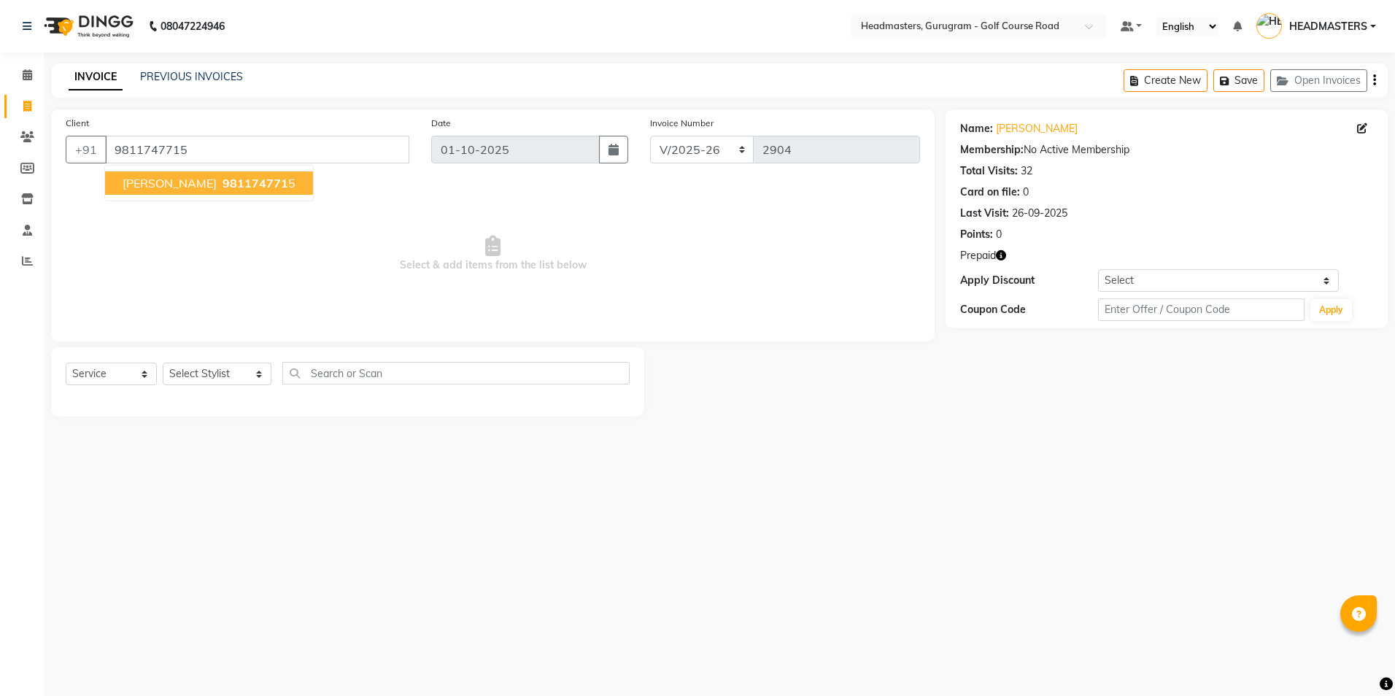
click at [222, 182] on span "981174771" at bounding box center [255, 183] width 66 height 15
click at [241, 373] on select "Select Stylist Dev Gaurav HEADMASTERS [PERSON_NAME] Artist [PERSON_NAME] Pooja …" at bounding box center [217, 374] width 109 height 23
click at [163, 363] on select "Select Stylist Dev Gaurav HEADMASTERS [PERSON_NAME] Artist [PERSON_NAME] Pooja …" at bounding box center [217, 374] width 109 height 23
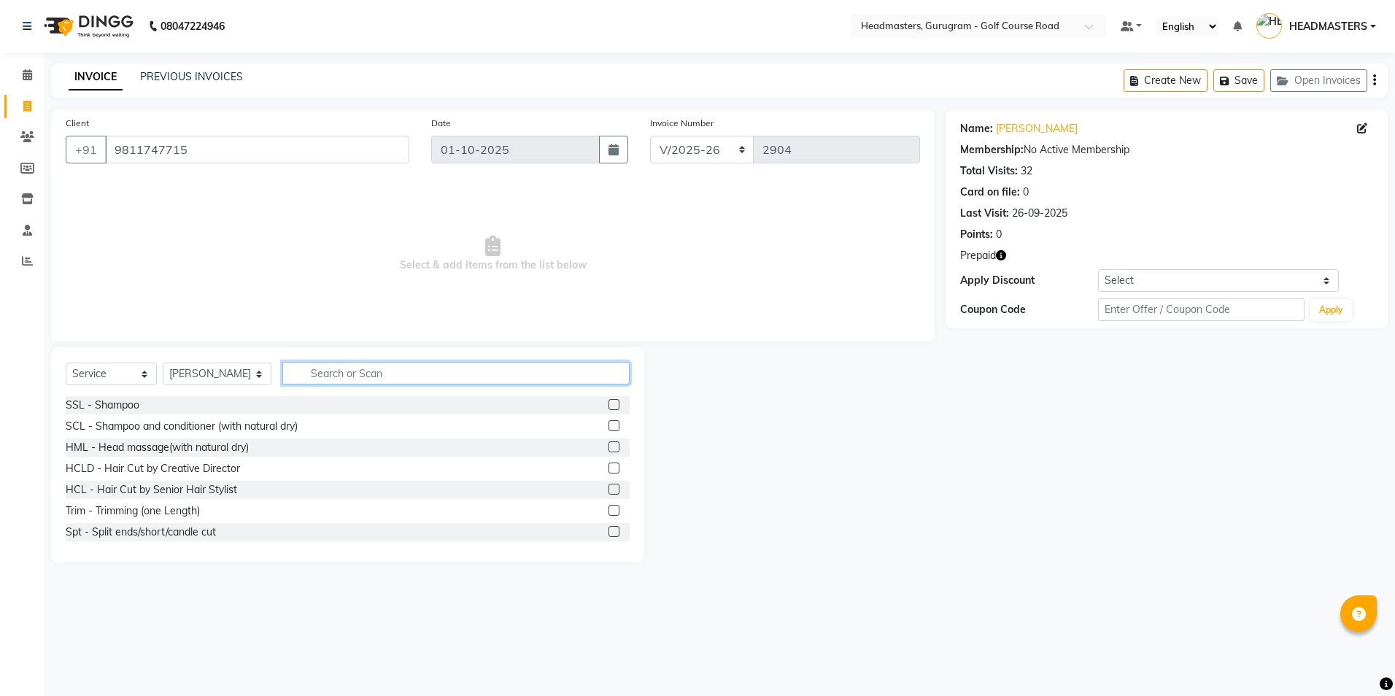
click at [295, 373] on input "text" at bounding box center [455, 373] width 347 height 23
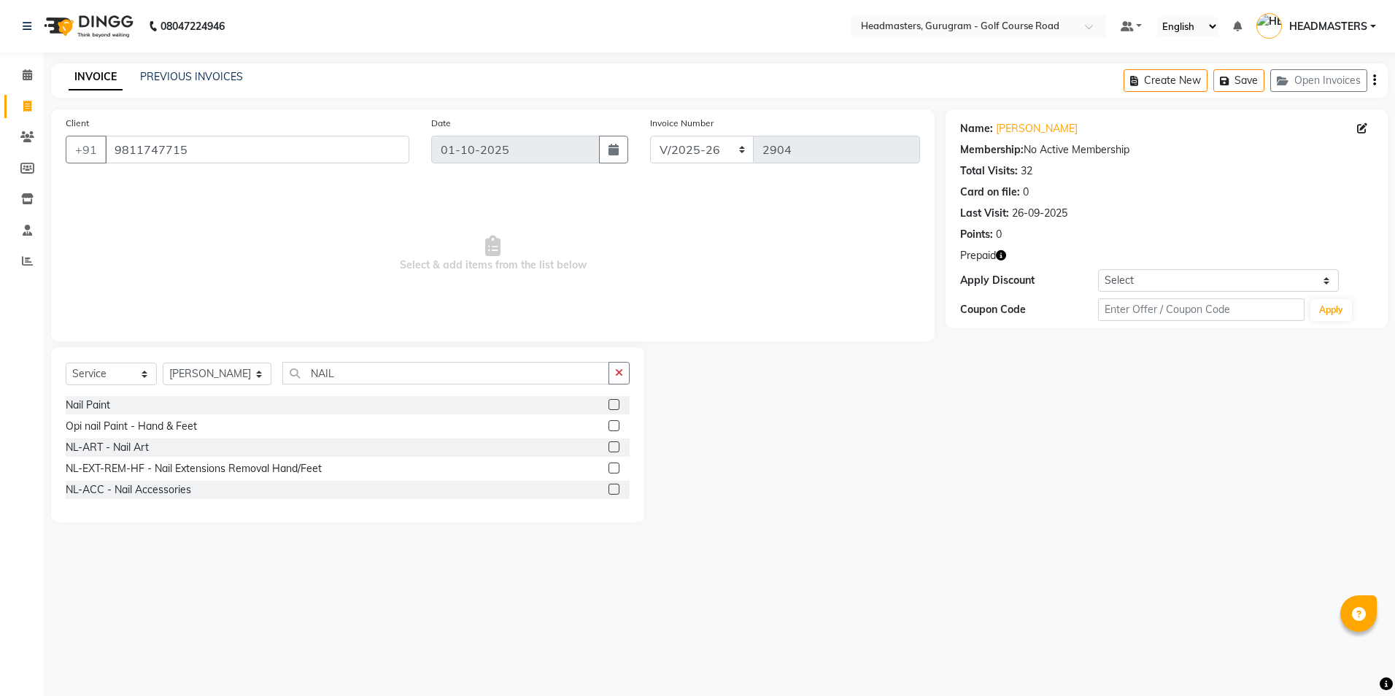
click at [615, 450] on label at bounding box center [613, 446] width 11 height 11
click at [615, 450] on input "checkbox" at bounding box center [612, 447] width 9 height 9
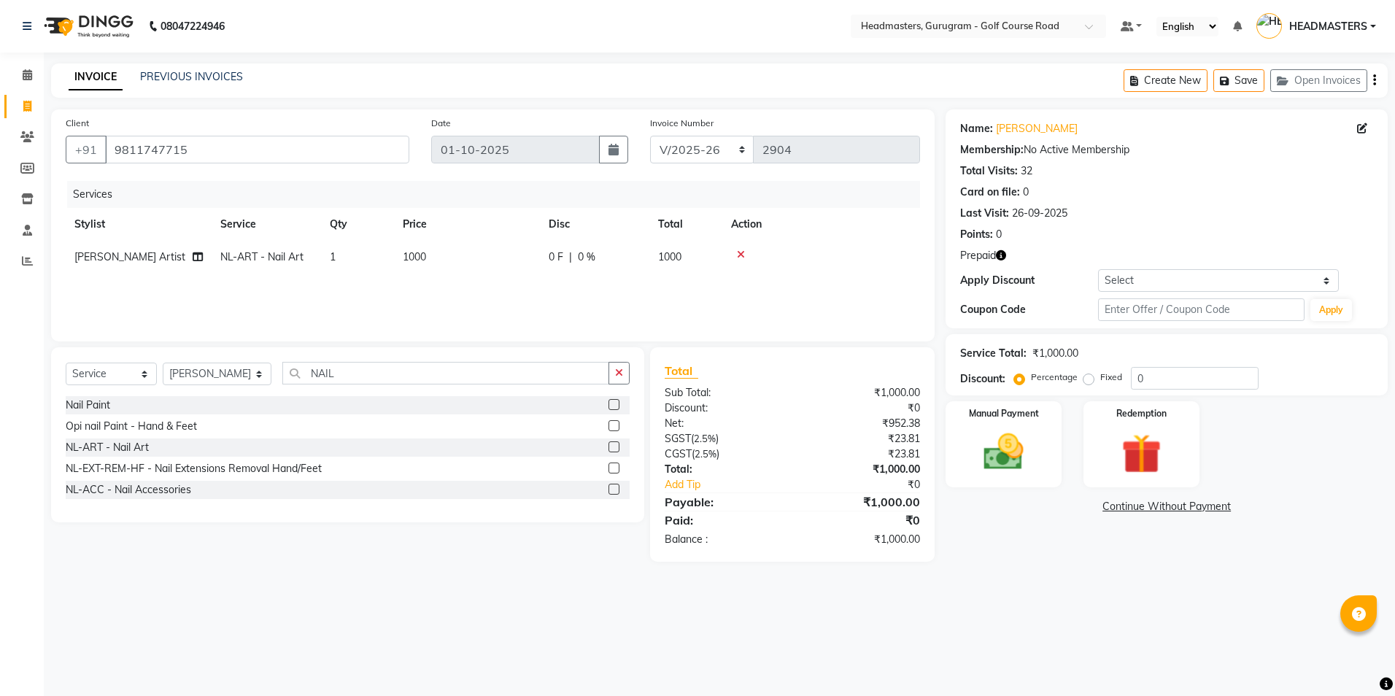
click at [530, 278] on div "Services Stylist Service Qty Price Disc Total Action Krishna Nail Artist NL-ART…" at bounding box center [493, 254] width 854 height 146
click at [569, 252] on span "|" at bounding box center [570, 256] width 3 height 15
click at [651, 265] on input "0" at bounding box center [639, 260] width 44 height 23
click at [604, 483] on div "NL-ACC - Nail Accessories" at bounding box center [348, 490] width 564 height 18
click at [613, 490] on label at bounding box center [613, 489] width 11 height 11
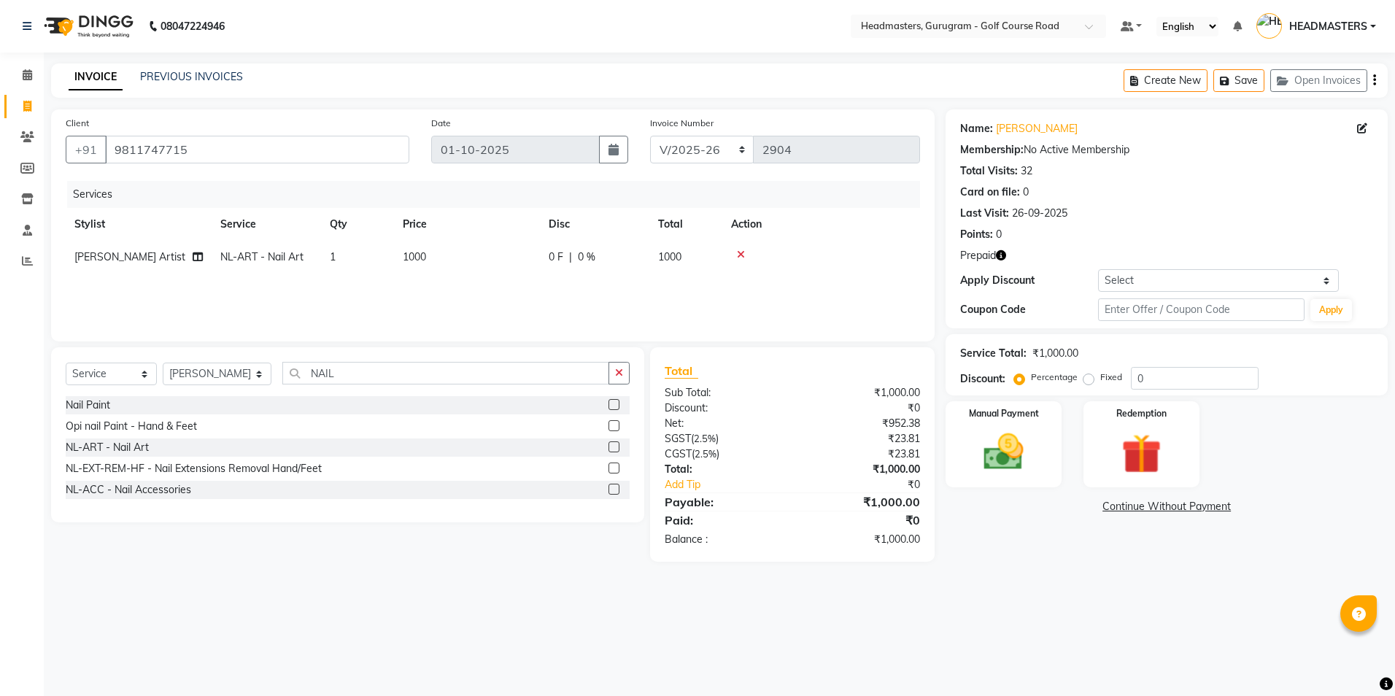
click at [613, 490] on input "checkbox" at bounding box center [612, 489] width 9 height 9
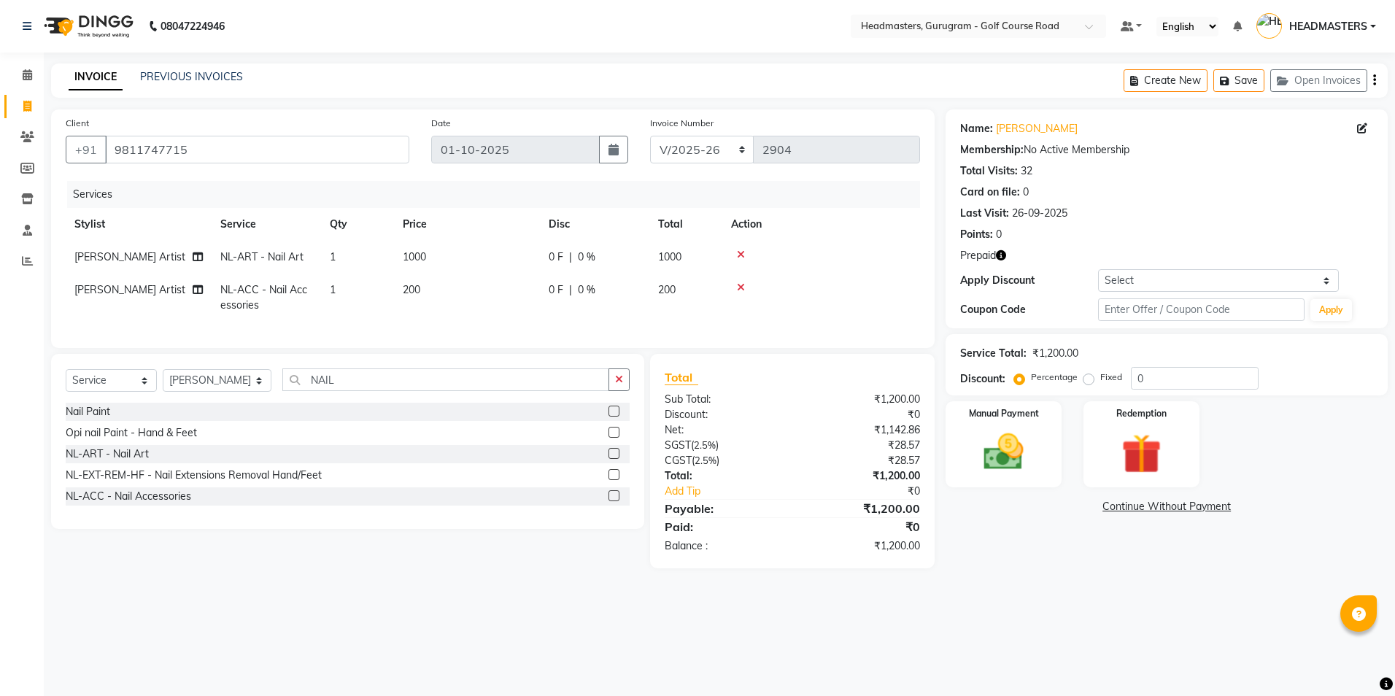
click at [739, 256] on icon at bounding box center [741, 254] width 8 height 10
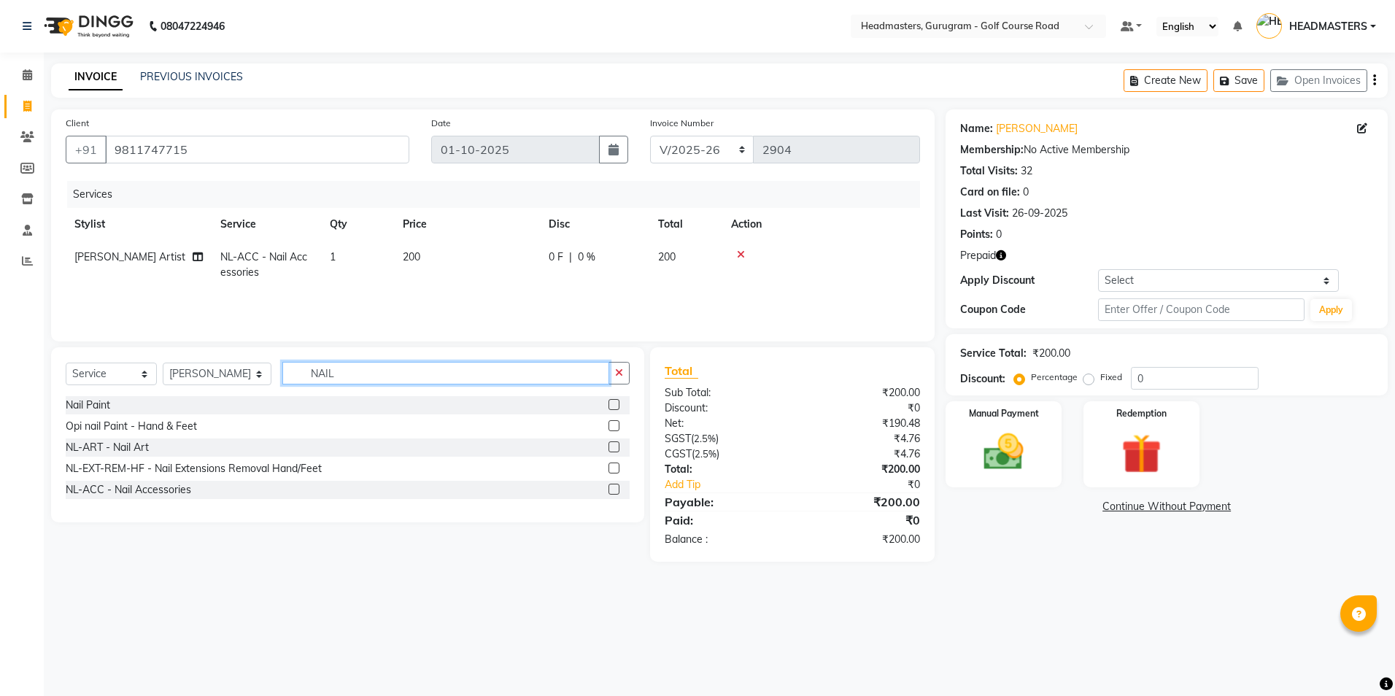
click at [340, 362] on input "NAIL" at bounding box center [445, 373] width 326 height 23
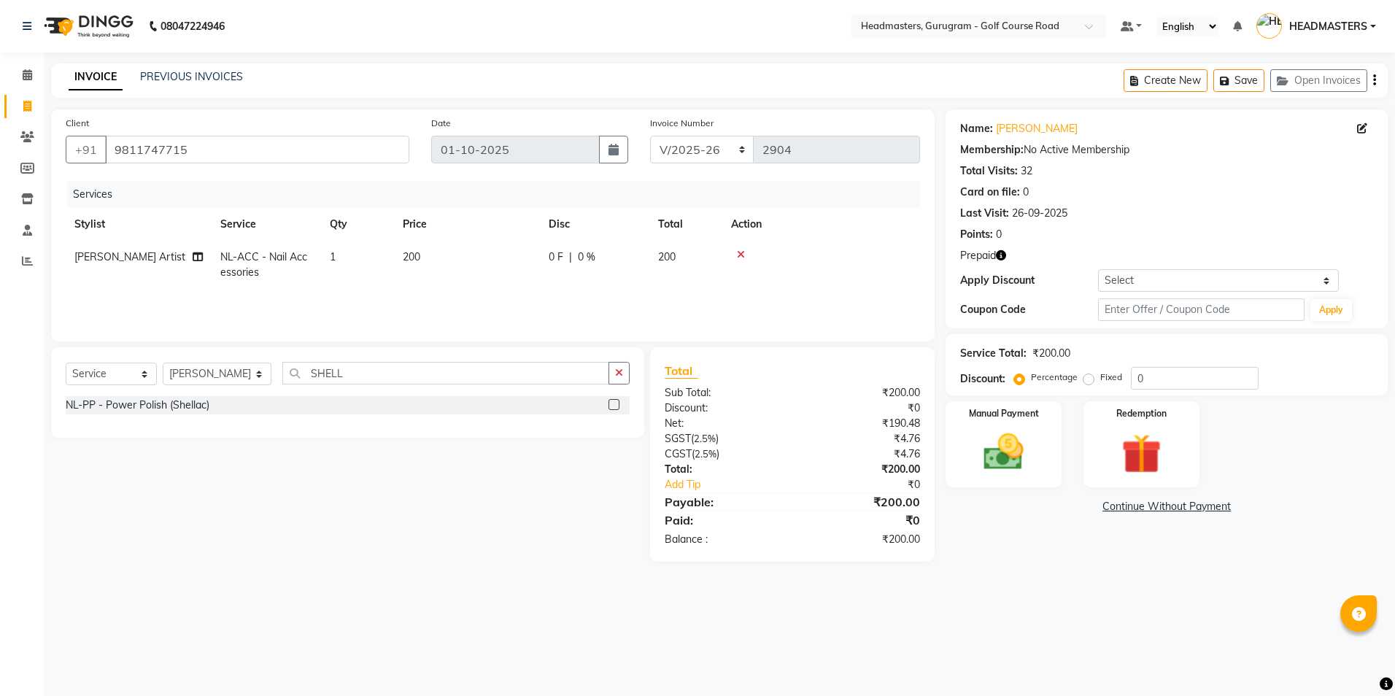
click at [613, 400] on label at bounding box center [613, 404] width 11 height 11
click at [613, 400] on input "checkbox" at bounding box center [612, 404] width 9 height 9
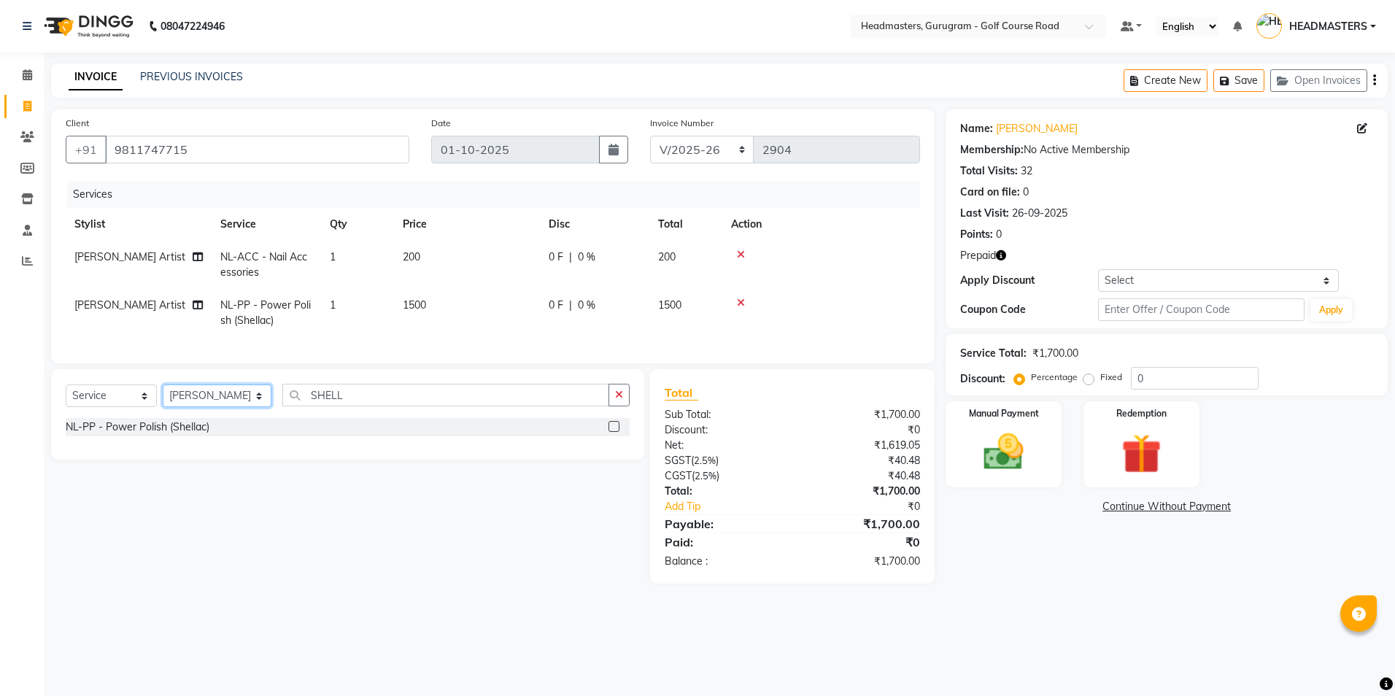
click at [221, 401] on select "Select Stylist Dev Gaurav HEADMASTERS [PERSON_NAME] Artist [PERSON_NAME] Pooja …" at bounding box center [217, 395] width 109 height 23
click at [163, 395] on select "Select Stylist Dev Gaurav HEADMASTERS [PERSON_NAME] Artist [PERSON_NAME] Pooja …" at bounding box center [217, 395] width 109 height 23
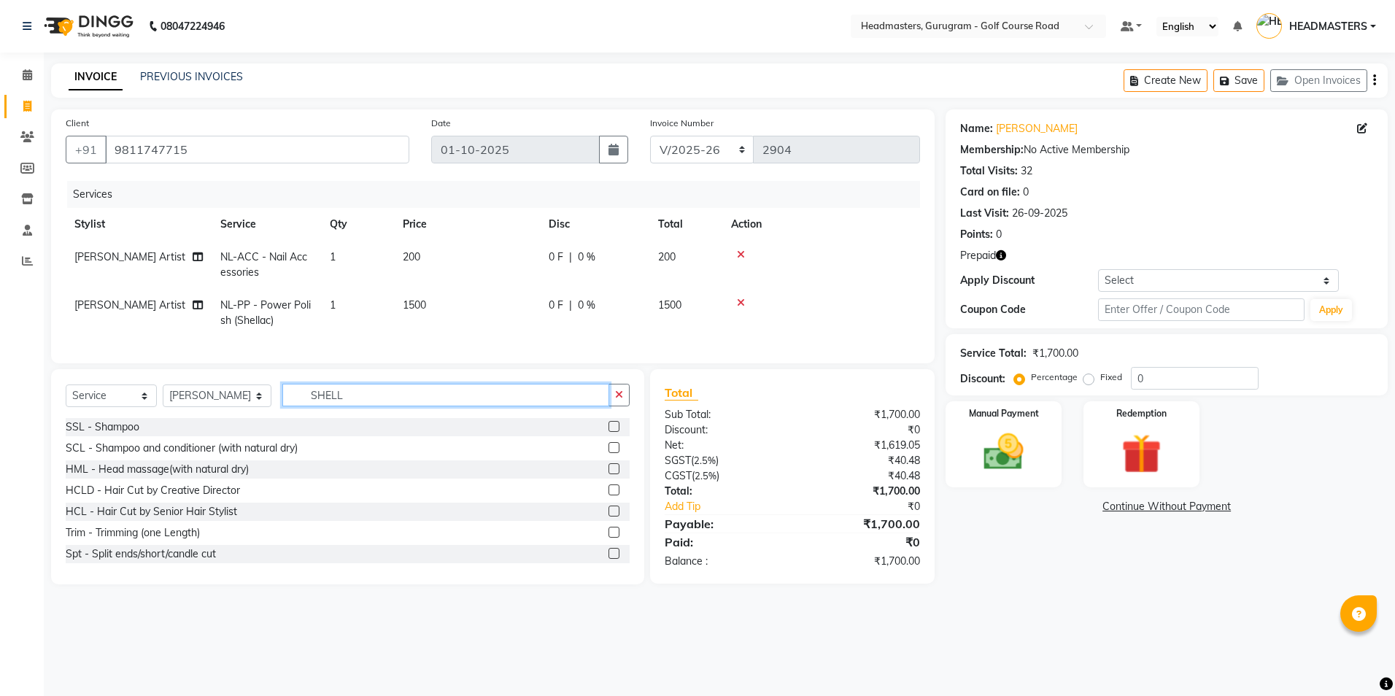
click at [355, 406] on input "SHELL" at bounding box center [445, 395] width 326 height 23
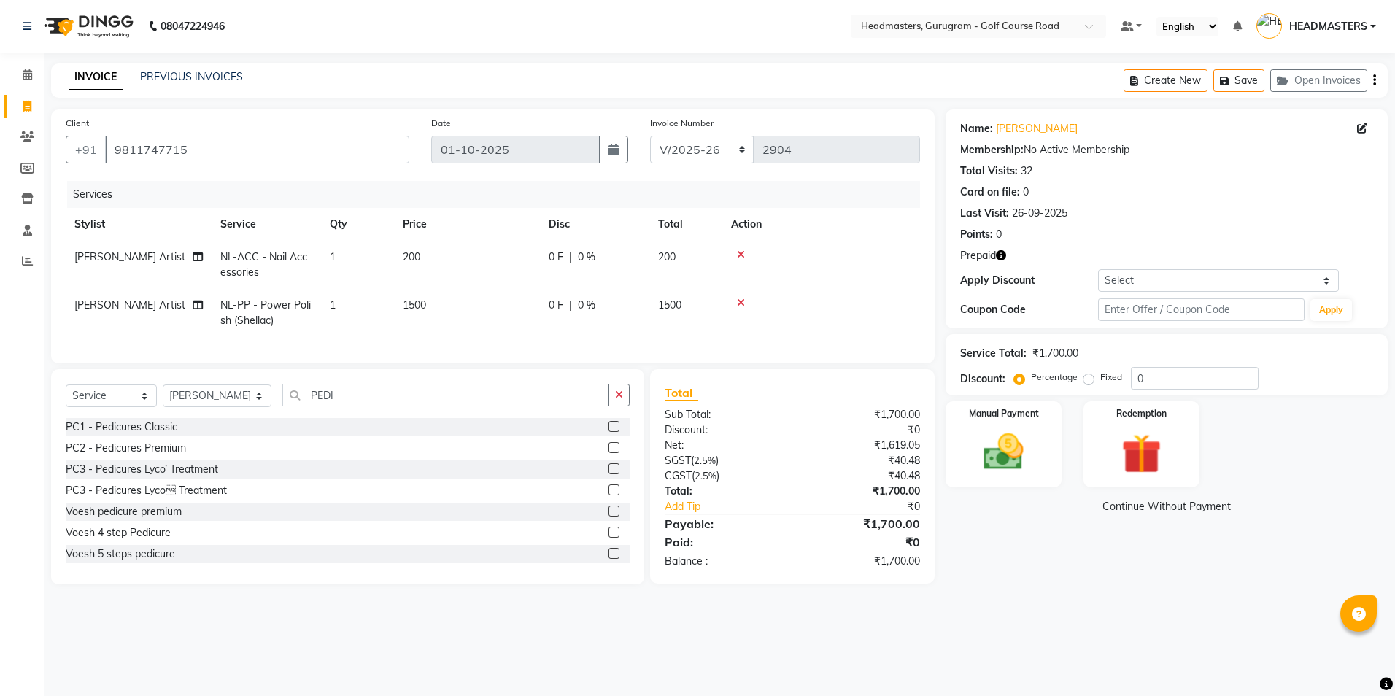
click at [608, 516] on label at bounding box center [613, 511] width 11 height 11
click at [608, 516] on input "checkbox" at bounding box center [612, 511] width 9 height 9
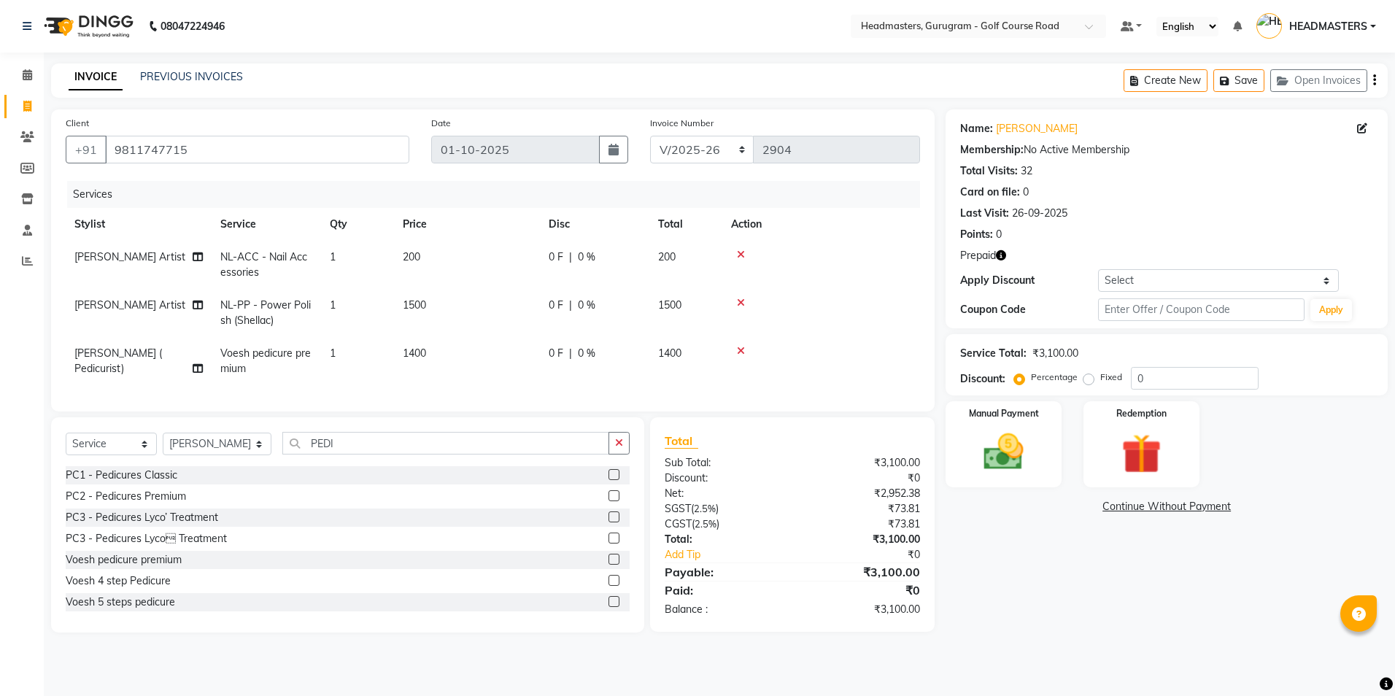
click at [747, 347] on div at bounding box center [821, 351] width 180 height 10
click at [739, 353] on icon at bounding box center [741, 351] width 8 height 10
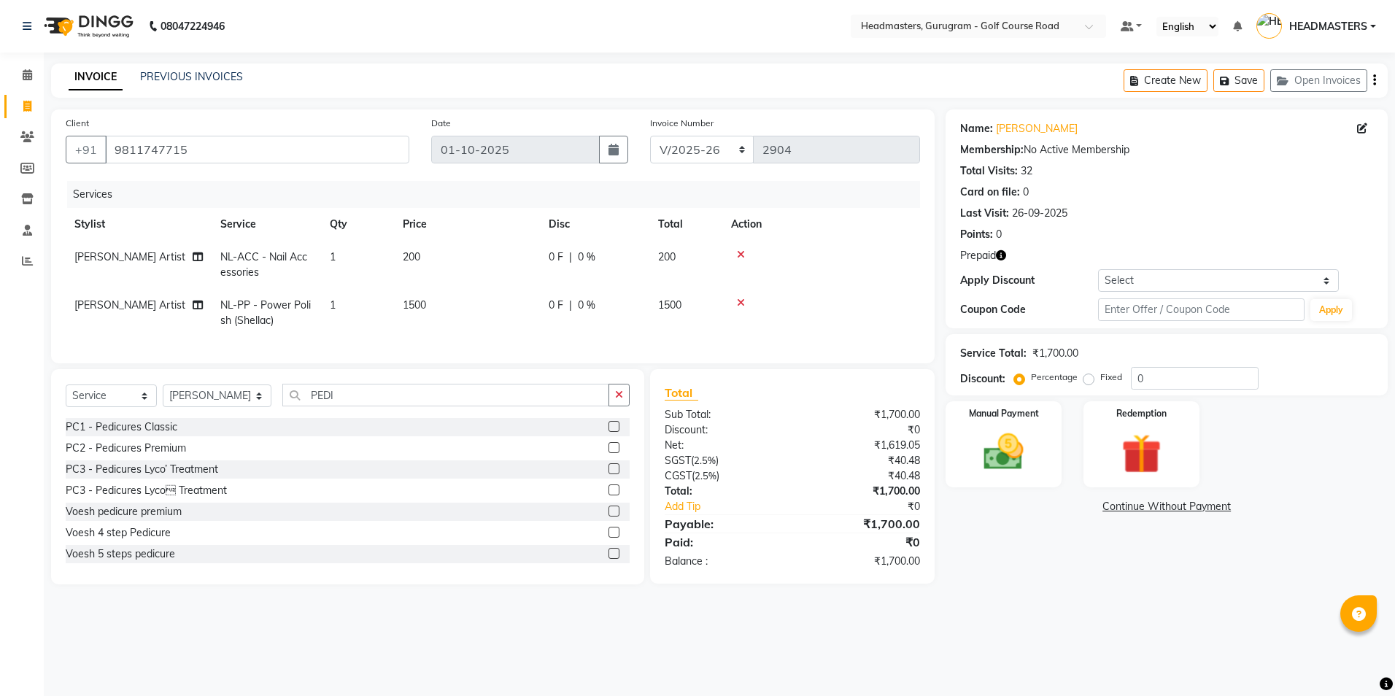
click at [735, 302] on div at bounding box center [821, 303] width 180 height 10
click at [608, 432] on label at bounding box center [613, 426] width 11 height 11
click at [608, 432] on input "checkbox" at bounding box center [612, 426] width 9 height 9
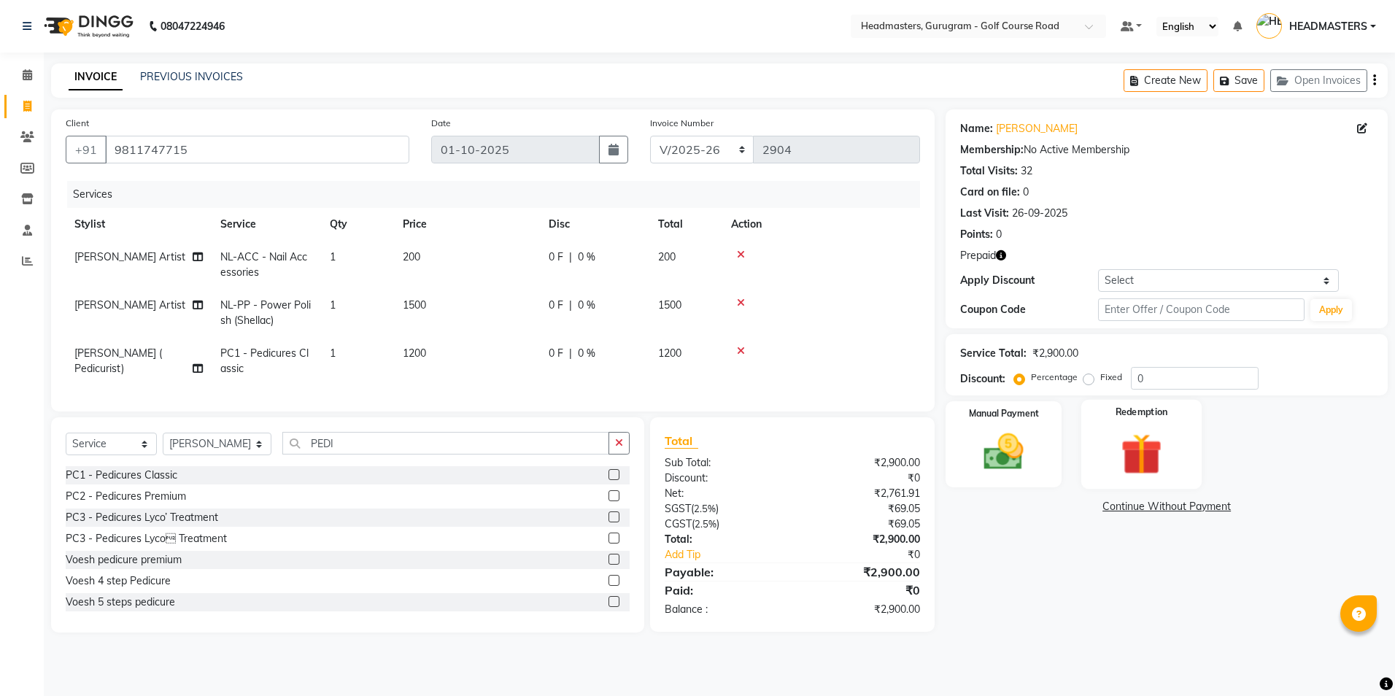
click at [1102, 446] on div "Redemption" at bounding box center [1141, 445] width 120 height 90
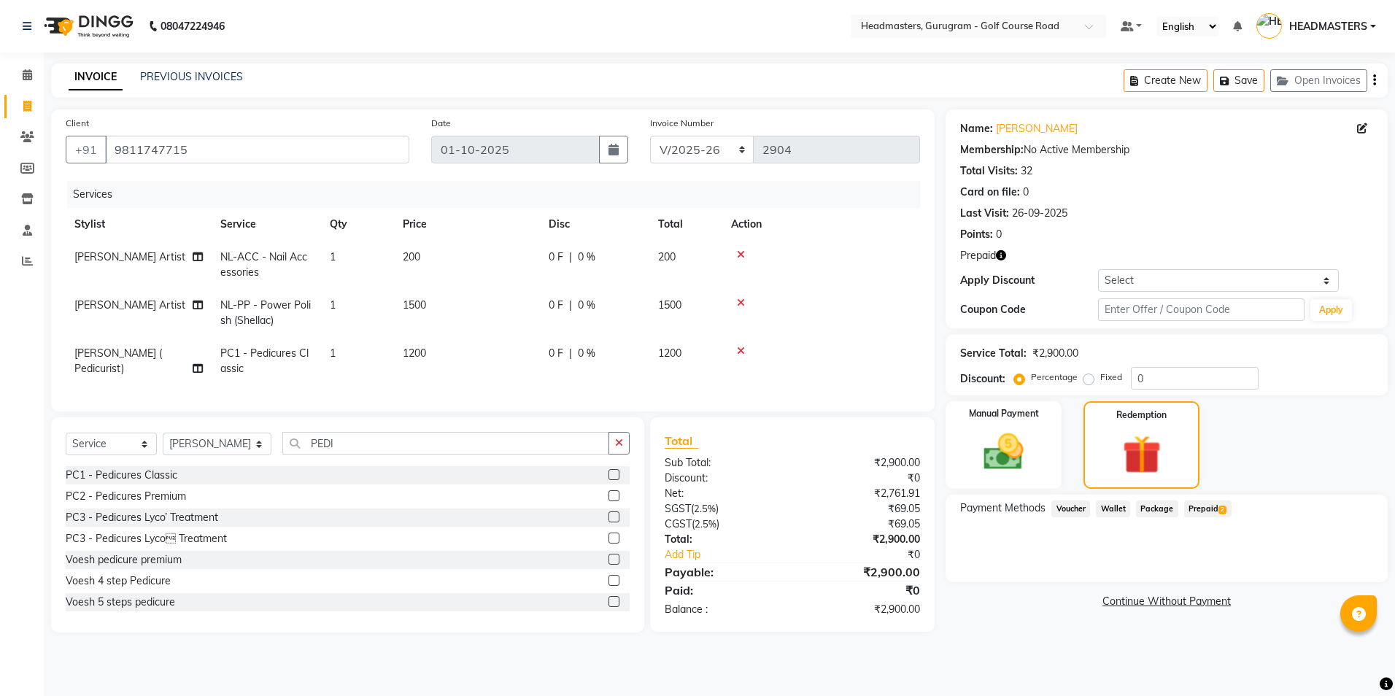
click at [1199, 503] on span "Prepaid 2" at bounding box center [1207, 508] width 47 height 17
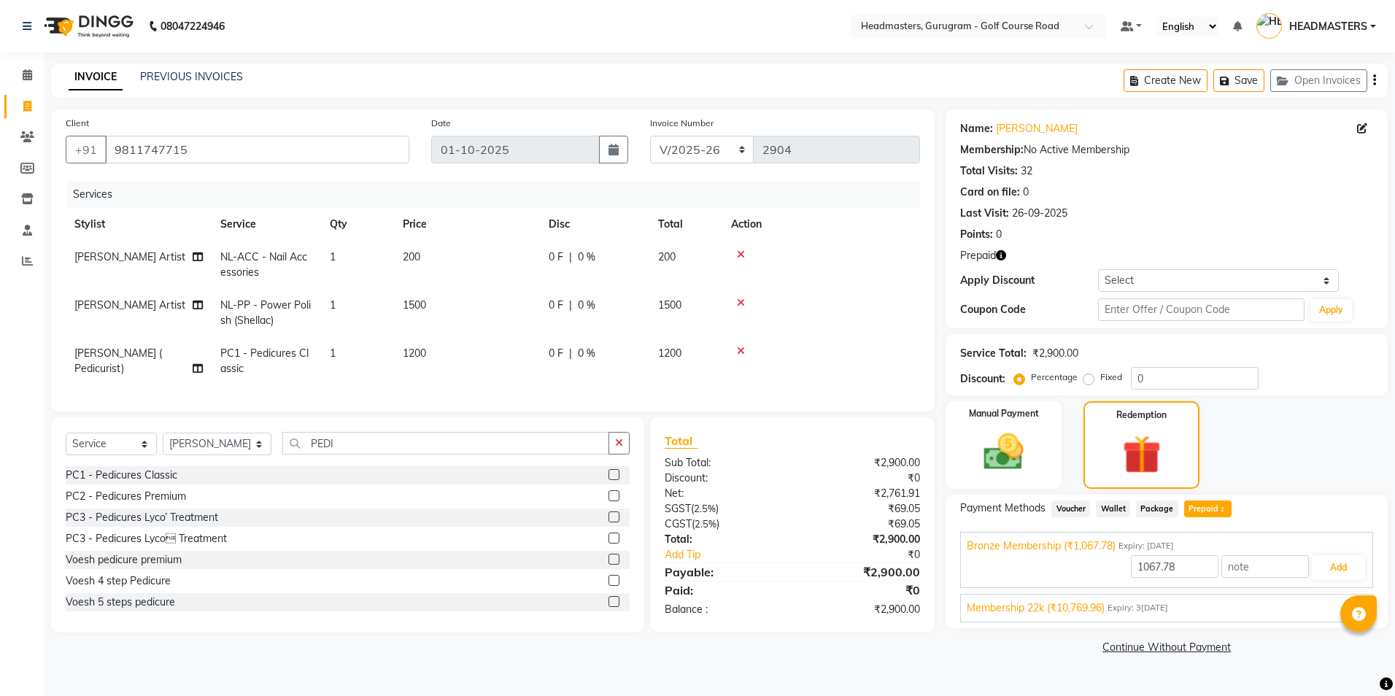
click at [1209, 619] on div "Membership 22k (₹10,769.96) Expiry: [DATE] 2900 Add" at bounding box center [1166, 608] width 413 height 28
click at [1168, 610] on span "Expiry: 3[DATE]" at bounding box center [1137, 608] width 61 height 12
click at [1320, 603] on button "Add" at bounding box center [1338, 601] width 53 height 25
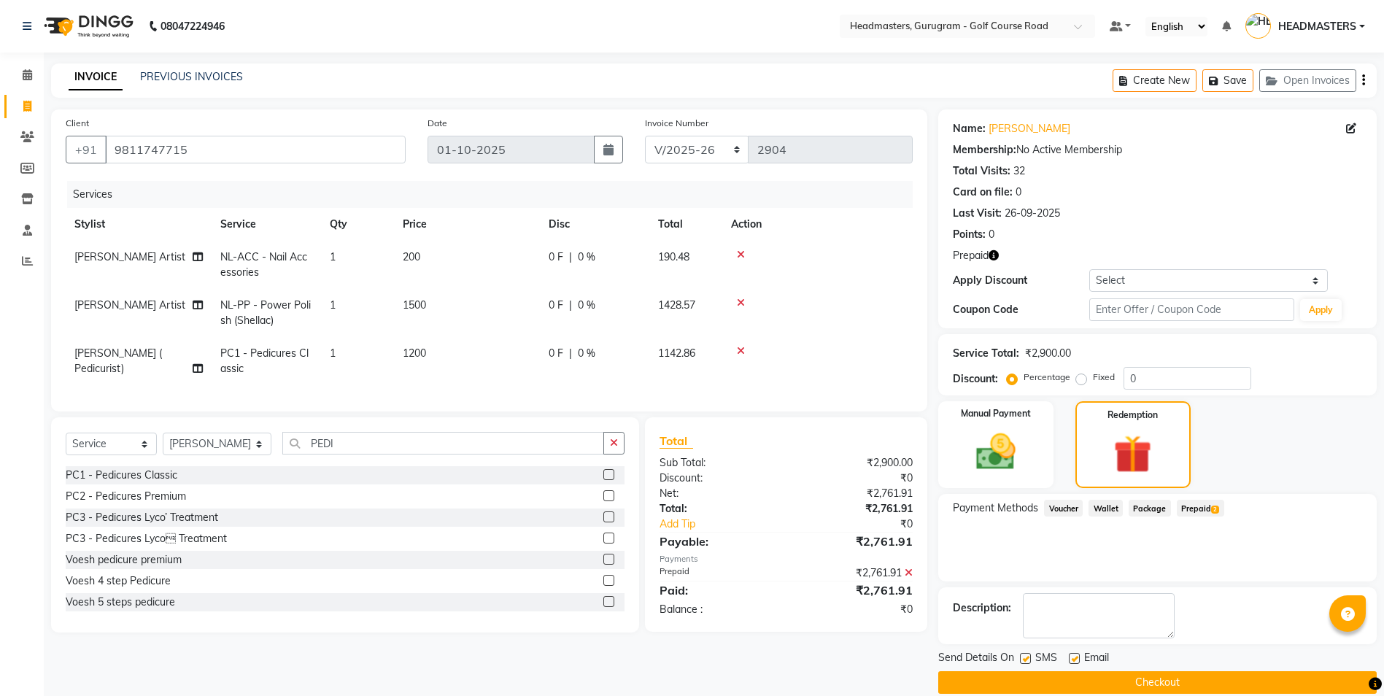
click at [1164, 681] on button "Checkout" at bounding box center [1157, 682] width 438 height 23
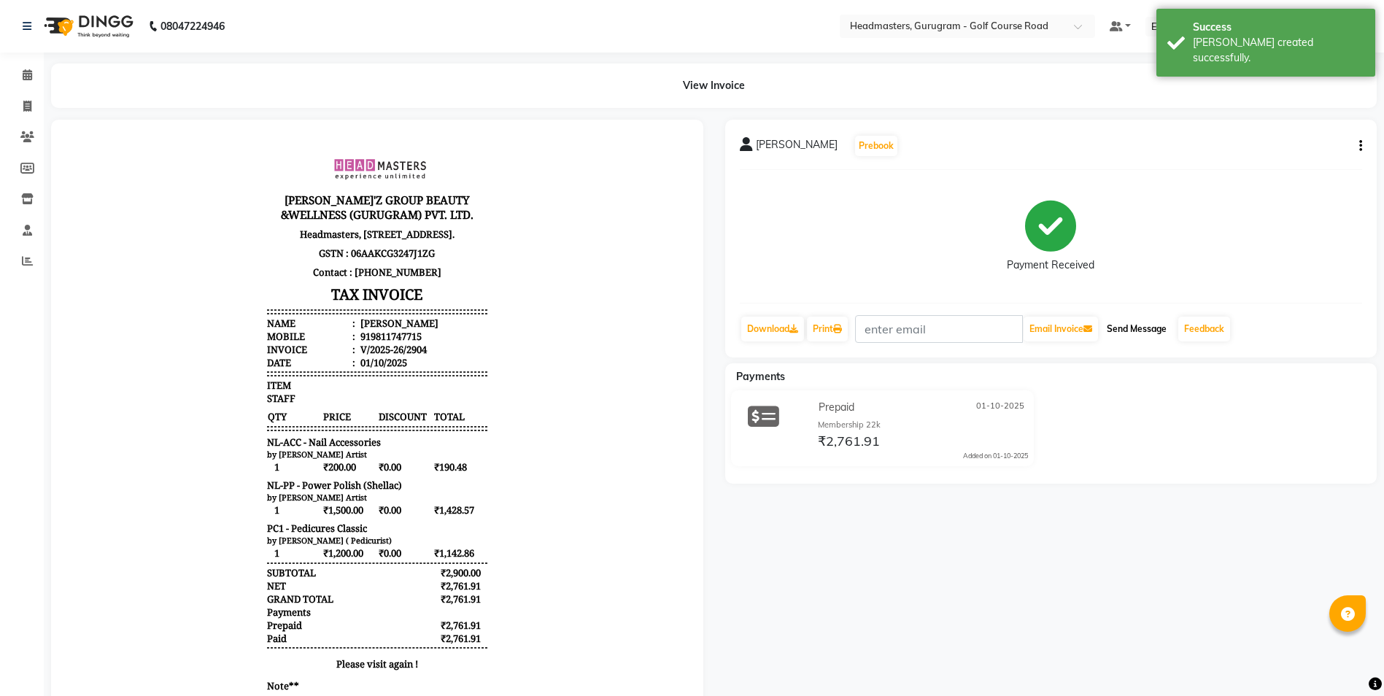
click at [1146, 332] on button "Send Message" at bounding box center [1136, 329] width 71 height 25
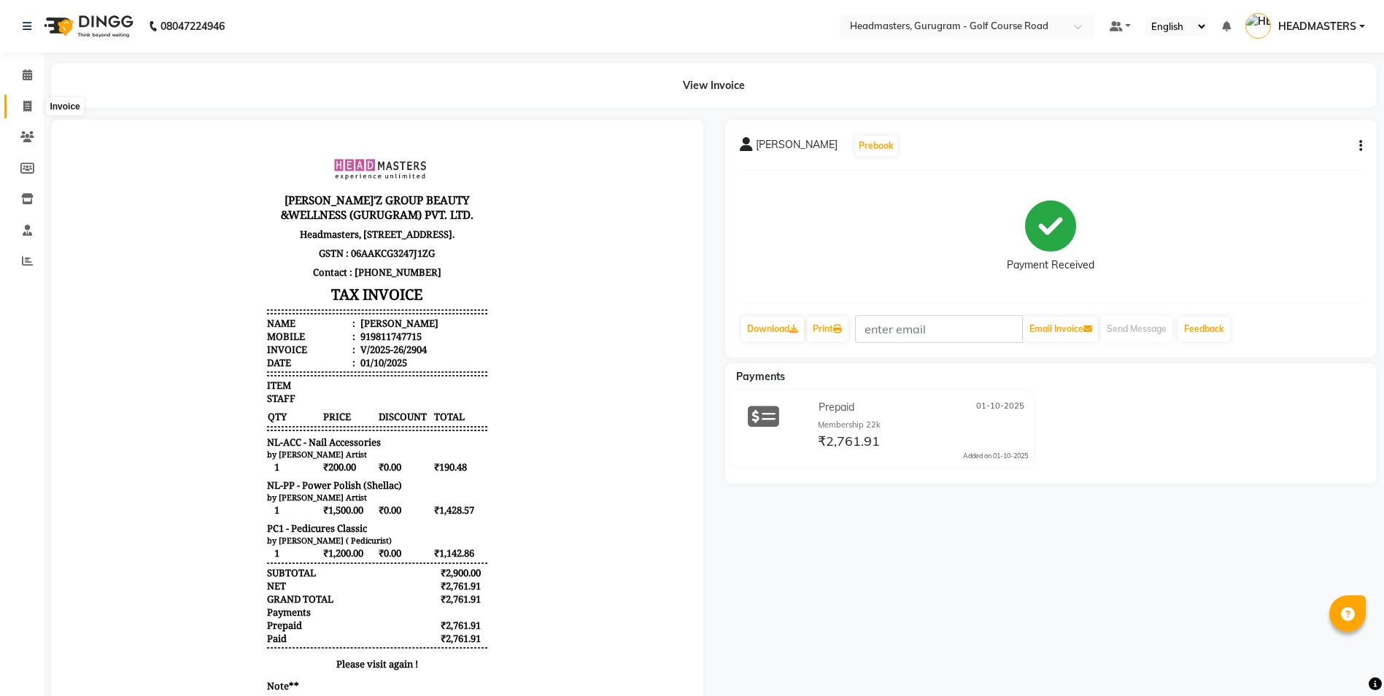
click at [28, 111] on icon at bounding box center [27, 106] width 8 height 11
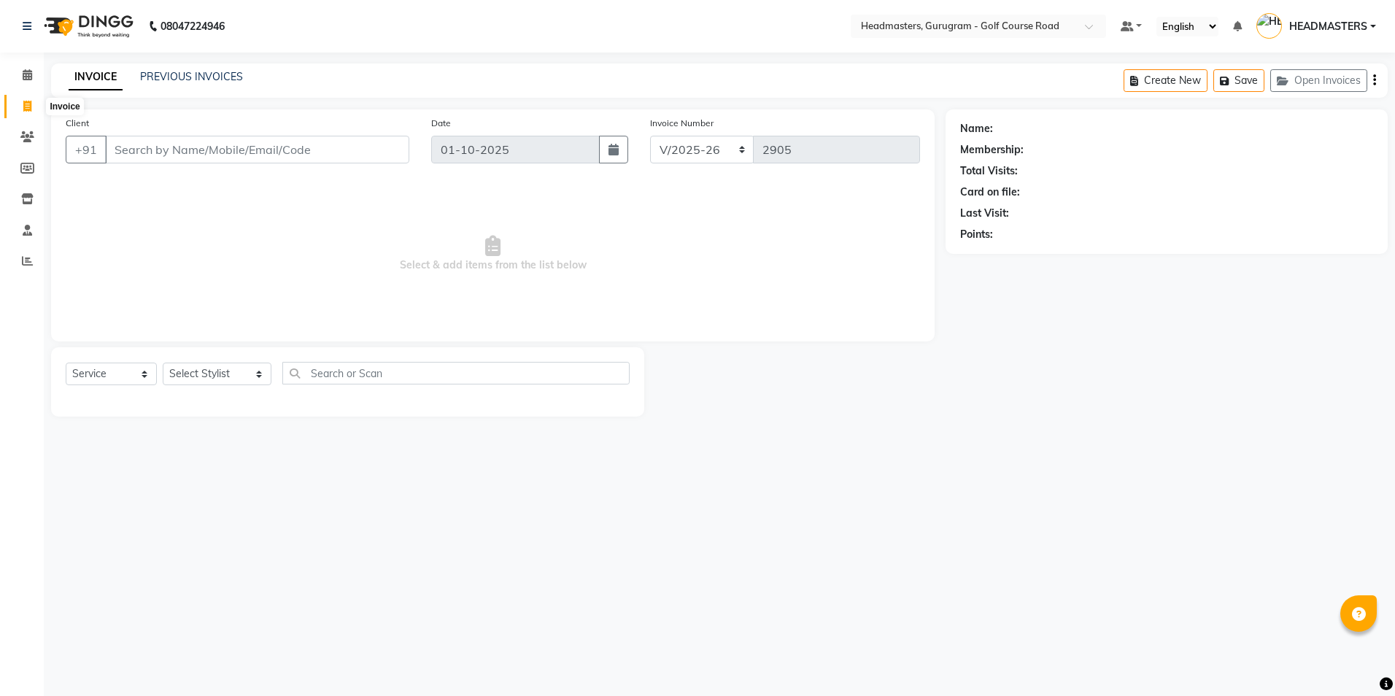
click at [19, 108] on span at bounding box center [28, 106] width 26 height 17
click at [357, 137] on button "Add Client" at bounding box center [371, 150] width 75 height 28
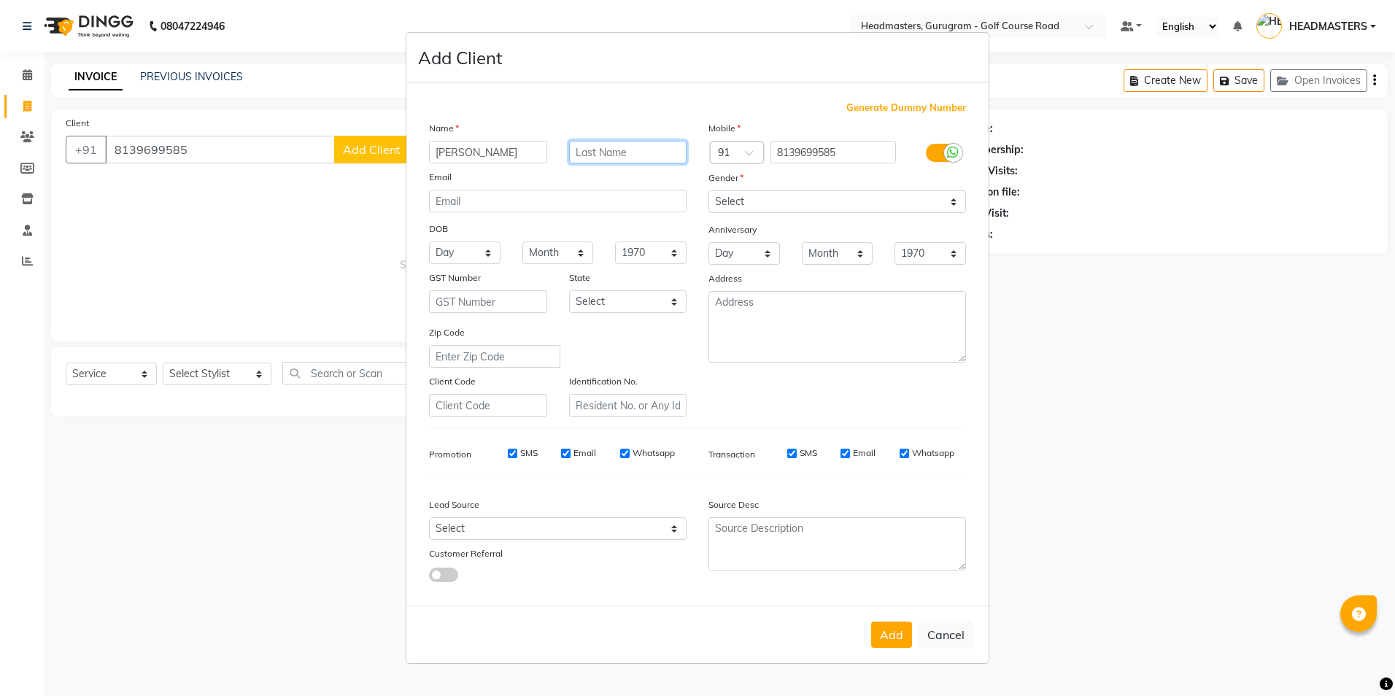
click at [571, 148] on input "text" at bounding box center [628, 152] width 118 height 23
click at [869, 171] on div "Gender" at bounding box center [836, 180] width 279 height 20
click at [624, 149] on input "[PERSON_NAME]a" at bounding box center [628, 152] width 118 height 23
click at [740, 203] on select "Select [DEMOGRAPHIC_DATA] [DEMOGRAPHIC_DATA] Other Prefer Not To Say" at bounding box center [837, 201] width 258 height 23
click at [708, 190] on select "Select [DEMOGRAPHIC_DATA] [DEMOGRAPHIC_DATA] Other Prefer Not To Say" at bounding box center [837, 201] width 258 height 23
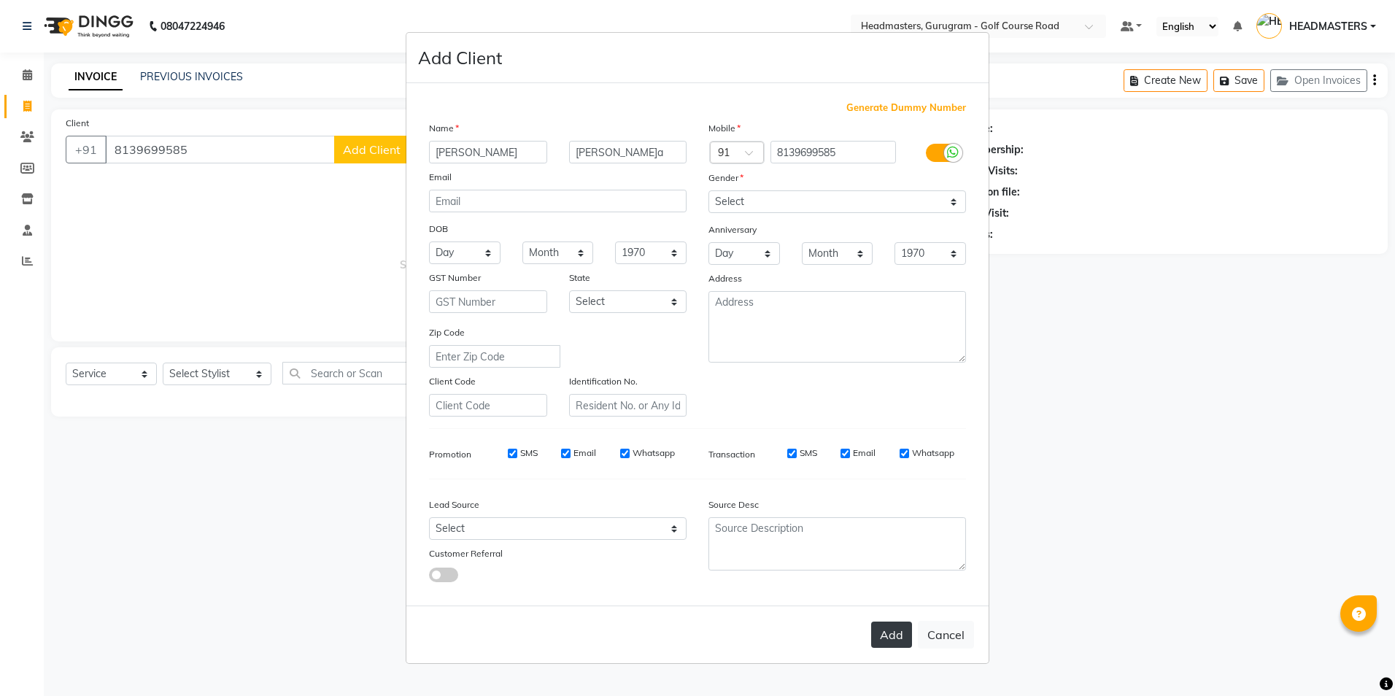
click at [894, 642] on button "Add" at bounding box center [891, 635] width 41 height 26
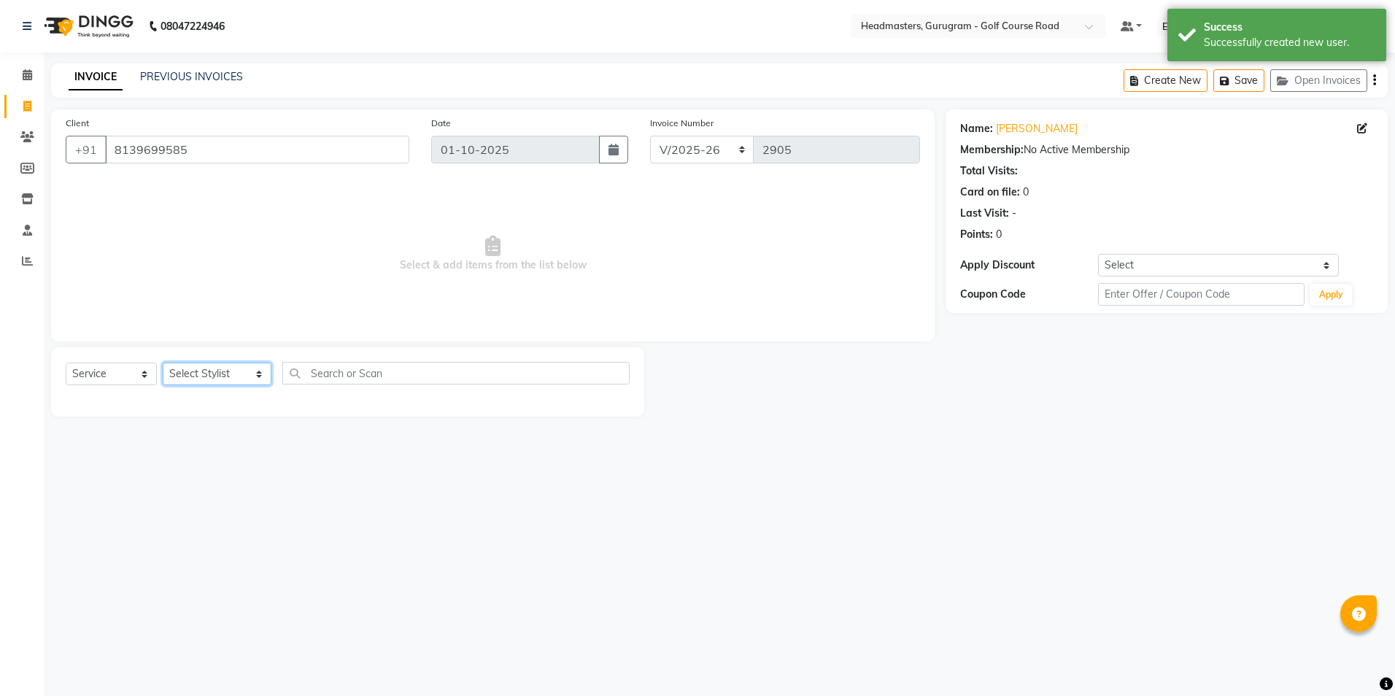
click at [182, 380] on select "Select Stylist Dev Gaurav HEADMASTERS [PERSON_NAME] Artist [PERSON_NAME] Pooja …" at bounding box center [217, 374] width 109 height 23
click at [467, 204] on span "Select & add items from the list below" at bounding box center [493, 254] width 854 height 146
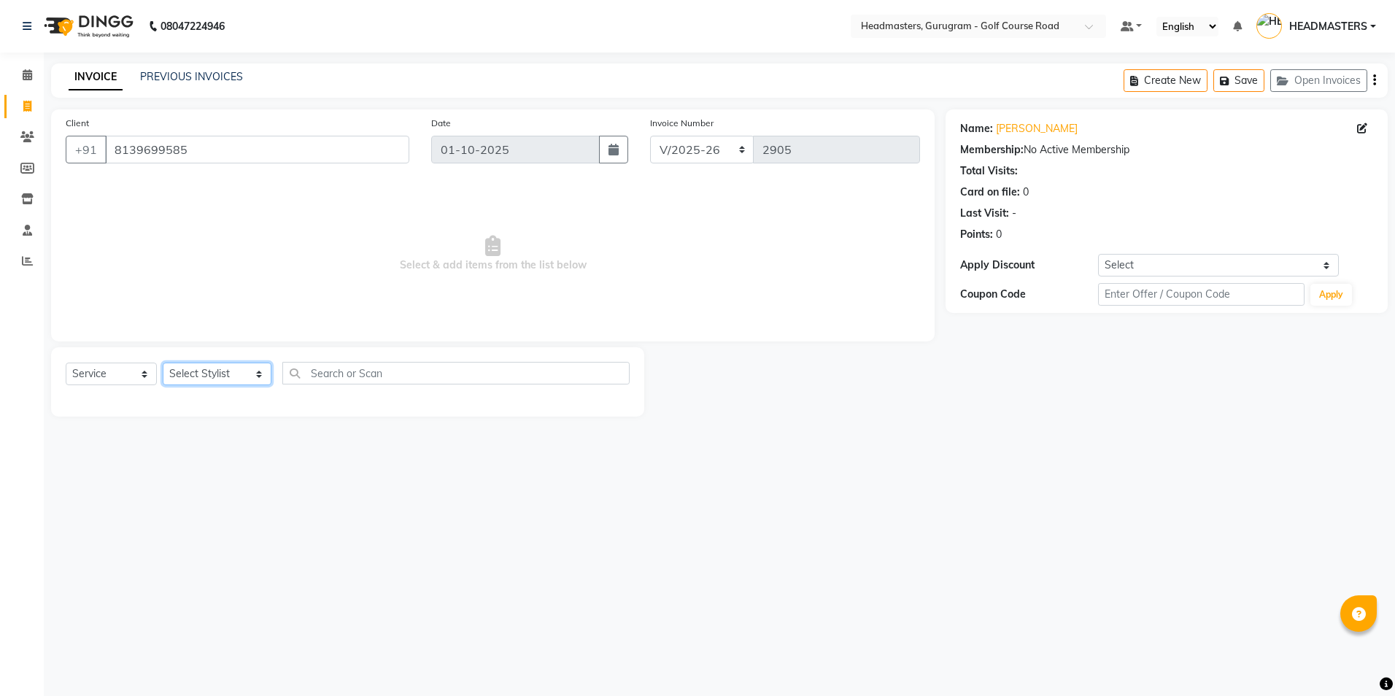
click at [196, 373] on select "Select Stylist Dev Gaurav HEADMASTERS [PERSON_NAME] Artist [PERSON_NAME] Pooja …" at bounding box center [217, 374] width 109 height 23
click at [163, 363] on select "Select Stylist Dev Gaurav HEADMASTERS [PERSON_NAME] Artist [PERSON_NAME] Pooja …" at bounding box center [217, 374] width 109 height 23
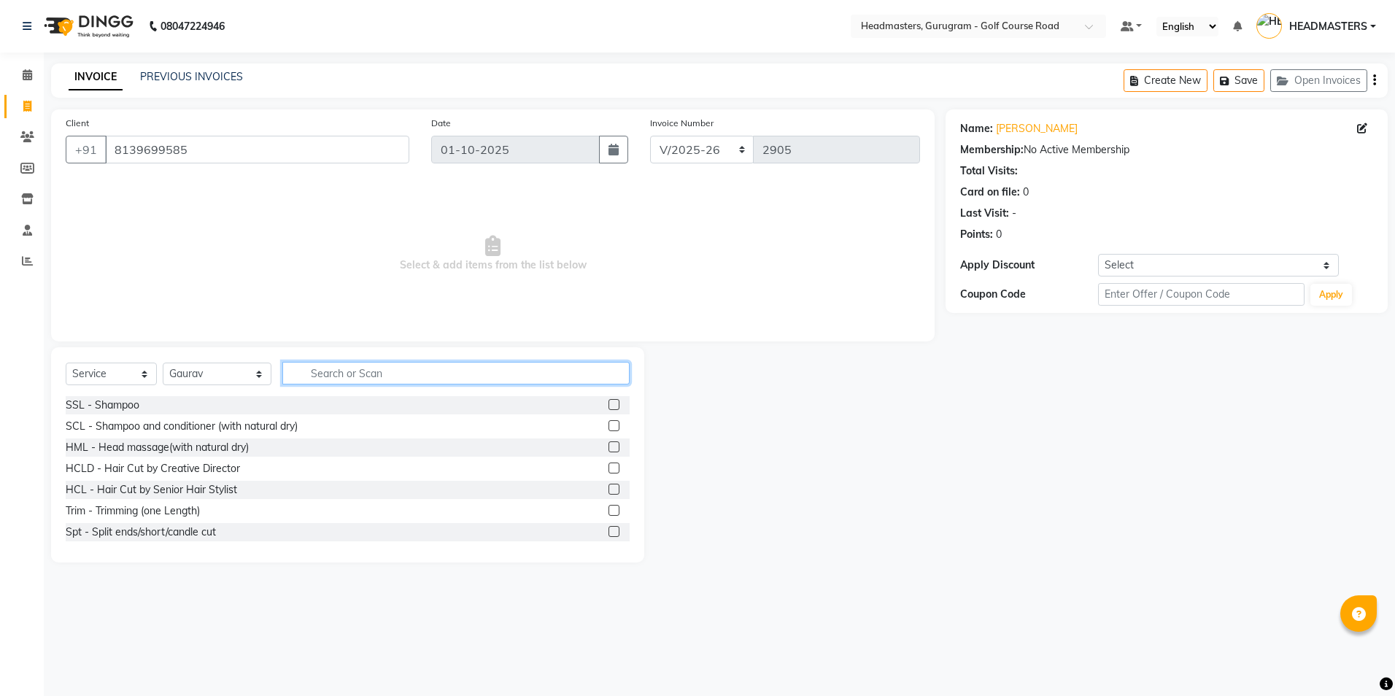
click at [297, 376] on input "text" at bounding box center [455, 373] width 347 height 23
click at [128, 372] on select "Select Service Product Membership Package Voucher Prepaid Gift Card" at bounding box center [111, 374] width 91 height 23
click at [66, 363] on select "Select Service Product Membership Package Voucher Prepaid Gift Card" at bounding box center [111, 374] width 91 height 23
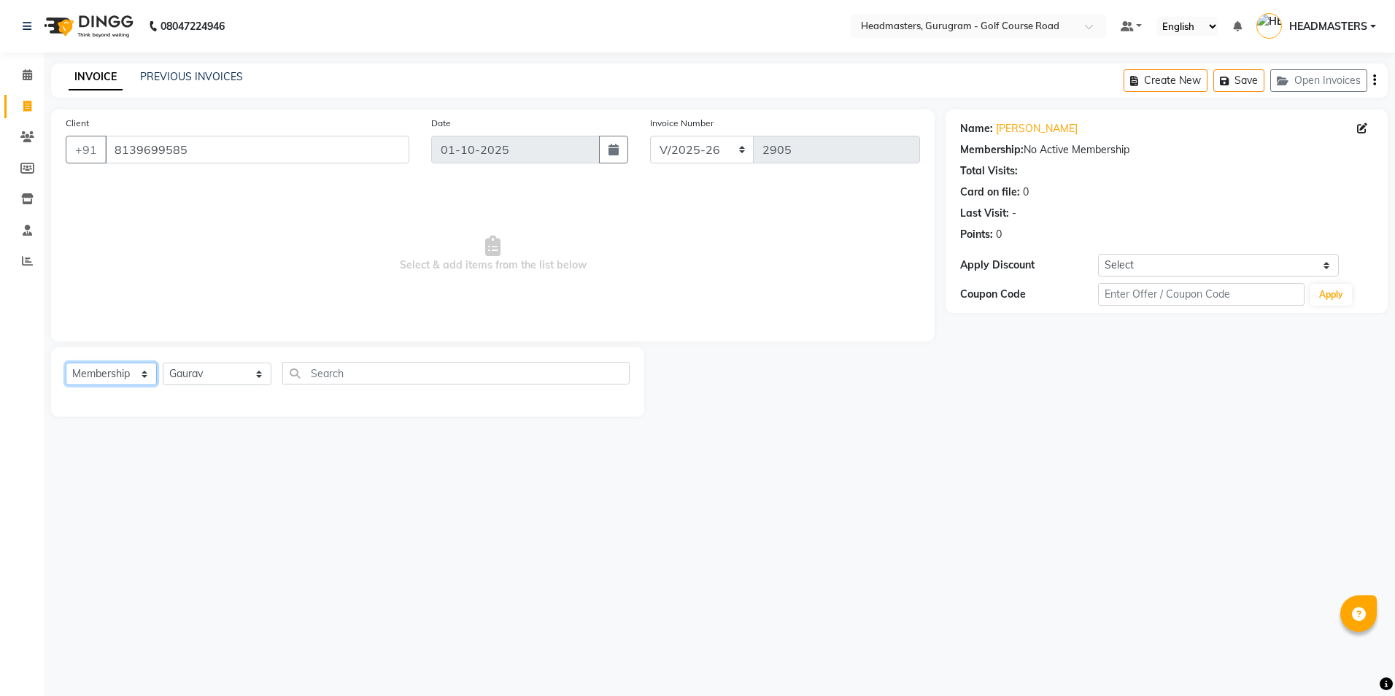
click at [148, 380] on select "Select Service Product Membership Package Voucher Prepaid Gift Card" at bounding box center [111, 374] width 91 height 23
click at [66, 363] on select "Select Service Product Membership Package Voucher Prepaid Gift Card" at bounding box center [111, 374] width 91 height 23
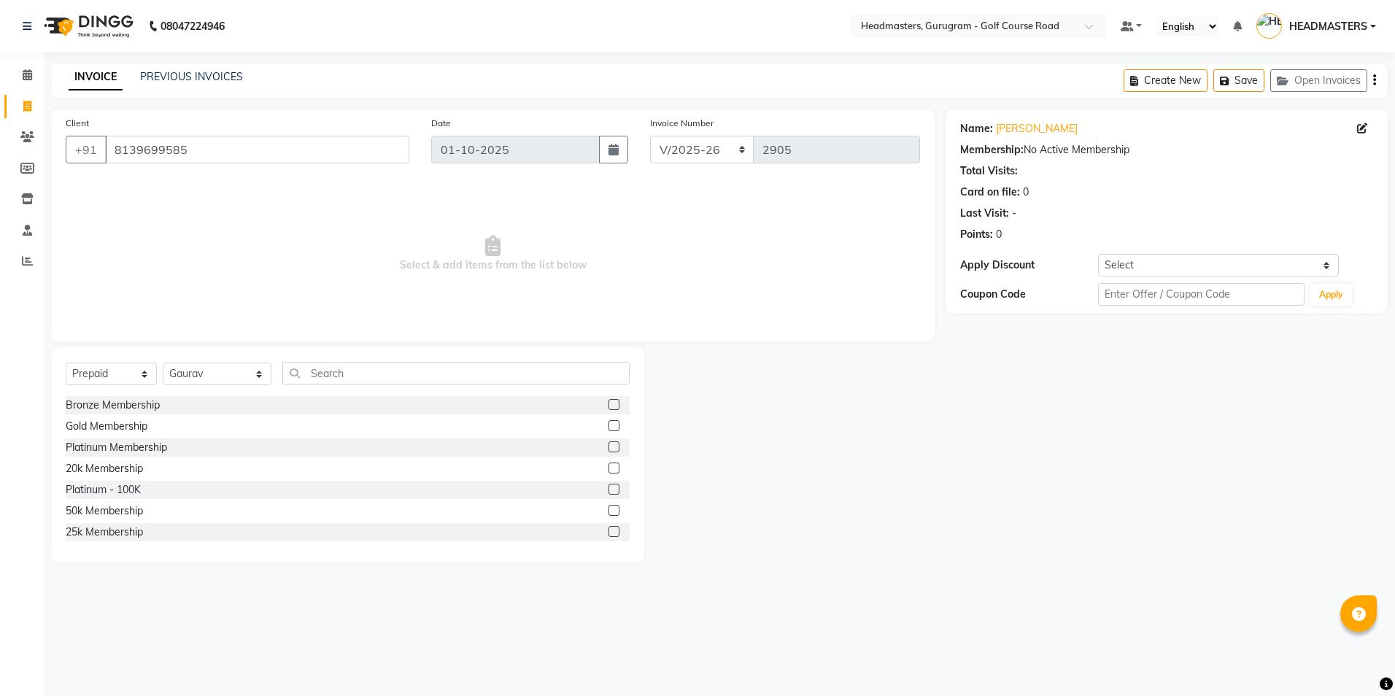
click at [608, 531] on label at bounding box center [613, 531] width 11 height 11
click at [608, 531] on input "checkbox" at bounding box center [612, 531] width 9 height 9
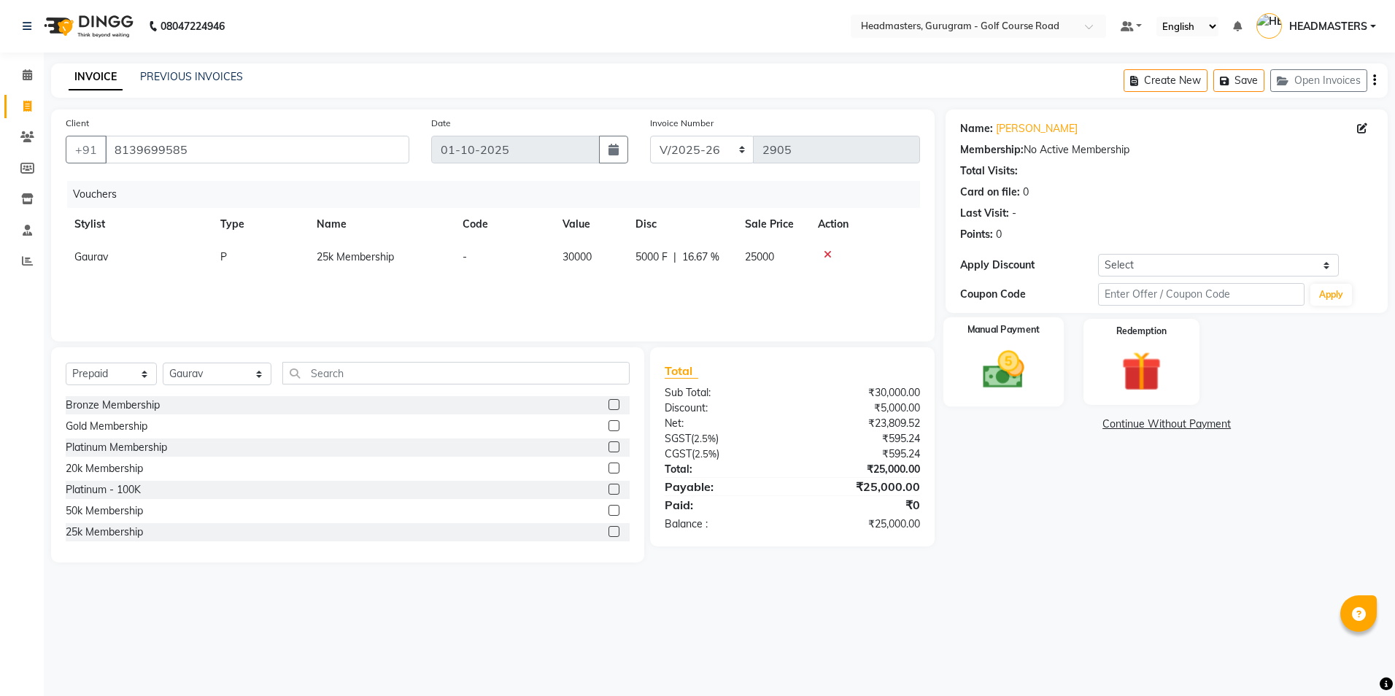
click at [1006, 372] on img at bounding box center [1003, 370] width 68 height 48
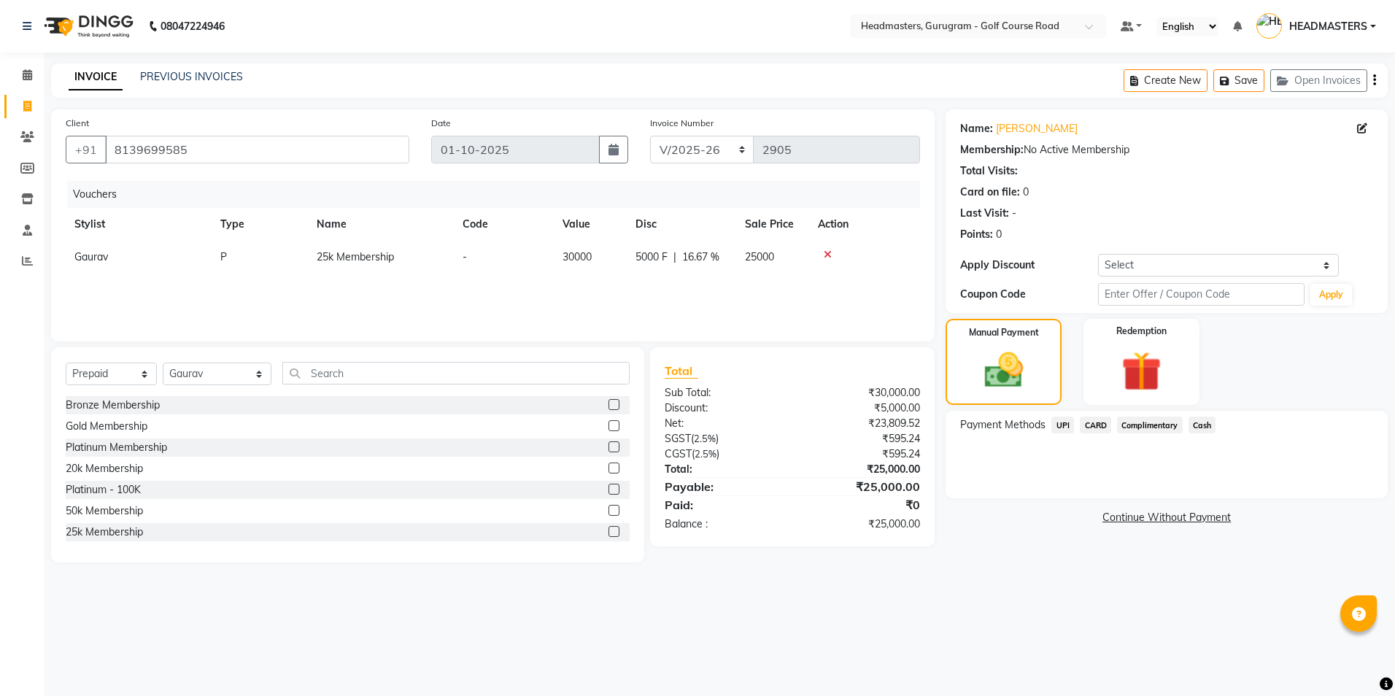
click at [1199, 422] on span "Cash" at bounding box center [1202, 425] width 28 height 17
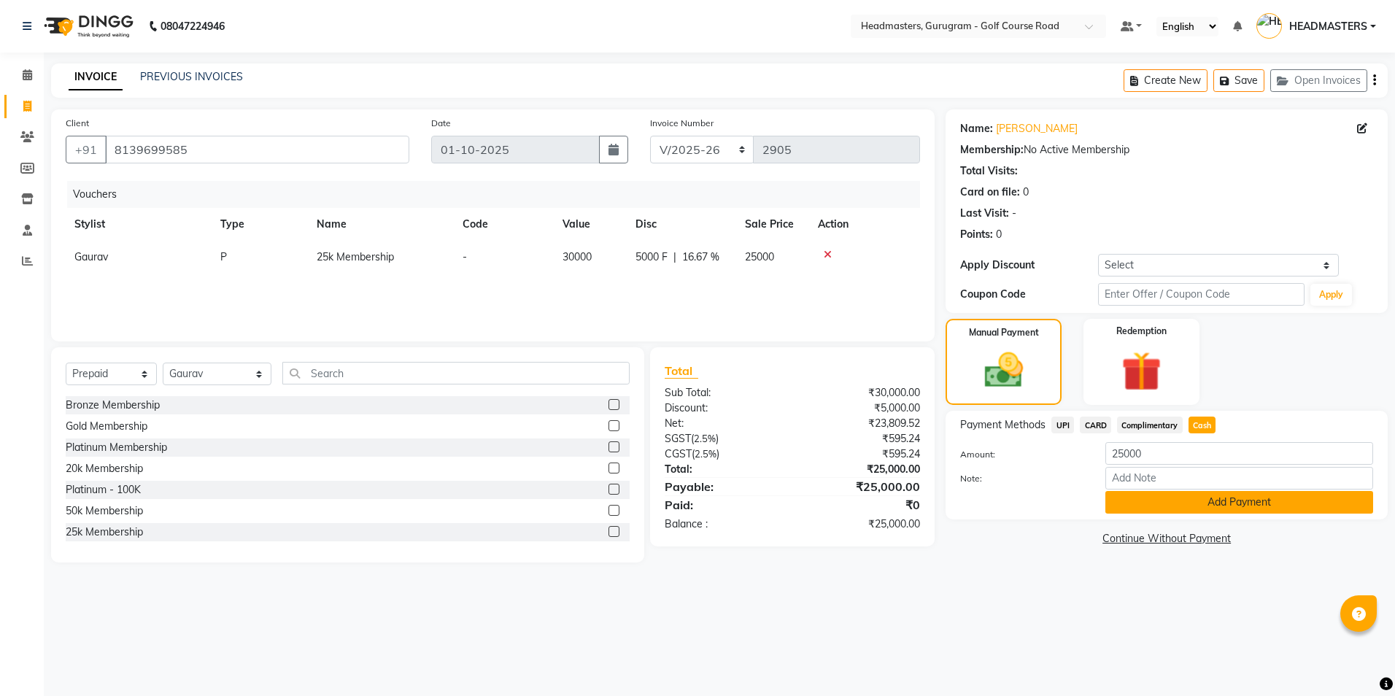
click at [1191, 506] on button "Add Payment" at bounding box center [1239, 502] width 268 height 23
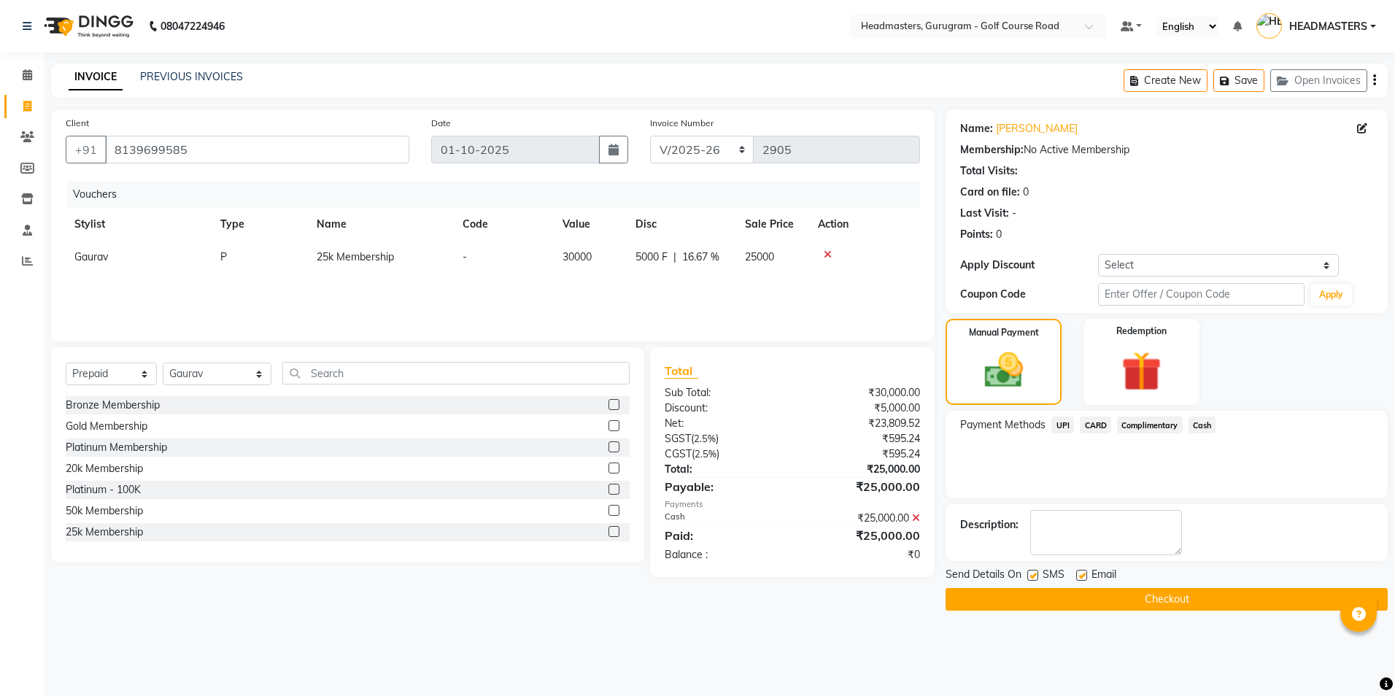
click at [1045, 596] on button "Checkout" at bounding box center [1166, 599] width 442 height 23
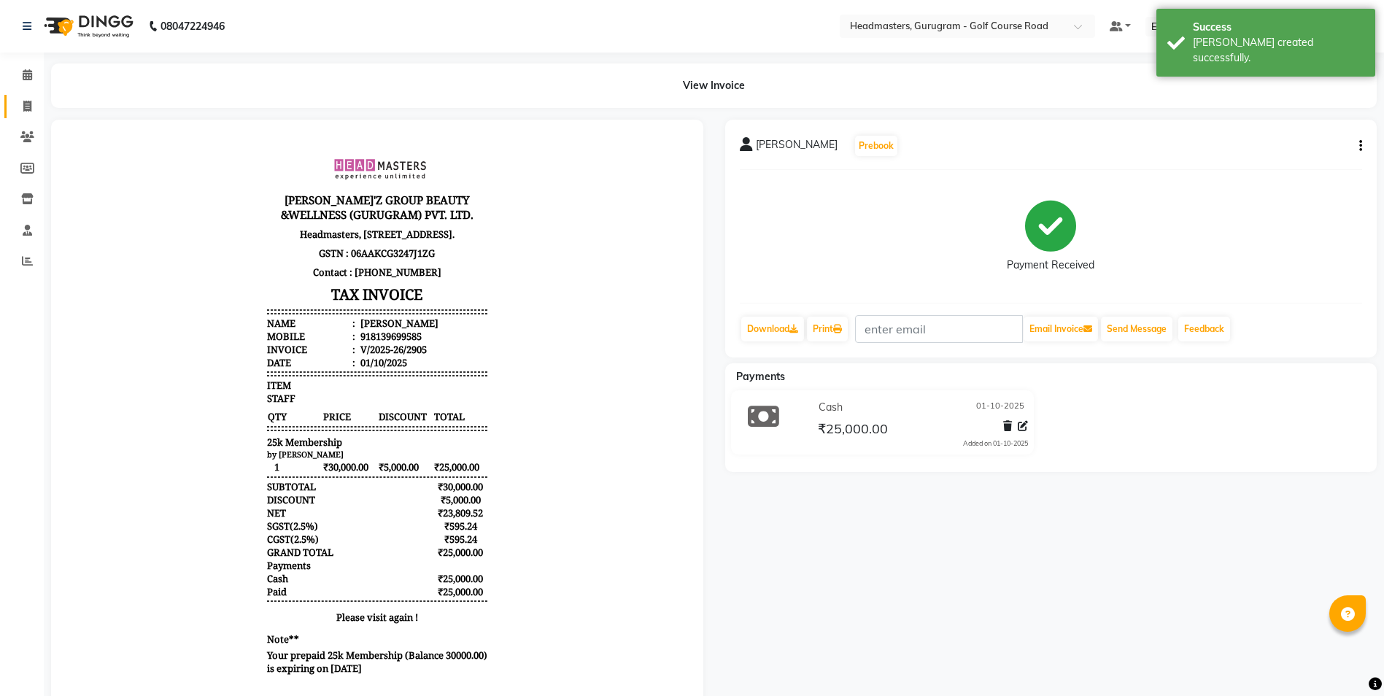
click at [31, 116] on link "Invoice" at bounding box center [21, 107] width 35 height 24
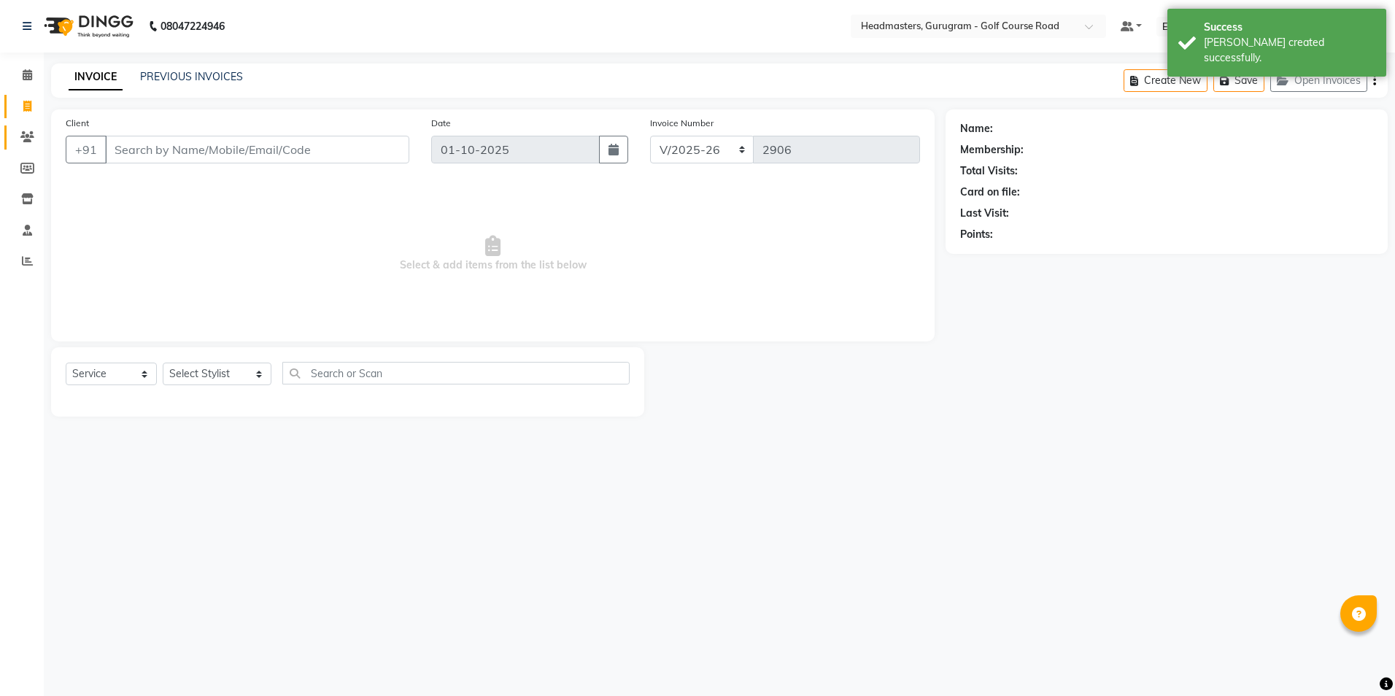
click at [17, 140] on span at bounding box center [28, 137] width 26 height 17
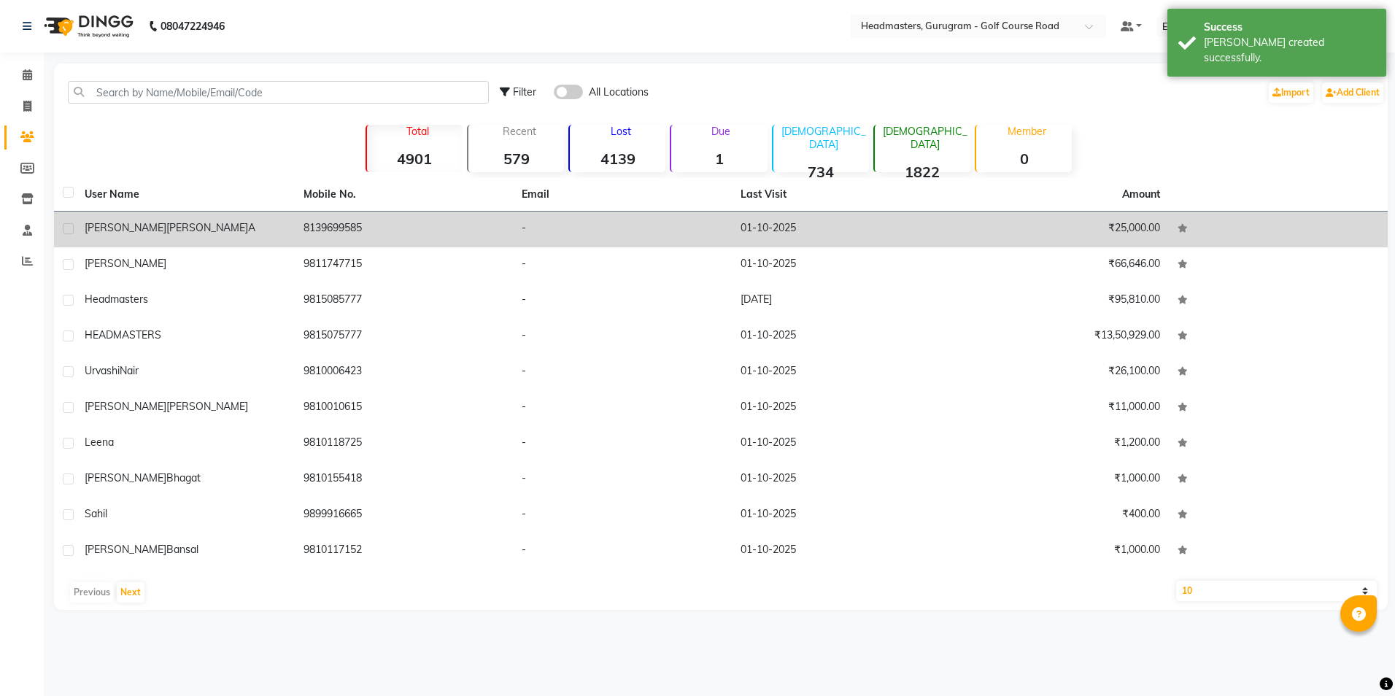
drag, startPoint x: 365, startPoint y: 227, endPoint x: 301, endPoint y: 223, distance: 65.0
click at [301, 223] on td "8139699585" at bounding box center [404, 230] width 219 height 36
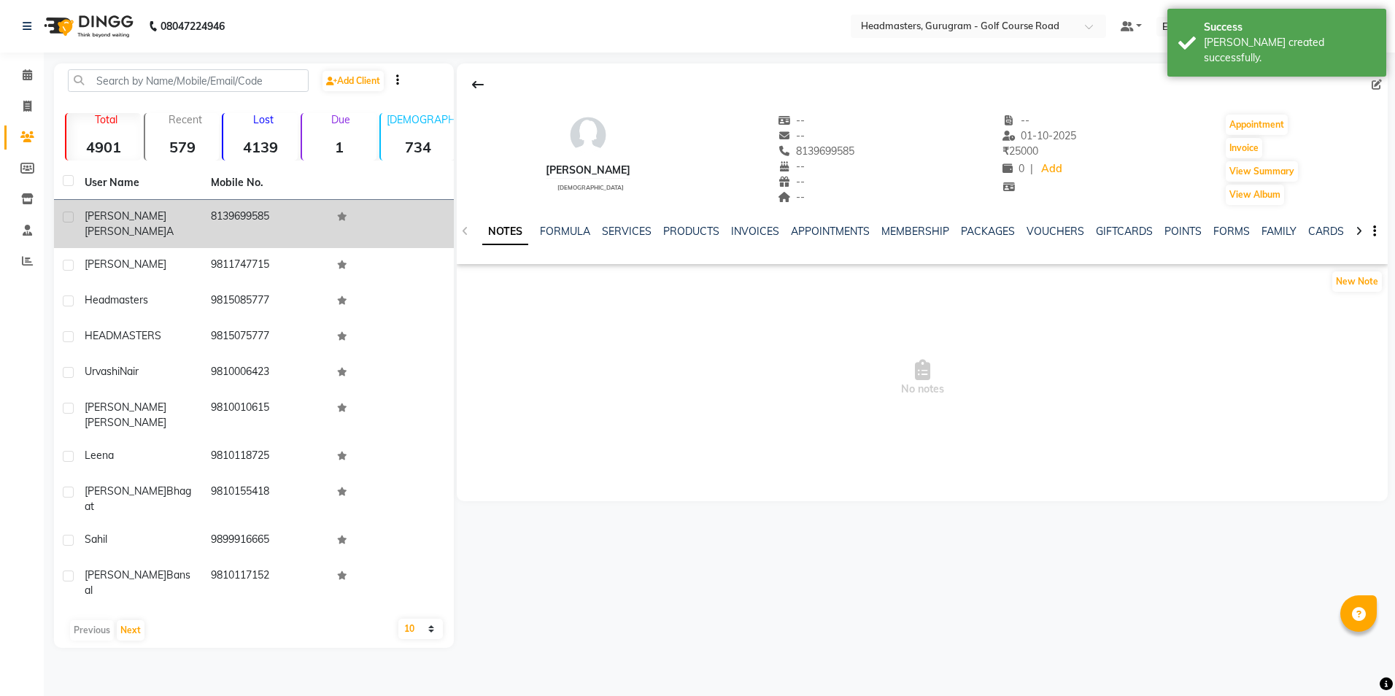
drag, startPoint x: 301, startPoint y: 223, endPoint x: 241, endPoint y: 215, distance: 59.6
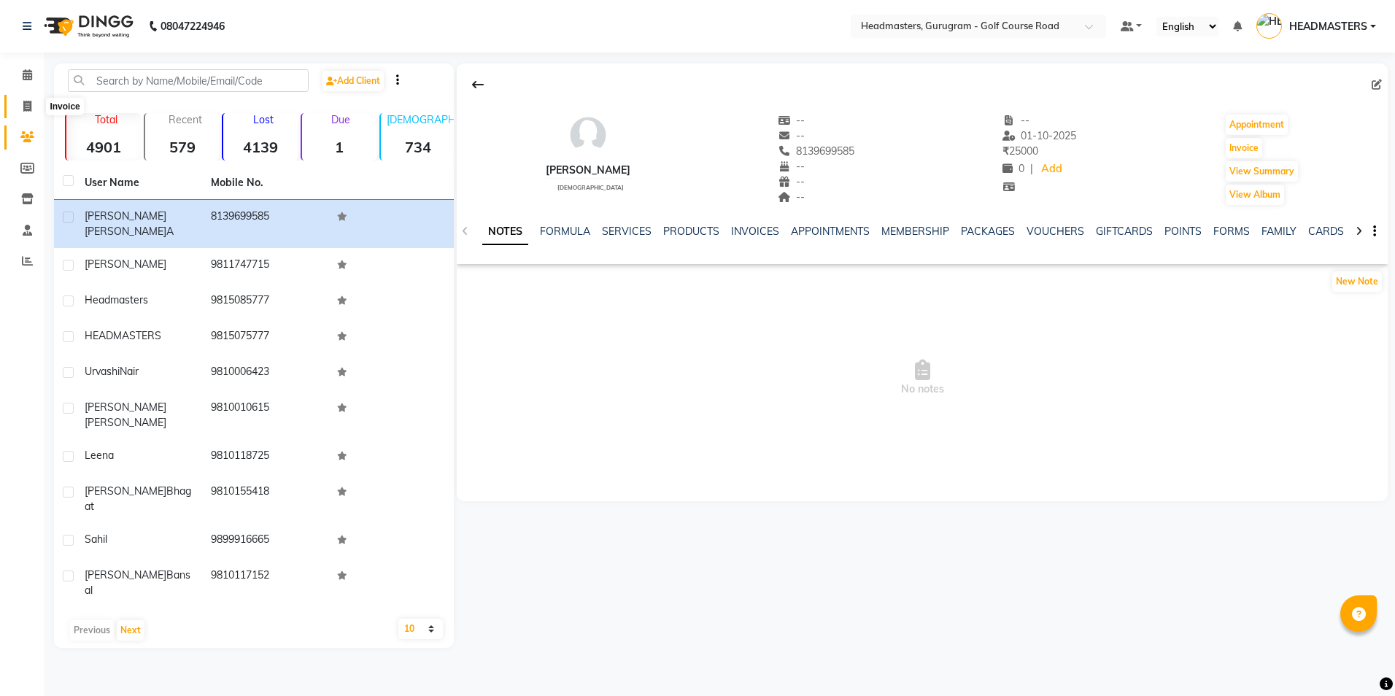
click at [28, 109] on icon at bounding box center [27, 106] width 8 height 11
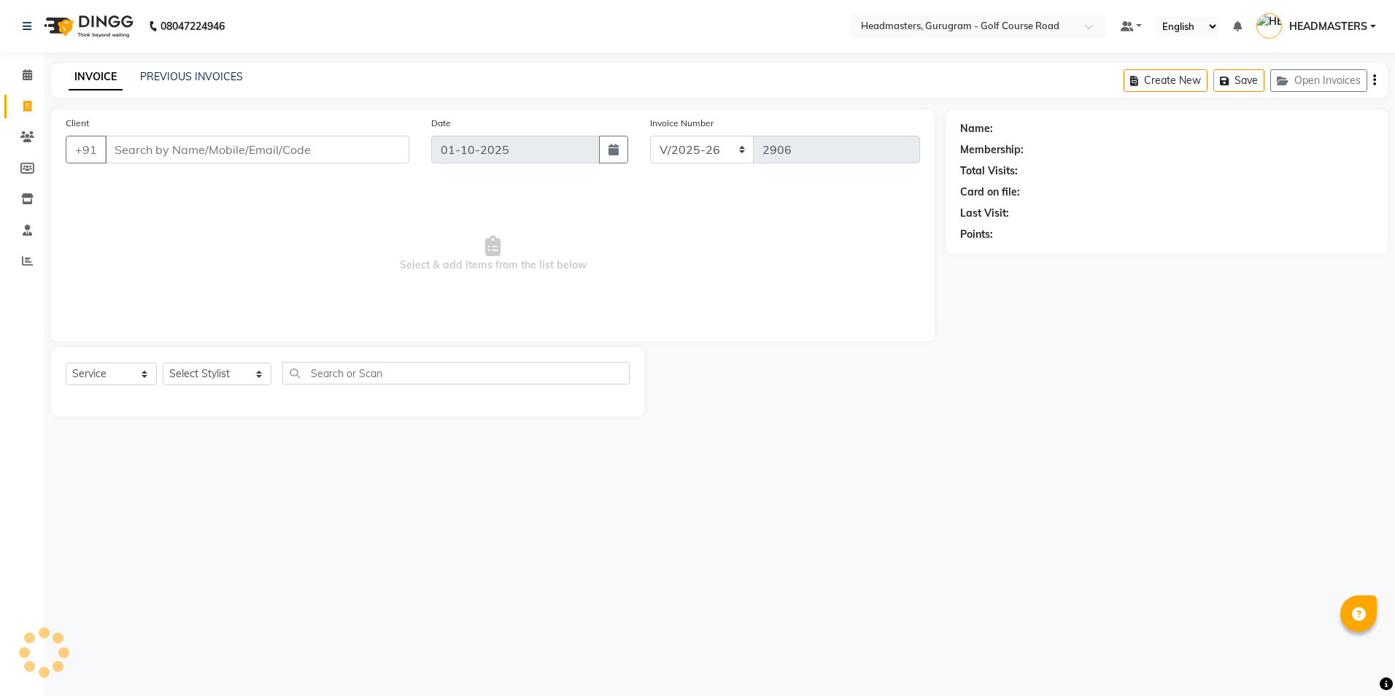
click at [112, 147] on input "Client" at bounding box center [257, 150] width 304 height 28
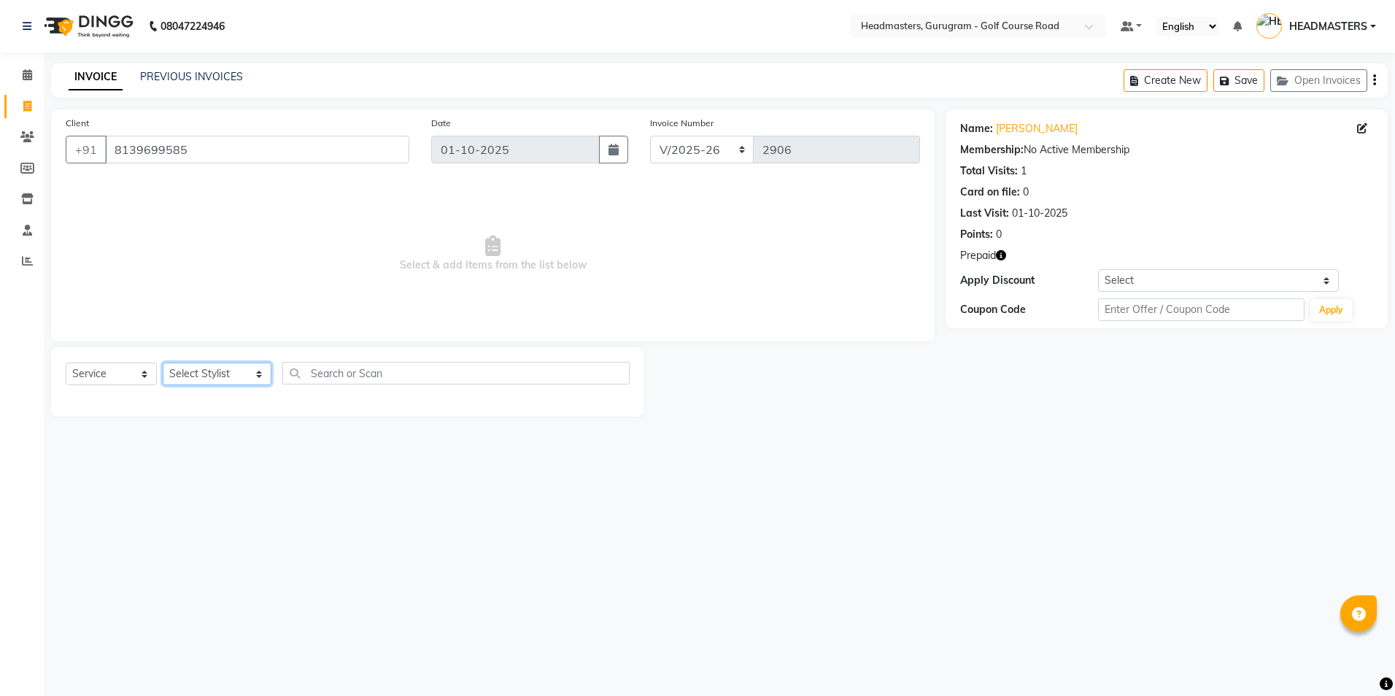
drag, startPoint x: 244, startPoint y: 371, endPoint x: 238, endPoint y: 380, distance: 10.5
click at [244, 371] on select "Select Stylist Dev Gaurav HEADMASTERS [PERSON_NAME] Artist [PERSON_NAME] Pooja …" at bounding box center [217, 374] width 109 height 23
click at [163, 363] on select "Select Stylist Dev Gaurav HEADMASTERS [PERSON_NAME] Artist [PERSON_NAME] Pooja …" at bounding box center [217, 374] width 109 height 23
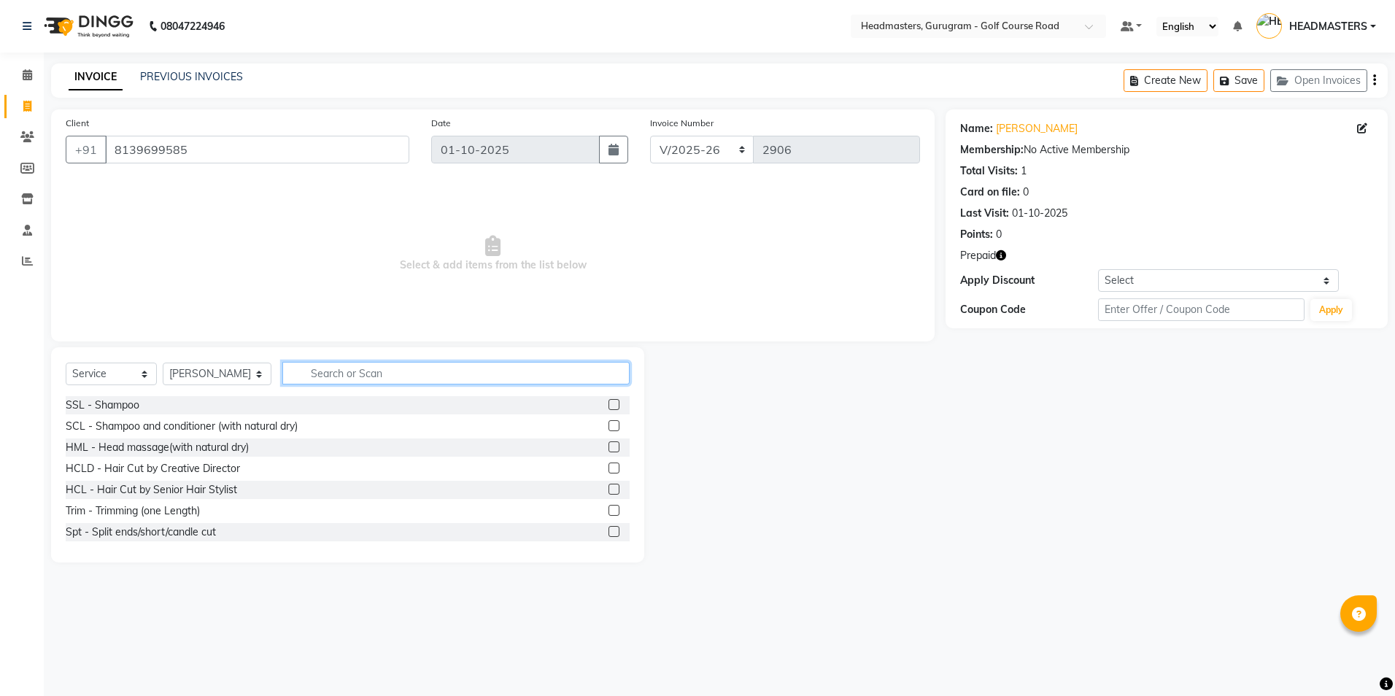
click at [294, 374] on input "text" at bounding box center [455, 373] width 347 height 23
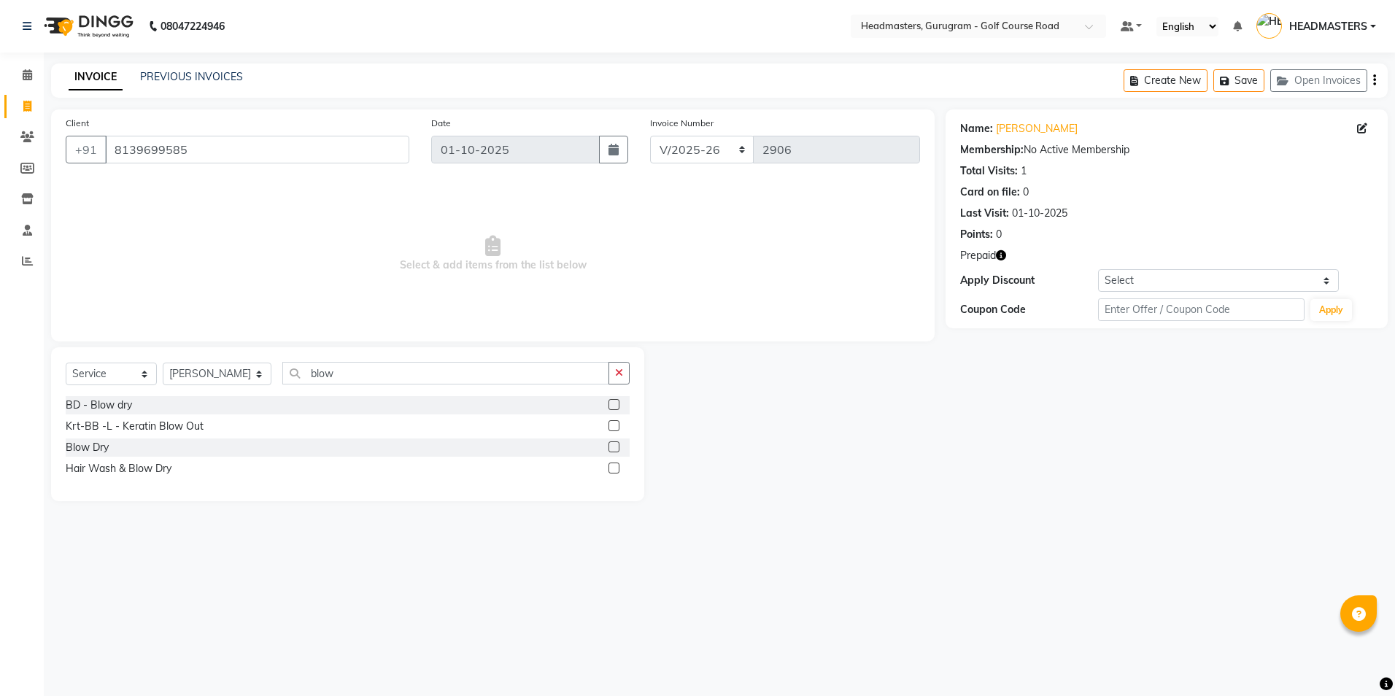
click at [612, 448] on label at bounding box center [613, 446] width 11 height 11
click at [612, 448] on input "checkbox" at bounding box center [612, 447] width 9 height 9
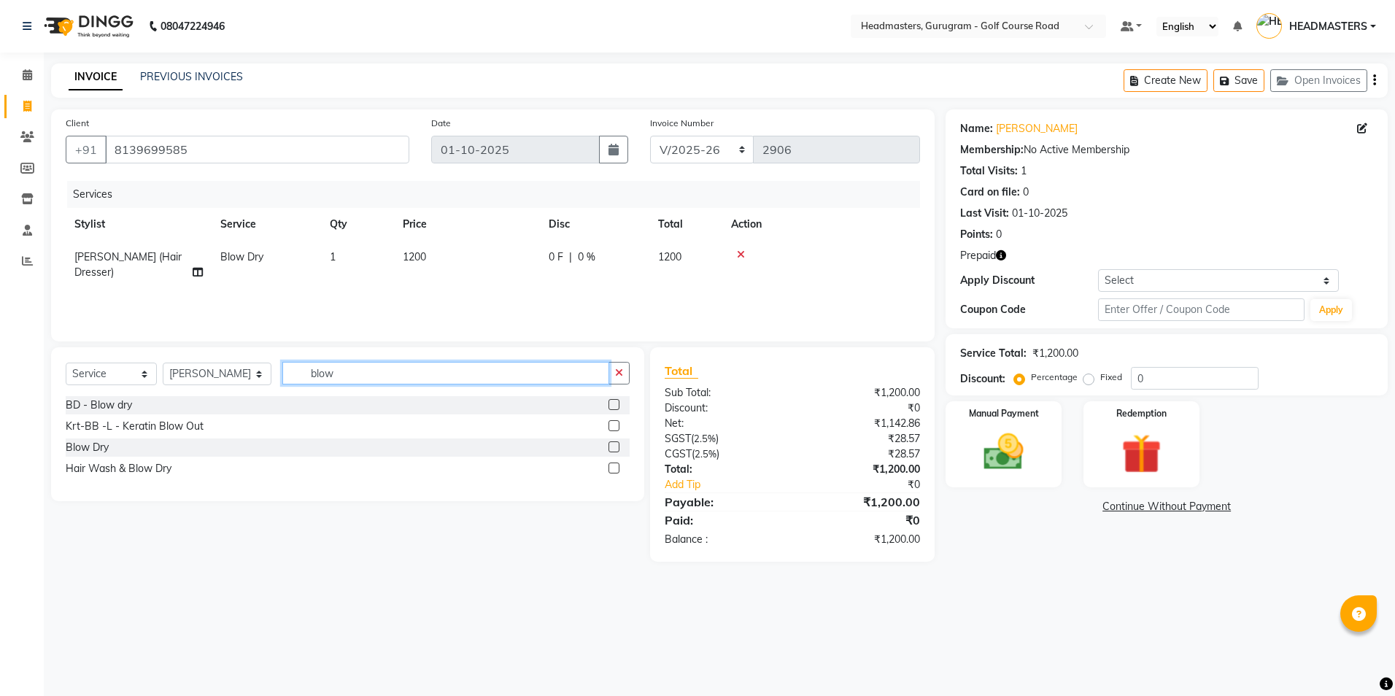
click at [319, 376] on input "blow" at bounding box center [445, 373] width 326 height 23
click at [223, 376] on select "Select Stylist Dev Gaurav HEADMASTERS [PERSON_NAME] Artist [PERSON_NAME] Pooja …" at bounding box center [217, 374] width 109 height 23
click at [163, 363] on select "Select Stylist Dev Gaurav HEADMASTERS [PERSON_NAME] Artist [PERSON_NAME] Pooja …" at bounding box center [217, 374] width 109 height 23
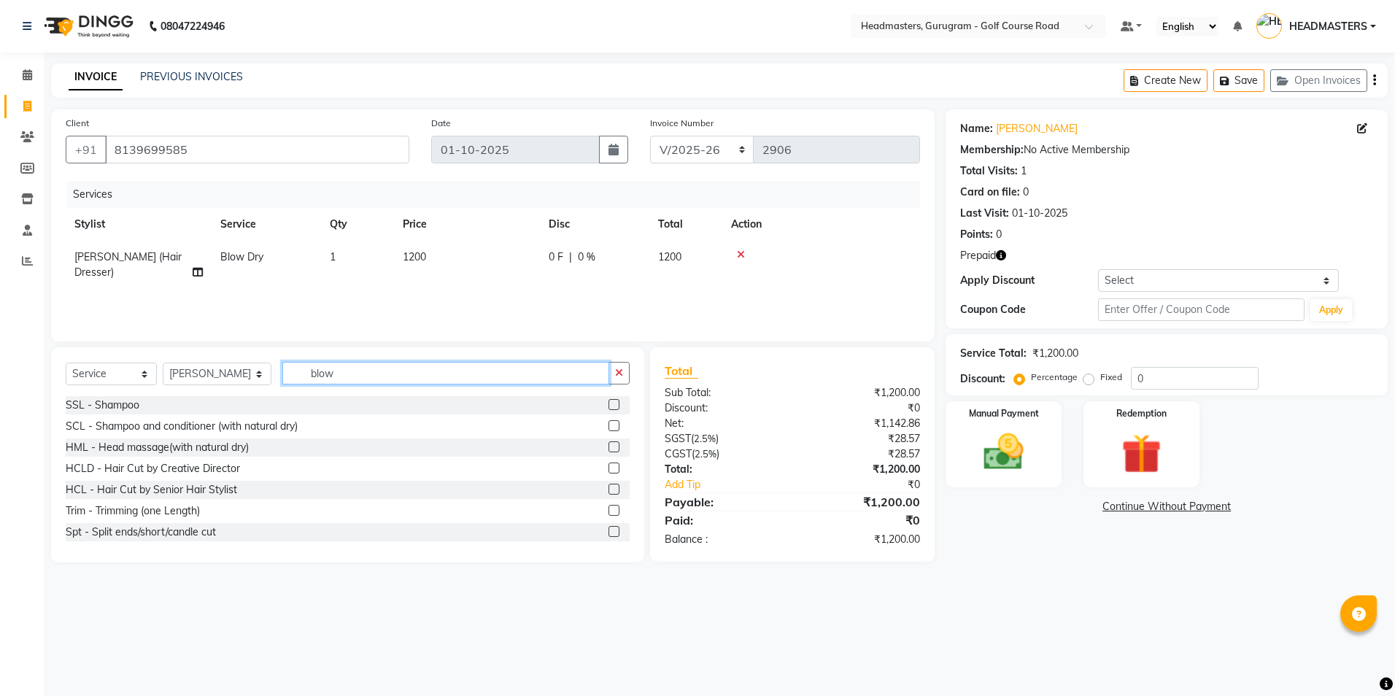
click at [325, 368] on input "blow" at bounding box center [445, 373] width 326 height 23
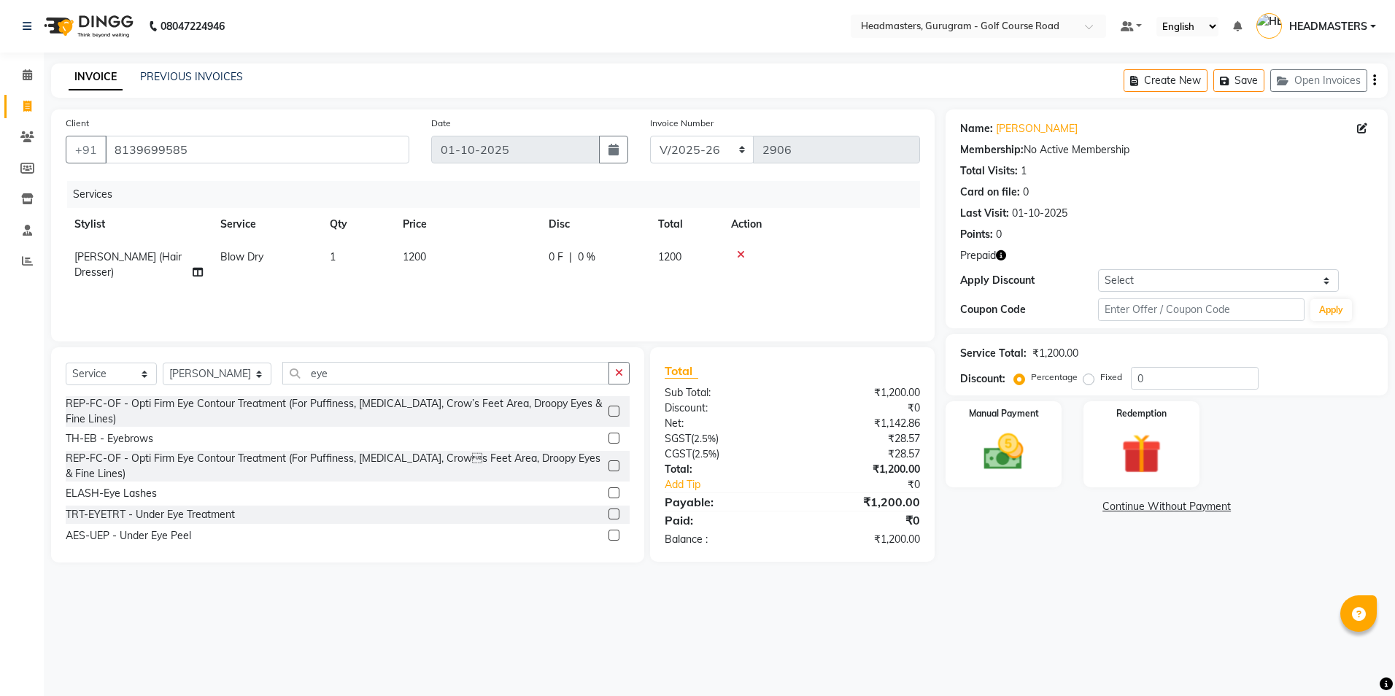
click at [608, 441] on label at bounding box center [613, 438] width 11 height 11
click at [608, 441] on input "checkbox" at bounding box center [612, 438] width 9 height 9
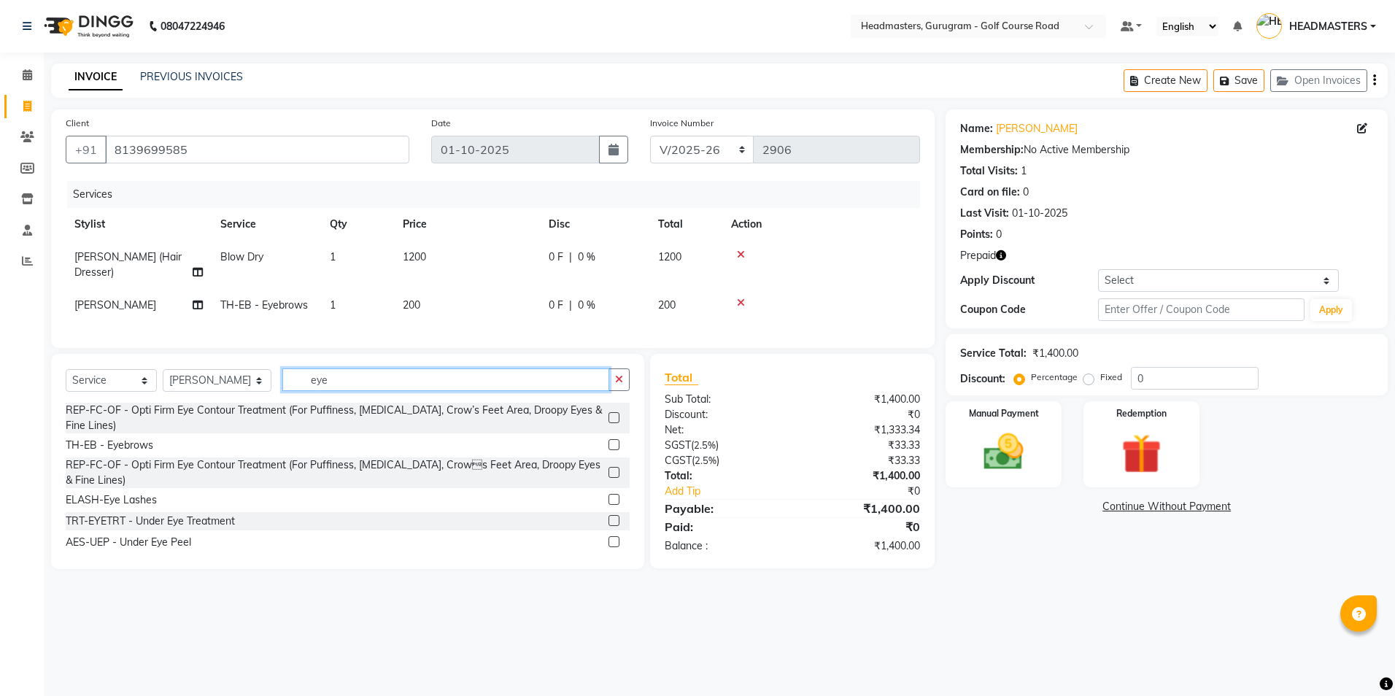
click at [344, 391] on input "eye" at bounding box center [445, 379] width 326 height 23
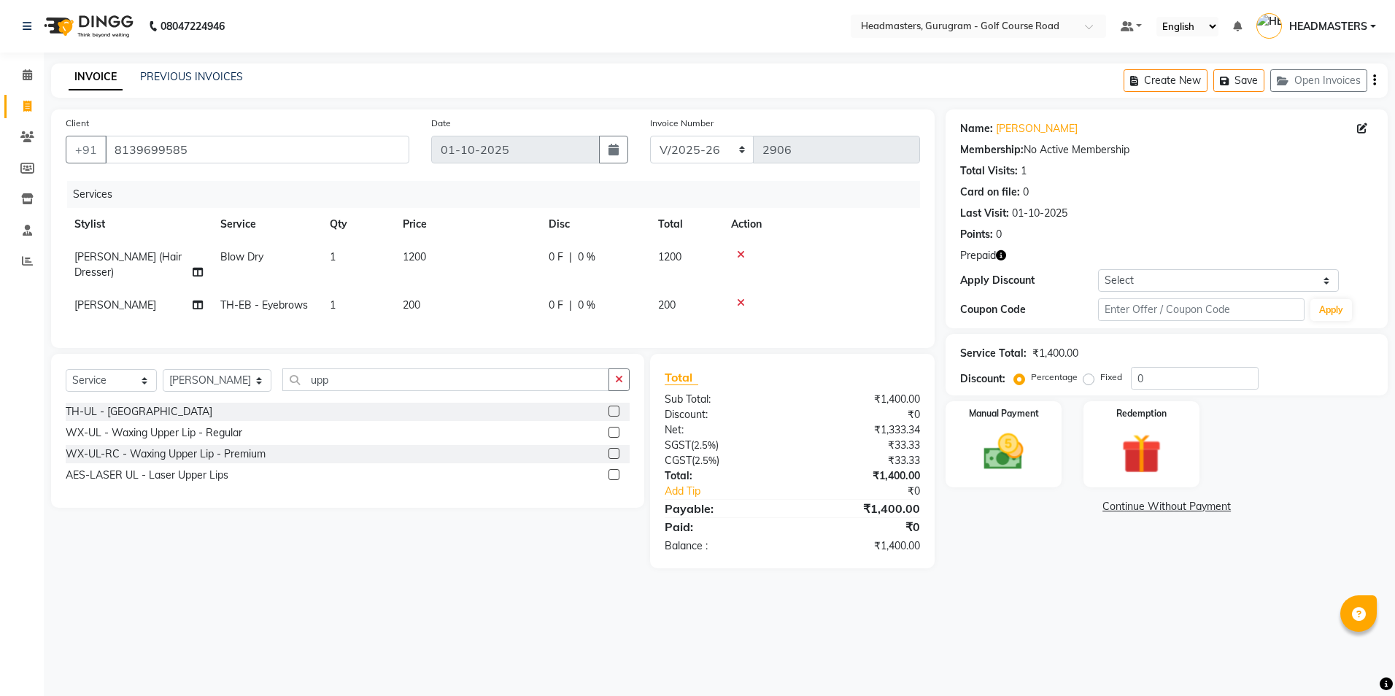
click at [611, 417] on label at bounding box center [613, 411] width 11 height 11
click at [611, 417] on input "checkbox" at bounding box center [612, 411] width 9 height 9
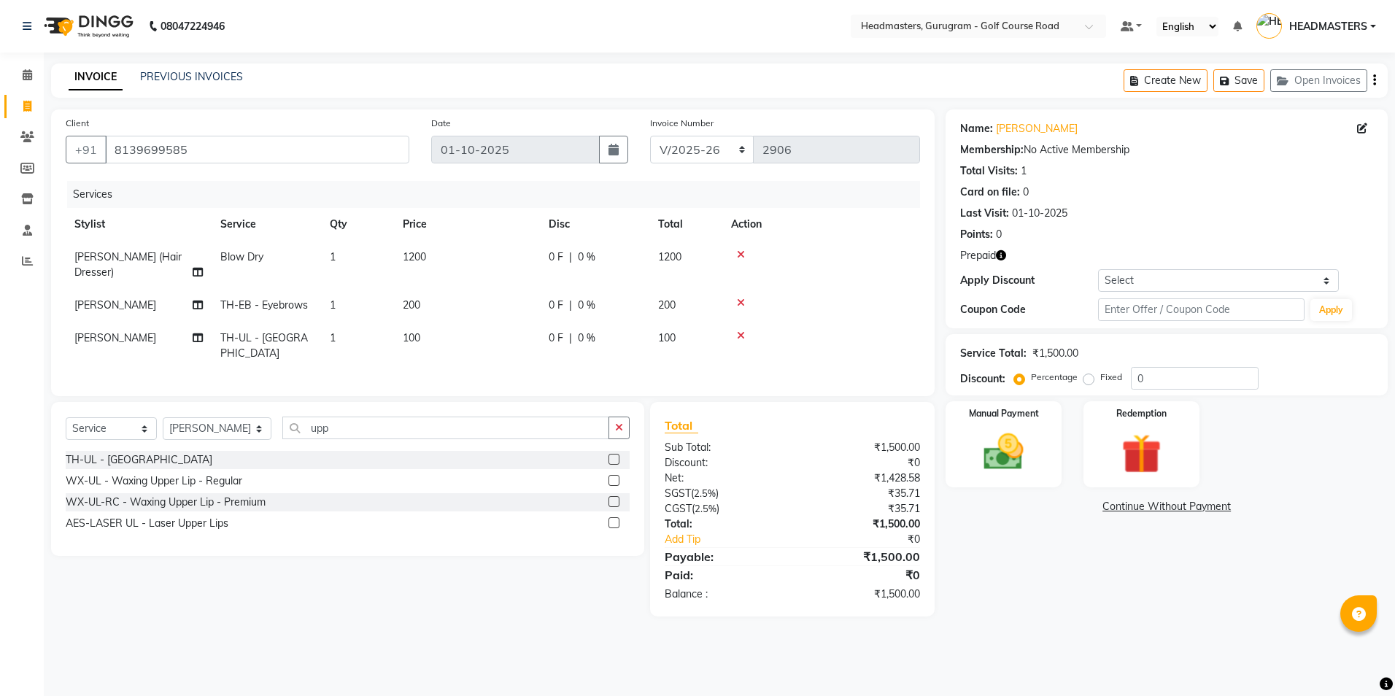
click at [336, 409] on div "Select Service Product Membership Package Voucher Prepaid Gift Card Select Styl…" at bounding box center [347, 479] width 593 height 154
click at [328, 417] on input "upp" at bounding box center [445, 428] width 326 height 23
click at [612, 454] on label at bounding box center [613, 459] width 11 height 11
click at [612, 455] on input "checkbox" at bounding box center [612, 459] width 9 height 9
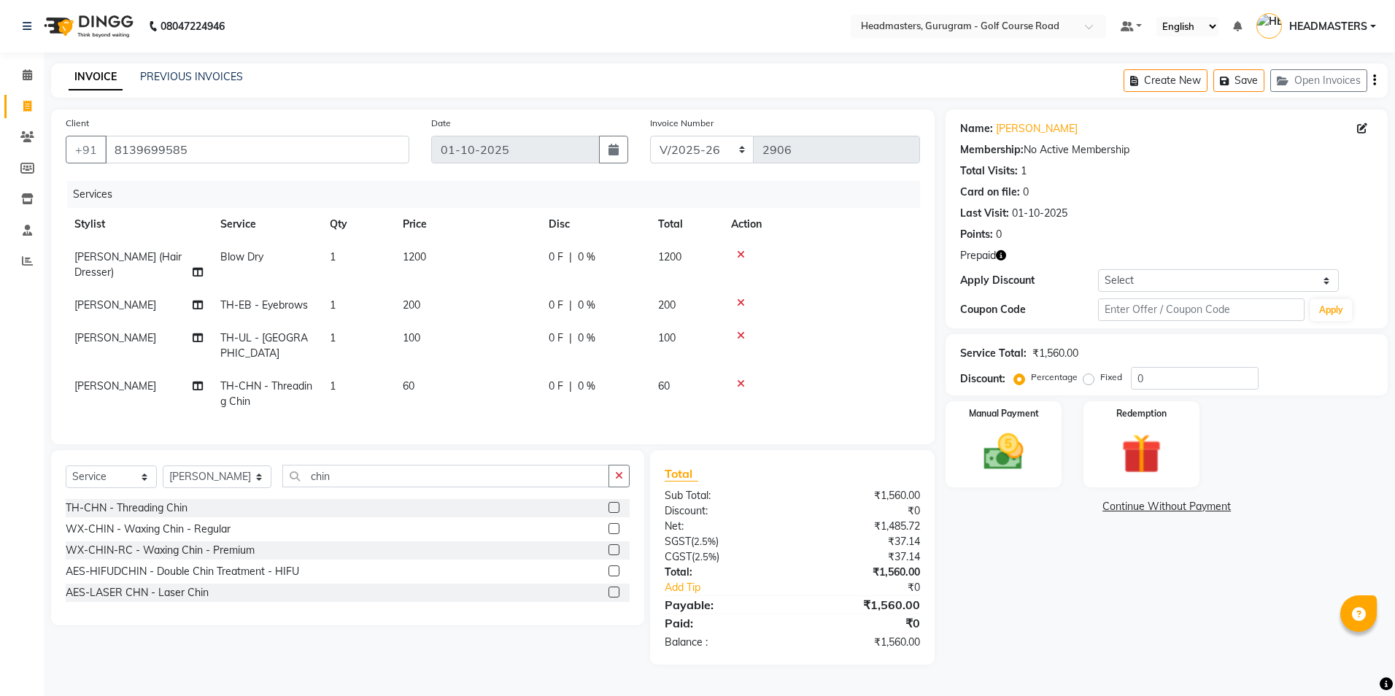
click at [739, 379] on icon at bounding box center [741, 384] width 8 height 10
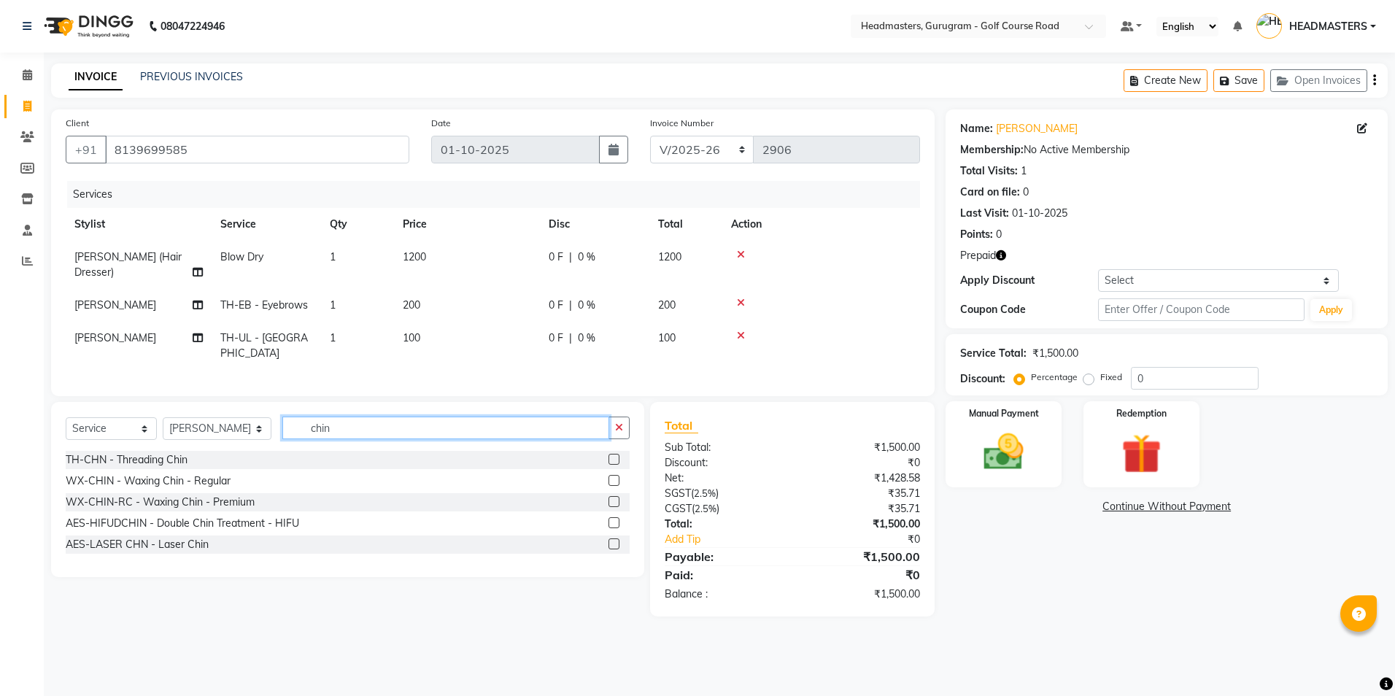
click at [343, 425] on input "chin" at bounding box center [445, 428] width 326 height 23
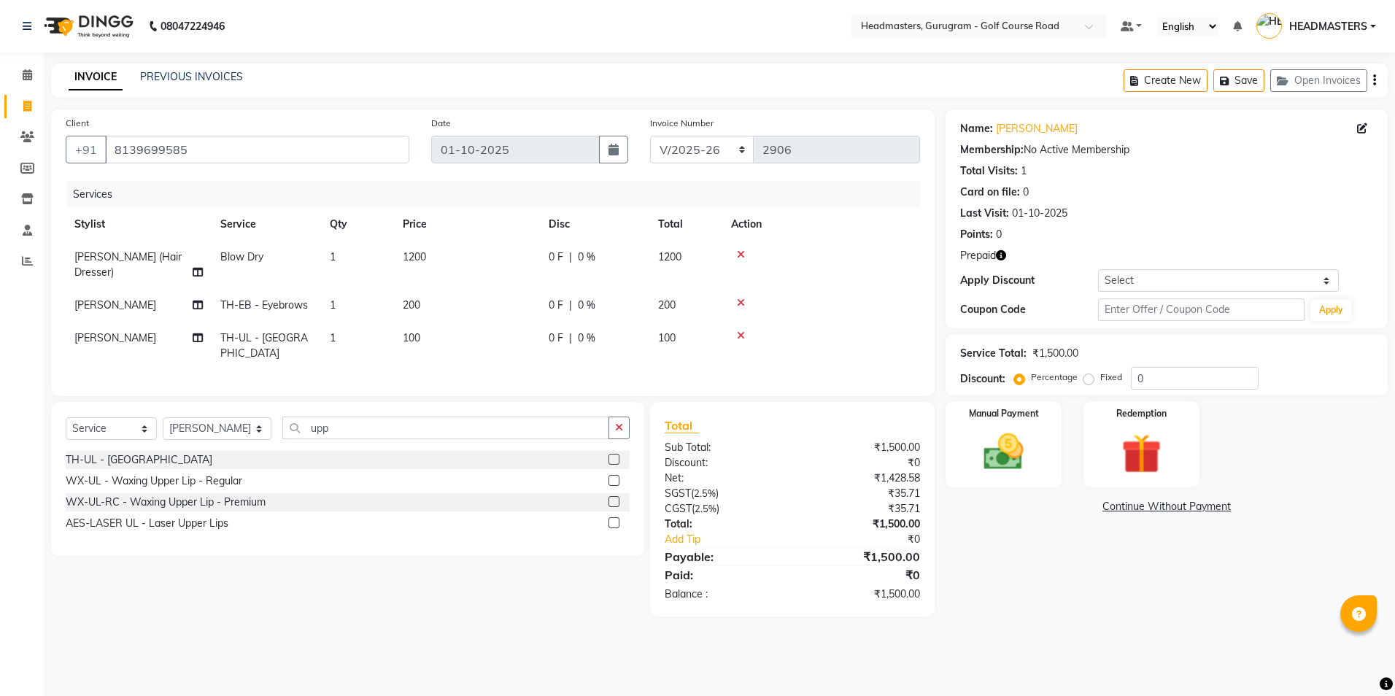
click at [611, 454] on label at bounding box center [613, 459] width 11 height 11
click at [611, 455] on input "checkbox" at bounding box center [612, 459] width 9 height 9
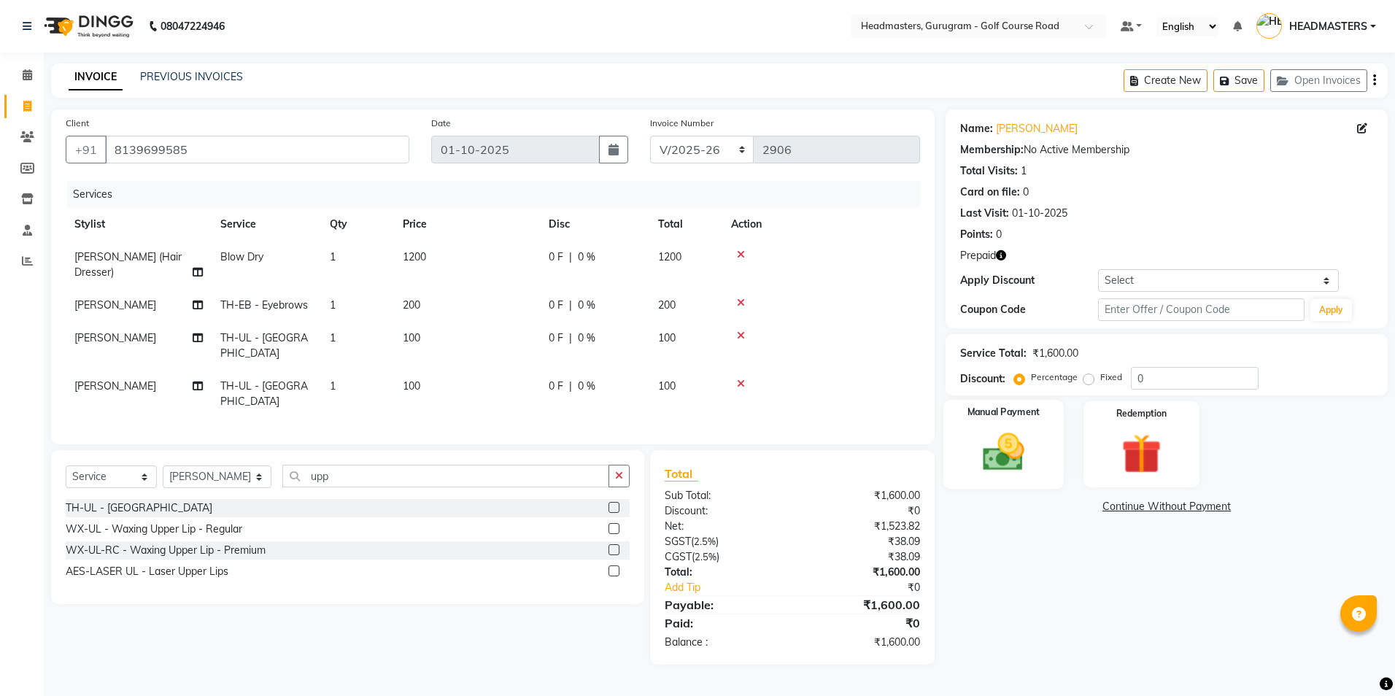
click at [989, 439] on img at bounding box center [1003, 452] width 68 height 48
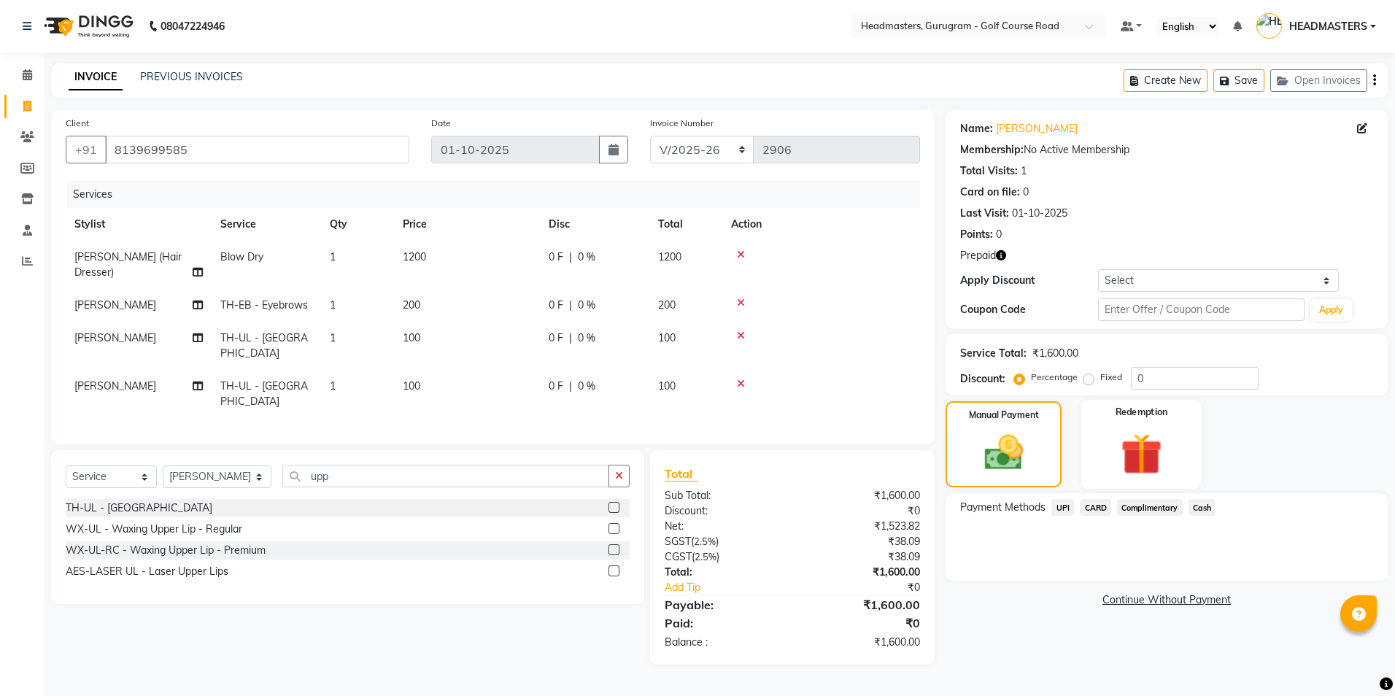
click at [1132, 440] on img at bounding box center [1141, 454] width 68 height 52
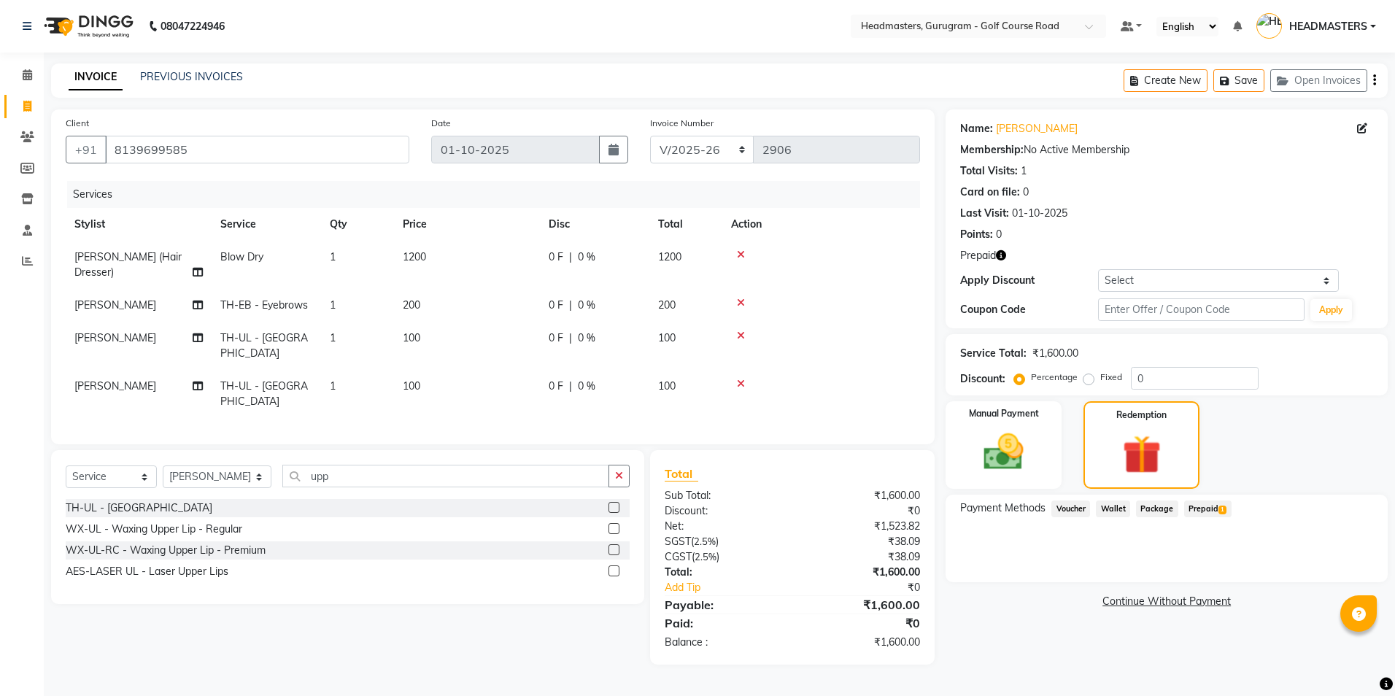
click at [1218, 508] on span "1" at bounding box center [1222, 510] width 8 height 9
click at [1318, 566] on button "Add" at bounding box center [1338, 567] width 53 height 25
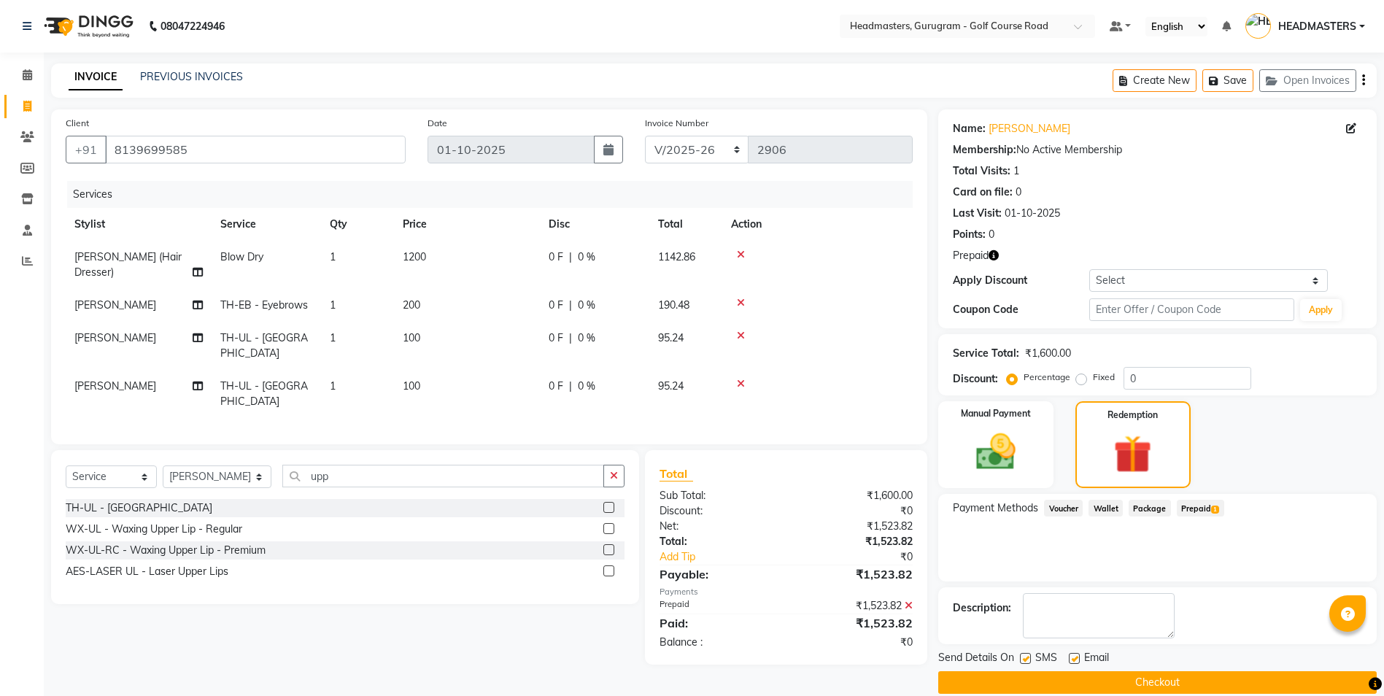
click at [1077, 656] on label at bounding box center [1074, 658] width 11 height 11
click at [1077, 656] on input "checkbox" at bounding box center [1073, 658] width 9 height 9
click at [1066, 676] on button "Checkout" at bounding box center [1157, 682] width 438 height 23
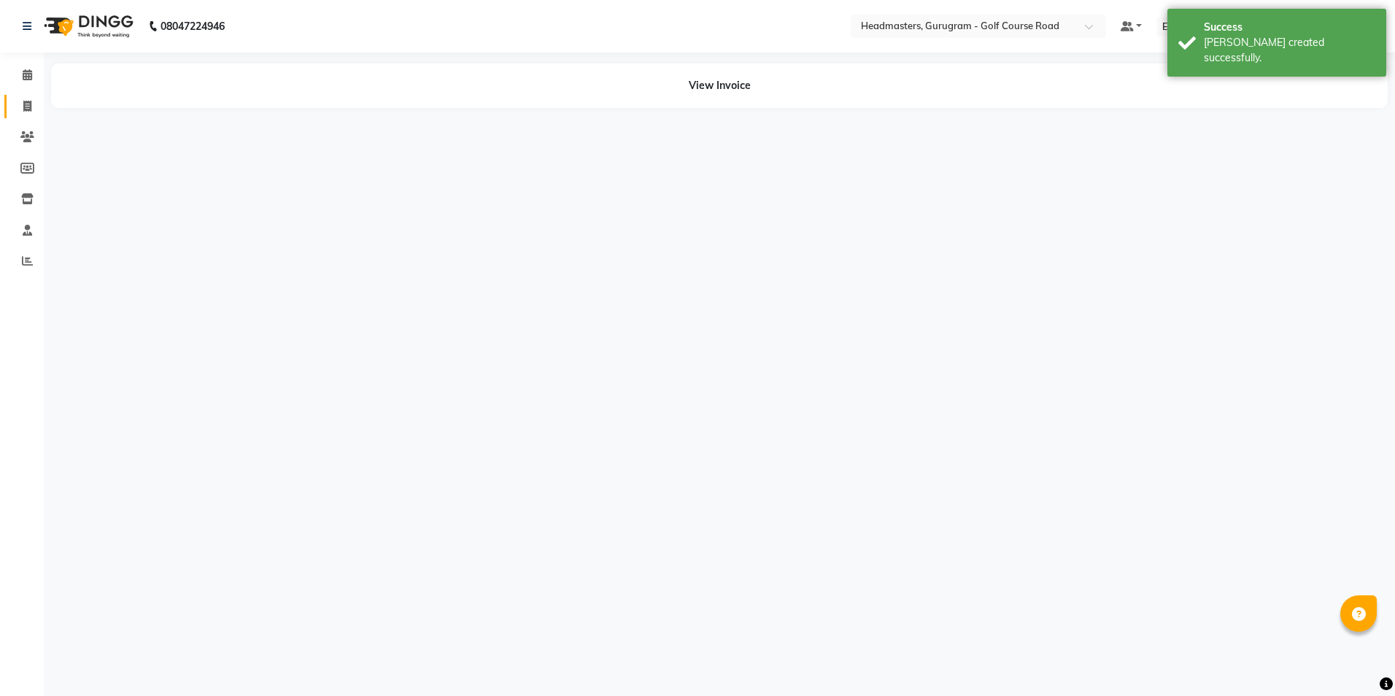
click at [21, 115] on link "Invoice" at bounding box center [21, 107] width 35 height 24
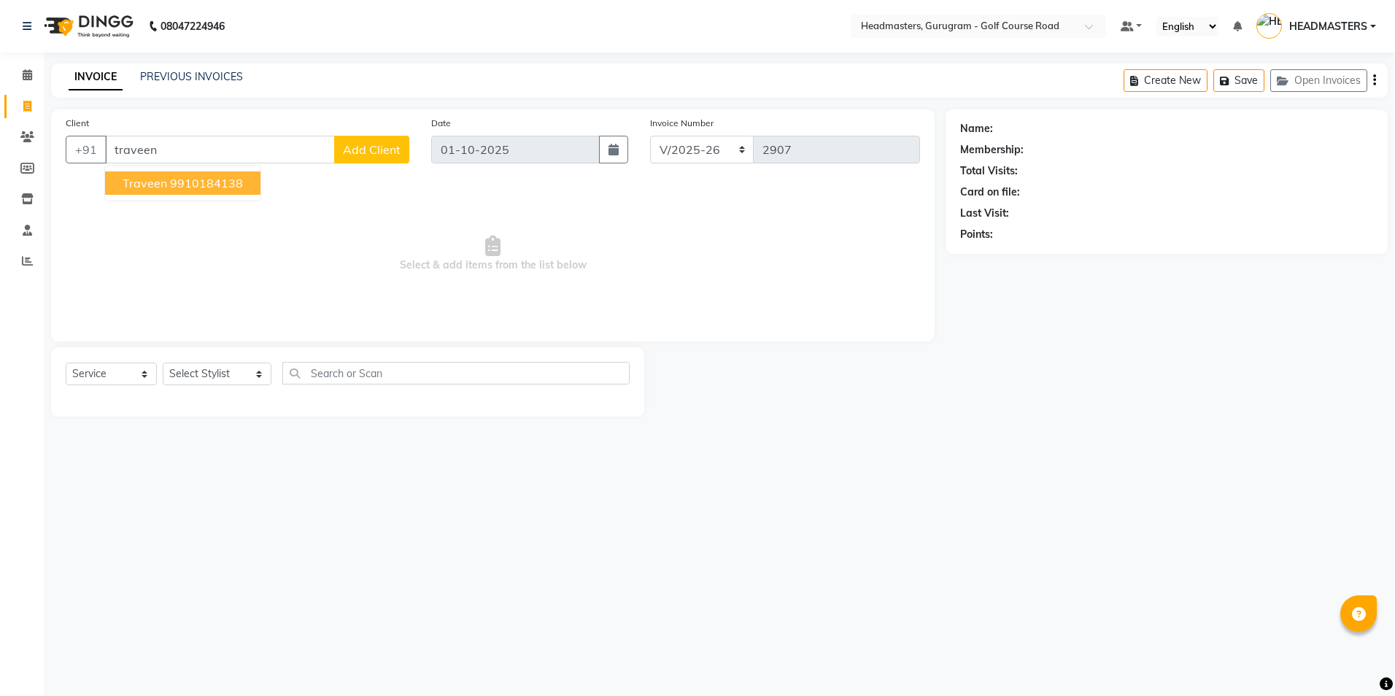
click at [213, 189] on ngb-highlight "9910184138" at bounding box center [206, 183] width 73 height 15
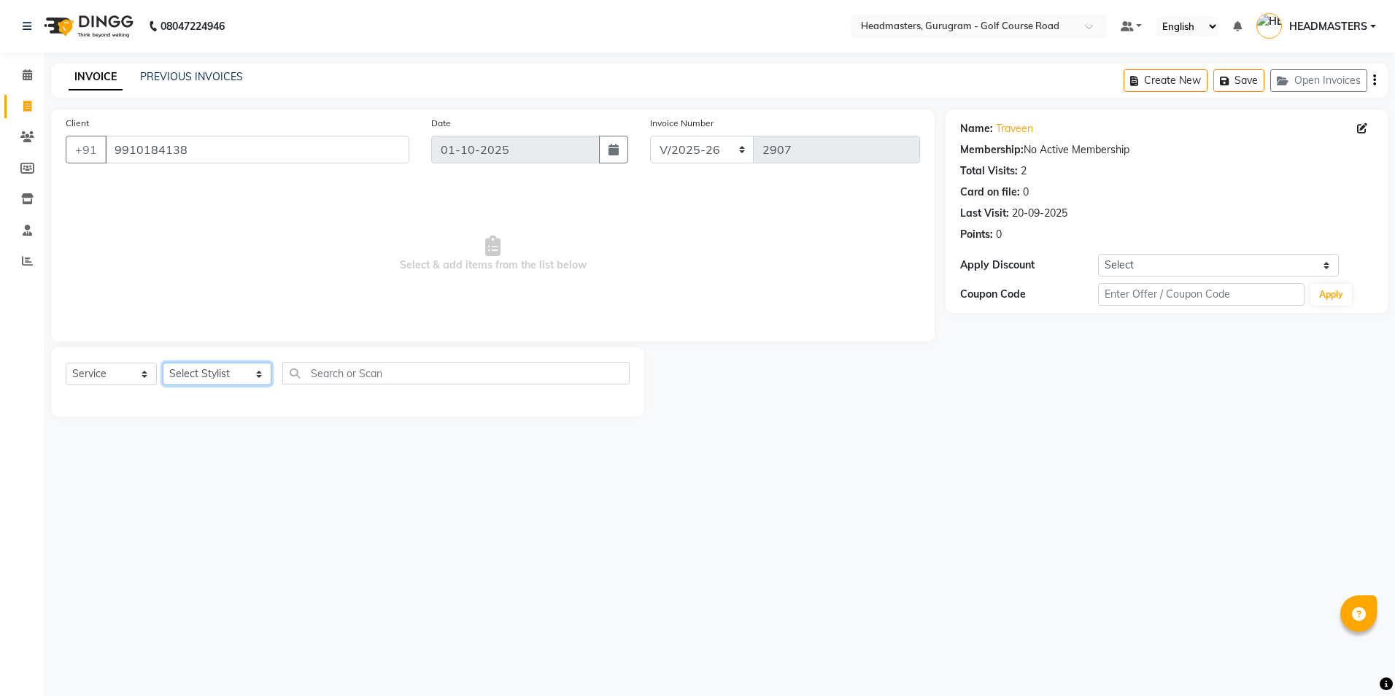
click at [204, 376] on select "Select Stylist Dev Gaurav HEADMASTERS [PERSON_NAME] Artist [PERSON_NAME] Pooja …" at bounding box center [217, 374] width 109 height 23
click at [163, 363] on select "Select Stylist Dev Gaurav HEADMASTERS [PERSON_NAME] Artist [PERSON_NAME] Pooja …" at bounding box center [217, 374] width 109 height 23
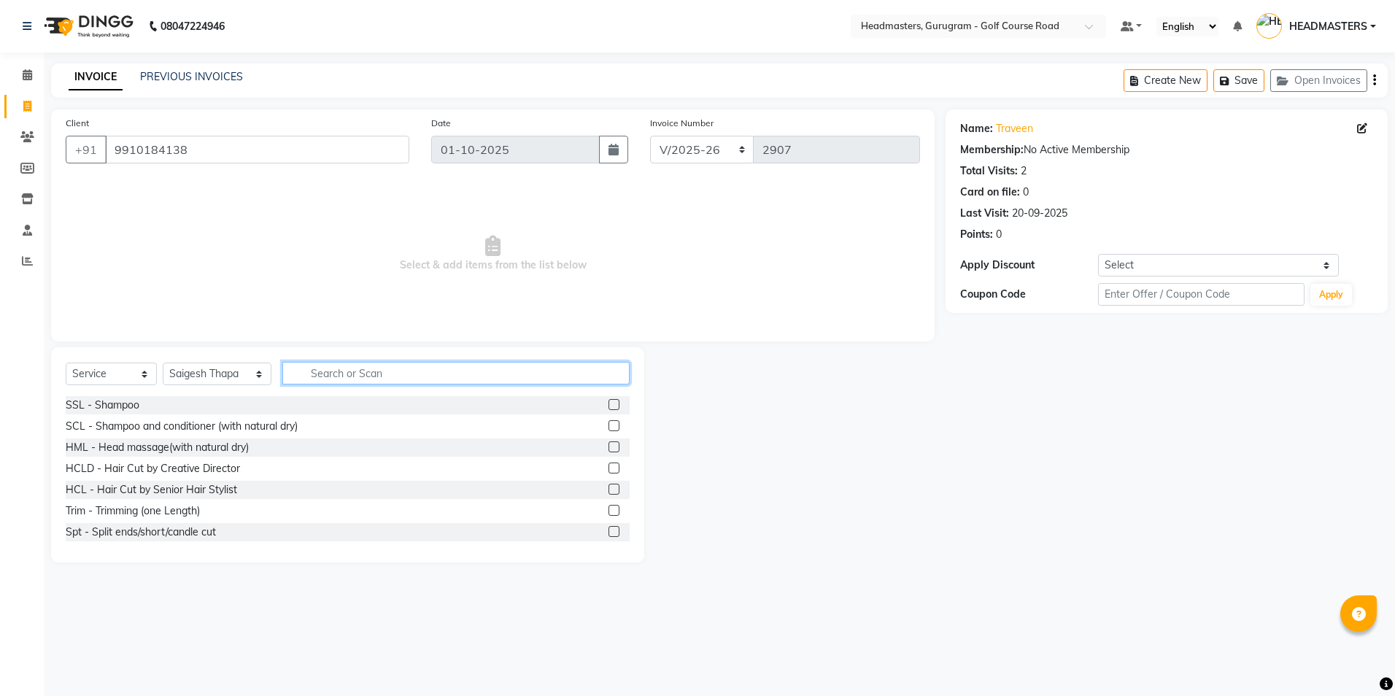
click at [296, 371] on input "text" at bounding box center [455, 373] width 347 height 23
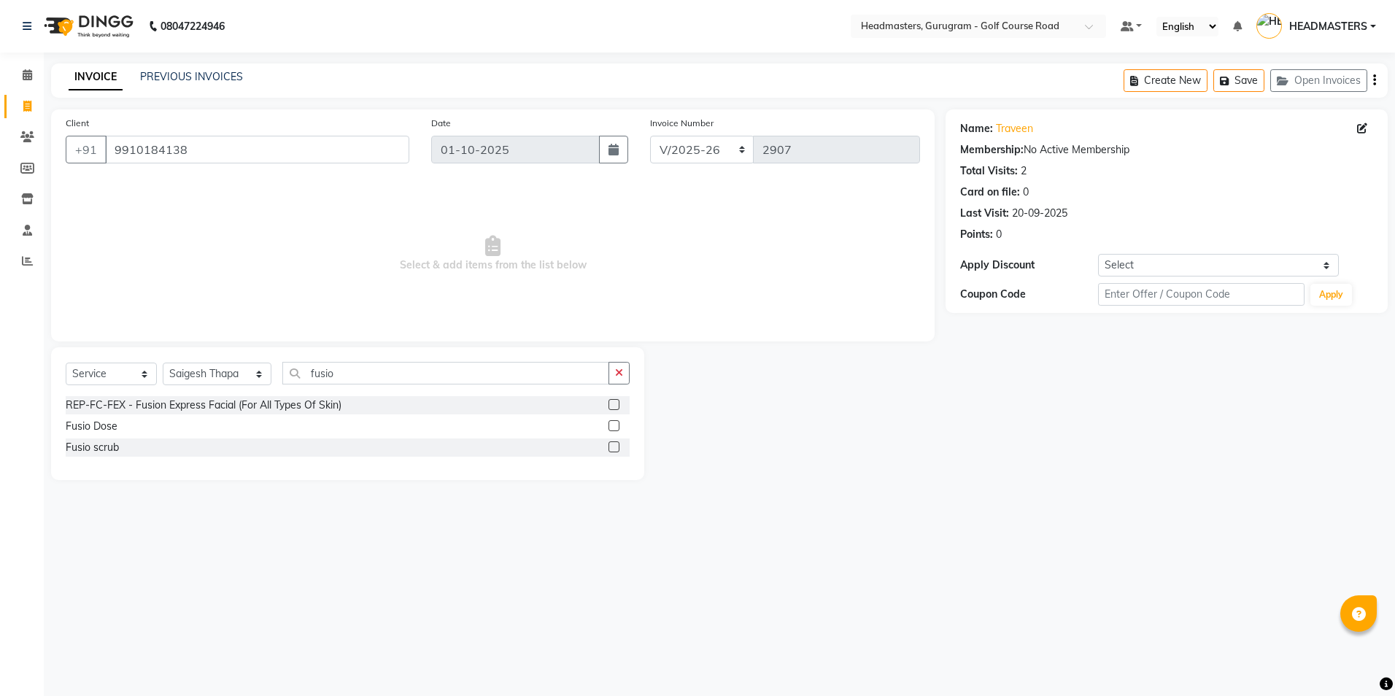
click at [616, 425] on label at bounding box center [613, 425] width 11 height 11
click at [616, 425] on input "checkbox" at bounding box center [612, 426] width 9 height 9
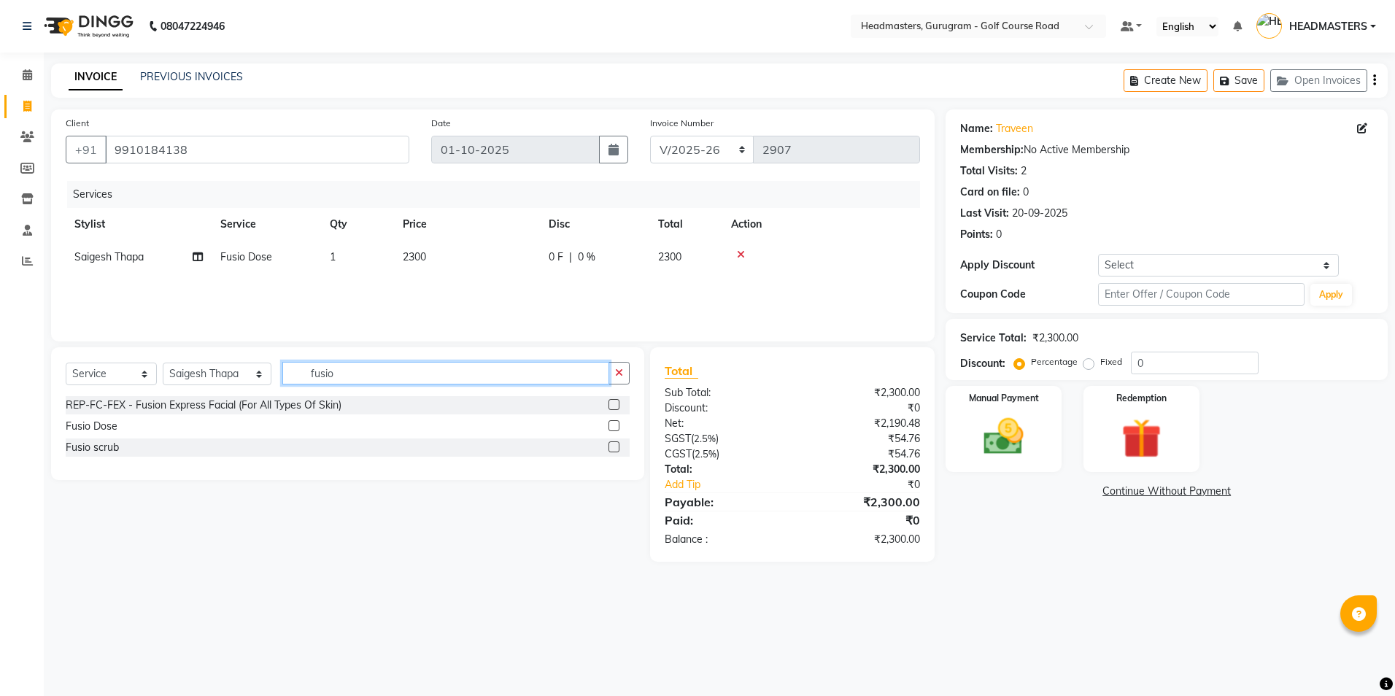
click at [431, 368] on input "fusio" at bounding box center [445, 373] width 326 height 23
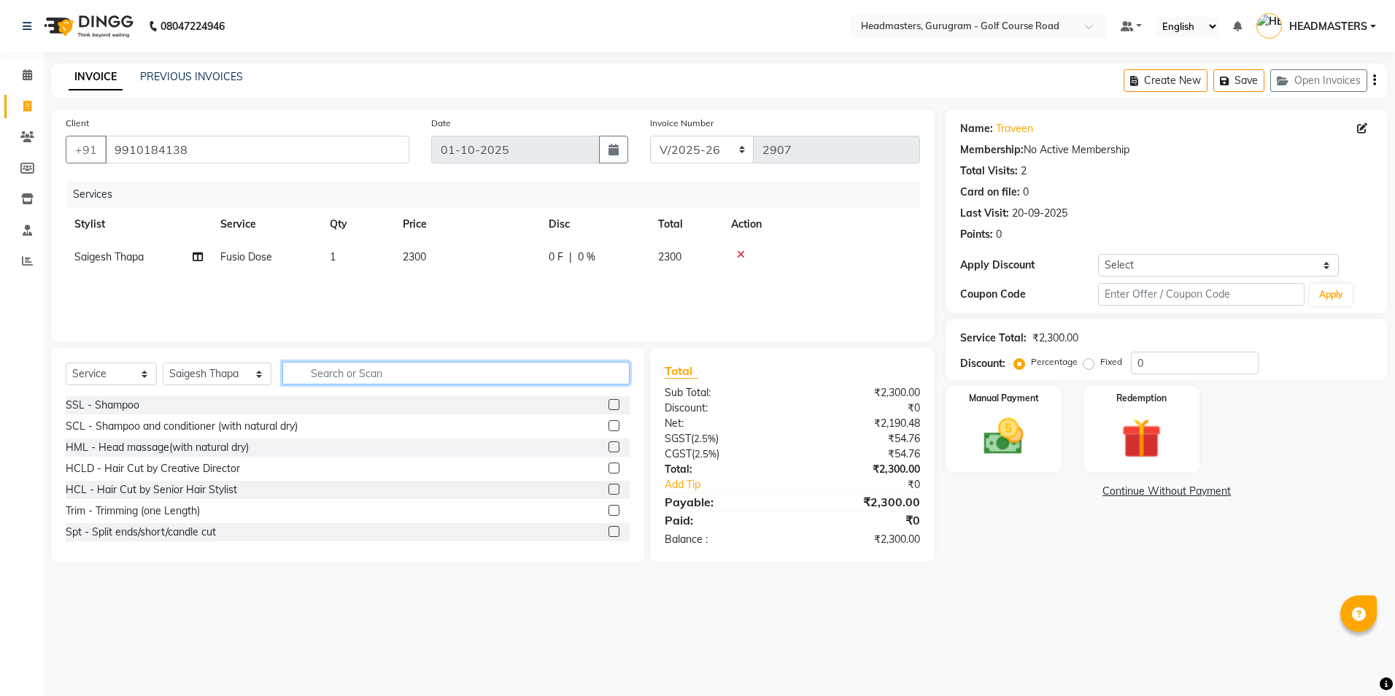
click at [322, 370] on input "text" at bounding box center [455, 373] width 347 height 23
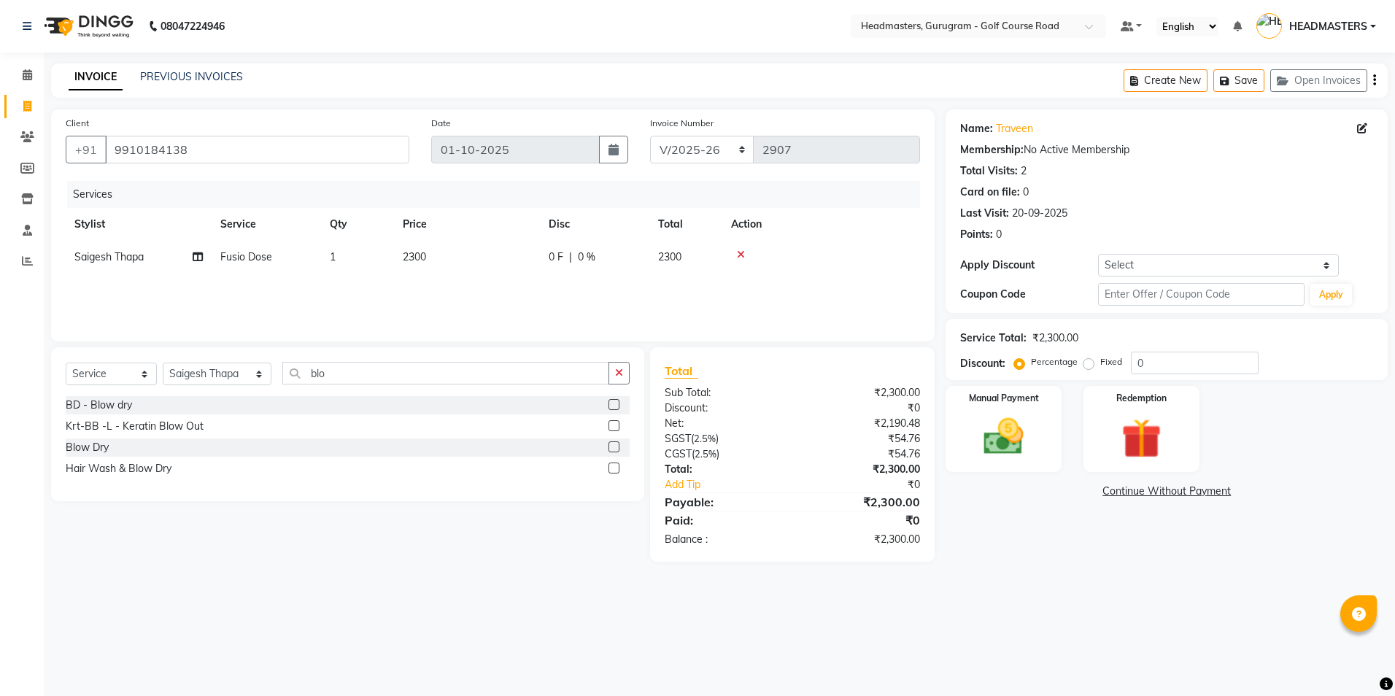
click at [617, 400] on label at bounding box center [613, 404] width 11 height 11
click at [617, 400] on input "checkbox" at bounding box center [612, 404] width 9 height 9
click at [1120, 403] on label "Redemption" at bounding box center [1141, 397] width 53 height 14
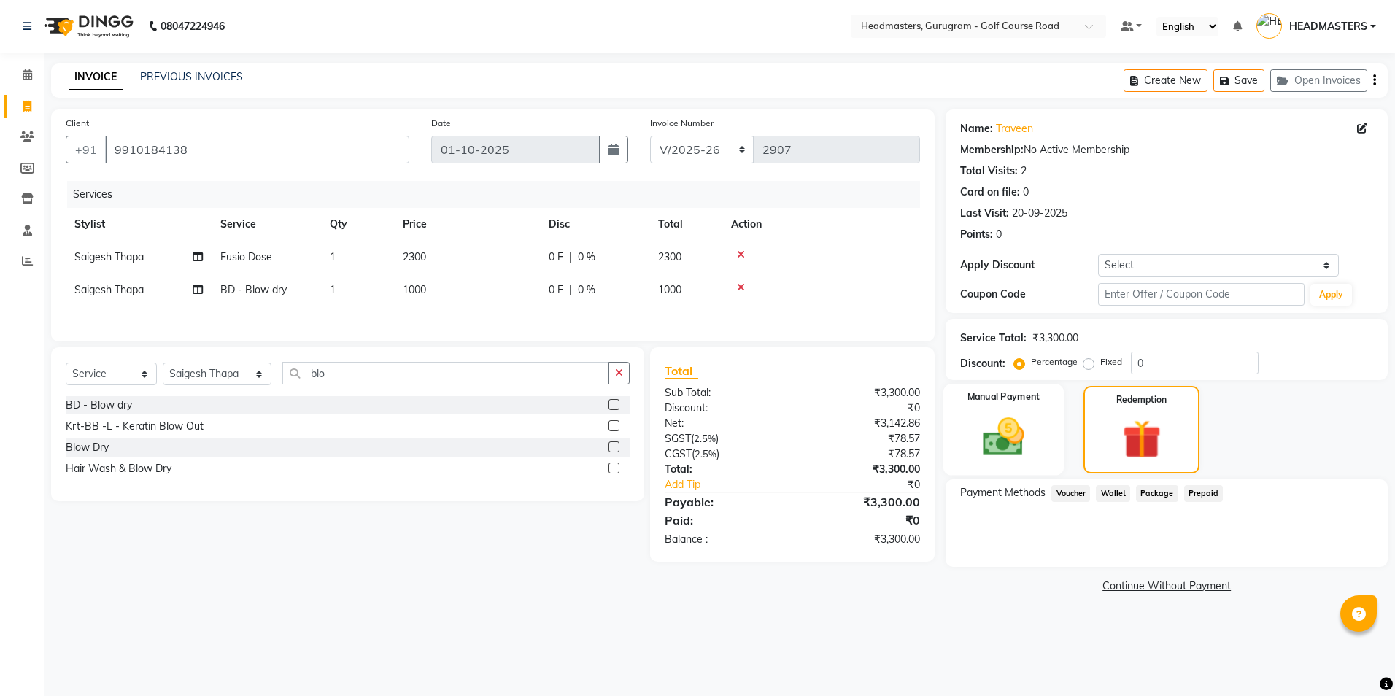
click at [1003, 422] on img at bounding box center [1003, 437] width 68 height 48
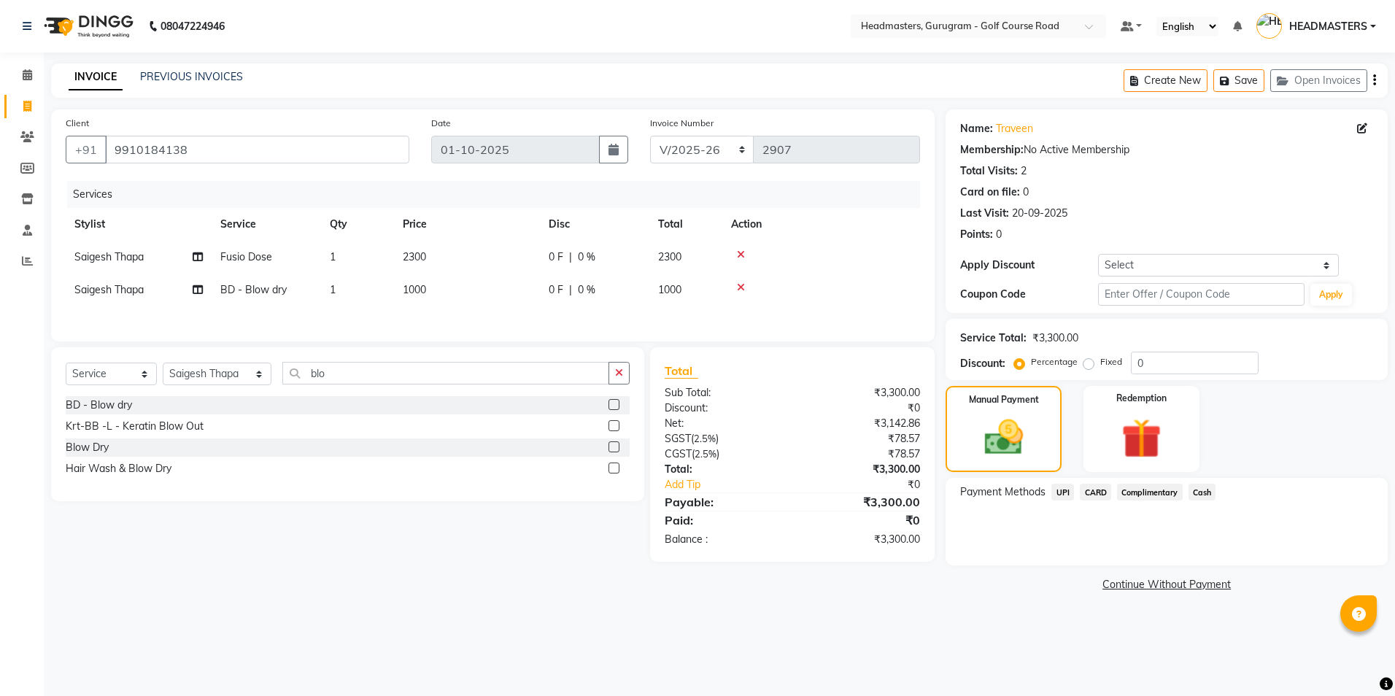
click at [1094, 489] on span "CARD" at bounding box center [1095, 492] width 31 height 17
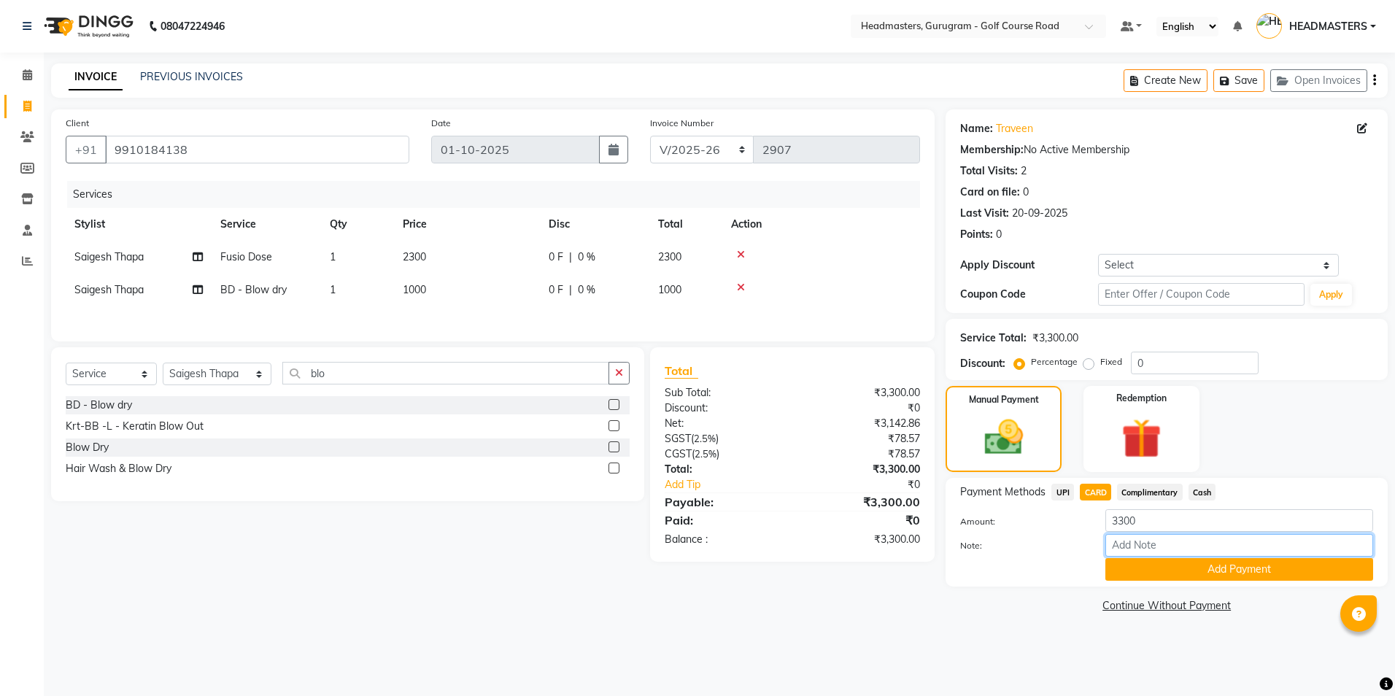
click at [1120, 543] on input "Note:" at bounding box center [1239, 545] width 268 height 23
click at [1123, 565] on button "Add Payment" at bounding box center [1239, 569] width 268 height 23
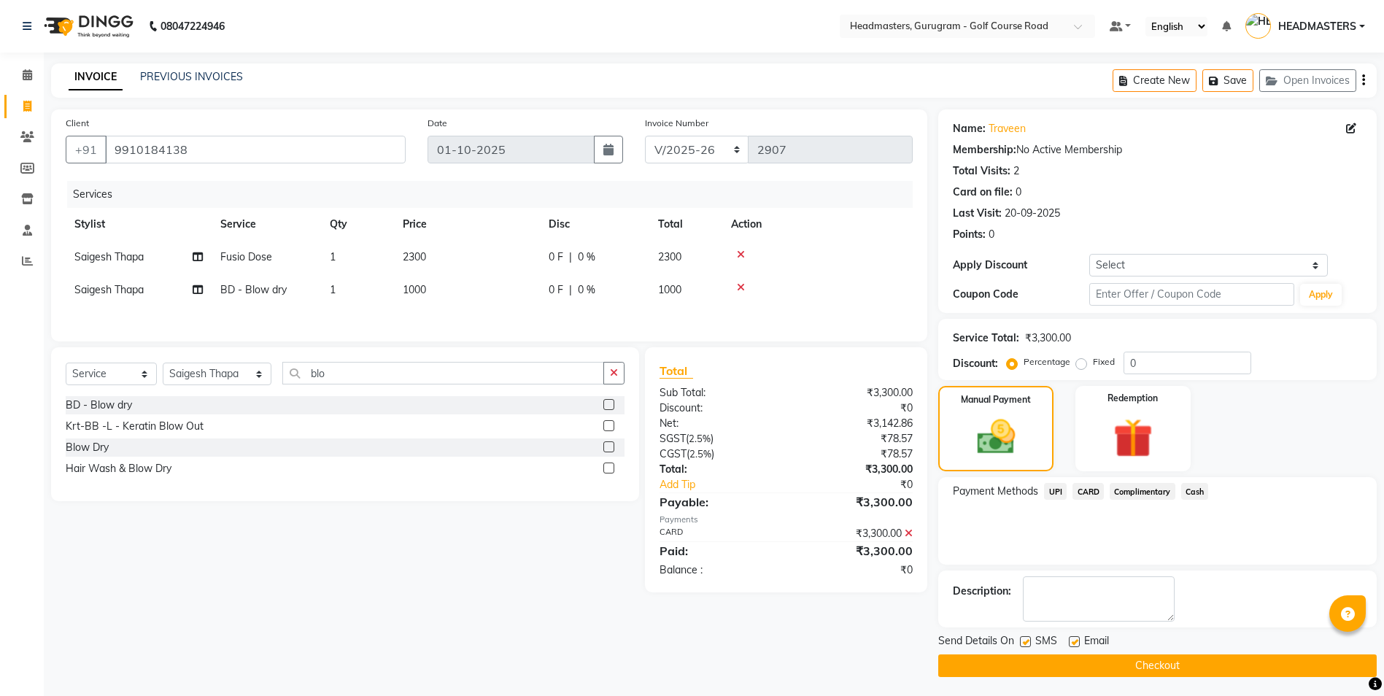
click at [1107, 657] on button "Checkout" at bounding box center [1157, 665] width 438 height 23
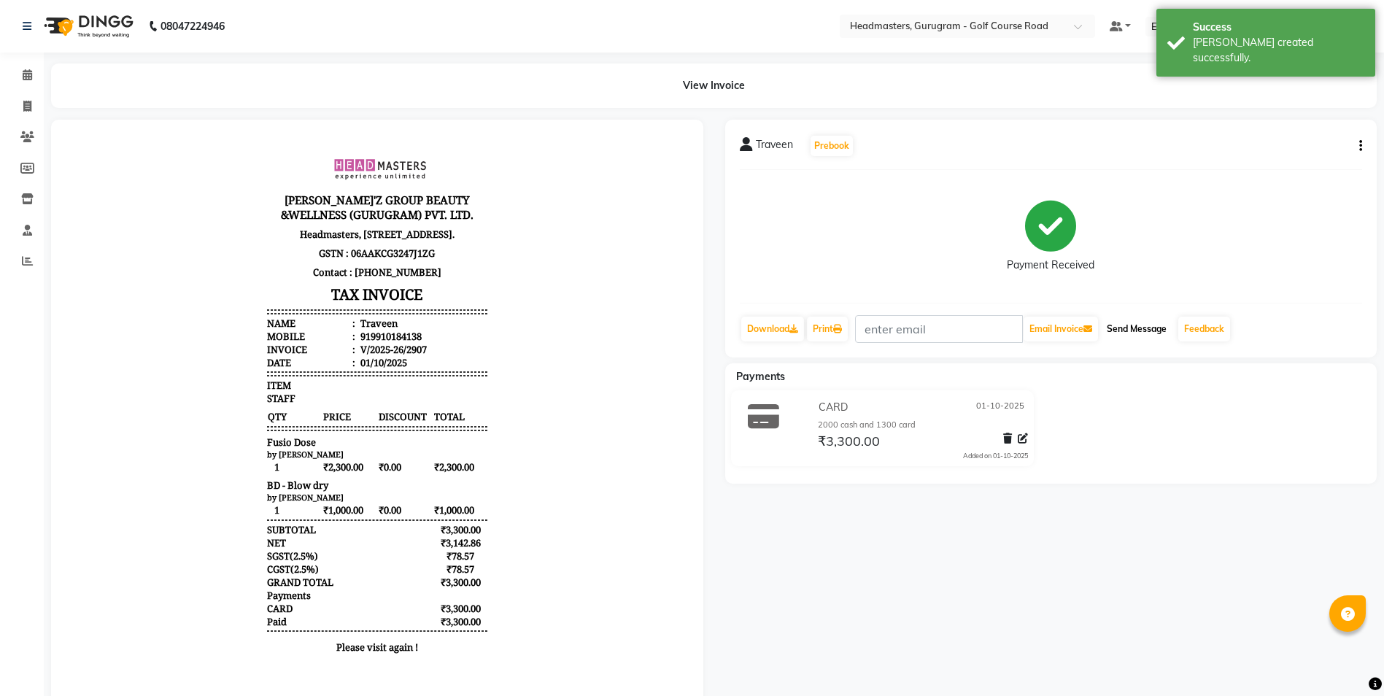
click at [1145, 322] on button "Send Message" at bounding box center [1136, 329] width 71 height 25
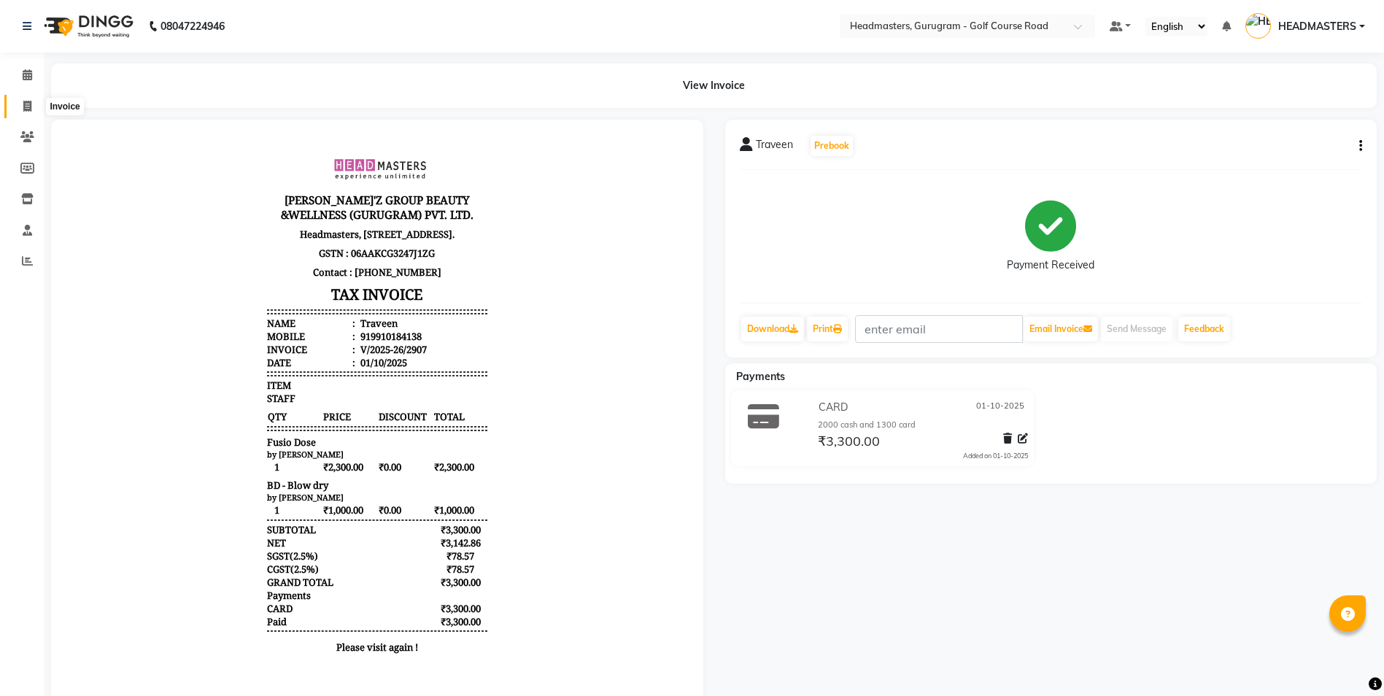
click at [20, 103] on span at bounding box center [28, 106] width 26 height 17
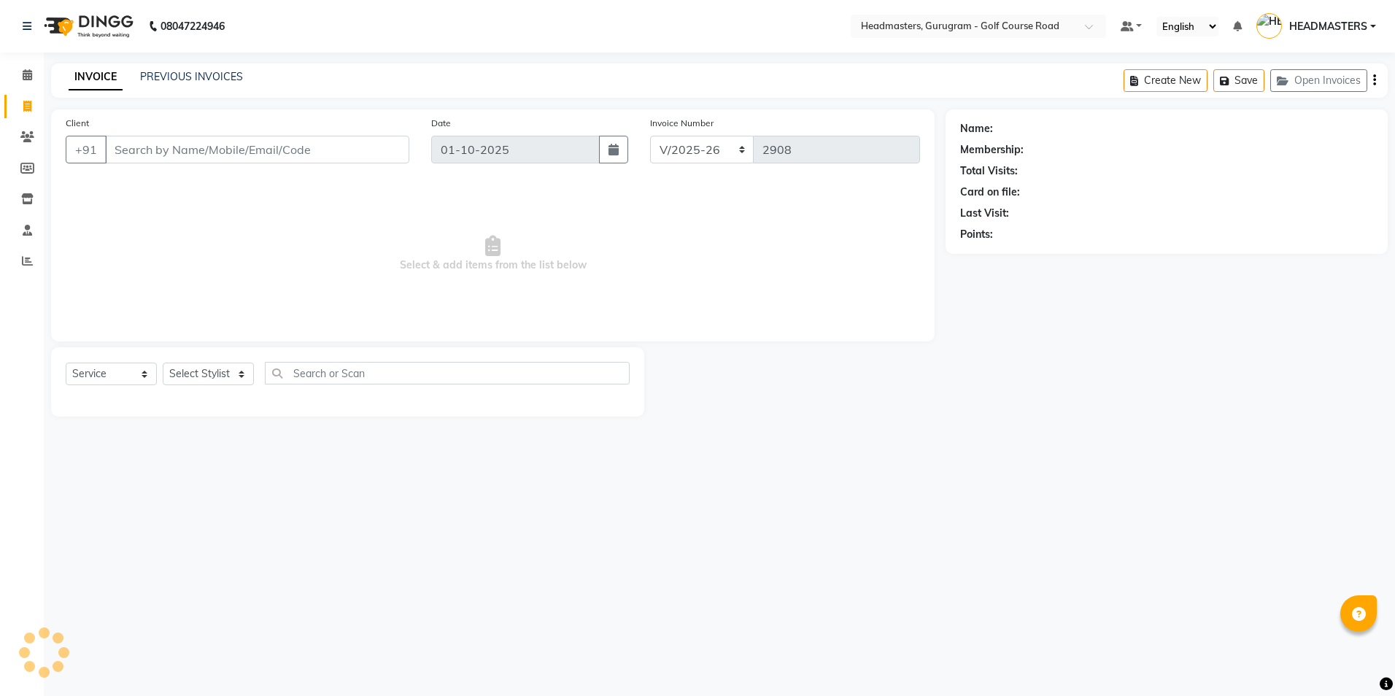
click at [135, 157] on input "Client" at bounding box center [257, 150] width 304 height 28
click at [351, 150] on span "Add Client" at bounding box center [372, 149] width 58 height 15
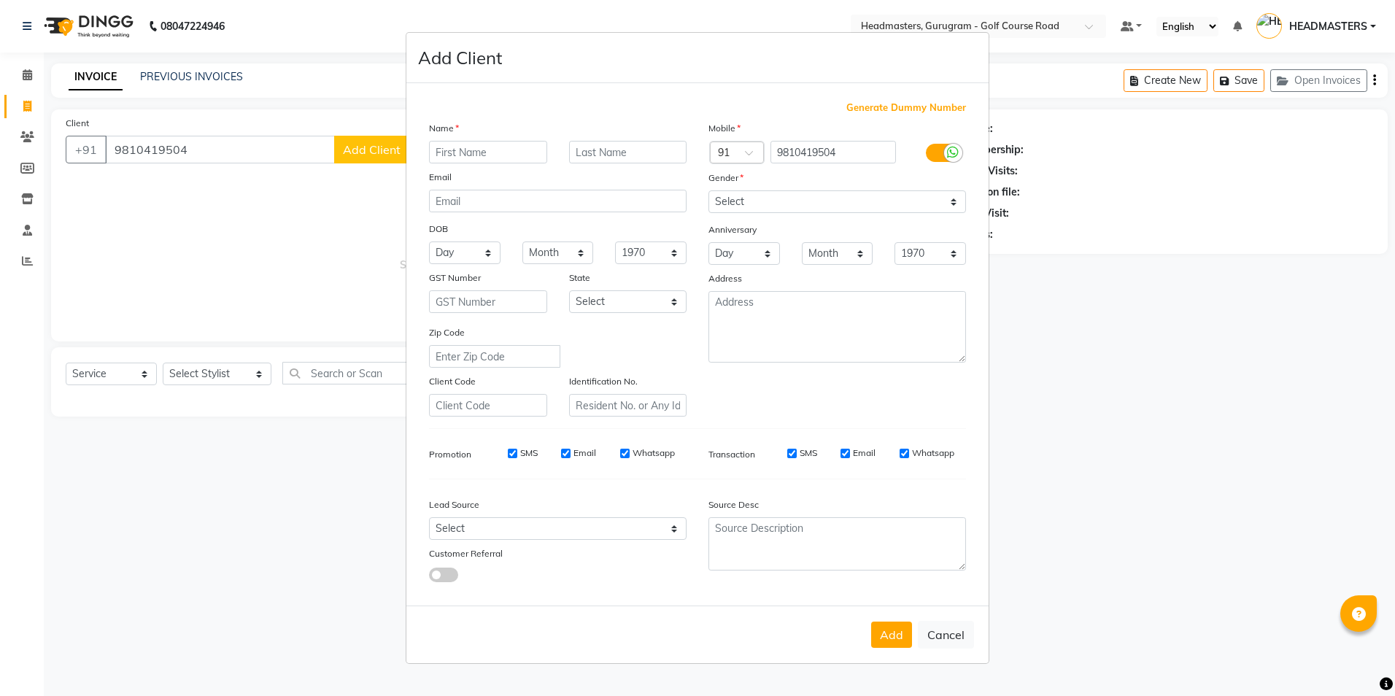
click at [439, 157] on input "text" at bounding box center [488, 152] width 118 height 23
click at [603, 162] on input "text" at bounding box center [628, 152] width 118 height 23
click at [729, 207] on select "Select [DEMOGRAPHIC_DATA] [DEMOGRAPHIC_DATA] Other Prefer Not To Say" at bounding box center [837, 201] width 258 height 23
click at [708, 190] on select "Select [DEMOGRAPHIC_DATA] [DEMOGRAPHIC_DATA] Other Prefer Not To Say" at bounding box center [837, 201] width 258 height 23
click at [884, 624] on button "Add" at bounding box center [891, 635] width 41 height 26
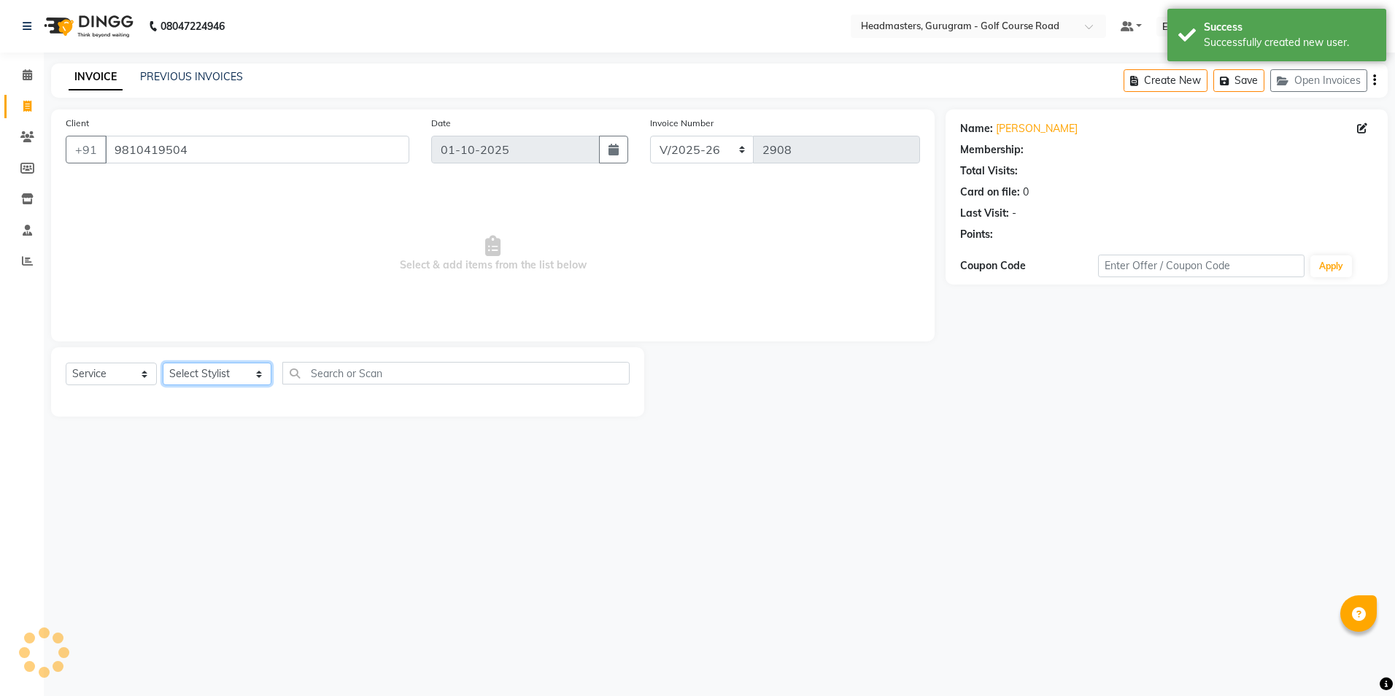
click at [219, 371] on select "Select Stylist Dev Gaurav HEADMASTERS [PERSON_NAME] Artist [PERSON_NAME] Pooja …" at bounding box center [217, 374] width 109 height 23
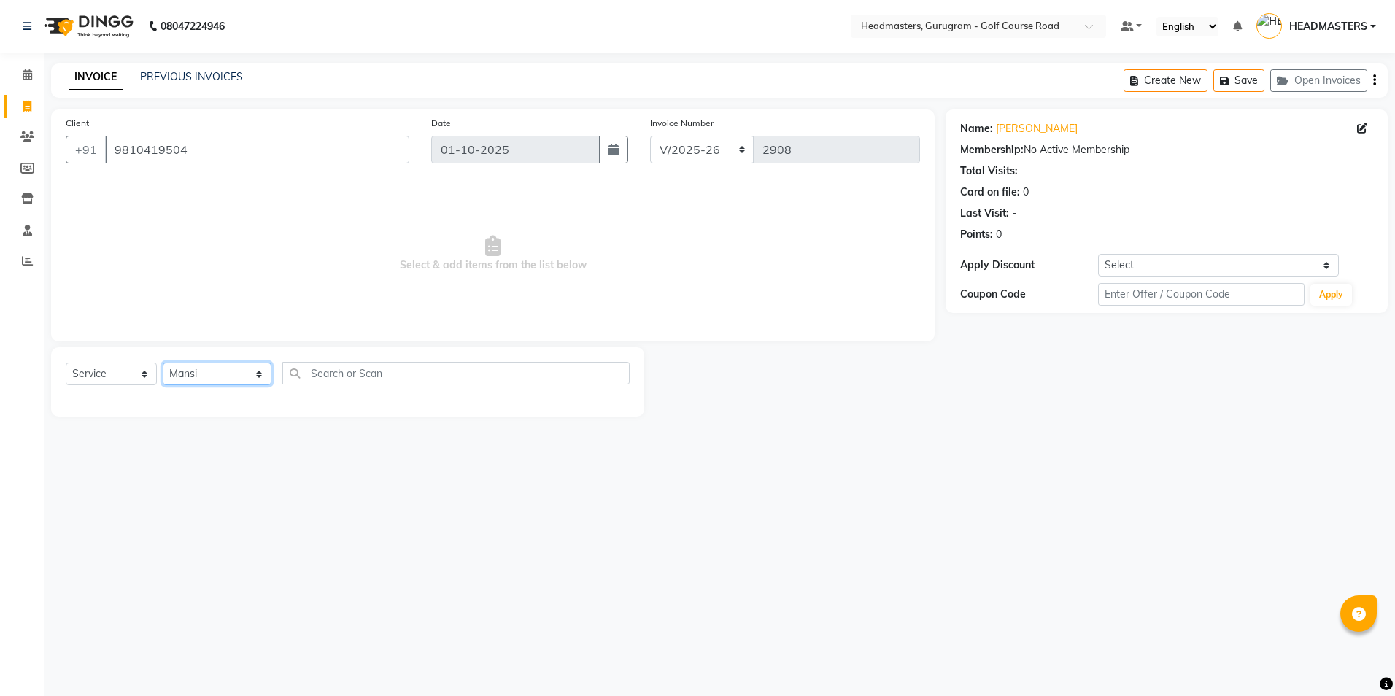
click at [163, 363] on select "Select Stylist Dev Gaurav HEADMASTERS [PERSON_NAME] Artist [PERSON_NAME] Pooja …" at bounding box center [217, 374] width 109 height 23
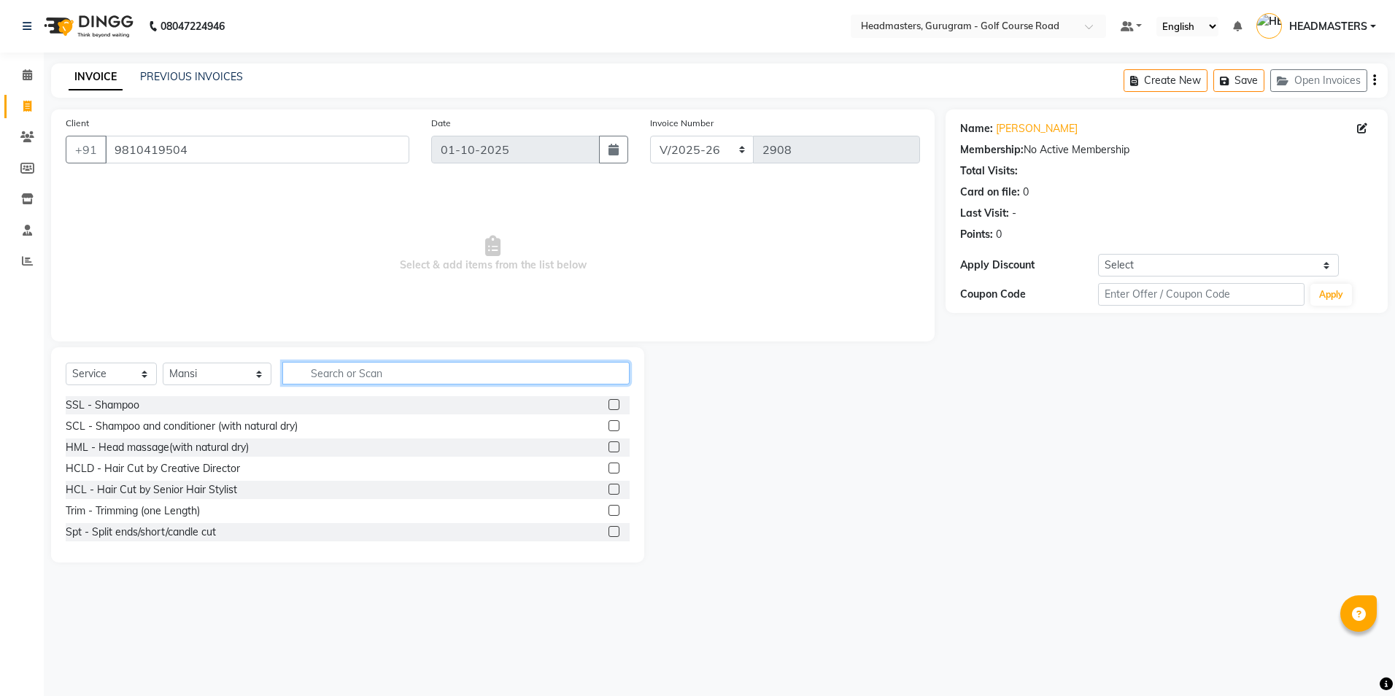
click at [297, 374] on input "text" at bounding box center [455, 373] width 347 height 23
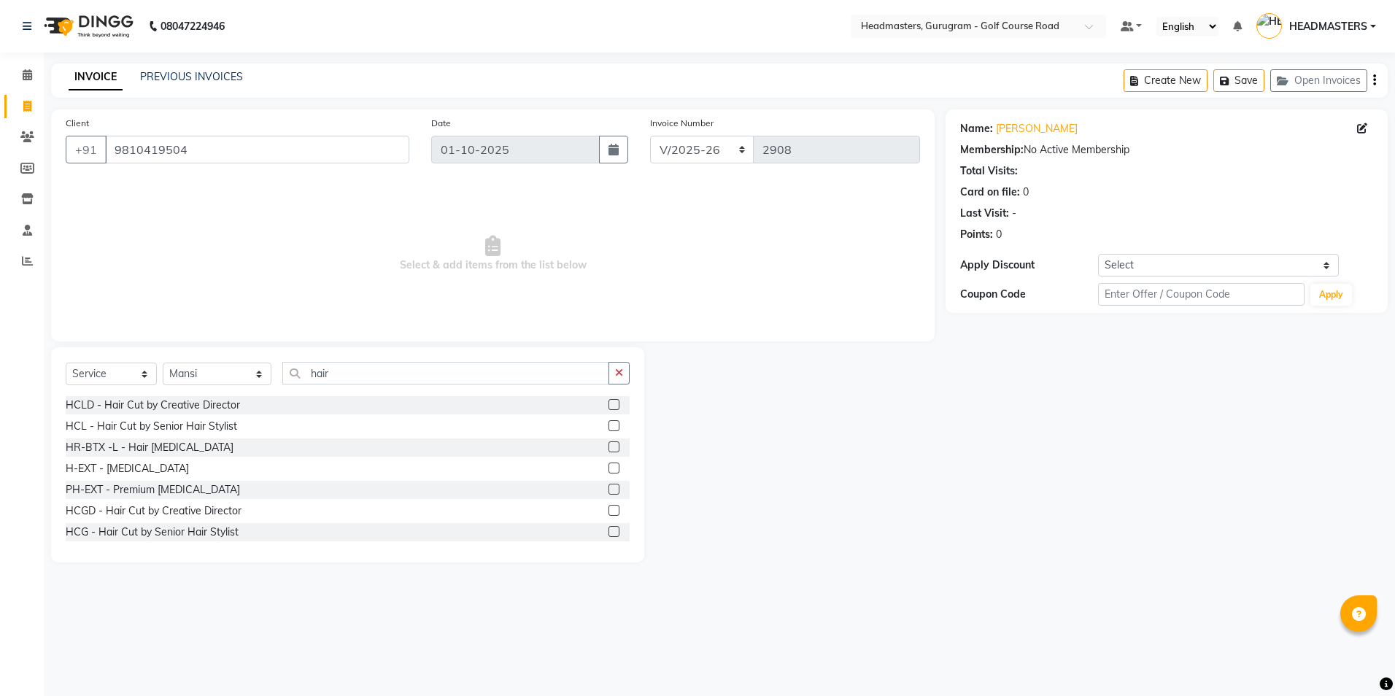
click at [608, 401] on label at bounding box center [613, 404] width 11 height 11
click at [608, 401] on input "checkbox" at bounding box center [612, 404] width 9 height 9
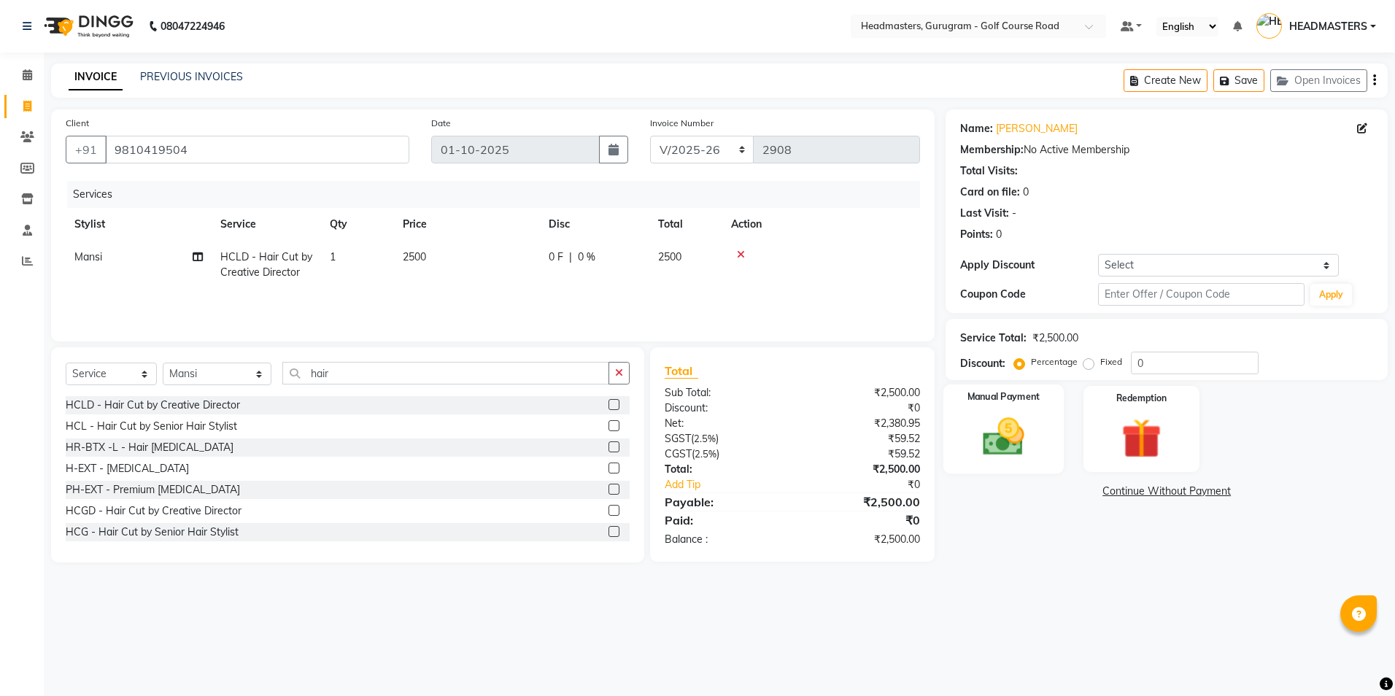
click at [1034, 427] on img at bounding box center [1003, 437] width 68 height 48
click at [1087, 490] on span "CARD" at bounding box center [1095, 492] width 31 height 17
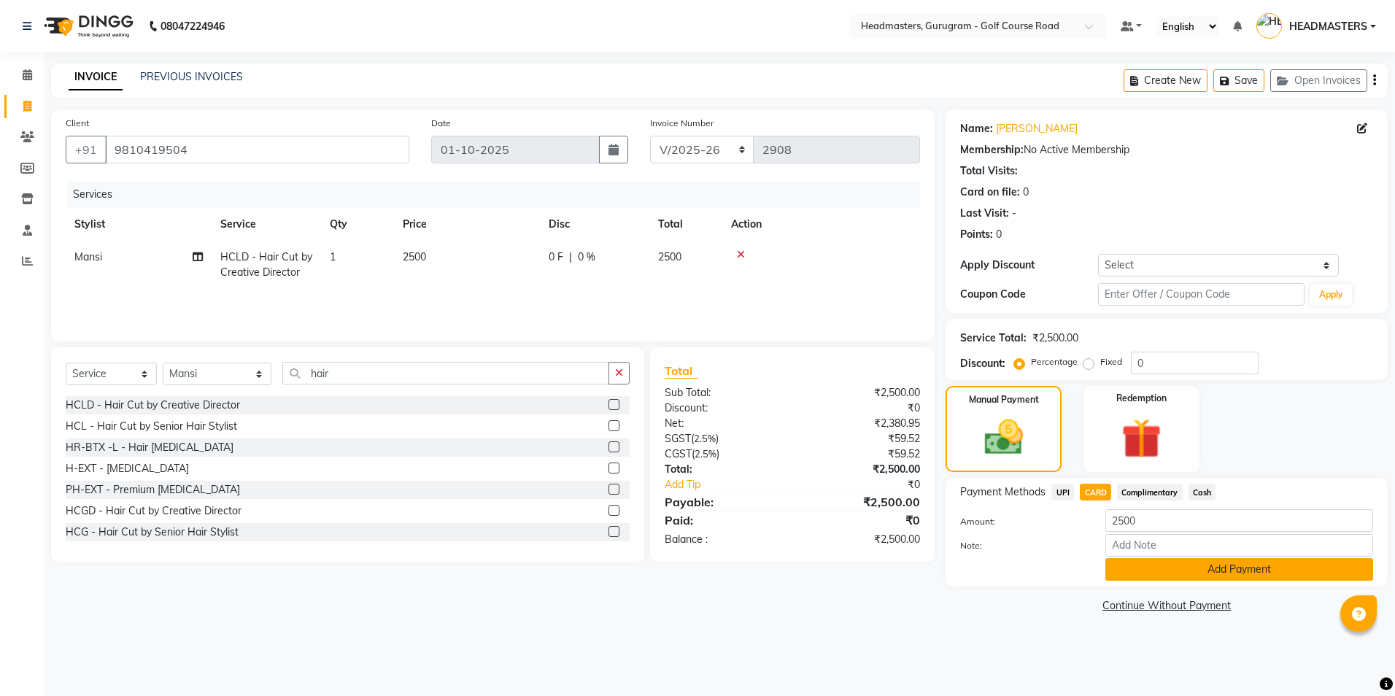
click at [1142, 558] on button "Add Payment" at bounding box center [1239, 569] width 268 height 23
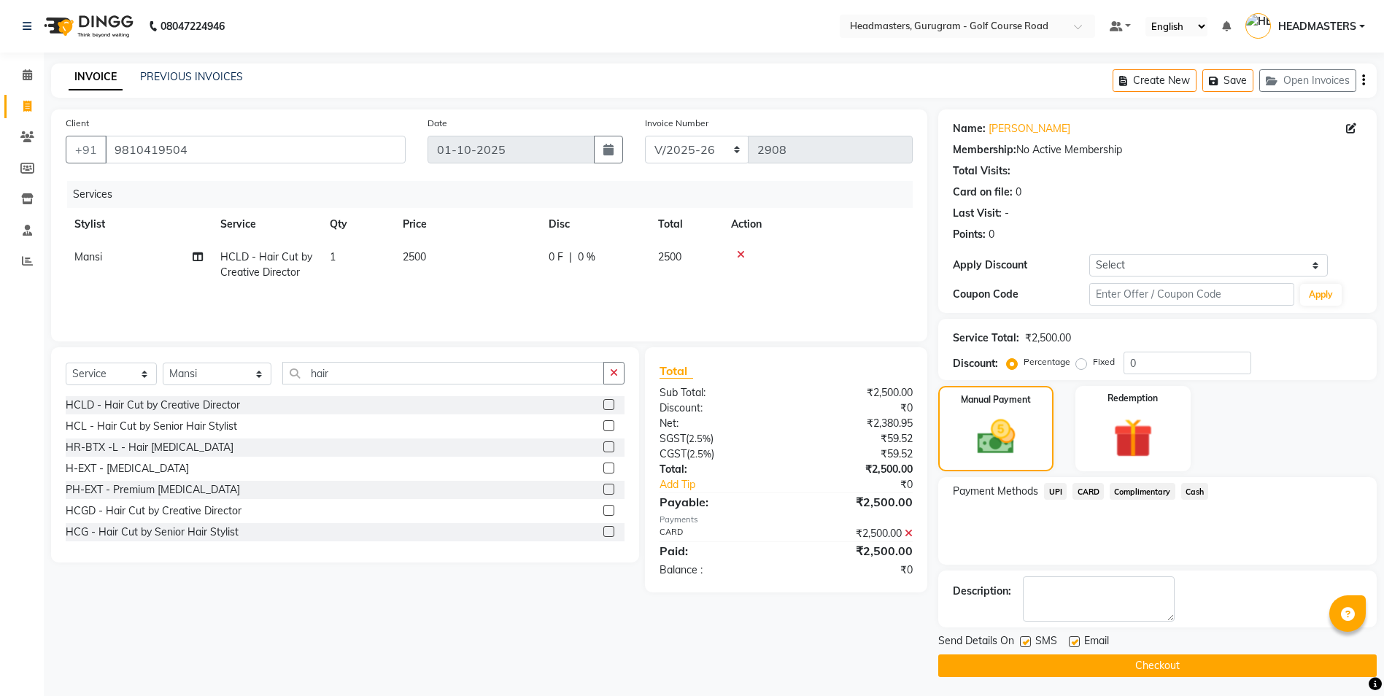
click at [1100, 668] on button "Checkout" at bounding box center [1157, 665] width 438 height 23
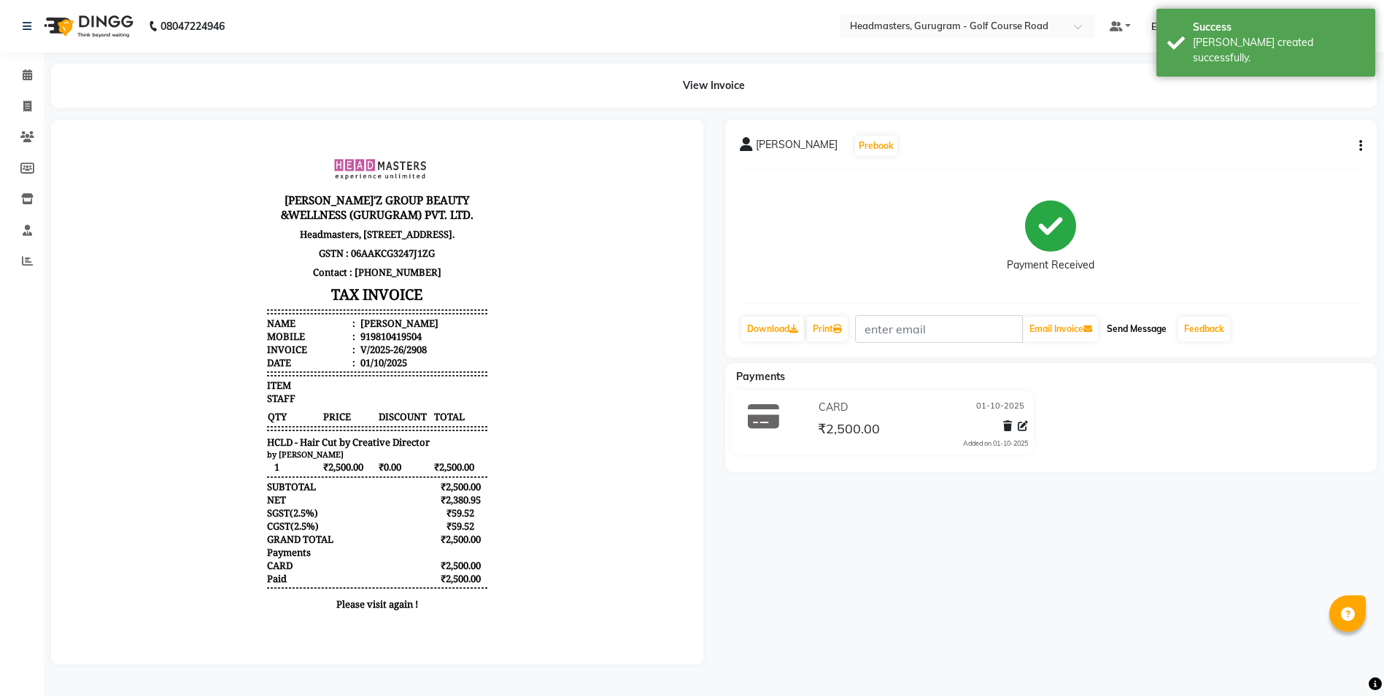
click at [1131, 329] on button "Send Message" at bounding box center [1136, 329] width 71 height 25
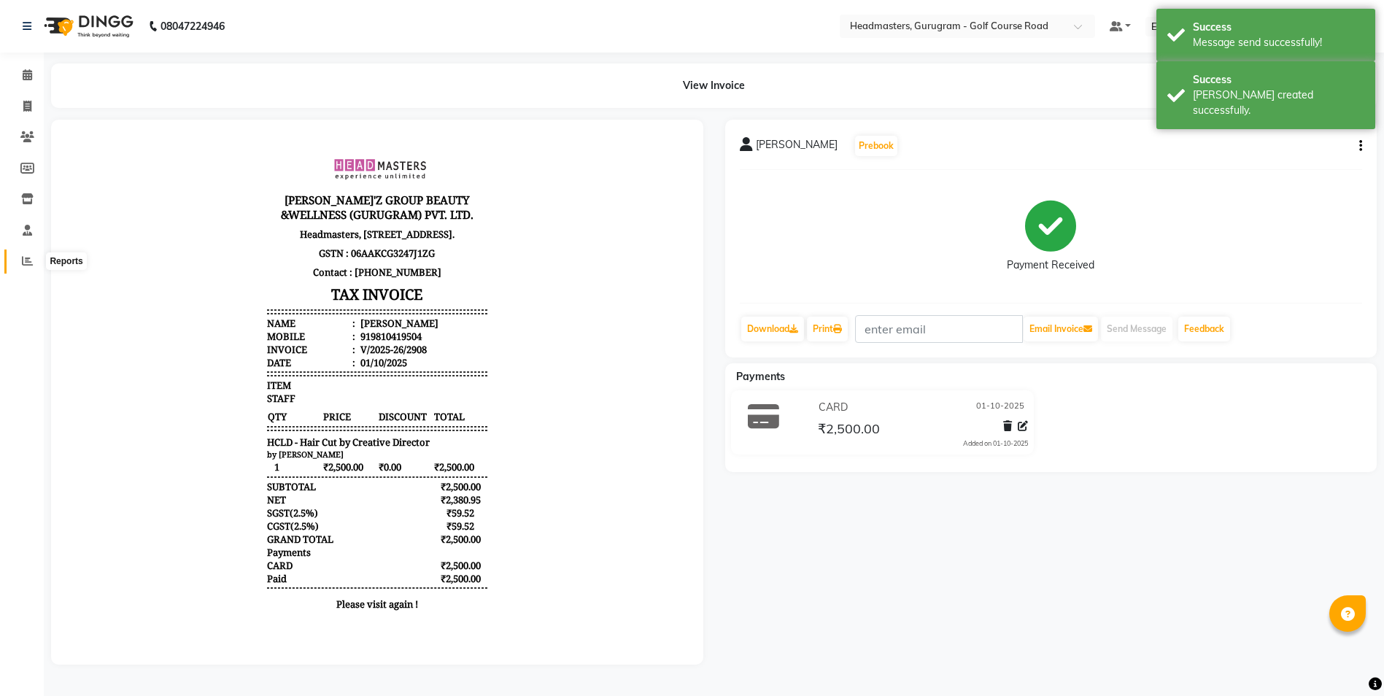
click at [22, 261] on icon at bounding box center [27, 260] width 11 height 11
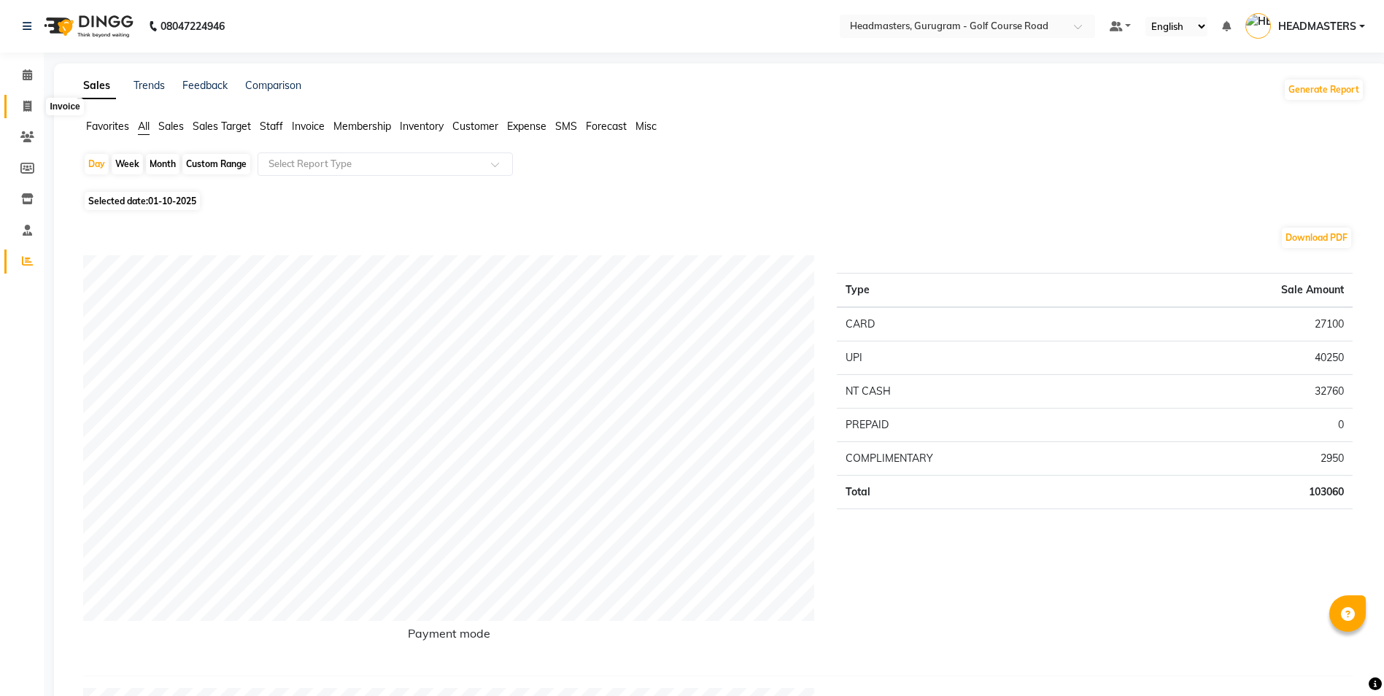
click at [23, 112] on span at bounding box center [28, 106] width 26 height 17
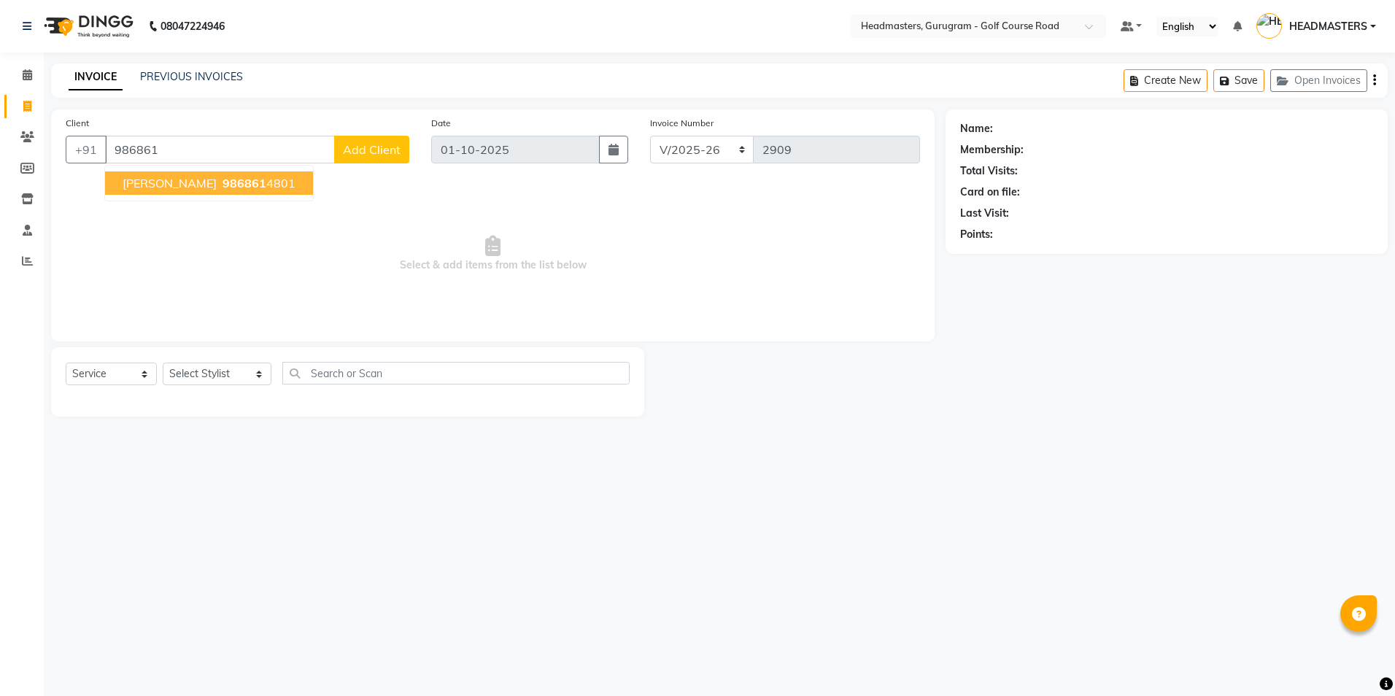
click at [1290, 621] on div "08047224946 Select Location × Headmasters, Gurugram - Golf Course Road Default …" at bounding box center [697, 348] width 1395 height 696
click at [1382, 647] on div "08047224946 Select Location × Headmasters, Gurugram - Golf Course Road Default …" at bounding box center [697, 348] width 1395 height 696
drag, startPoint x: 190, startPoint y: 733, endPoint x: 322, endPoint y: 654, distance: 154.8
click at [182, 695] on html "08047224946 Select Location × Headmasters, Gurugram - Golf Course Road Default …" at bounding box center [697, 348] width 1395 height 696
click at [197, 155] on input "986861" at bounding box center [220, 150] width 230 height 28
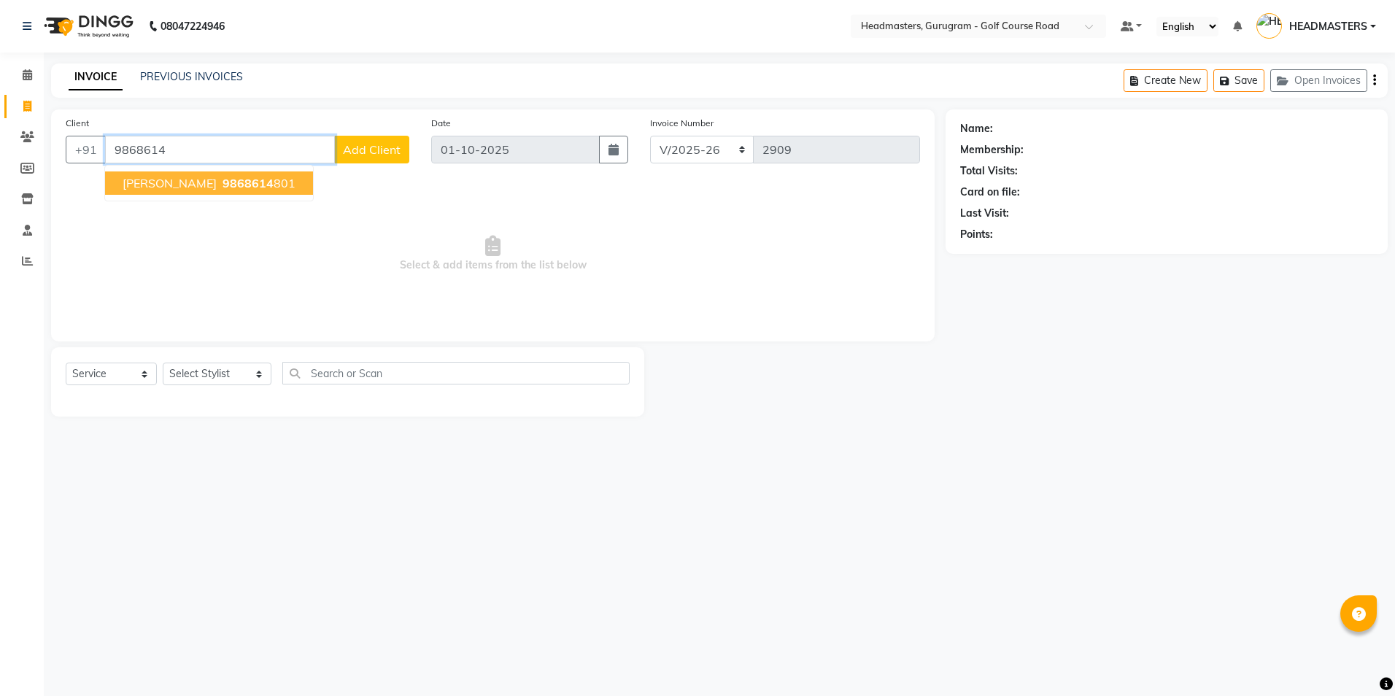
click at [222, 177] on span "9868614" at bounding box center [247, 183] width 51 height 15
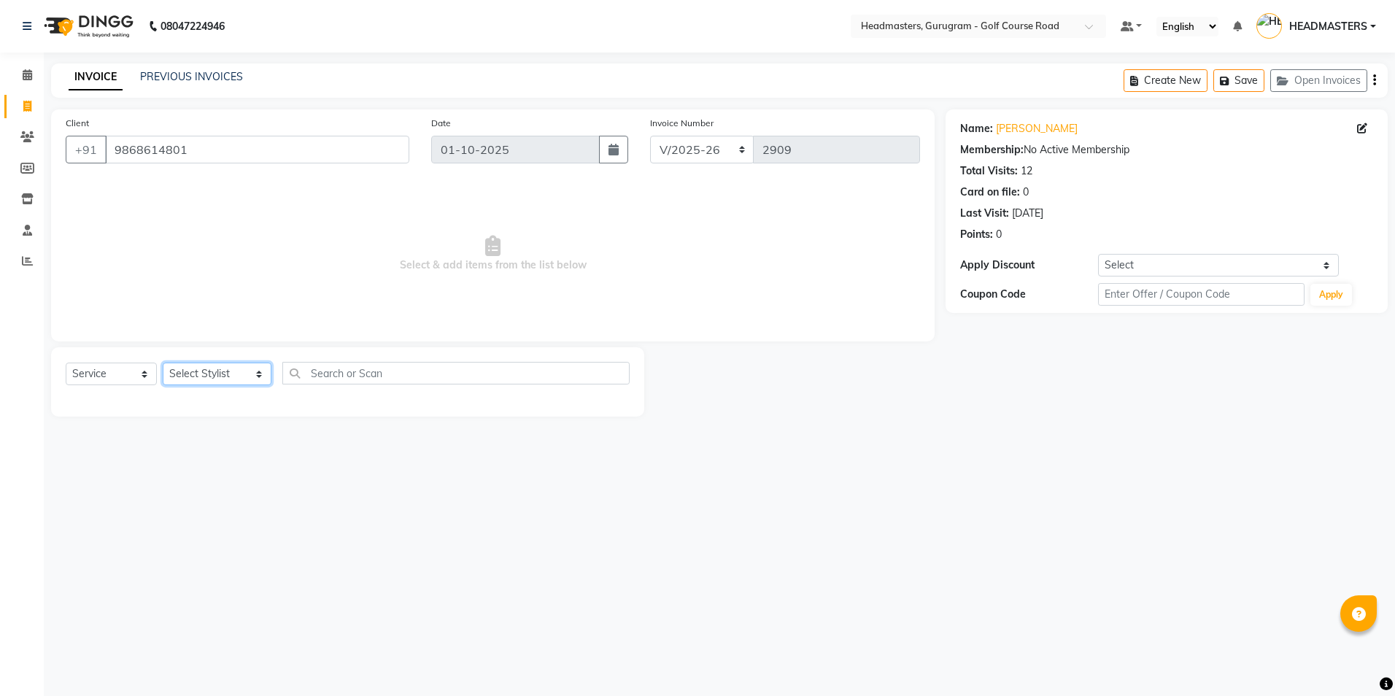
click at [214, 368] on select "Select Stylist Dev Gaurav HEADMASTERS [PERSON_NAME] Artist [PERSON_NAME] Pooja …" at bounding box center [217, 374] width 109 height 23
click at [163, 363] on select "Select Stylist Dev Gaurav HEADMASTERS [PERSON_NAME] Artist [PERSON_NAME] Pooja …" at bounding box center [217, 374] width 109 height 23
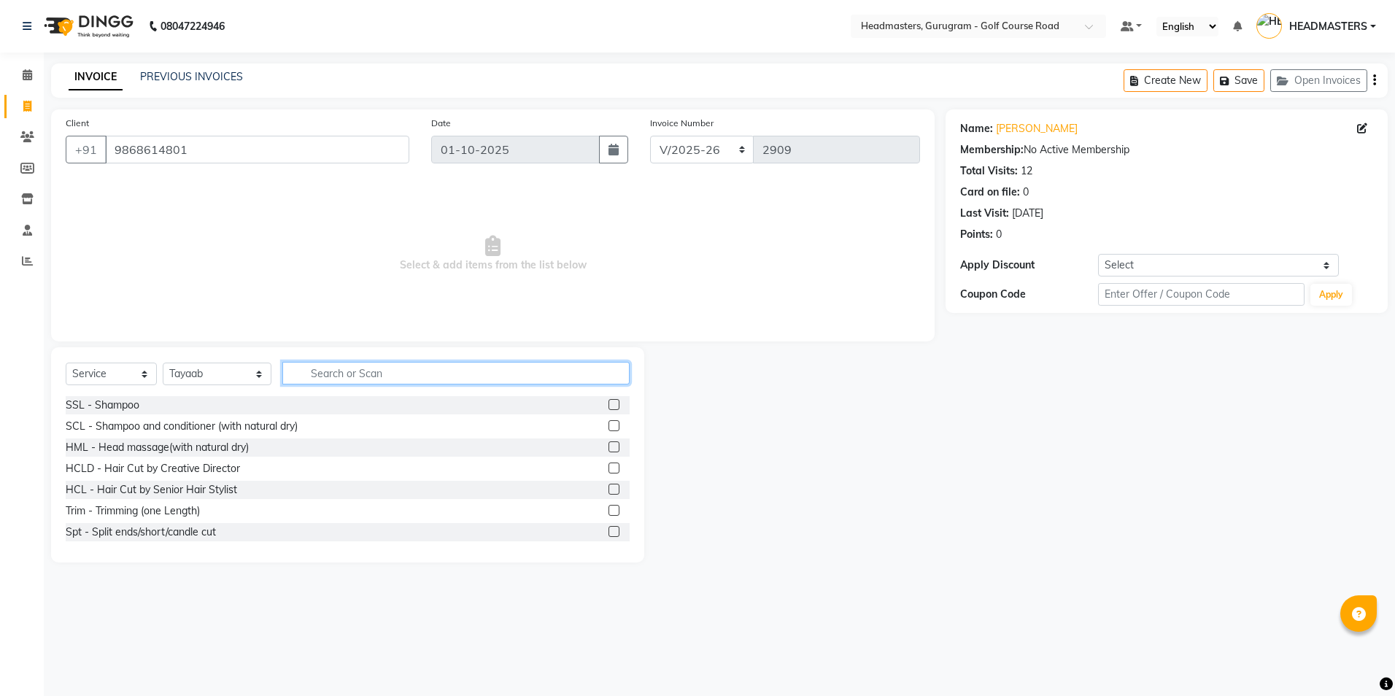
click at [286, 371] on input "text" at bounding box center [455, 373] width 347 height 23
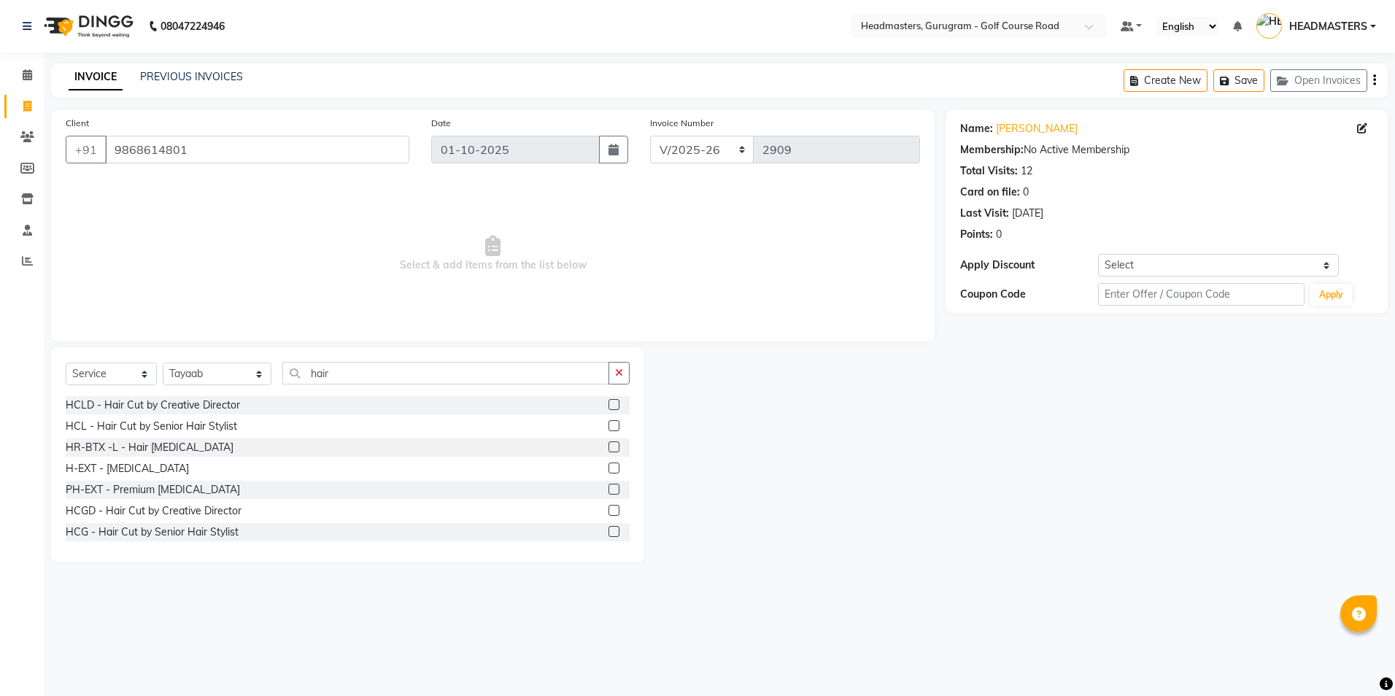
click at [608, 511] on label at bounding box center [613, 510] width 11 height 11
click at [608, 511] on input "checkbox" at bounding box center [612, 510] width 9 height 9
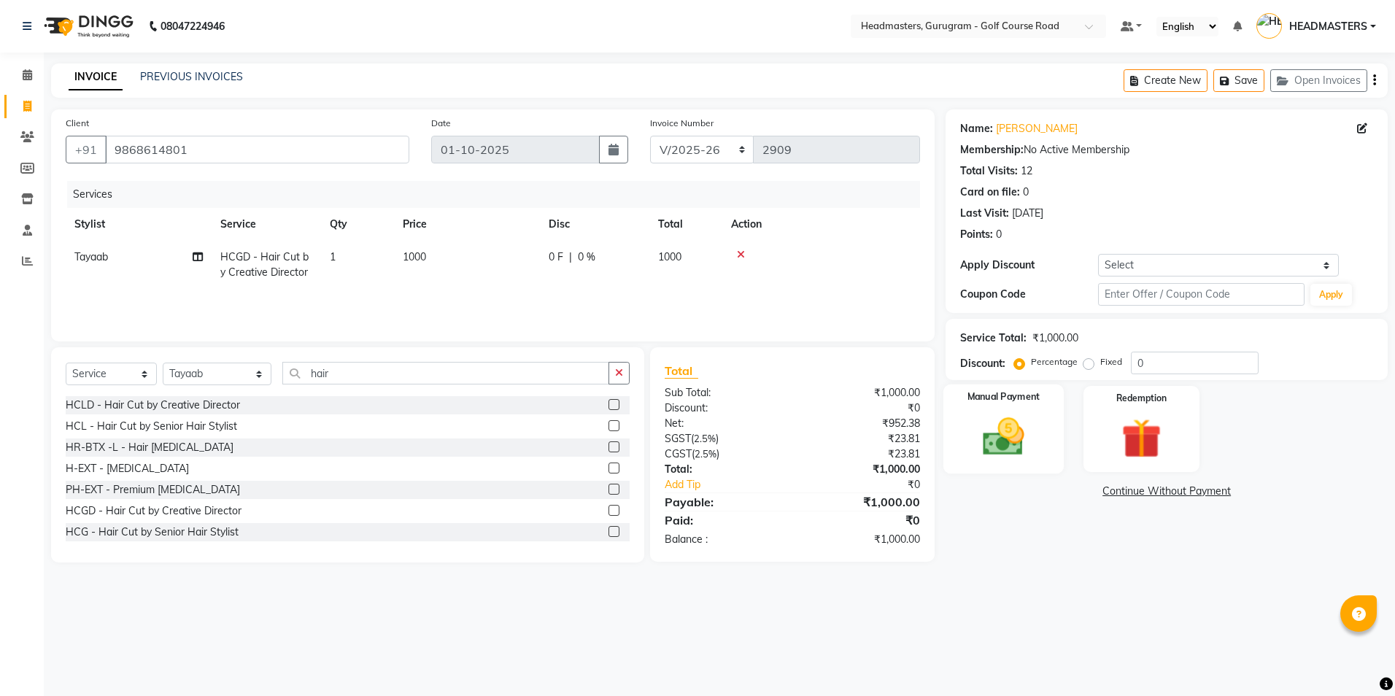
drag, startPoint x: 975, startPoint y: 417, endPoint x: 975, endPoint y: 455, distance: 37.9
click at [975, 417] on img at bounding box center [1003, 437] width 68 height 48
drag, startPoint x: 1060, startPoint y: 494, endPoint x: 1064, endPoint y: 501, distance: 8.5
click at [1061, 495] on span "UPI" at bounding box center [1062, 492] width 23 height 17
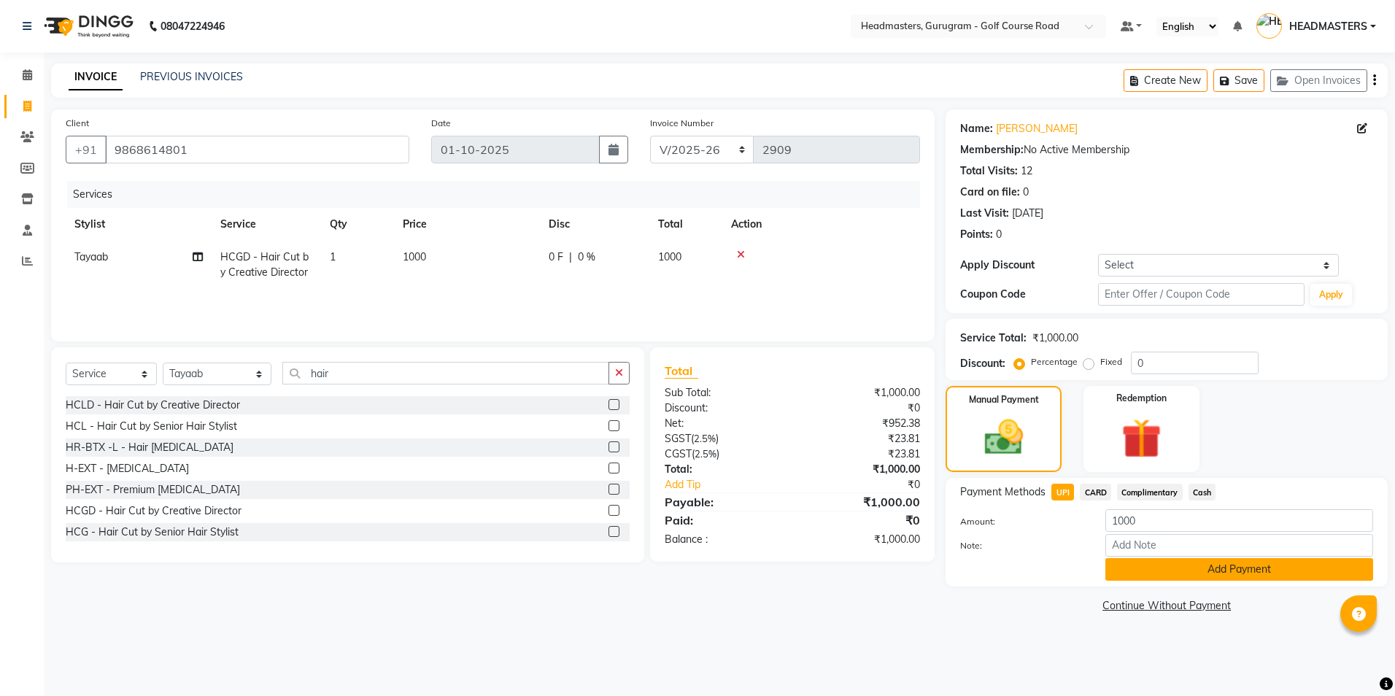
click at [1163, 575] on button "Add Payment" at bounding box center [1239, 569] width 268 height 23
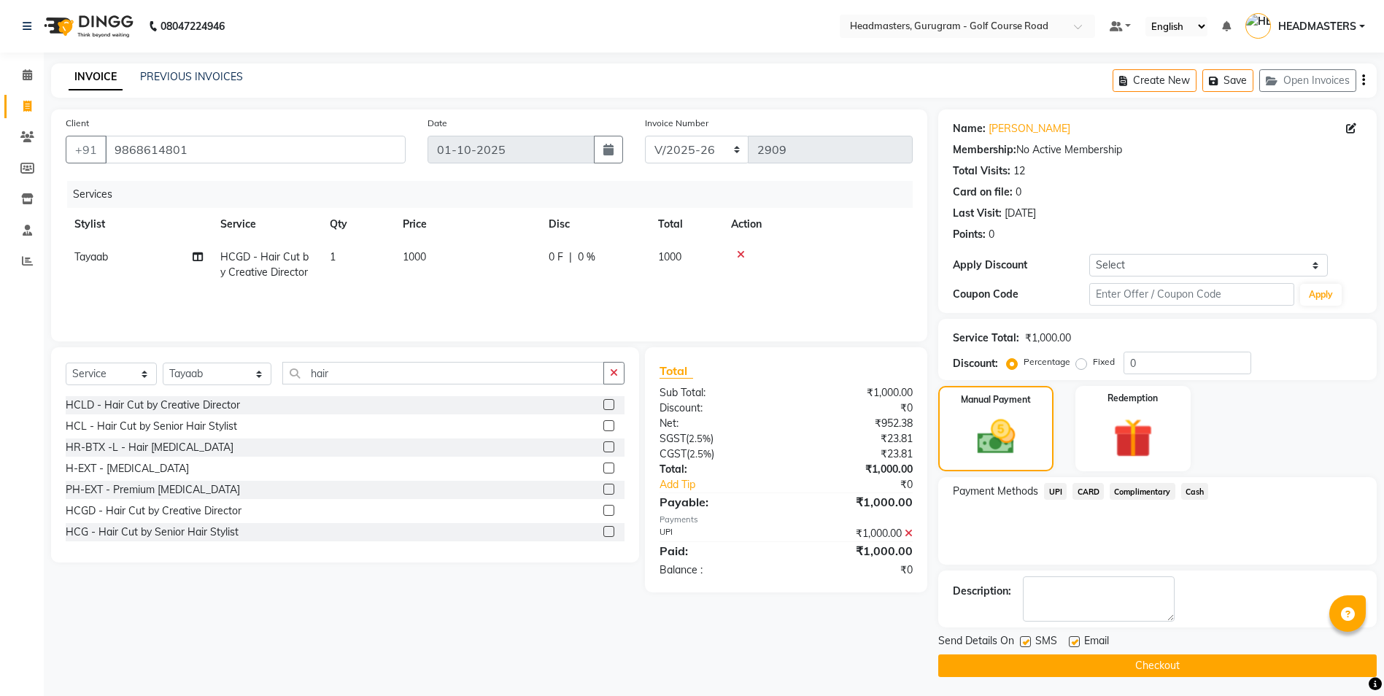
click at [1150, 662] on button "Checkout" at bounding box center [1157, 665] width 438 height 23
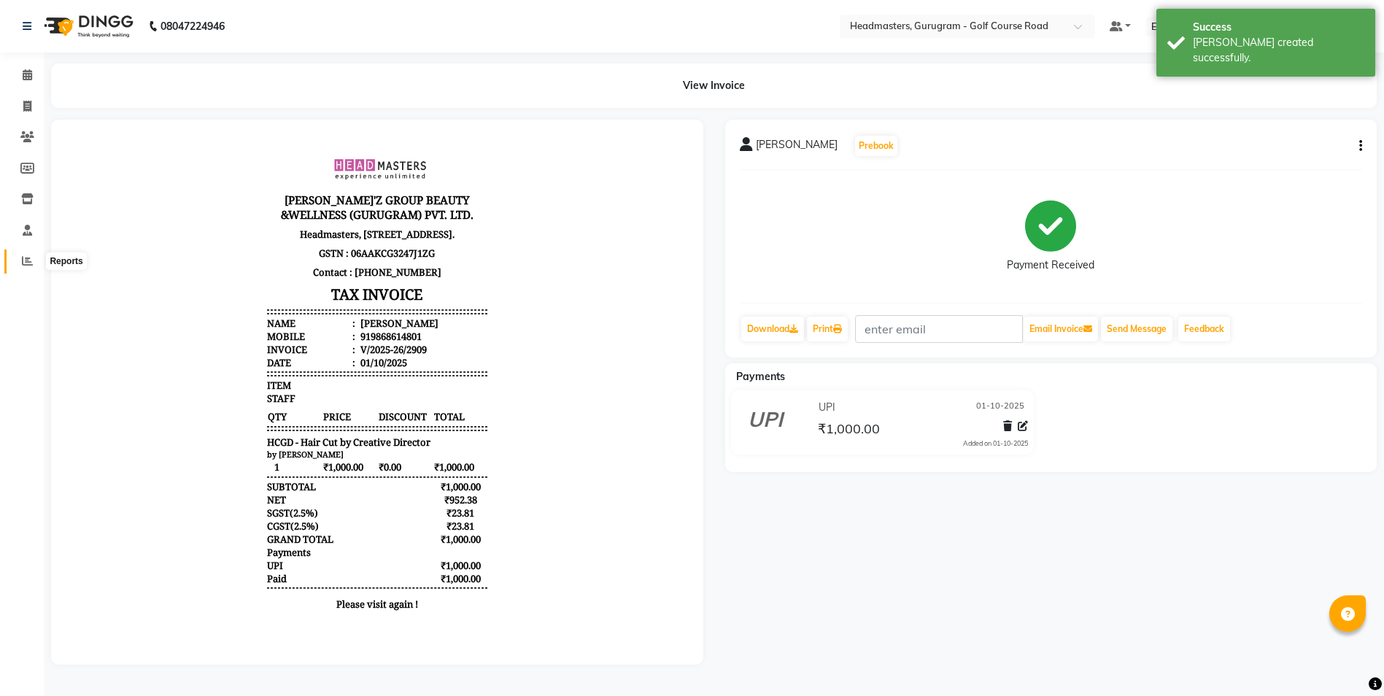
click at [28, 260] on icon at bounding box center [27, 260] width 11 height 11
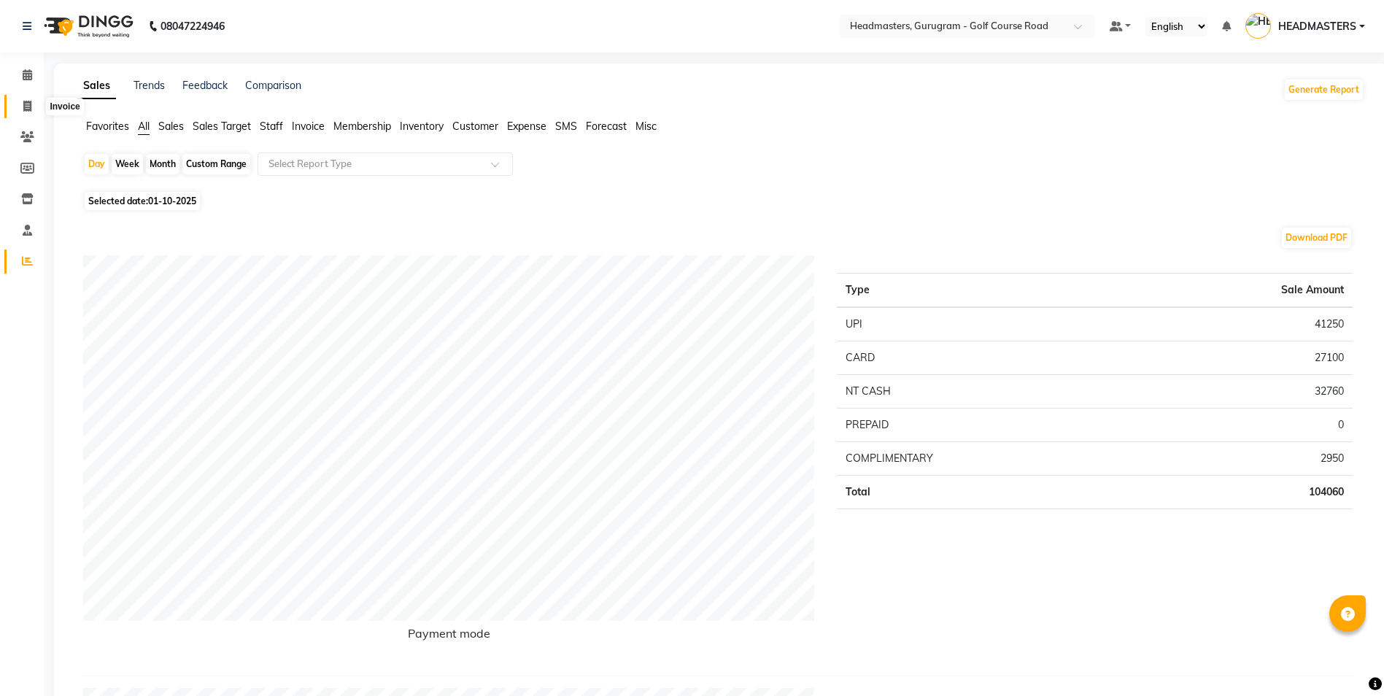
click at [29, 107] on icon at bounding box center [27, 106] width 8 height 11
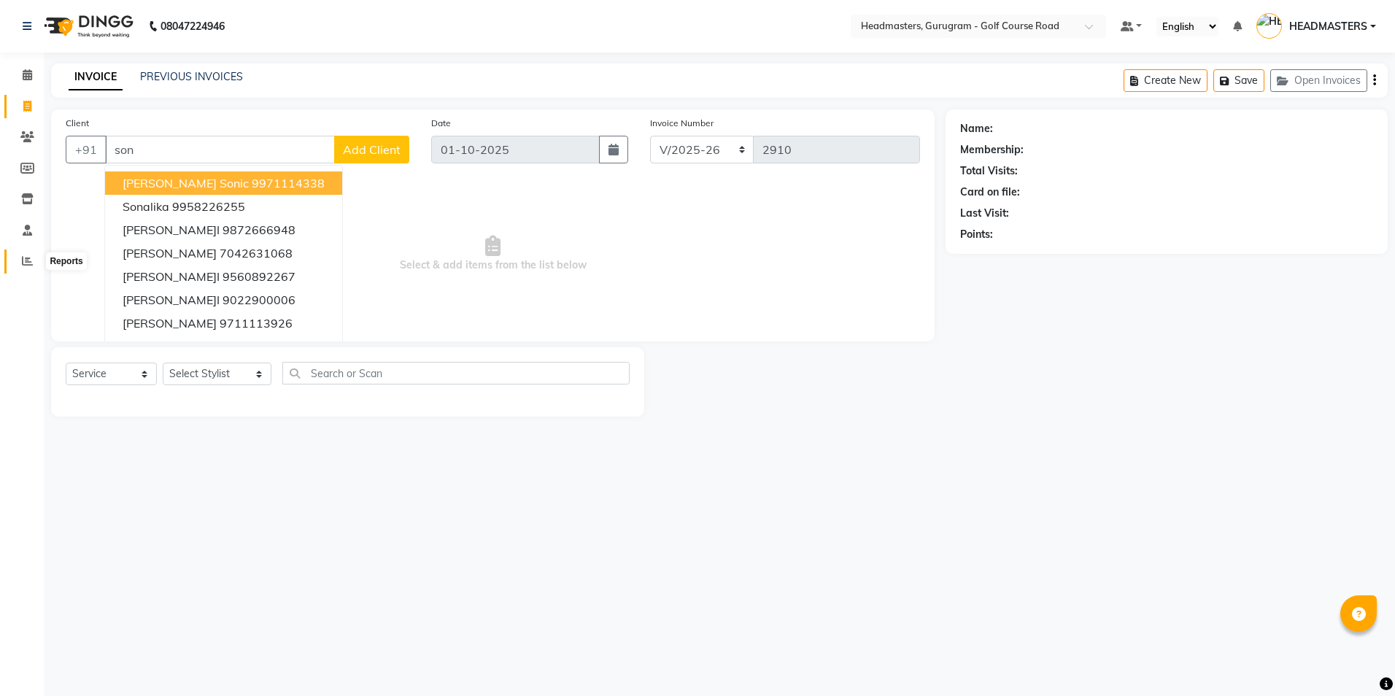
click at [34, 255] on span at bounding box center [28, 261] width 26 height 17
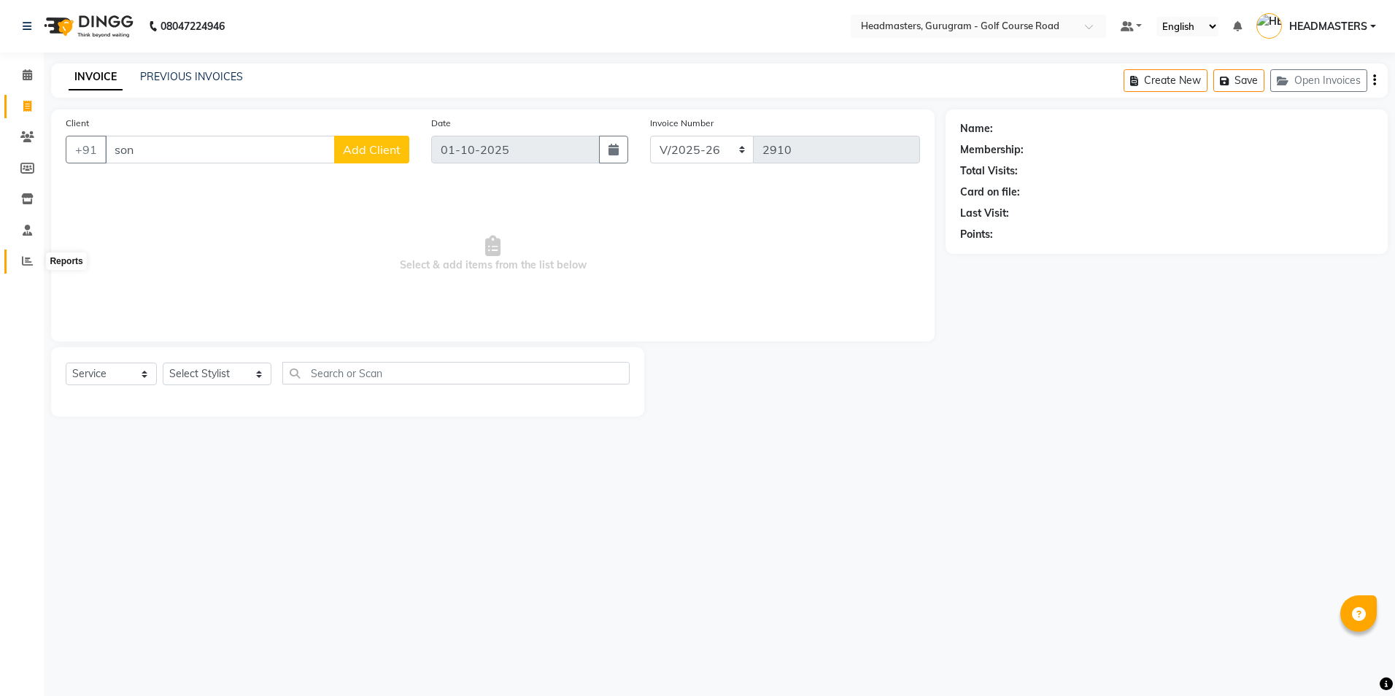
click at [26, 263] on icon at bounding box center [27, 260] width 11 height 11
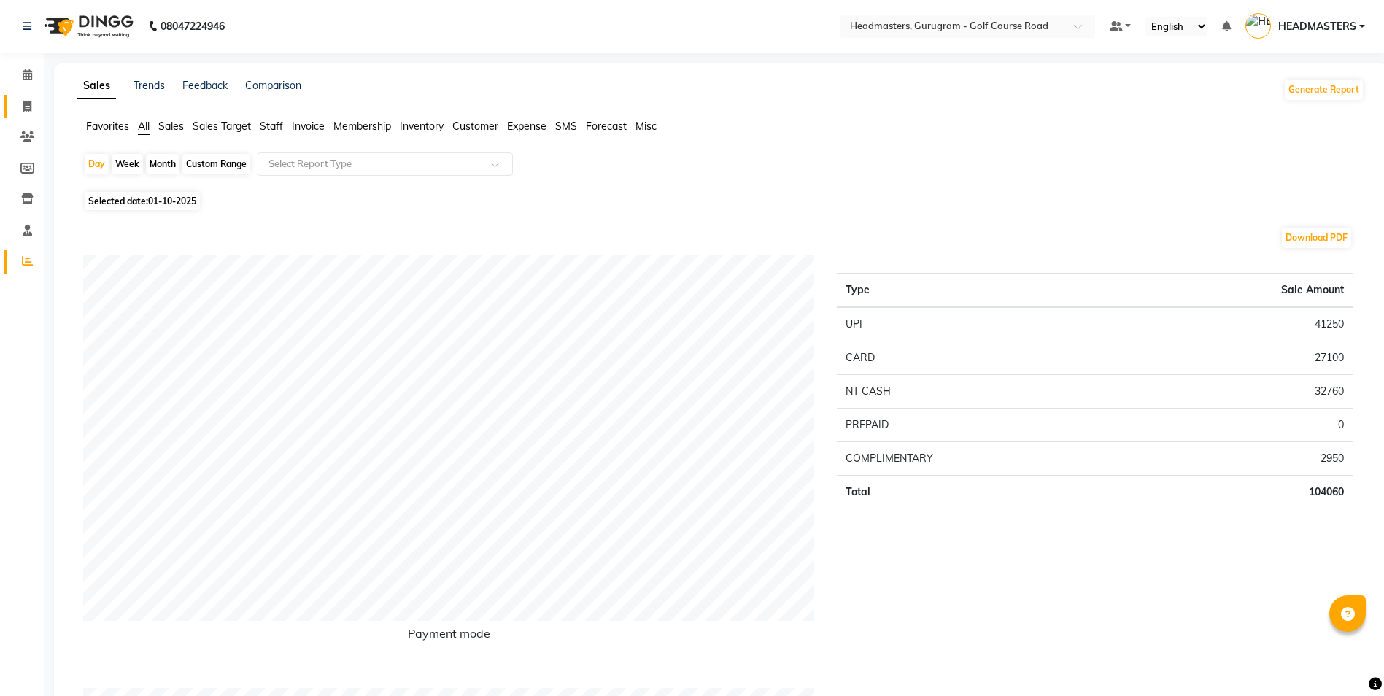
click at [36, 107] on span at bounding box center [28, 106] width 26 height 17
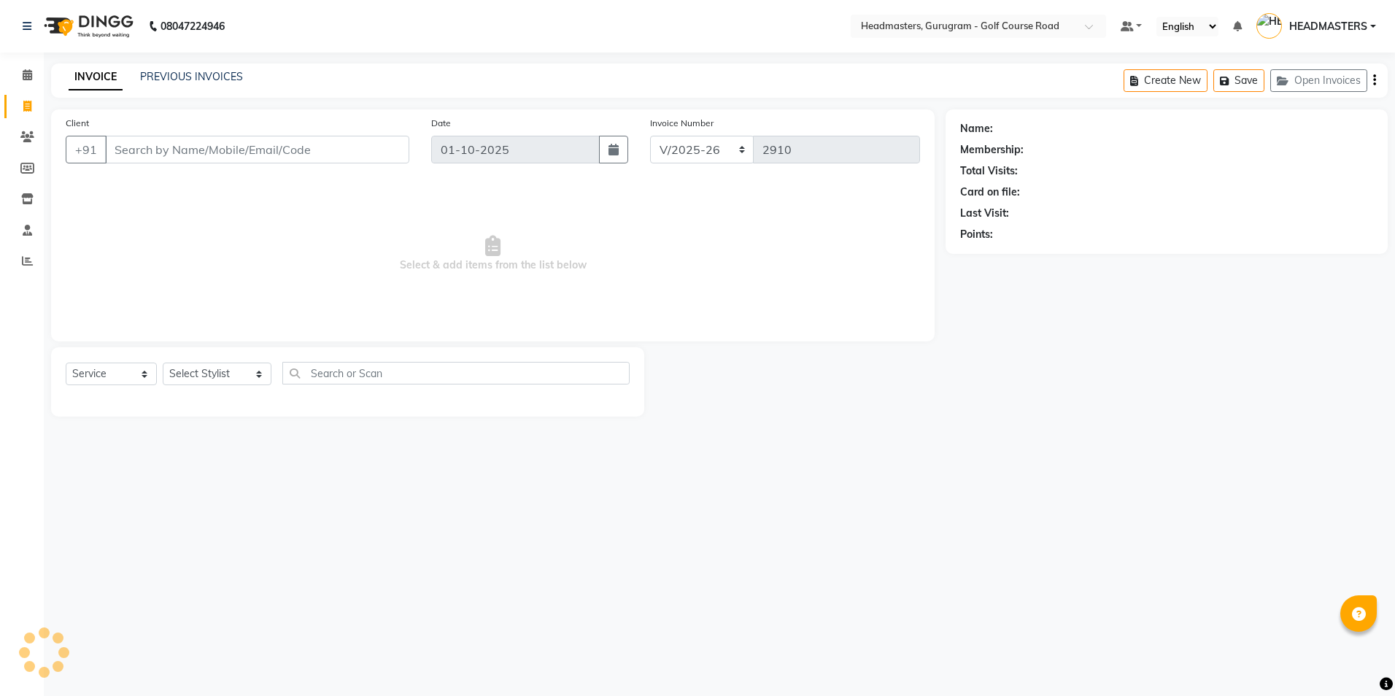
click at [114, 141] on input "Client" at bounding box center [257, 150] width 304 height 28
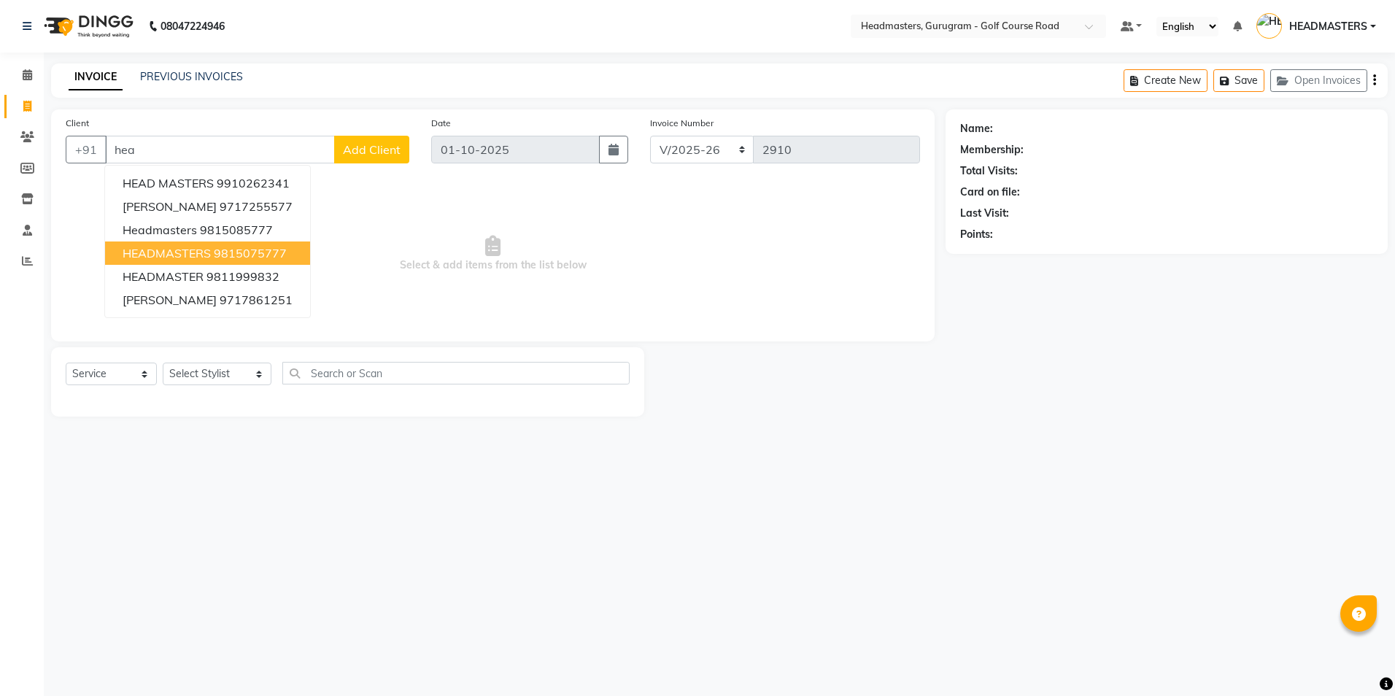
click at [214, 255] on ngb-highlight "9815075777" at bounding box center [250, 253] width 73 height 15
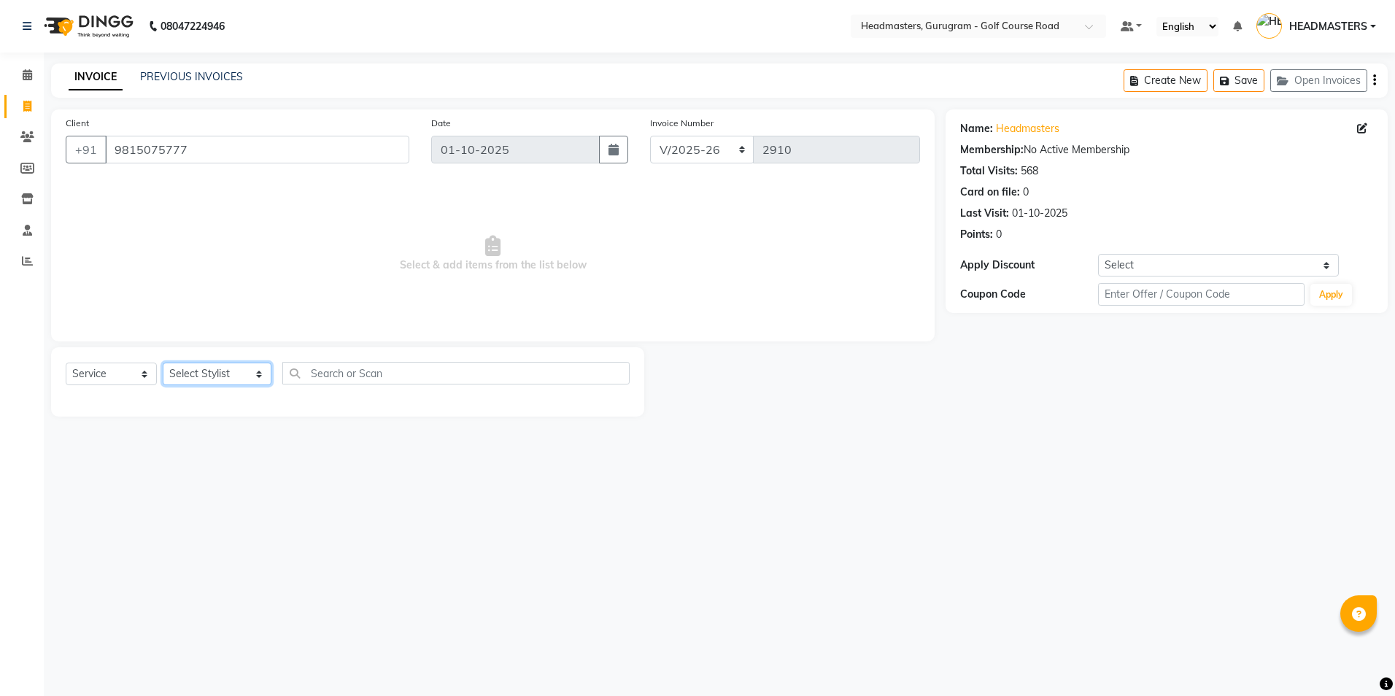
click at [201, 373] on select "Select Stylist Dev Gaurav HEADMASTERS [PERSON_NAME] Artist [PERSON_NAME] Pooja …" at bounding box center [217, 374] width 109 height 23
click at [163, 363] on select "Select Stylist Dev Gaurav HEADMASTERS [PERSON_NAME] Artist [PERSON_NAME] Pooja …" at bounding box center [217, 374] width 109 height 23
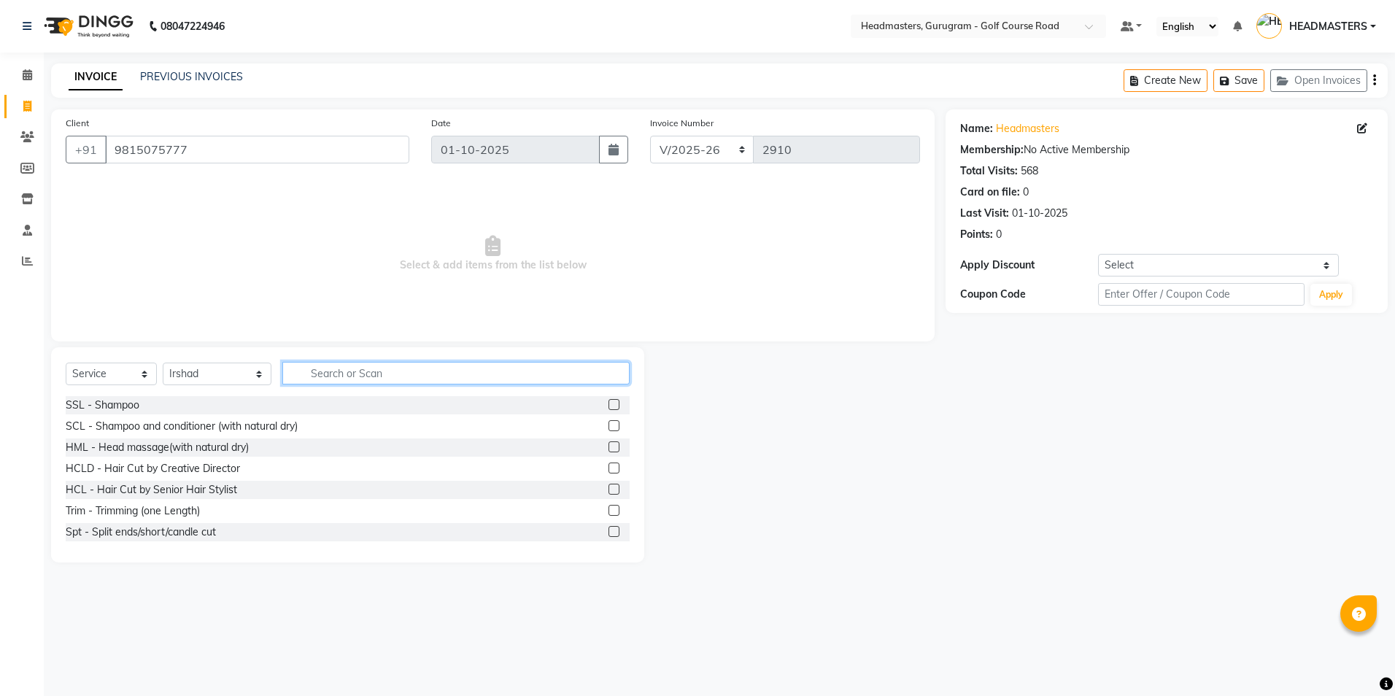
click at [303, 380] on input "text" at bounding box center [455, 373] width 347 height 23
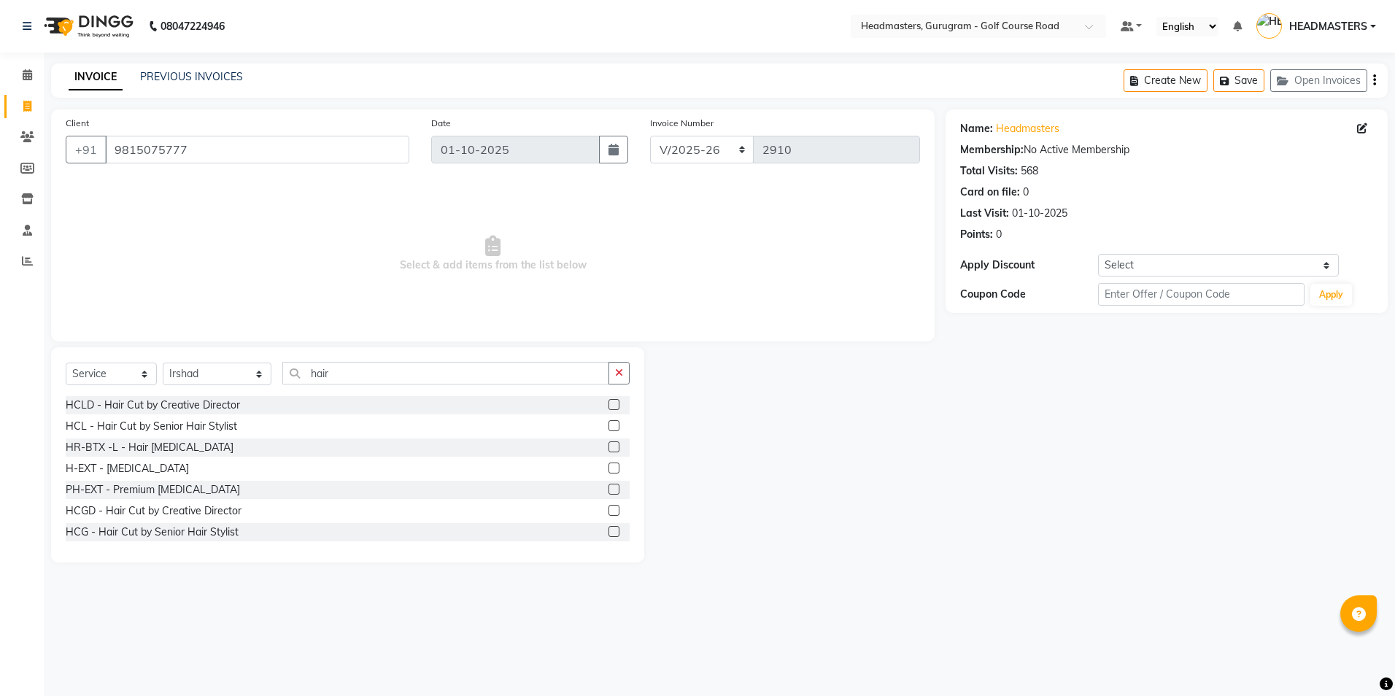
click at [608, 508] on label at bounding box center [613, 510] width 11 height 11
click at [608, 508] on input "checkbox" at bounding box center [612, 510] width 9 height 9
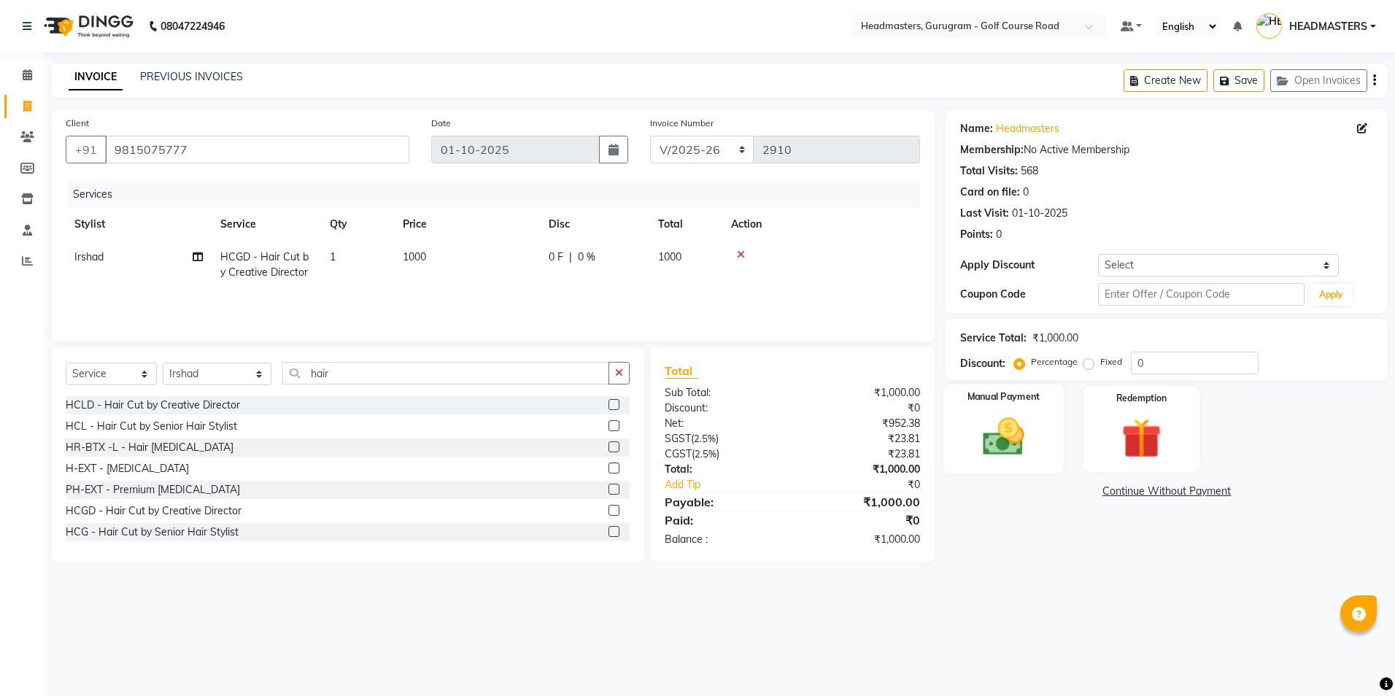
click at [1032, 389] on div "Manual Payment" at bounding box center [1003, 429] width 120 height 90
click at [1062, 498] on span "UPI" at bounding box center [1062, 492] width 23 height 17
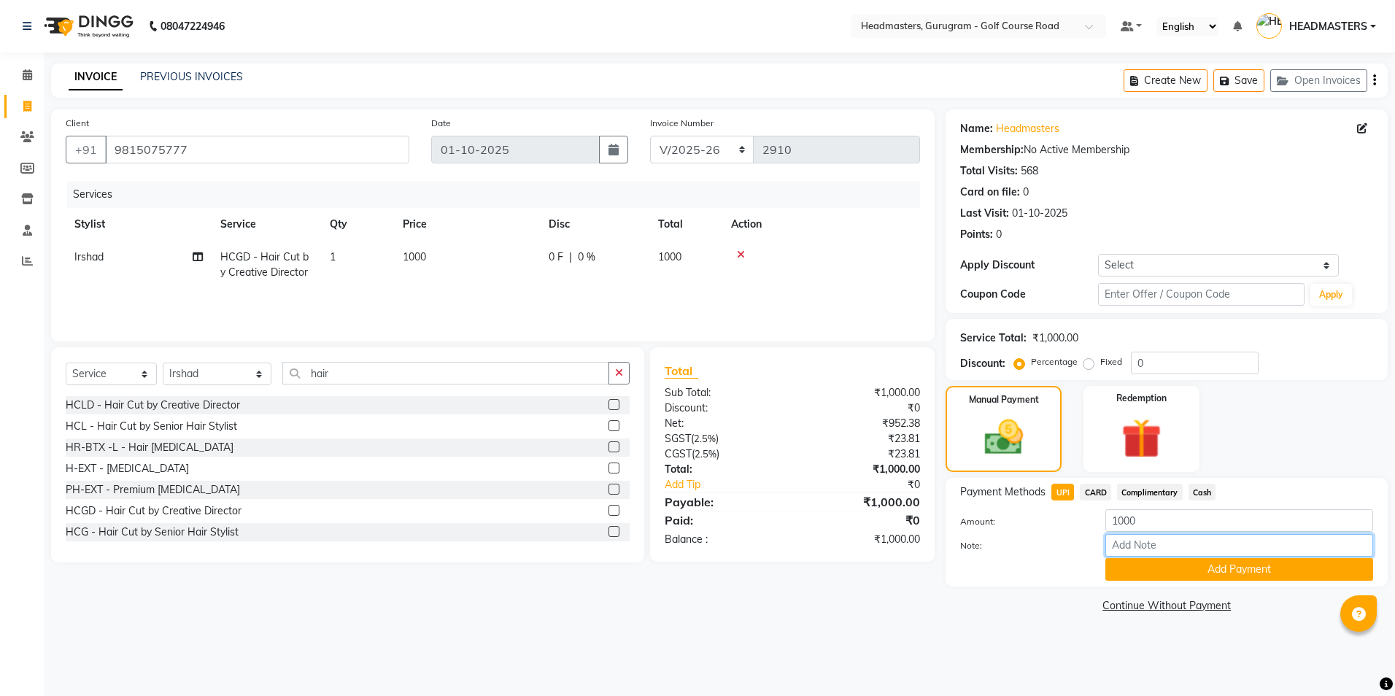
click at [1135, 547] on input "Note:" at bounding box center [1239, 545] width 268 height 23
click at [1142, 573] on button "Add Payment" at bounding box center [1239, 569] width 268 height 23
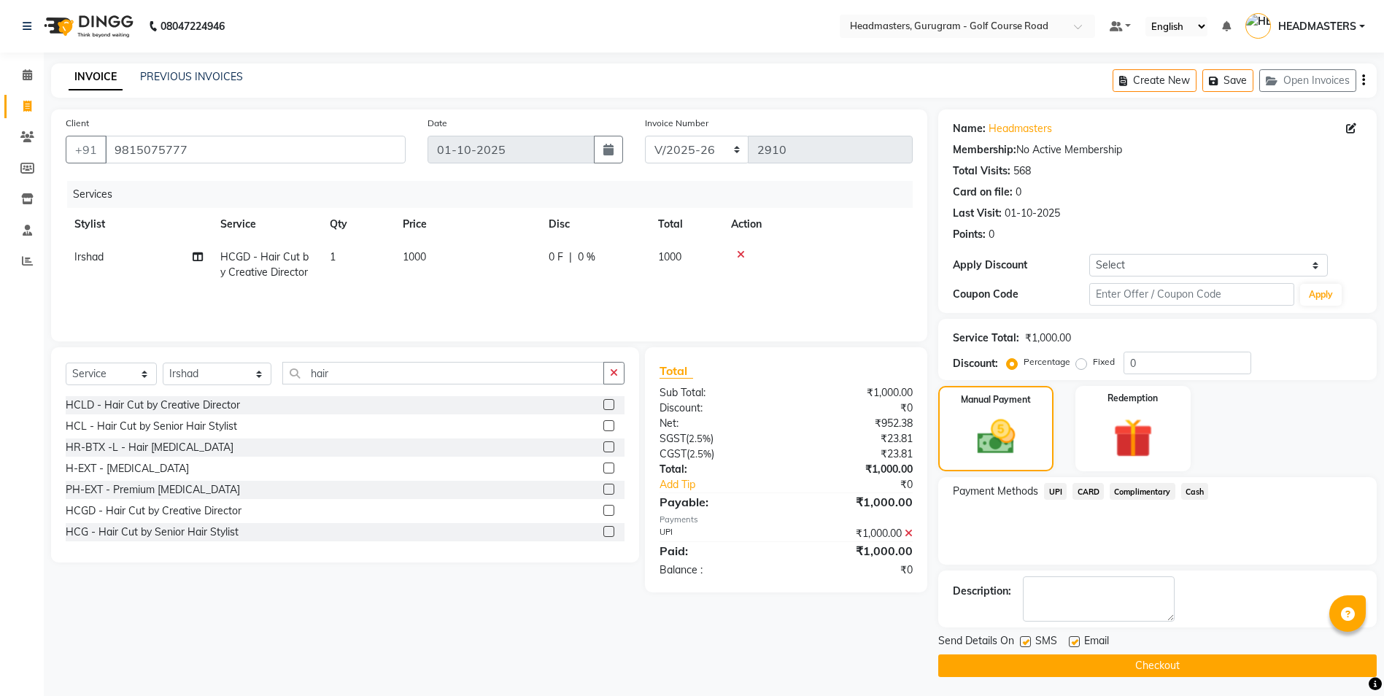
click at [1142, 661] on button "Checkout" at bounding box center [1157, 665] width 438 height 23
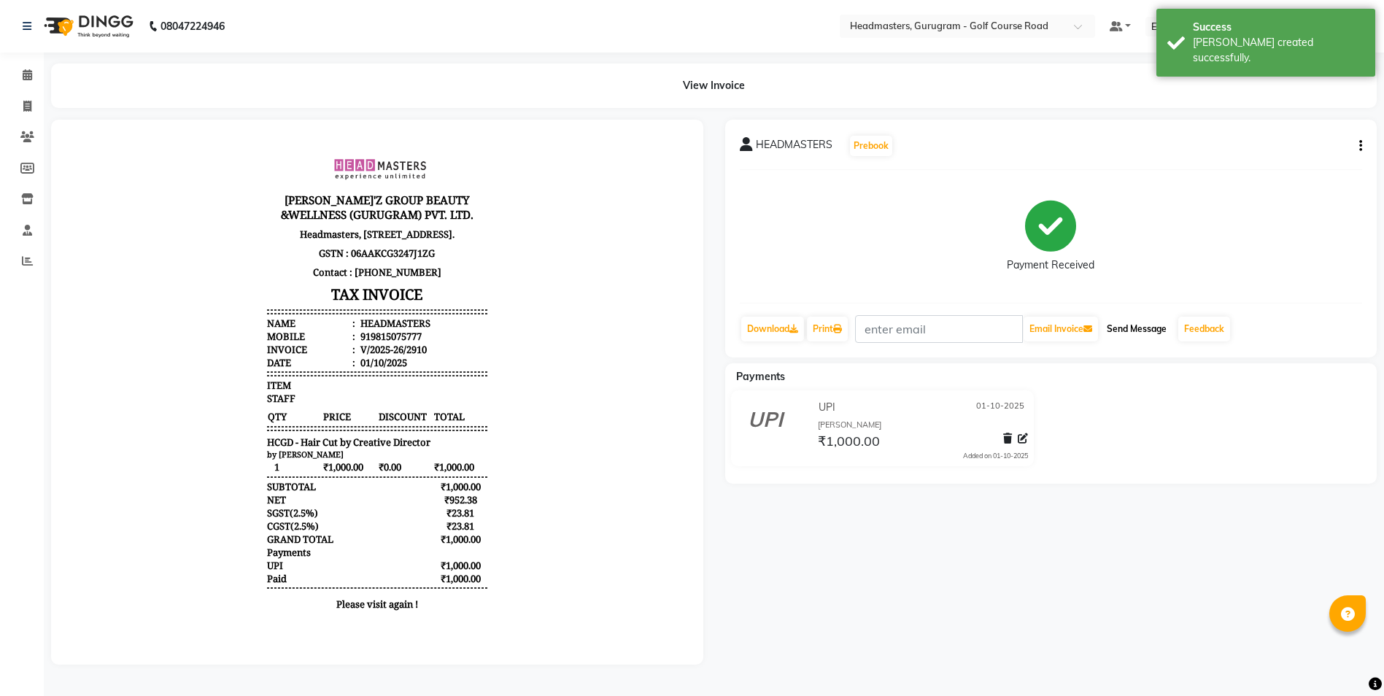
drag, startPoint x: 1149, startPoint y: 327, endPoint x: 1141, endPoint y: 327, distance: 8.0
click at [1149, 327] on button "Send Message" at bounding box center [1136, 329] width 71 height 25
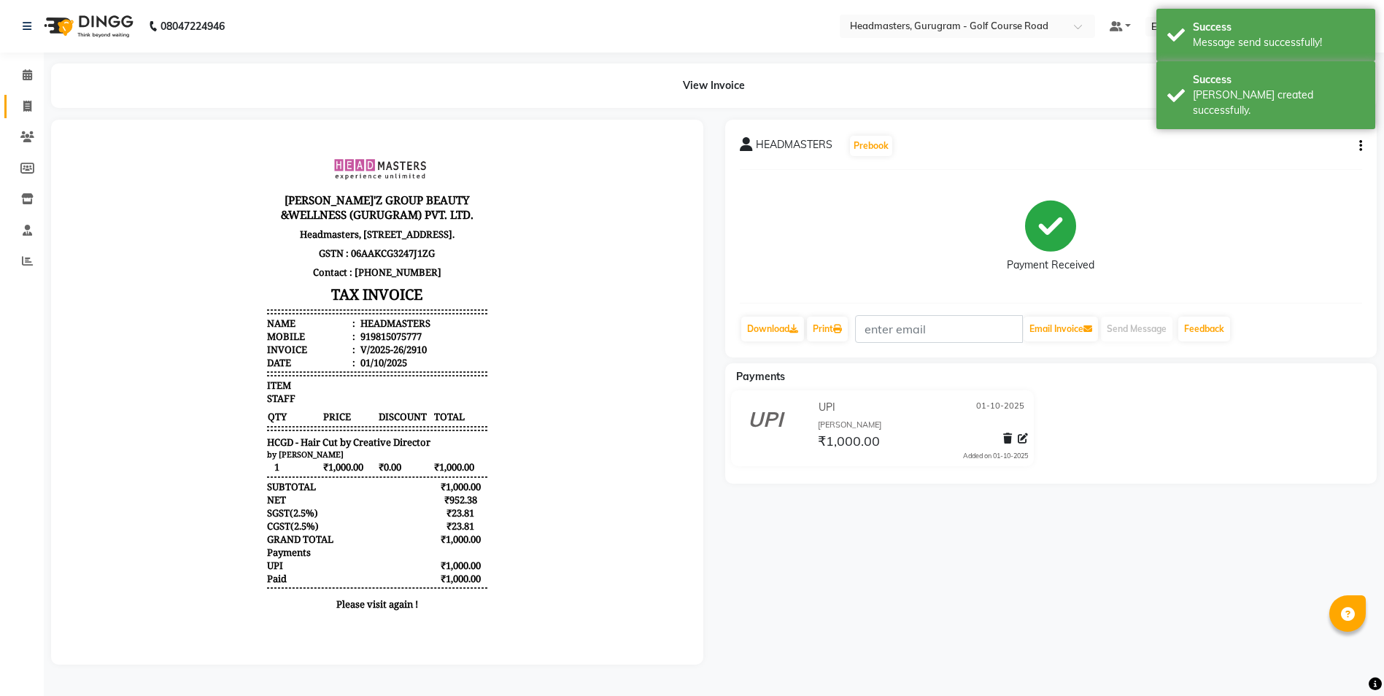
click at [12, 104] on link "Invoice" at bounding box center [21, 107] width 35 height 24
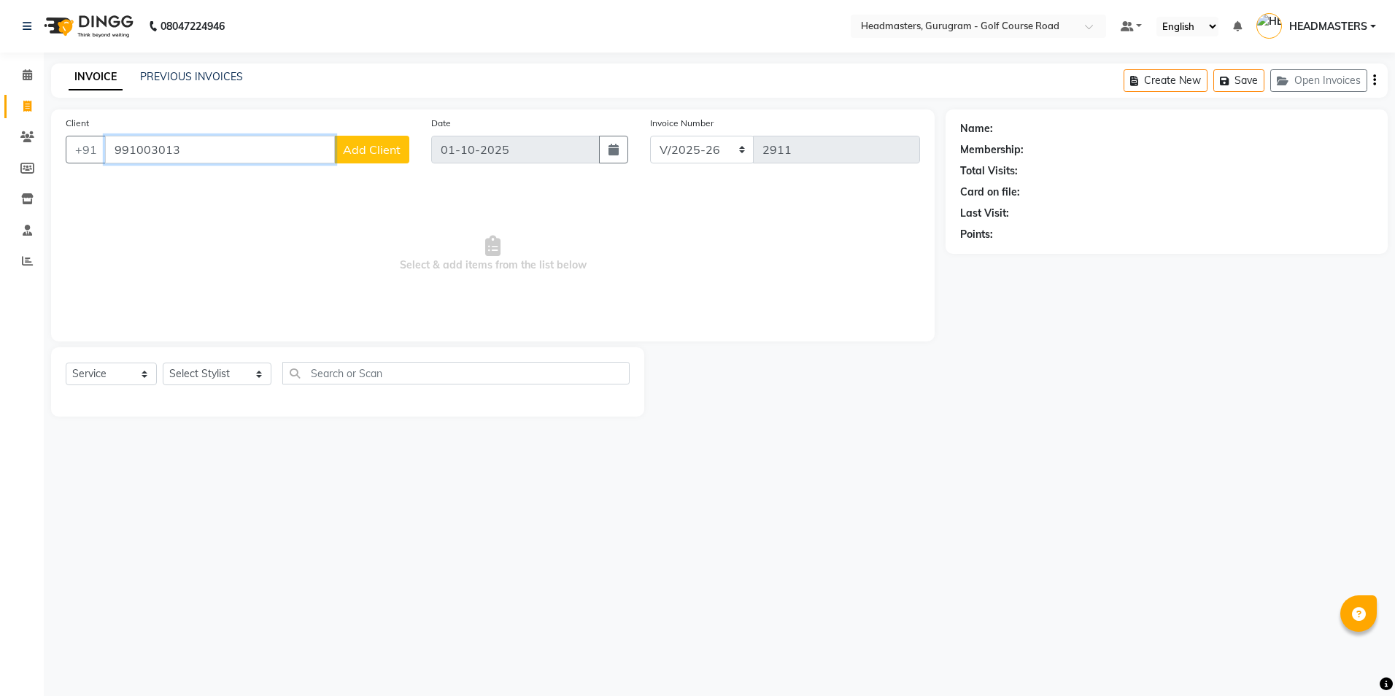
click at [203, 157] on input "991003013" at bounding box center [220, 150] width 230 height 28
click at [268, 212] on button "[PERSON_NAME] 9910030 125" at bounding box center [213, 206] width 217 height 23
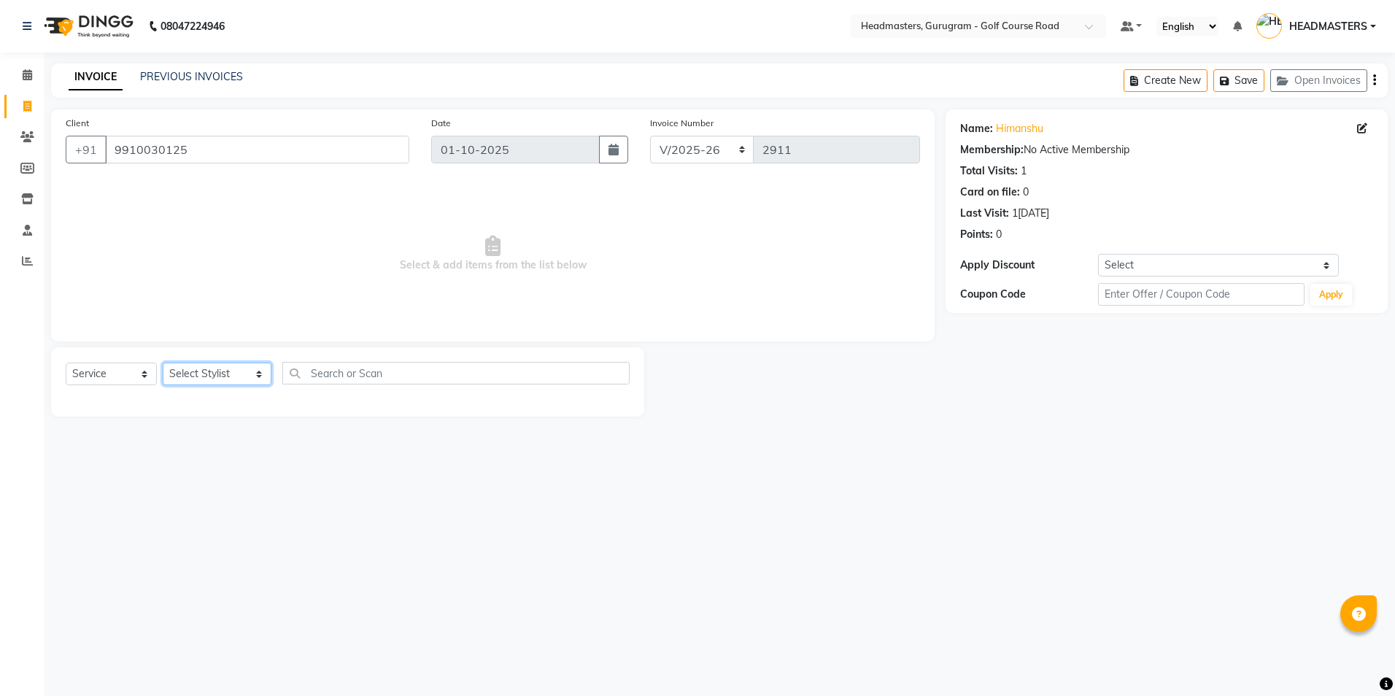
click at [198, 371] on select "Select Stylist Dev Gaurav HEADMASTERS [PERSON_NAME] Artist [PERSON_NAME] Pooja …" at bounding box center [217, 374] width 109 height 23
drag, startPoint x: 141, startPoint y: 139, endPoint x: 110, endPoint y: 142, distance: 30.8
click at [110, 142] on input "9910030125" at bounding box center [257, 150] width 304 height 28
click at [20, 136] on icon at bounding box center [27, 136] width 14 height 11
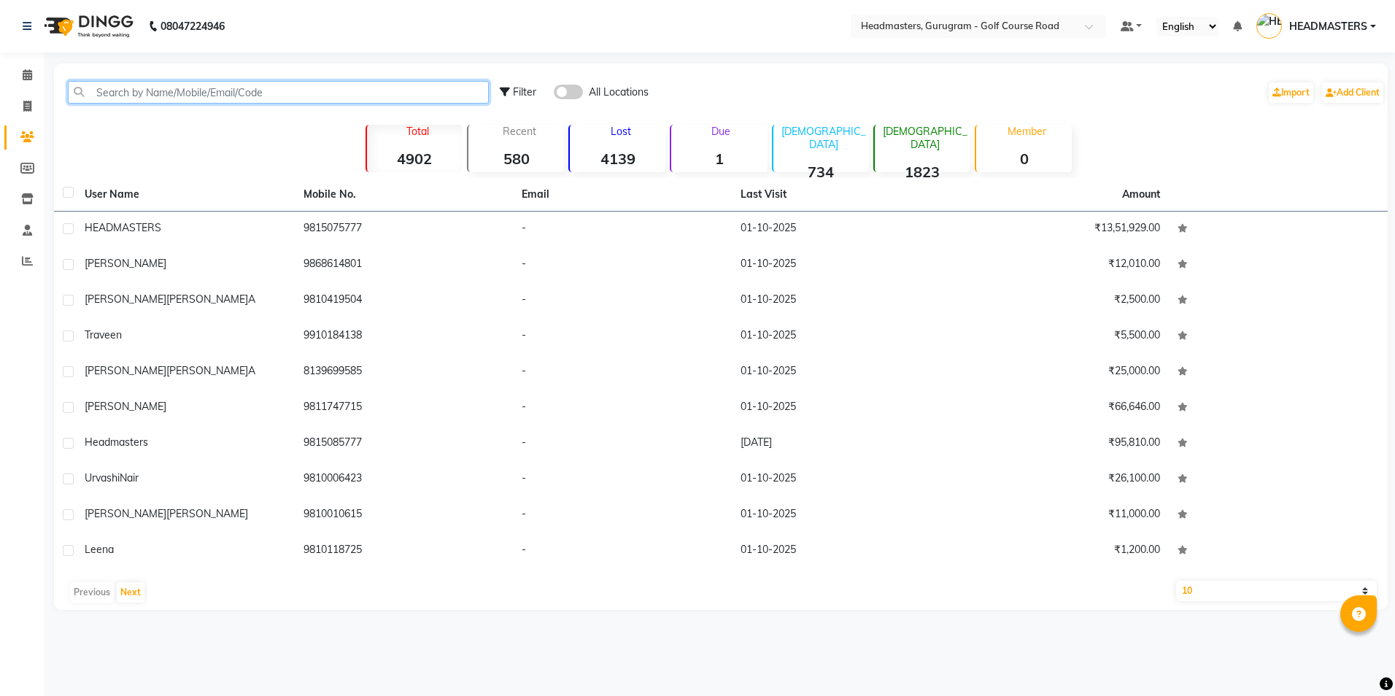
click at [93, 91] on input "text" at bounding box center [278, 92] width 421 height 23
paste input "9910030125"
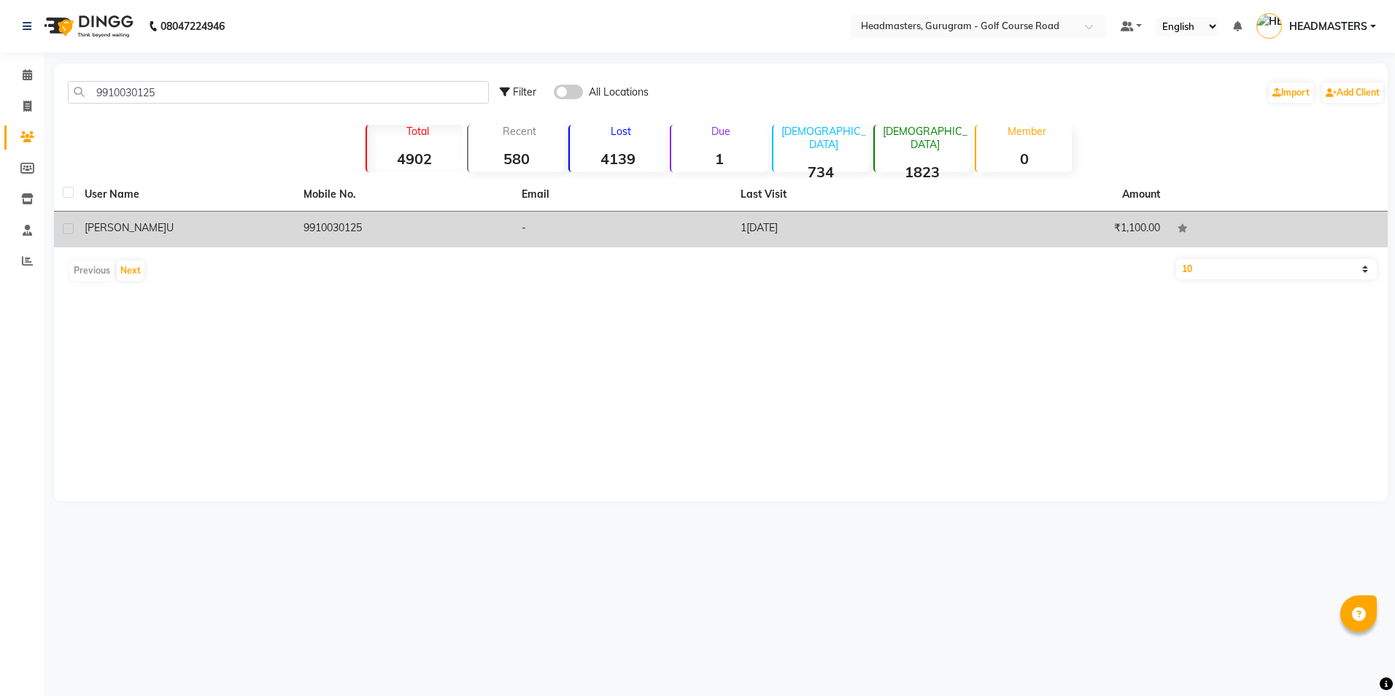
click at [300, 231] on td "9910030125" at bounding box center [404, 230] width 219 height 36
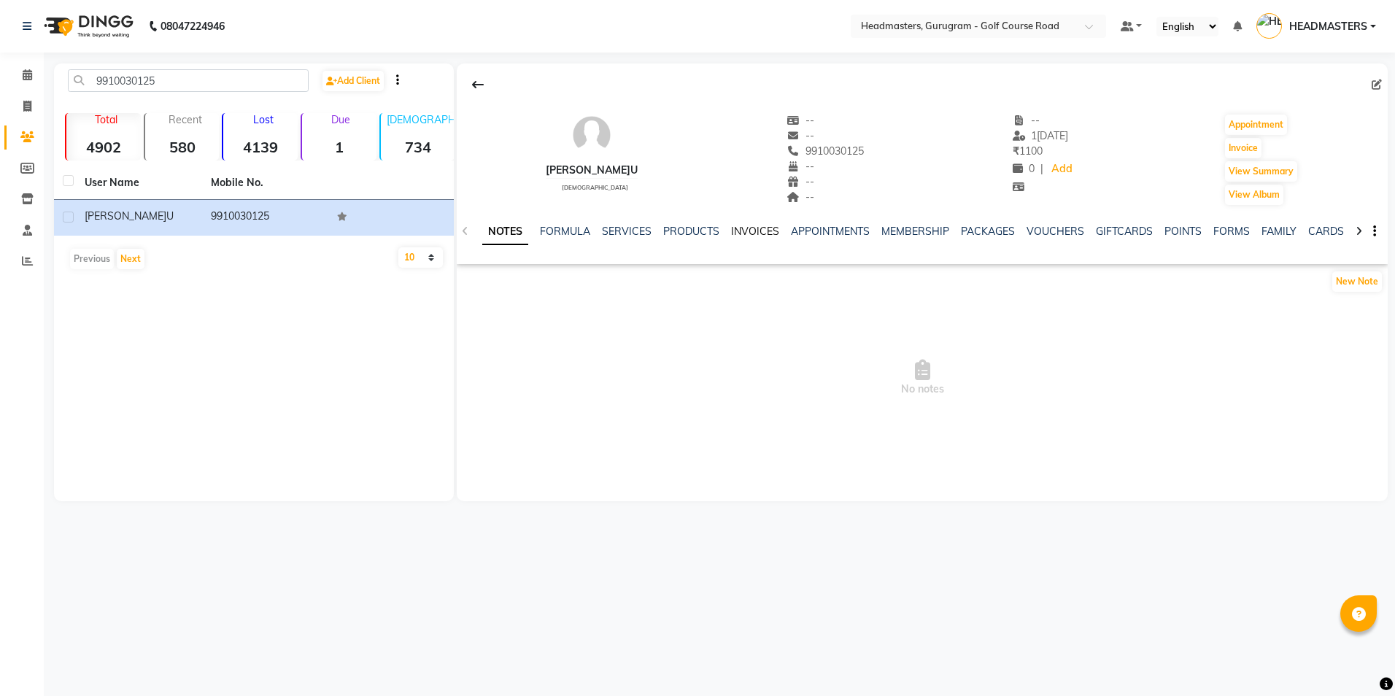
click at [733, 228] on link "INVOICES" at bounding box center [755, 231] width 48 height 13
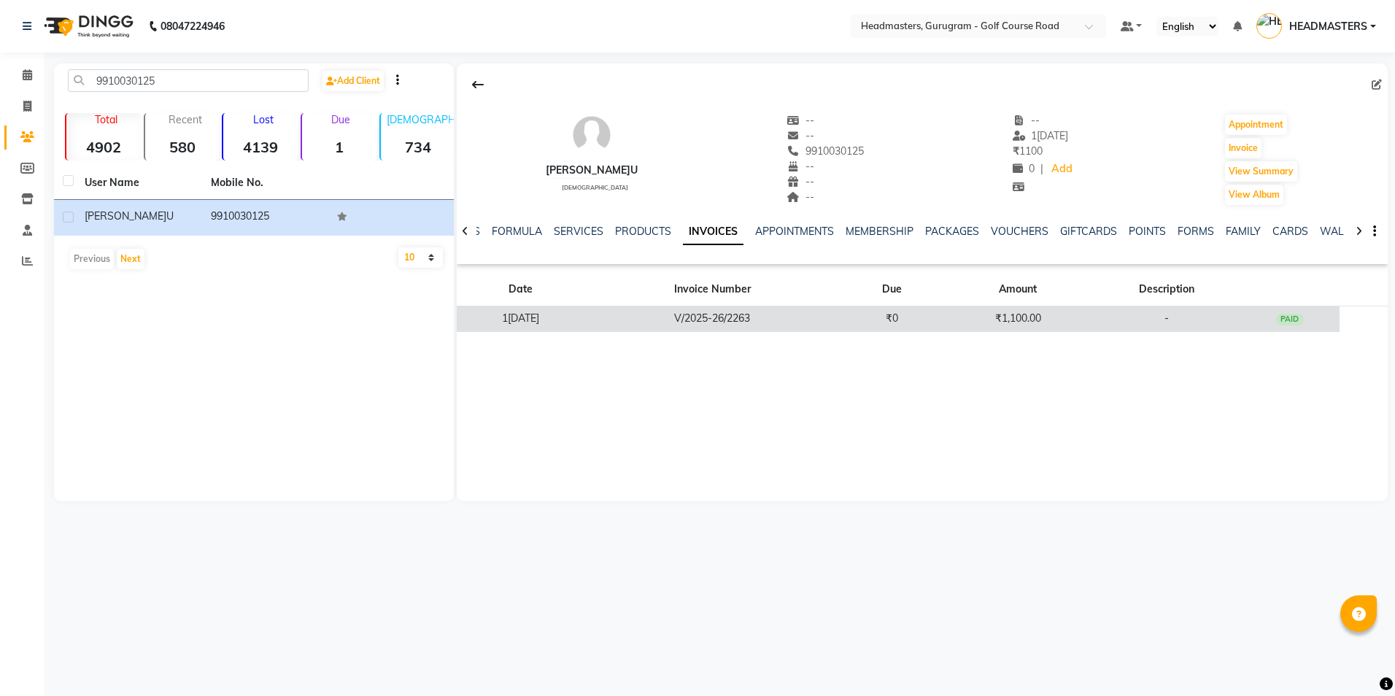
click at [757, 311] on td "V/2025-26/2263" at bounding box center [712, 319] width 257 height 26
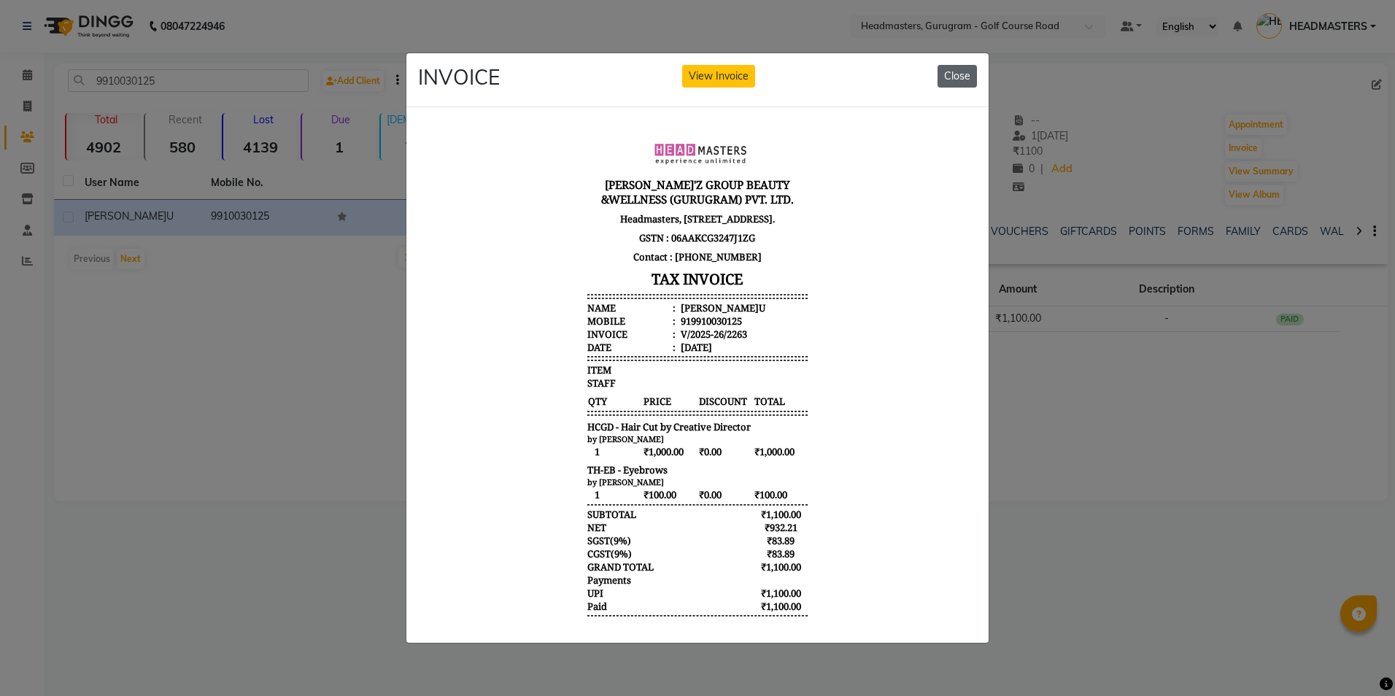
click at [964, 69] on button "Close" at bounding box center [956, 76] width 39 height 23
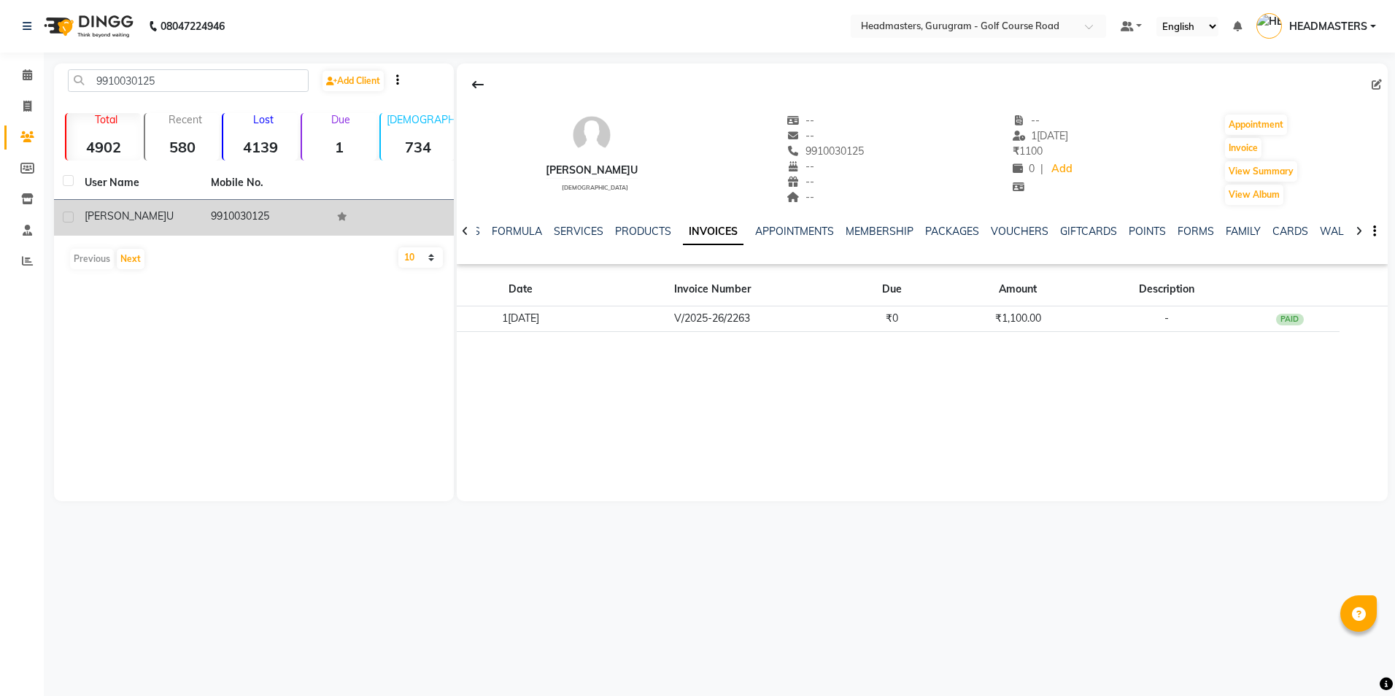
drag, startPoint x: 282, startPoint y: 216, endPoint x: 202, endPoint y: 215, distance: 80.2
click at [202, 215] on td "9910030125" at bounding box center [265, 218] width 126 height 36
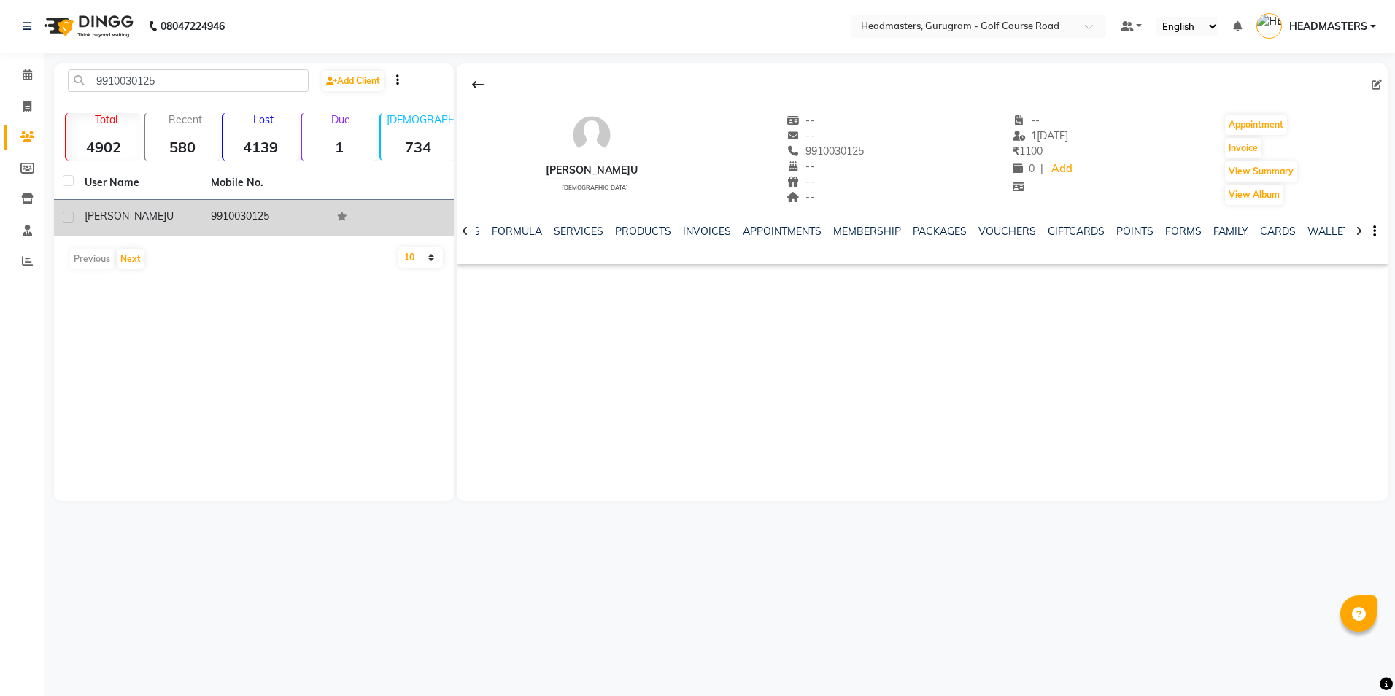
drag, startPoint x: 202, startPoint y: 215, endPoint x: 238, endPoint y: 214, distance: 35.8
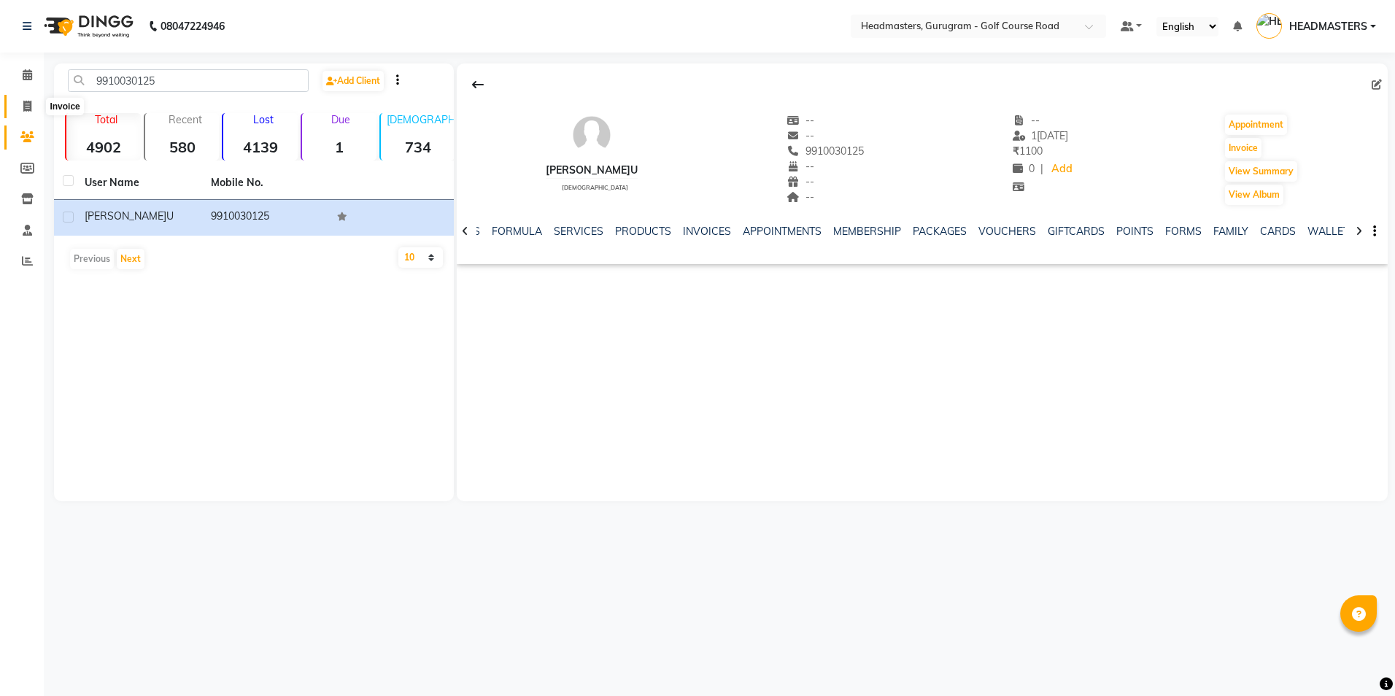
click at [31, 108] on icon at bounding box center [27, 106] width 8 height 11
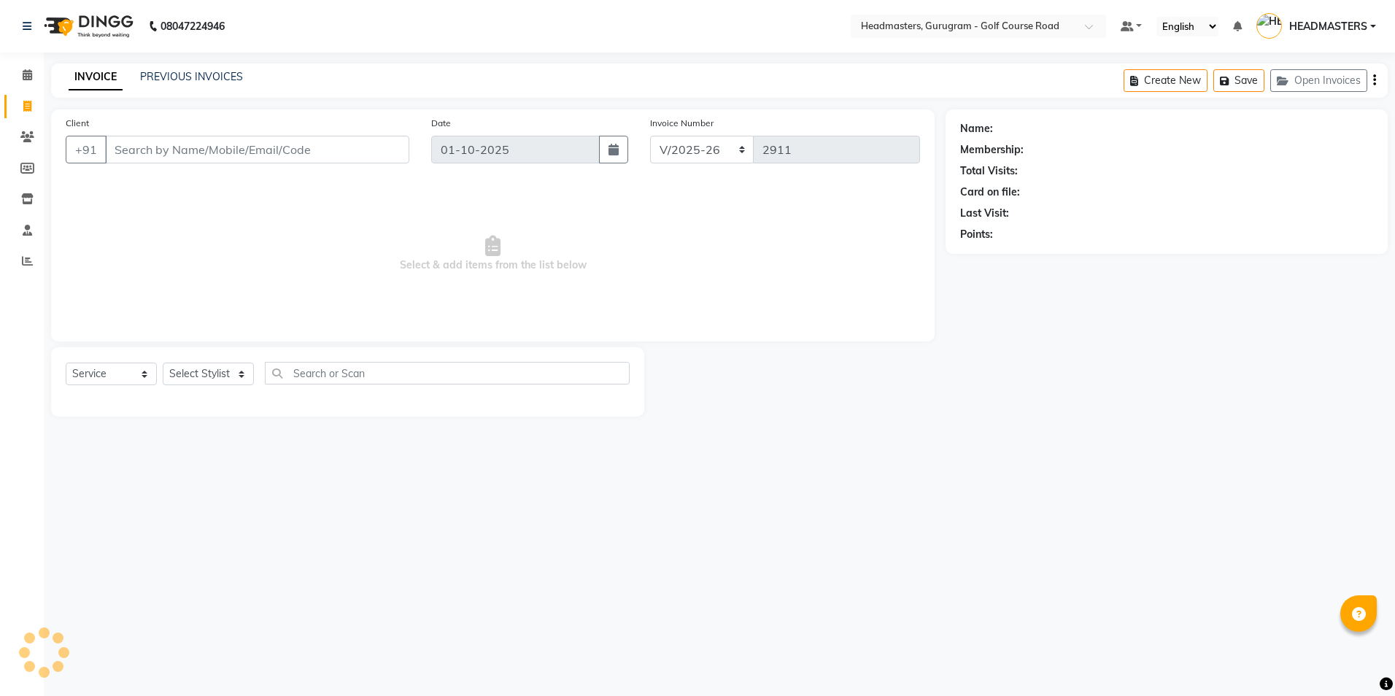
click at [109, 144] on input "Client" at bounding box center [257, 150] width 304 height 28
click at [226, 371] on select "Select Stylist Dev Gaurav HEADMASTERS [PERSON_NAME] Artist [PERSON_NAME] Pooja …" at bounding box center [217, 374] width 109 height 23
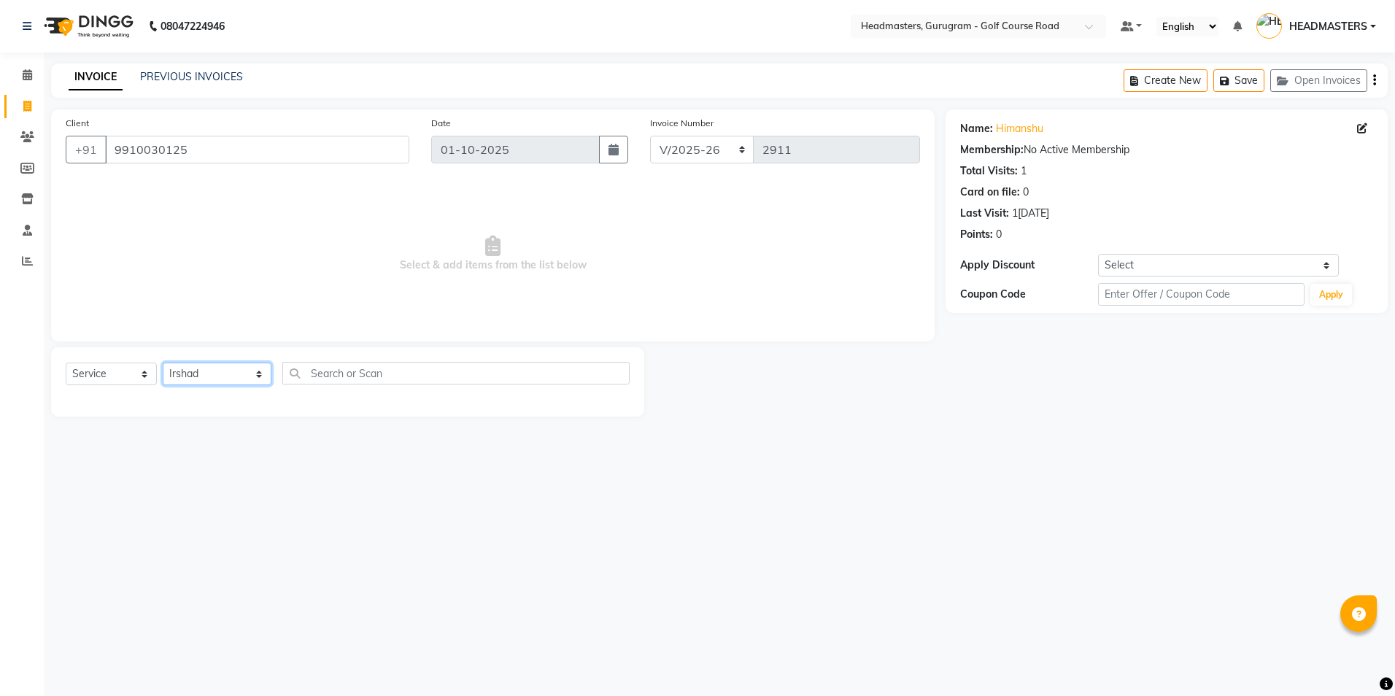
click at [163, 363] on select "Select Stylist Dev Gaurav HEADMASTERS [PERSON_NAME] Artist [PERSON_NAME] Pooja …" at bounding box center [217, 374] width 109 height 23
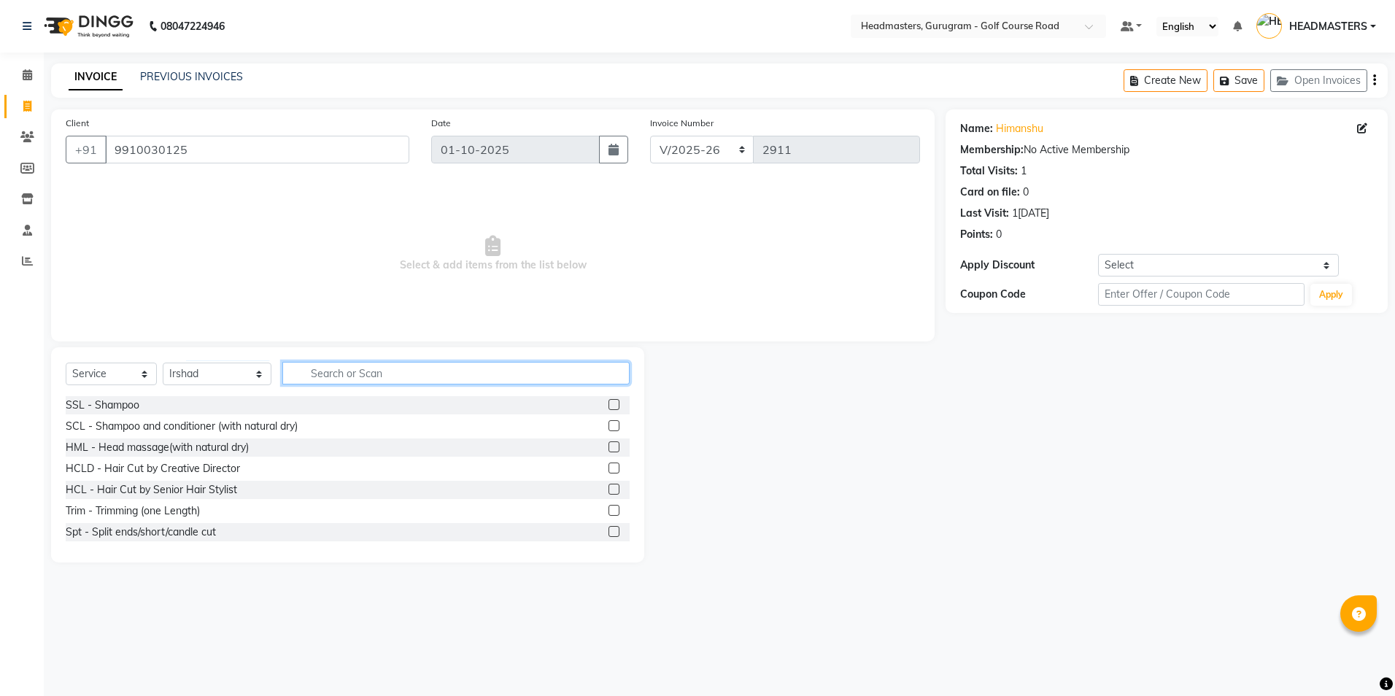
click at [310, 384] on input "text" at bounding box center [455, 373] width 347 height 23
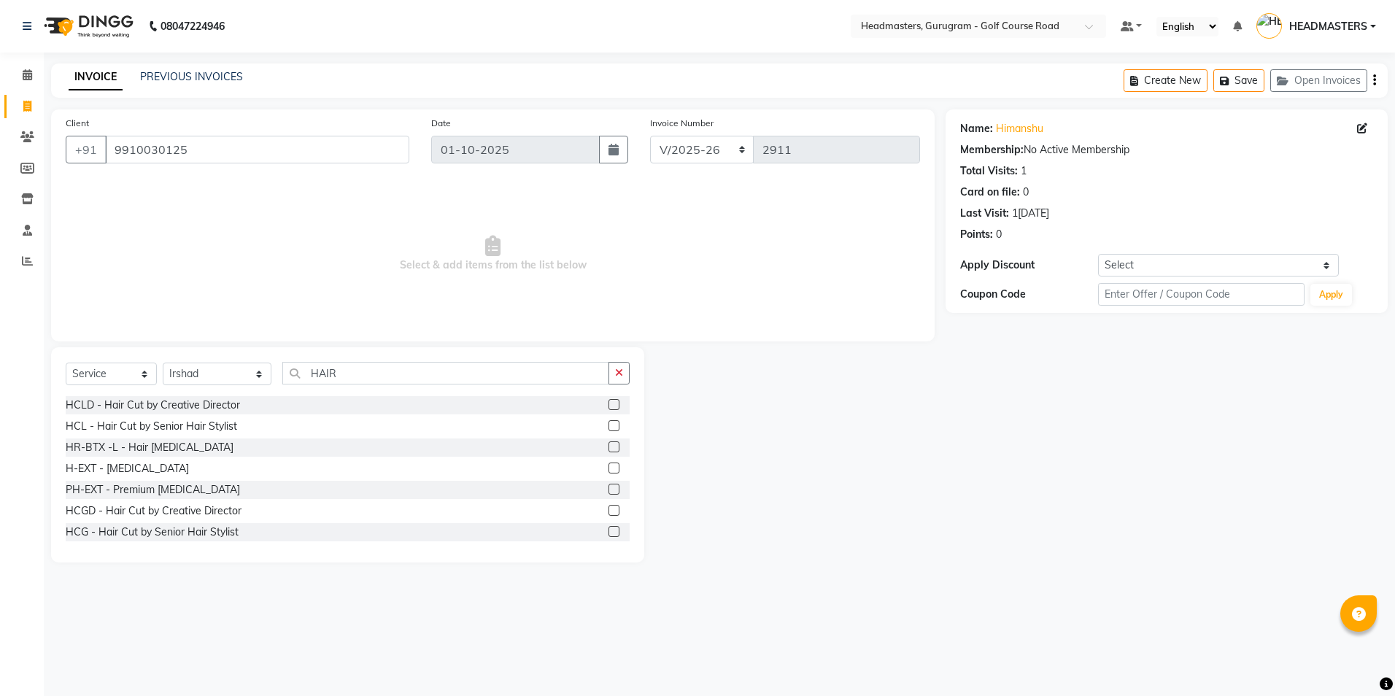
click at [608, 508] on label at bounding box center [613, 510] width 11 height 11
click at [608, 508] on input "checkbox" at bounding box center [612, 510] width 9 height 9
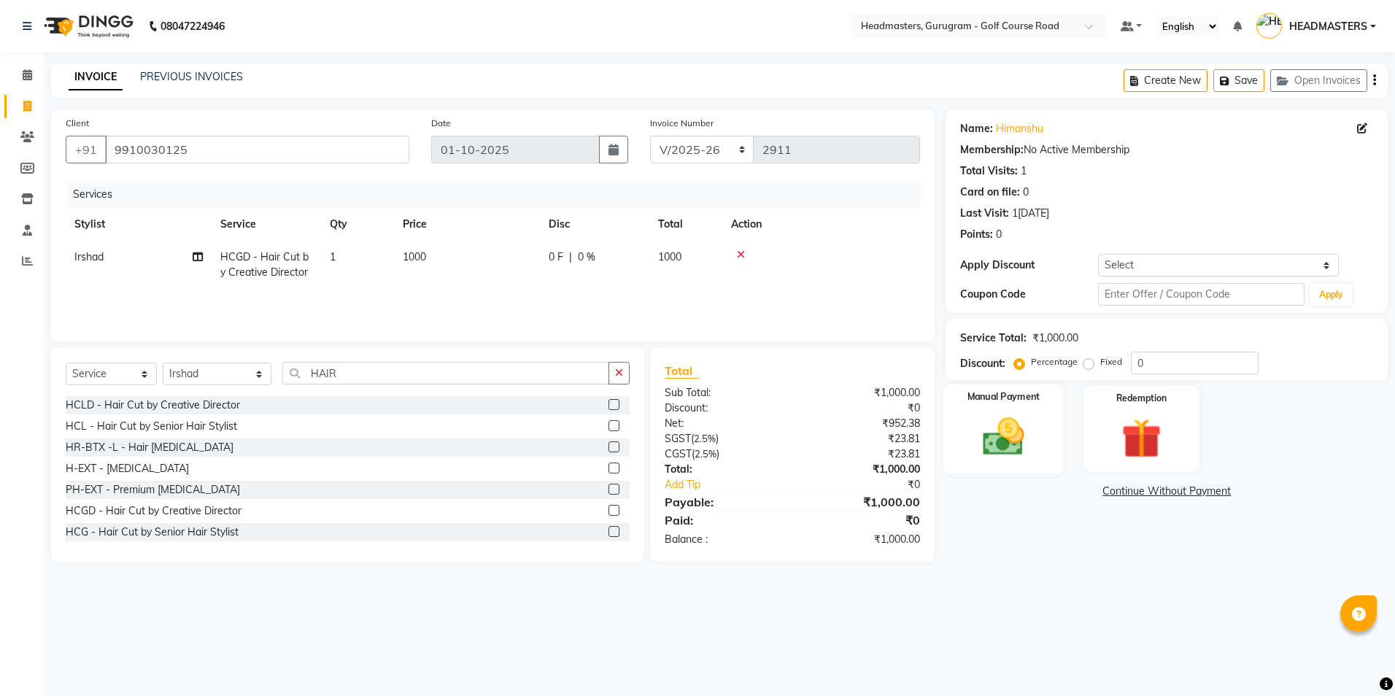
click at [989, 408] on div "Manual Payment" at bounding box center [1003, 429] width 120 height 90
click at [1061, 491] on span "UPI" at bounding box center [1062, 492] width 23 height 17
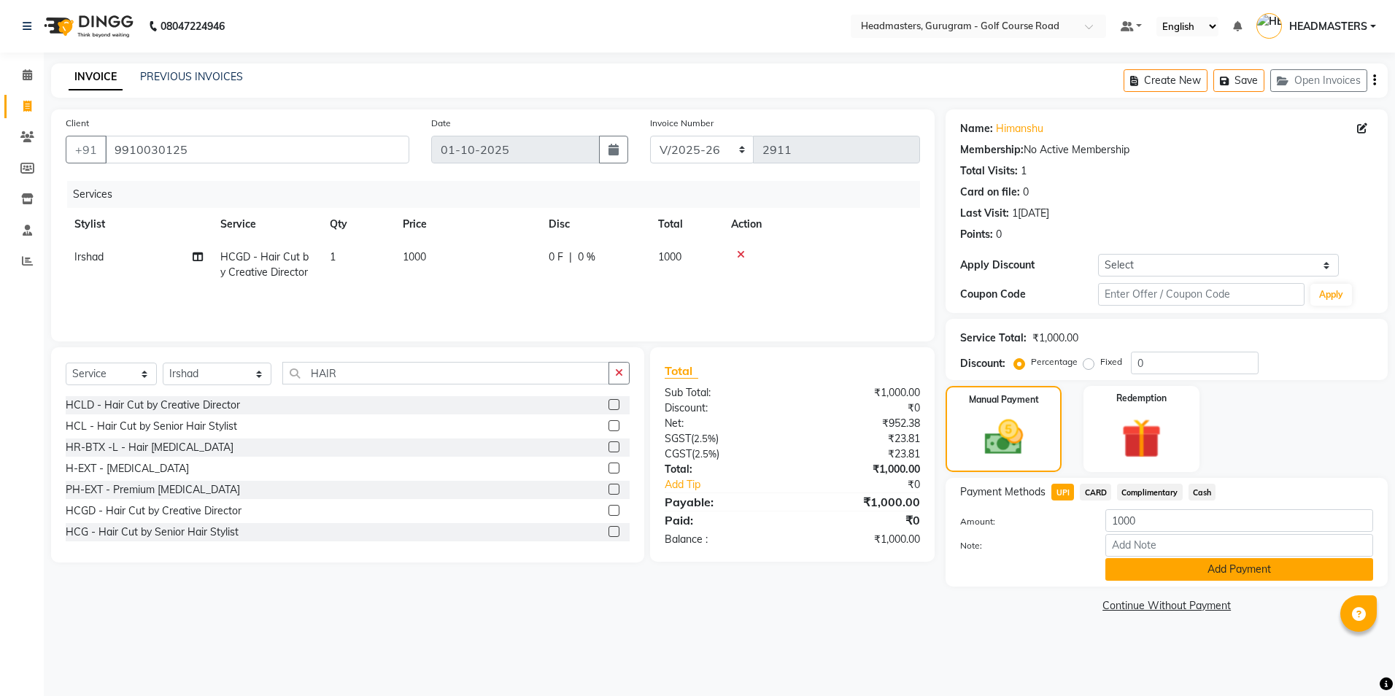
click at [1139, 568] on button "Add Payment" at bounding box center [1239, 569] width 268 height 23
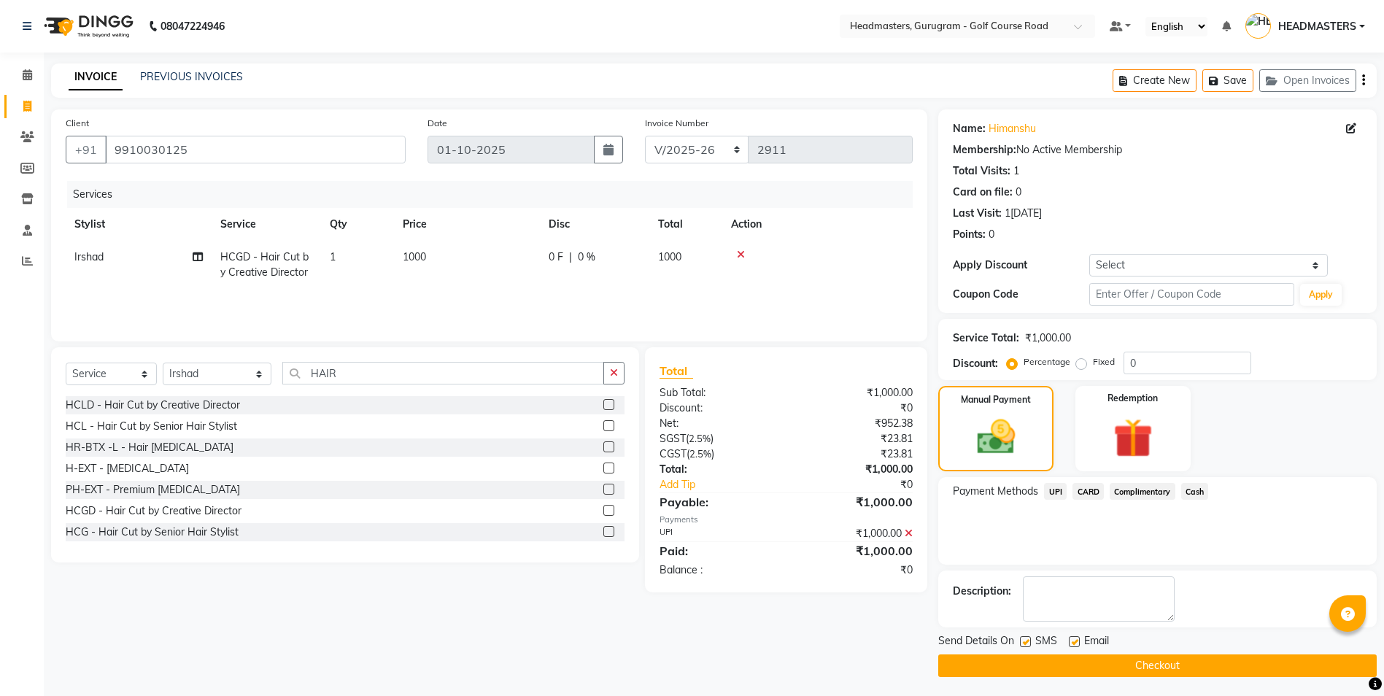
click at [1093, 671] on button "Checkout" at bounding box center [1157, 665] width 438 height 23
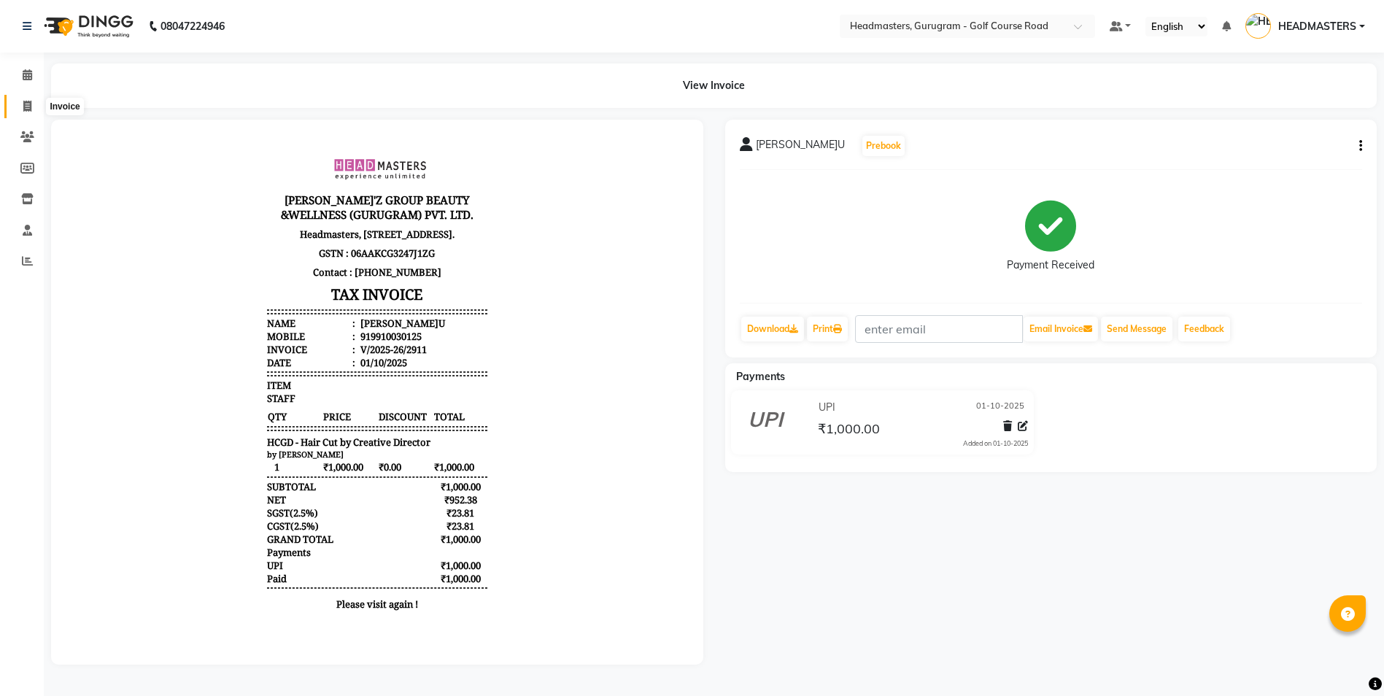
click at [18, 106] on span at bounding box center [28, 106] width 26 height 17
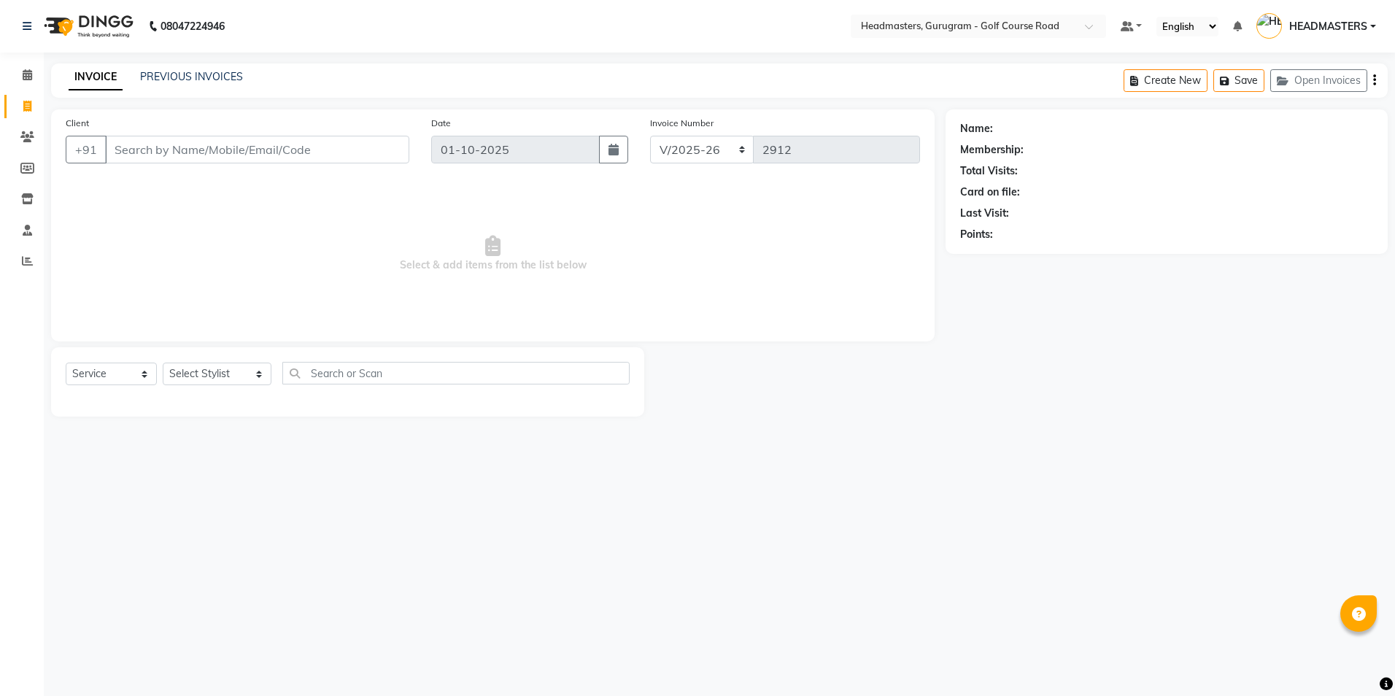
click at [125, 147] on input "Client" at bounding box center [257, 150] width 304 height 28
click at [374, 152] on span "Add Client" at bounding box center [372, 149] width 58 height 15
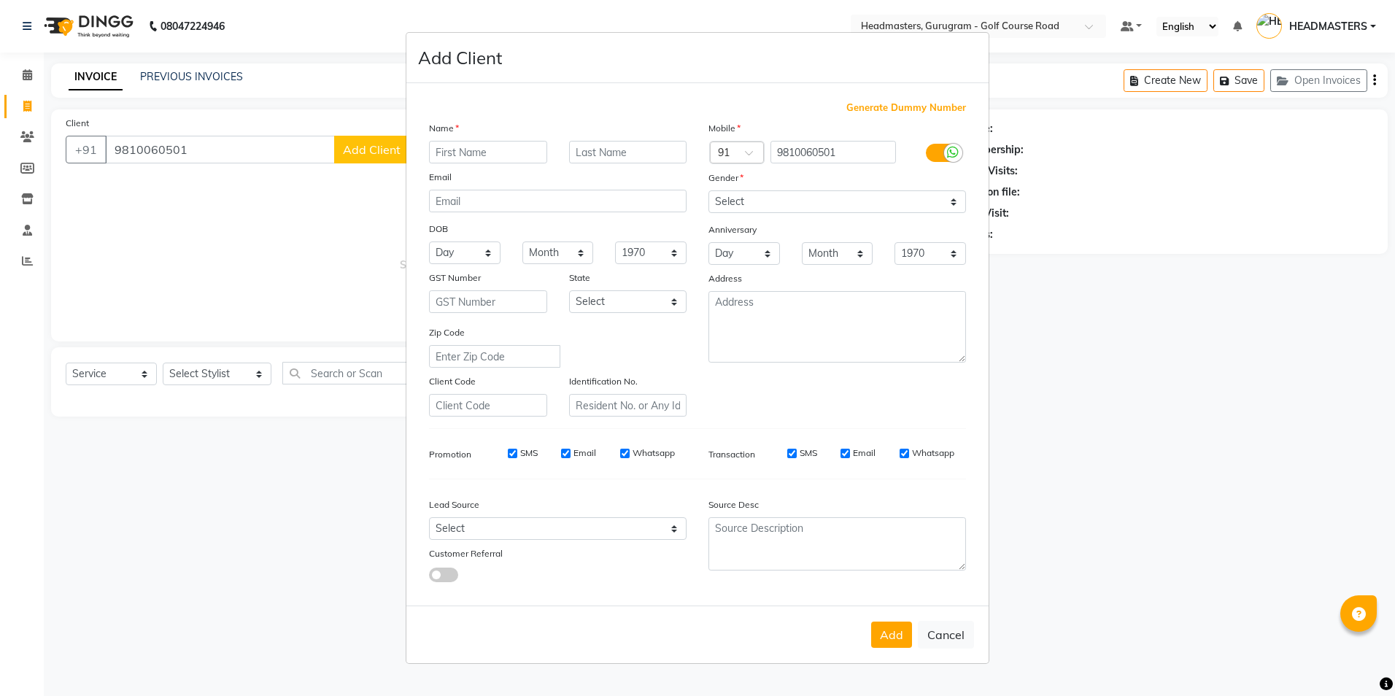
click at [447, 155] on input "text" at bounding box center [488, 152] width 118 height 23
click at [586, 158] on input "text" at bounding box center [628, 152] width 118 height 23
drag, startPoint x: 757, startPoint y: 204, endPoint x: 751, endPoint y: 215, distance: 12.4
click at [757, 204] on select "Select [DEMOGRAPHIC_DATA] [DEMOGRAPHIC_DATA] Other Prefer Not To Say" at bounding box center [837, 201] width 258 height 23
click at [708, 190] on select "Select [DEMOGRAPHIC_DATA] [DEMOGRAPHIC_DATA] Other Prefer Not To Say" at bounding box center [837, 201] width 258 height 23
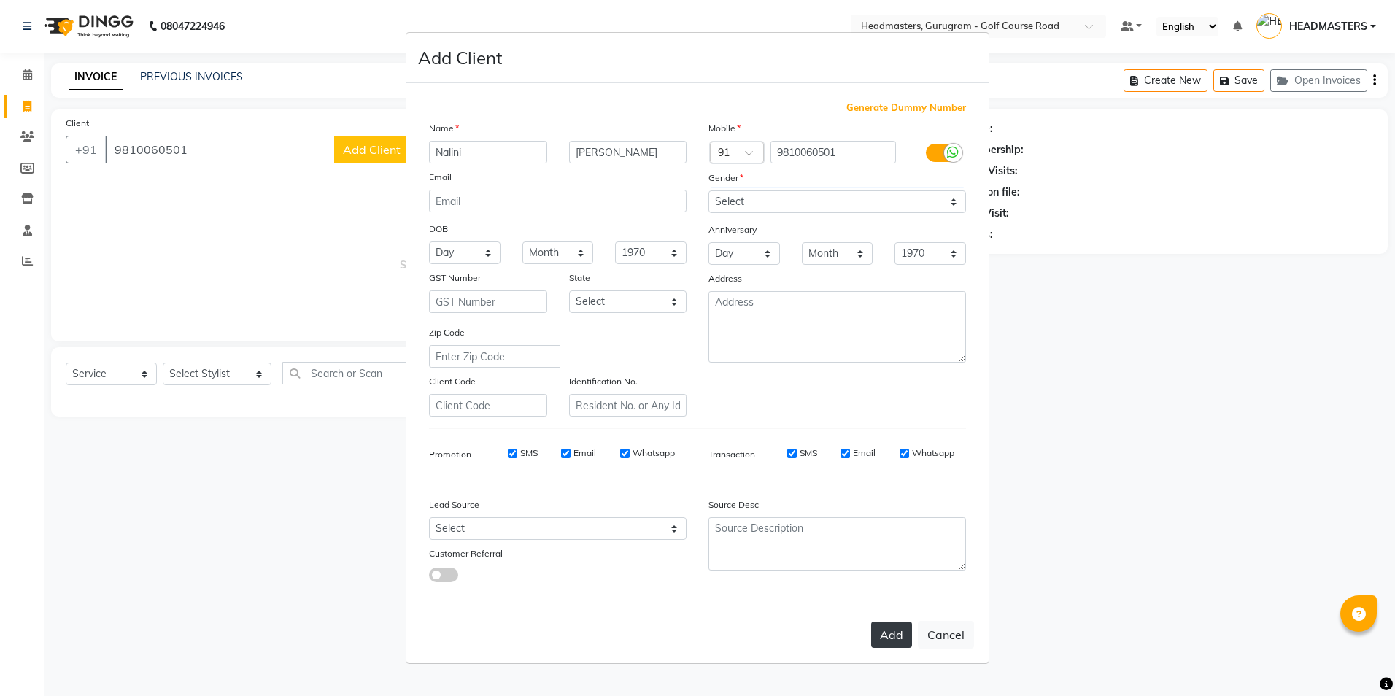
click at [882, 632] on button "Add" at bounding box center [891, 635] width 41 height 26
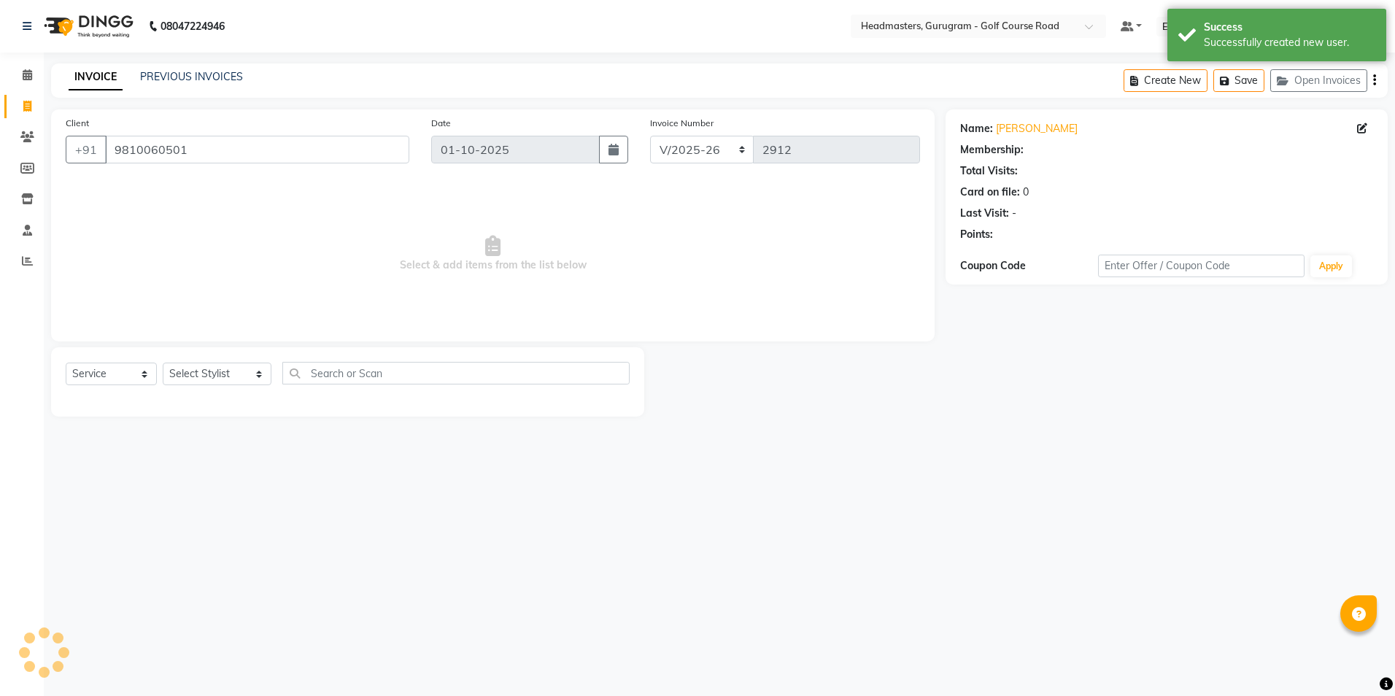
click at [216, 386] on div "Select Service Product Membership Package Voucher Prepaid Gift Card Select Styl…" at bounding box center [348, 379] width 564 height 34
click at [209, 371] on select "Select Stylist Dev Gaurav HEADMASTERS [PERSON_NAME] Artist [PERSON_NAME] Pooja …" at bounding box center [217, 374] width 109 height 23
click at [163, 363] on select "Select Stylist Dev Gaurav HEADMASTERS [PERSON_NAME] Artist [PERSON_NAME] Pooja …" at bounding box center [217, 374] width 109 height 23
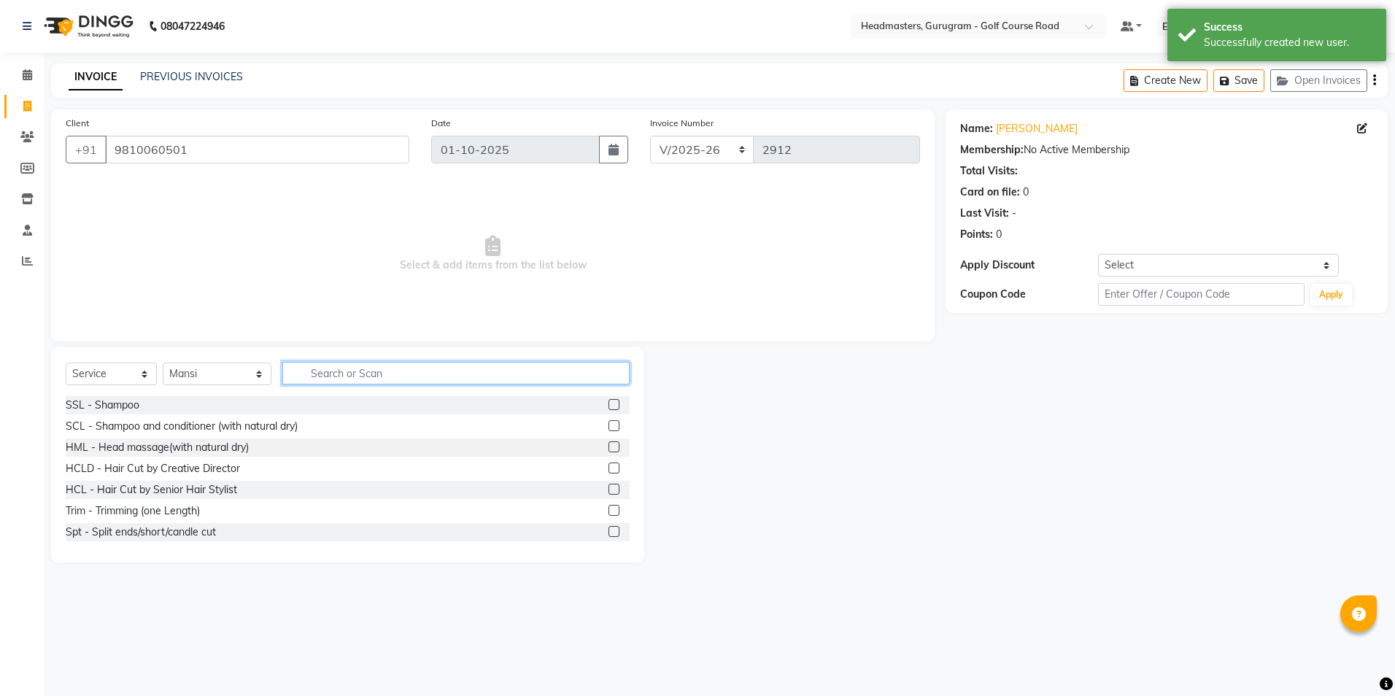
click at [293, 373] on input "text" at bounding box center [455, 373] width 347 height 23
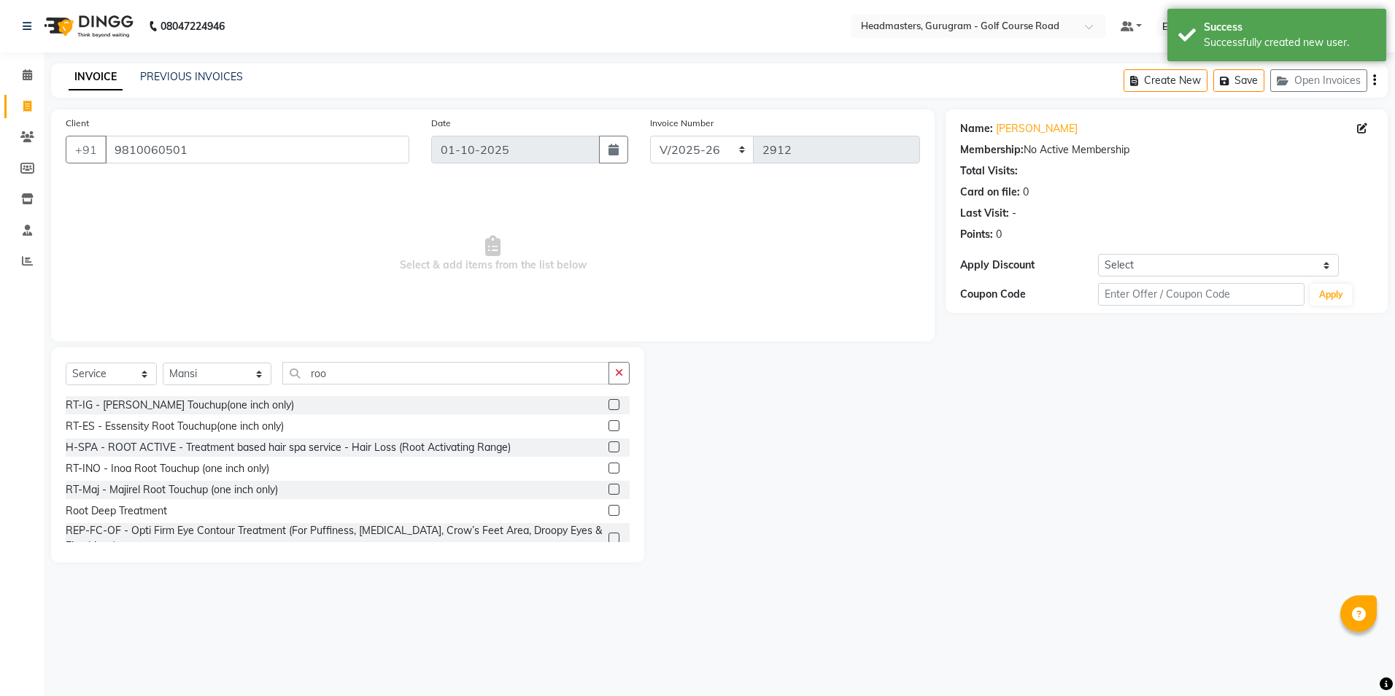
click at [608, 467] on label at bounding box center [613, 467] width 11 height 11
click at [608, 467] on input "checkbox" at bounding box center [612, 468] width 9 height 9
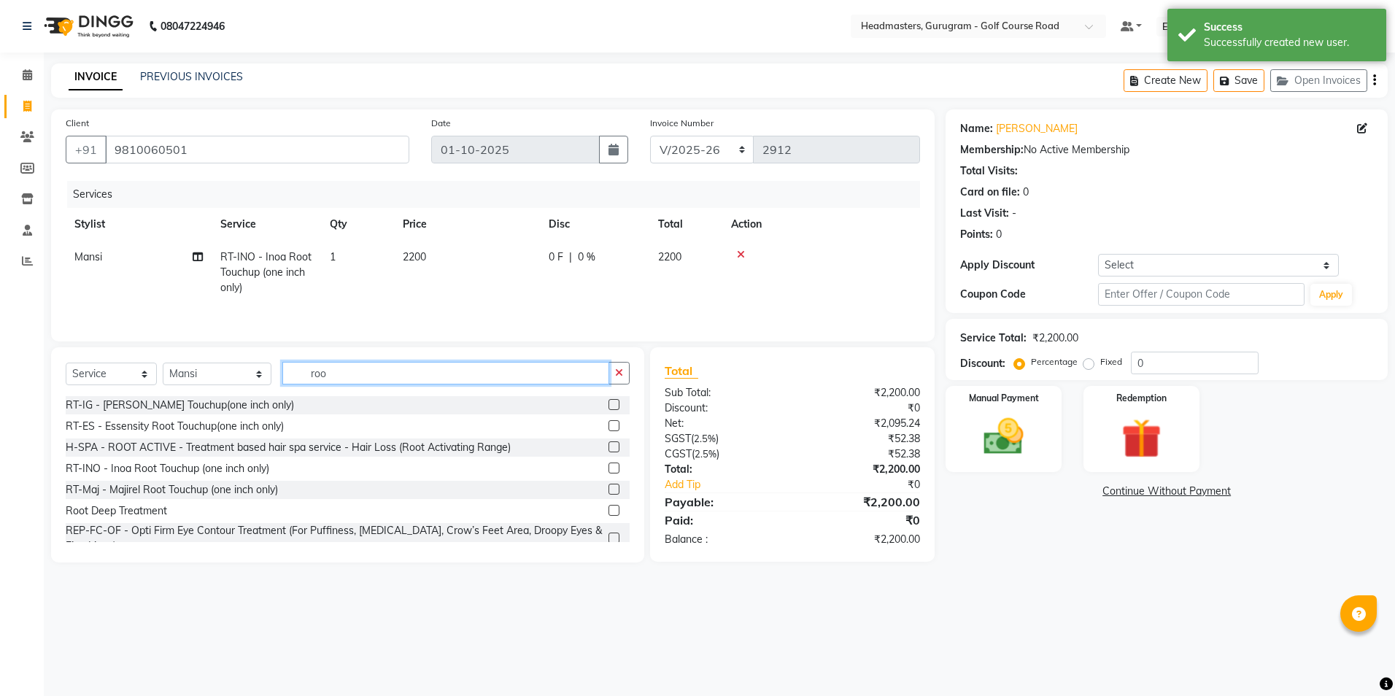
click at [325, 379] on input "roo" at bounding box center [445, 373] width 326 height 23
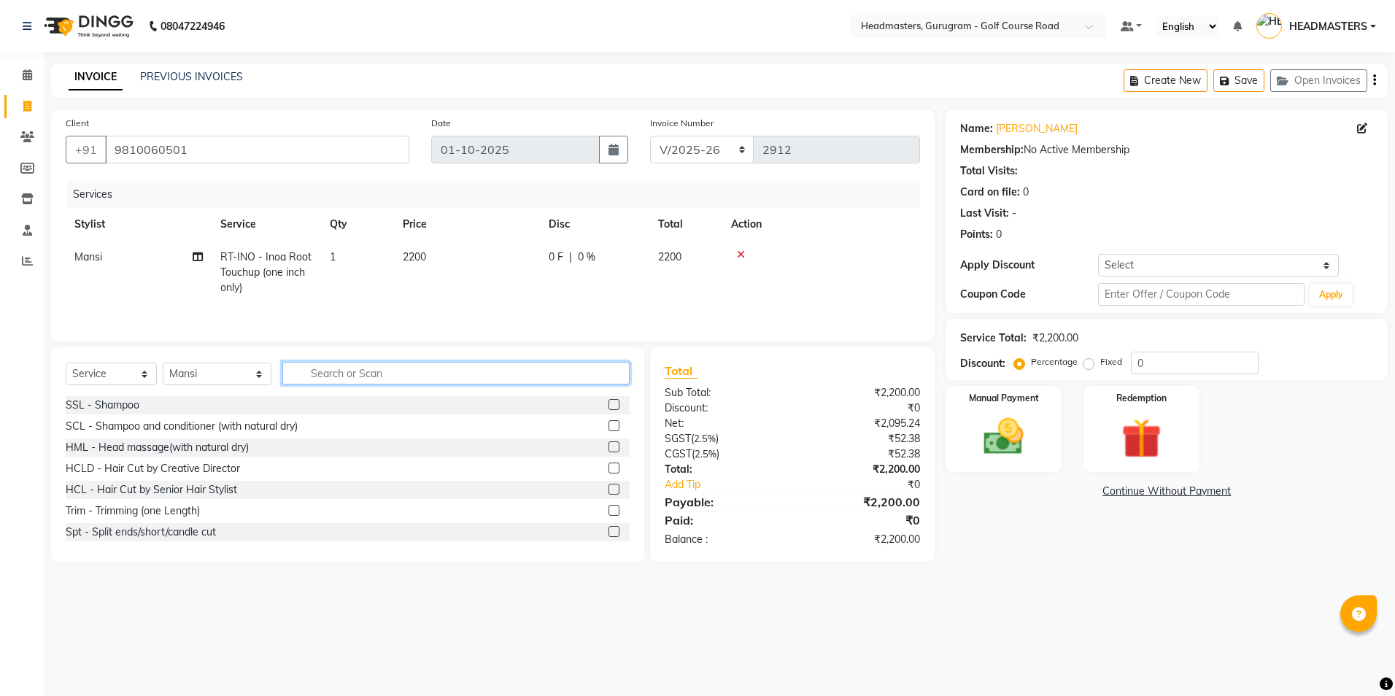
click at [295, 364] on input "text" at bounding box center [455, 373] width 347 height 23
click at [294, 376] on input "text" at bounding box center [455, 373] width 347 height 23
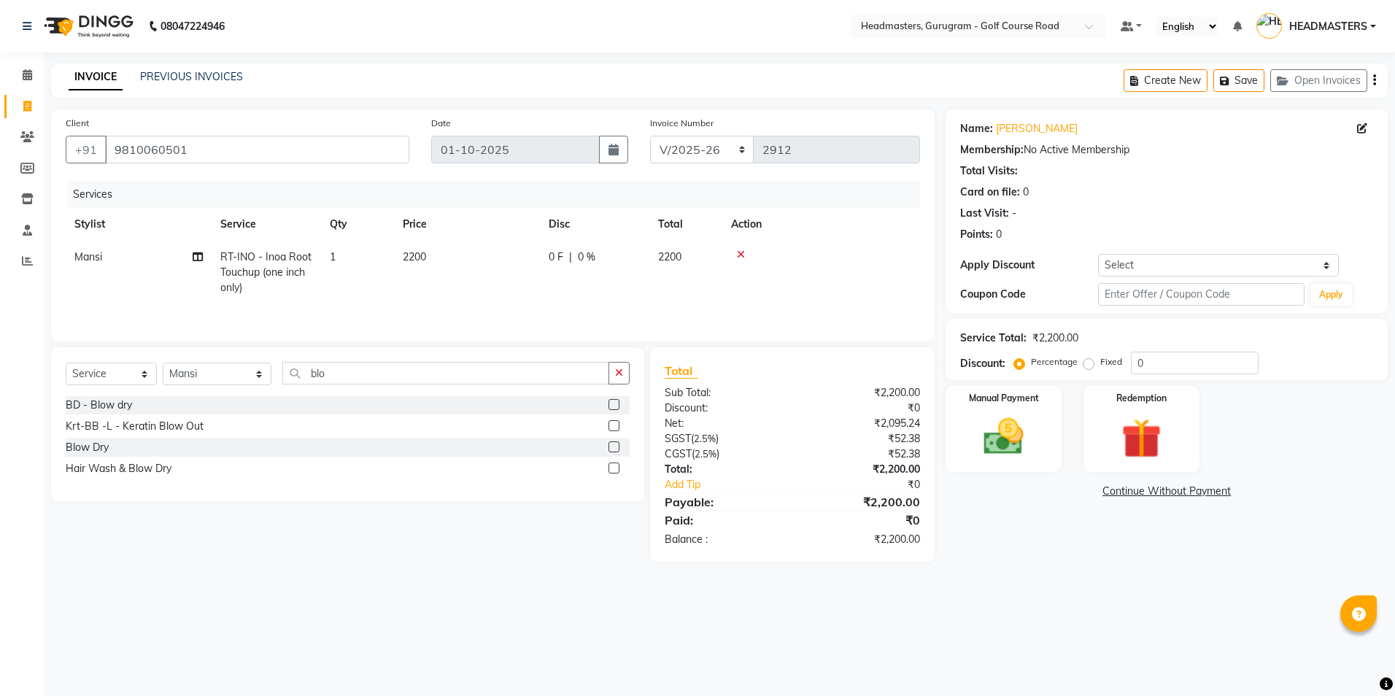
click at [607, 404] on div "BD - Blow dry" at bounding box center [348, 405] width 564 height 18
click at [616, 405] on label at bounding box center [613, 404] width 11 height 11
click at [616, 405] on input "checkbox" at bounding box center [612, 404] width 9 height 9
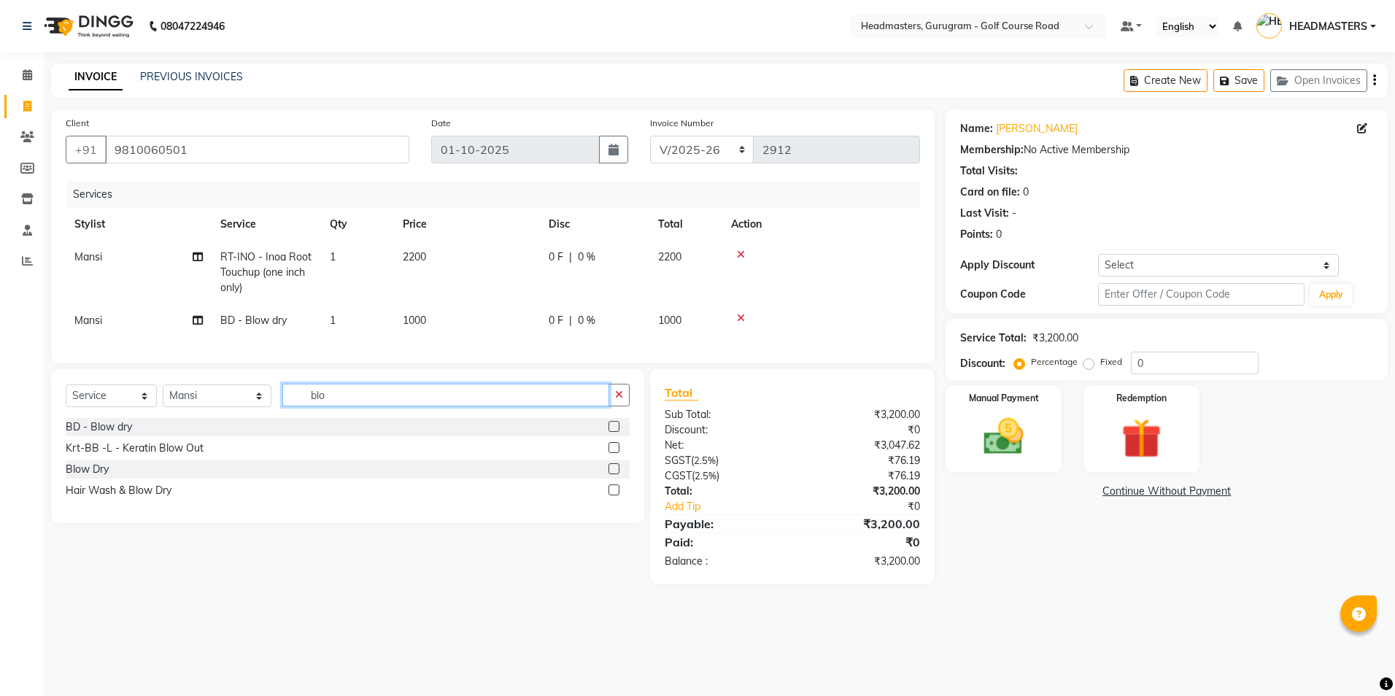
click at [357, 406] on input "blo" at bounding box center [445, 395] width 326 height 23
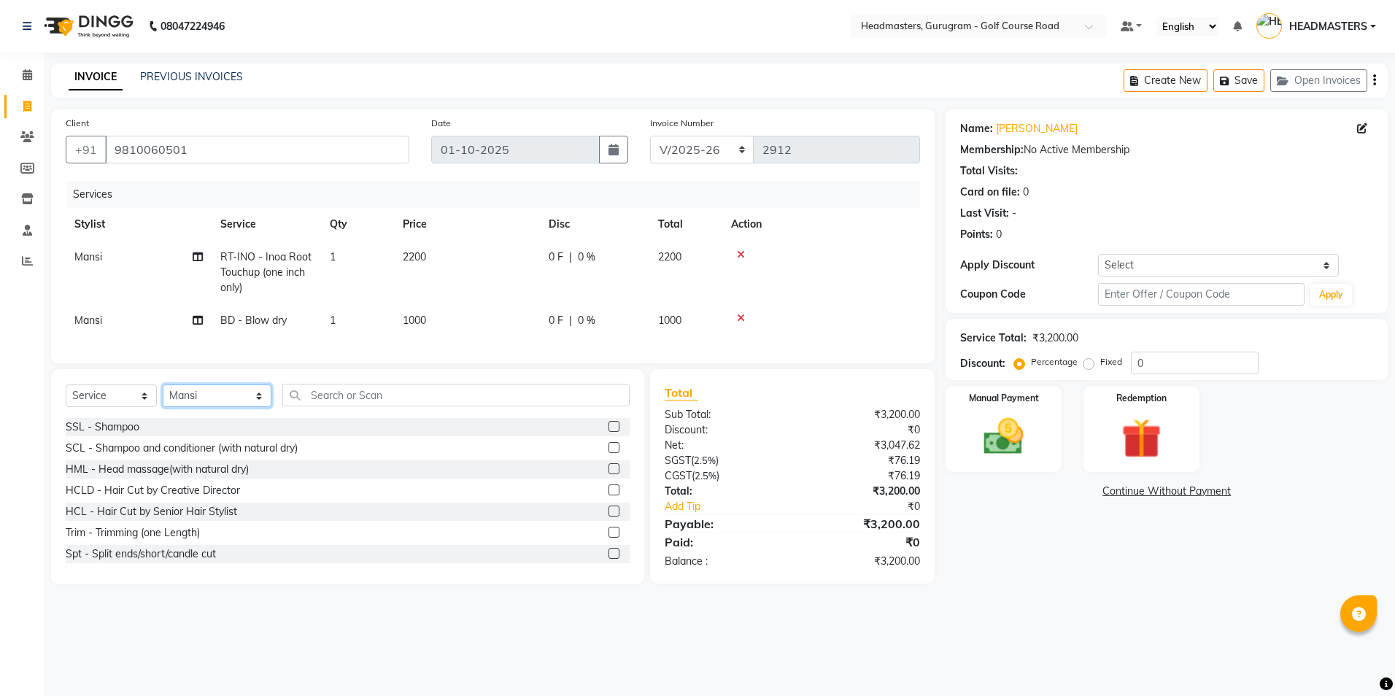
click at [231, 398] on select "Select Stylist Dev Gaurav HEADMASTERS [PERSON_NAME] Artist [PERSON_NAME] Pooja …" at bounding box center [217, 395] width 109 height 23
click at [163, 395] on select "Select Stylist Dev Gaurav HEADMASTERS [PERSON_NAME] Artist [PERSON_NAME] Pooja …" at bounding box center [217, 395] width 109 height 23
click at [309, 400] on input "text" at bounding box center [455, 395] width 347 height 23
click at [608, 516] on label at bounding box center [613, 511] width 11 height 11
click at [608, 516] on input "checkbox" at bounding box center [612, 511] width 9 height 9
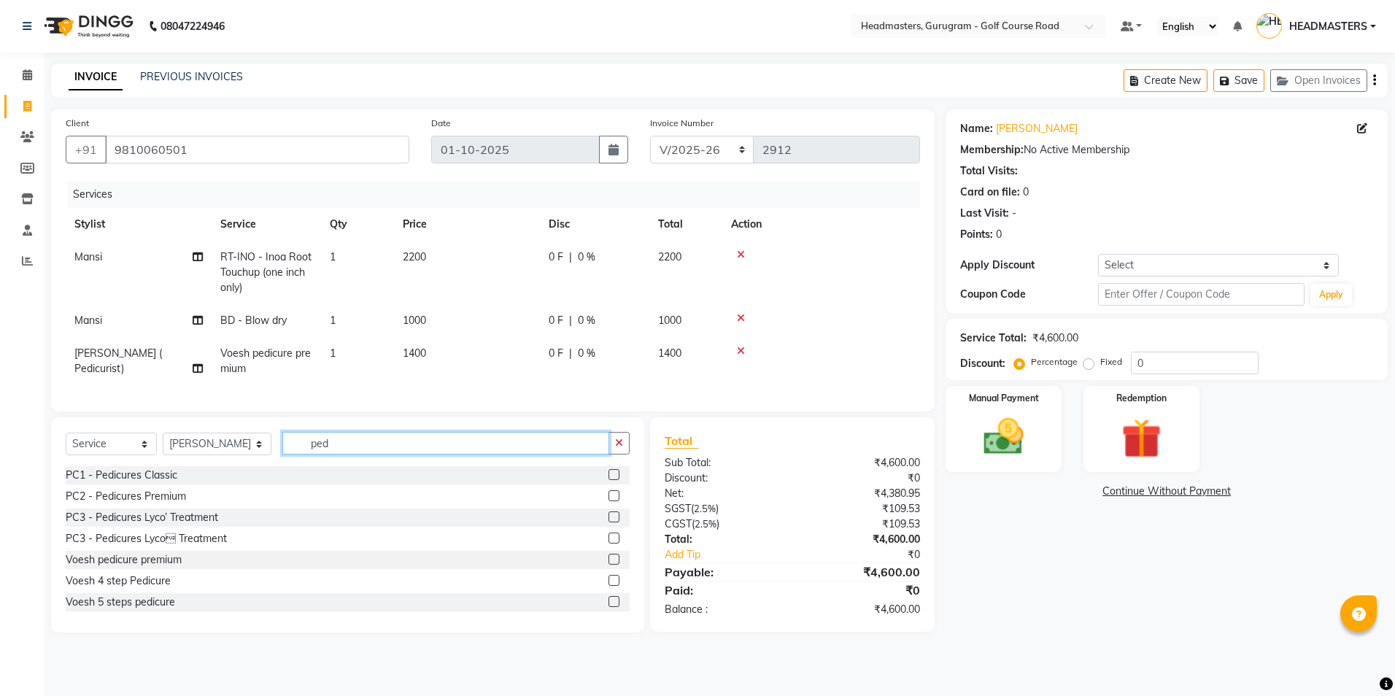
click at [394, 454] on input "ped" at bounding box center [445, 443] width 326 height 23
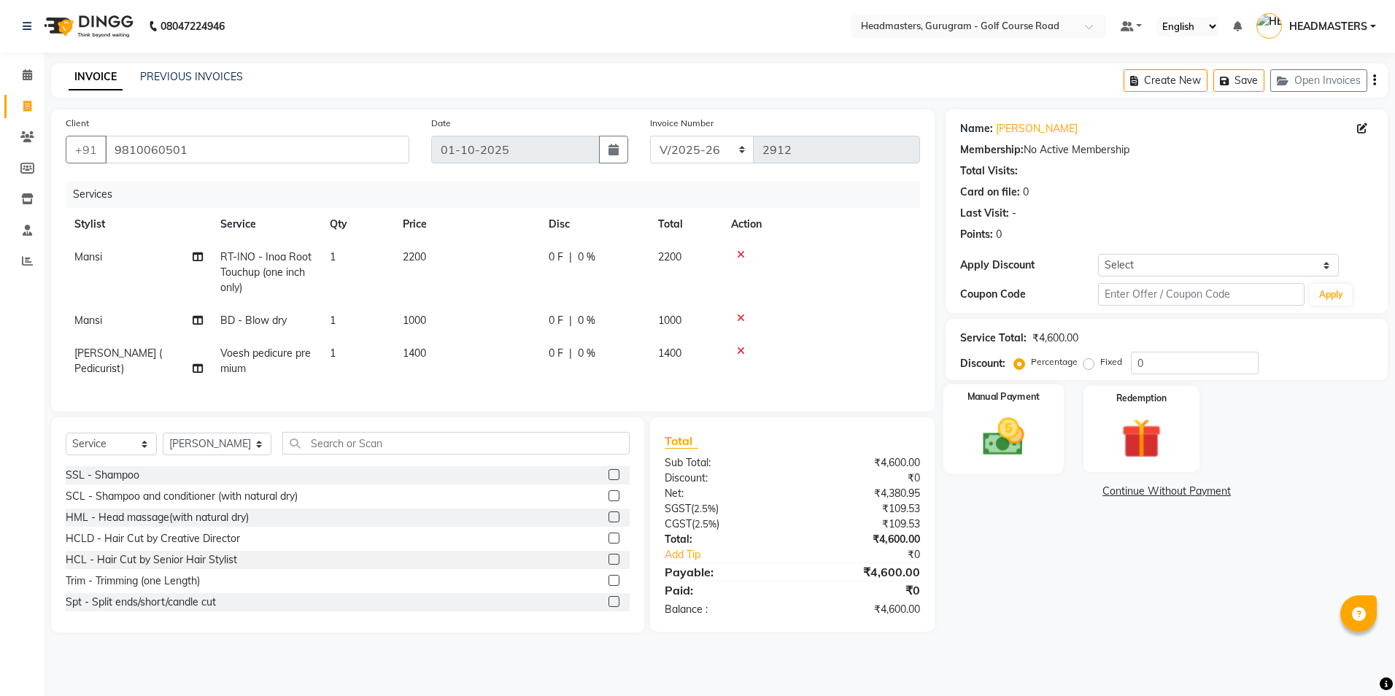
click at [1019, 414] on img at bounding box center [1003, 437] width 68 height 48
click at [1098, 492] on span "CARD" at bounding box center [1095, 492] width 31 height 17
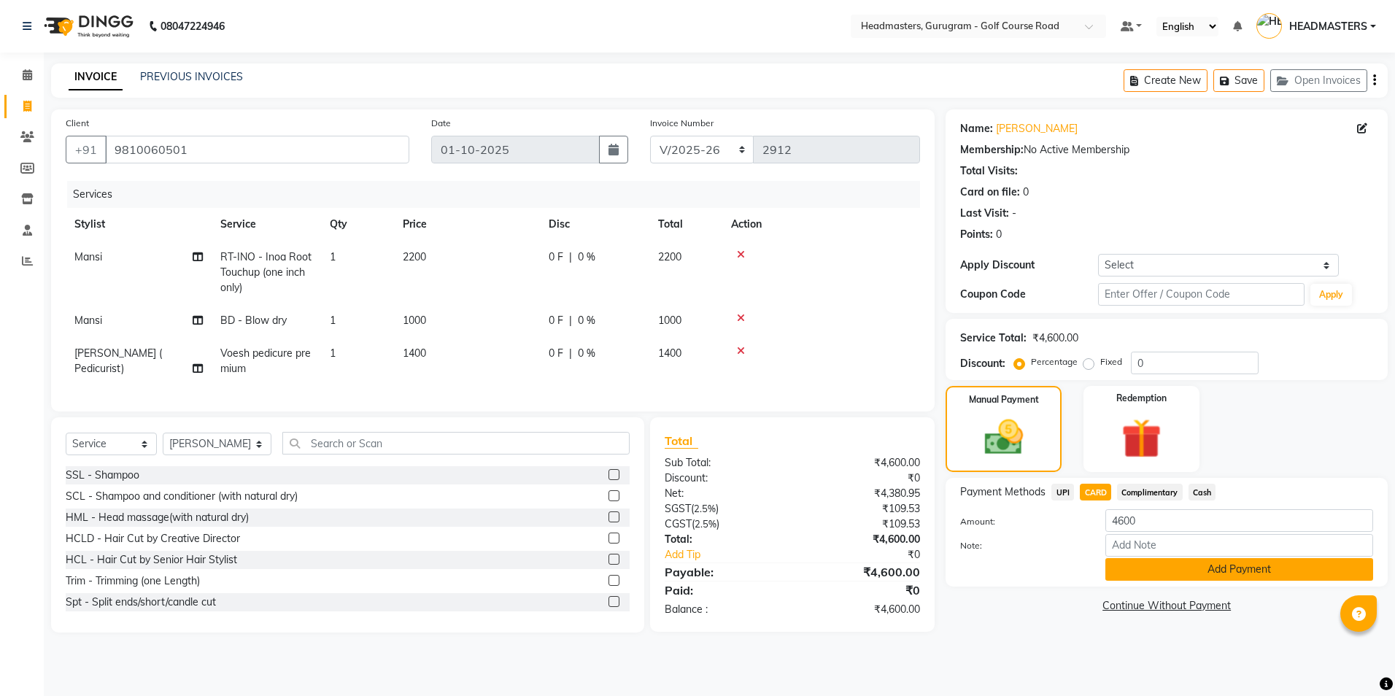
click at [1146, 562] on button "Add Payment" at bounding box center [1239, 569] width 268 height 23
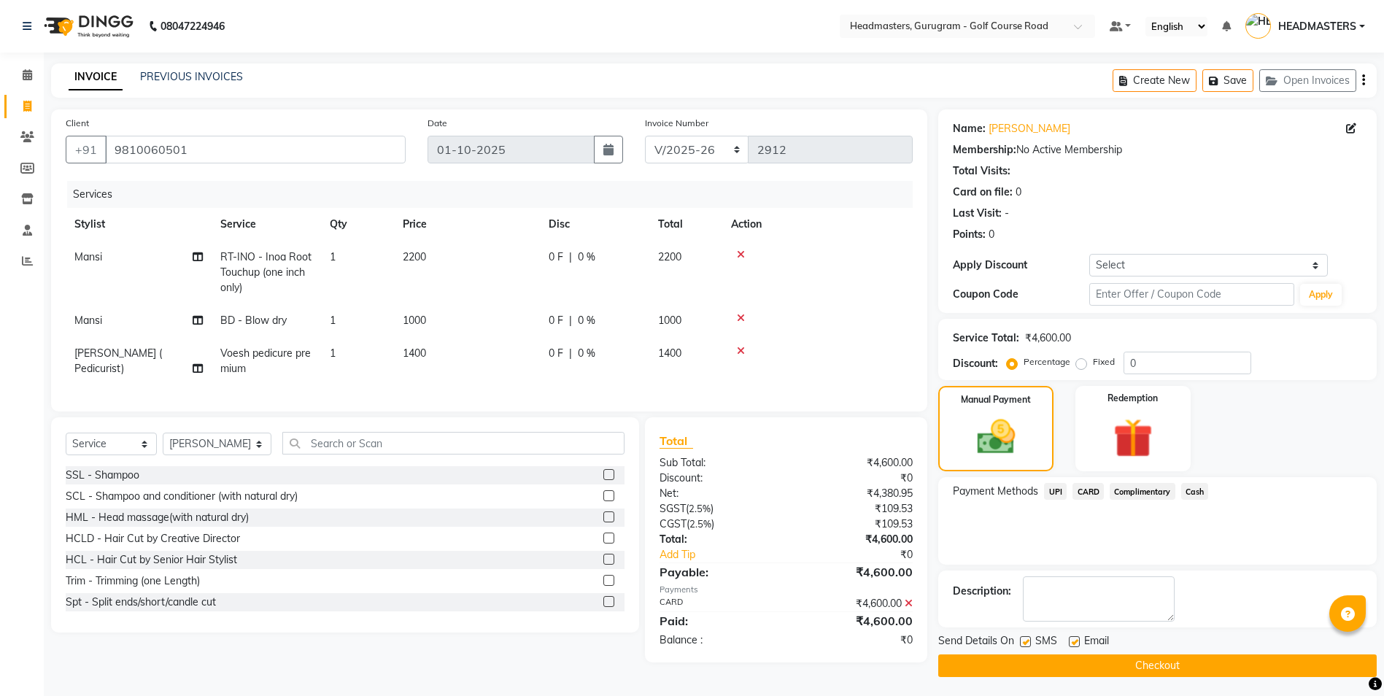
click at [1120, 662] on button "Checkout" at bounding box center [1157, 665] width 438 height 23
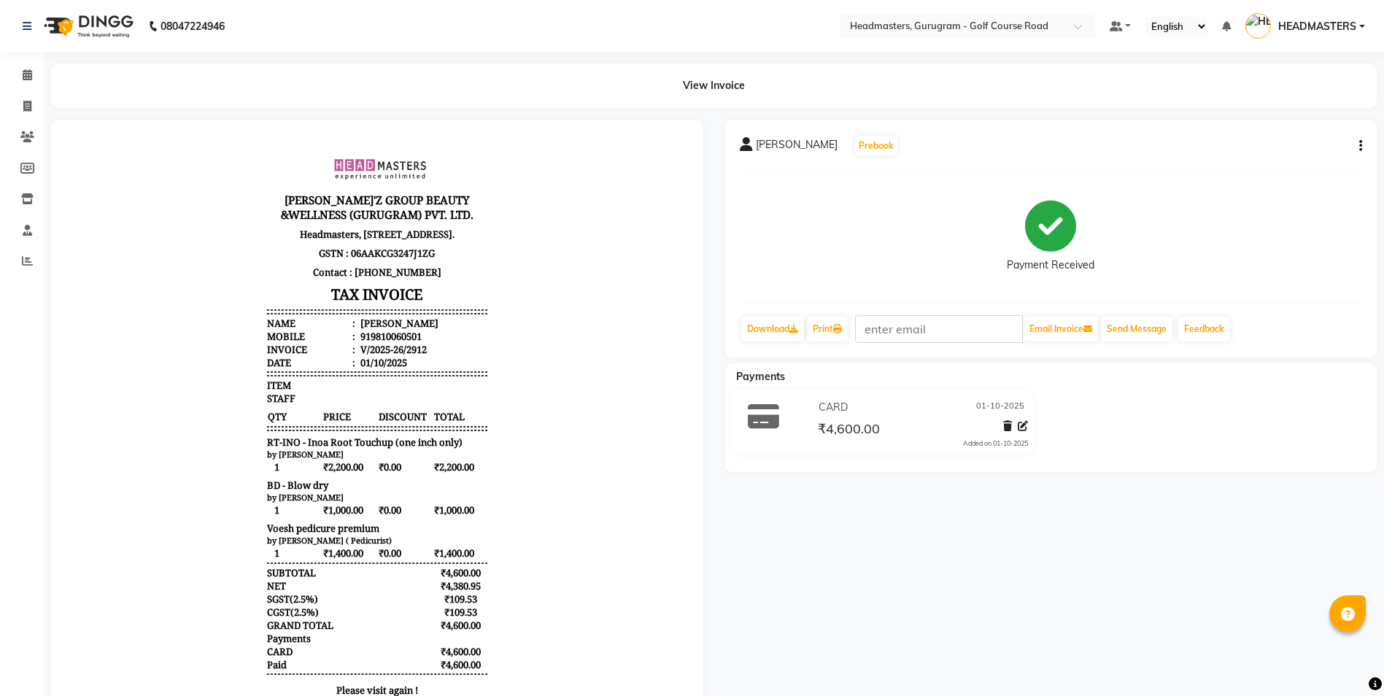
drag, startPoint x: 484, startPoint y: 273, endPoint x: 139, endPoint y: 164, distance: 361.8
click at [36, 109] on span at bounding box center [28, 106] width 26 height 17
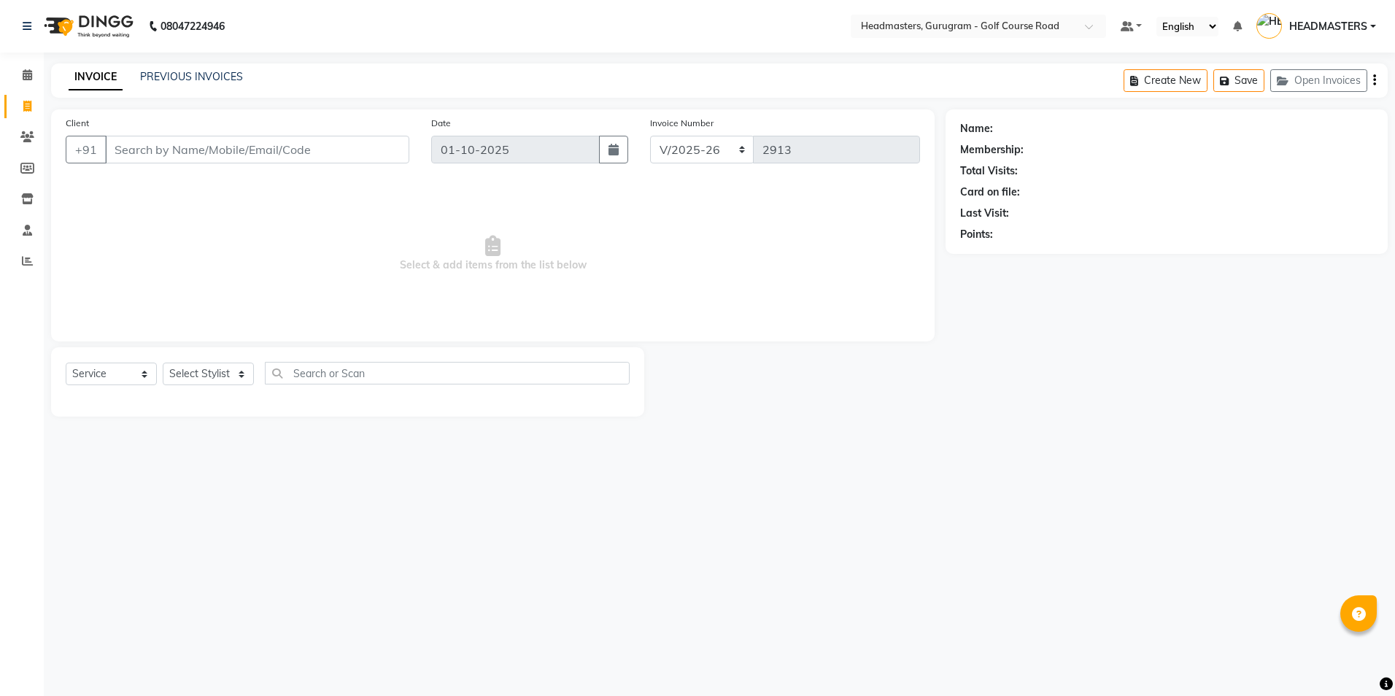
click at [141, 142] on input "Client" at bounding box center [257, 150] width 304 height 28
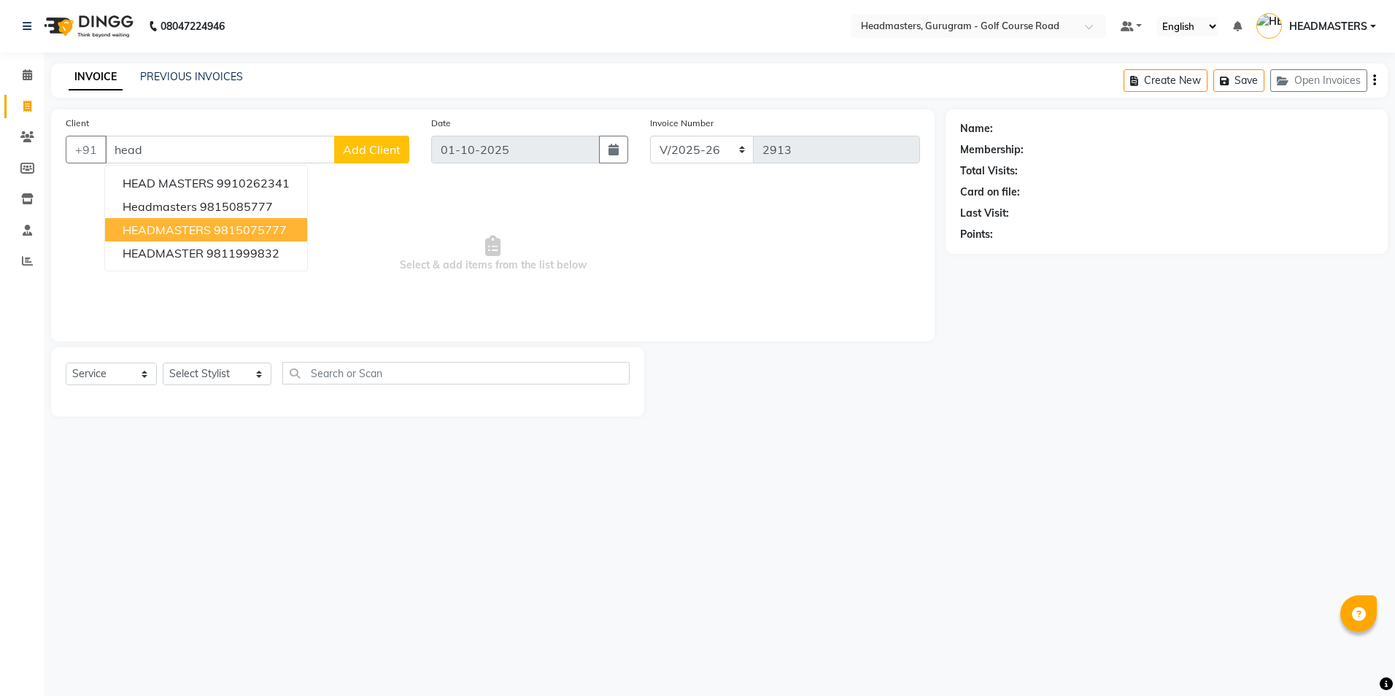
click at [179, 233] on span "HEADMASTERS" at bounding box center [167, 229] width 88 height 15
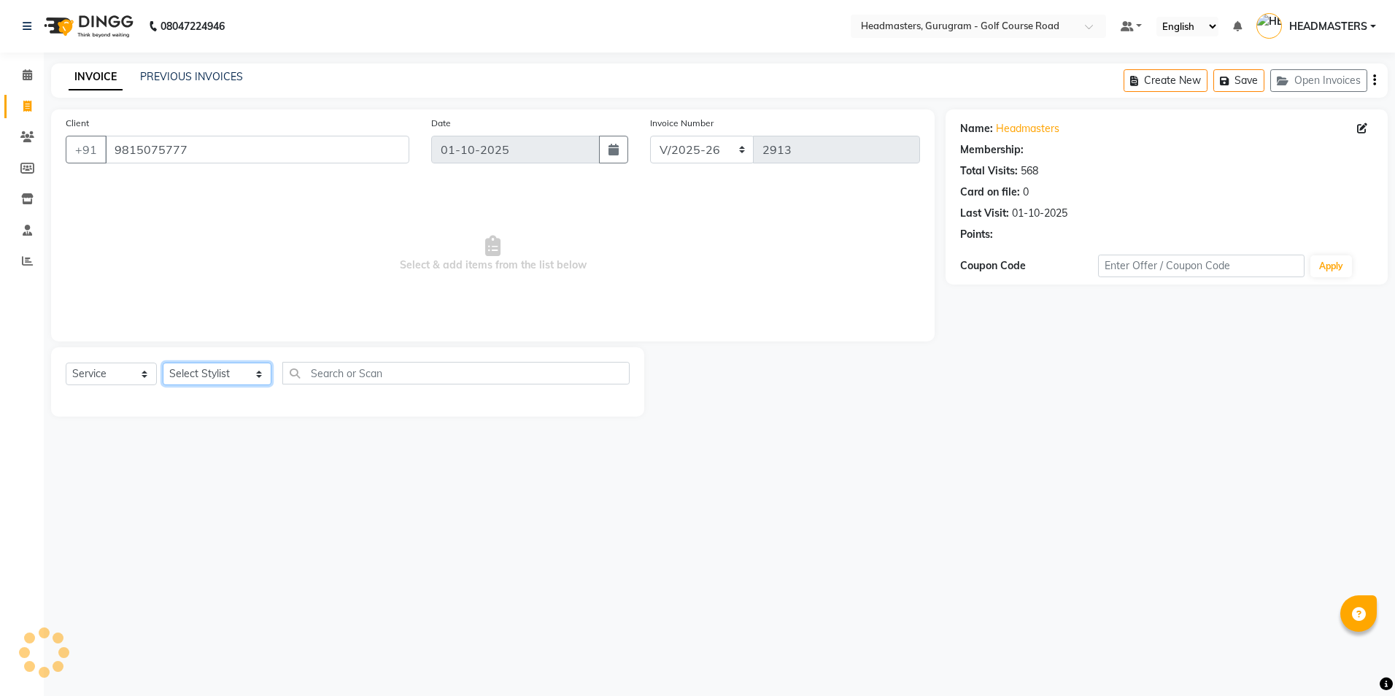
drag, startPoint x: 191, startPoint y: 367, endPoint x: 196, endPoint y: 385, distance: 18.8
click at [191, 367] on select "Select Stylist Dev Gaurav HEADMASTERS [PERSON_NAME] Artist [PERSON_NAME] Pooja …" at bounding box center [217, 374] width 109 height 23
click at [163, 363] on select "Select Stylist Dev Gaurav HEADMASTERS [PERSON_NAME] Artist [PERSON_NAME] Pooja …" at bounding box center [217, 374] width 109 height 23
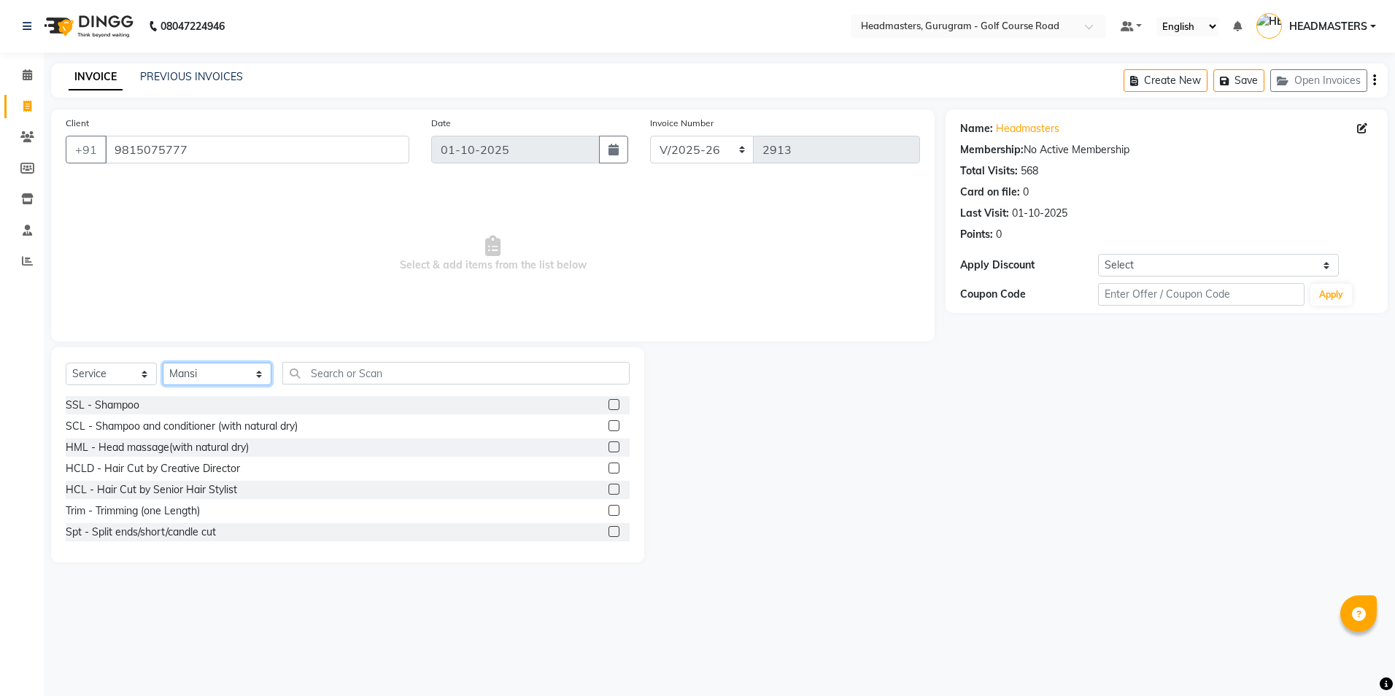
click at [240, 374] on select "Select Stylist Dev Gaurav HEADMASTERS [PERSON_NAME] Artist [PERSON_NAME] Pooja …" at bounding box center [217, 374] width 109 height 23
click at [163, 363] on select "Select Stylist Dev Gaurav HEADMASTERS [PERSON_NAME] Artist [PERSON_NAME] Pooja …" at bounding box center [217, 374] width 109 height 23
click at [309, 369] on input "text" at bounding box center [455, 373] width 347 height 23
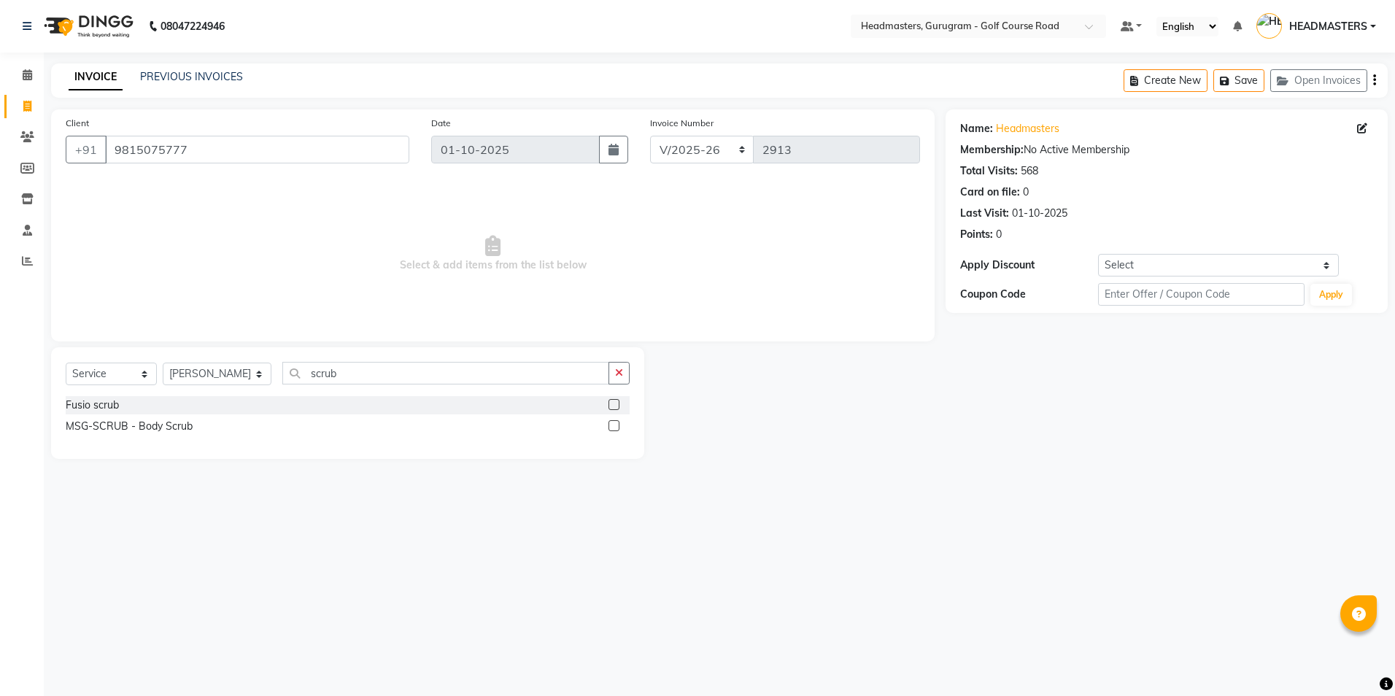
click at [611, 402] on label at bounding box center [613, 404] width 11 height 11
click at [611, 402] on input "checkbox" at bounding box center [612, 404] width 9 height 9
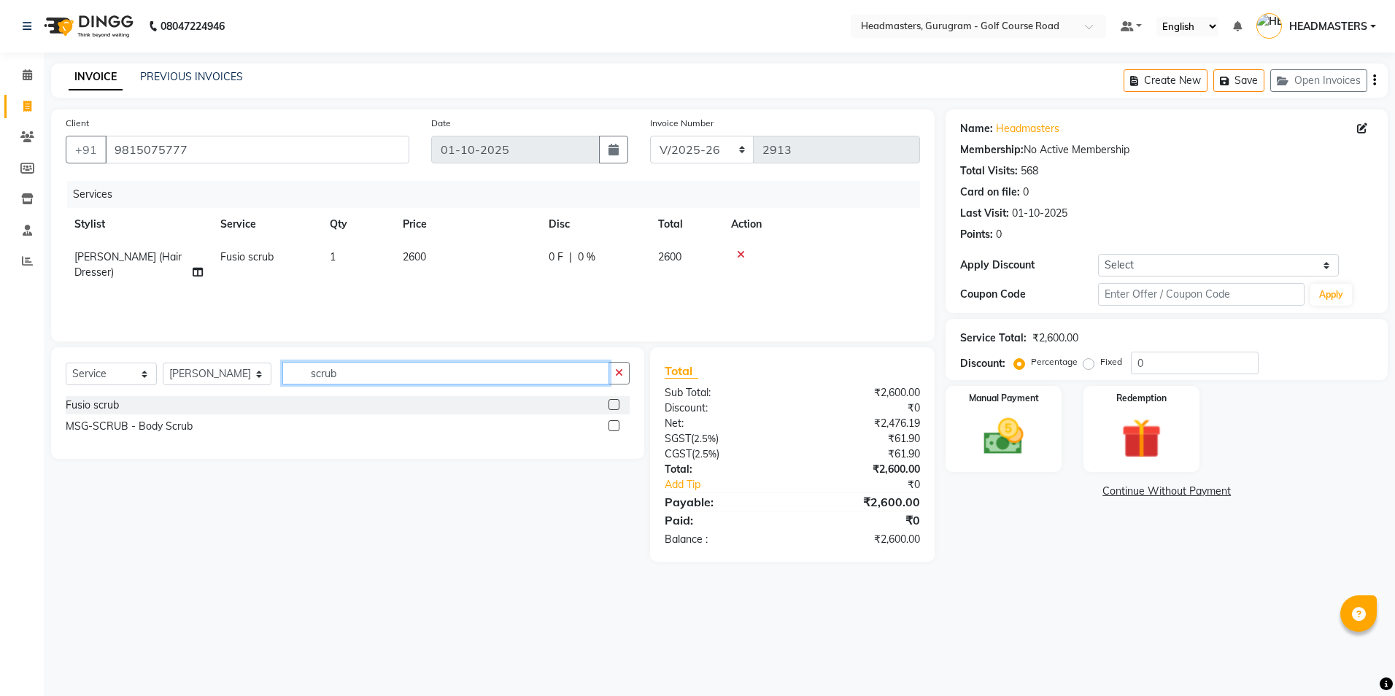
click at [316, 375] on input "scrub" at bounding box center [445, 373] width 326 height 23
click at [349, 382] on input "scrub" at bounding box center [445, 373] width 326 height 23
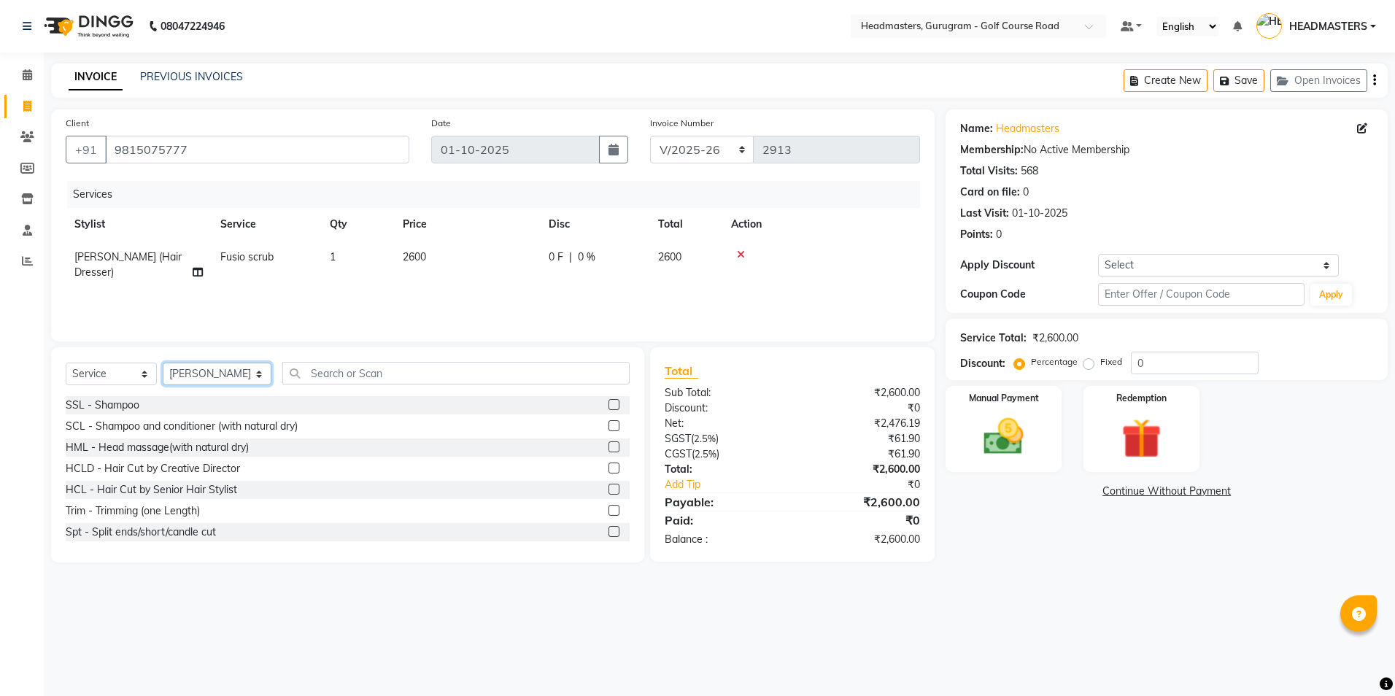
click at [222, 381] on select "Select Stylist Dev Gaurav HEADMASTERS [PERSON_NAME] Artist [PERSON_NAME] Pooja …" at bounding box center [217, 374] width 109 height 23
click at [163, 363] on select "Select Stylist Dev Gaurav HEADMASTERS [PERSON_NAME] Artist [PERSON_NAME] Pooja …" at bounding box center [217, 374] width 109 height 23
click at [304, 368] on input "text" at bounding box center [455, 373] width 347 height 23
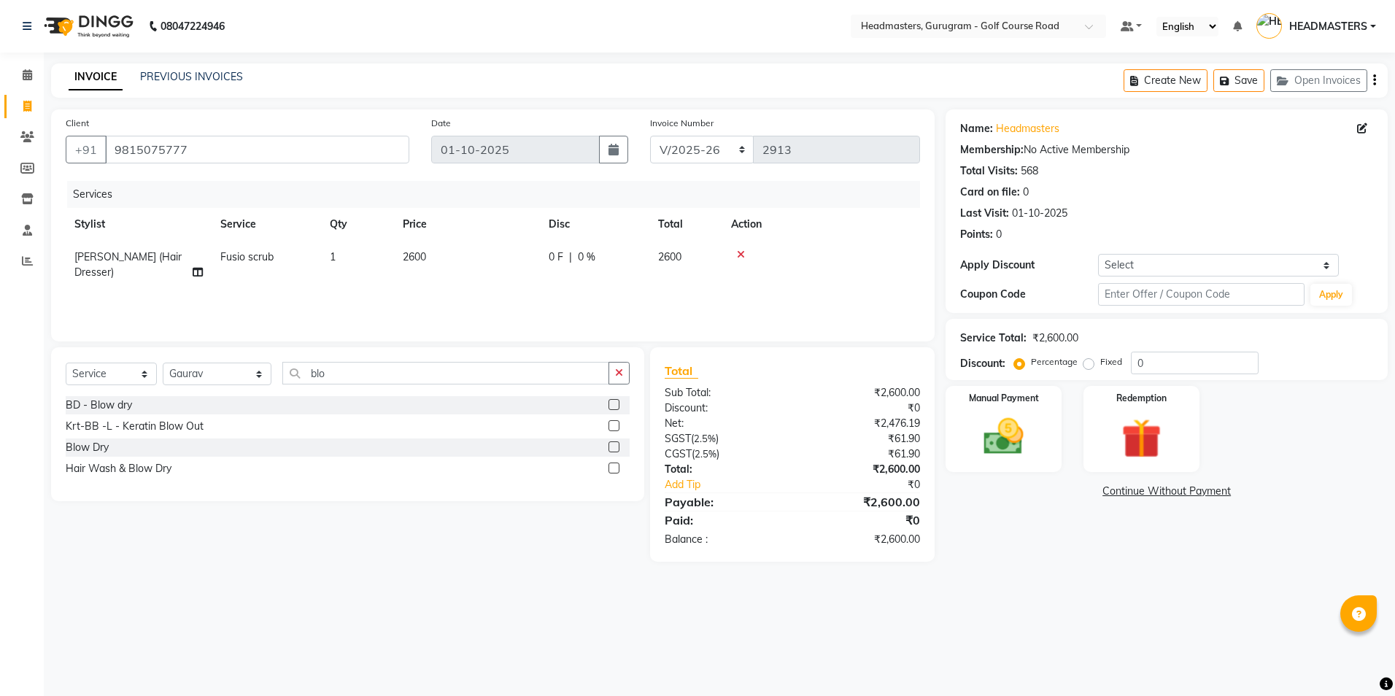
click at [612, 446] on label at bounding box center [613, 446] width 11 height 11
click at [612, 446] on input "checkbox" at bounding box center [612, 447] width 9 height 9
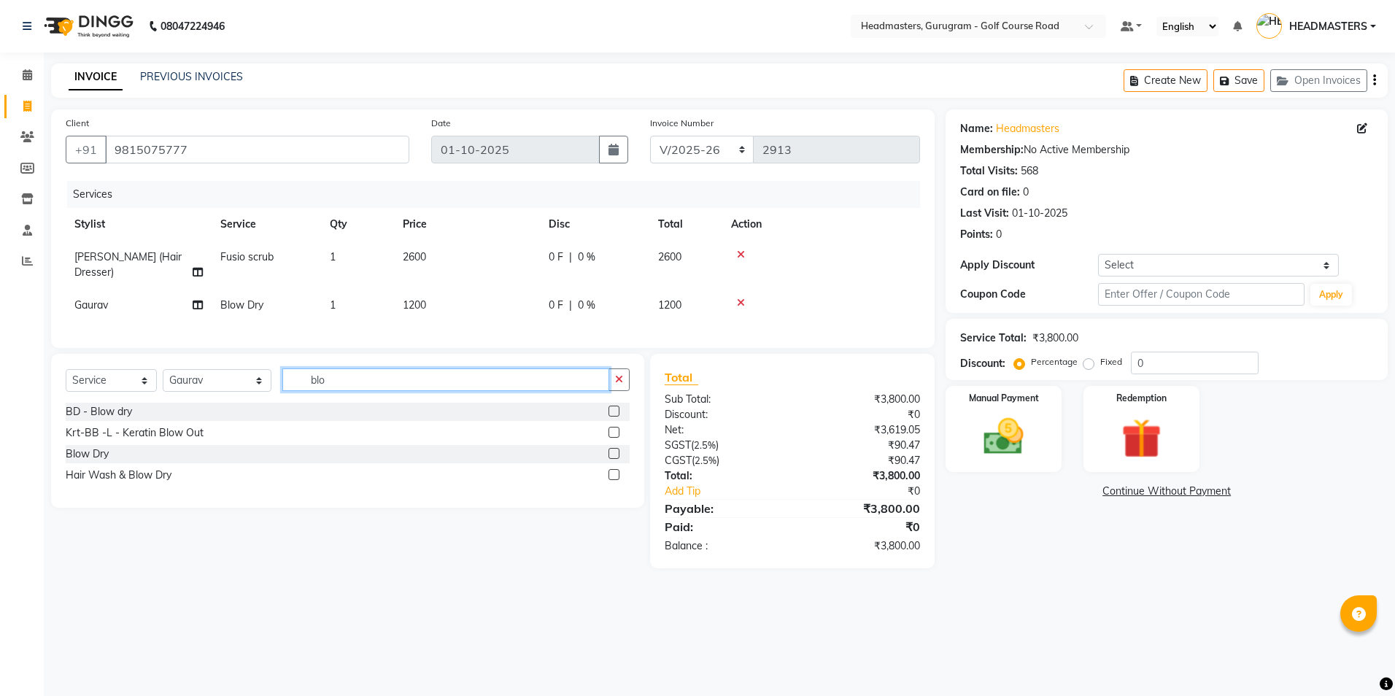
click at [322, 391] on input "blo" at bounding box center [445, 379] width 326 height 23
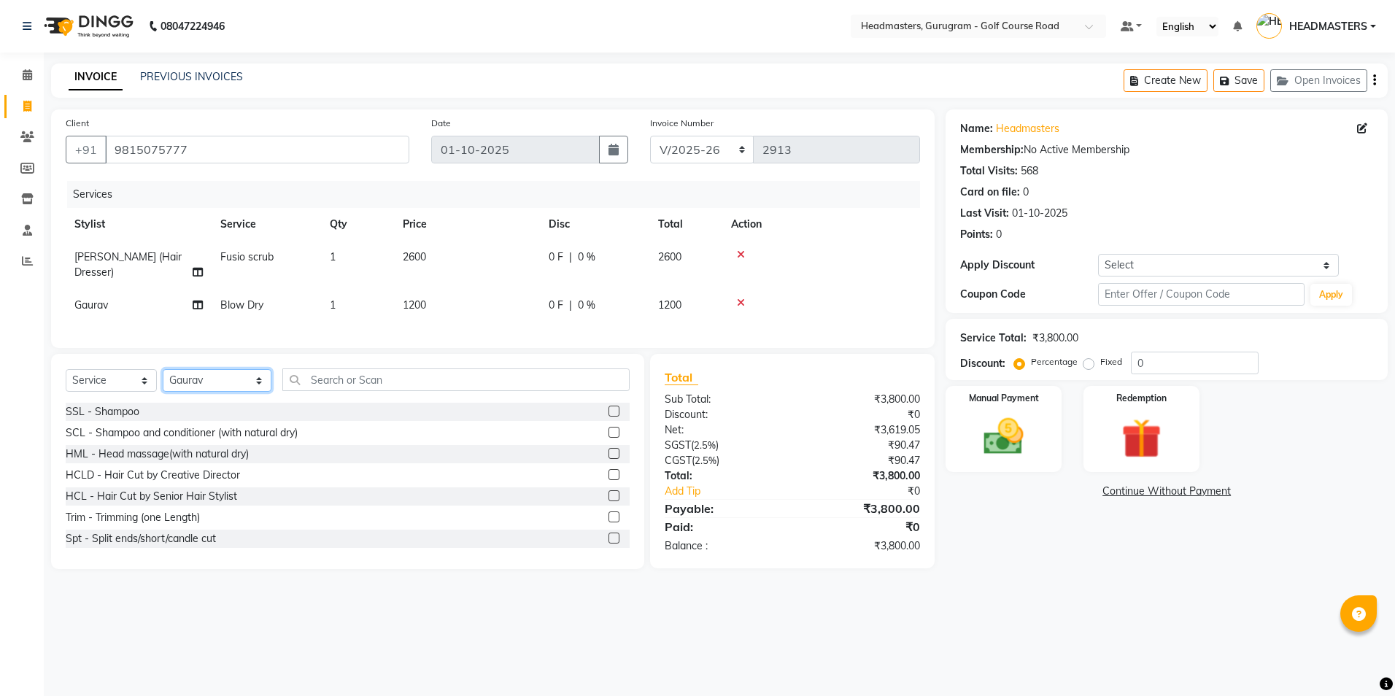
click at [238, 392] on select "Select Stylist Dev Gaurav HEADMASTERS [PERSON_NAME] Artist [PERSON_NAME] Pooja …" at bounding box center [217, 380] width 109 height 23
click at [163, 380] on select "Select Stylist Dev Gaurav HEADMASTERS [PERSON_NAME] Artist [PERSON_NAME] Pooja …" at bounding box center [217, 380] width 109 height 23
click at [297, 391] on input "text" at bounding box center [455, 379] width 347 height 23
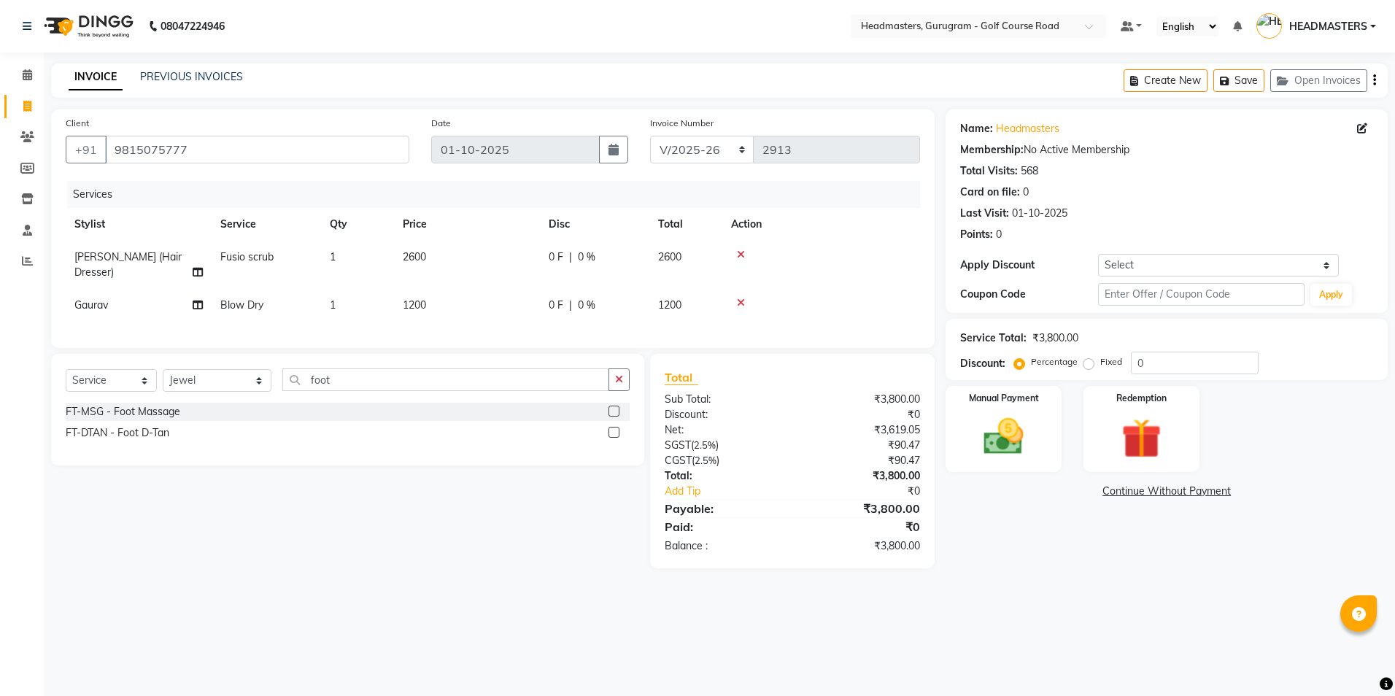
click at [613, 417] on label at bounding box center [613, 411] width 11 height 11
click at [613, 417] on input "checkbox" at bounding box center [612, 411] width 9 height 9
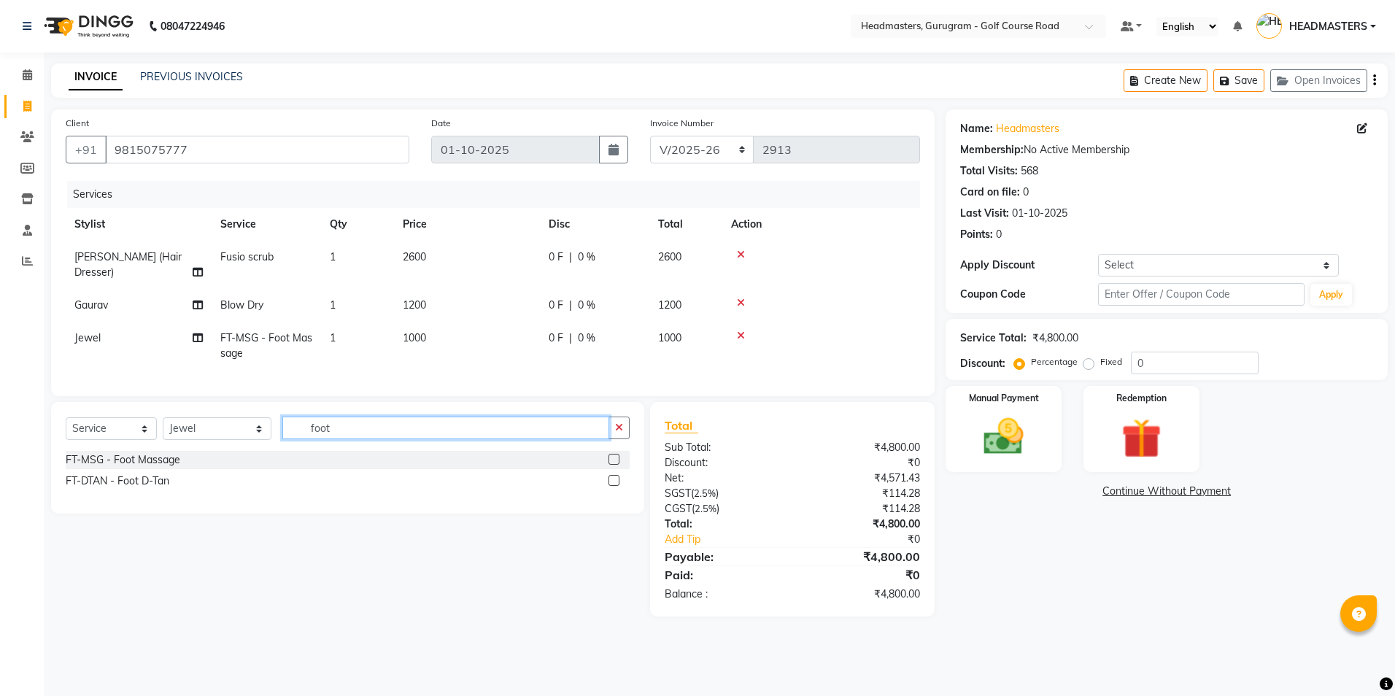
click at [321, 430] on input "foot" at bounding box center [445, 428] width 326 height 23
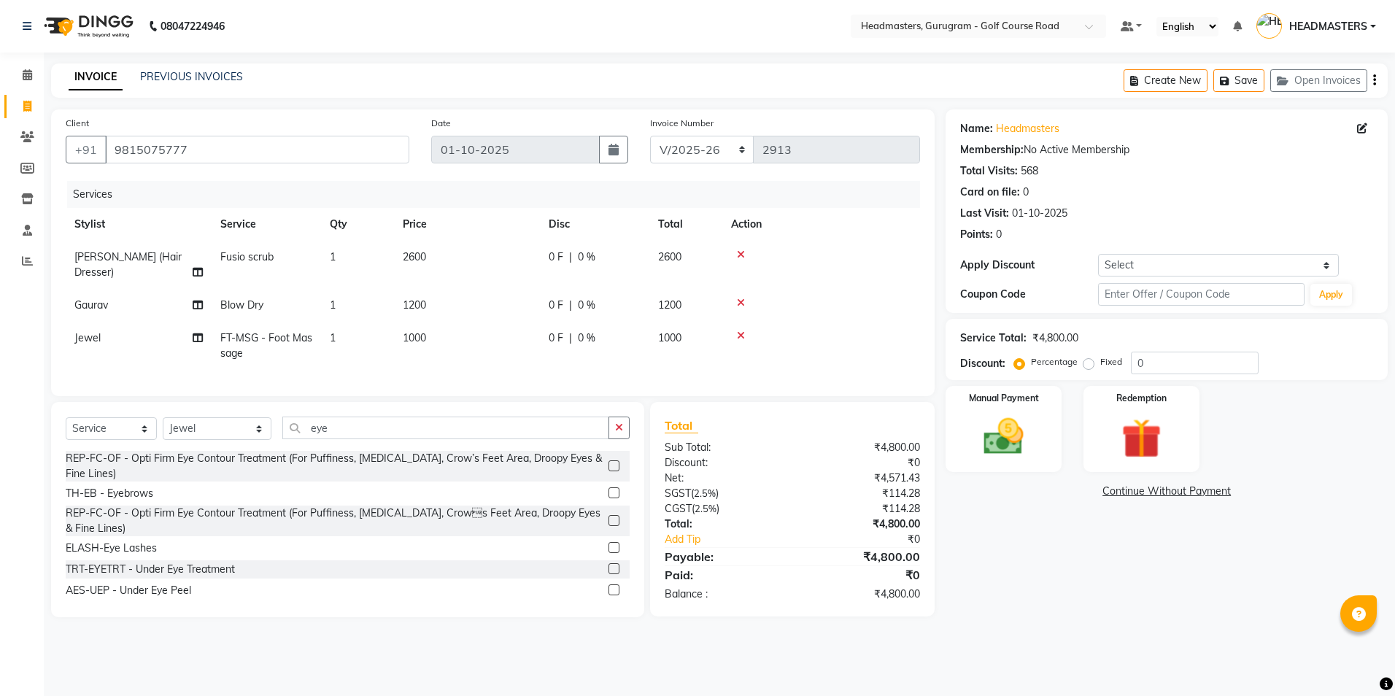
click at [608, 498] on label at bounding box center [613, 492] width 11 height 11
click at [608, 498] on input "checkbox" at bounding box center [612, 493] width 9 height 9
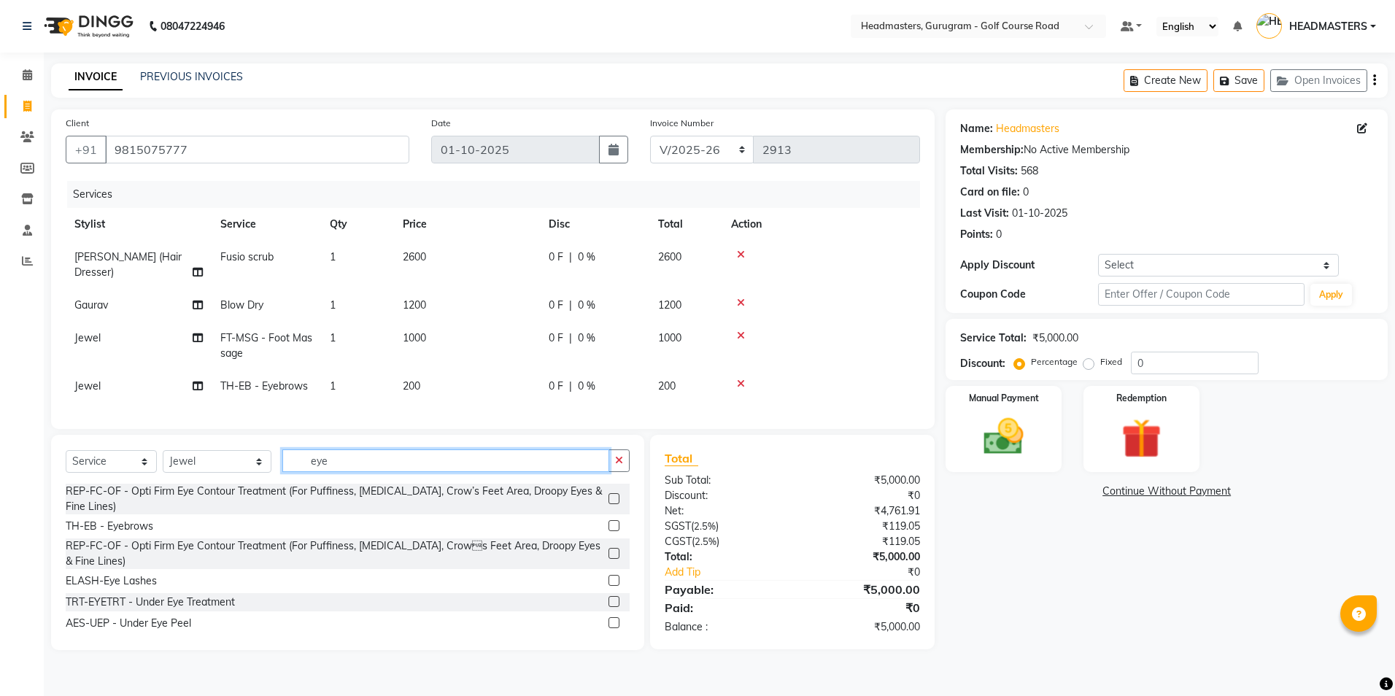
click at [365, 471] on input "eye" at bounding box center [445, 460] width 326 height 23
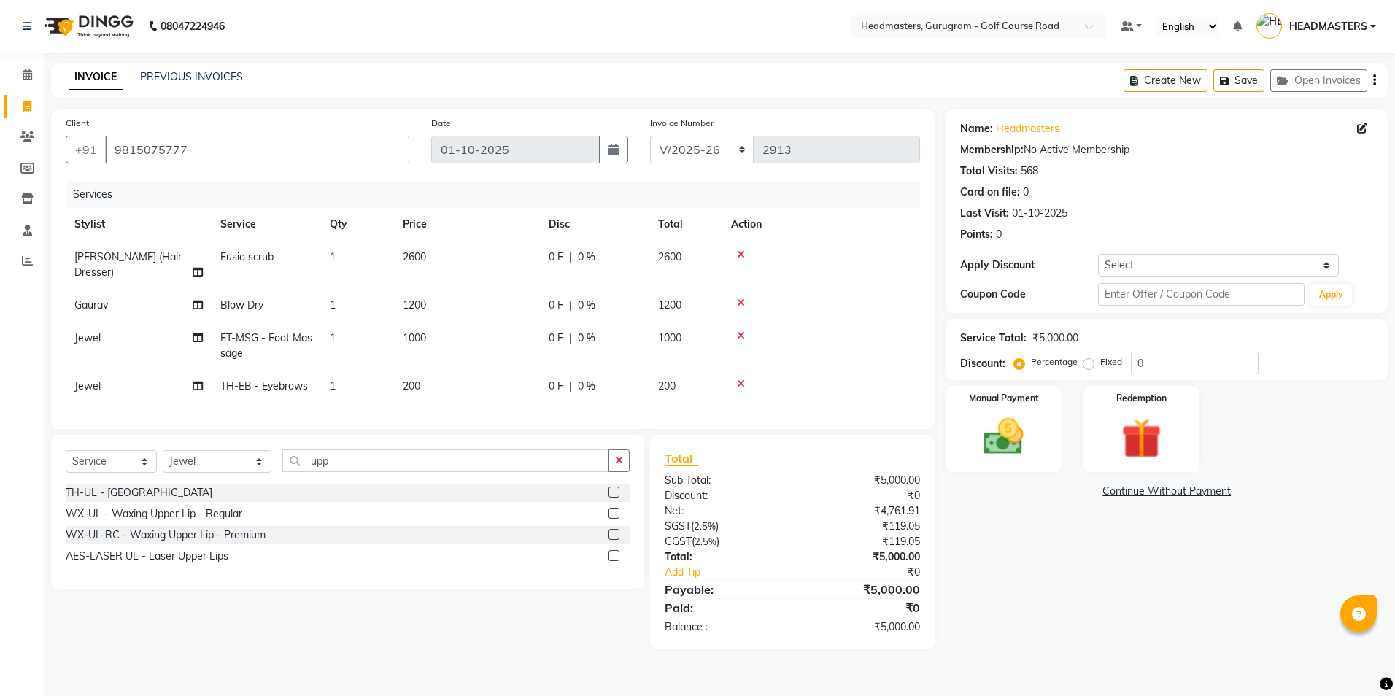
click at [616, 498] on label at bounding box center [613, 492] width 11 height 11
click at [616, 498] on input "checkbox" at bounding box center [612, 492] width 9 height 9
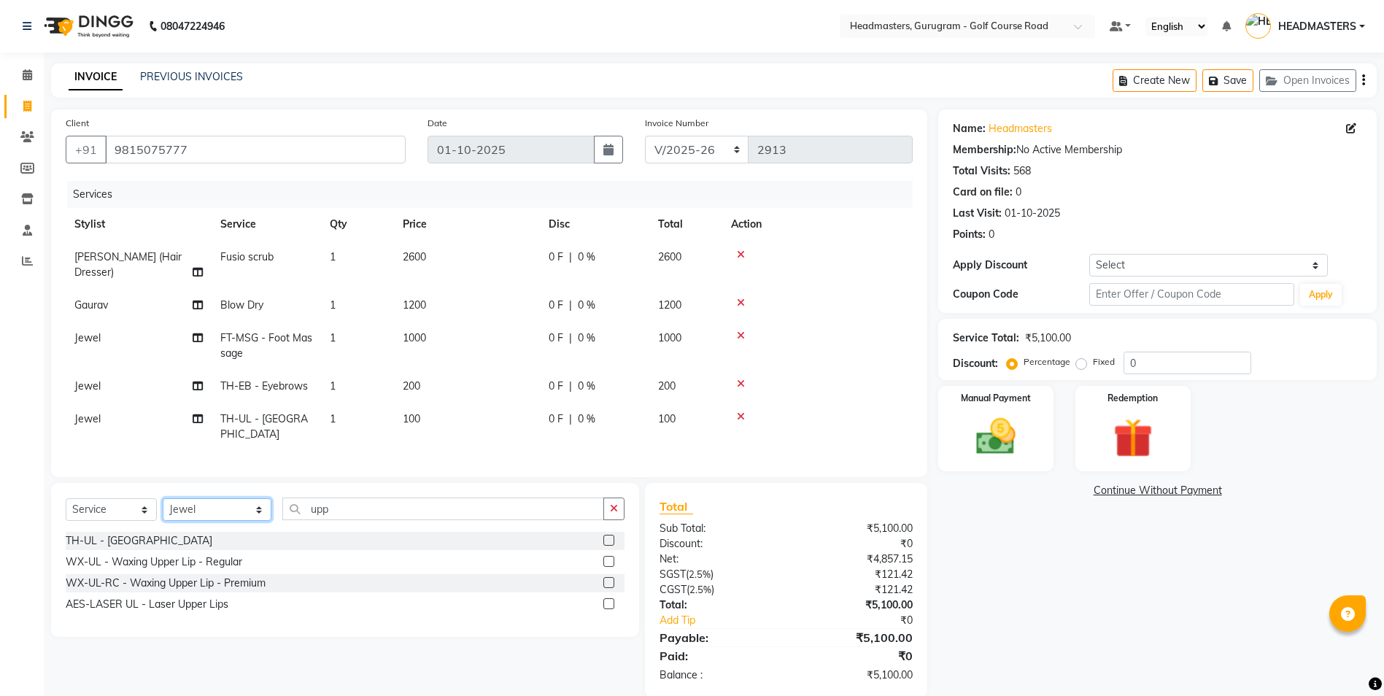
click at [182, 505] on select "Select Stylist Dev Gaurav HEADMASTERS [PERSON_NAME] Artist [PERSON_NAME] Pooja …" at bounding box center [217, 509] width 109 height 23
click at [163, 498] on select "Select Stylist Dev Gaurav HEADMASTERS [PERSON_NAME] Artist [PERSON_NAME] Pooja …" at bounding box center [217, 509] width 109 height 23
click at [342, 500] on input "upp" at bounding box center [443, 509] width 322 height 23
click at [610, 535] on label at bounding box center [608, 540] width 11 height 11
click at [610, 536] on input "checkbox" at bounding box center [607, 540] width 9 height 9
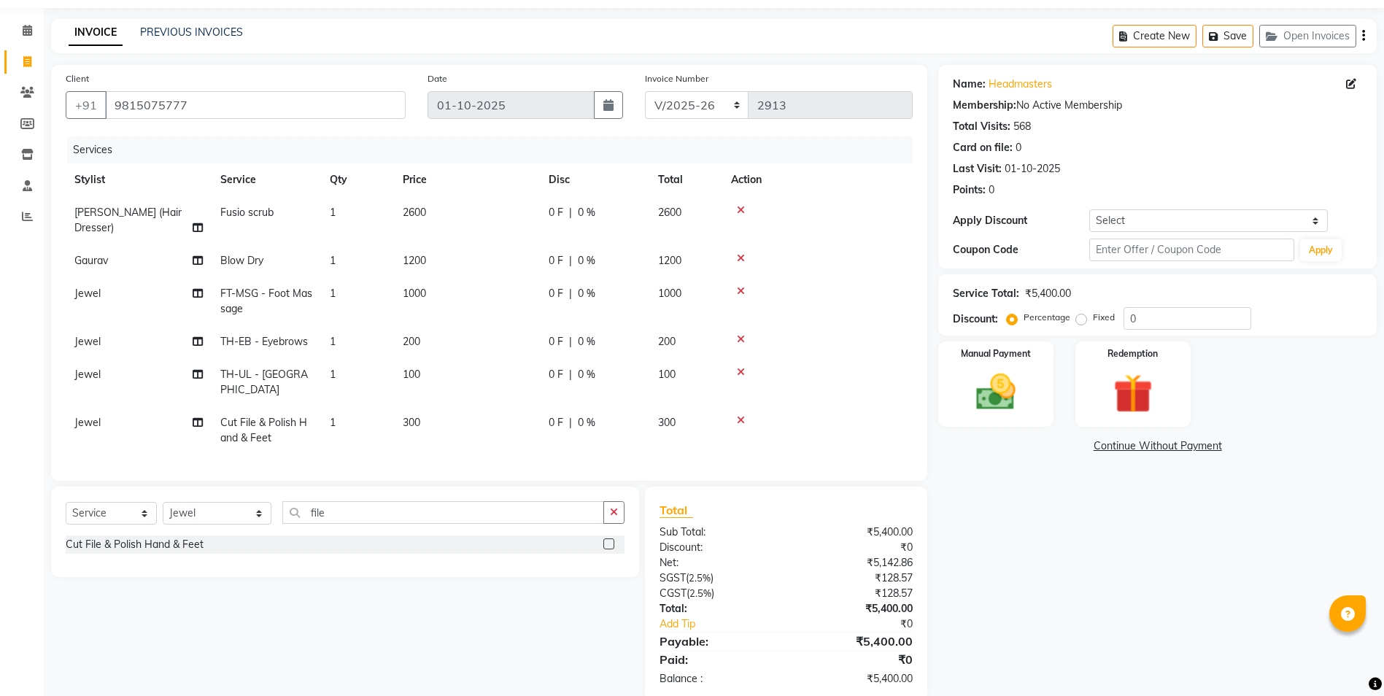
scroll to position [67, 0]
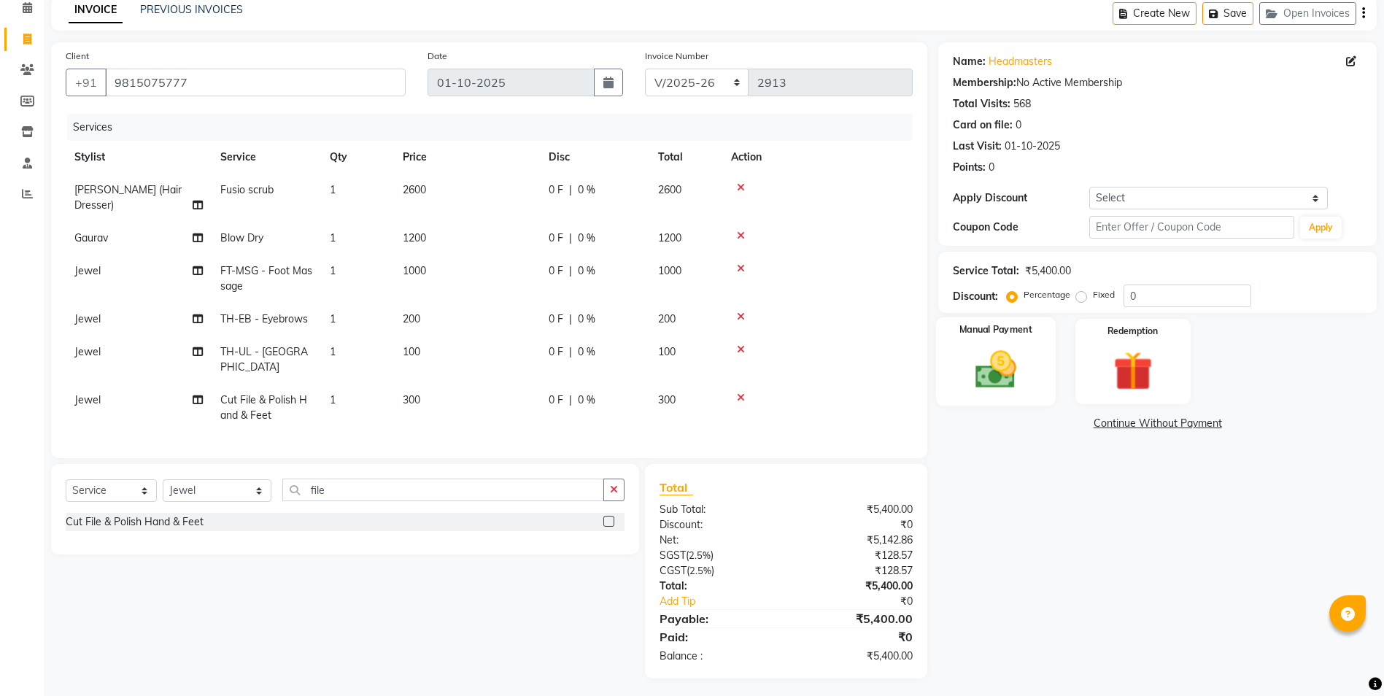
click at [994, 347] on img at bounding box center [995, 369] width 67 height 47
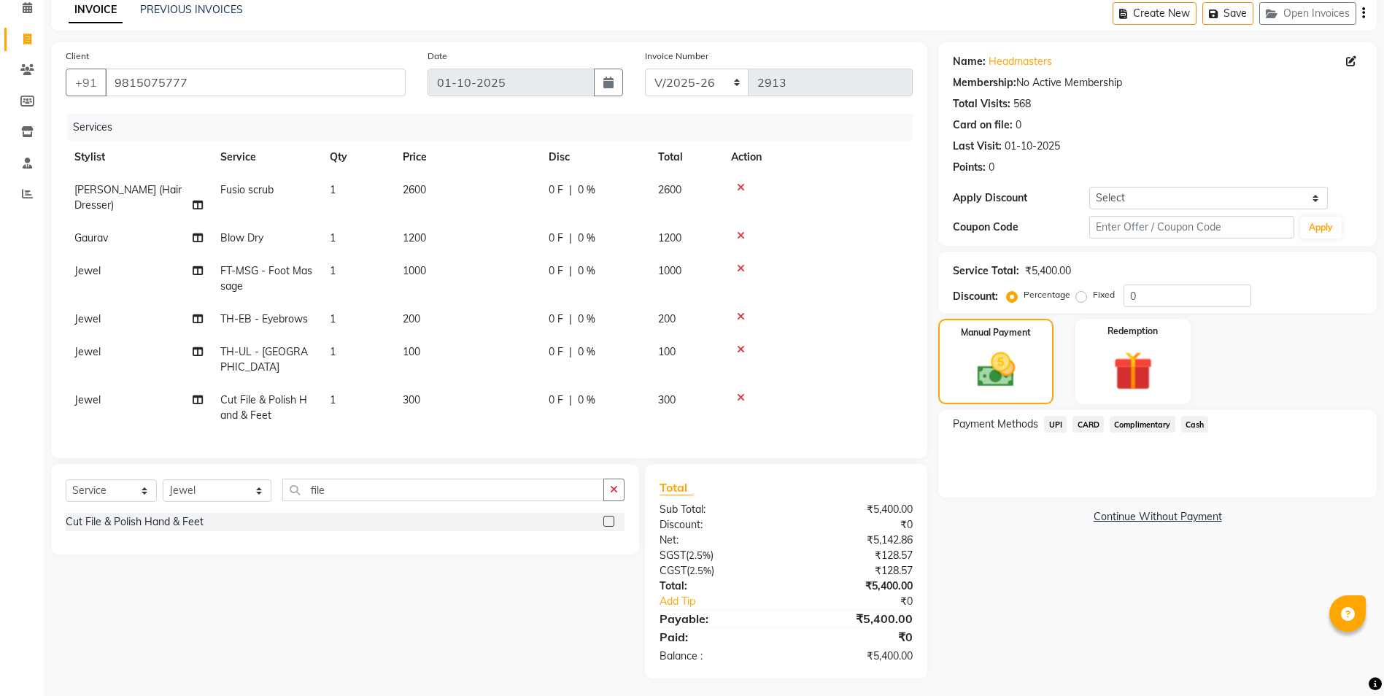
click at [1083, 427] on span "CARD" at bounding box center [1087, 424] width 31 height 17
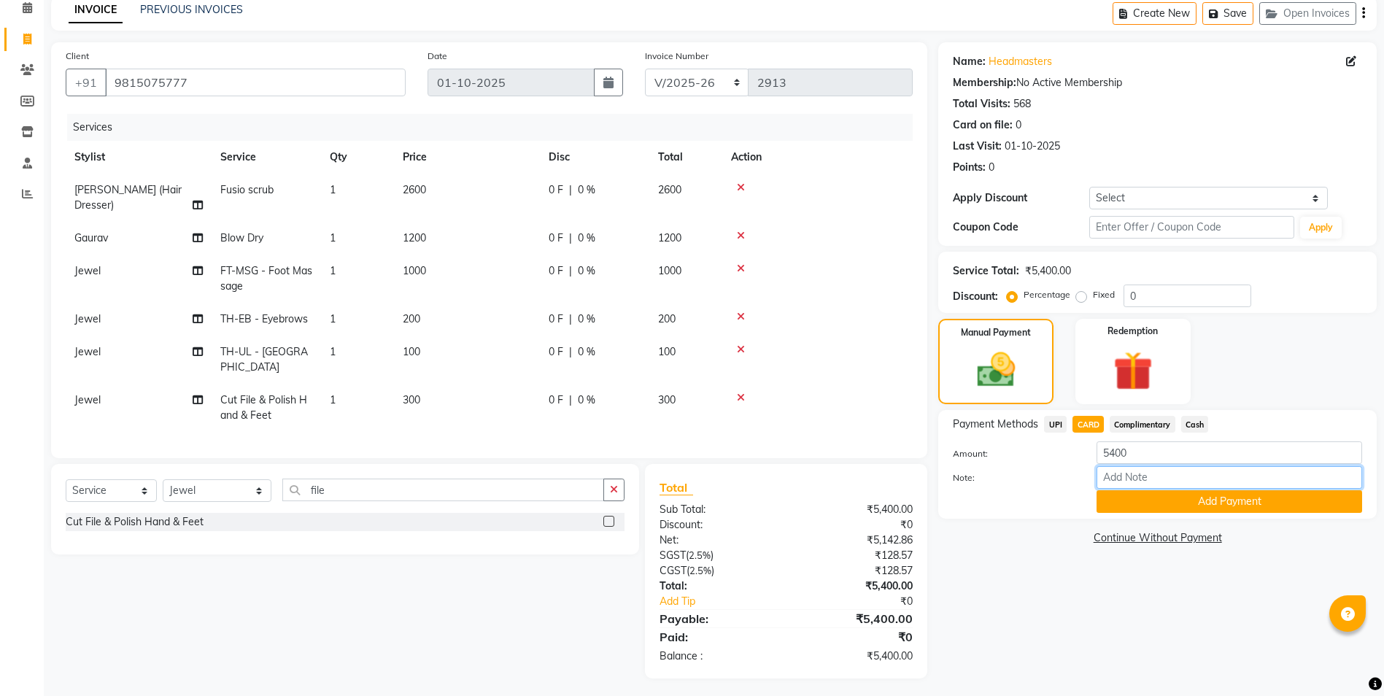
click at [1120, 477] on input "Note:" at bounding box center [1229, 477] width 266 height 23
click at [1147, 515] on div "Payment Methods UPI CARD Complimentary Cash Amount: 5400 Note:[PERSON_NAME]a Ad…" at bounding box center [1157, 464] width 438 height 109
click at [1144, 503] on button "Add Payment" at bounding box center [1229, 501] width 266 height 23
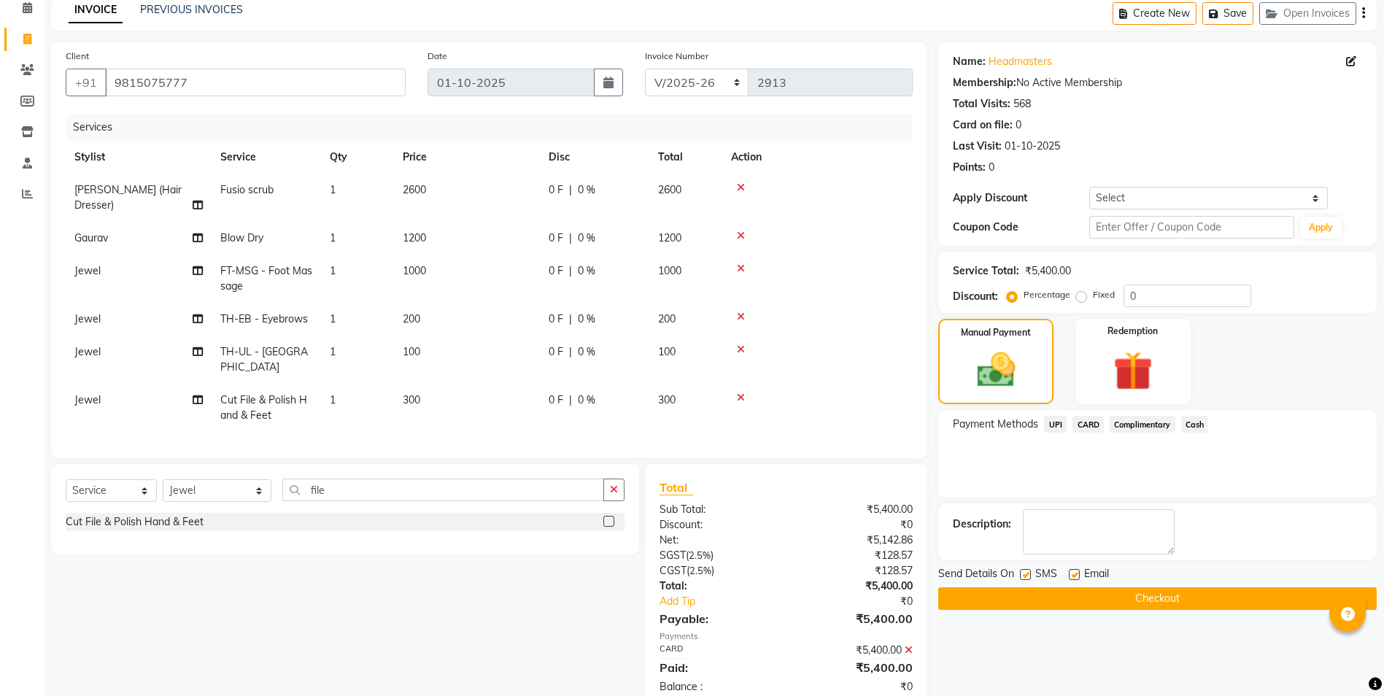
click at [1124, 599] on button "Checkout" at bounding box center [1157, 598] width 438 height 23
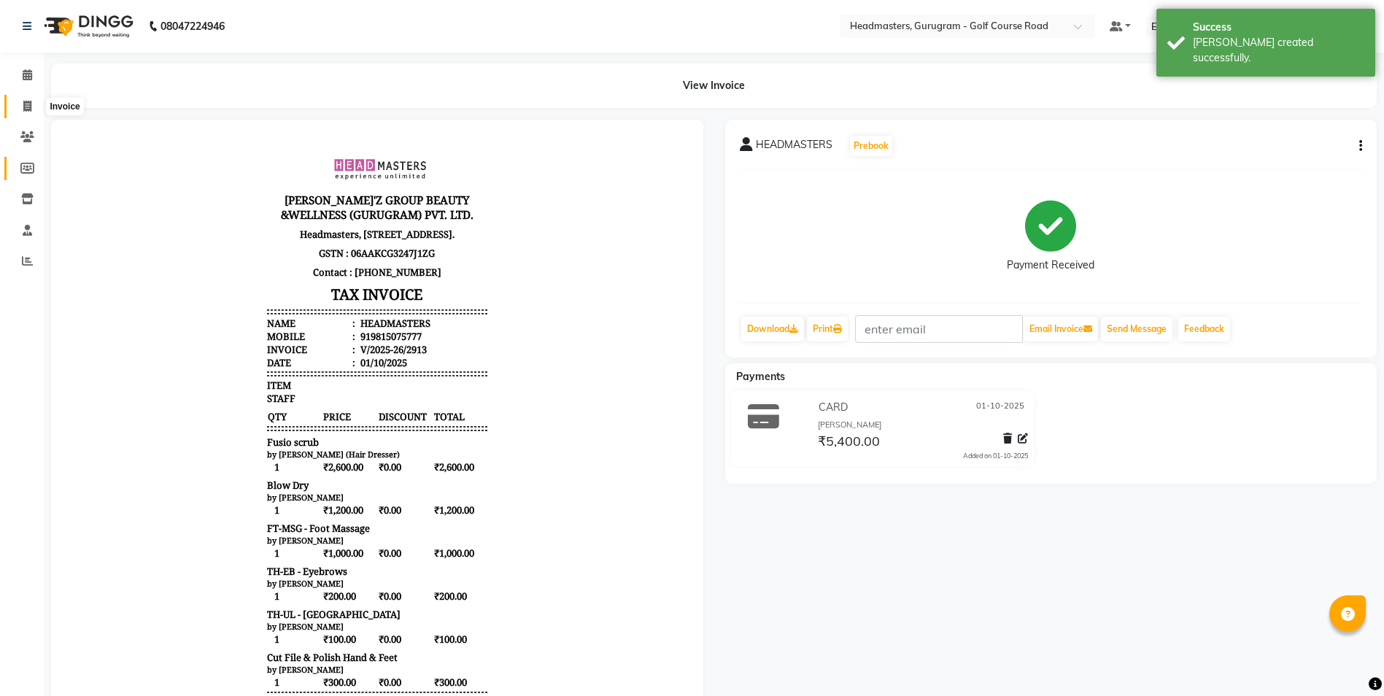
drag, startPoint x: 26, startPoint y: 114, endPoint x: 23, endPoint y: 157, distance: 43.1
click at [26, 114] on span at bounding box center [28, 106] width 26 height 17
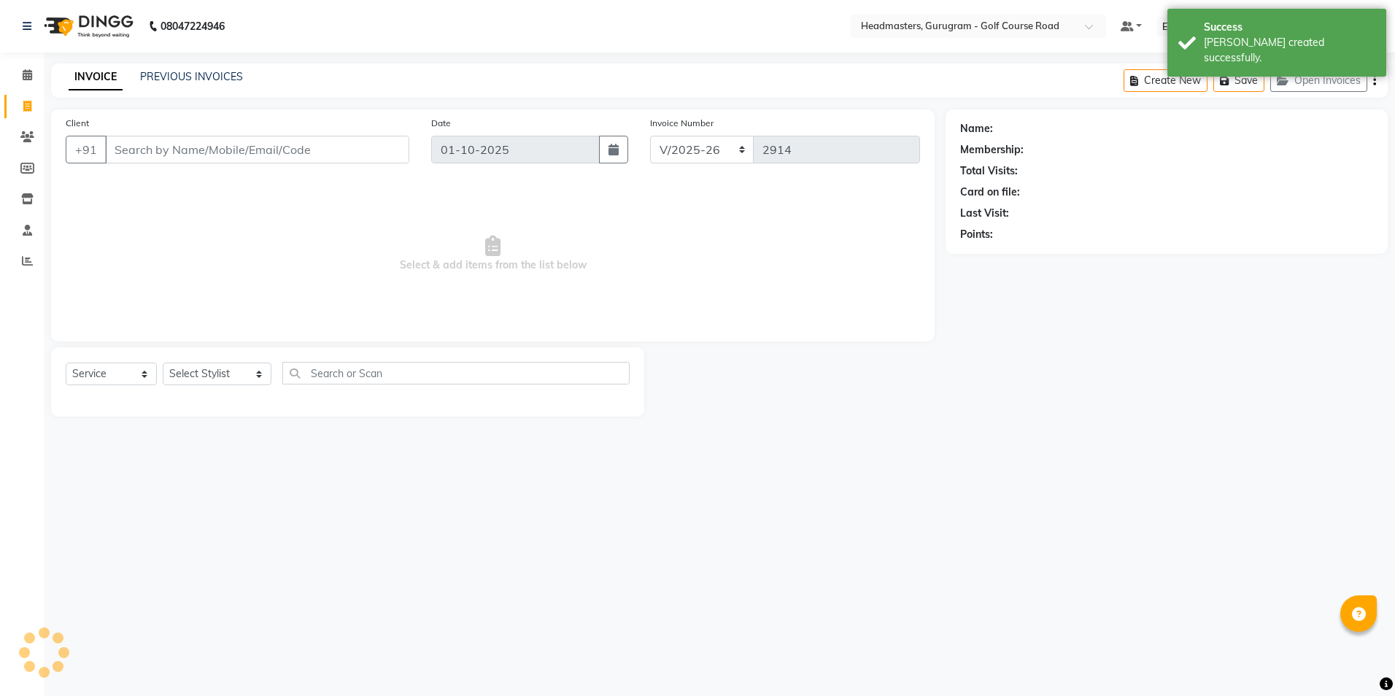
click at [3, 269] on li "Reports" at bounding box center [22, 261] width 44 height 31
click at [20, 263] on span at bounding box center [28, 261] width 26 height 17
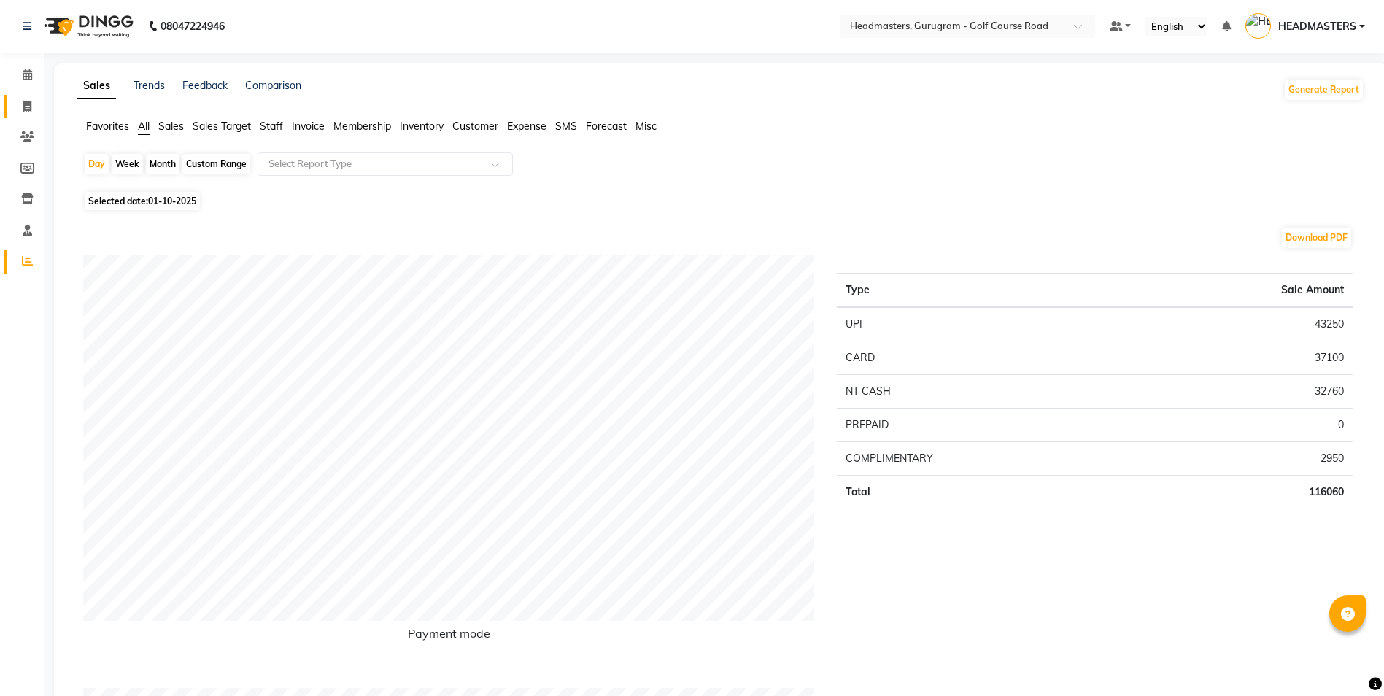
click at [26, 115] on link "Invoice" at bounding box center [21, 107] width 35 height 24
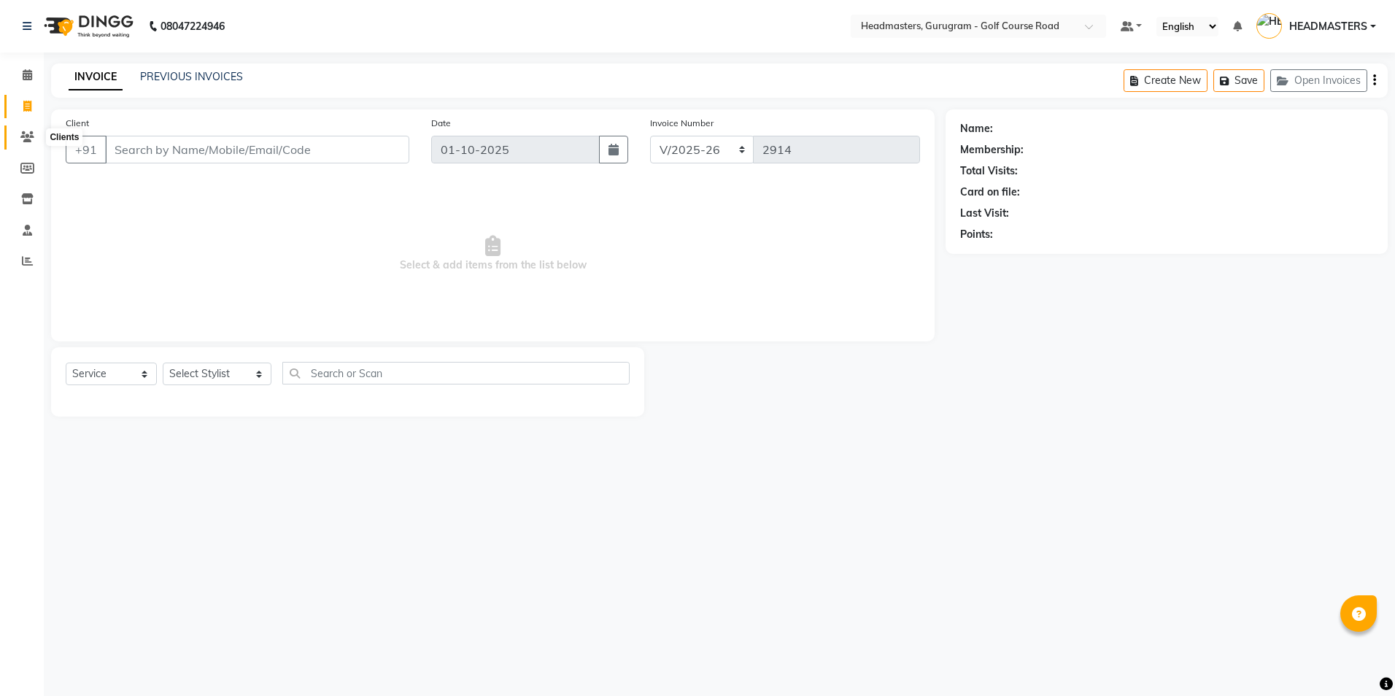
click at [20, 136] on span at bounding box center [28, 137] width 26 height 17
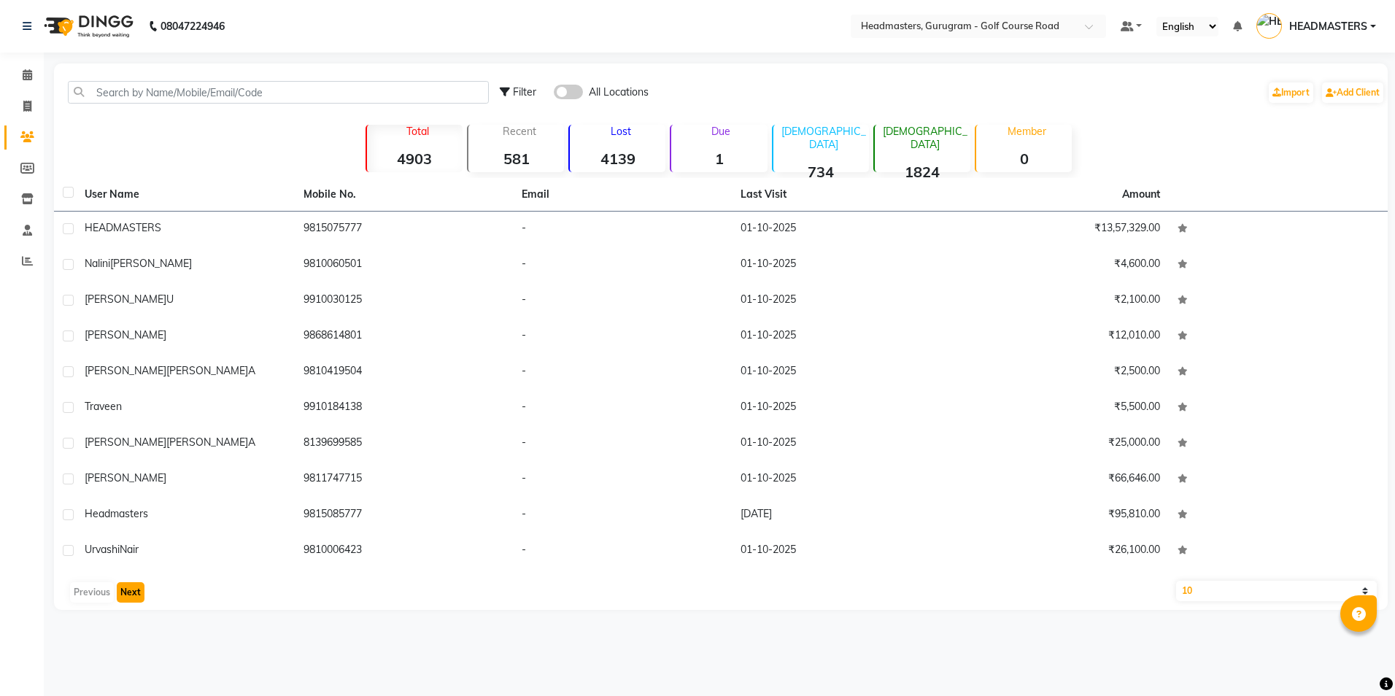
click at [123, 583] on button "Next" at bounding box center [131, 592] width 28 height 20
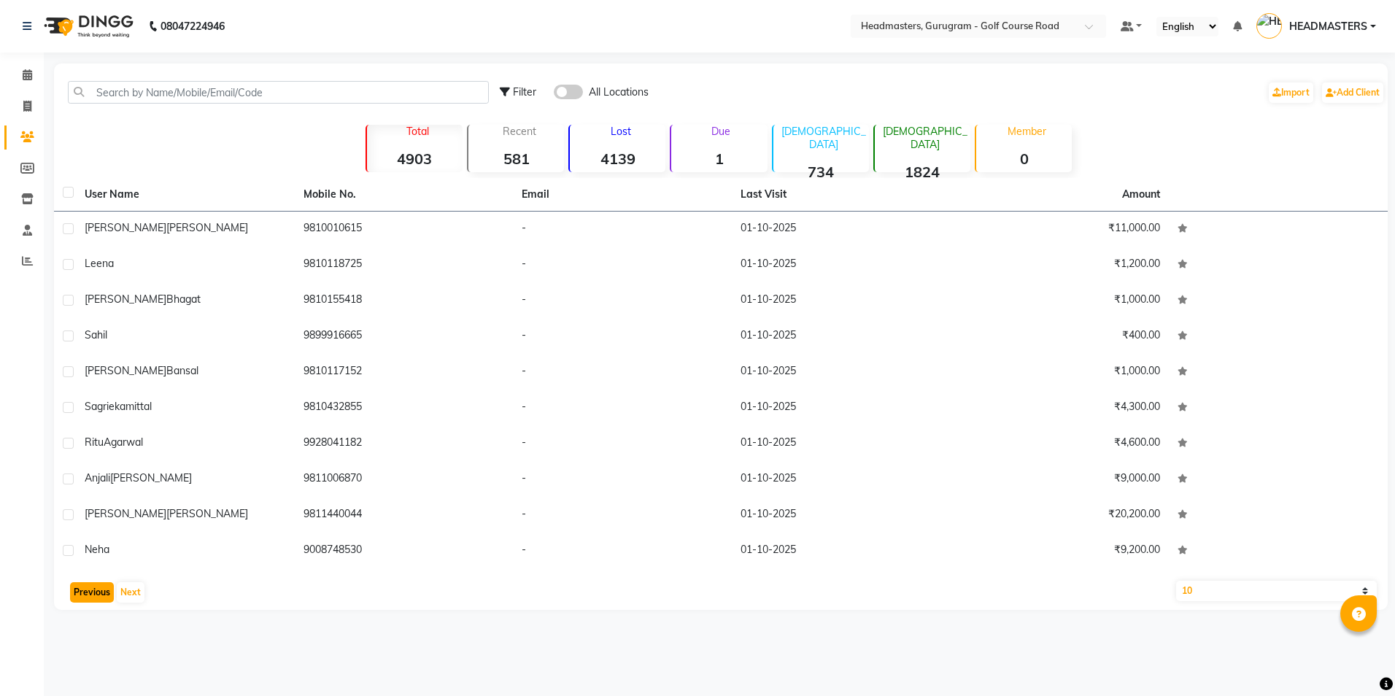
click at [93, 591] on button "Previous" at bounding box center [92, 592] width 44 height 20
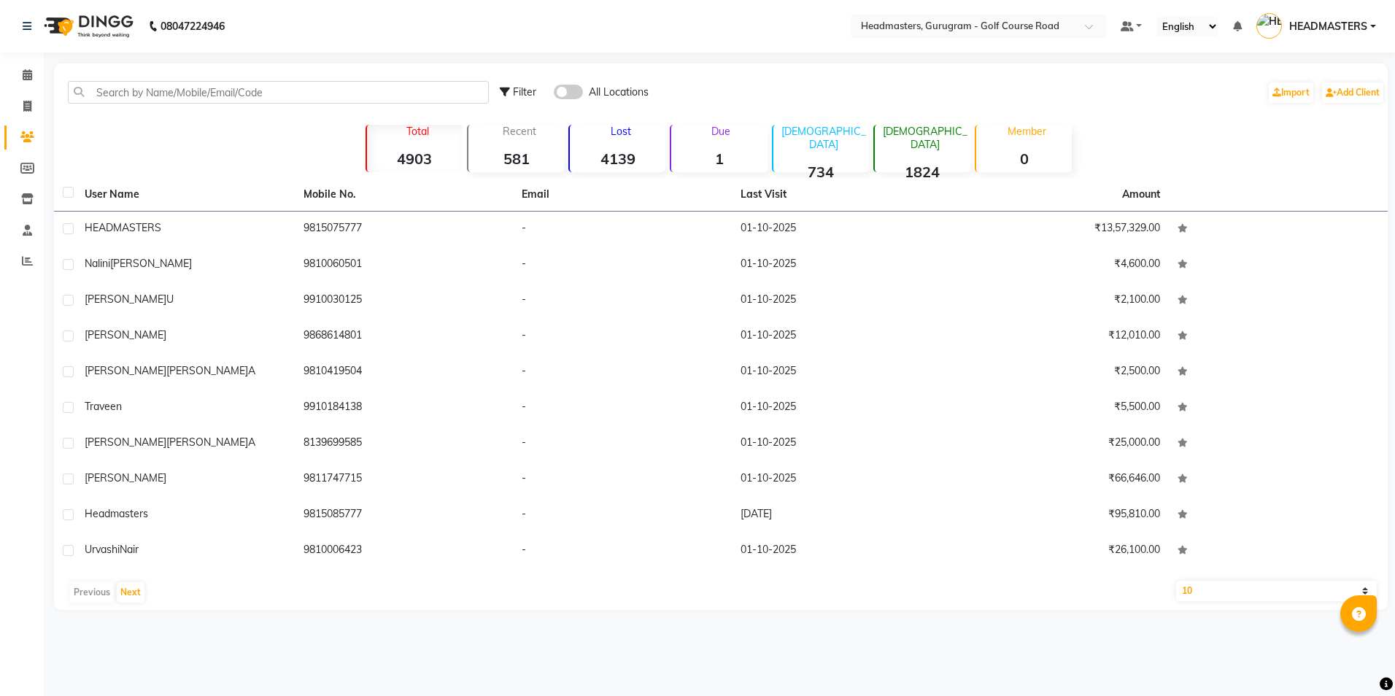
click at [91, 585] on div "Previous Next" at bounding box center [721, 592] width 1322 height 23
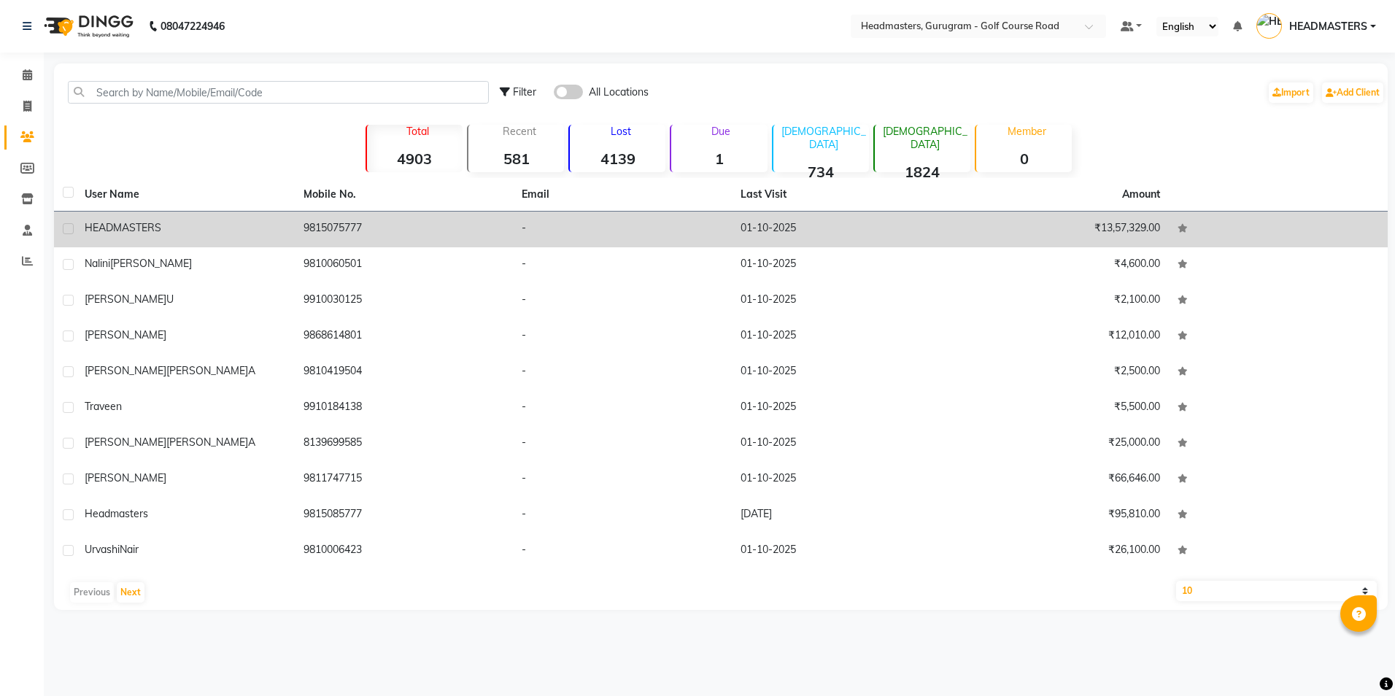
click at [456, 236] on td "9815075777" at bounding box center [404, 230] width 219 height 36
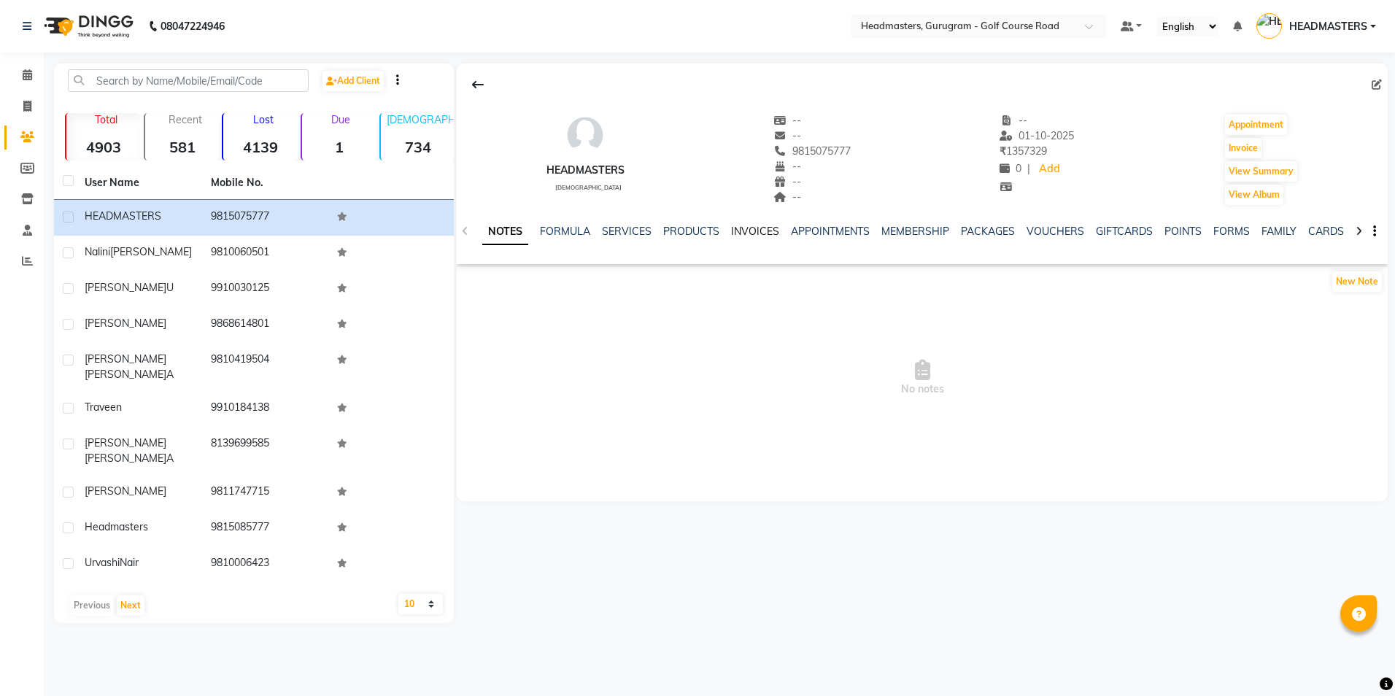
click at [751, 228] on link "INVOICES" at bounding box center [755, 231] width 48 height 13
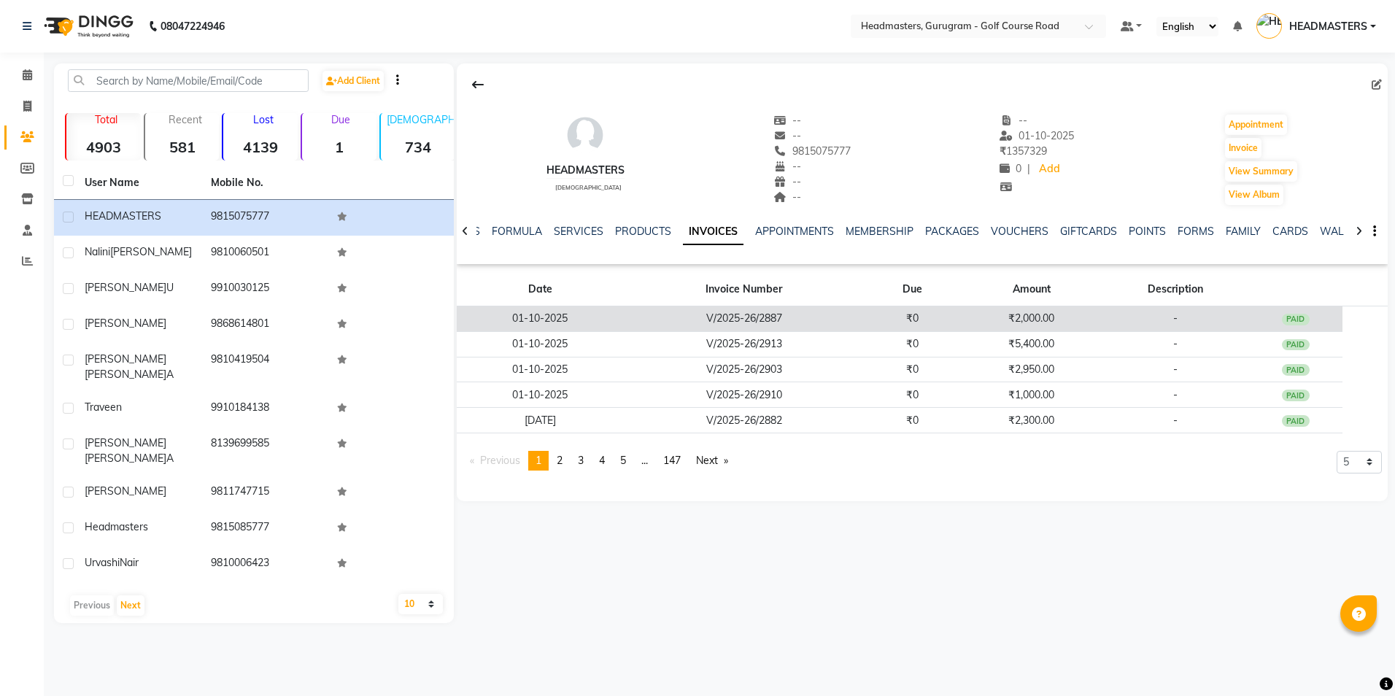
click at [760, 322] on td "V/2025-26/2887" at bounding box center [743, 319] width 241 height 26
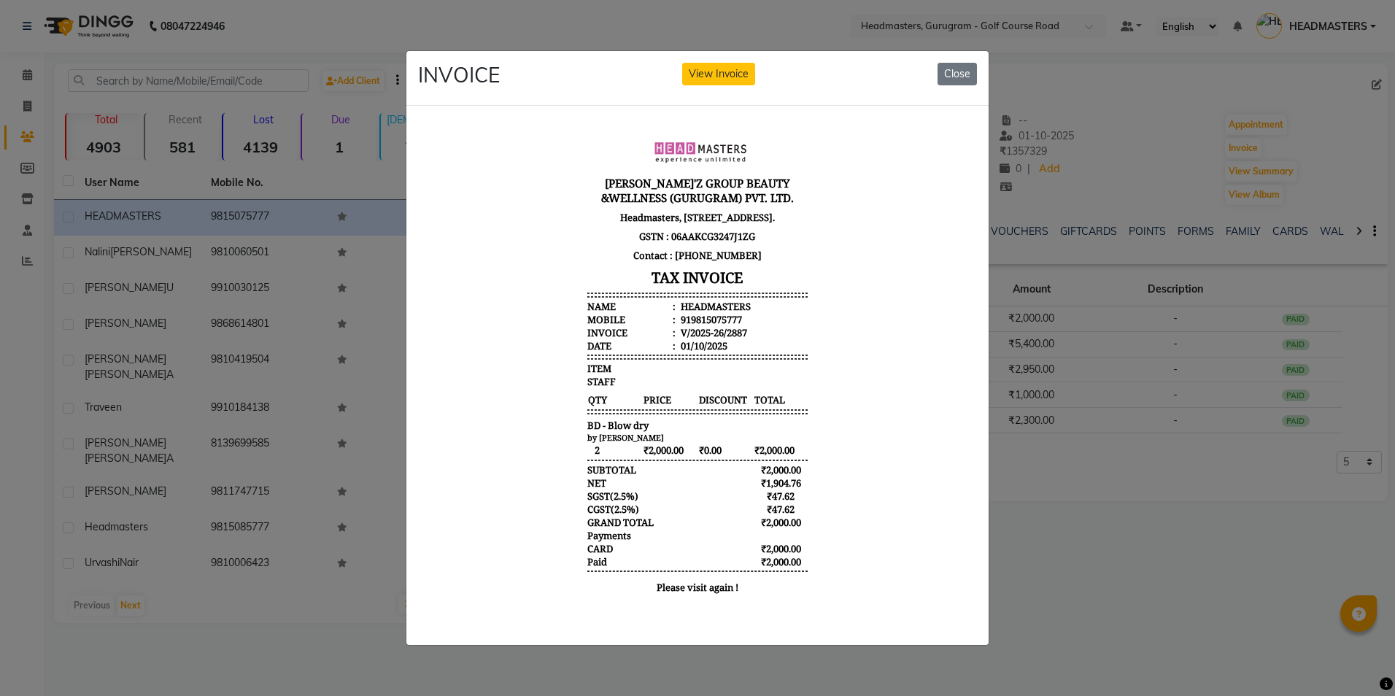
click at [933, 74] on div "INVOICE View Invoice Close" at bounding box center [697, 78] width 582 height 55
click at [946, 69] on button "Close" at bounding box center [956, 74] width 39 height 23
